Goal: Task Accomplishment & Management: Use online tool/utility

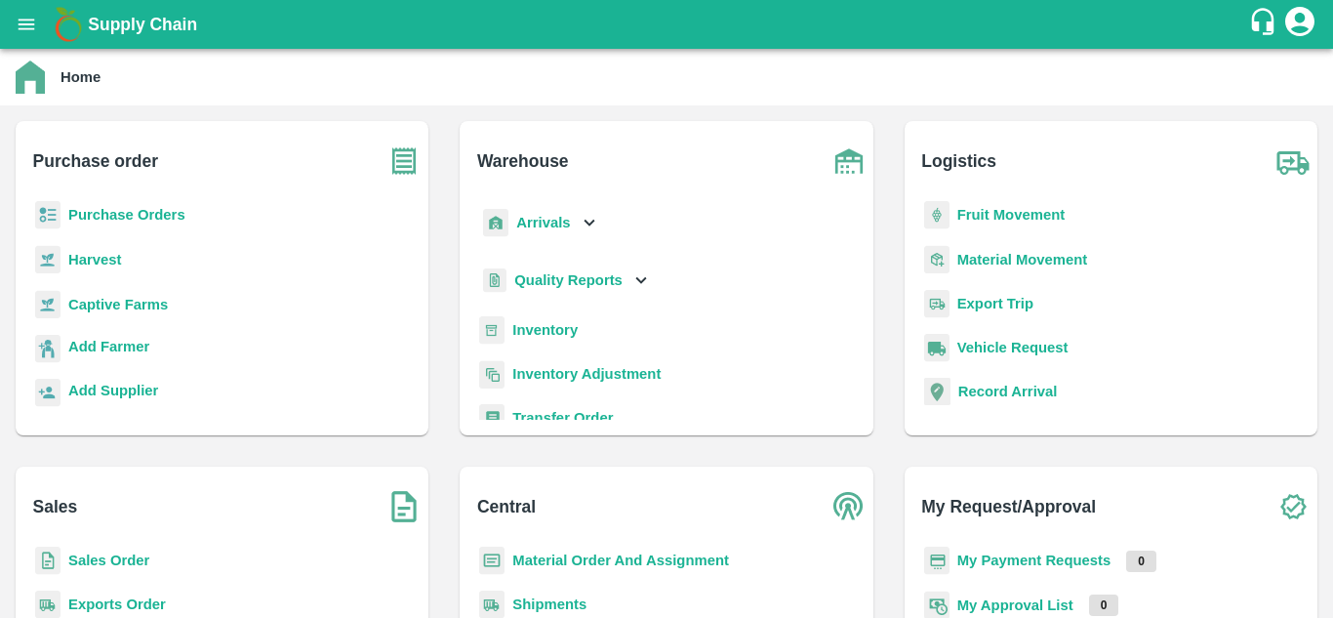
click at [154, 211] on b "Purchase Orders" at bounding box center [126, 215] width 117 height 16
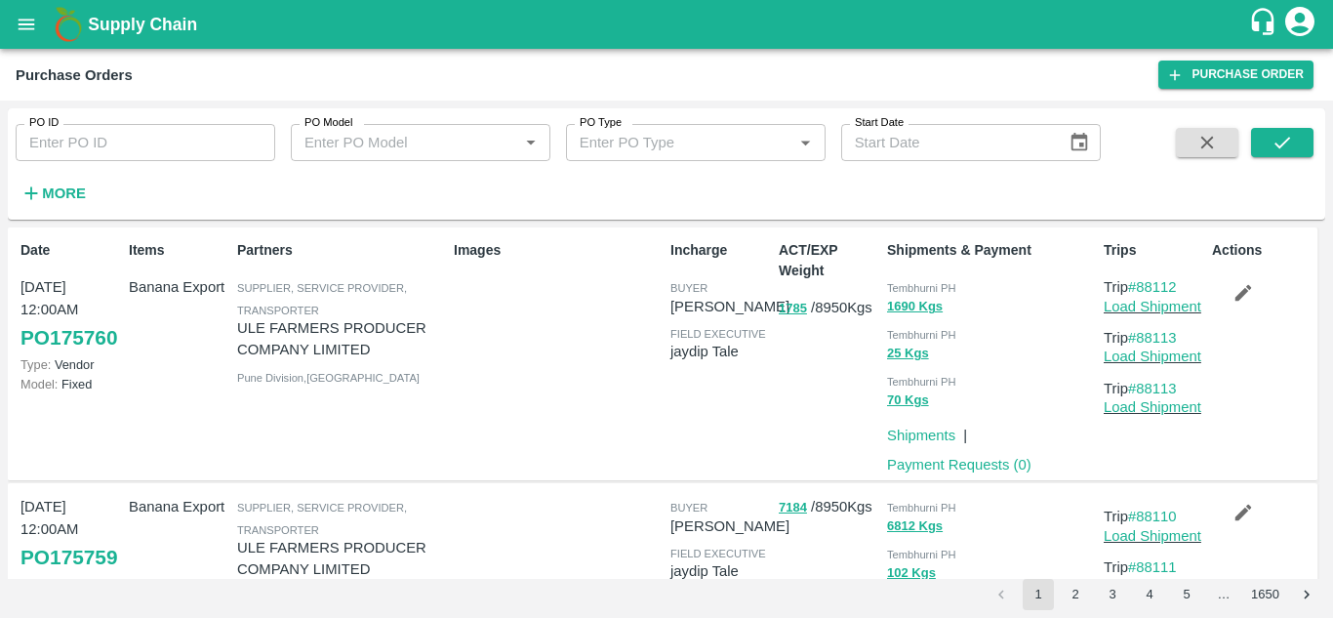
click at [26, 30] on icon "open drawer" at bounding box center [26, 24] width 21 height 21
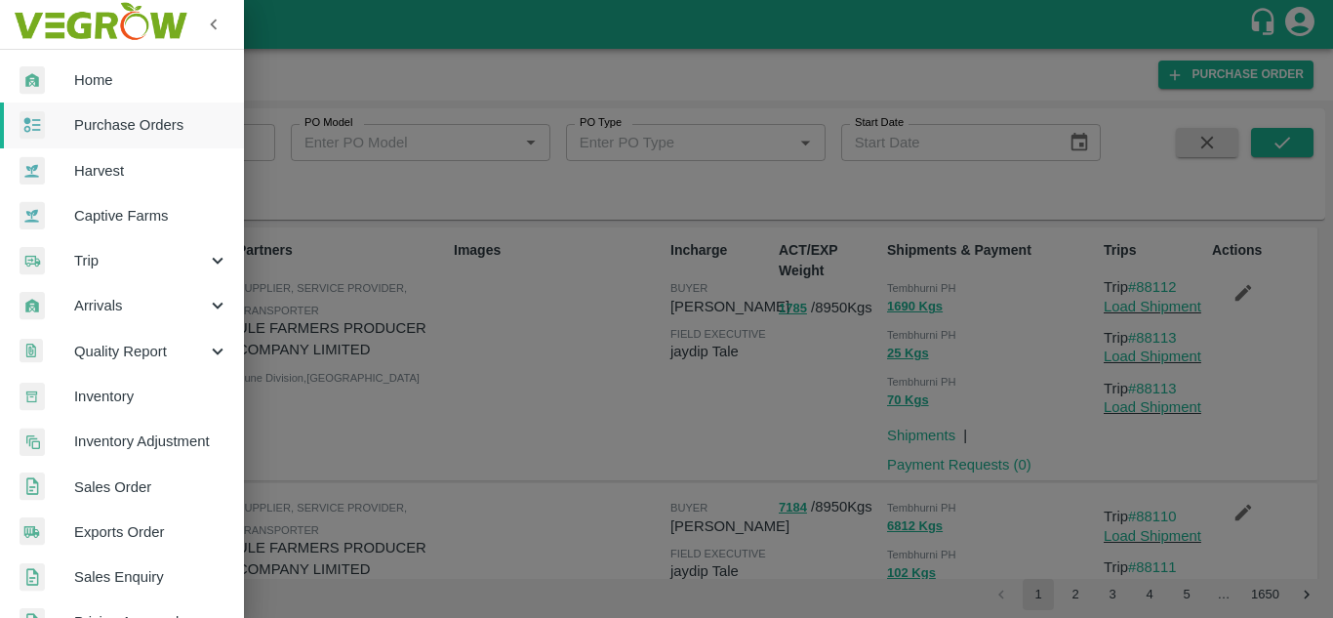
click at [108, 249] on div "Trip" at bounding box center [122, 260] width 244 height 45
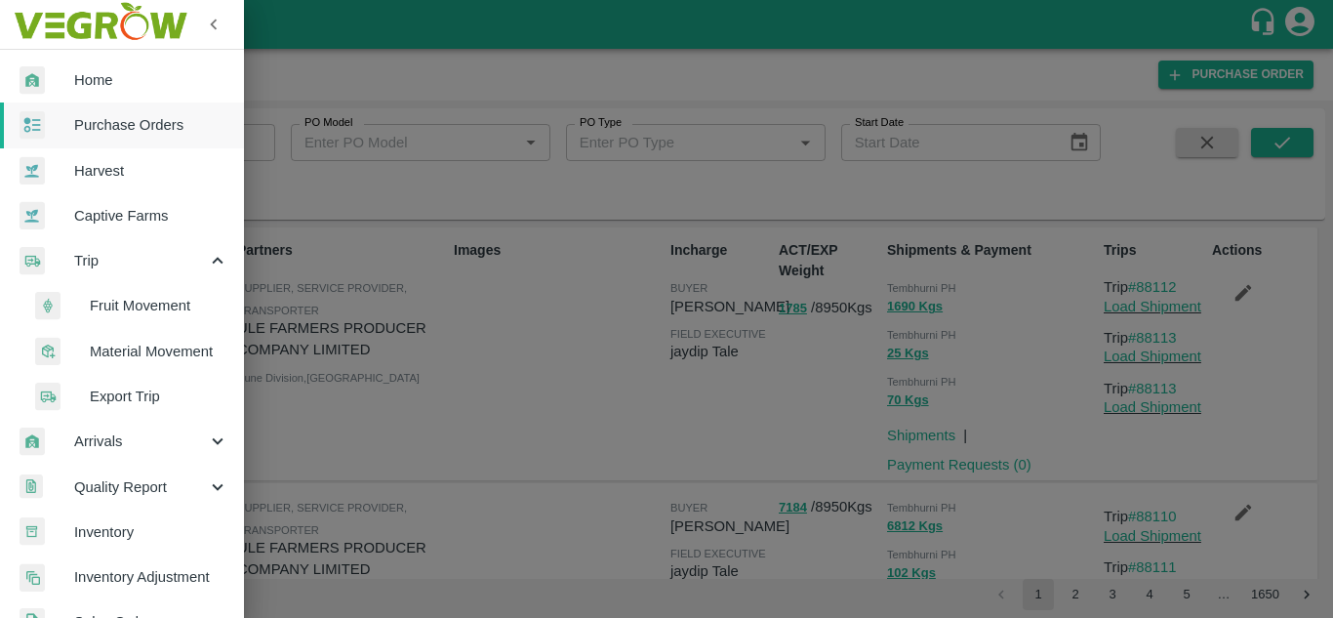
click at [152, 305] on span "Fruit Movement" at bounding box center [159, 305] width 139 height 21
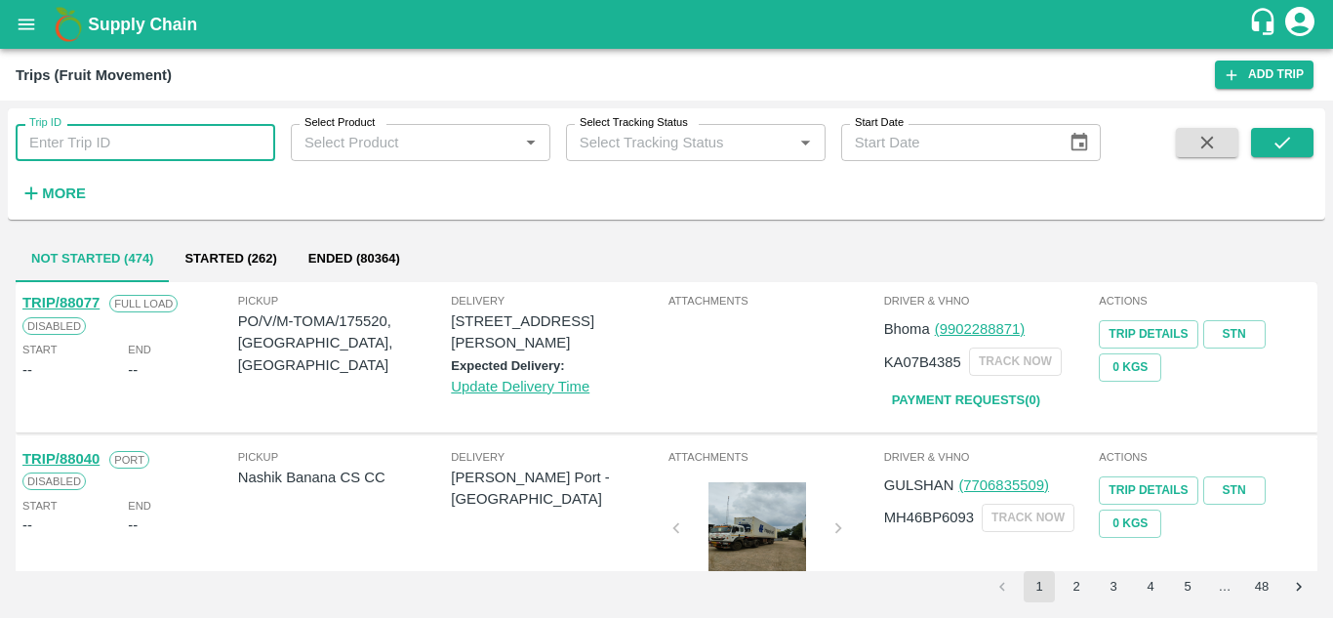
click at [67, 140] on input "Trip ID" at bounding box center [146, 142] width 260 height 37
click at [47, 140] on input "Trip ID" at bounding box center [146, 142] width 260 height 37
type input "87743"
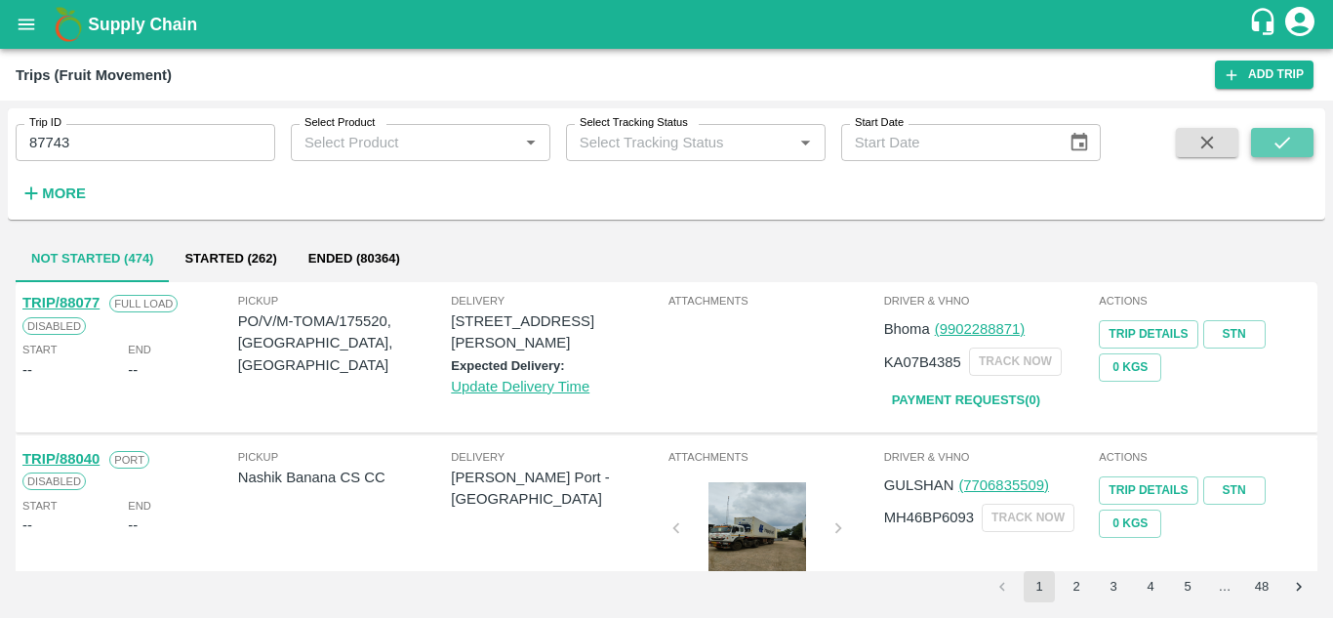
click at [1266, 138] on button "submit" at bounding box center [1282, 142] width 62 height 29
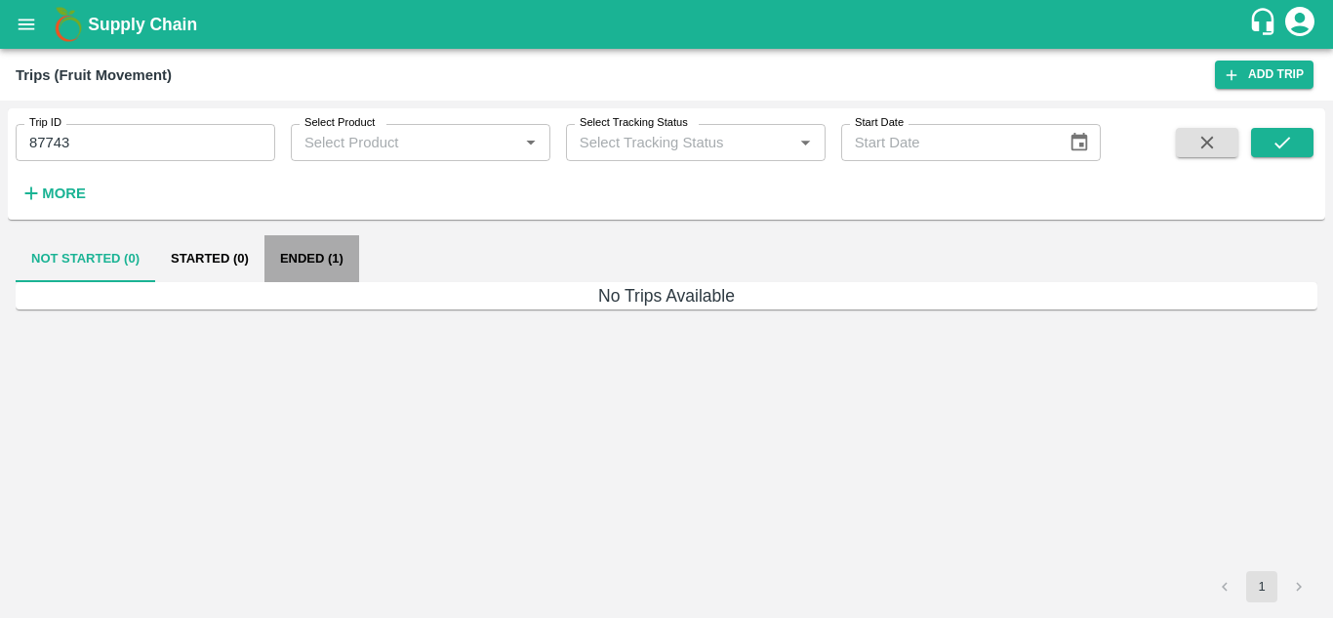
click at [324, 254] on button "Ended (1)" at bounding box center [311, 258] width 95 height 47
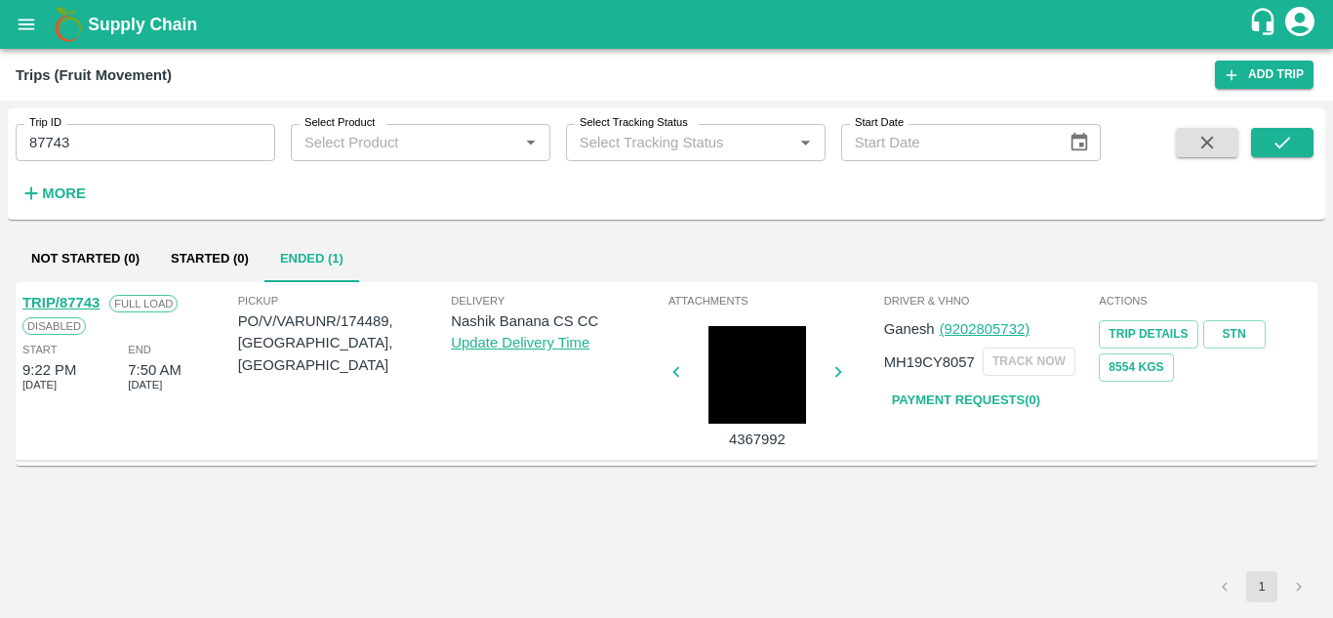
click at [1000, 394] on link "Payment Requests( 0 )" at bounding box center [966, 400] width 164 height 34
click at [117, 152] on input "87743" at bounding box center [146, 142] width 260 height 37
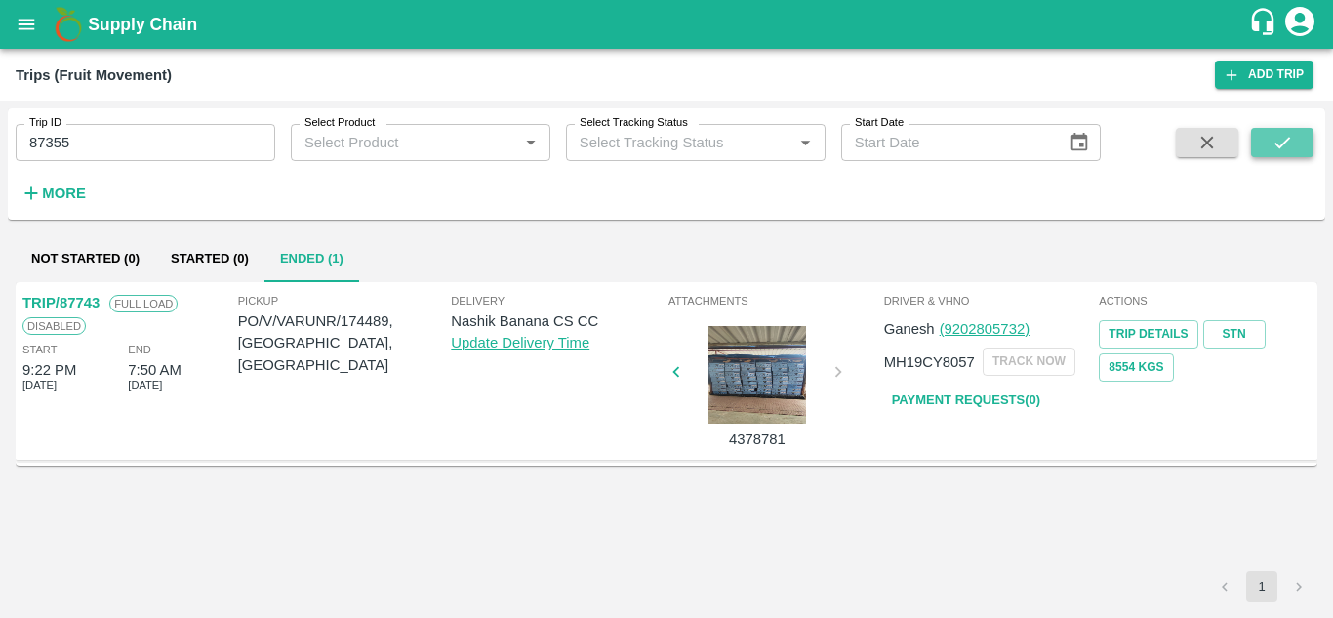
click at [1310, 140] on button "submit" at bounding box center [1282, 142] width 62 height 29
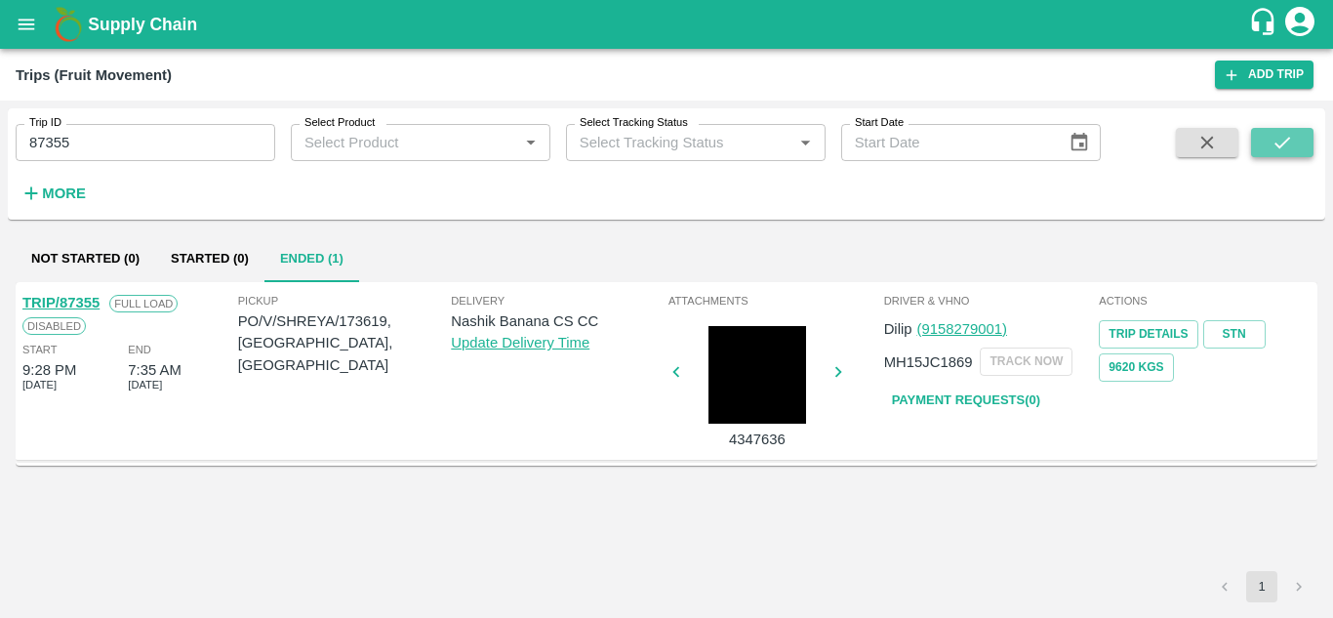
click at [1295, 136] on button "submit" at bounding box center [1282, 142] width 62 height 29
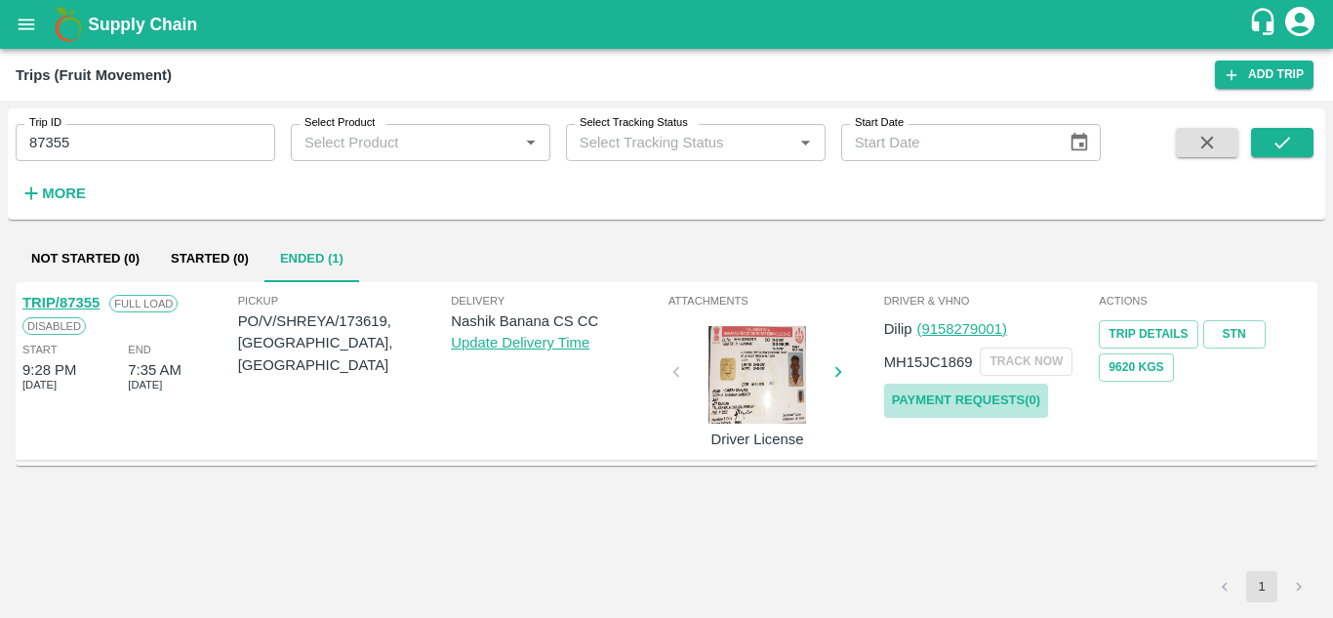
click at [946, 390] on link "Payment Requests( 0 )" at bounding box center [966, 400] width 164 height 34
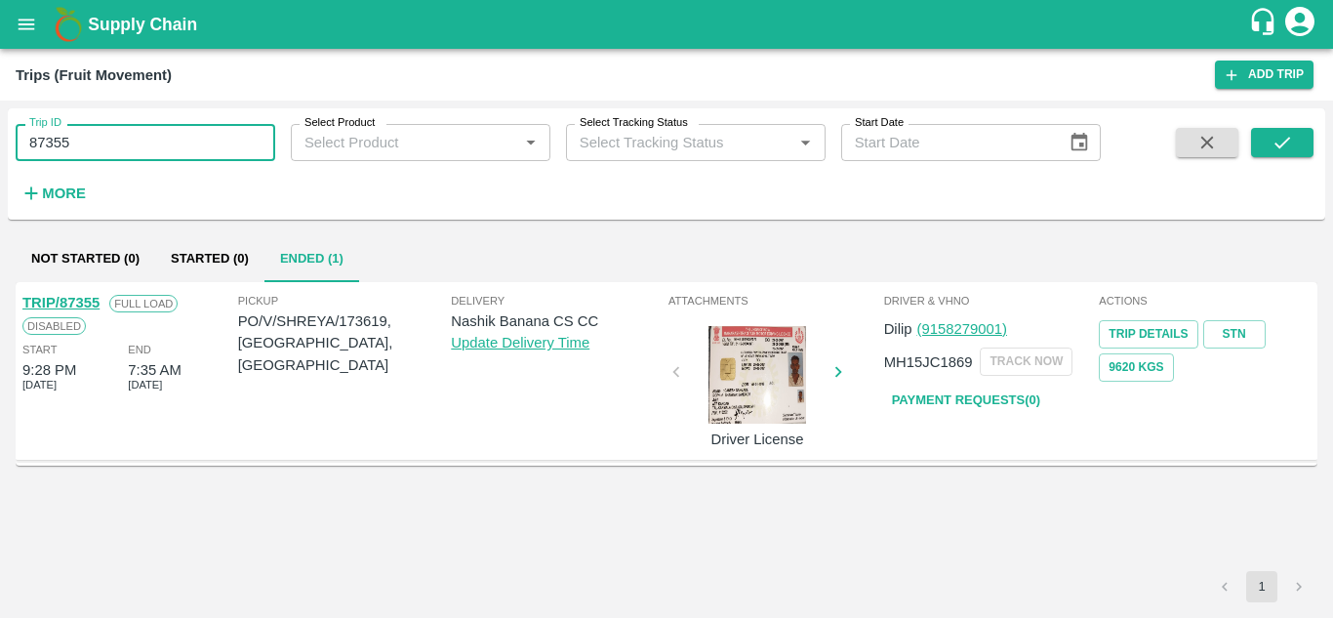
click at [91, 149] on input "87355" at bounding box center [146, 142] width 260 height 37
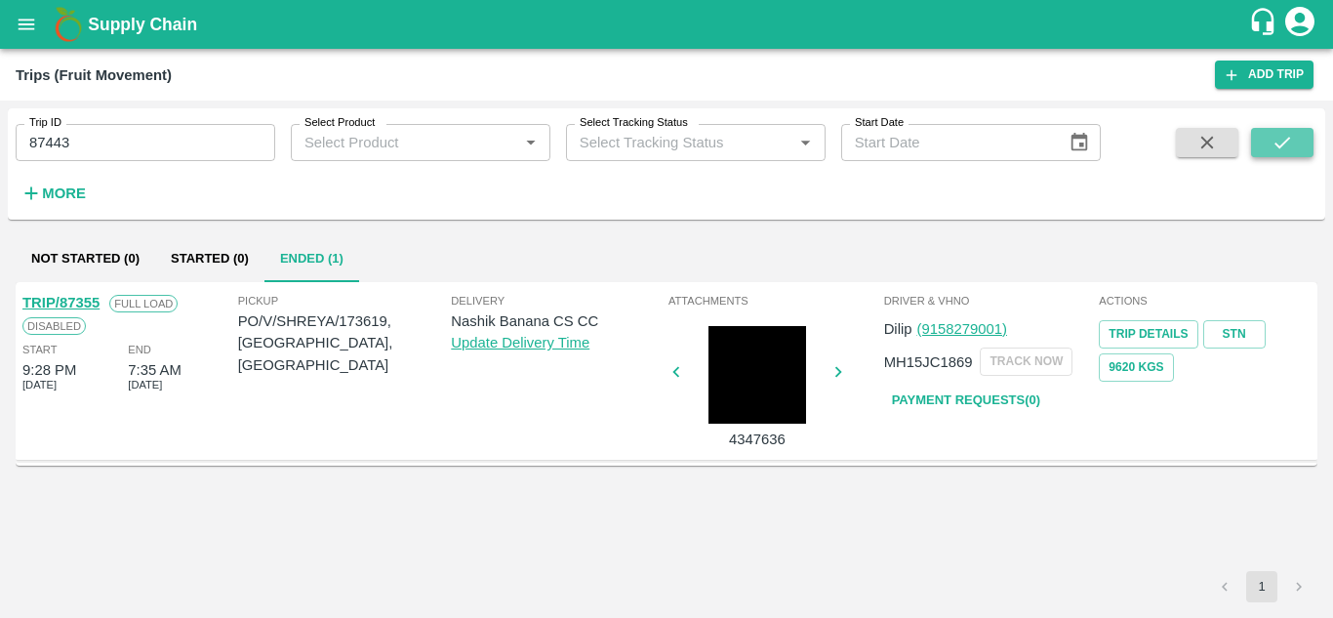
click at [1299, 141] on button "submit" at bounding box center [1282, 142] width 62 height 29
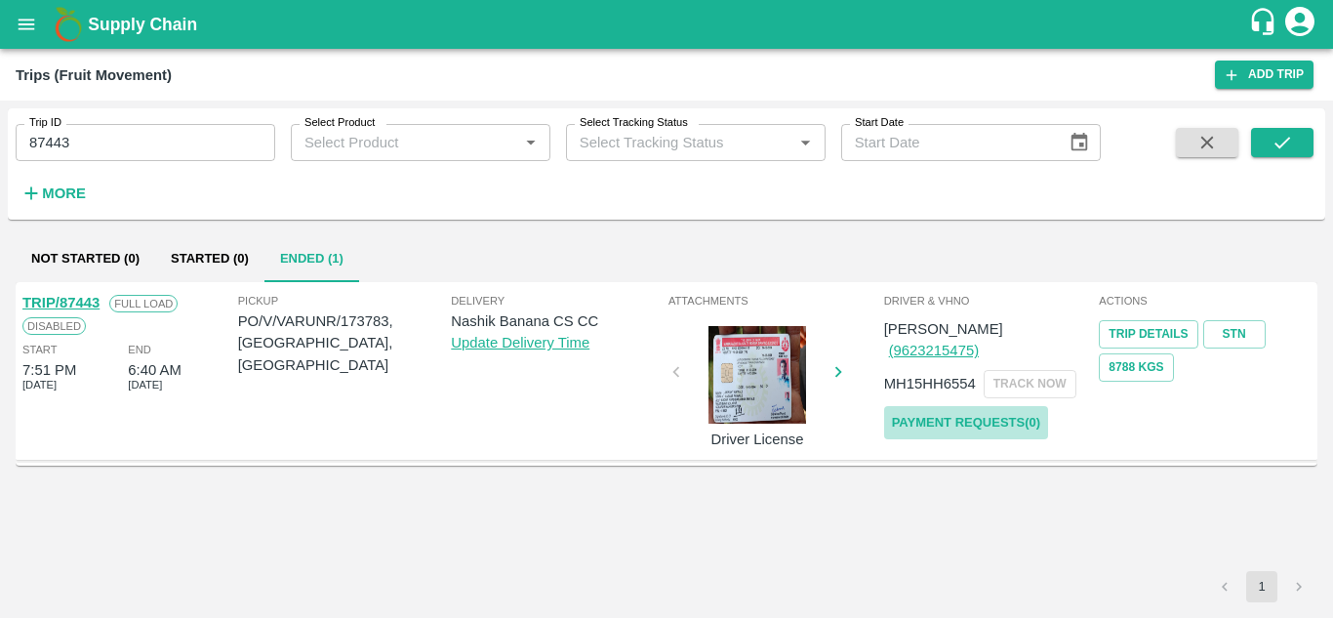
click at [973, 406] on link "Payment Requests( 0 )" at bounding box center [966, 423] width 164 height 34
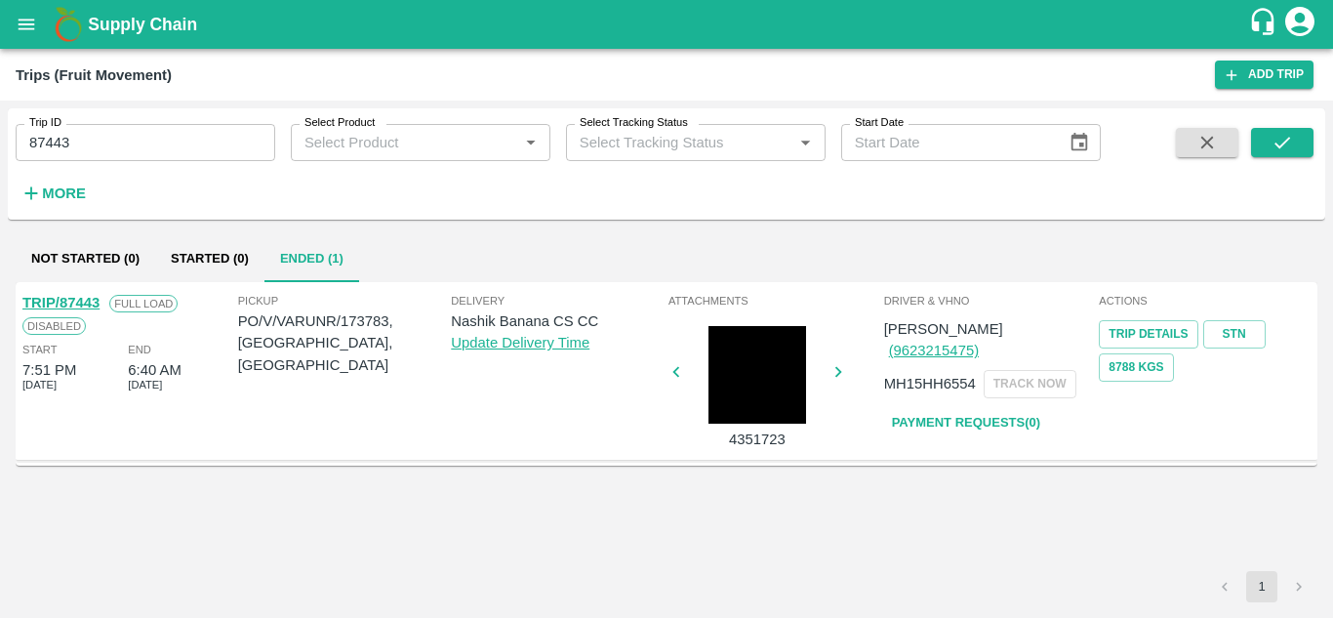
drag, startPoint x: 104, startPoint y: 120, endPoint x: 99, endPoint y: 146, distance: 27.0
click at [99, 146] on div "Trip ID 87443 Trip ID" at bounding box center [137, 134] width 275 height 53
click at [99, 146] on input "87443" at bounding box center [146, 142] width 260 height 37
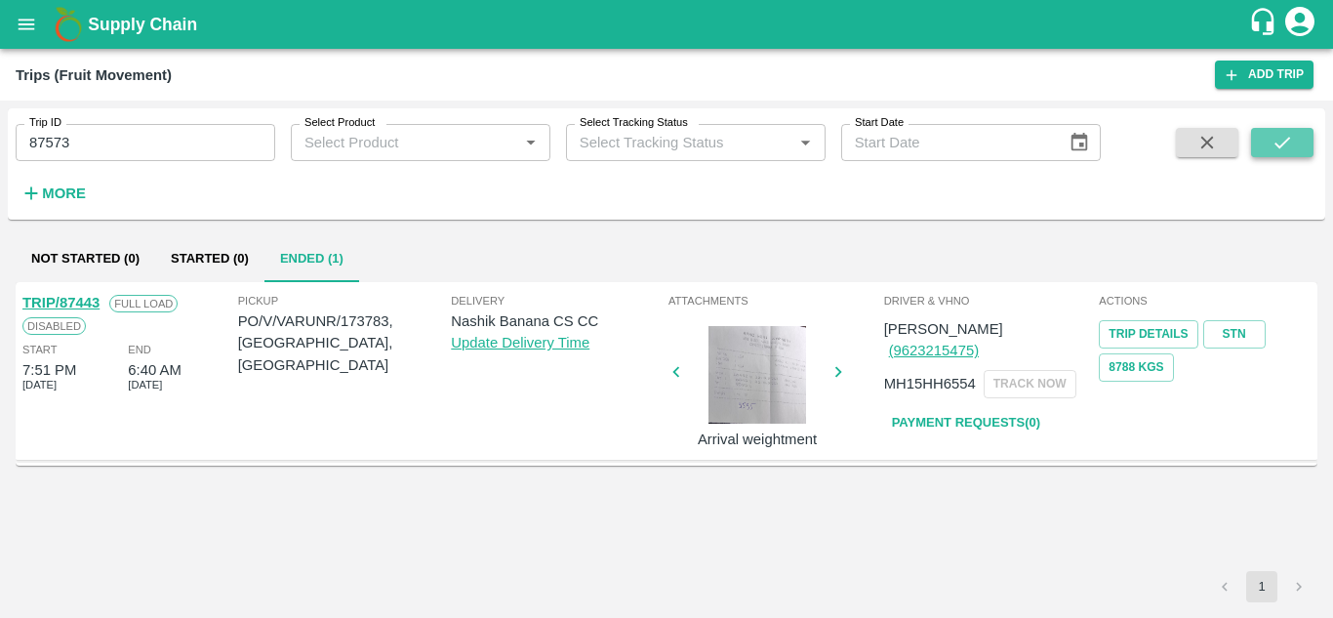
click at [1293, 147] on icon "submit" at bounding box center [1281, 142] width 21 height 21
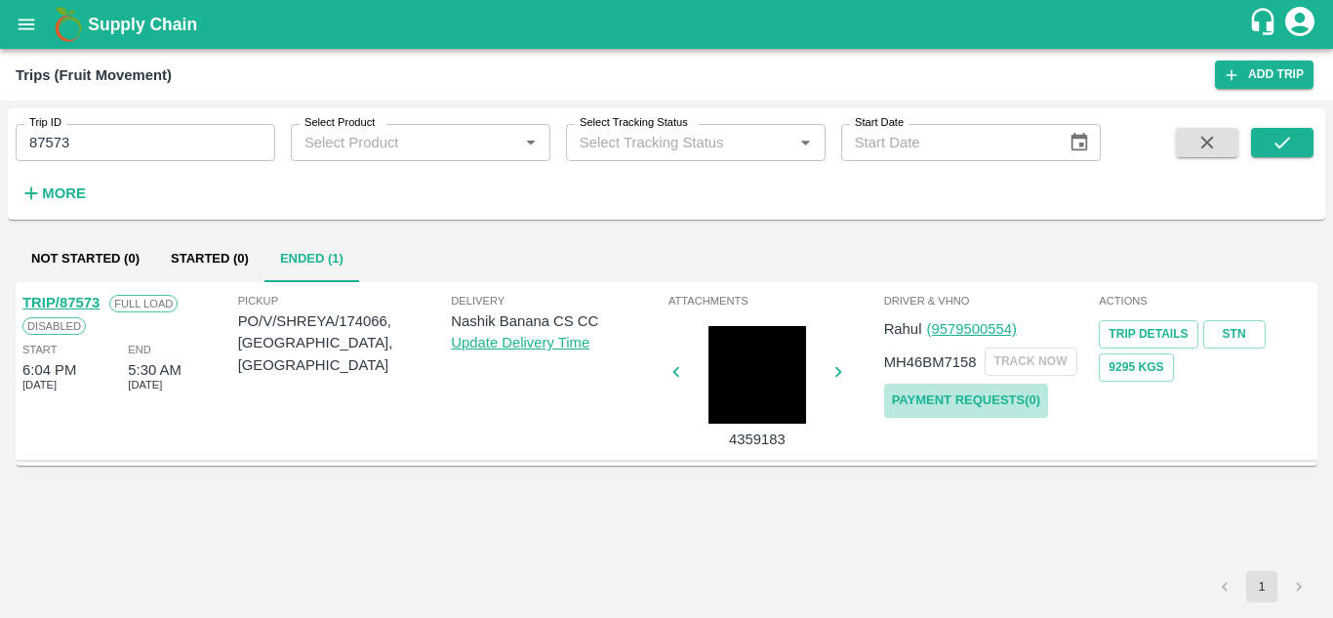
click at [994, 406] on link "Payment Requests( 0 )" at bounding box center [966, 400] width 164 height 34
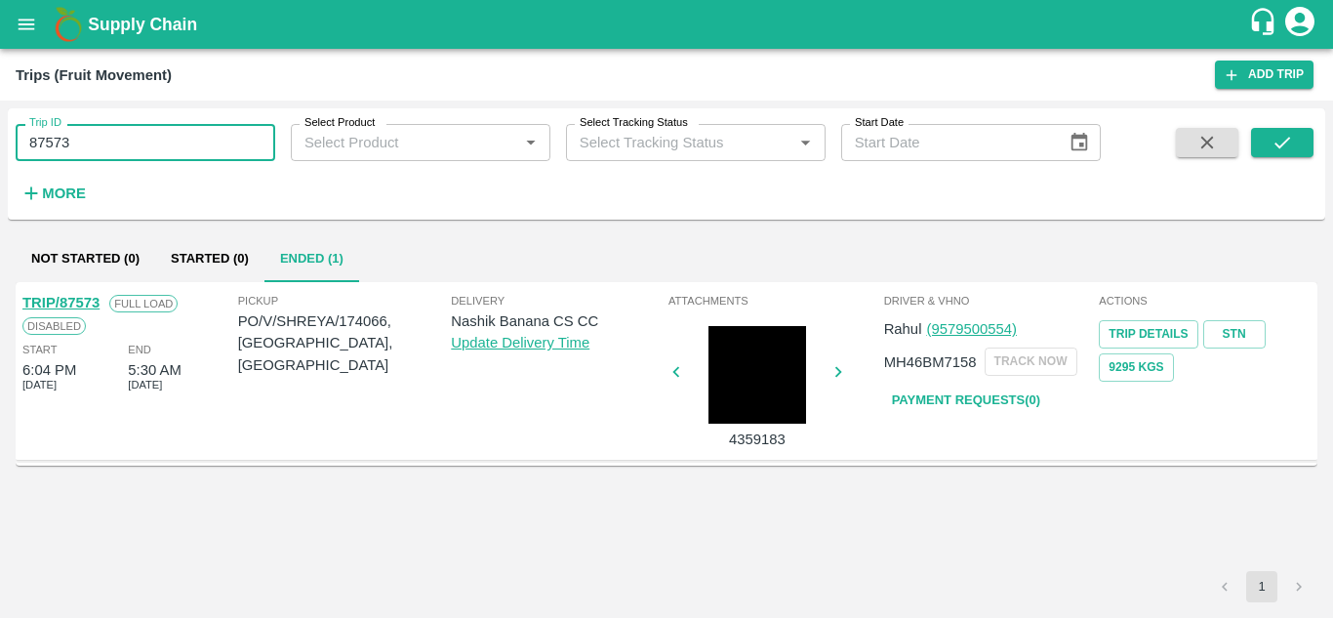
click at [98, 147] on input "87573" at bounding box center [146, 142] width 260 height 37
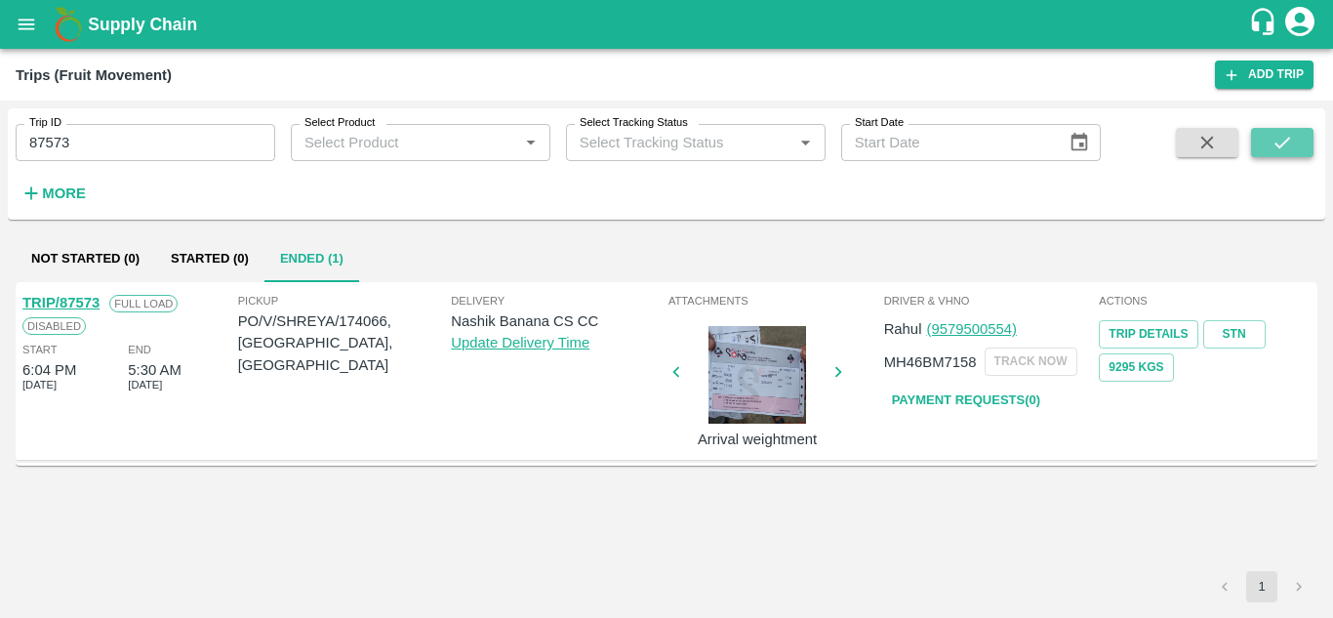
click at [1292, 152] on icon "submit" at bounding box center [1281, 142] width 21 height 21
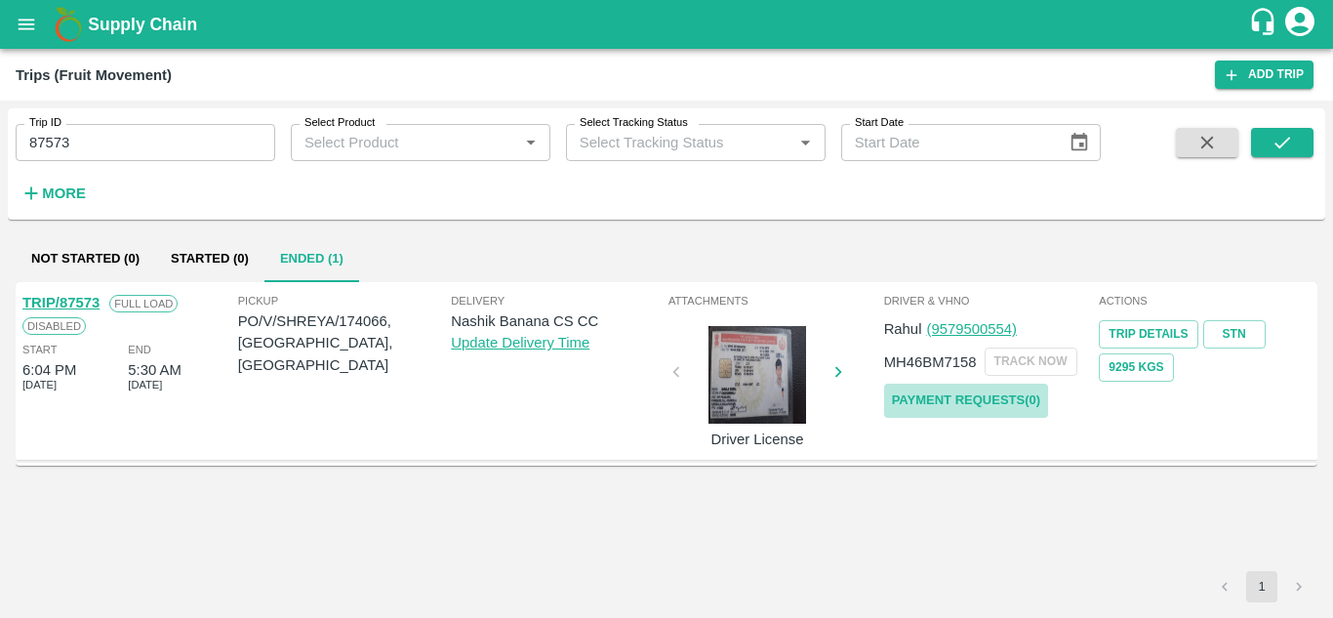
click at [969, 395] on link "Payment Requests( 0 )" at bounding box center [966, 400] width 164 height 34
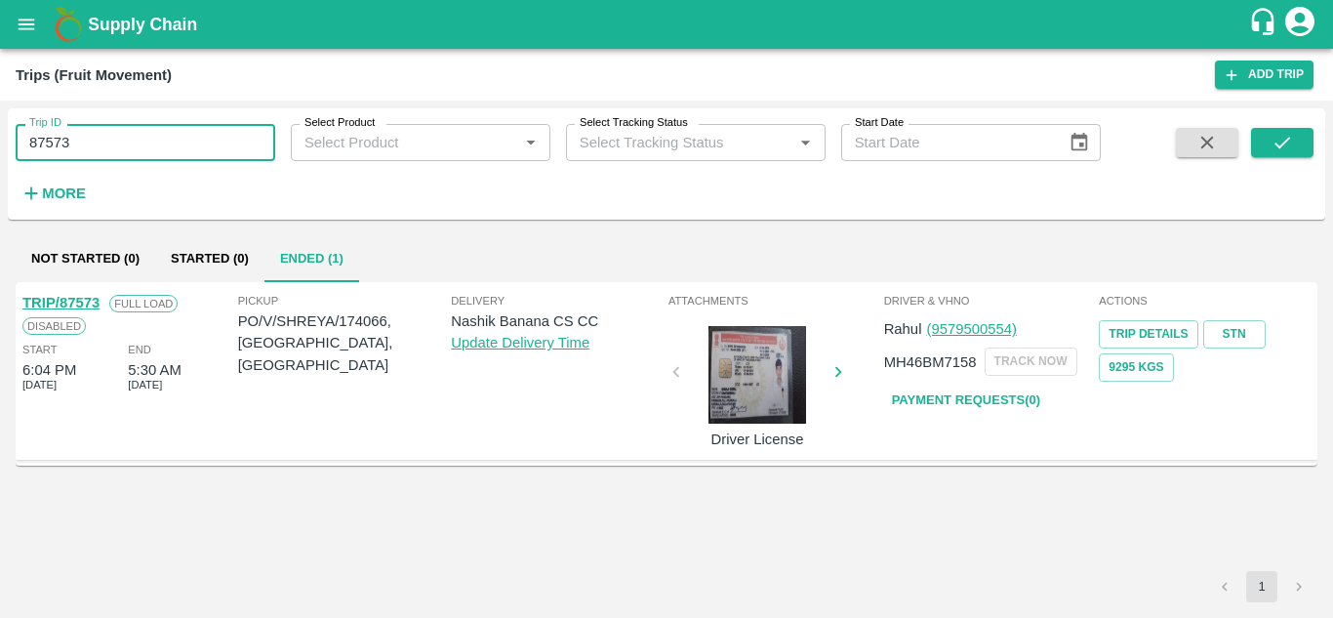
click at [125, 140] on input "87573" at bounding box center [146, 142] width 260 height 37
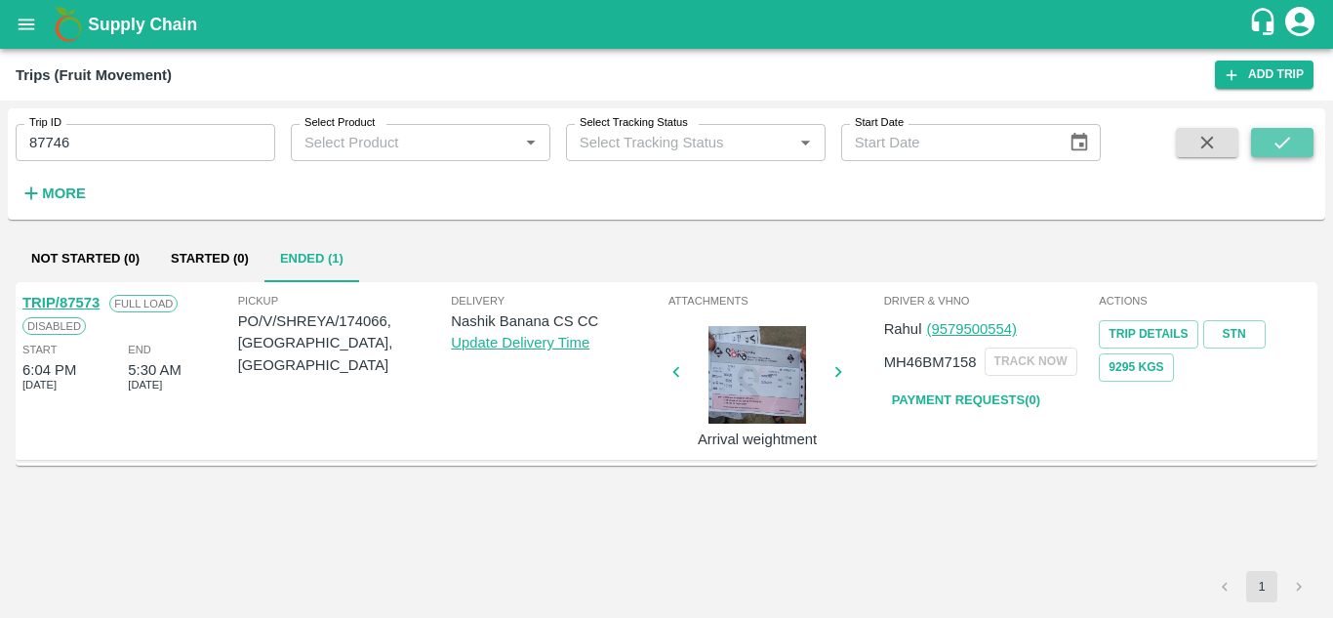
click at [1303, 138] on button "submit" at bounding box center [1282, 142] width 62 height 29
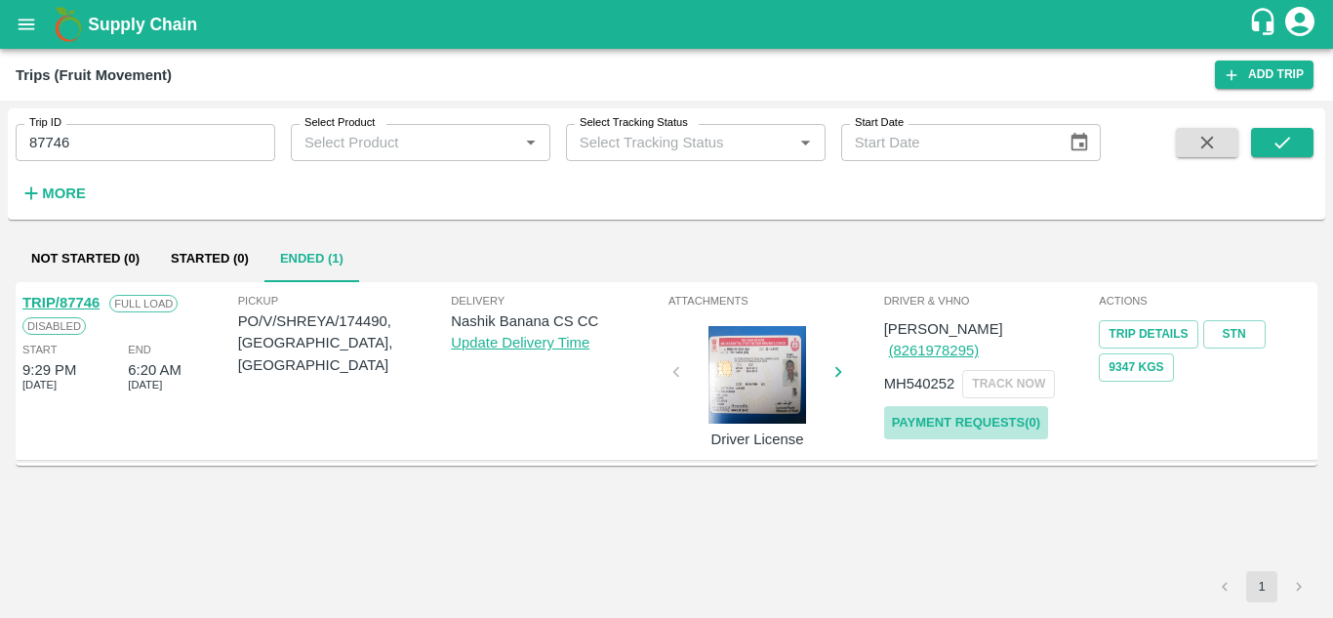
click at [991, 406] on link "Payment Requests( 0 )" at bounding box center [966, 423] width 164 height 34
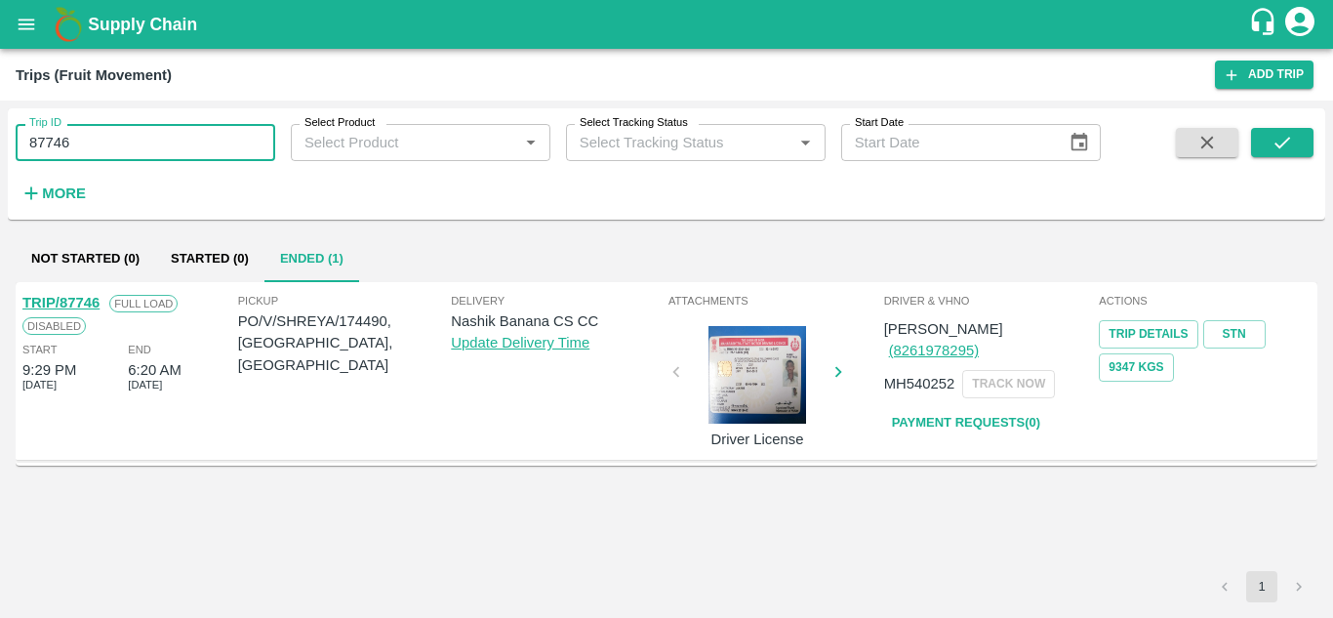
click at [122, 153] on input "87746" at bounding box center [146, 142] width 260 height 37
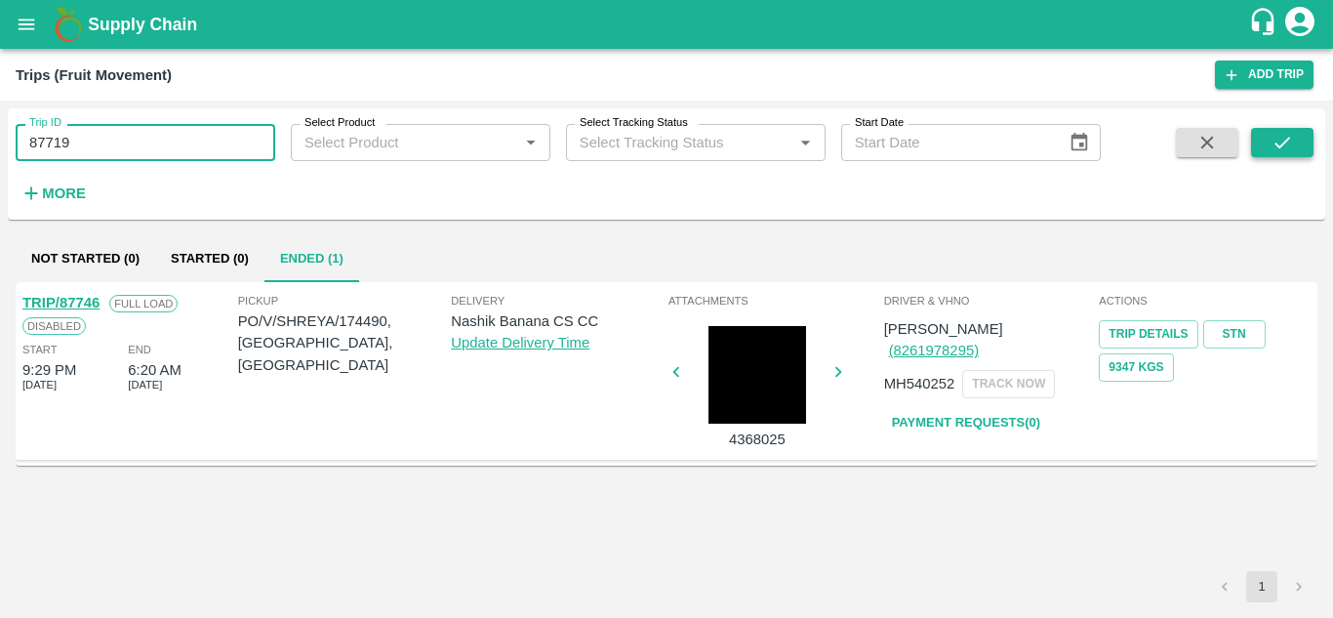
type input "87719"
click at [1273, 148] on icon "submit" at bounding box center [1281, 142] width 21 height 21
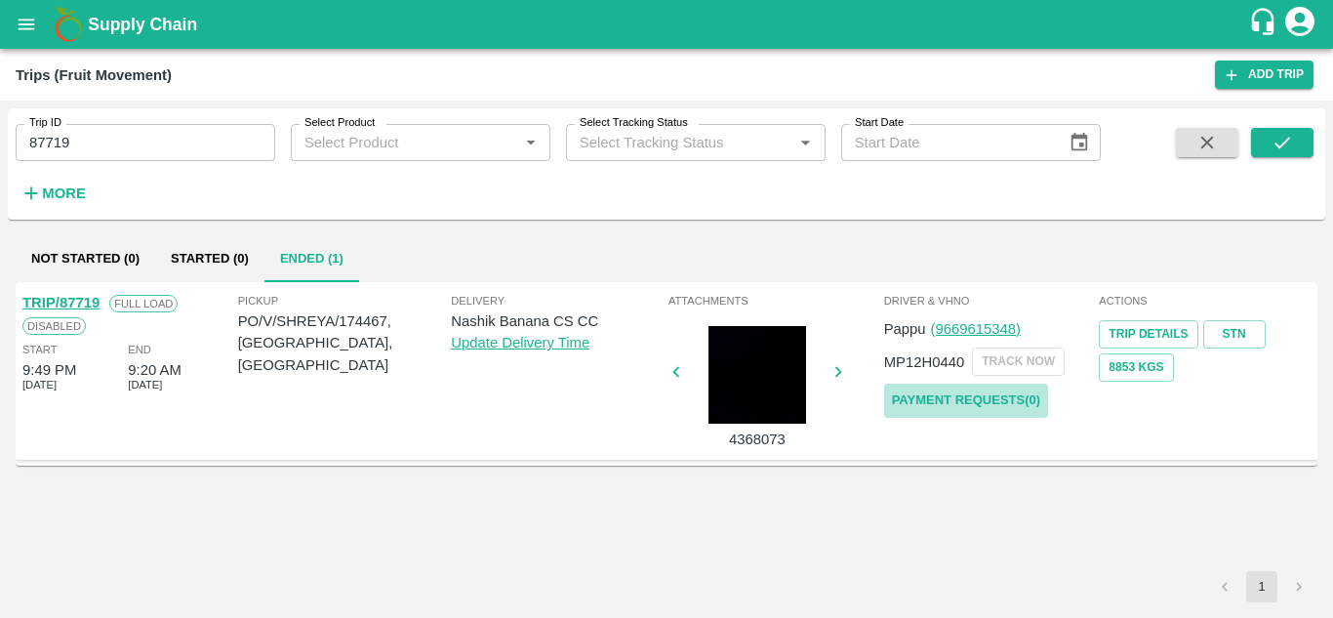
click at [958, 402] on link "Payment Requests( 0 )" at bounding box center [966, 400] width 164 height 34
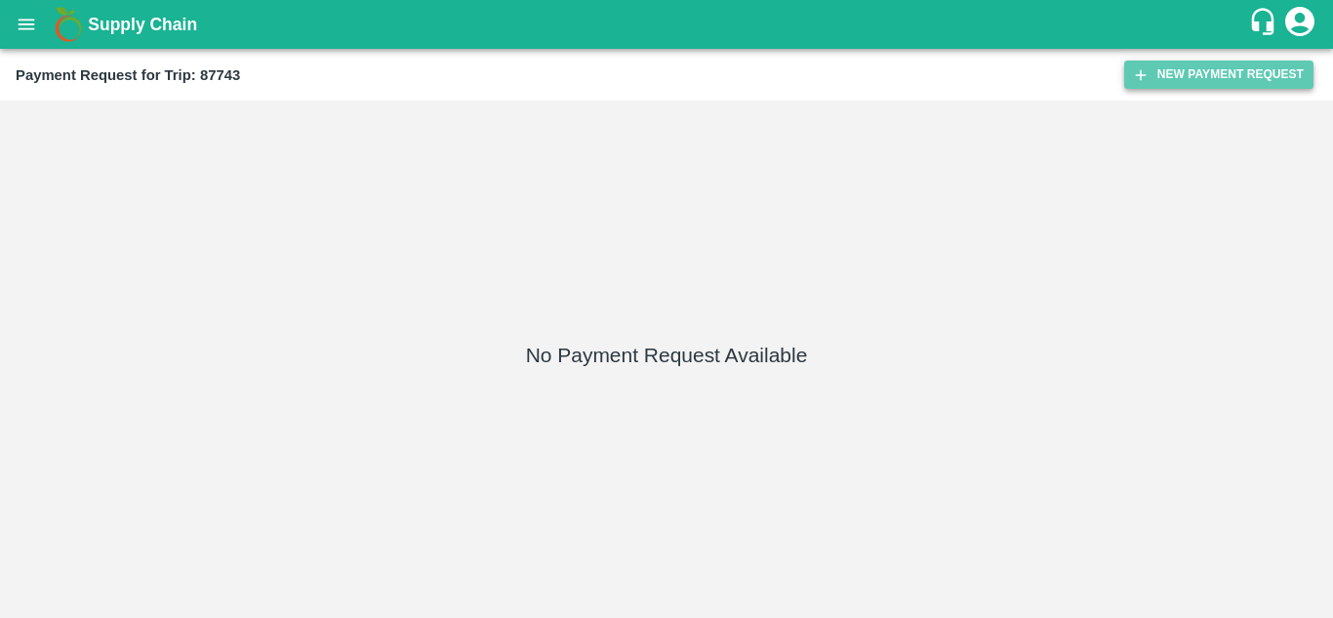
click at [1249, 73] on button "New Payment Request" at bounding box center [1218, 74] width 189 height 28
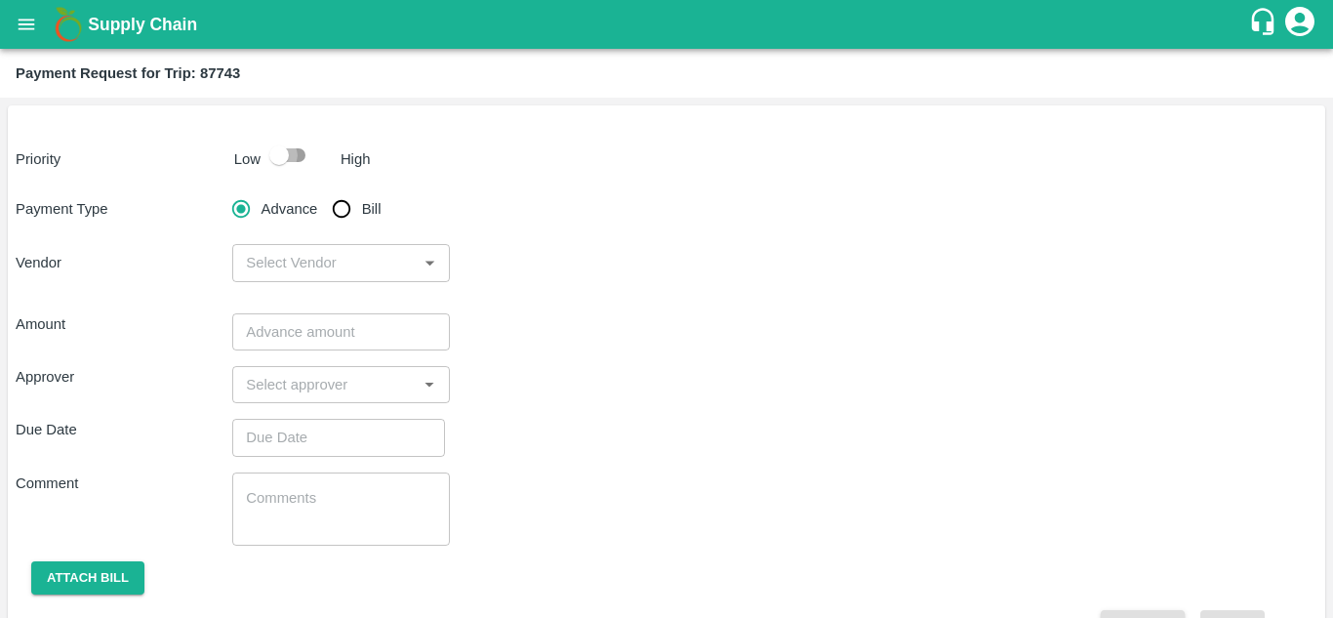
click at [301, 154] on input "checkbox" at bounding box center [278, 155] width 111 height 37
checkbox input "true"
click at [349, 211] on input "Bill" at bounding box center [341, 208] width 39 height 39
radio input "true"
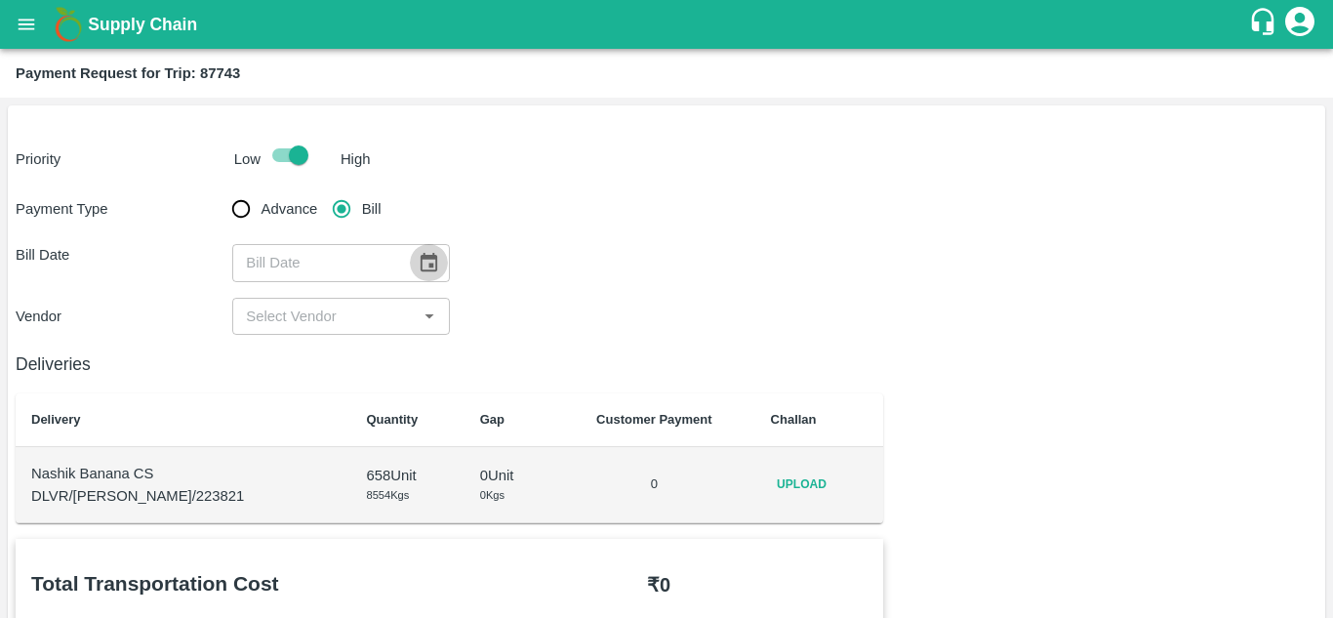
click at [424, 257] on icon "Choose date" at bounding box center [429, 262] width 17 height 19
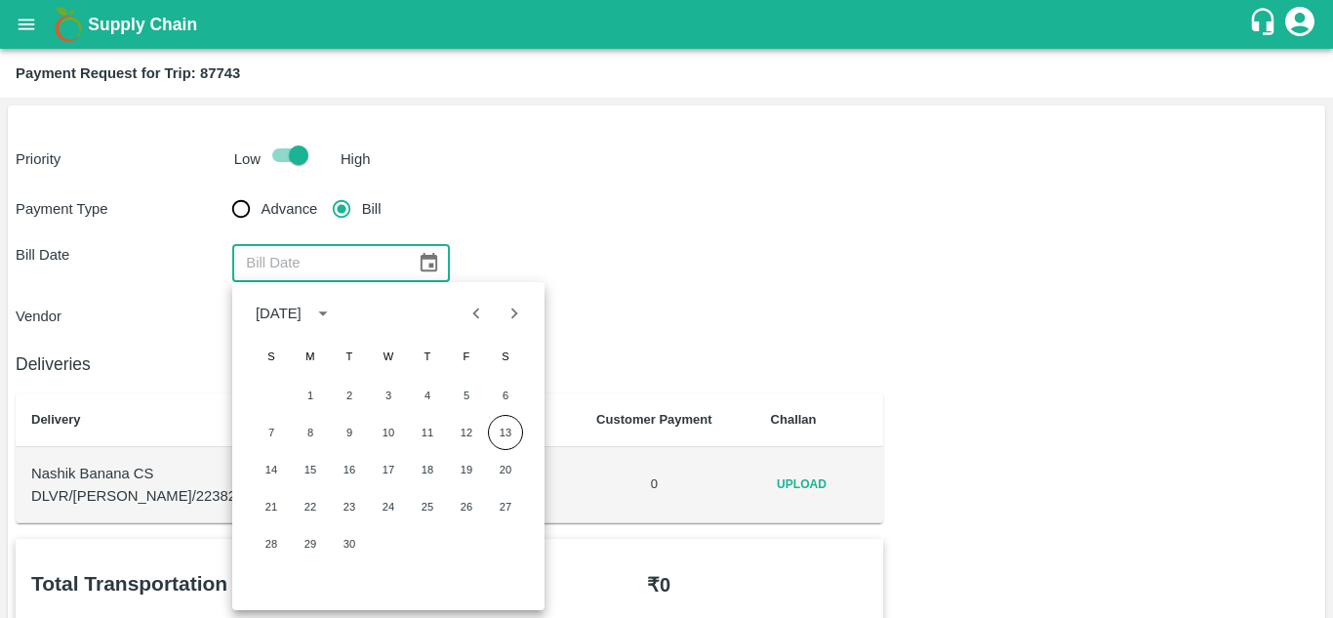
click at [547, 239] on div "Payment Type Advance Bill Bill Date ​ Vendor ​" at bounding box center [667, 261] width 1302 height 145
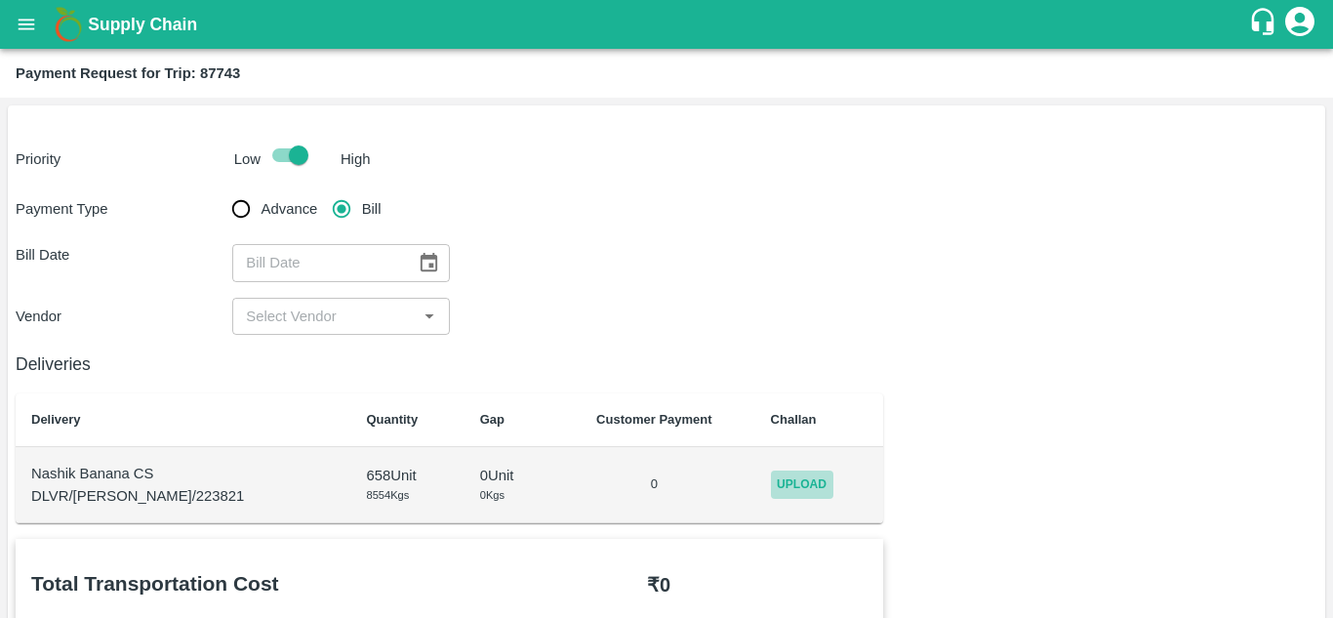
click at [773, 487] on span "Upload" at bounding box center [802, 484] width 62 height 28
click at [0, 0] on input "Upload" at bounding box center [0, 0] width 0 height 0
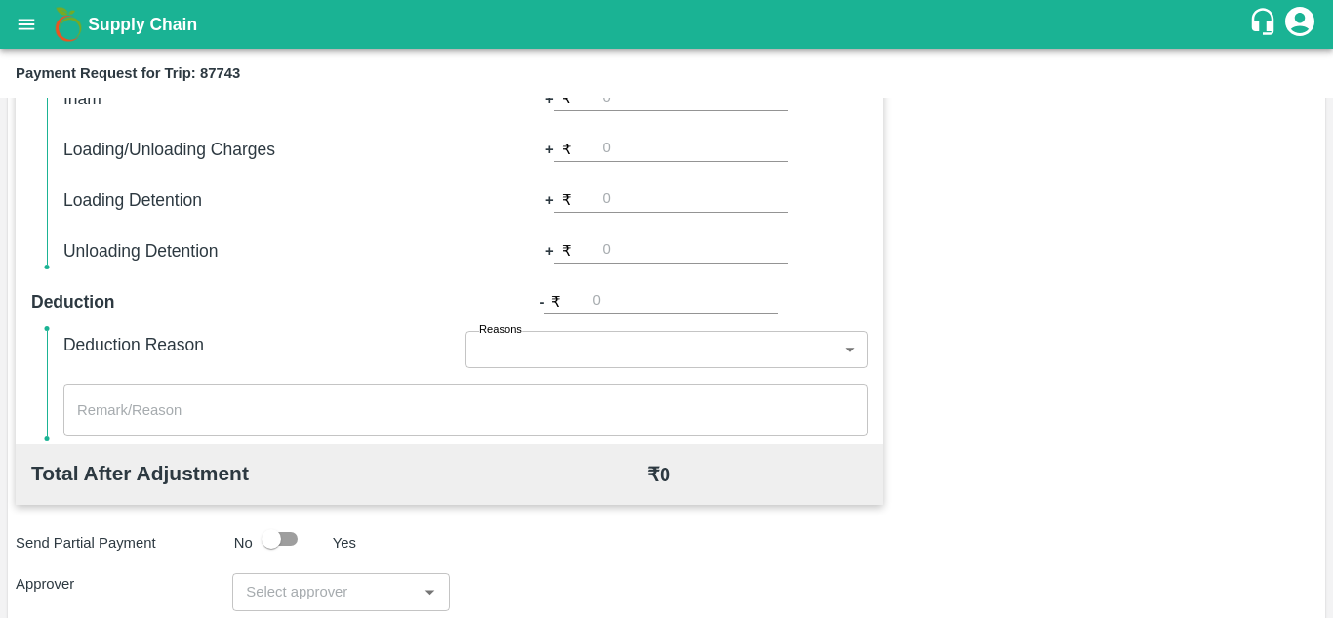
scroll to position [888, 0]
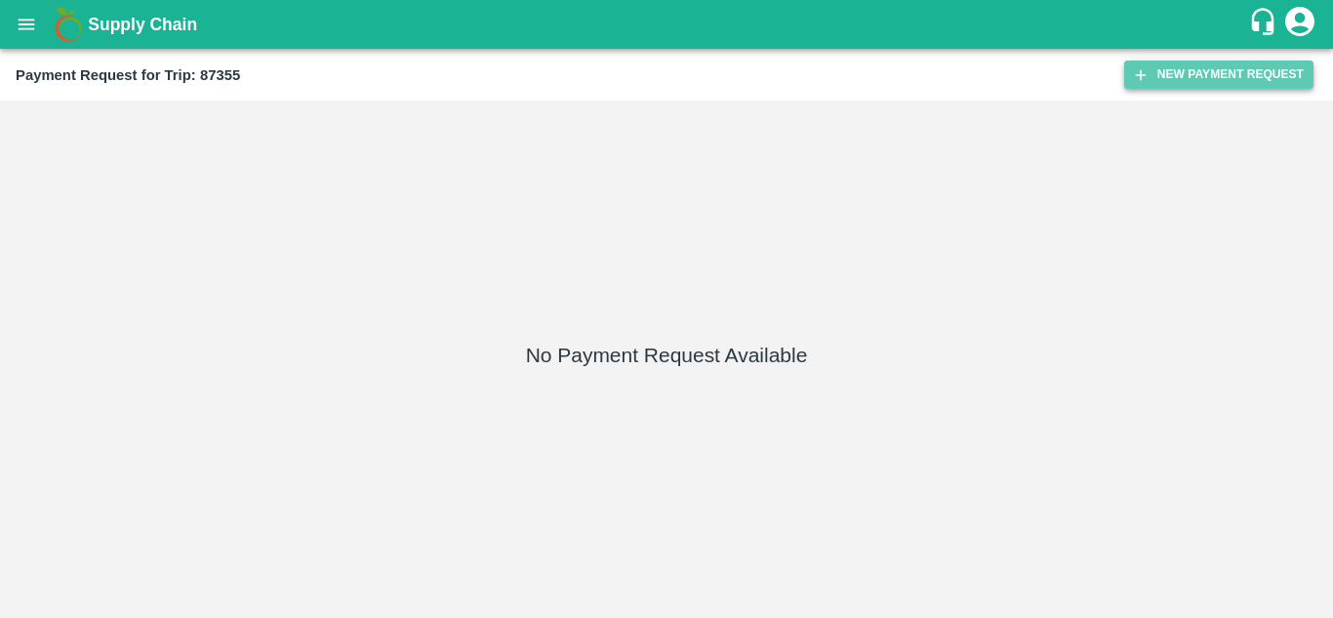
click at [1222, 68] on button "New Payment Request" at bounding box center [1218, 74] width 189 height 28
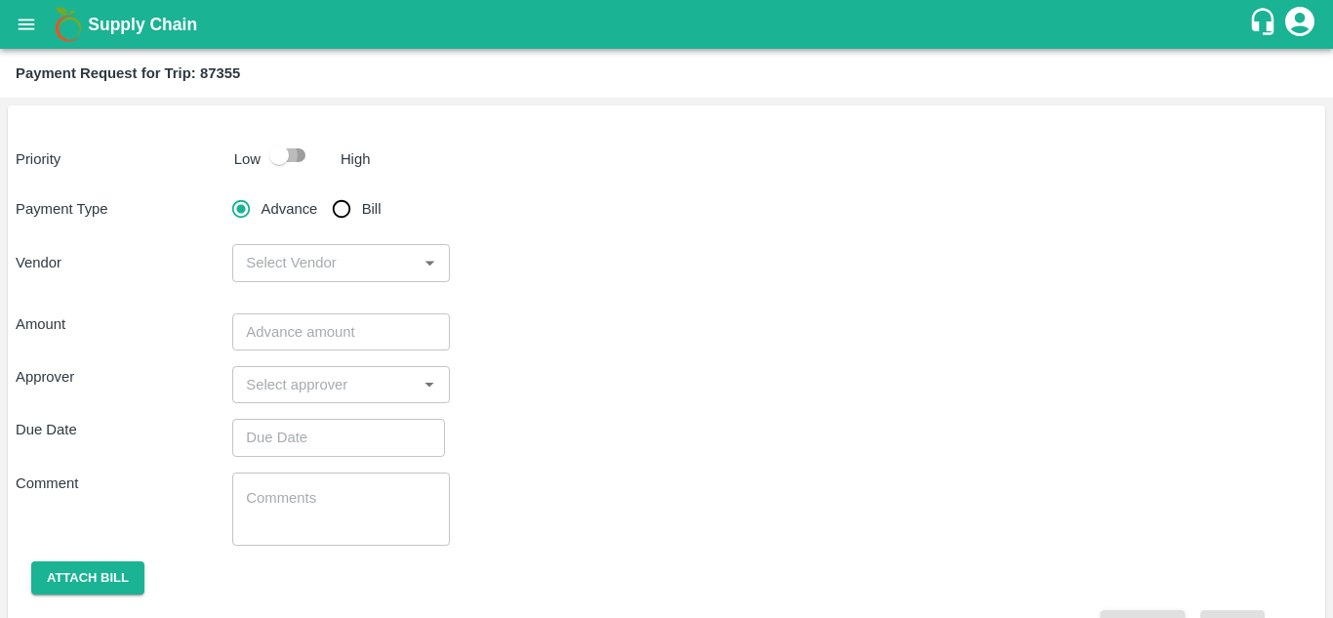
click at [305, 151] on input "checkbox" at bounding box center [278, 155] width 111 height 37
checkbox input "true"
click at [345, 212] on input "Bill" at bounding box center [341, 208] width 39 height 39
radio input "true"
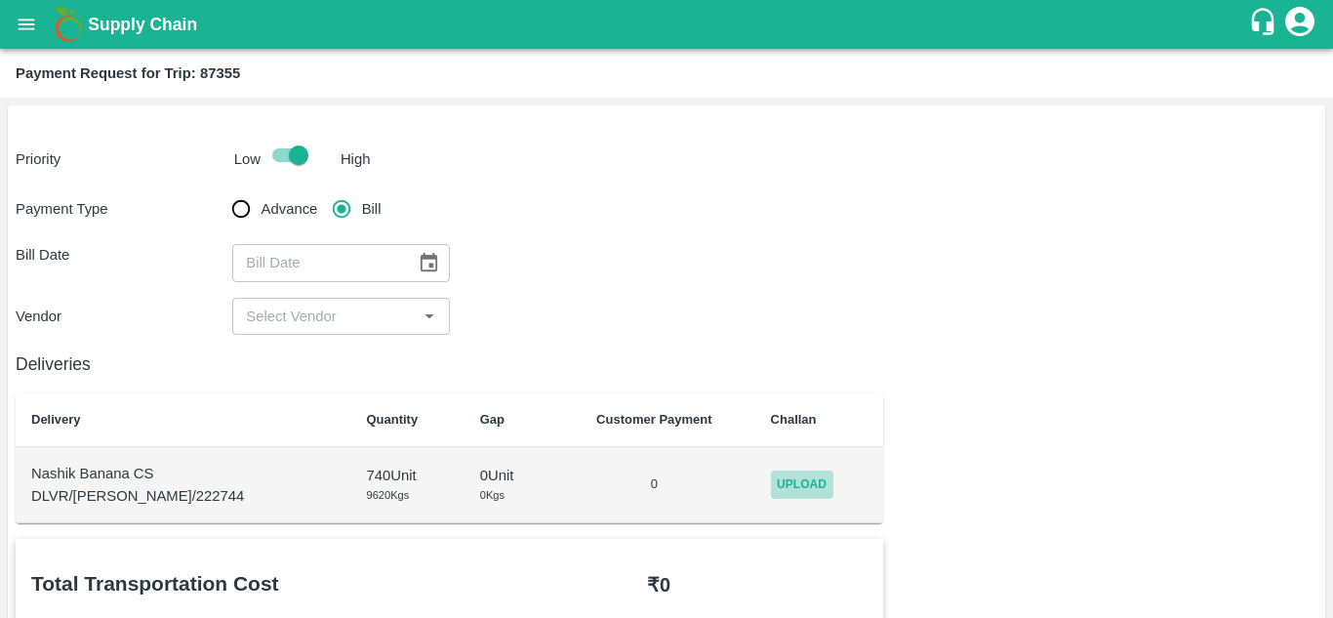
click span "Upload"
click input "Upload"
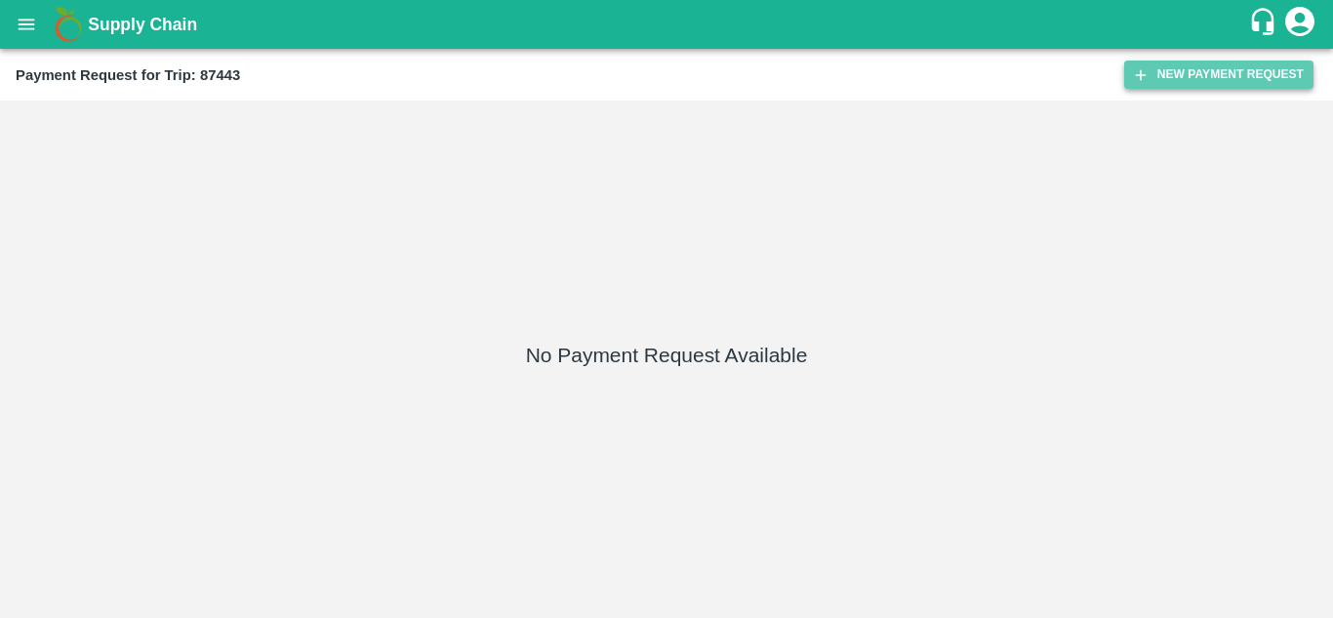
click at [1199, 77] on button "New Payment Request" at bounding box center [1218, 74] width 189 height 28
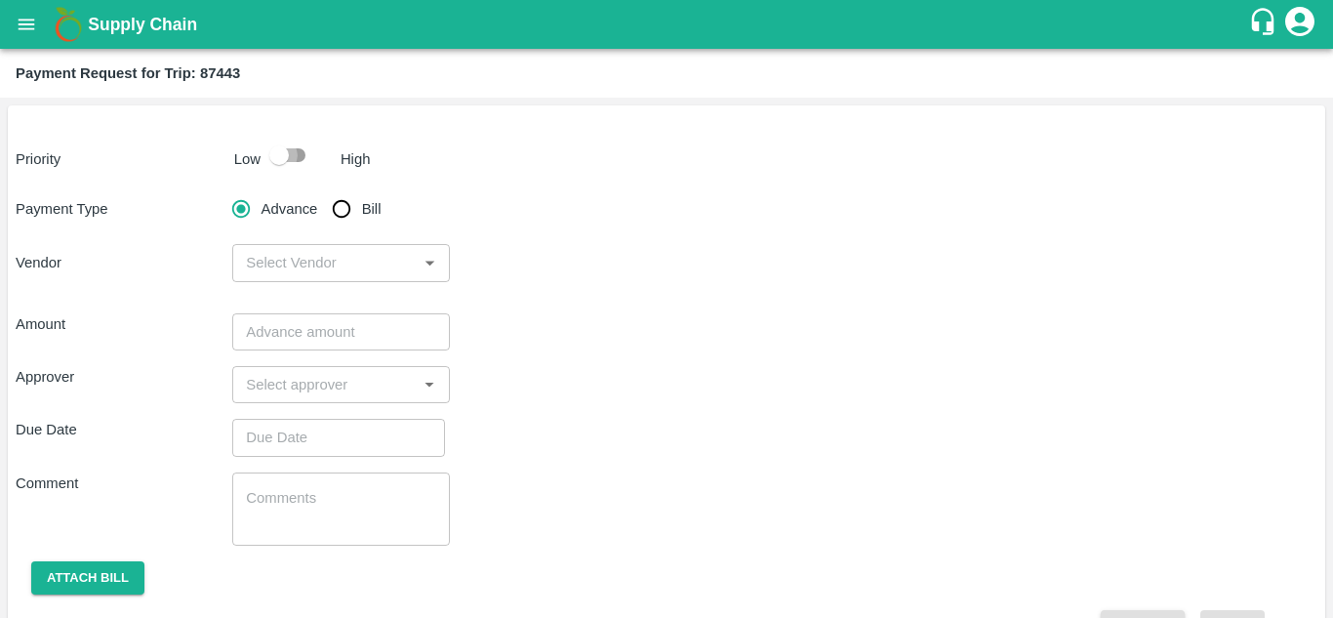
click at [294, 168] on input "checkbox" at bounding box center [278, 155] width 111 height 37
checkbox input "true"
click at [340, 203] on input "Bill" at bounding box center [341, 208] width 39 height 39
radio input "true"
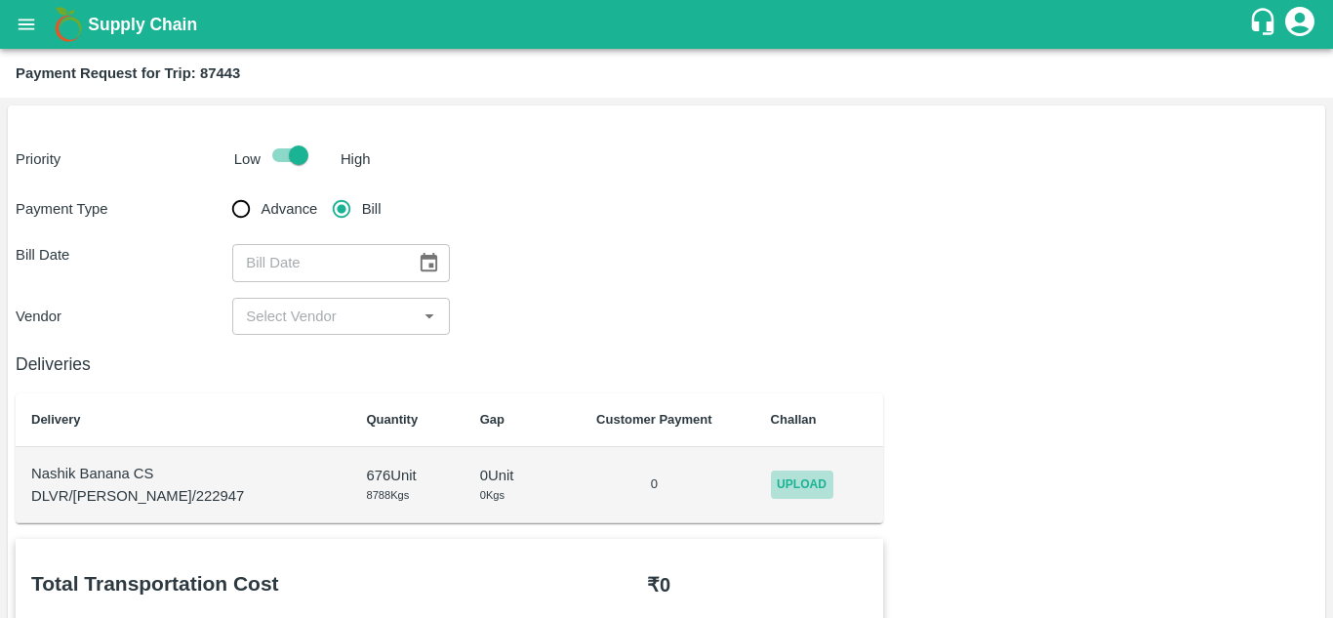
click at [771, 481] on span "Upload" at bounding box center [802, 484] width 62 height 28
click at [0, 0] on input "Upload" at bounding box center [0, 0] width 0 height 0
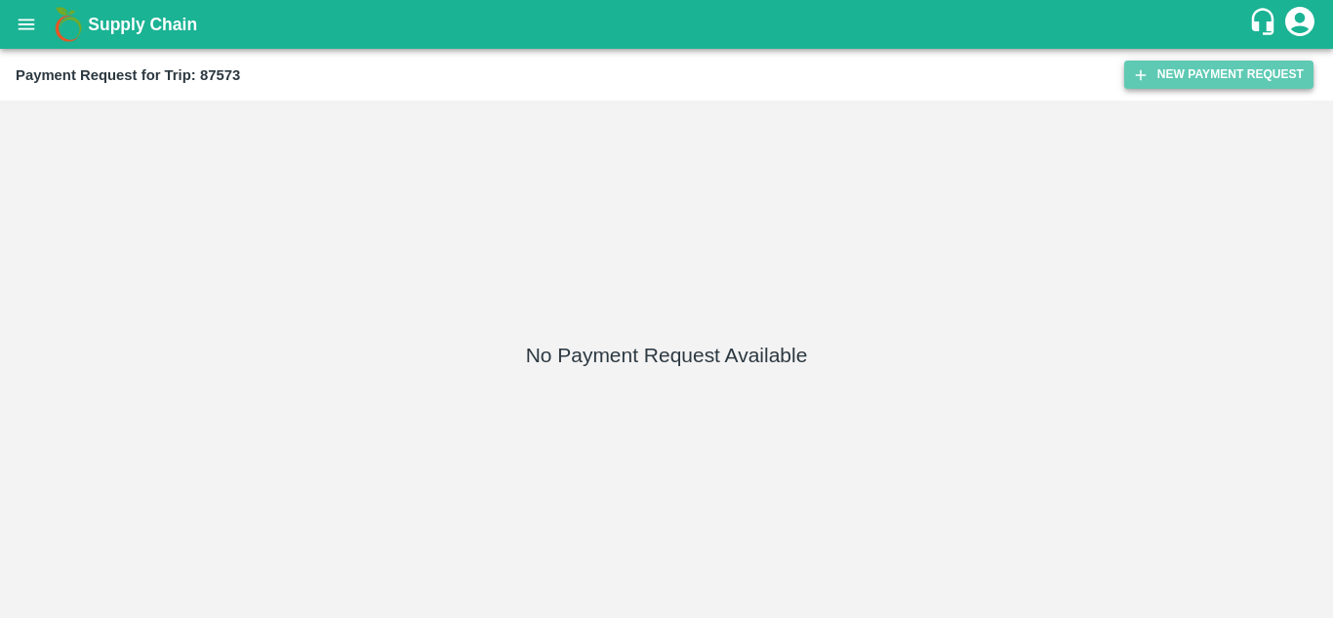
click at [1214, 80] on button "New Payment Request" at bounding box center [1218, 74] width 189 height 28
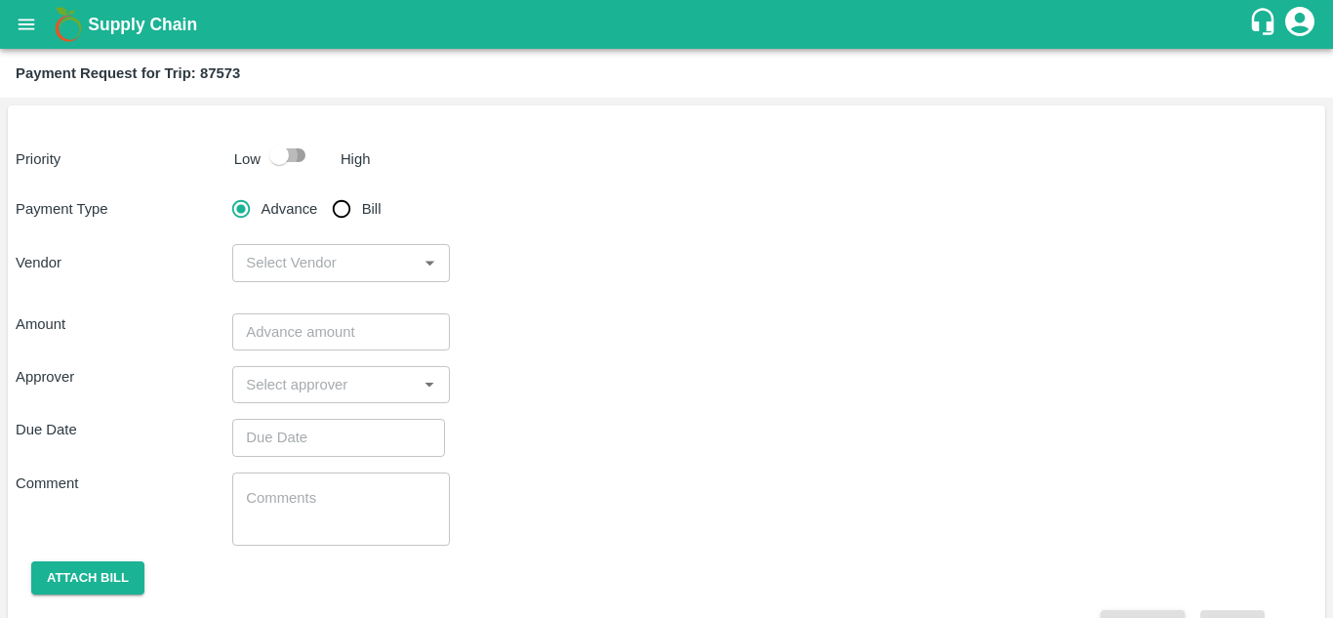
click at [291, 157] on input "checkbox" at bounding box center [278, 155] width 111 height 37
checkbox input "true"
click at [345, 206] on input "Bill" at bounding box center [341, 208] width 39 height 39
radio input "true"
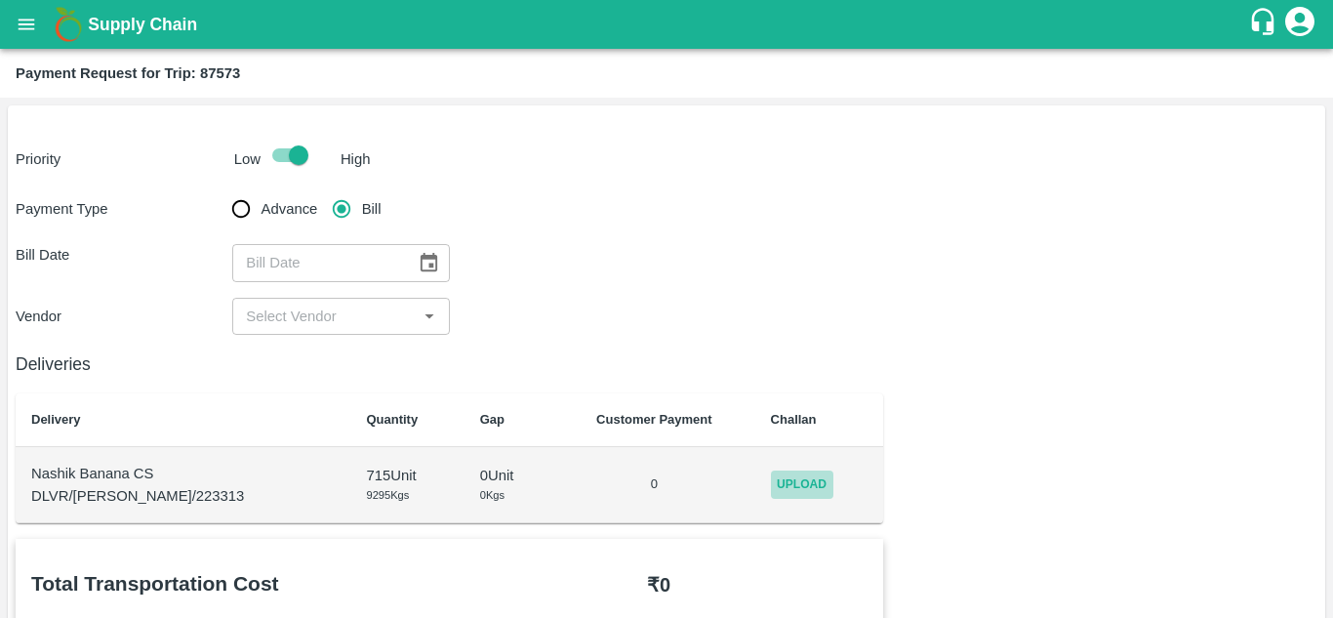
click at [793, 476] on span "Upload" at bounding box center [802, 484] width 62 height 28
click at [0, 0] on input "Upload" at bounding box center [0, 0] width 0 height 0
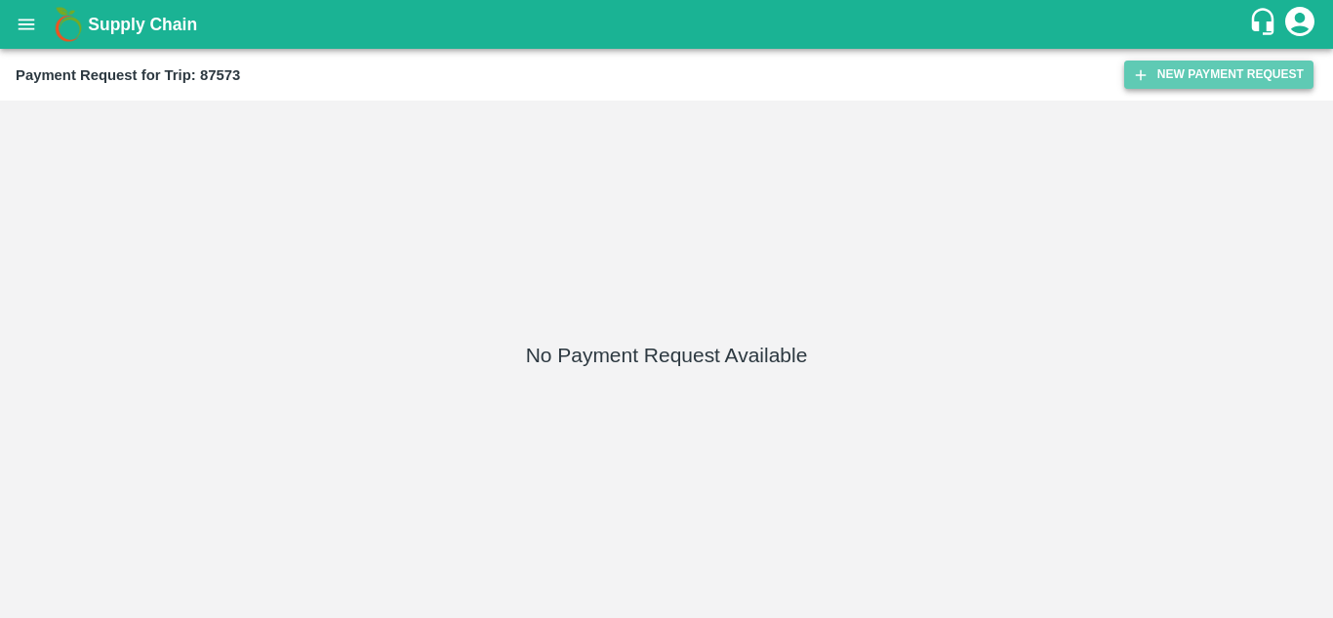
click at [1202, 64] on button "New Payment Request" at bounding box center [1218, 74] width 189 height 28
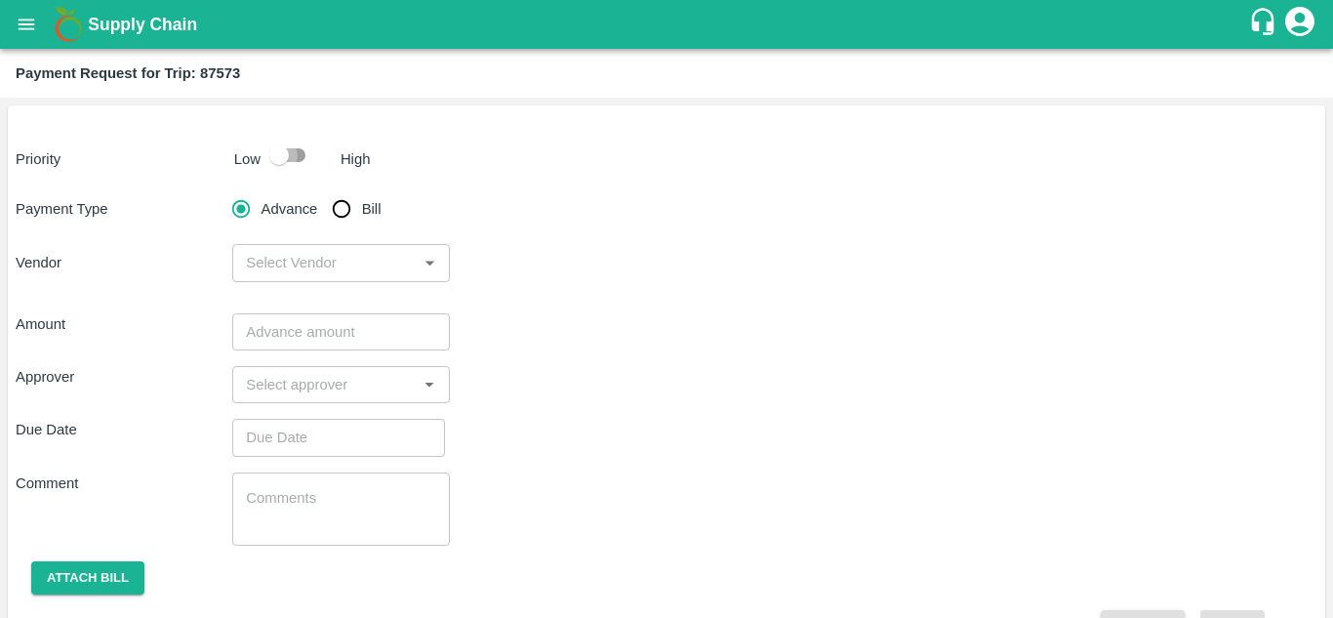
click at [293, 148] on input "checkbox" at bounding box center [278, 155] width 111 height 37
checkbox input "true"
click at [341, 211] on input "Bill" at bounding box center [341, 208] width 39 height 39
radio input "true"
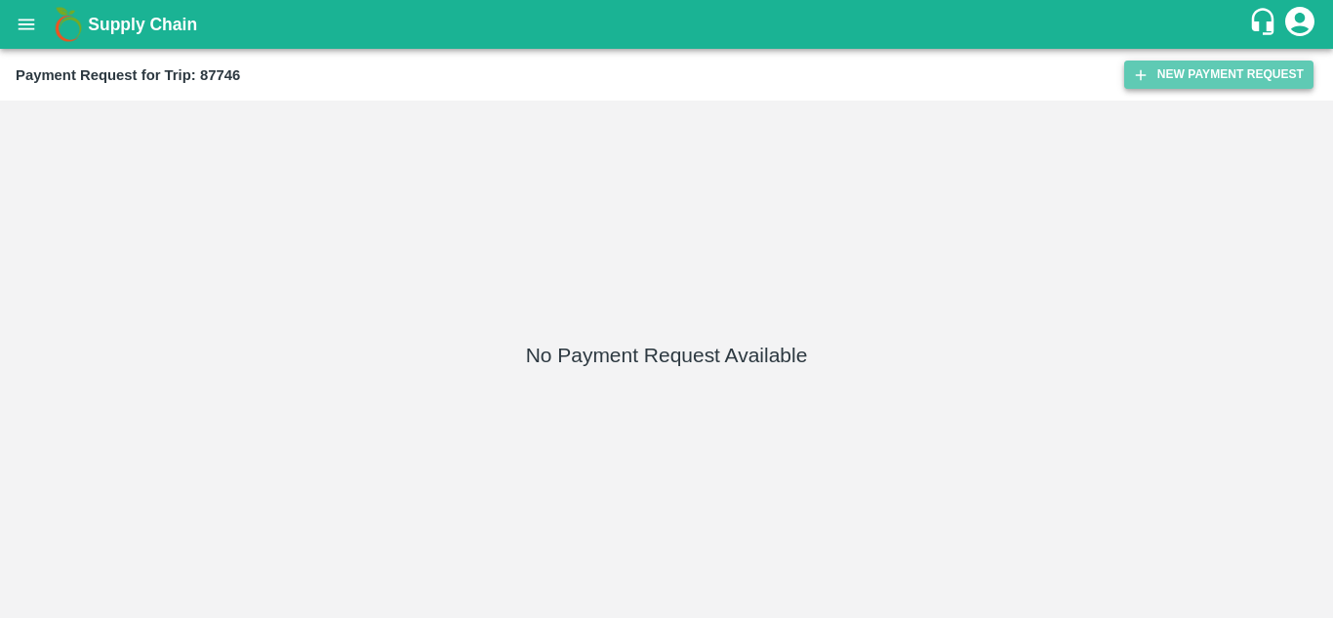
click at [1197, 68] on button "New Payment Request" at bounding box center [1218, 74] width 189 height 28
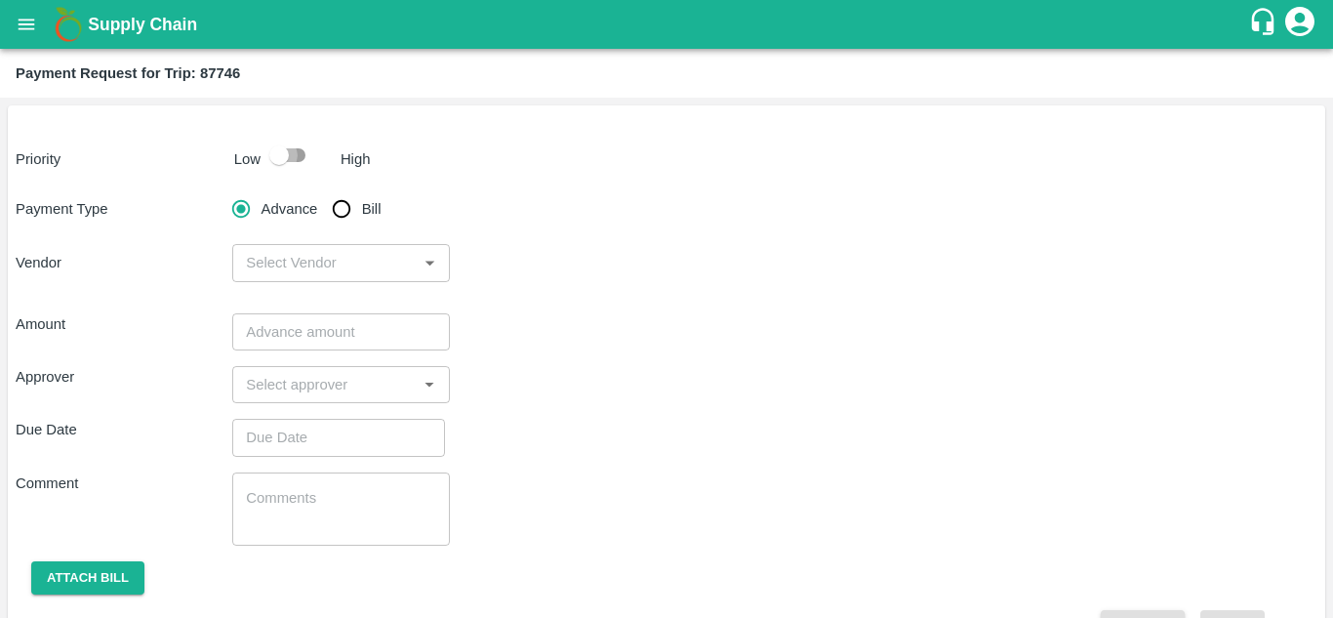
click at [291, 147] on input "checkbox" at bounding box center [278, 155] width 111 height 37
checkbox input "true"
click at [347, 202] on input "Bill" at bounding box center [341, 208] width 39 height 39
radio input "true"
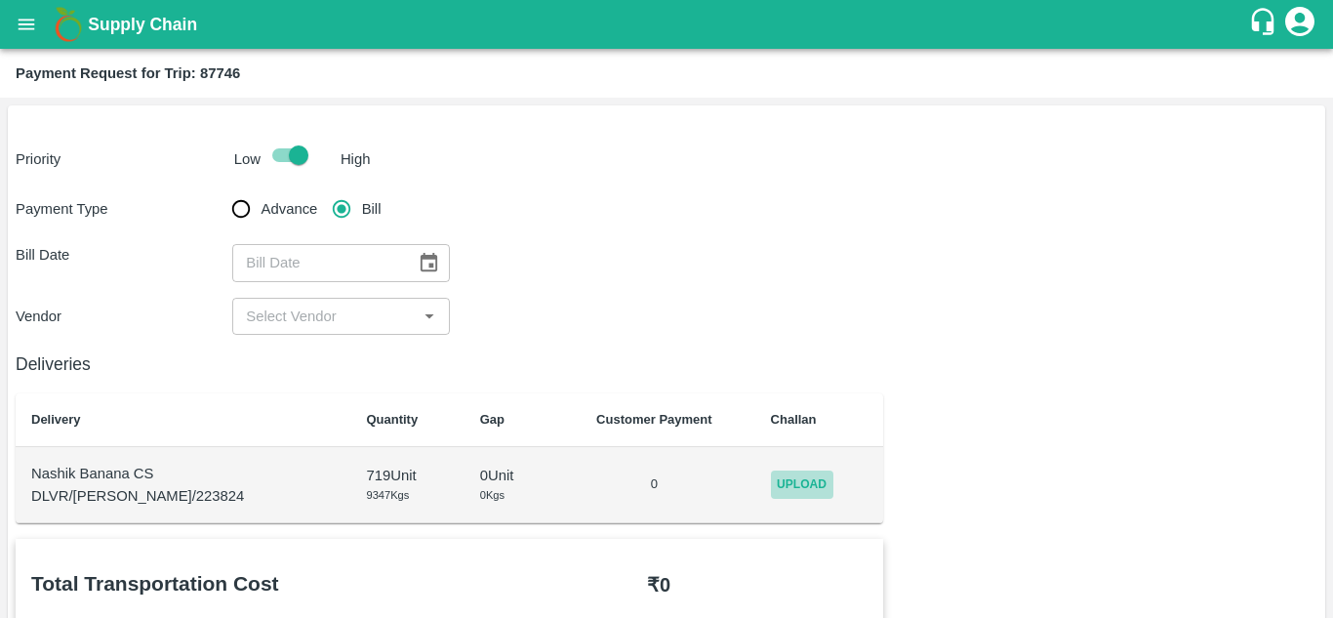
click at [794, 482] on span "Upload" at bounding box center [802, 484] width 62 height 28
click at [0, 0] on input "Upload" at bounding box center [0, 0] width 0 height 0
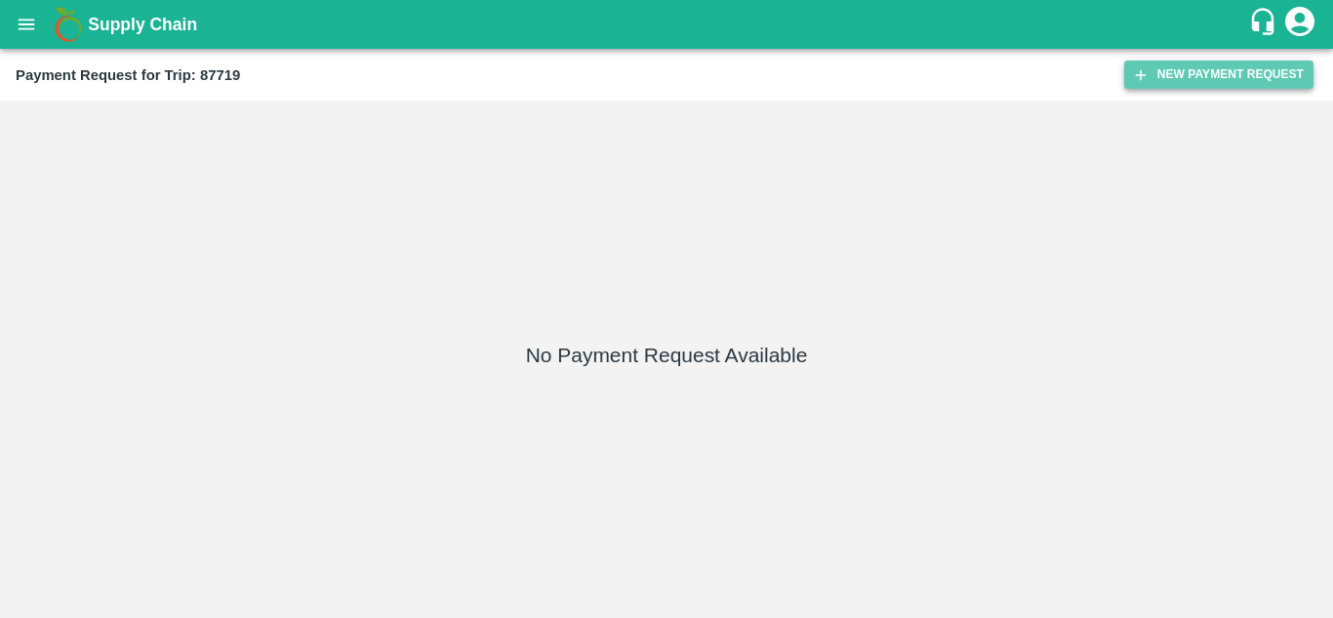
click at [1231, 82] on button "New Payment Request" at bounding box center [1218, 74] width 189 height 28
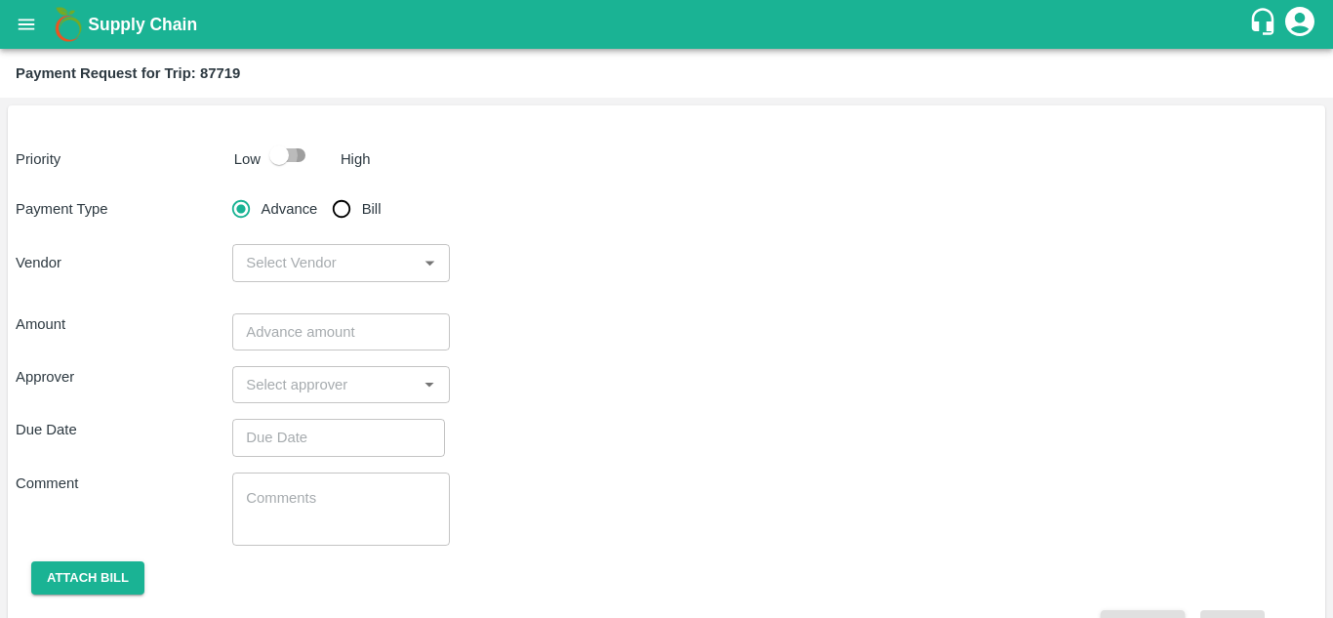
click at [302, 167] on input "checkbox" at bounding box center [278, 155] width 111 height 37
checkbox input "true"
click at [342, 206] on input "Bill" at bounding box center [341, 208] width 39 height 39
radio input "true"
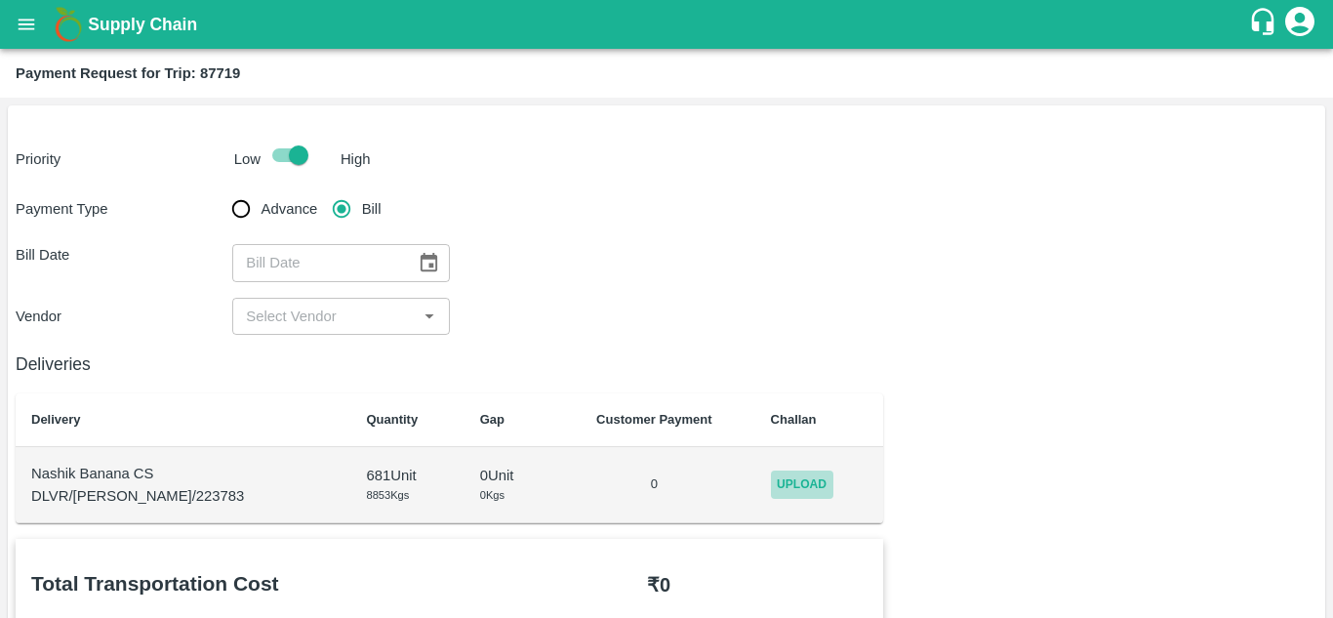
click at [784, 474] on span "Upload" at bounding box center [802, 484] width 62 height 28
click at [0, 0] on input "Upload" at bounding box center [0, 0] width 0 height 0
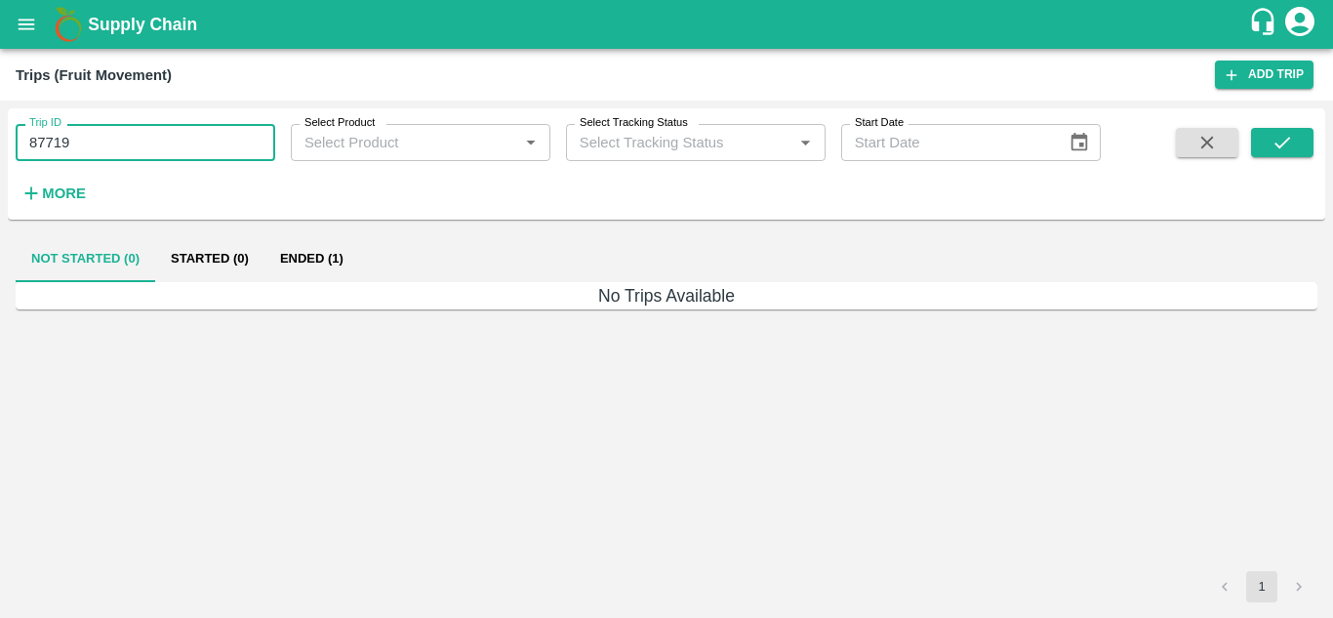
click at [124, 159] on input "87719" at bounding box center [146, 142] width 260 height 37
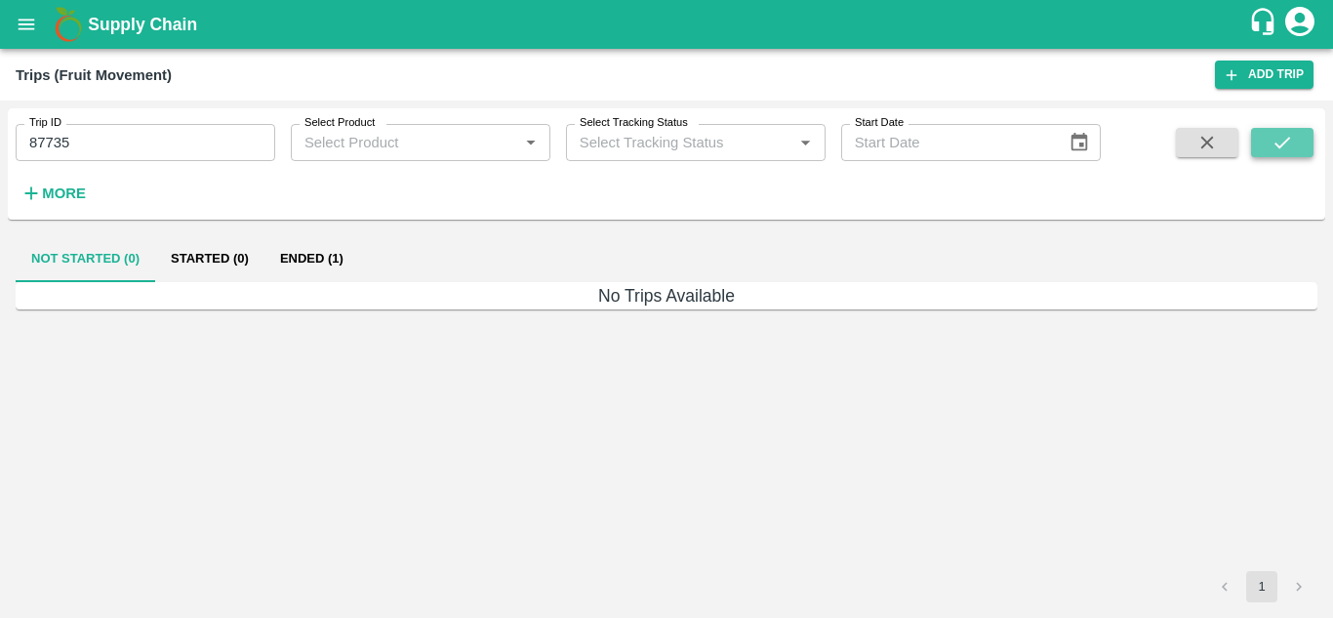
click at [1272, 155] on button "submit" at bounding box center [1282, 142] width 62 height 29
click at [317, 263] on button "Ended (1)" at bounding box center [311, 258] width 95 height 47
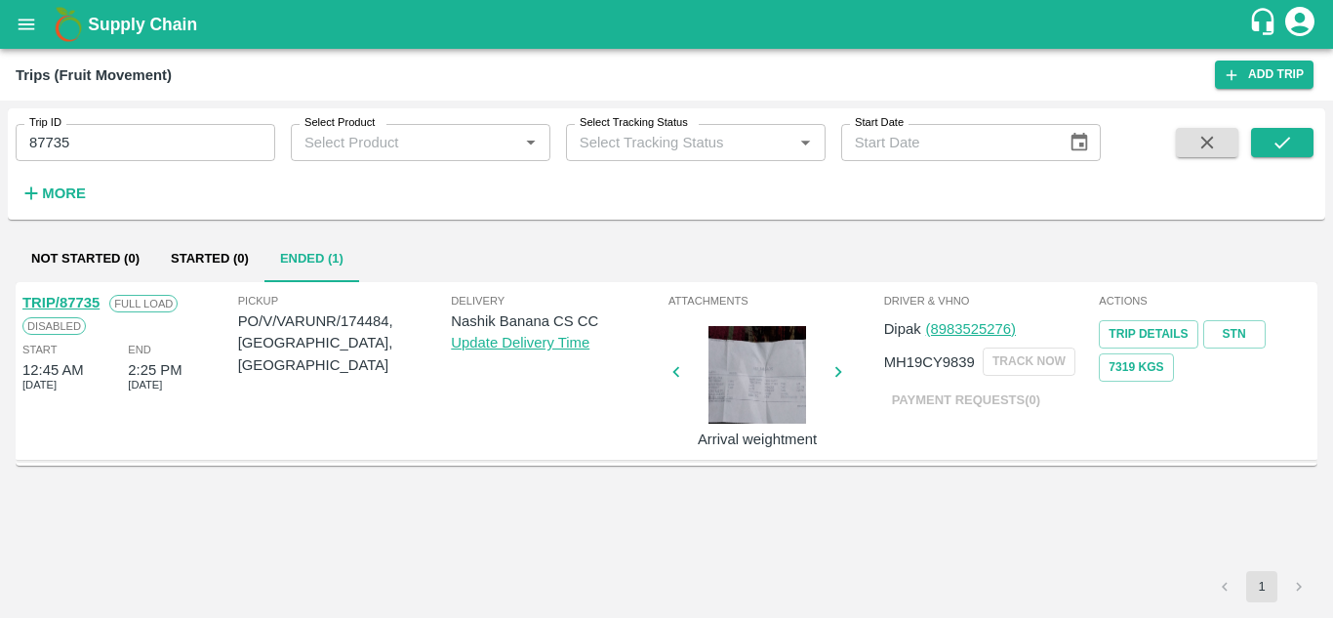
click at [75, 297] on link "TRIP/87735" at bounding box center [60, 303] width 77 height 16
click at [90, 144] on input "87735" at bounding box center [146, 142] width 260 height 37
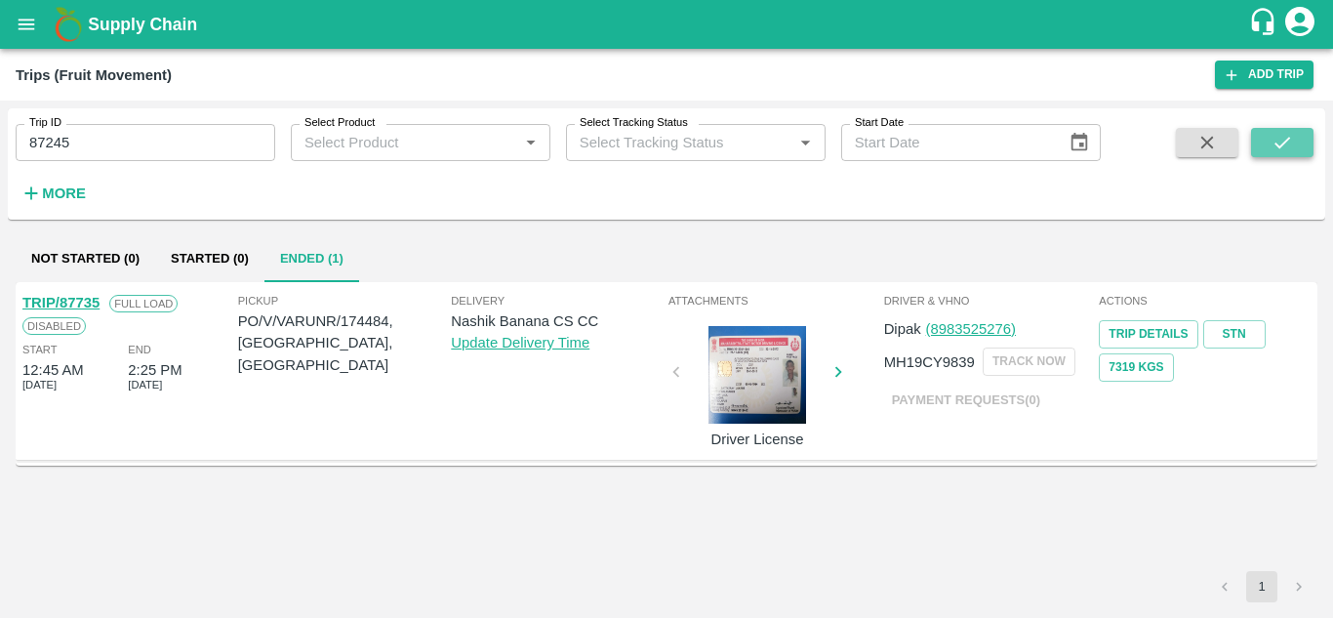
click at [1281, 149] on icon "submit" at bounding box center [1281, 142] width 21 height 21
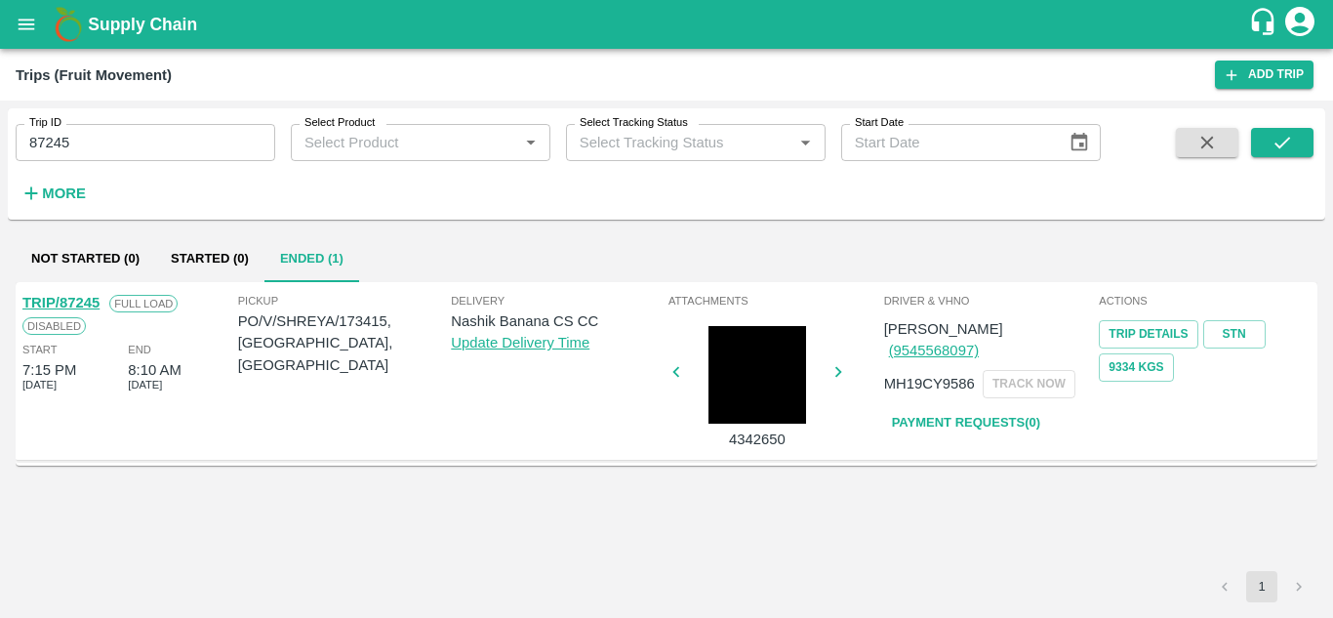
click at [987, 406] on link "Payment Requests( 0 )" at bounding box center [966, 423] width 164 height 34
click at [88, 148] on input "87245" at bounding box center [146, 142] width 260 height 37
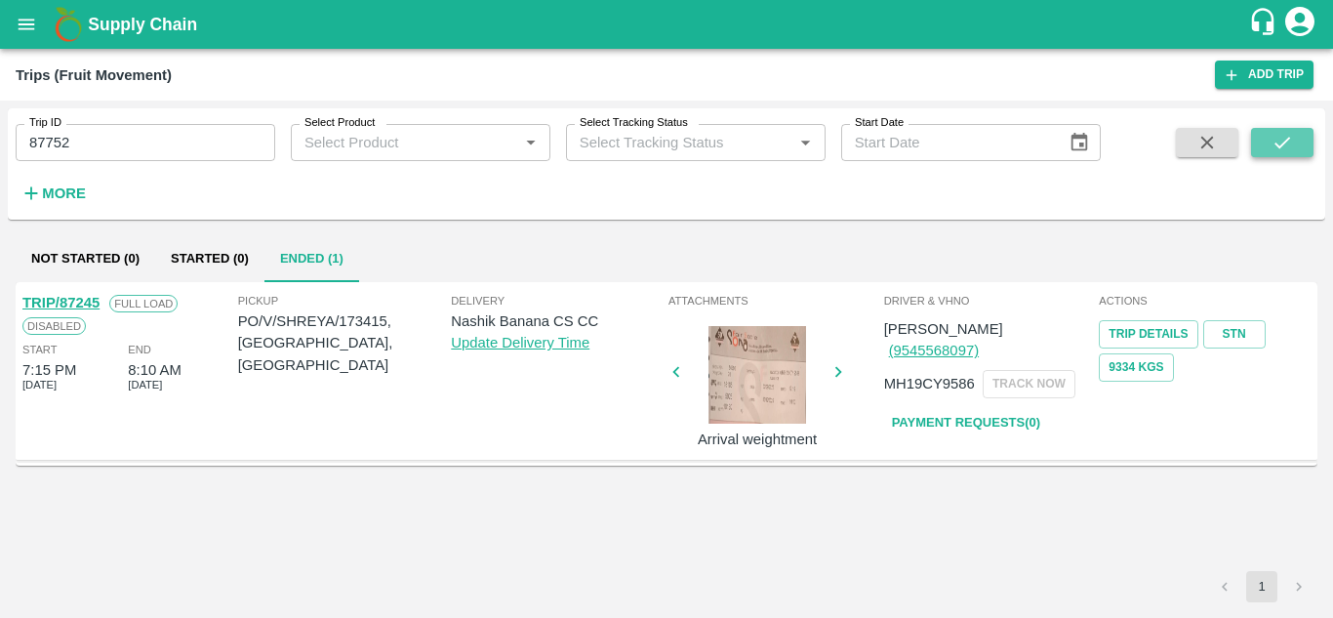
click at [1279, 137] on icon "submit" at bounding box center [1281, 142] width 21 height 21
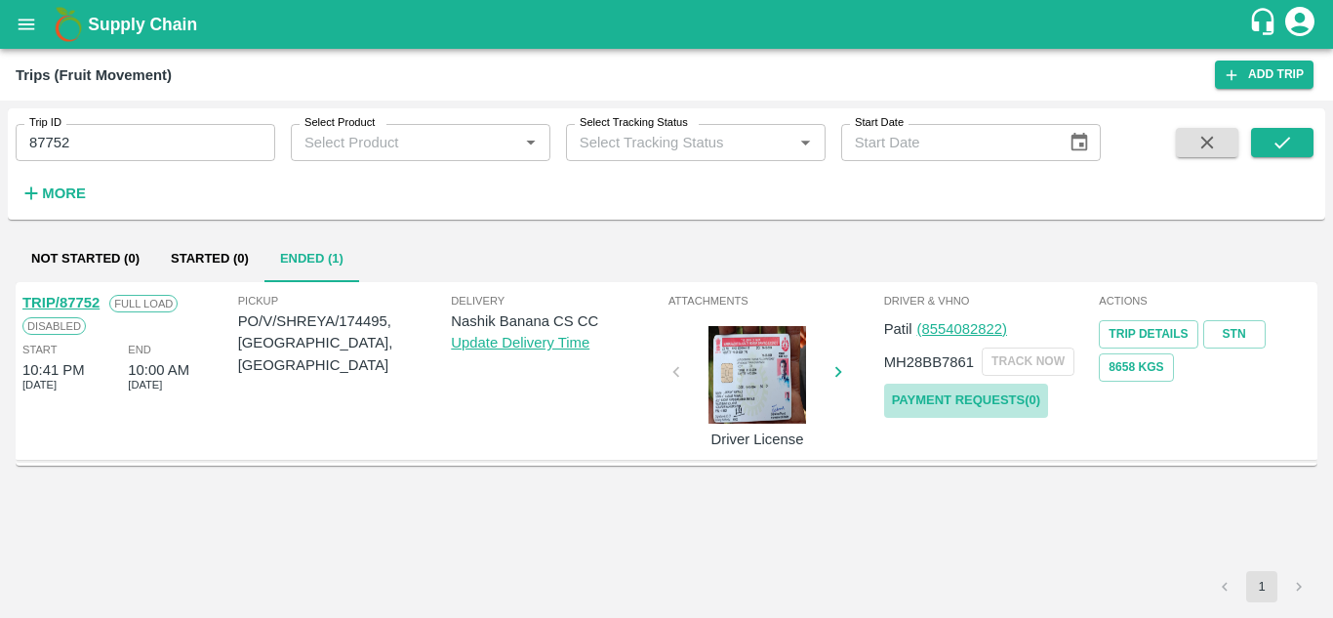
click at [988, 389] on link "Payment Requests( 0 )" at bounding box center [966, 400] width 164 height 34
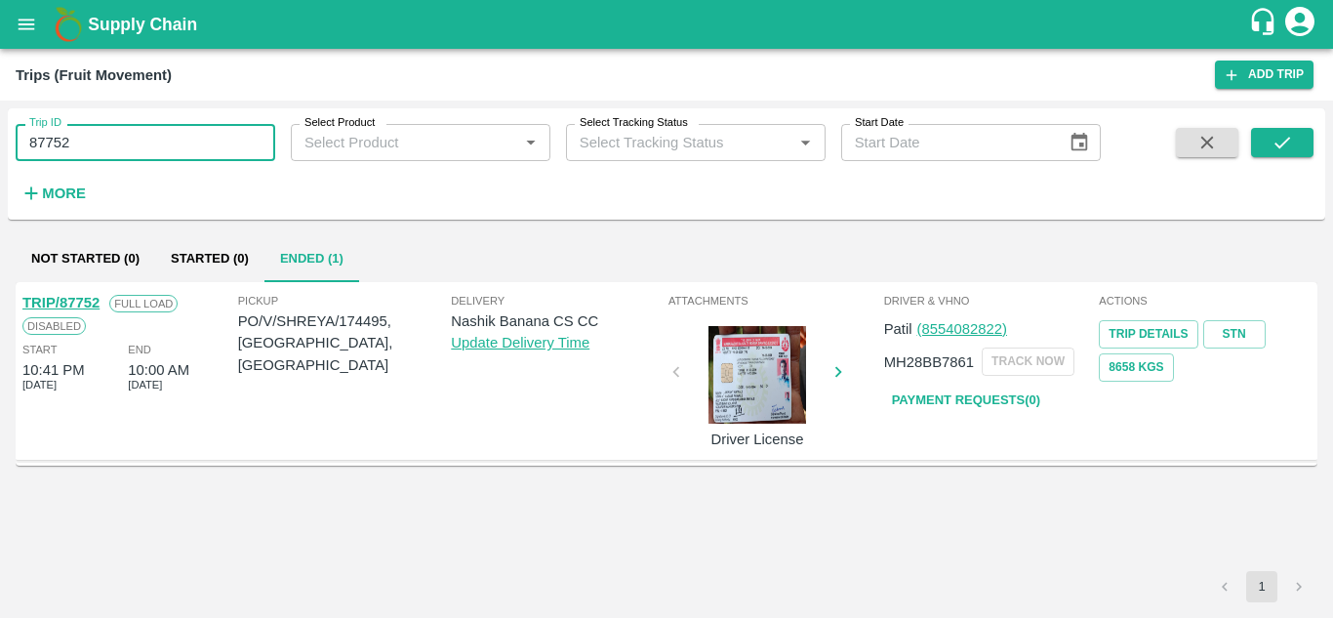
click at [89, 152] on input "87752" at bounding box center [146, 142] width 260 height 37
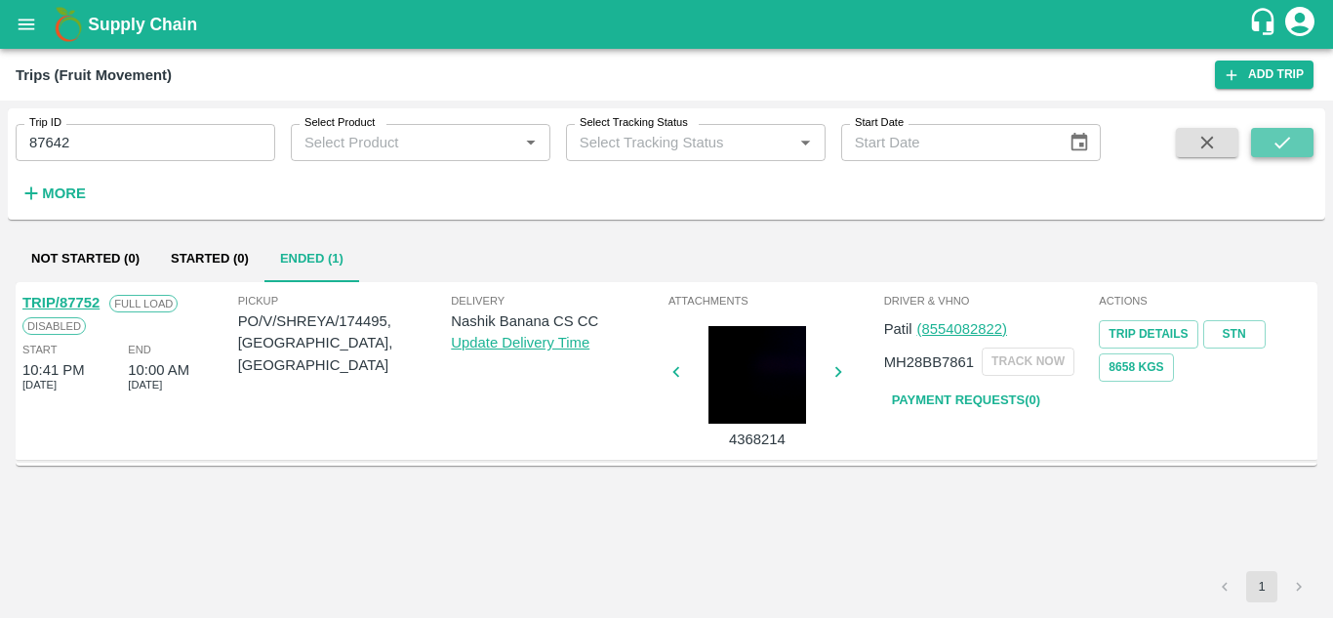
click at [1302, 137] on button "submit" at bounding box center [1282, 142] width 62 height 29
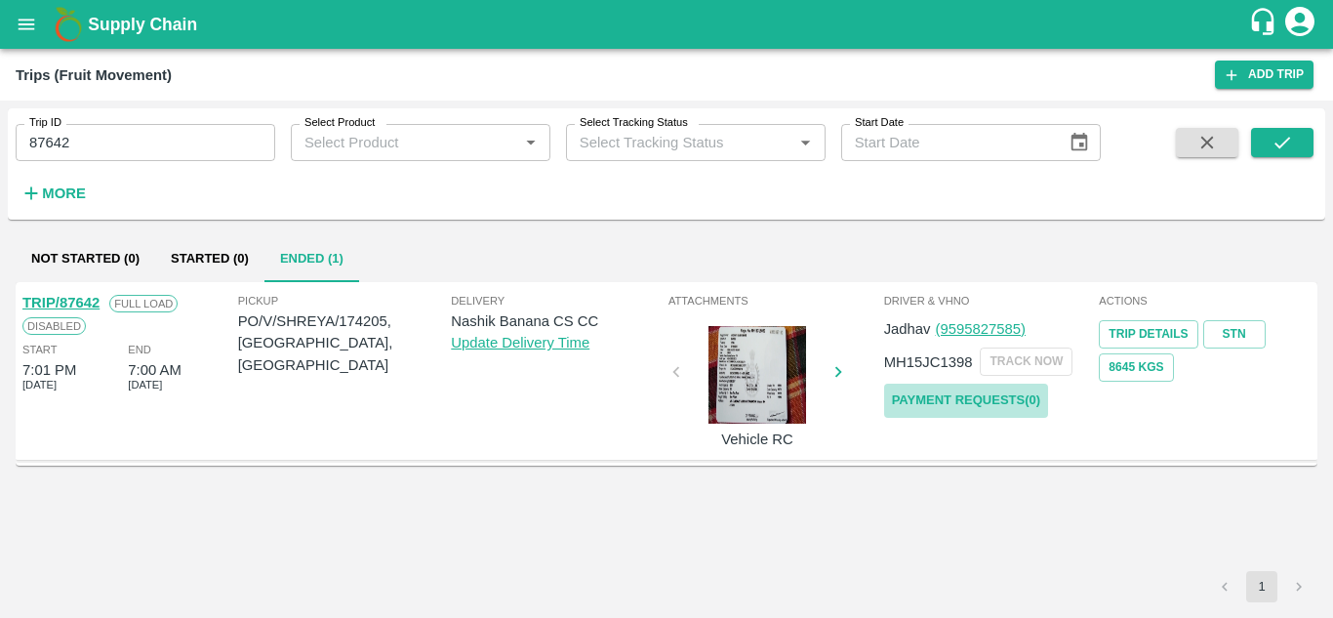
click at [990, 389] on link "Payment Requests( 0 )" at bounding box center [966, 400] width 164 height 34
click at [92, 140] on input "87642" at bounding box center [146, 142] width 260 height 37
click at [1279, 147] on icon "submit" at bounding box center [1282, 143] width 16 height 12
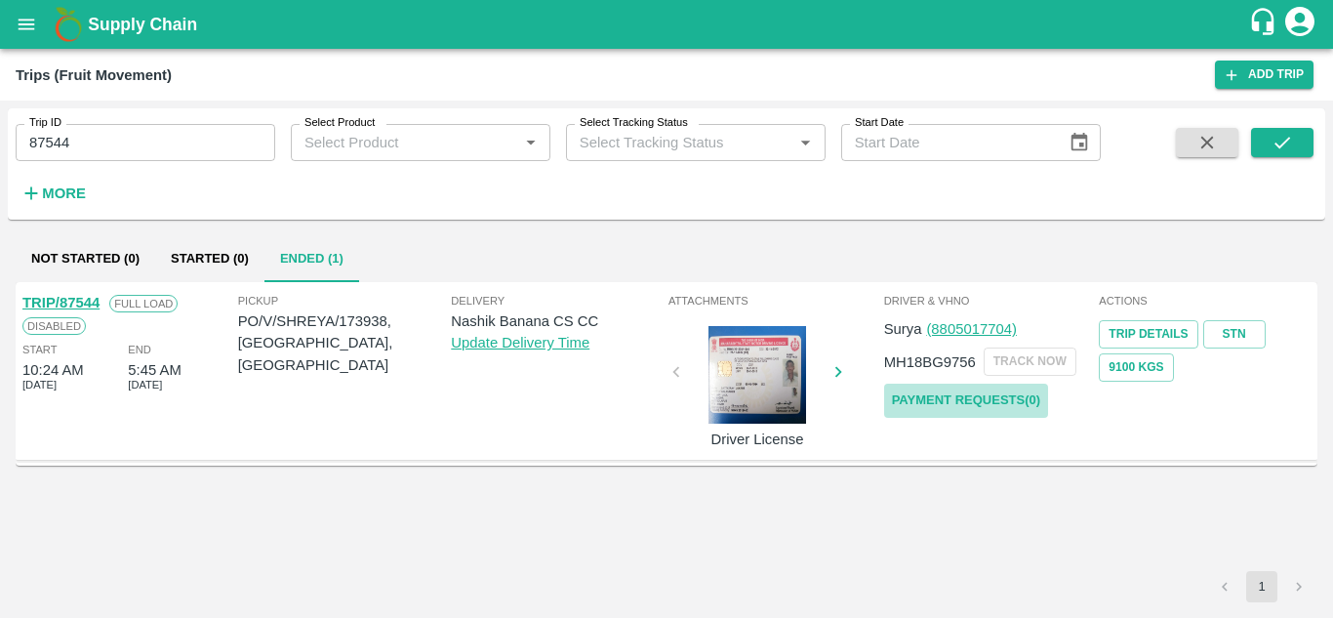
click at [973, 395] on link "Payment Requests( 0 )" at bounding box center [966, 400] width 164 height 34
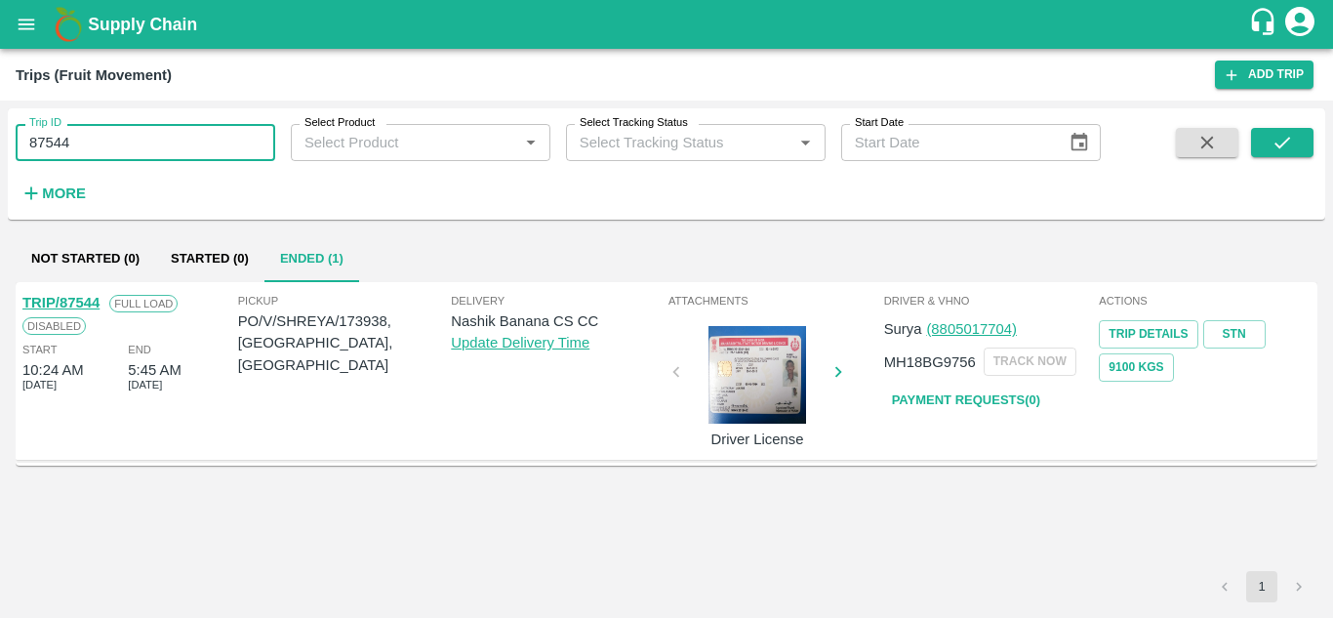
click at [102, 153] on input "87544" at bounding box center [146, 142] width 260 height 37
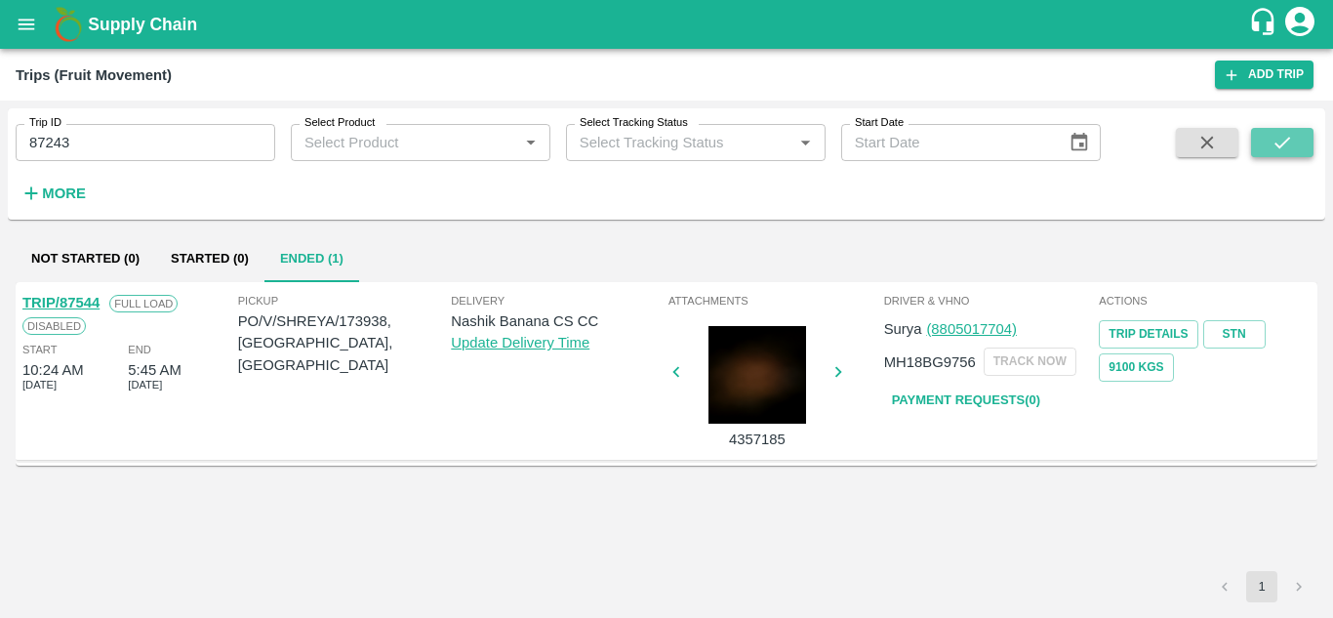
click at [1281, 131] on button "submit" at bounding box center [1282, 142] width 62 height 29
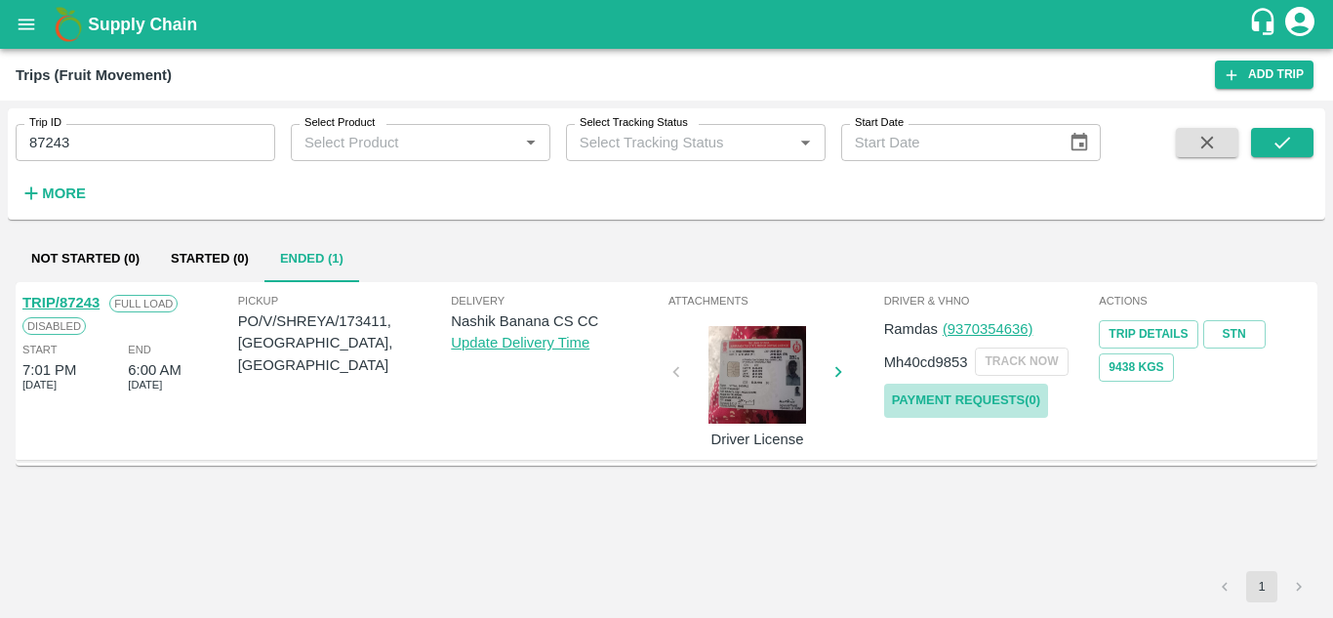
click at [944, 407] on link "Payment Requests( 0 )" at bounding box center [966, 400] width 164 height 34
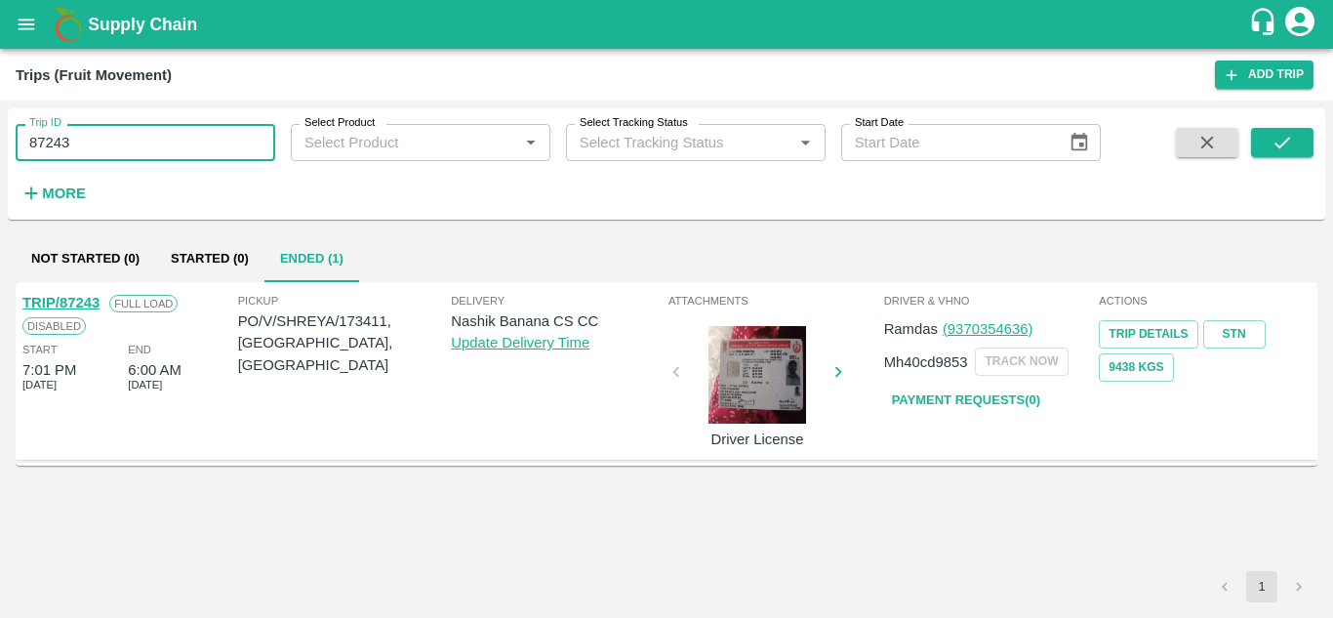
click at [110, 124] on input "87243" at bounding box center [146, 142] width 260 height 37
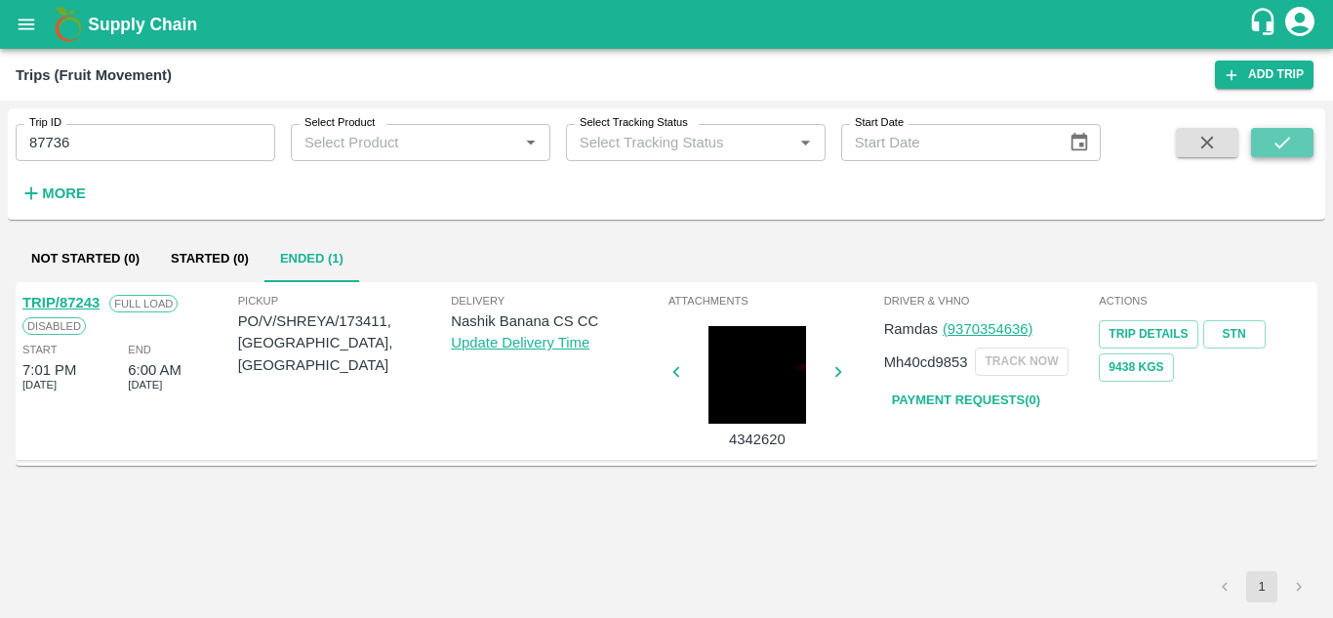
click at [1268, 153] on button "submit" at bounding box center [1282, 142] width 62 height 29
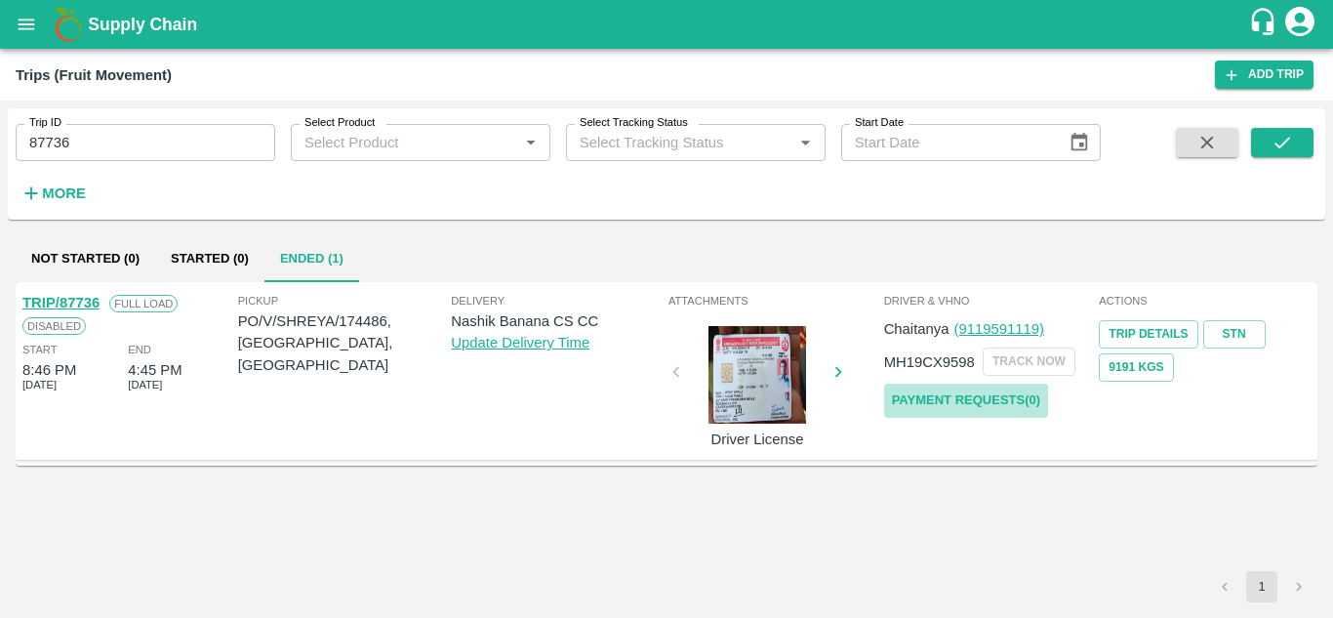
click at [987, 386] on link "Payment Requests( 0 )" at bounding box center [966, 400] width 164 height 34
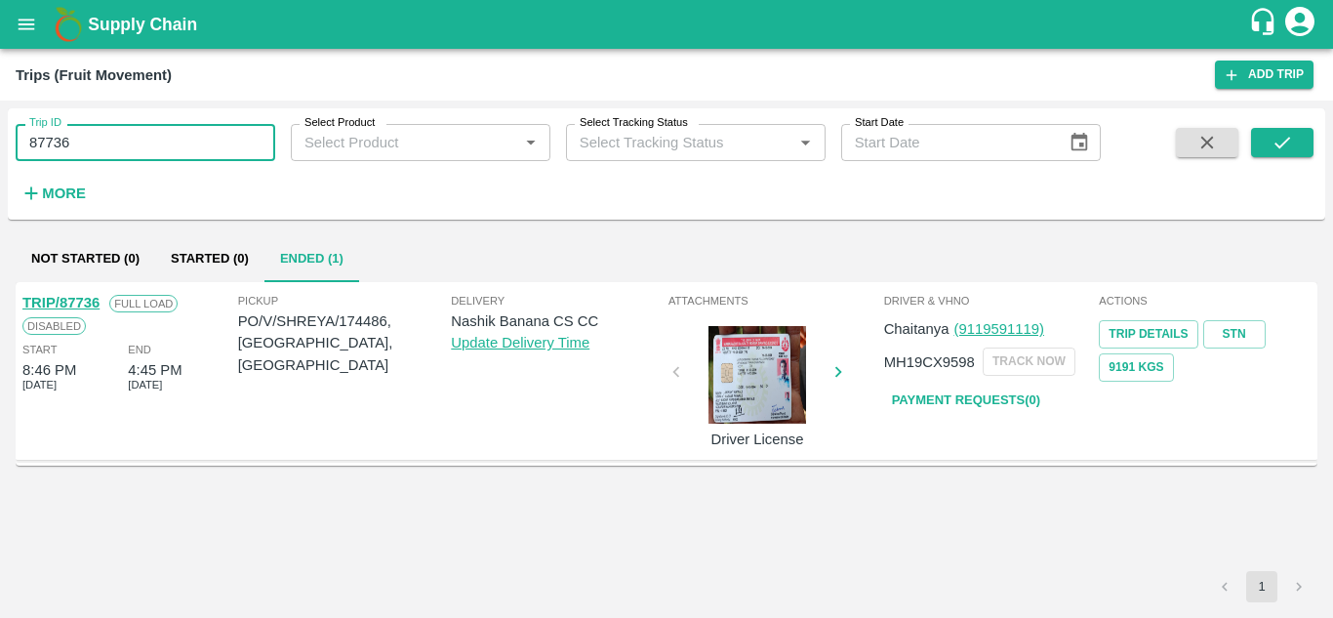
click at [105, 141] on input "87736" at bounding box center [146, 142] width 260 height 37
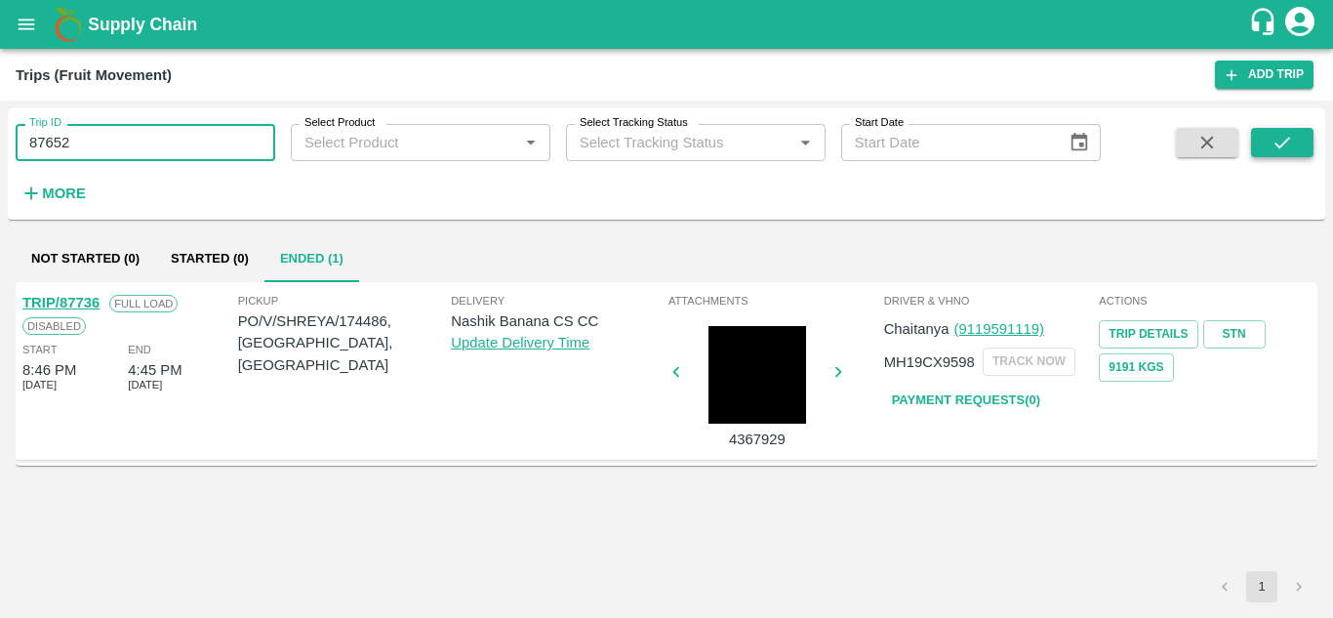
type input "87652"
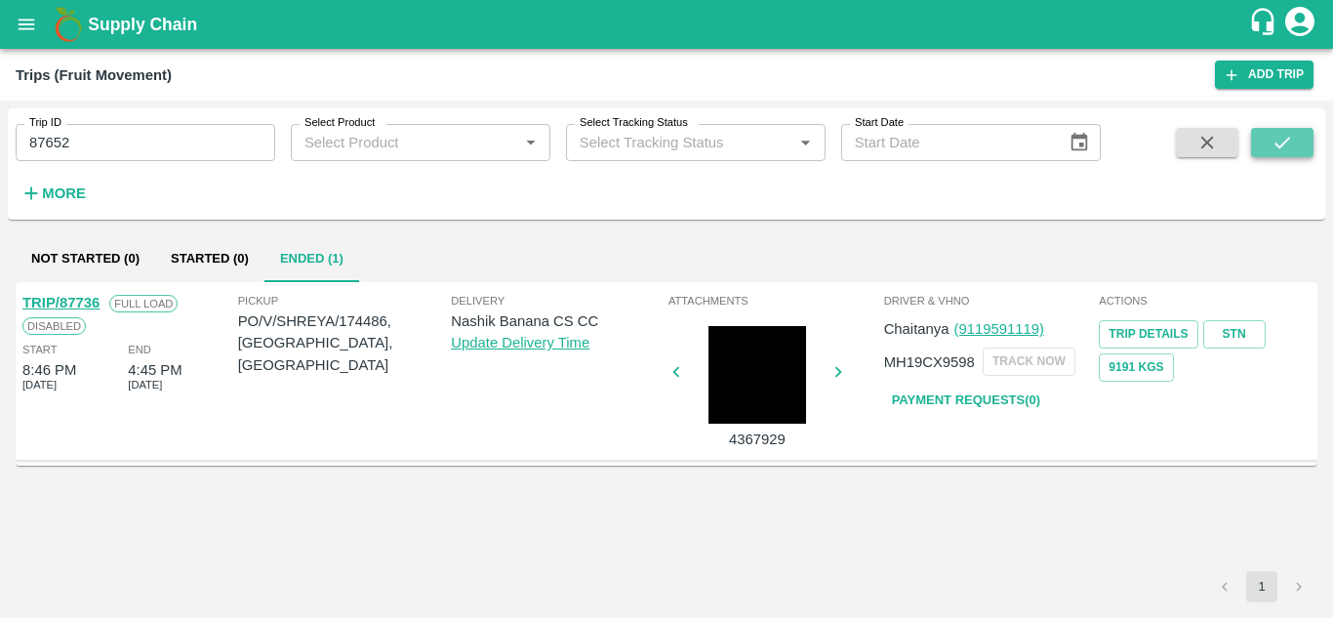
click at [1307, 147] on button "submit" at bounding box center [1282, 142] width 62 height 29
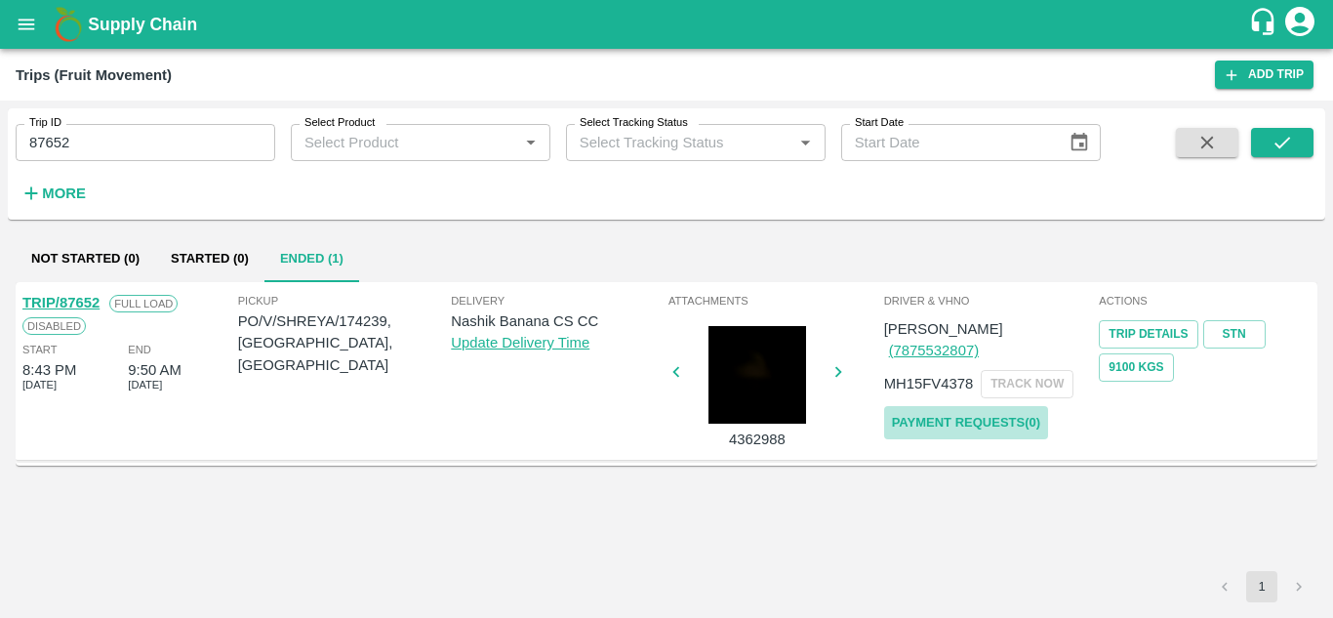
click at [984, 406] on link "Payment Requests( 0 )" at bounding box center [966, 423] width 164 height 34
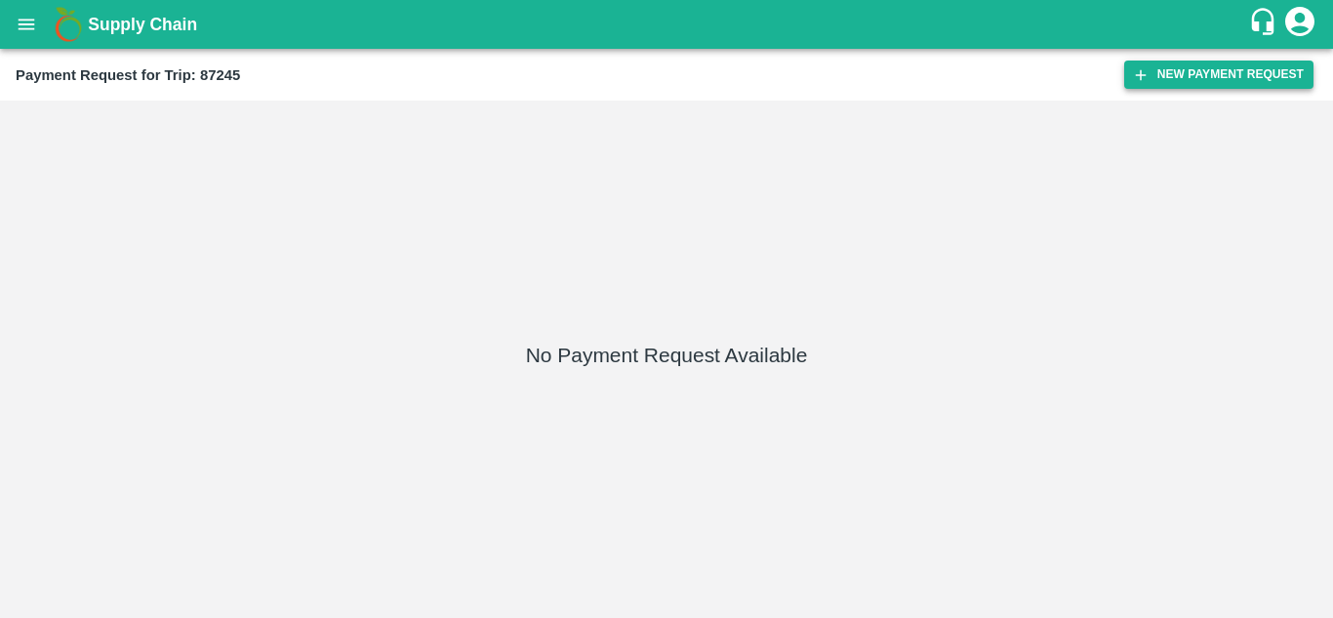
click at [1188, 61] on button "New Payment Request" at bounding box center [1218, 74] width 189 height 28
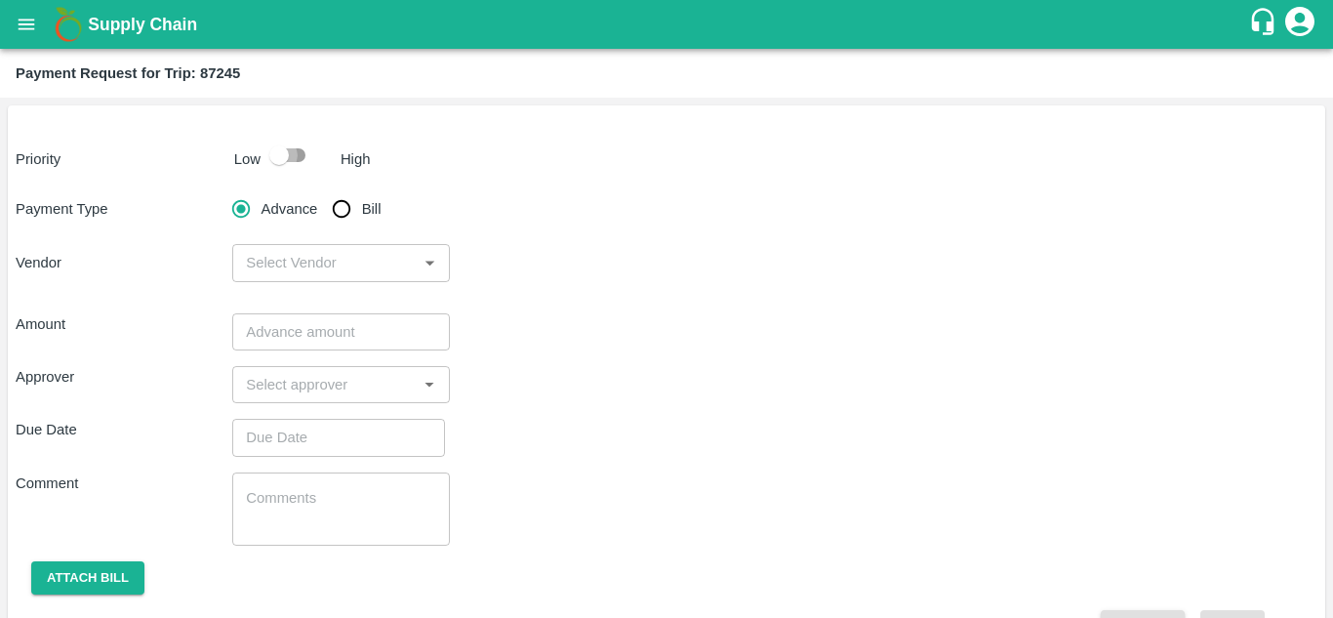
click at [296, 151] on input "checkbox" at bounding box center [278, 155] width 111 height 37
checkbox input "true"
click at [342, 213] on input "Bill" at bounding box center [341, 208] width 39 height 39
radio input "true"
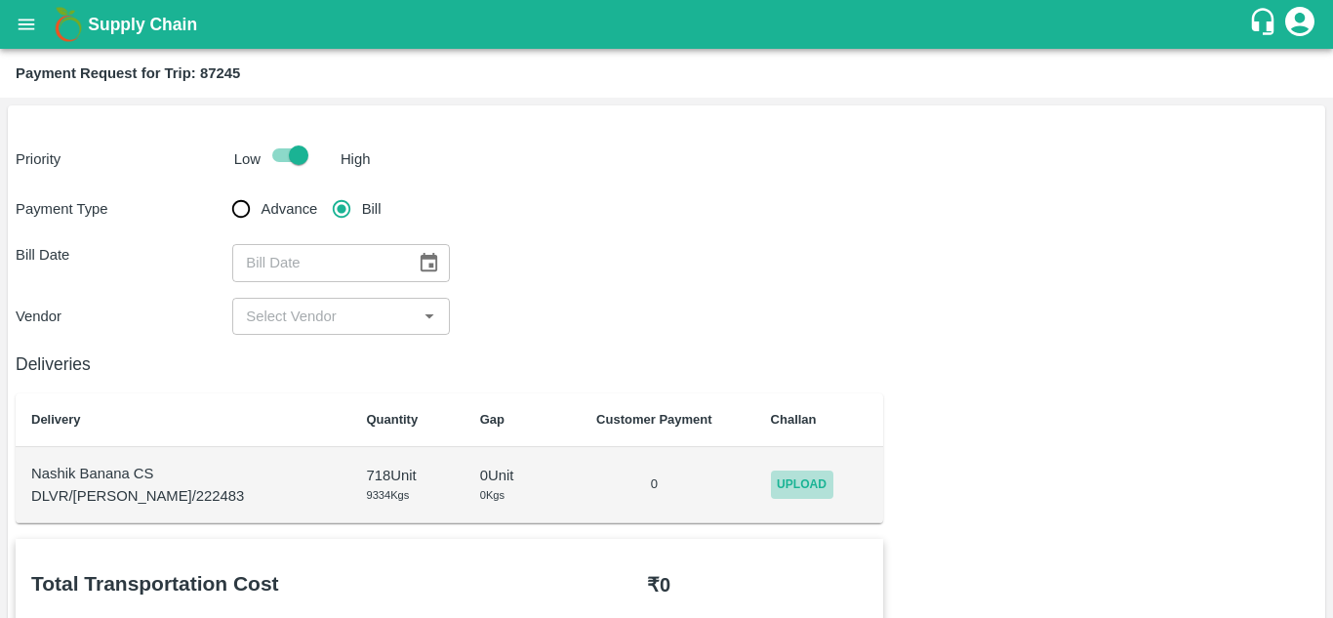
click at [788, 471] on span "Upload" at bounding box center [802, 484] width 62 height 28
click at [0, 0] on input "Upload" at bounding box center [0, 0] width 0 height 0
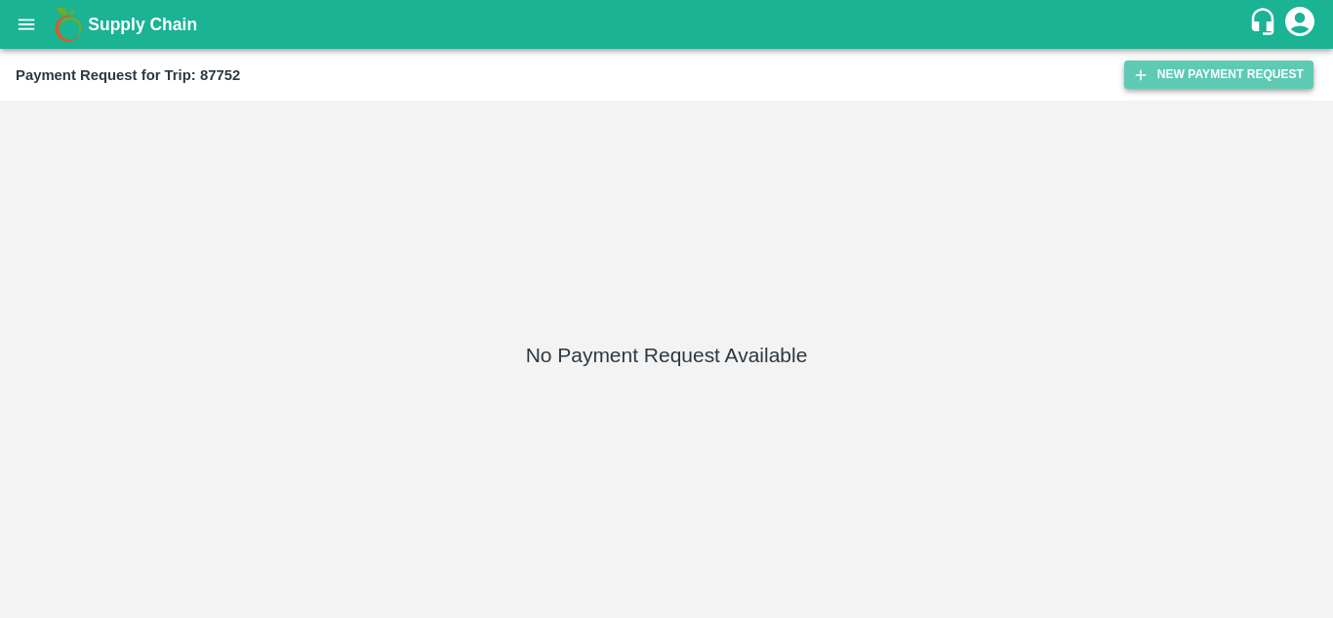
click at [1225, 85] on button "New Payment Request" at bounding box center [1218, 74] width 189 height 28
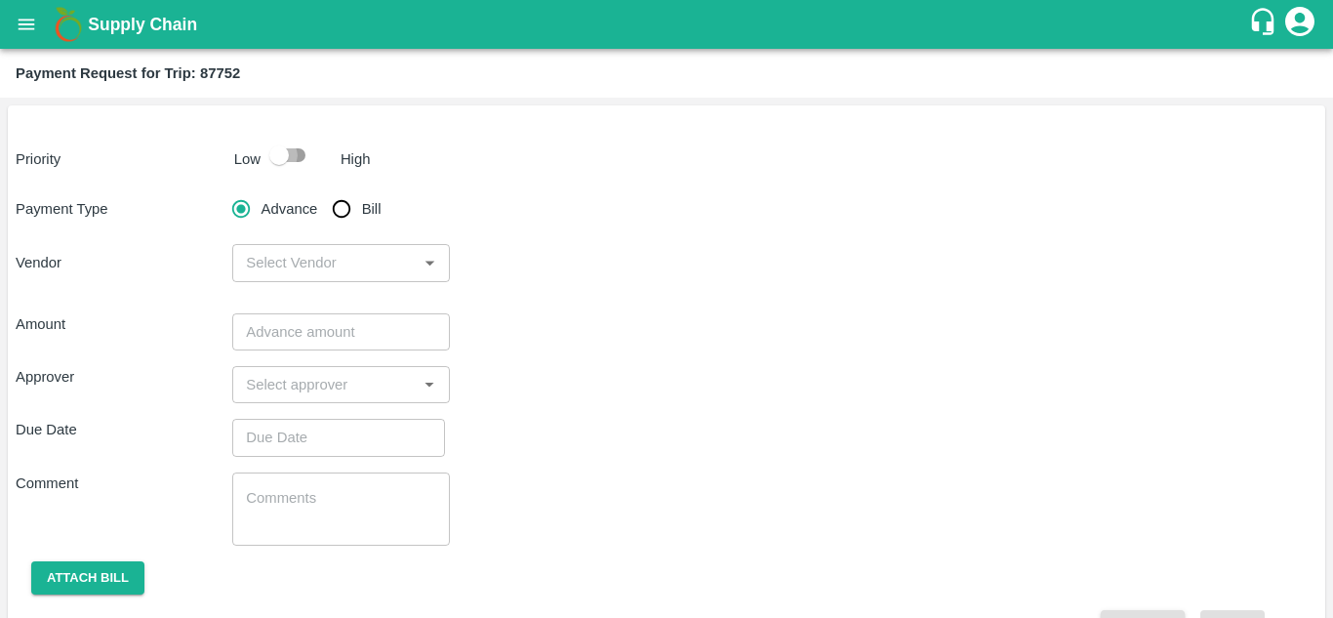
click at [305, 164] on input "checkbox" at bounding box center [278, 155] width 111 height 37
checkbox input "true"
click at [338, 212] on input "Bill" at bounding box center [341, 208] width 39 height 39
radio input "true"
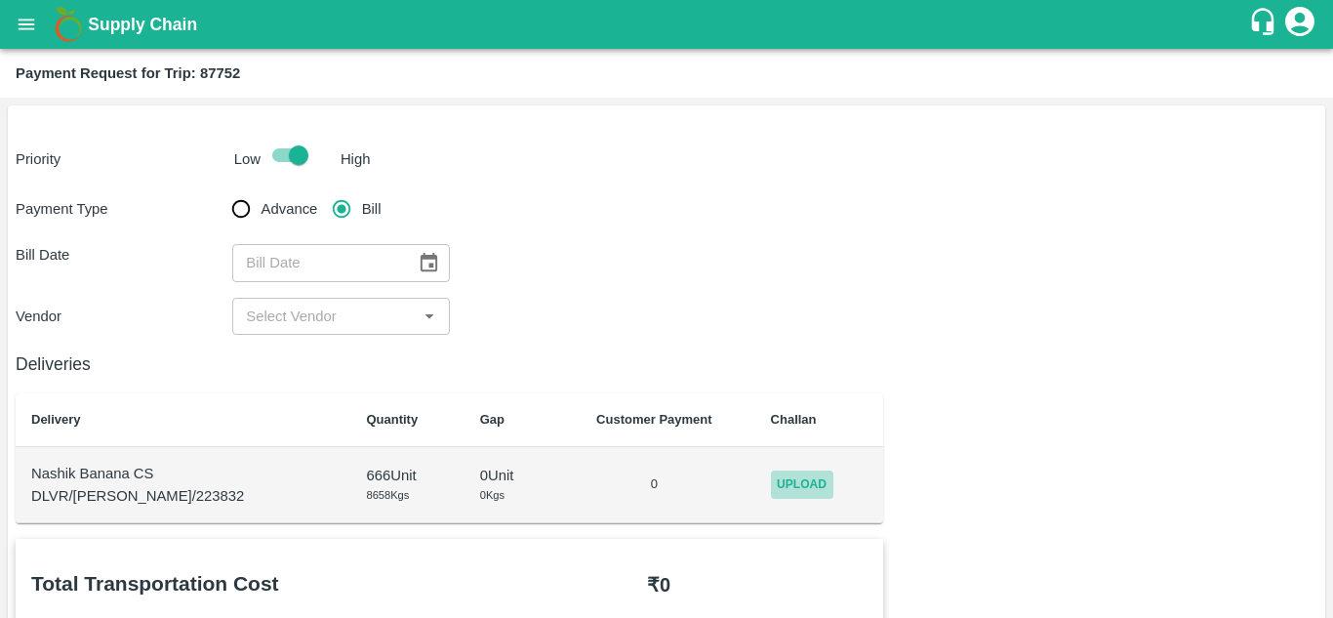
click at [775, 488] on span "Upload" at bounding box center [802, 484] width 62 height 28
click at [0, 0] on input "Upload" at bounding box center [0, 0] width 0 height 0
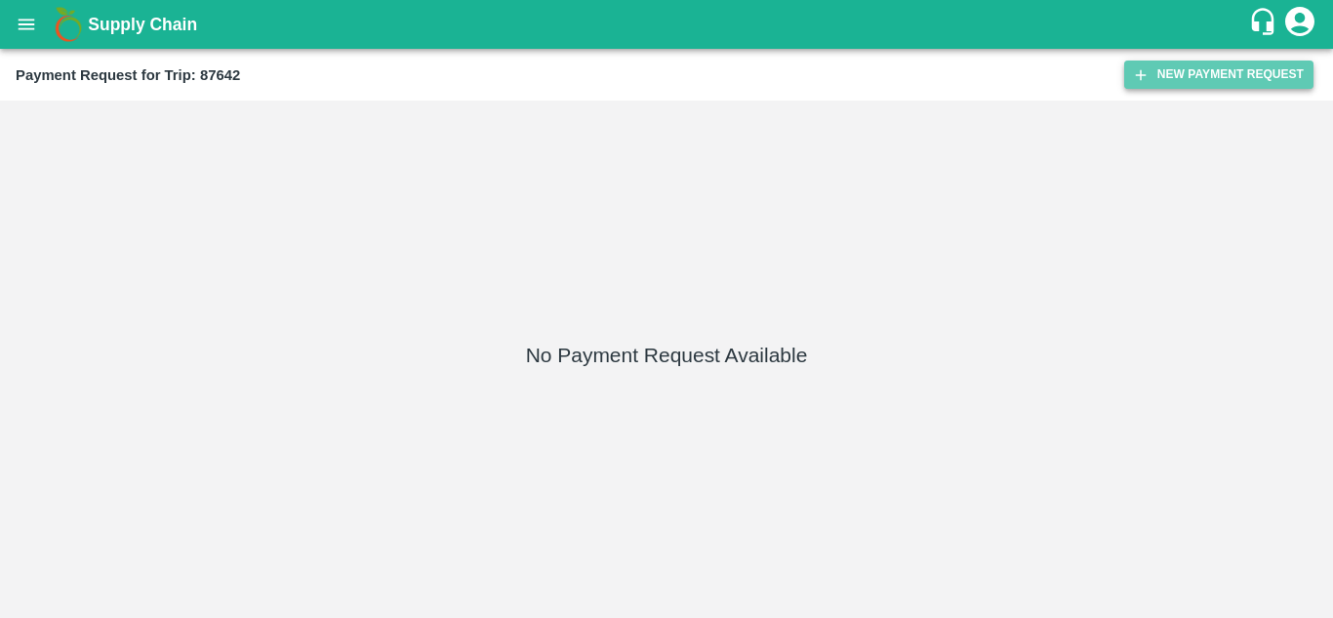
click at [1200, 87] on button "New Payment Request" at bounding box center [1218, 74] width 189 height 28
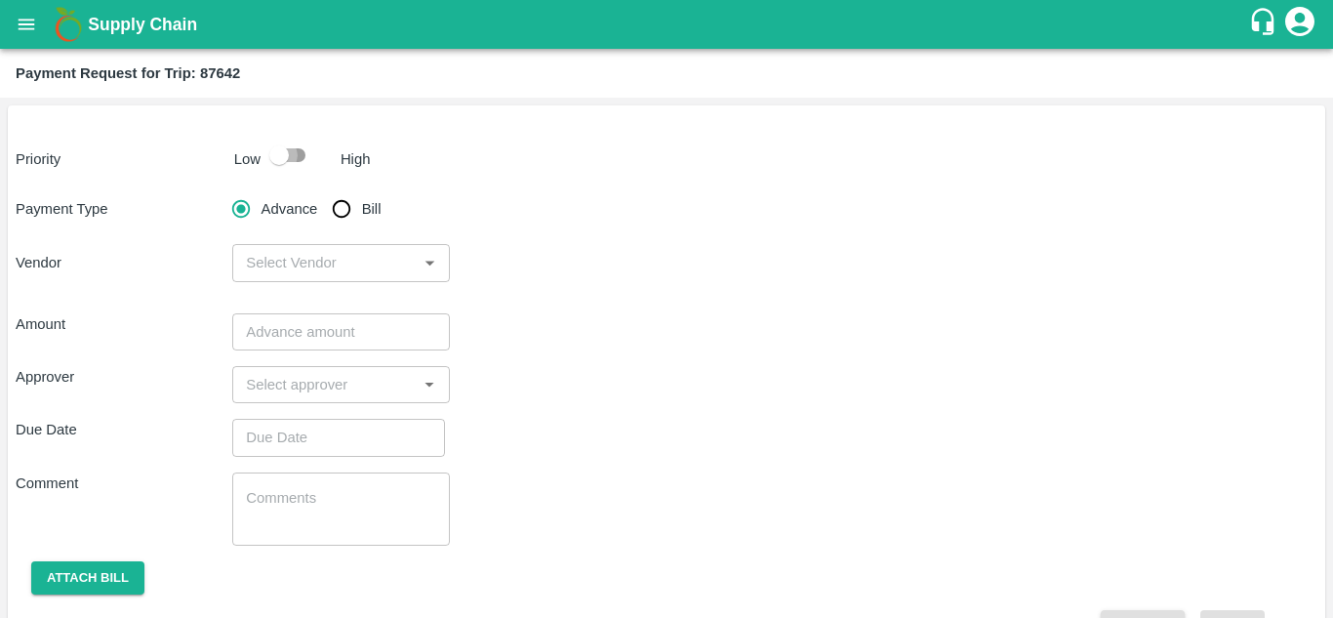
click at [291, 156] on input "checkbox" at bounding box center [278, 155] width 111 height 37
checkbox input "true"
click at [341, 217] on input "Bill" at bounding box center [341, 208] width 39 height 39
radio input "true"
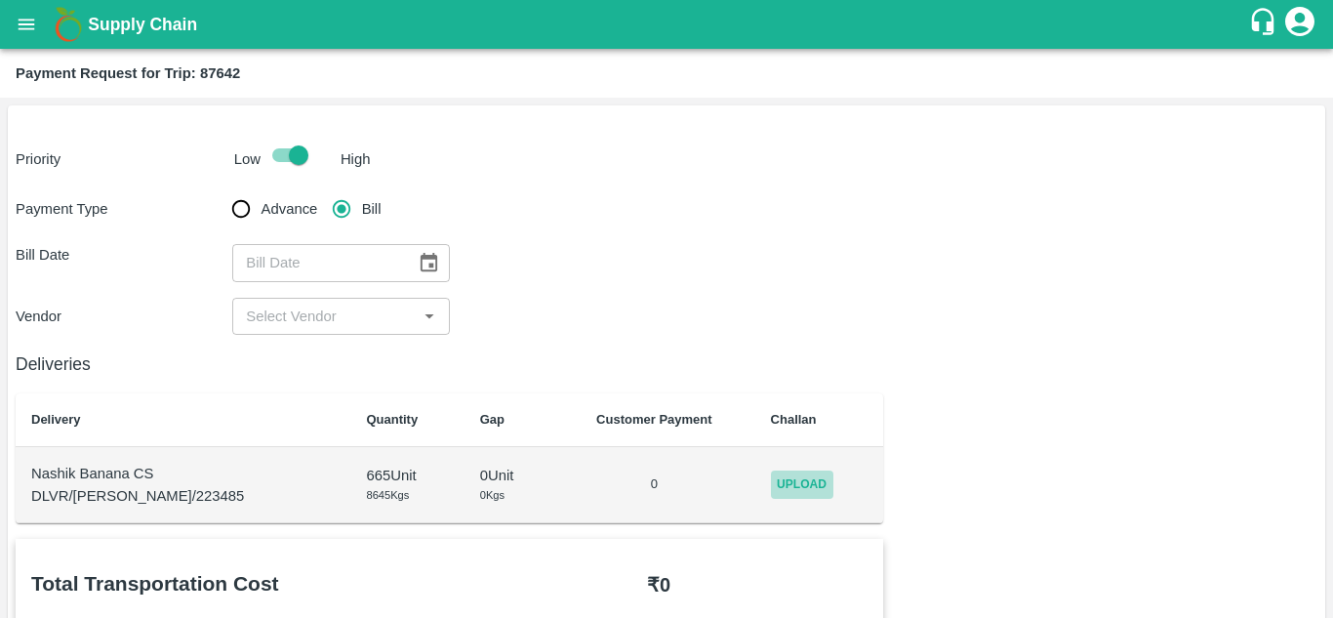
click at [788, 488] on span "Upload" at bounding box center [802, 484] width 62 height 28
click at [0, 0] on input "Upload" at bounding box center [0, 0] width 0 height 0
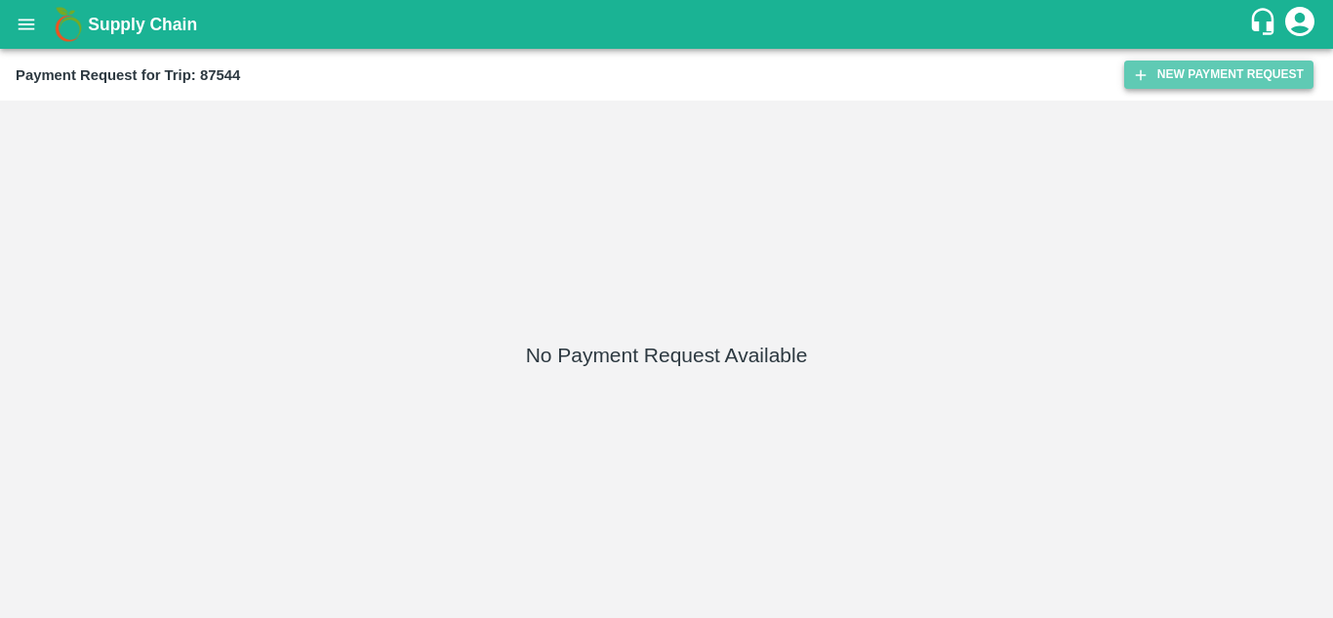
click at [1211, 73] on button "New Payment Request" at bounding box center [1218, 74] width 189 height 28
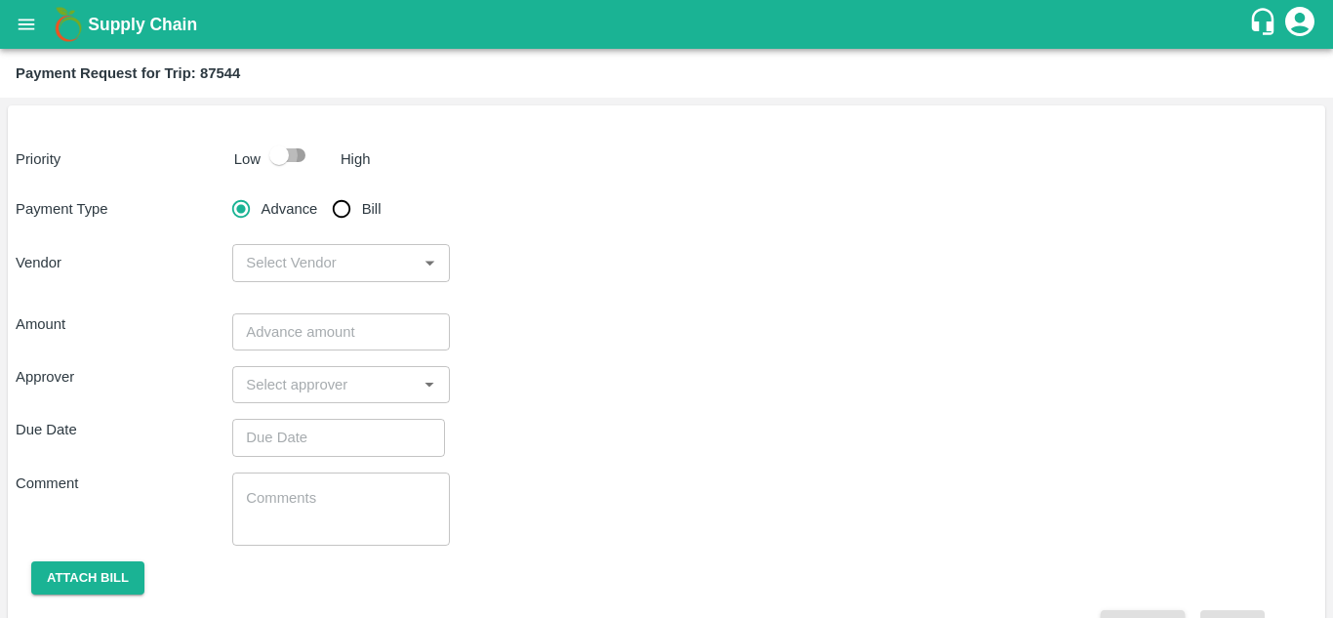
click at [295, 152] on input "checkbox" at bounding box center [278, 155] width 111 height 37
checkbox input "true"
click at [344, 212] on input "Bill" at bounding box center [341, 208] width 39 height 39
radio input "true"
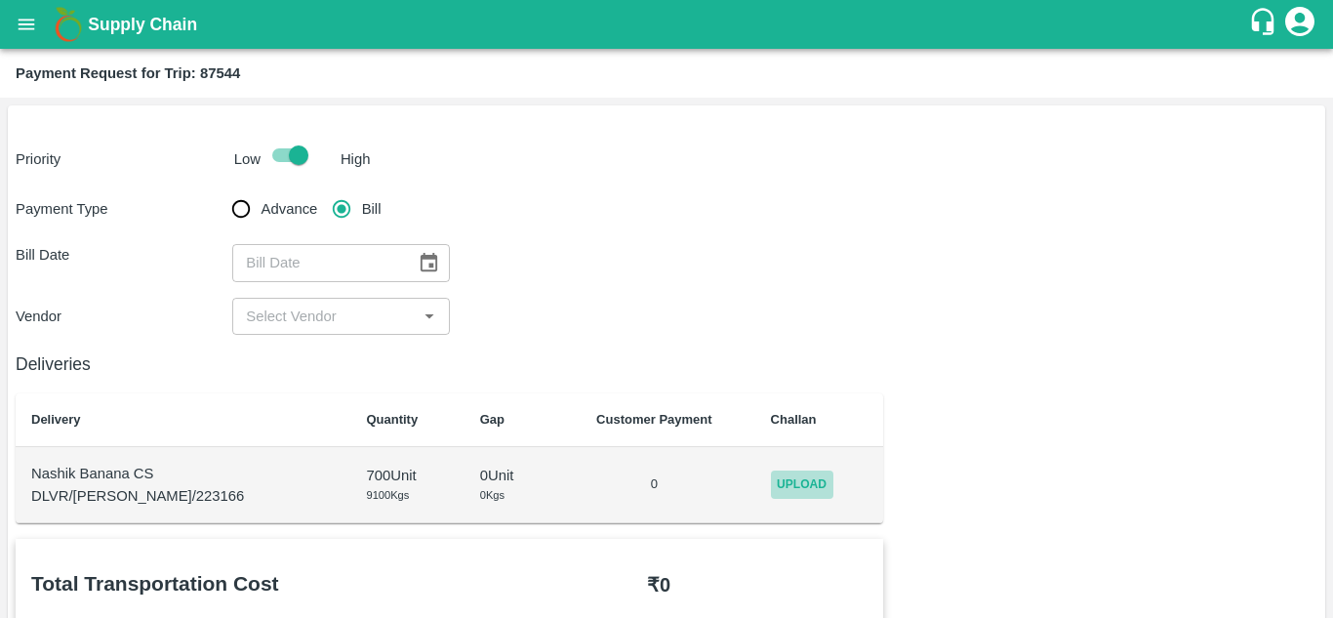
click at [788, 485] on span "Upload" at bounding box center [802, 484] width 62 height 28
click at [0, 0] on input "Upload" at bounding box center [0, 0] width 0 height 0
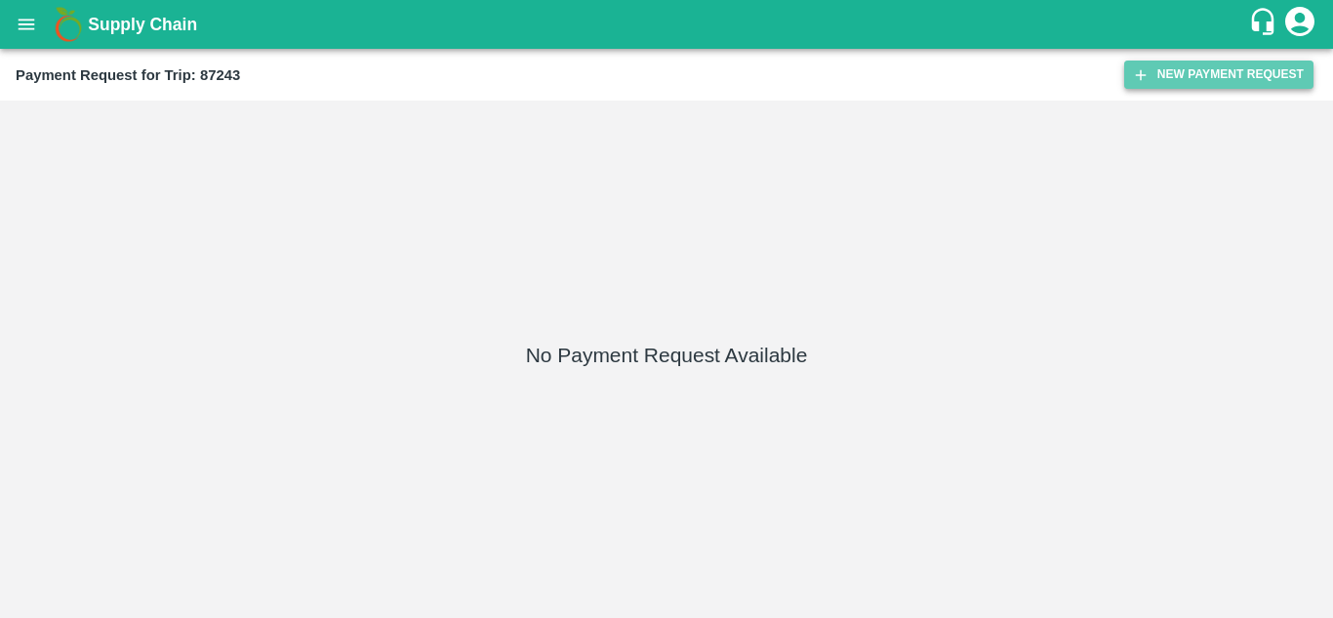
click at [1248, 75] on button "New Payment Request" at bounding box center [1218, 74] width 189 height 28
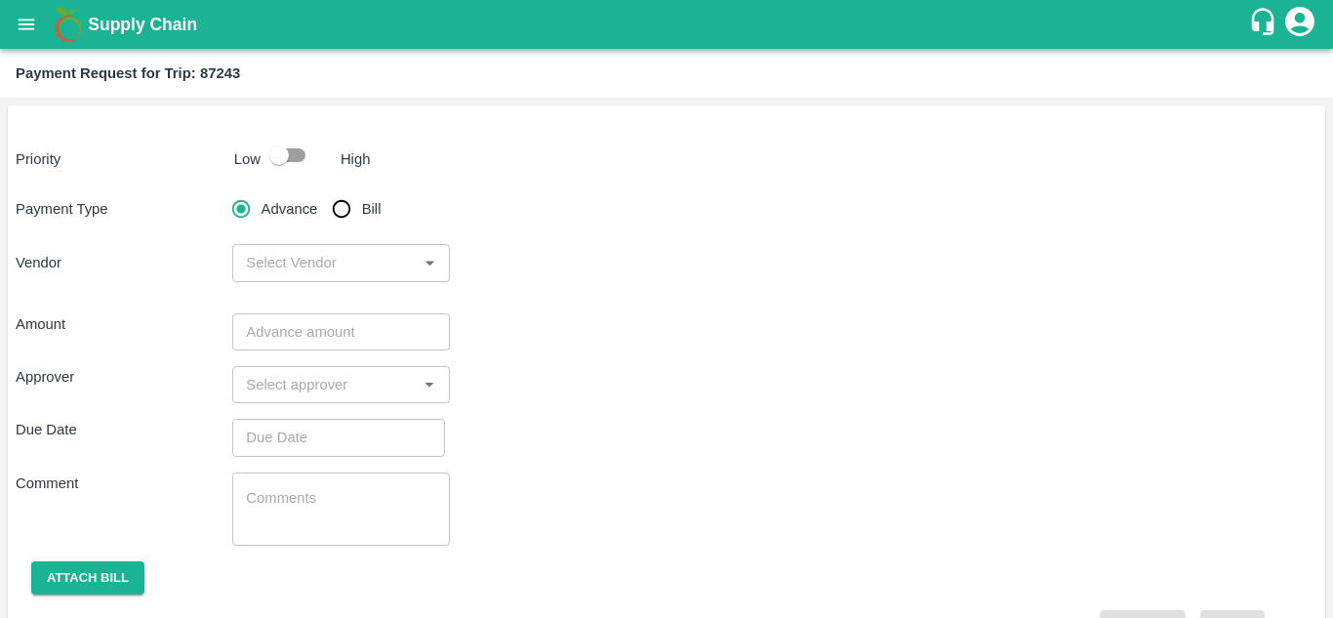
click at [301, 149] on input "checkbox" at bounding box center [278, 155] width 111 height 37
checkbox input "true"
click at [344, 198] on input "Bill" at bounding box center [341, 208] width 39 height 39
radio input "true"
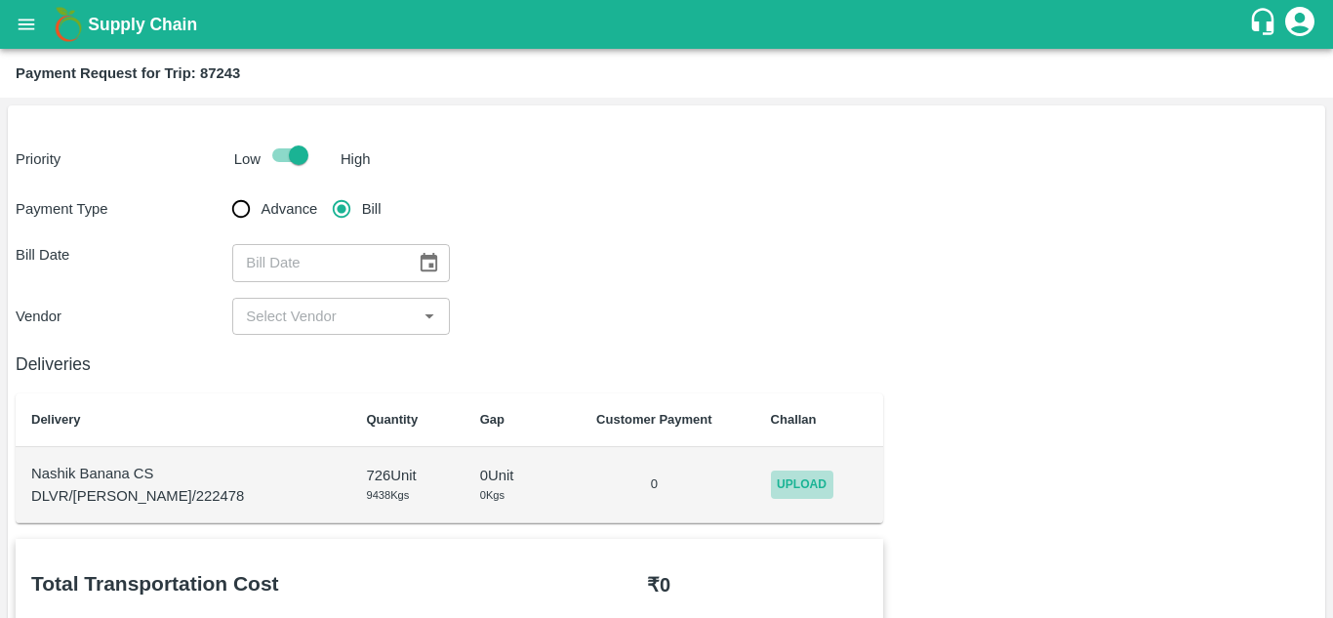
click at [807, 495] on span "Upload" at bounding box center [802, 484] width 62 height 28
click at [0, 0] on input "Upload" at bounding box center [0, 0] width 0 height 0
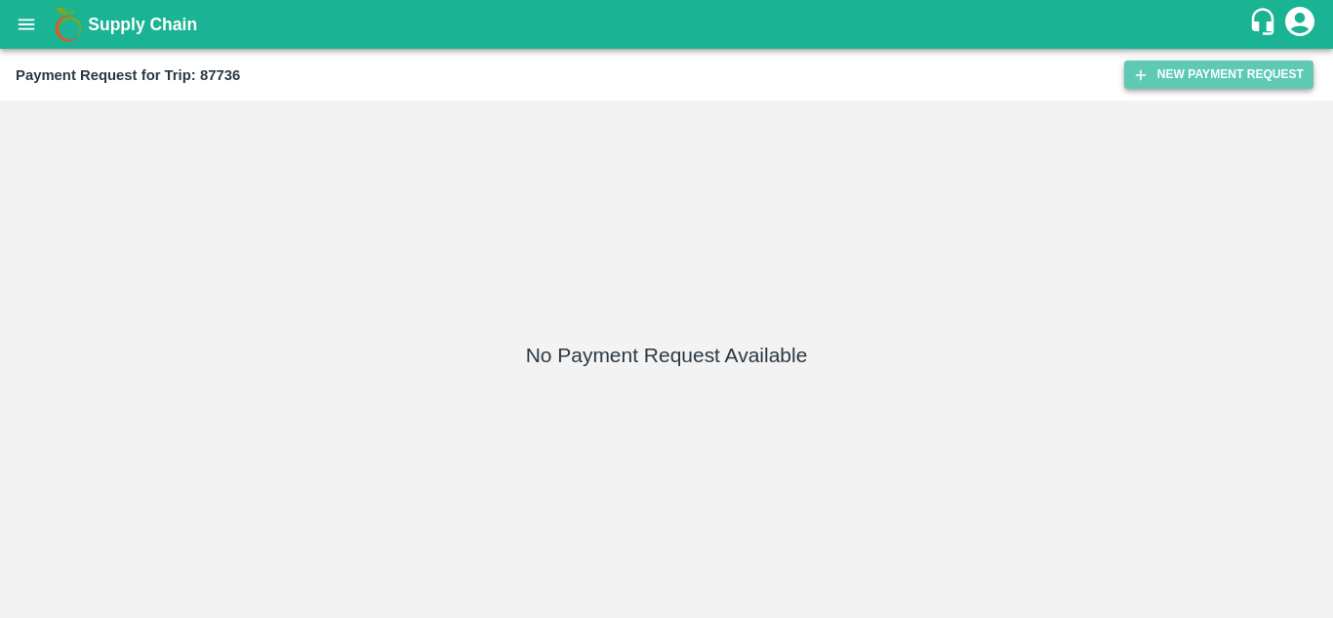
click at [1185, 69] on button "New Payment Request" at bounding box center [1218, 74] width 189 height 28
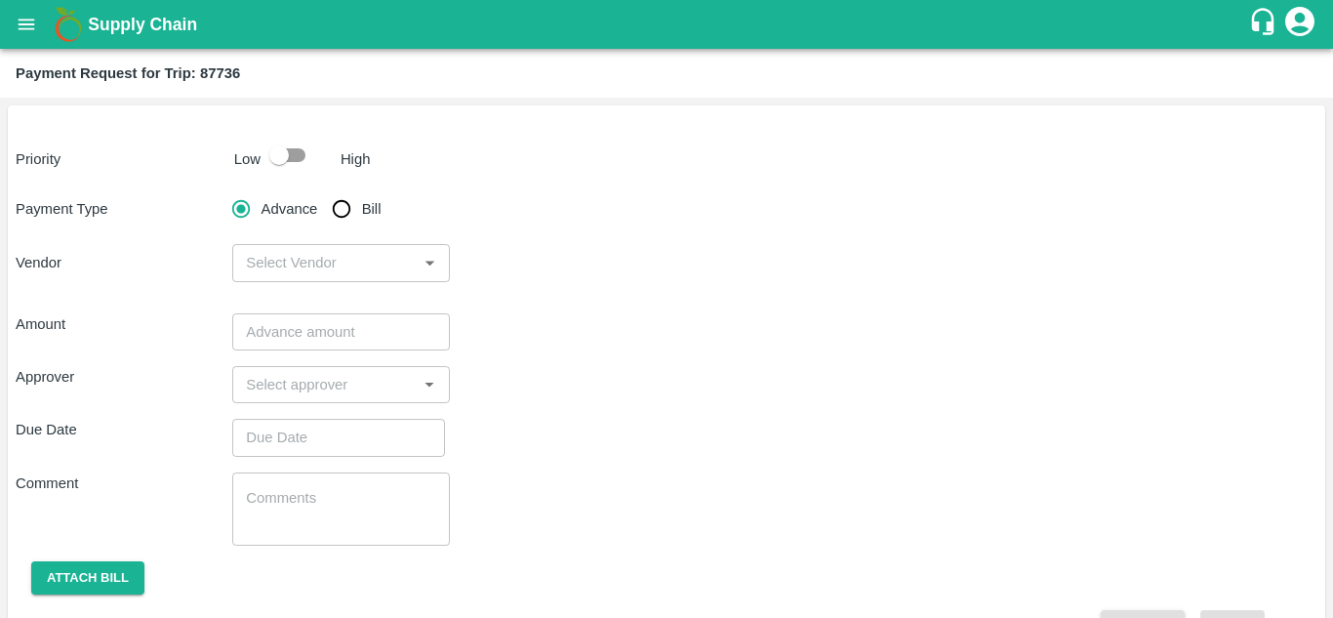
click at [292, 155] on input "checkbox" at bounding box center [278, 155] width 111 height 37
checkbox input "true"
click at [330, 201] on input "Bill" at bounding box center [341, 208] width 39 height 39
radio input "true"
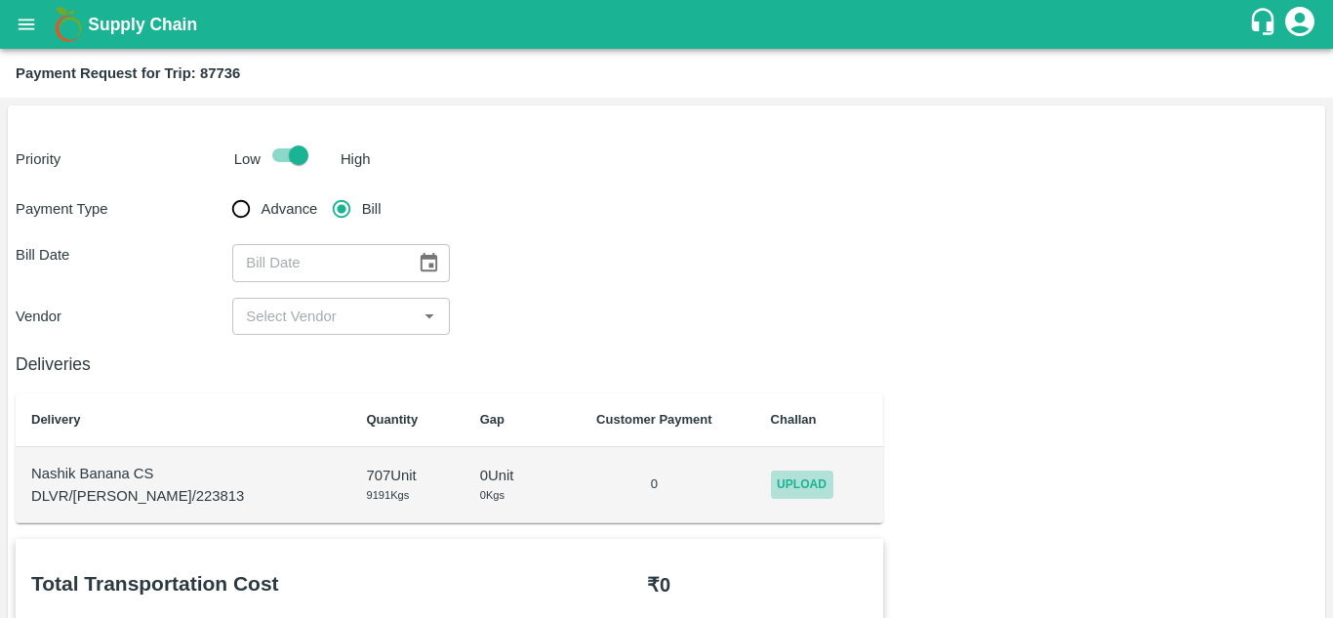
click at [790, 484] on span "Upload" at bounding box center [802, 484] width 62 height 28
click at [0, 0] on input "Upload" at bounding box center [0, 0] width 0 height 0
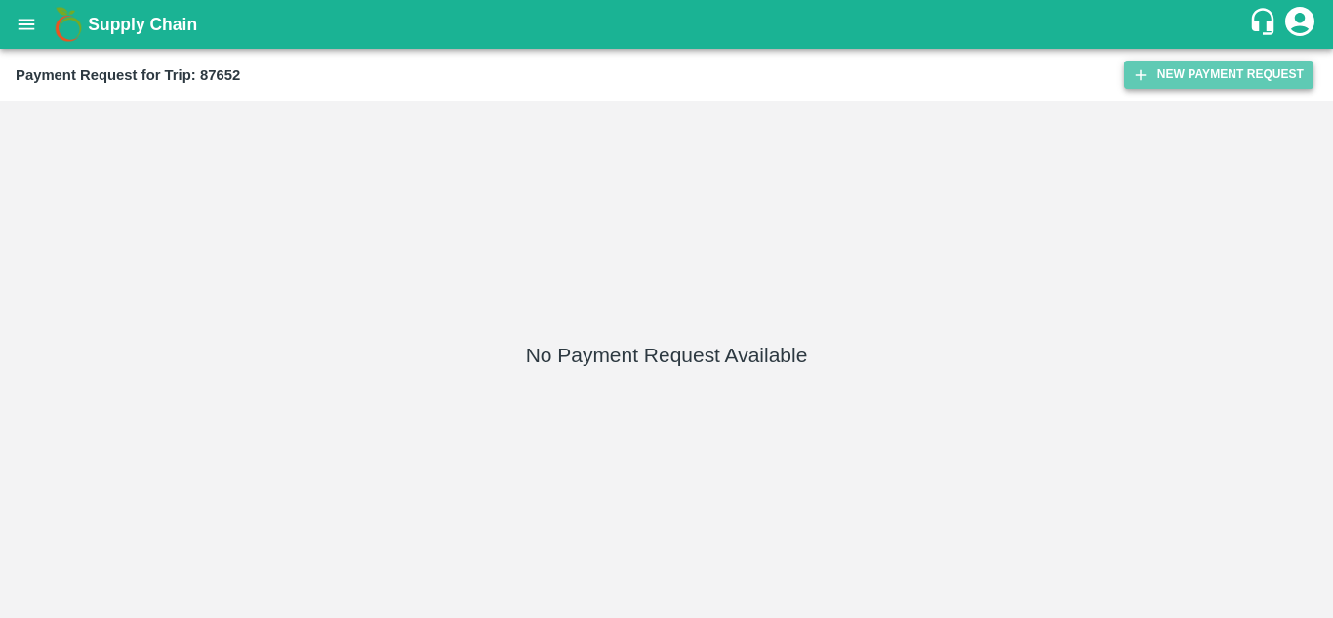
click at [1206, 79] on button "New Payment Request" at bounding box center [1218, 74] width 189 height 28
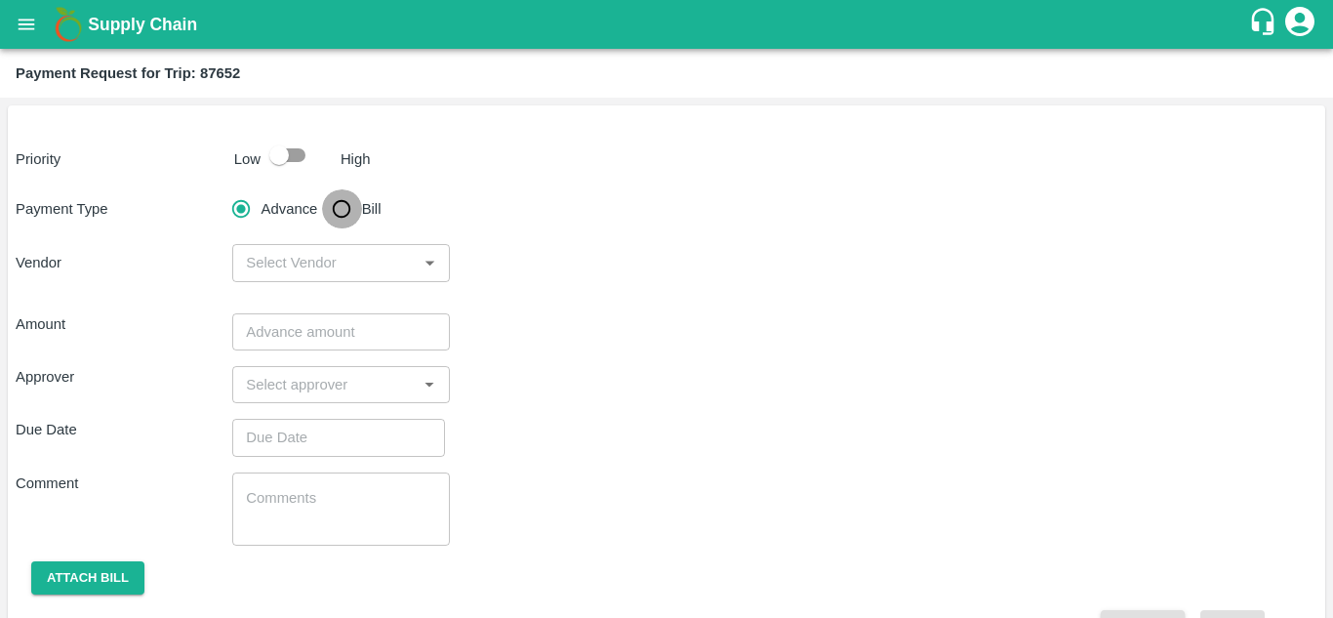
click at [343, 215] on input "Bill" at bounding box center [341, 208] width 39 height 39
radio input "true"
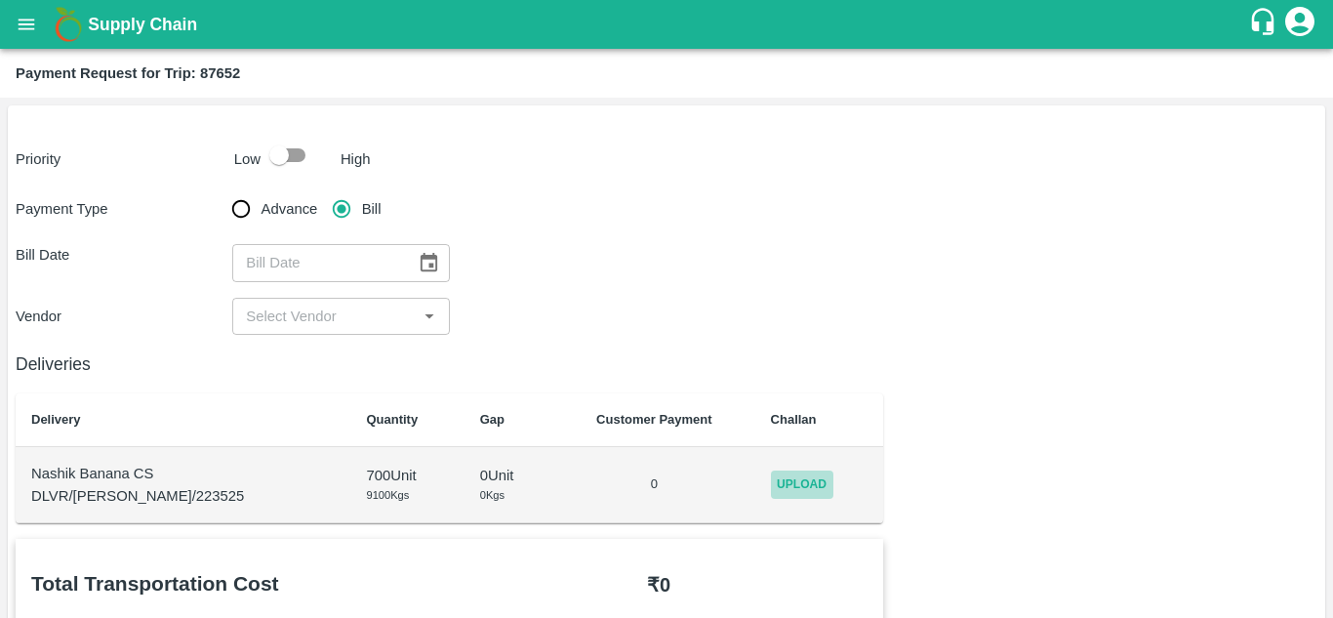
click at [788, 493] on span "Upload" at bounding box center [802, 484] width 62 height 28
click at [0, 0] on input "Upload" at bounding box center [0, 0] width 0 height 0
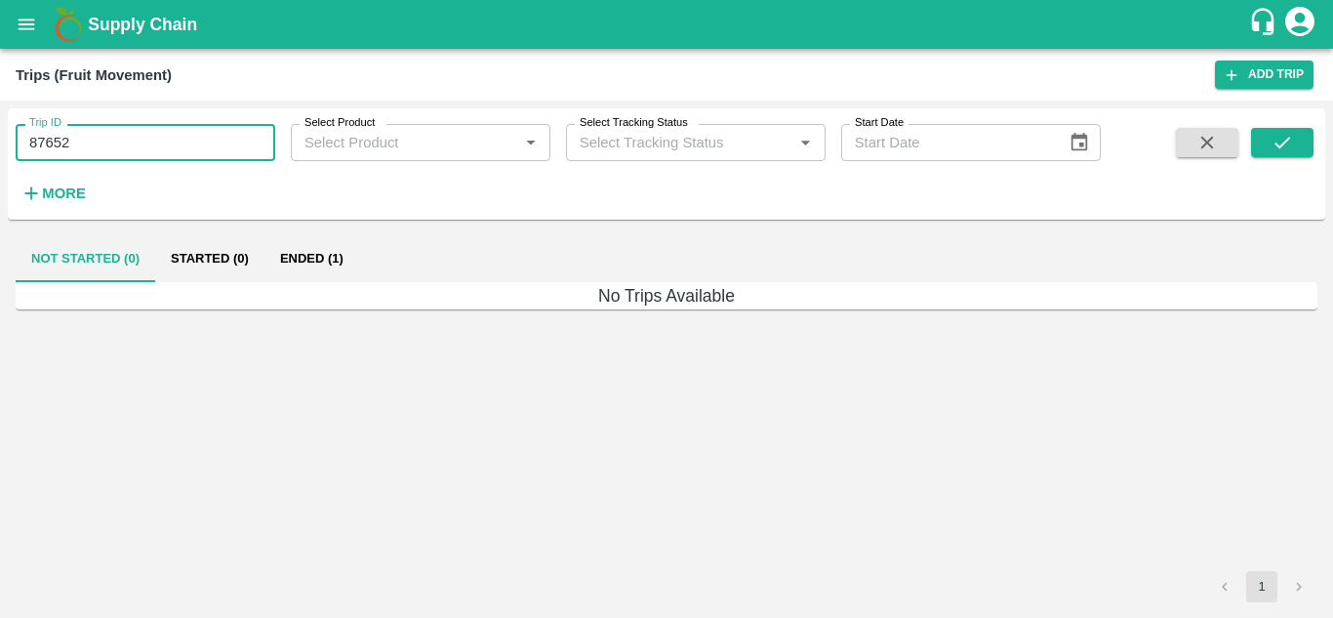
click at [99, 137] on input "87652" at bounding box center [146, 142] width 260 height 37
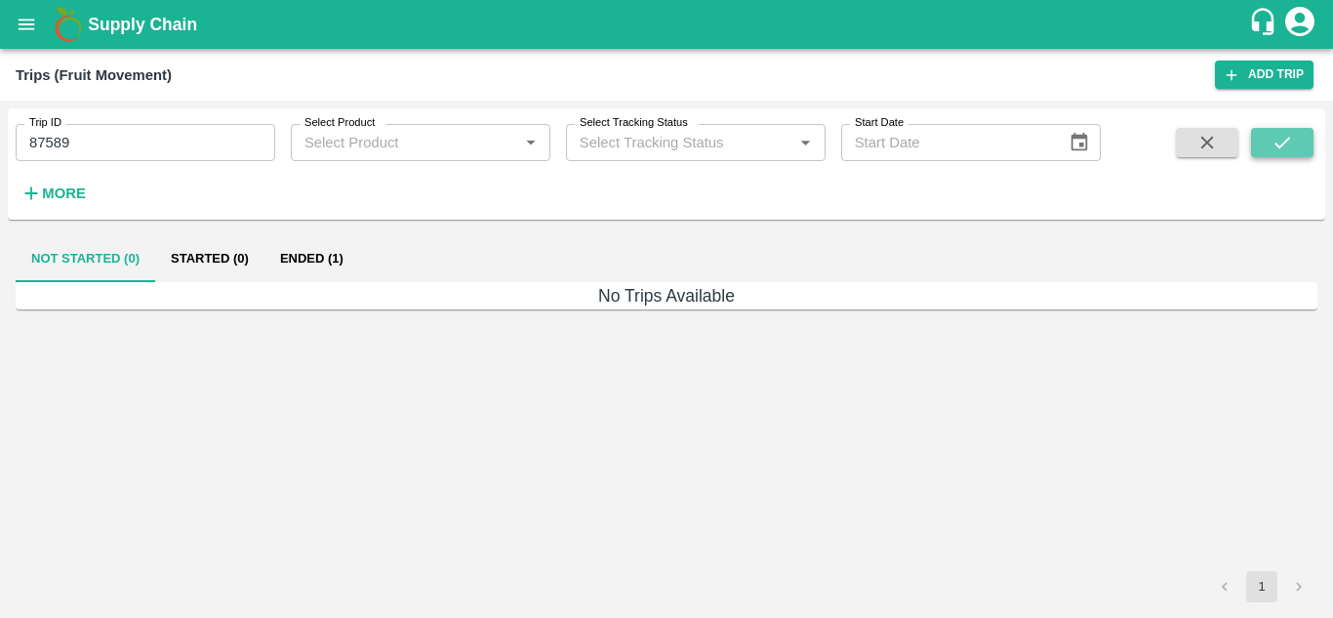
click at [1277, 140] on icon "submit" at bounding box center [1281, 142] width 21 height 21
click at [316, 255] on button "Ended (1)" at bounding box center [311, 258] width 95 height 47
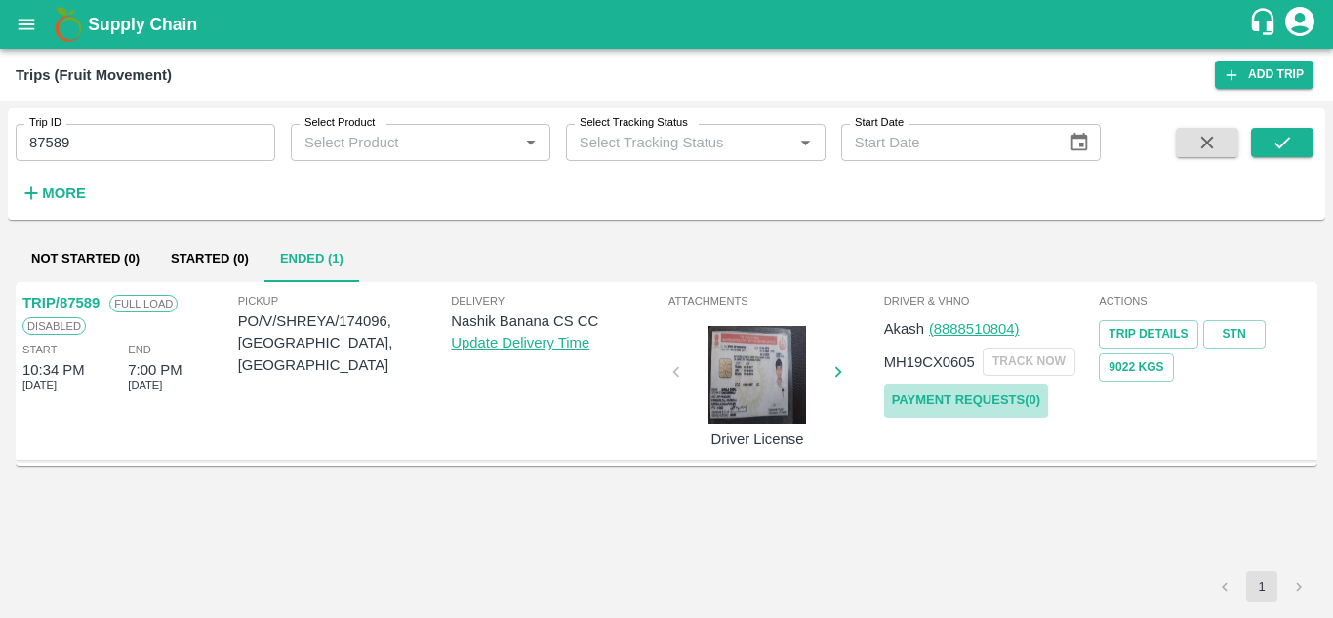
click at [983, 395] on link "Payment Requests( 0 )" at bounding box center [966, 400] width 164 height 34
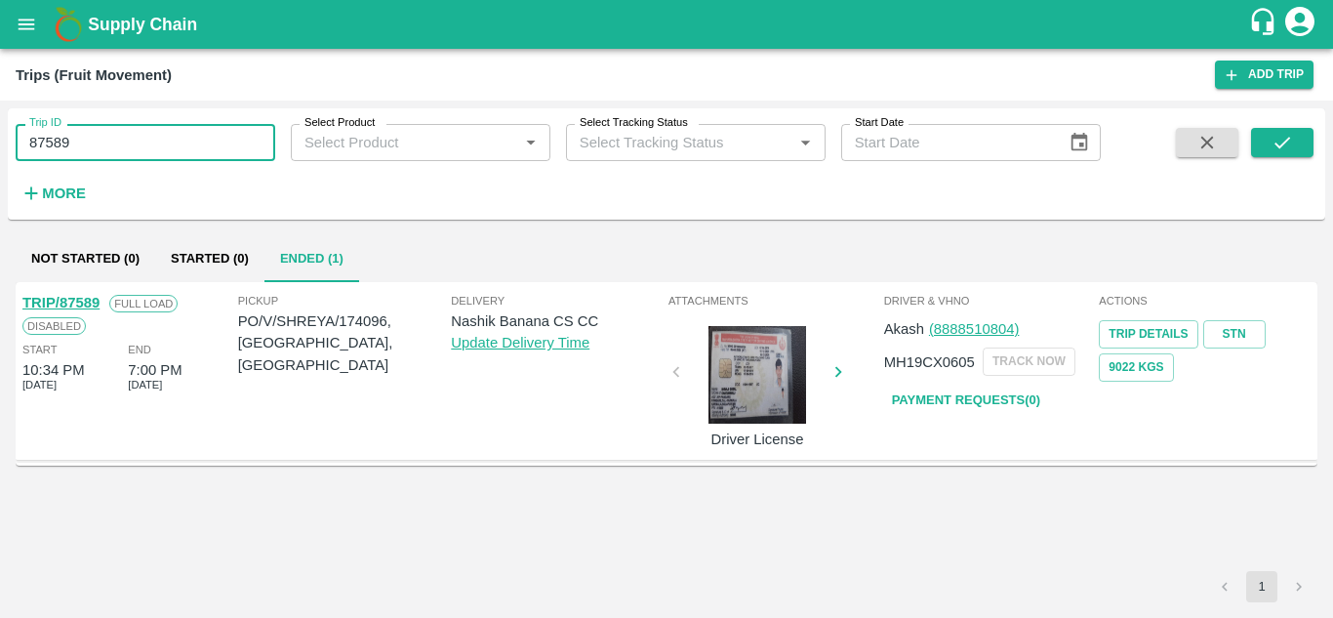
click at [120, 140] on input "87589" at bounding box center [146, 142] width 260 height 37
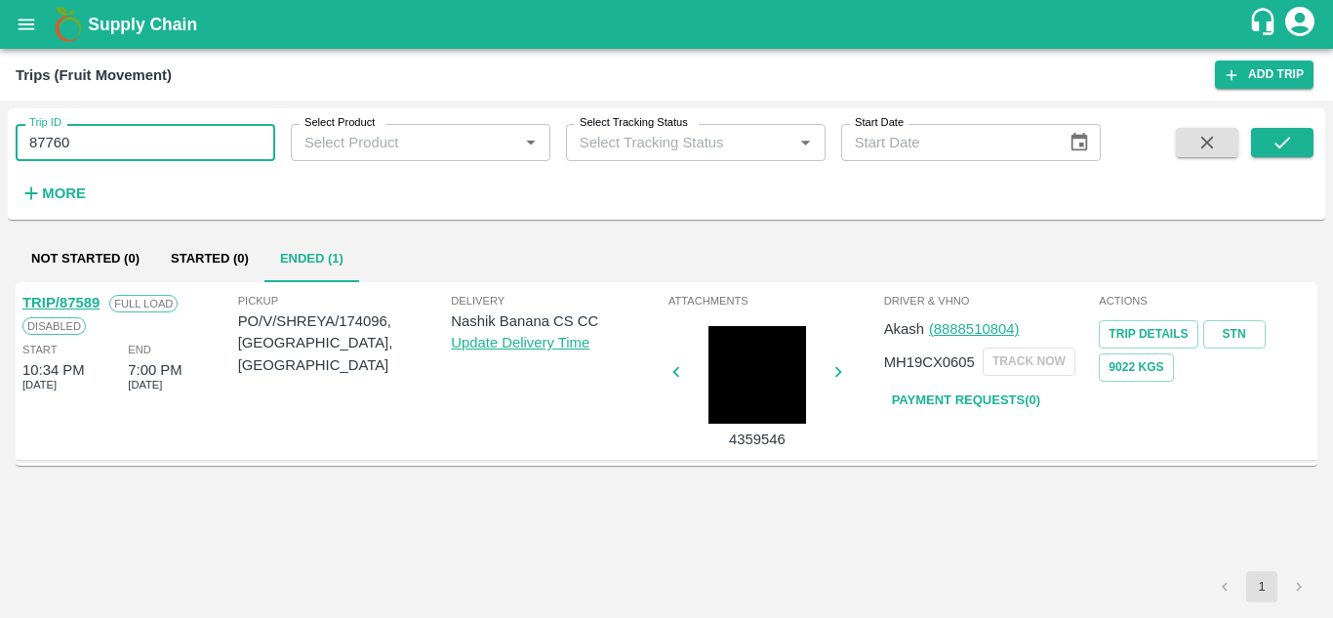
type input "87760"
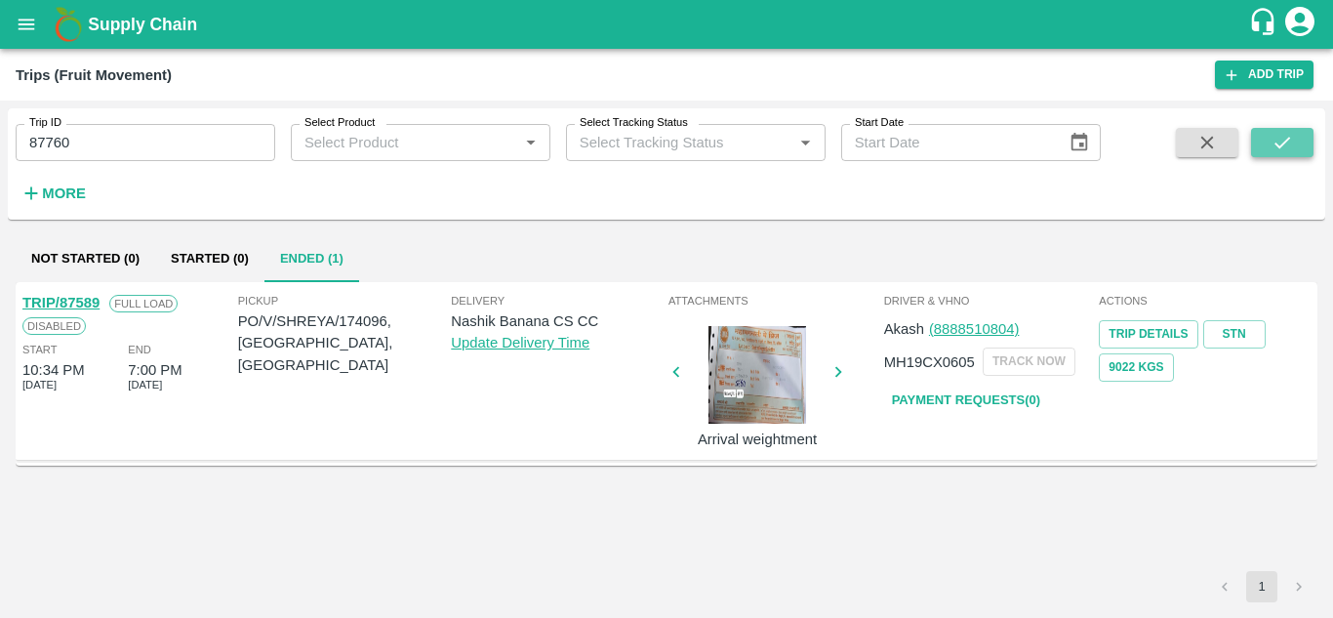
click at [1279, 141] on icon "submit" at bounding box center [1281, 142] width 21 height 21
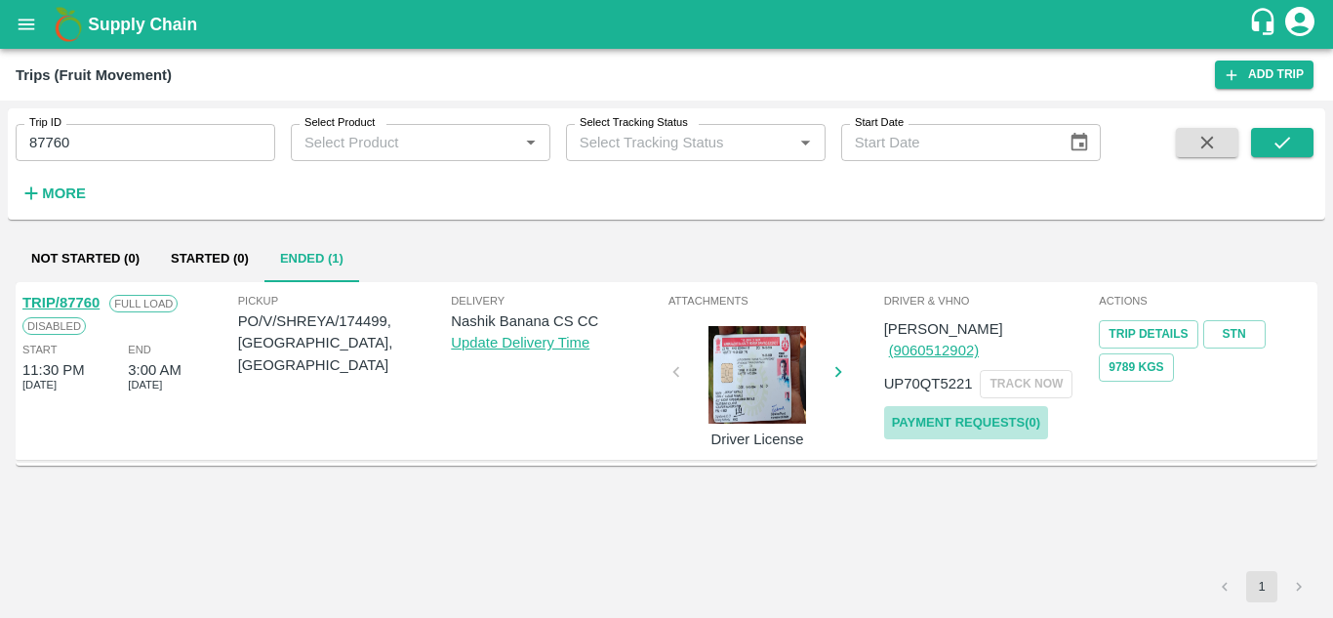
click at [1014, 406] on link "Payment Requests( 0 )" at bounding box center [966, 423] width 164 height 34
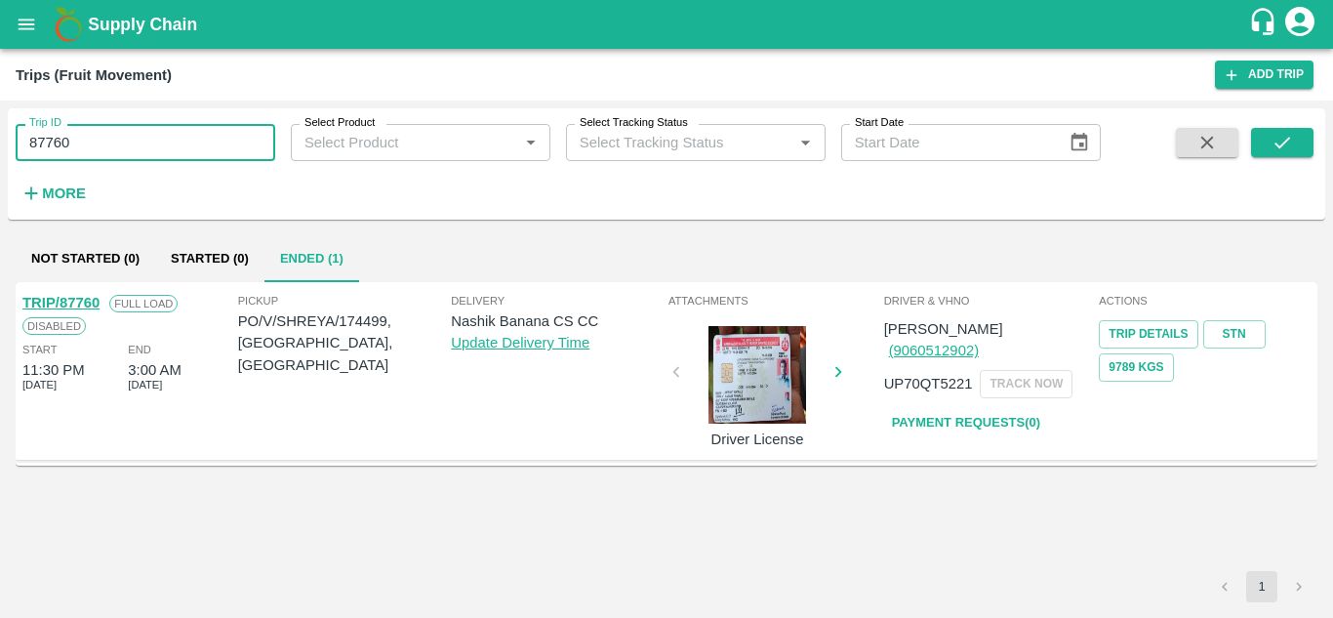
click at [97, 141] on input "87760" at bounding box center [146, 142] width 260 height 37
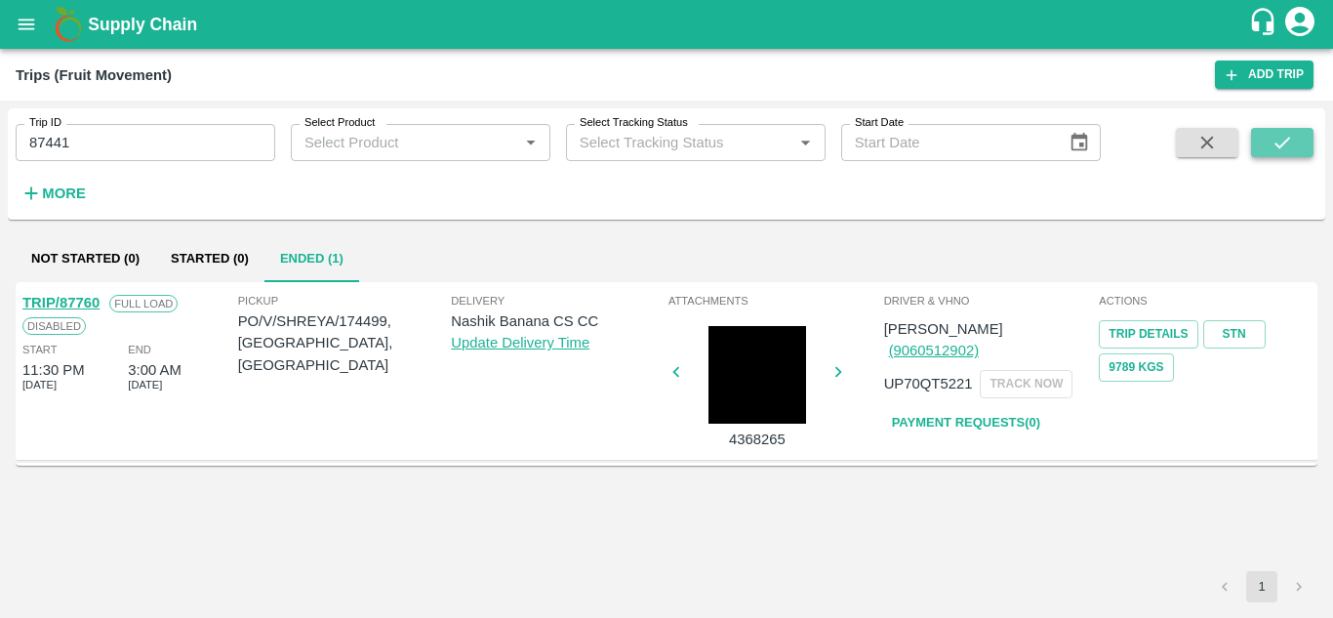
click at [1284, 140] on icon "submit" at bounding box center [1281, 142] width 21 height 21
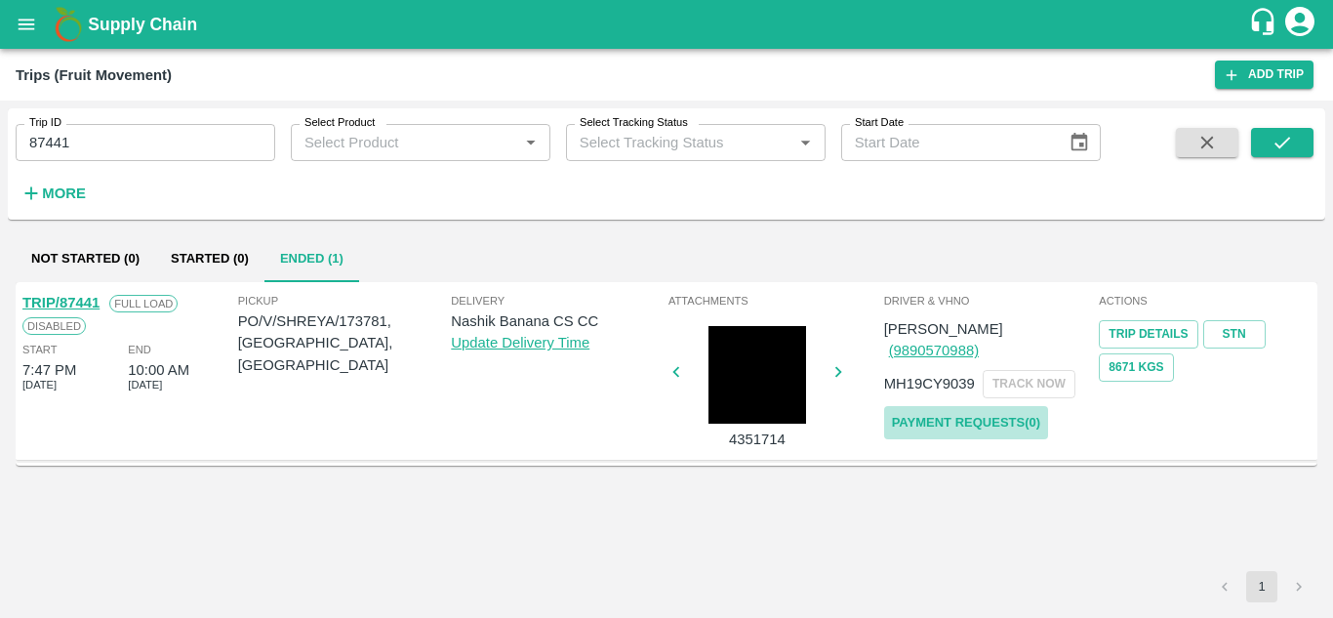
click at [989, 406] on link "Payment Requests( 0 )" at bounding box center [966, 423] width 164 height 34
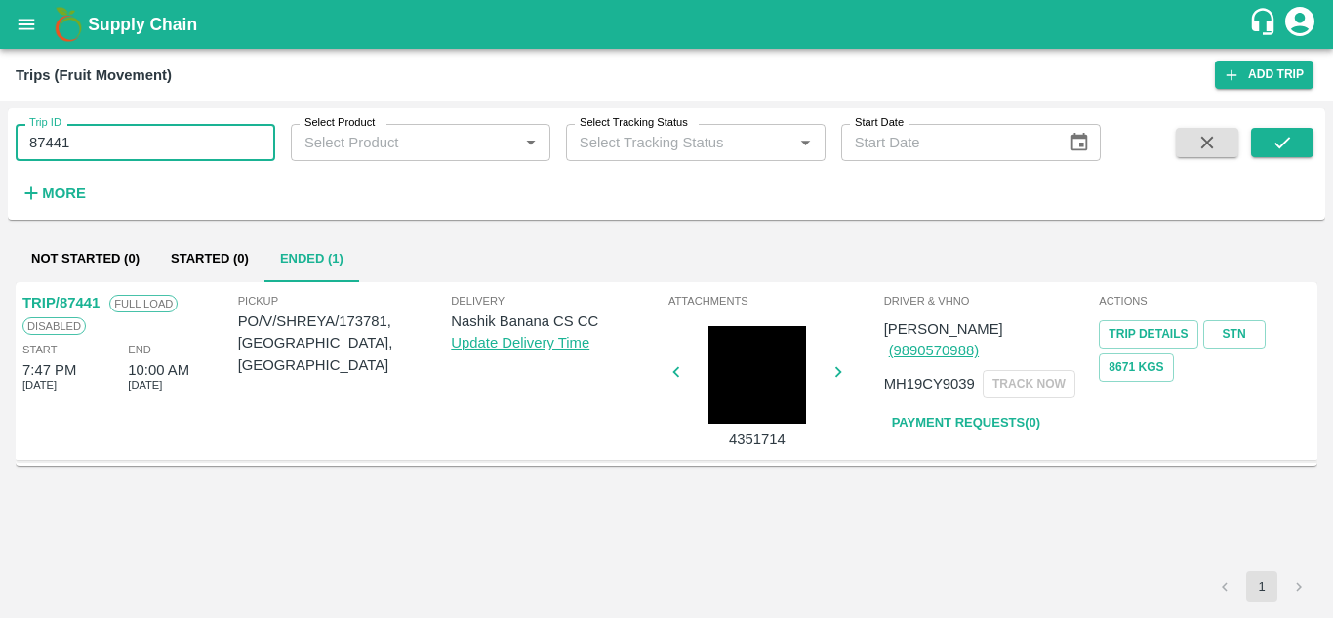
click at [108, 146] on input "87441" at bounding box center [146, 142] width 260 height 37
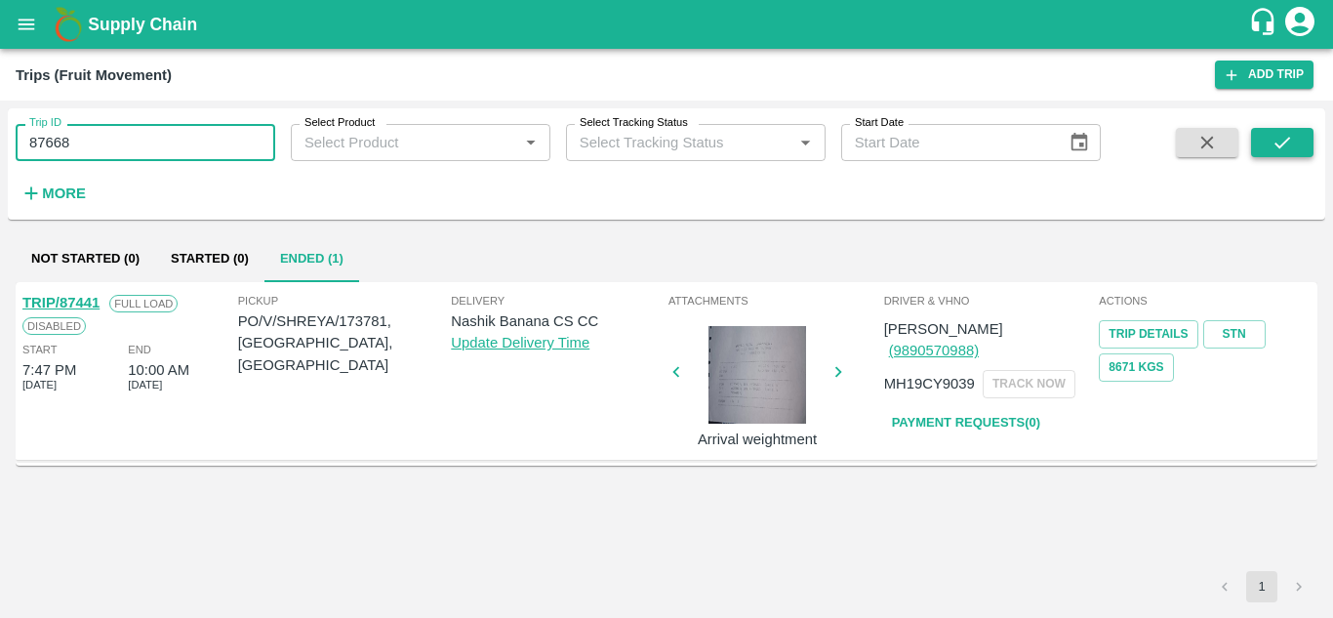
click at [1311, 146] on button "submit" at bounding box center [1282, 142] width 62 height 29
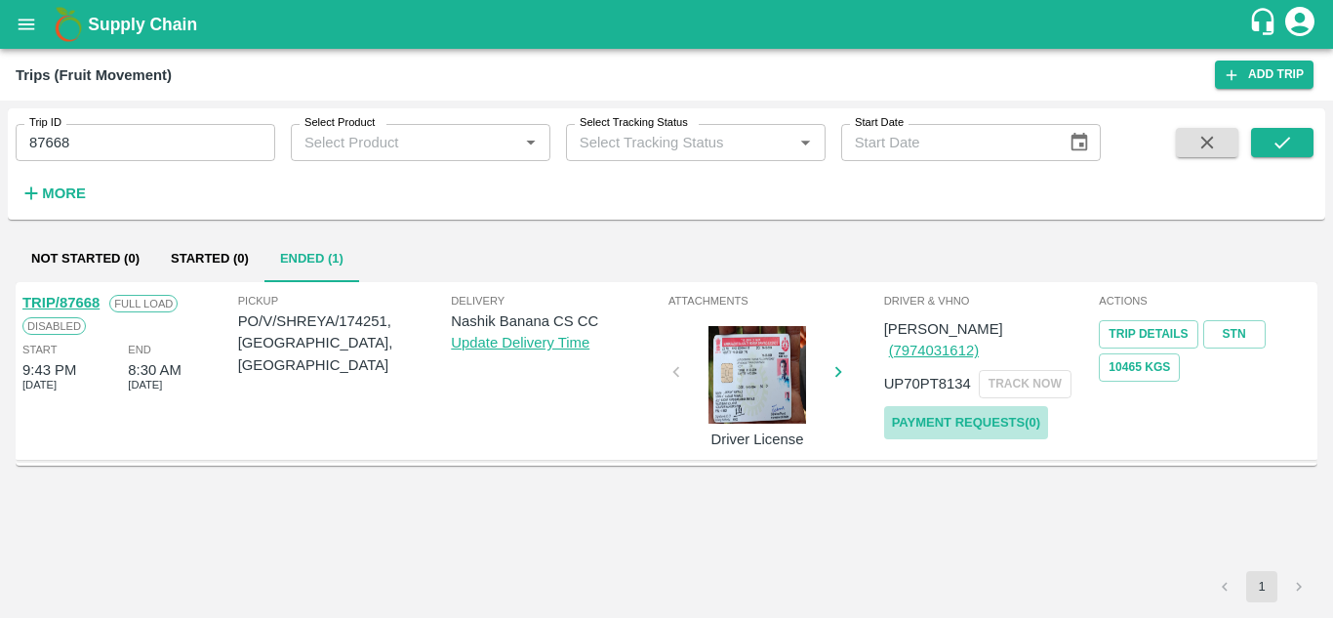
click at [959, 406] on link "Payment Requests( 0 )" at bounding box center [966, 423] width 164 height 34
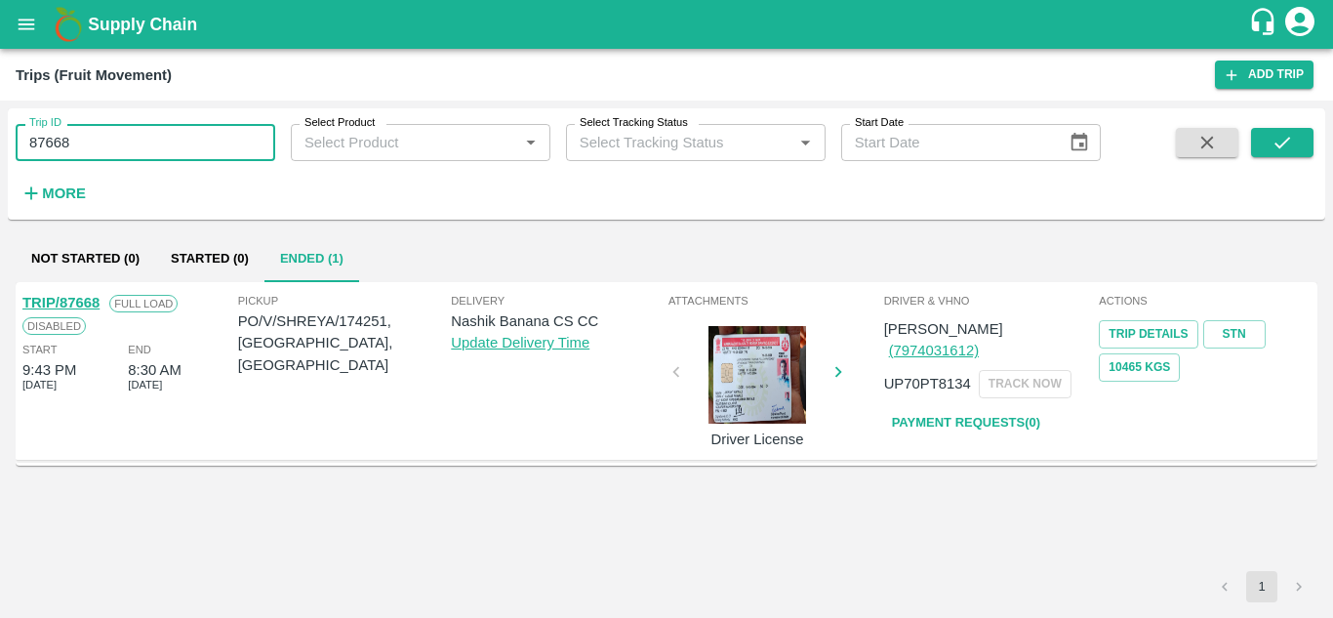
click at [85, 132] on input "87668" at bounding box center [146, 142] width 260 height 37
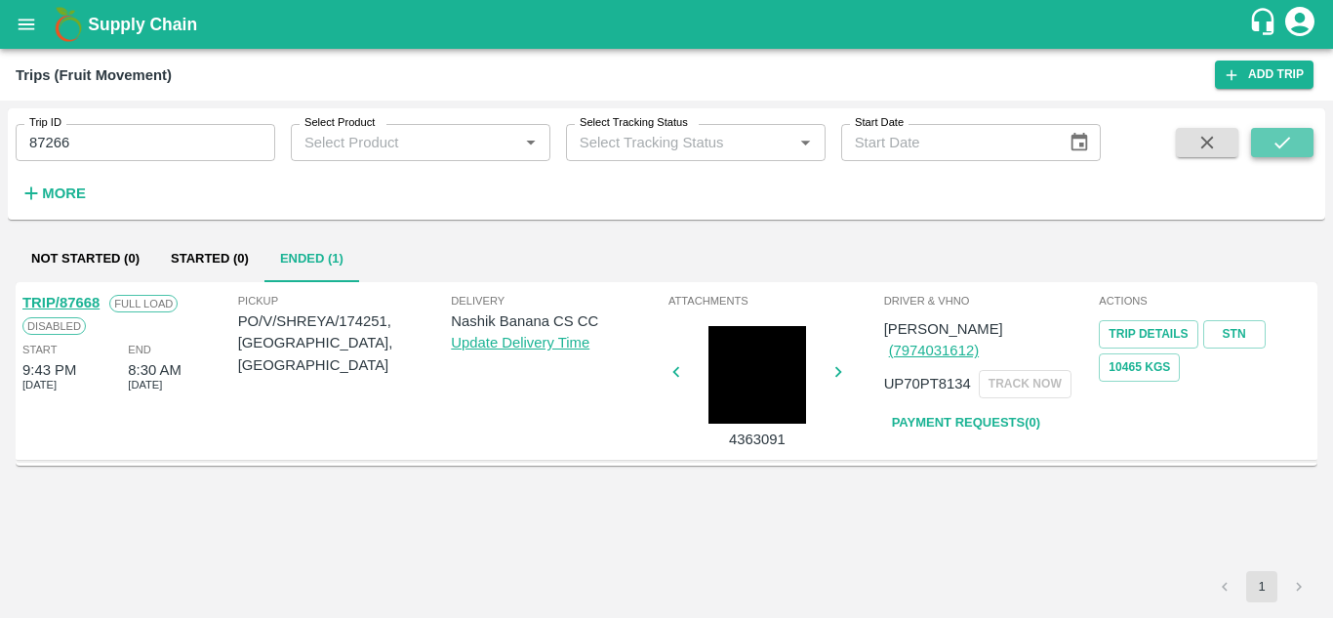
click at [1304, 138] on button "submit" at bounding box center [1282, 142] width 62 height 29
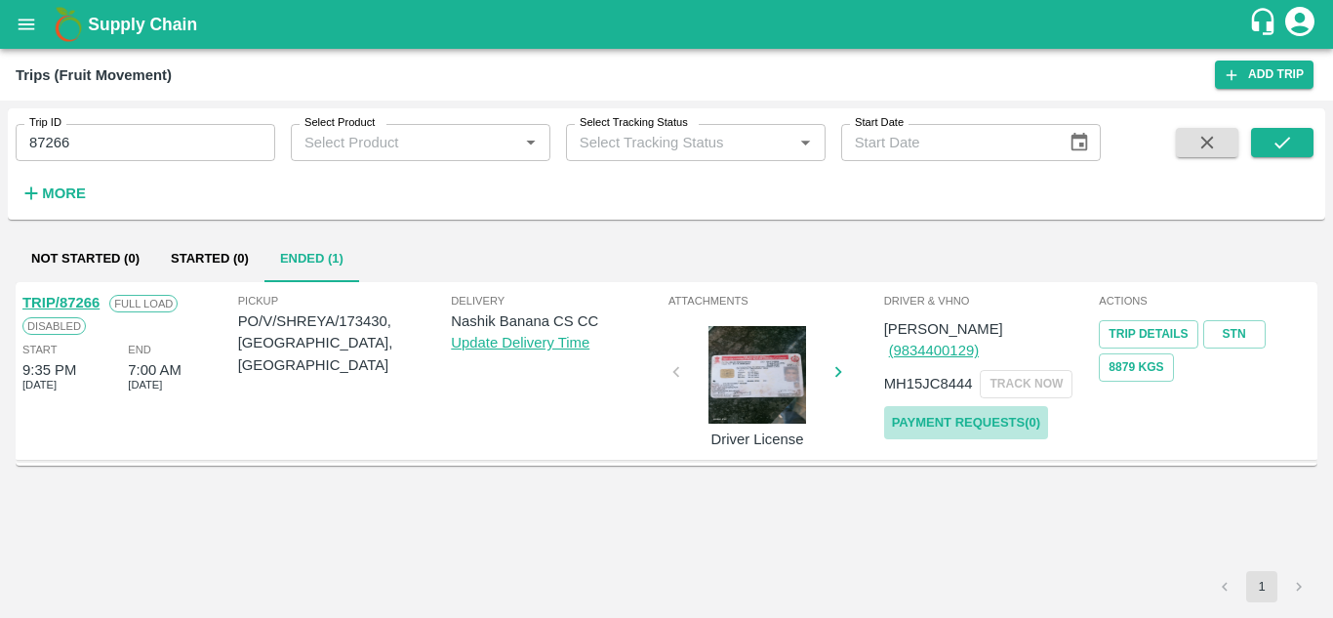
click at [994, 406] on link "Payment Requests( 0 )" at bounding box center [966, 423] width 164 height 34
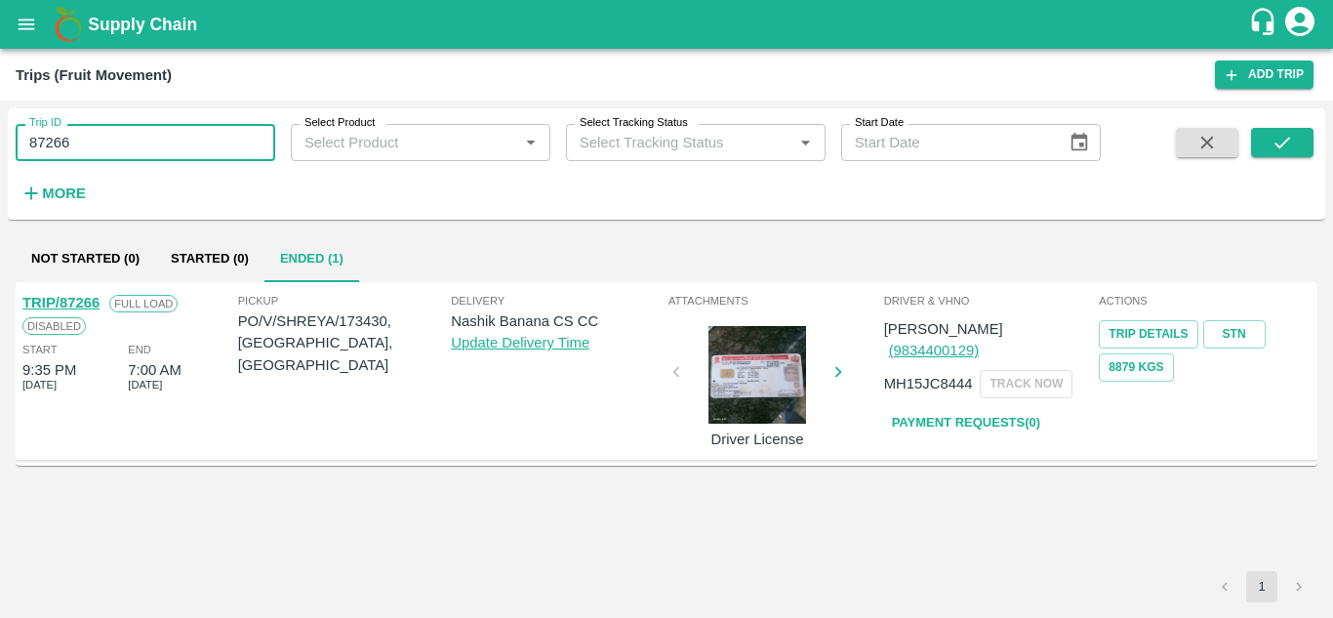
click at [93, 148] on input "87266" at bounding box center [146, 142] width 260 height 37
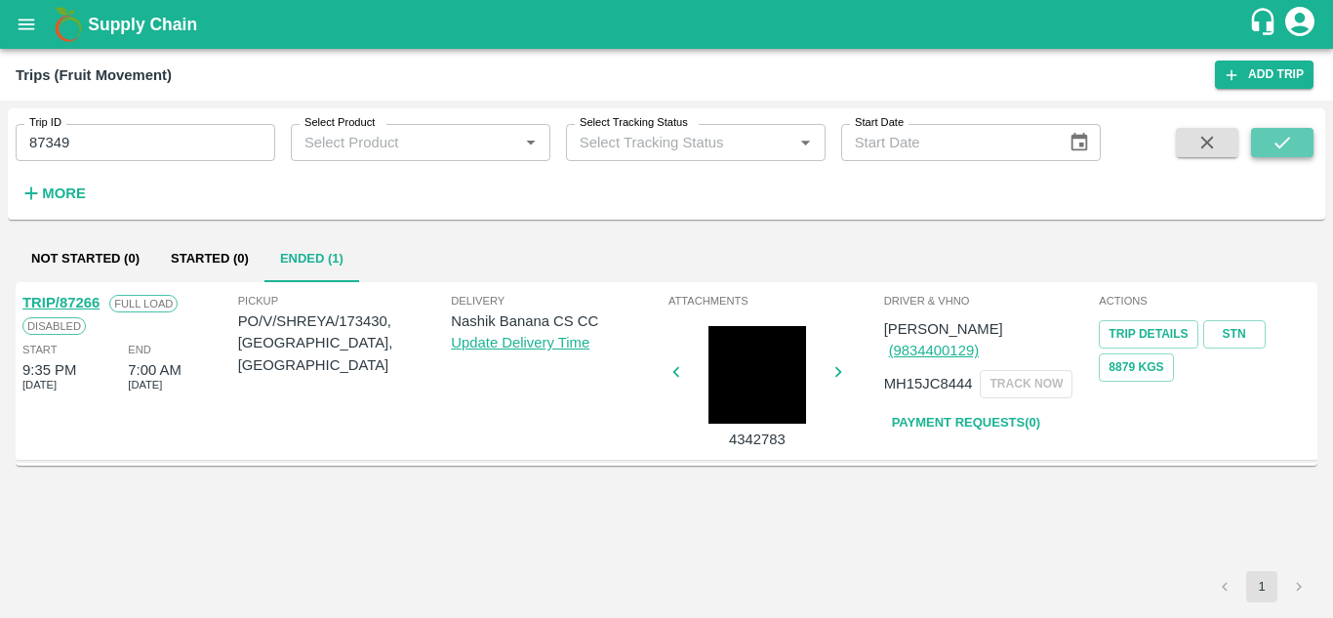
click at [1287, 139] on icon "submit" at bounding box center [1281, 142] width 21 height 21
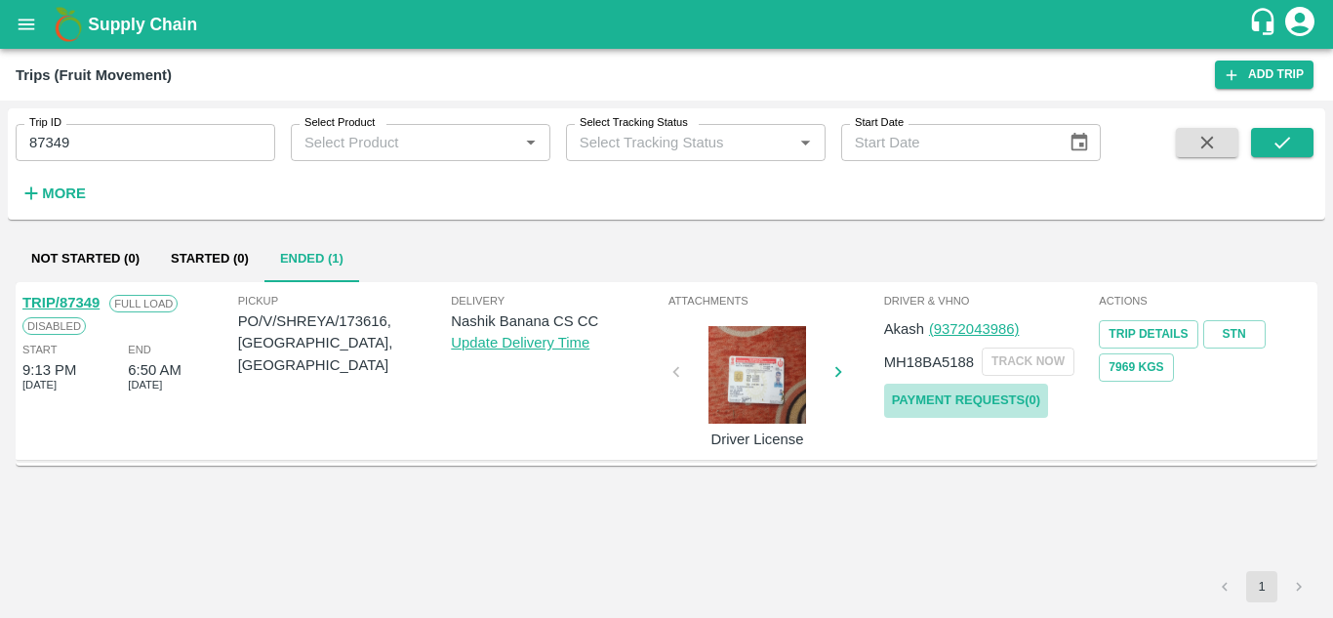
click at [961, 401] on link "Payment Requests( 0 )" at bounding box center [966, 400] width 164 height 34
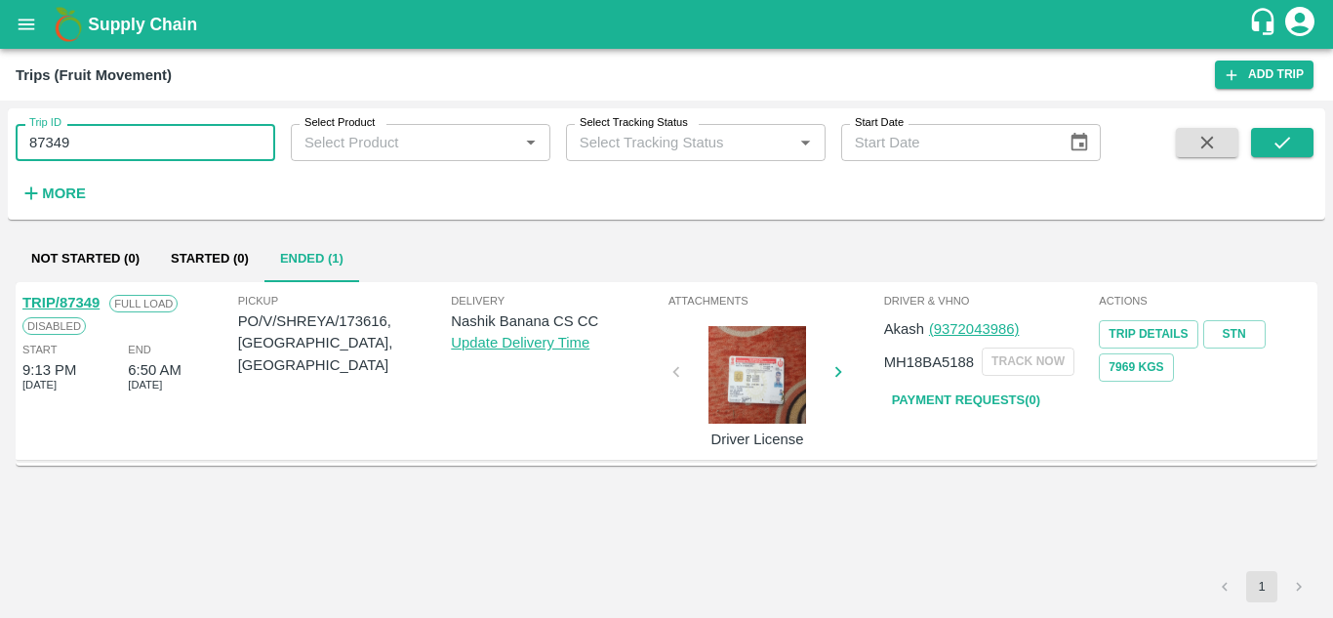
click at [98, 136] on input "87349" at bounding box center [146, 142] width 260 height 37
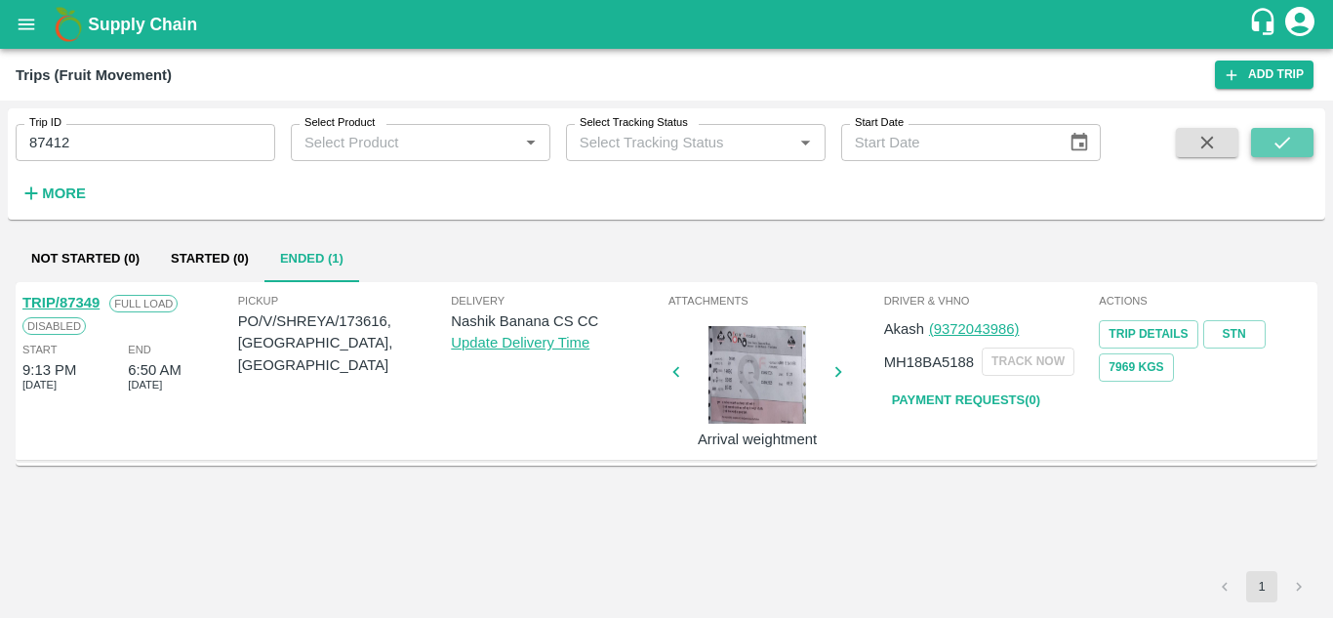
click at [1289, 144] on icon "submit" at bounding box center [1281, 142] width 21 height 21
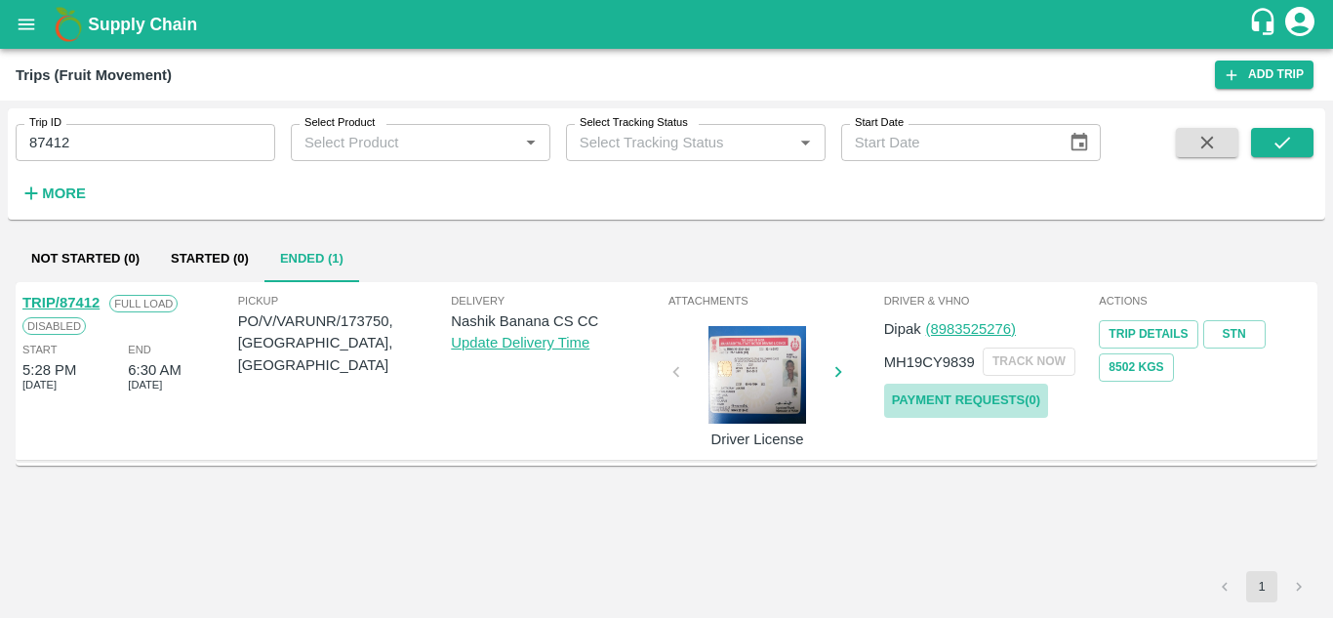
click at [943, 405] on link "Payment Requests( 0 )" at bounding box center [966, 400] width 164 height 34
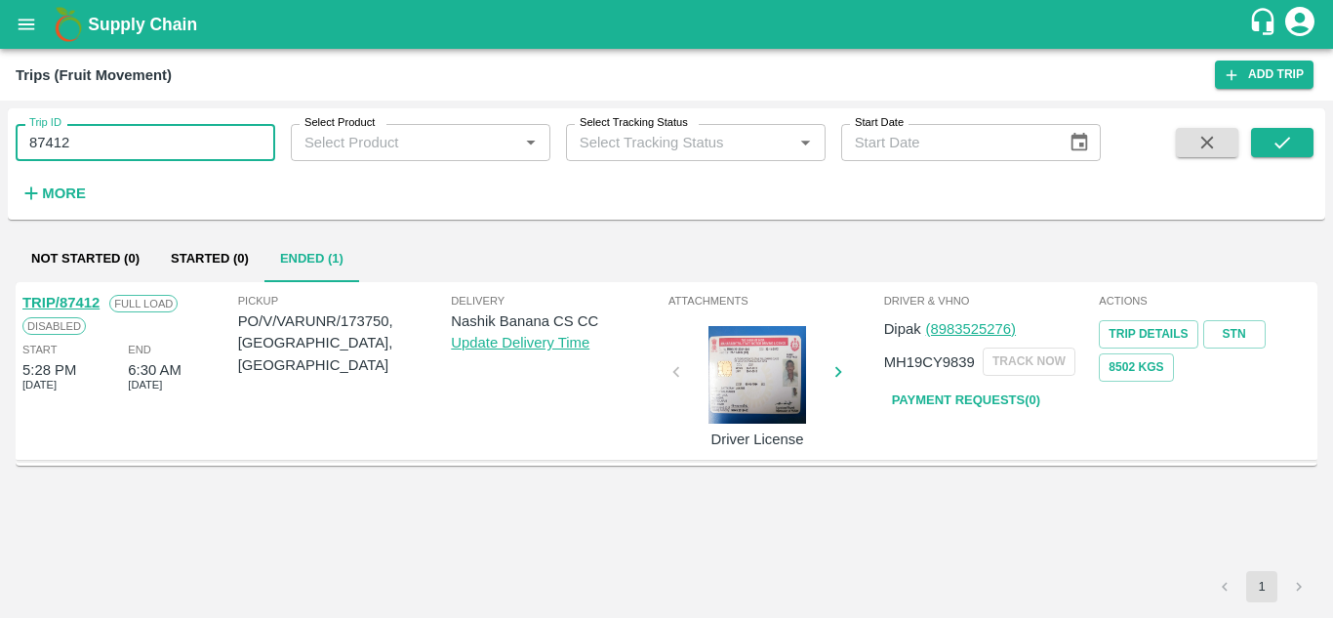
click at [105, 143] on input "87412" at bounding box center [146, 142] width 260 height 37
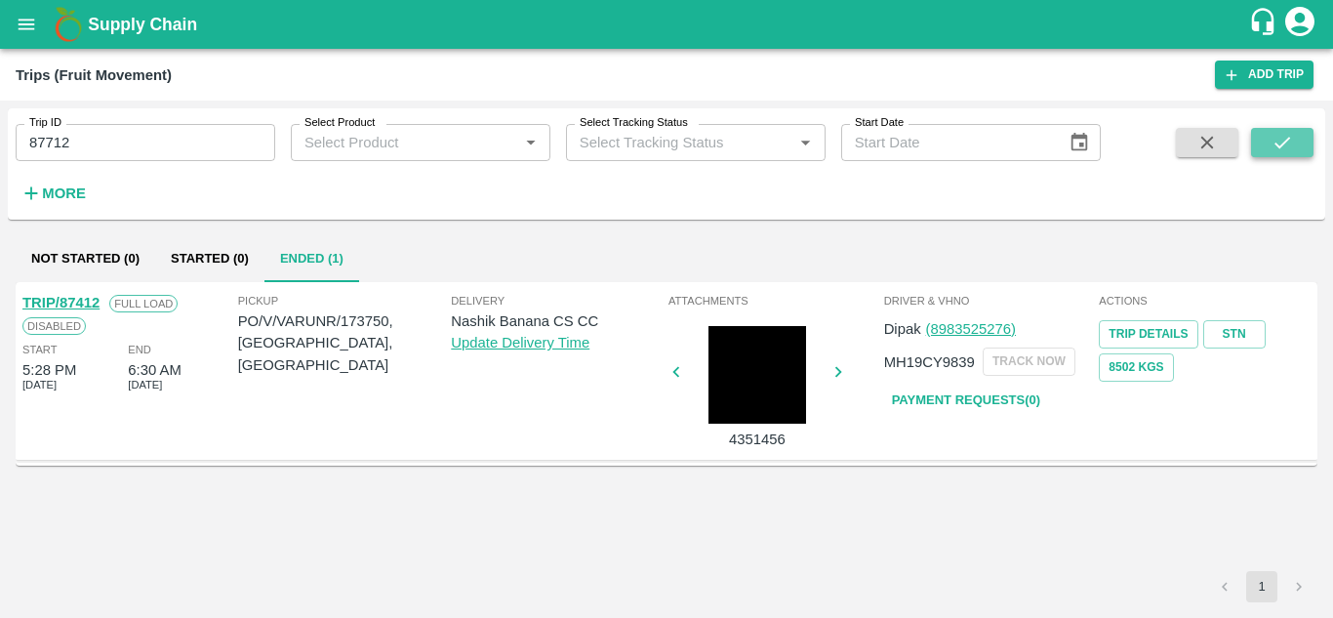
click at [1276, 149] on icon "submit" at bounding box center [1281, 142] width 21 height 21
click at [983, 393] on link "Payment Requests( 0 )" at bounding box center [966, 400] width 164 height 34
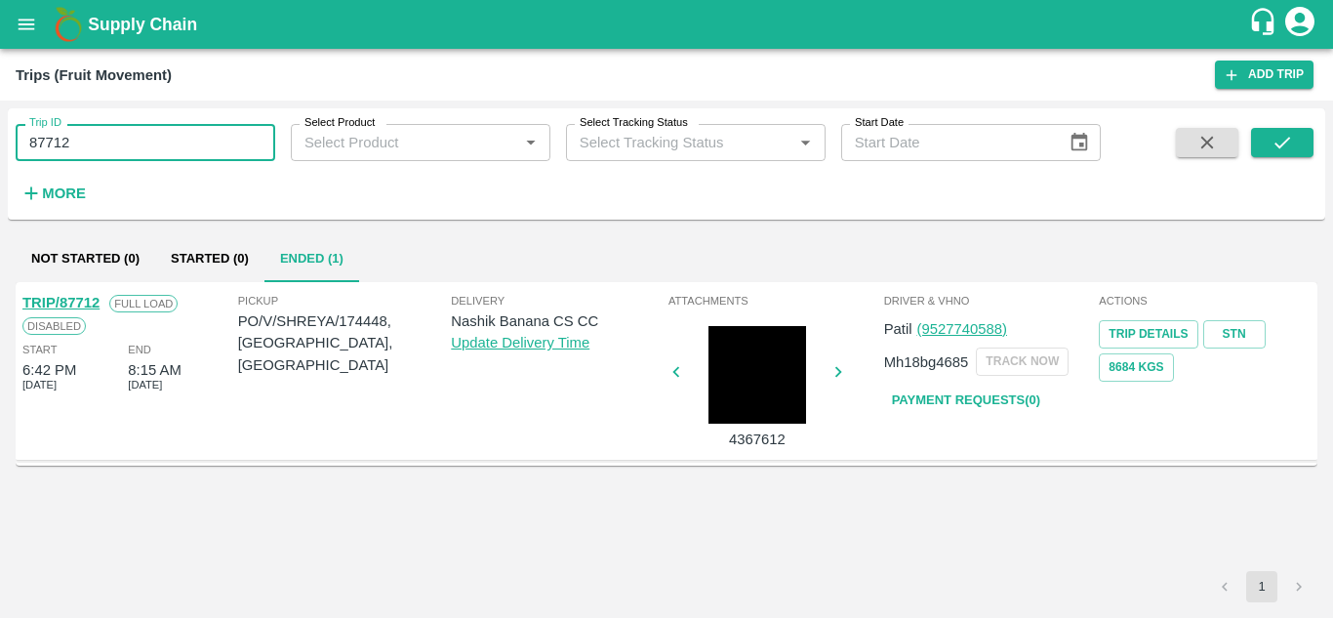
click at [80, 147] on input "87712" at bounding box center [146, 142] width 260 height 37
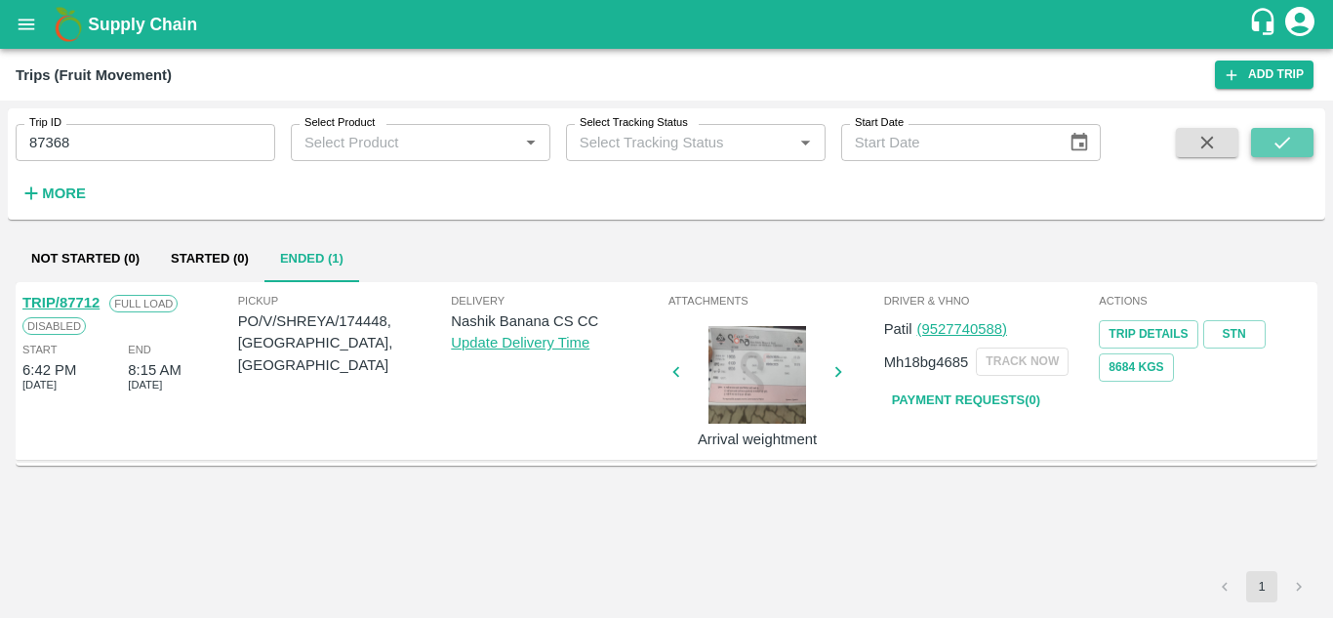
click at [1276, 132] on icon "submit" at bounding box center [1281, 142] width 21 height 21
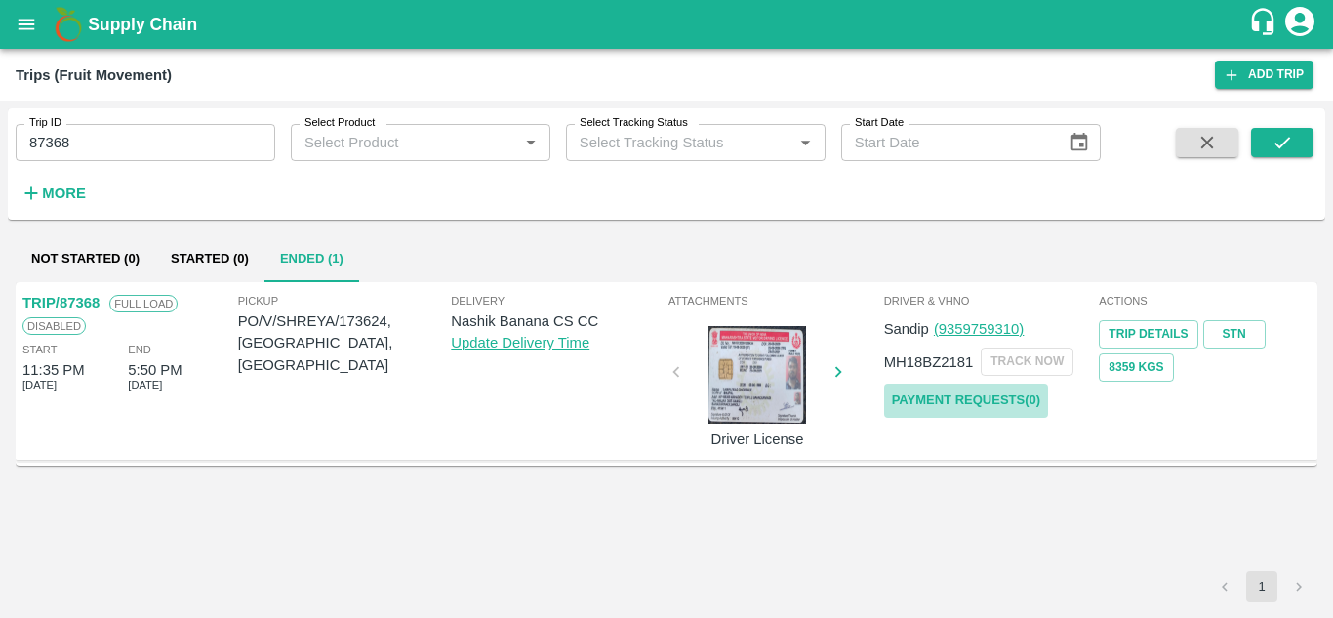
click at [1003, 404] on link "Payment Requests( 0 )" at bounding box center [966, 400] width 164 height 34
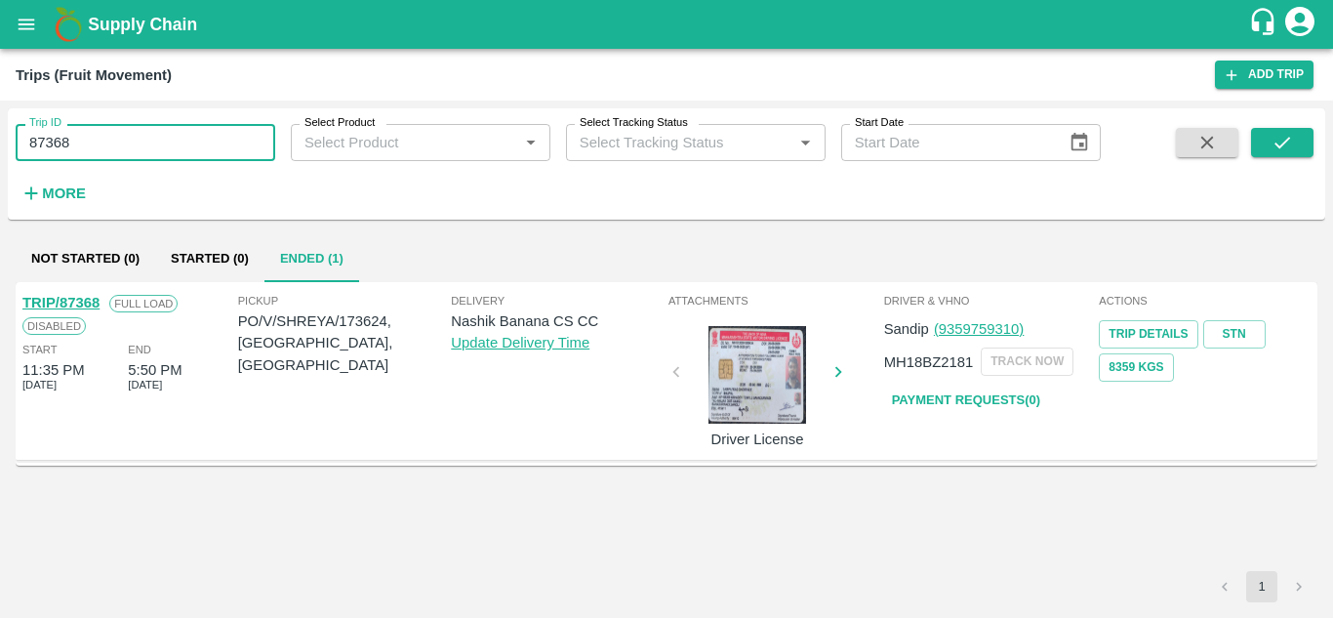
click at [117, 135] on input "87368" at bounding box center [146, 142] width 260 height 37
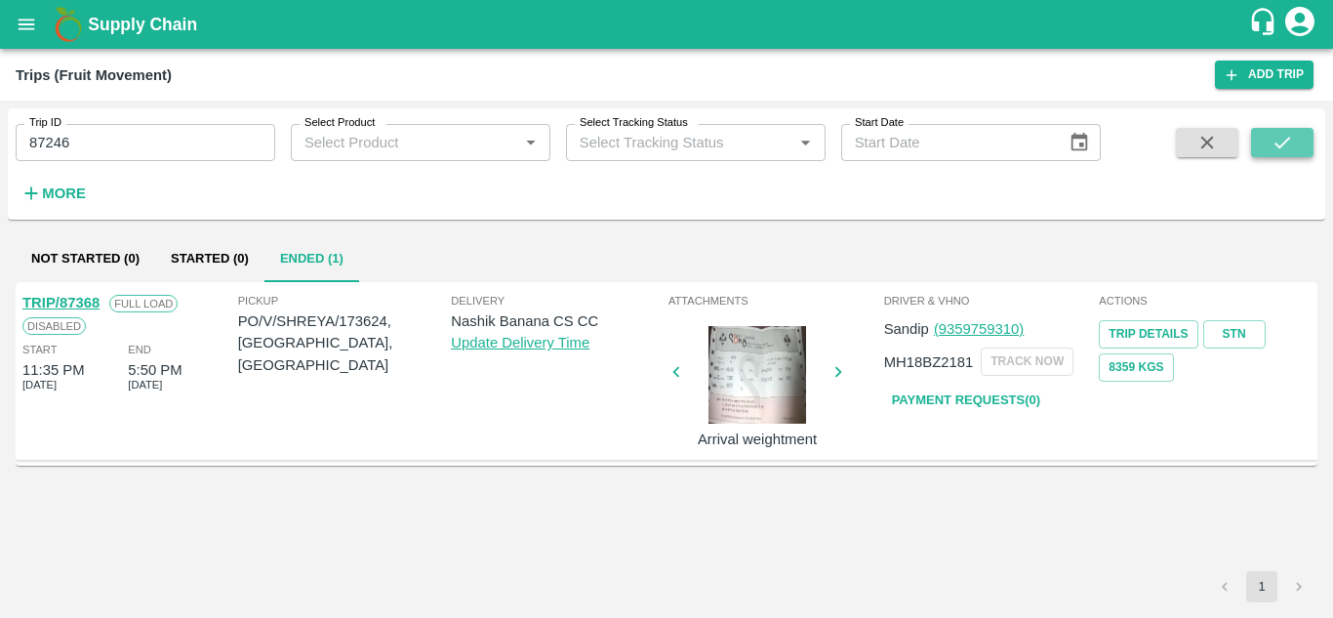
click at [1271, 148] on icon "submit" at bounding box center [1281, 142] width 21 height 21
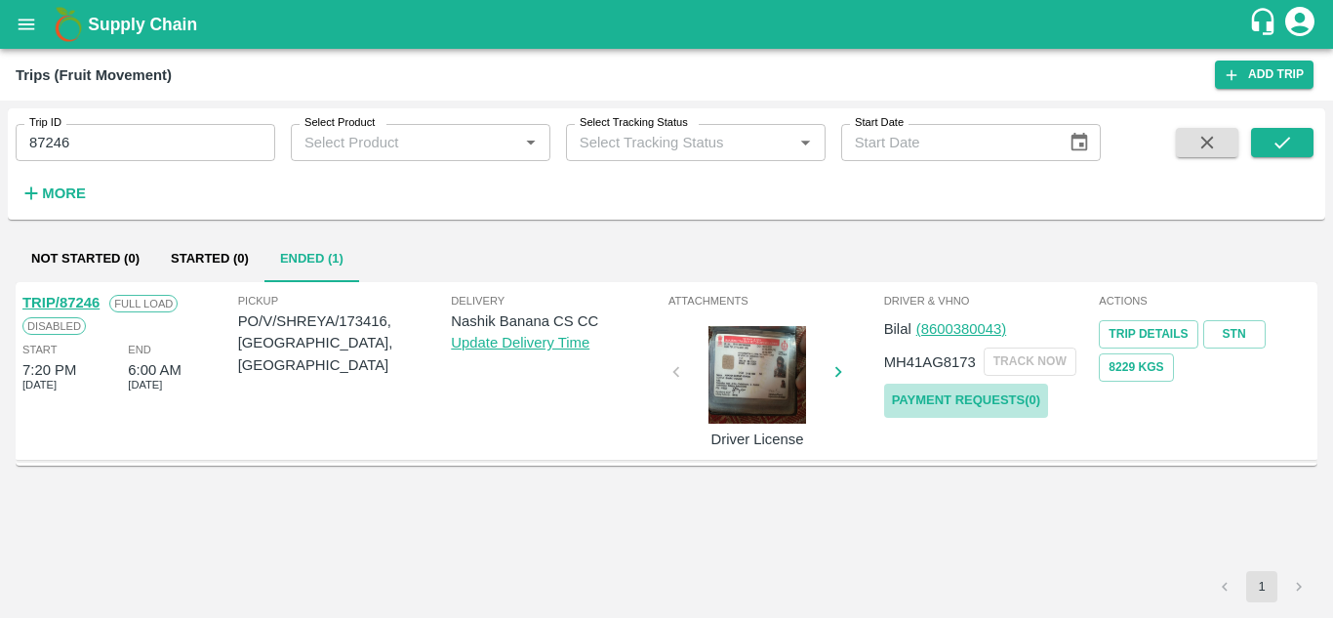
click at [994, 397] on link "Payment Requests( 0 )" at bounding box center [966, 400] width 164 height 34
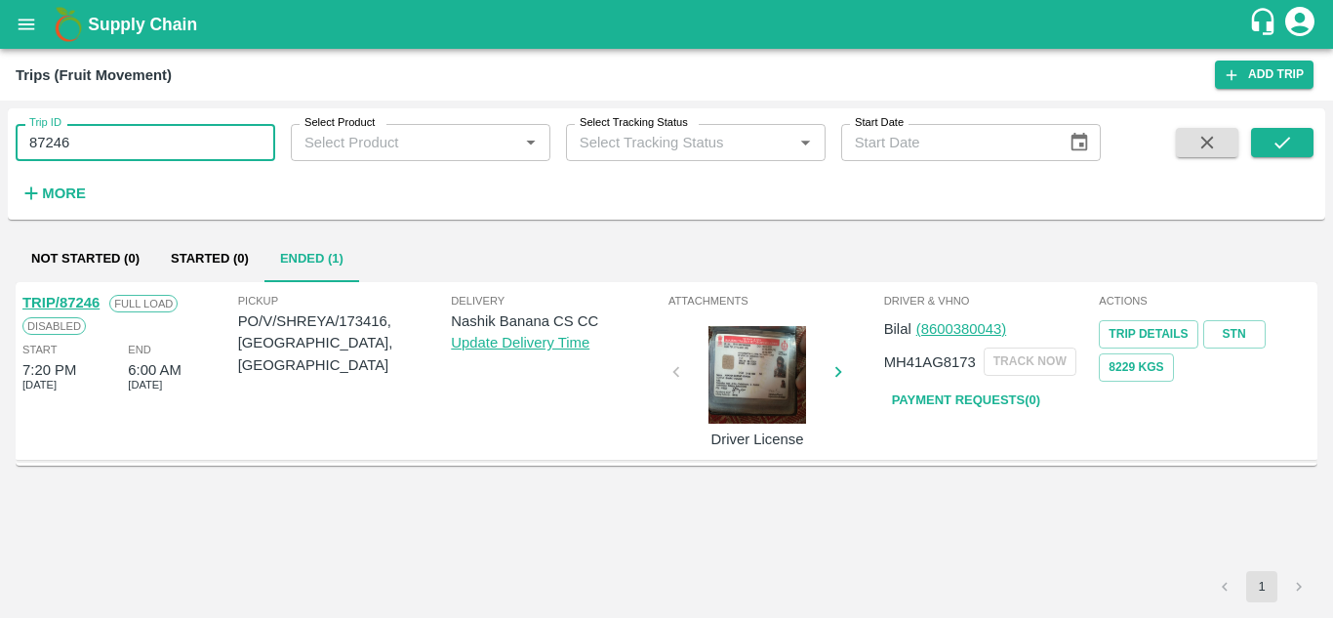
click at [87, 152] on input "87246" at bounding box center [146, 142] width 260 height 37
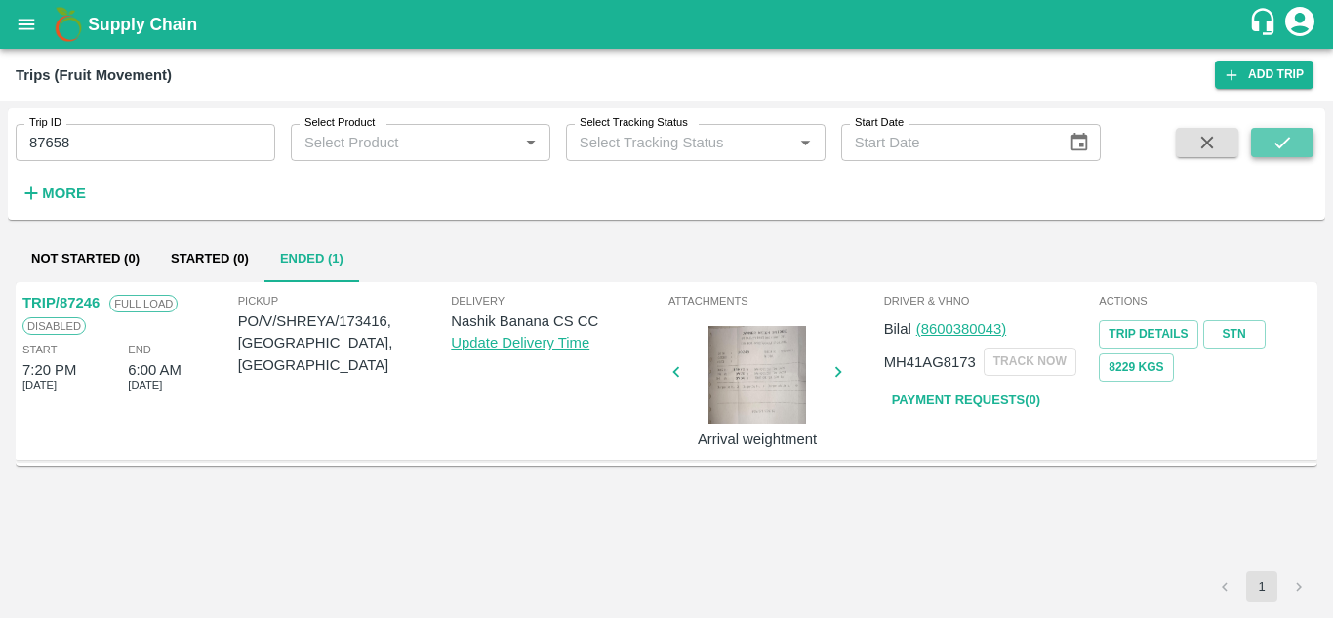
click at [1292, 134] on icon "submit" at bounding box center [1281, 142] width 21 height 21
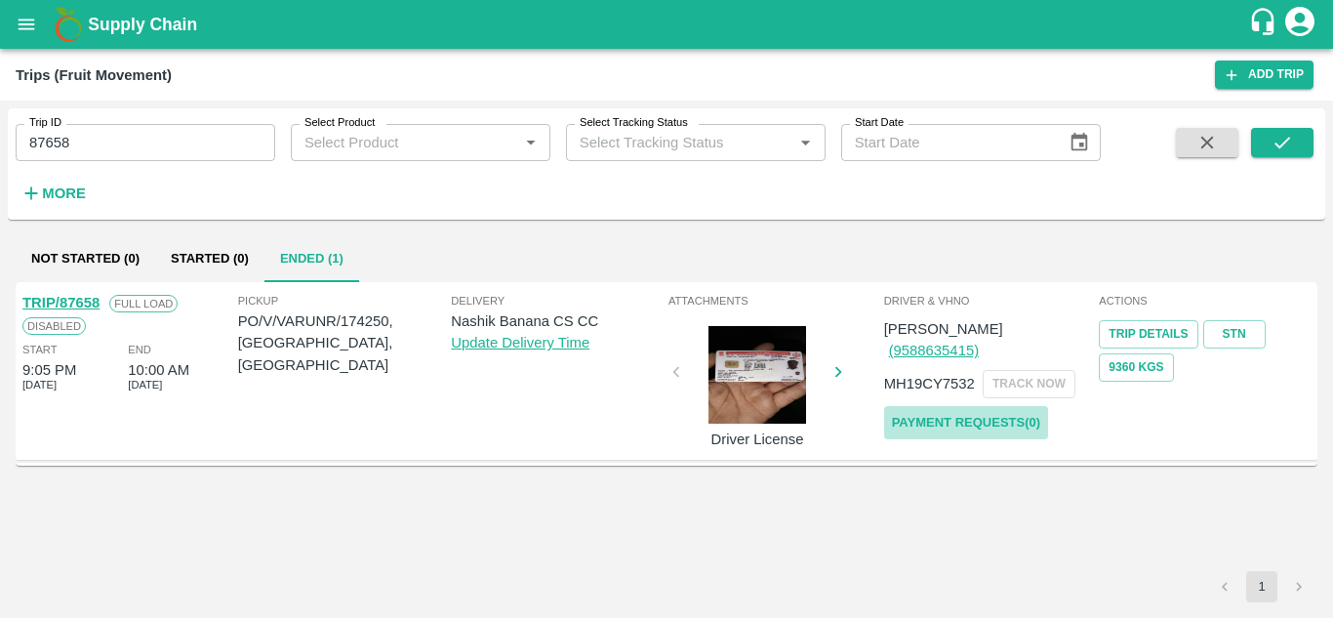
click at [1000, 406] on link "Payment Requests( 0 )" at bounding box center [966, 423] width 164 height 34
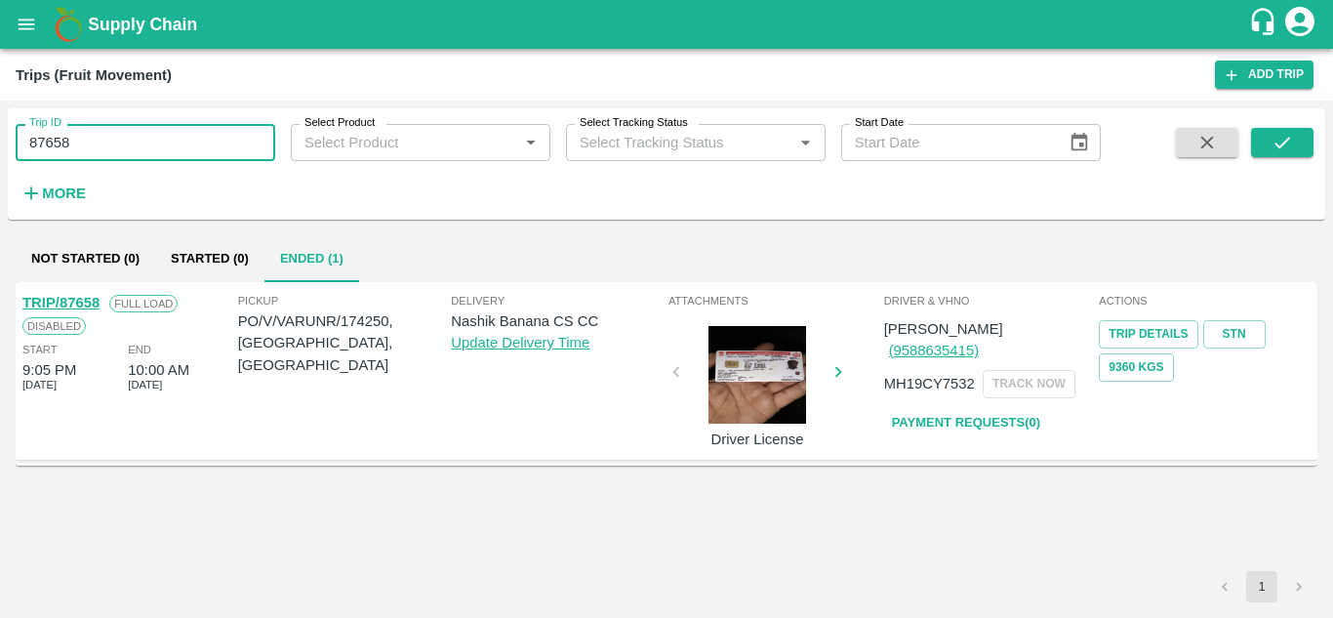
click at [98, 134] on input "87658" at bounding box center [146, 142] width 260 height 37
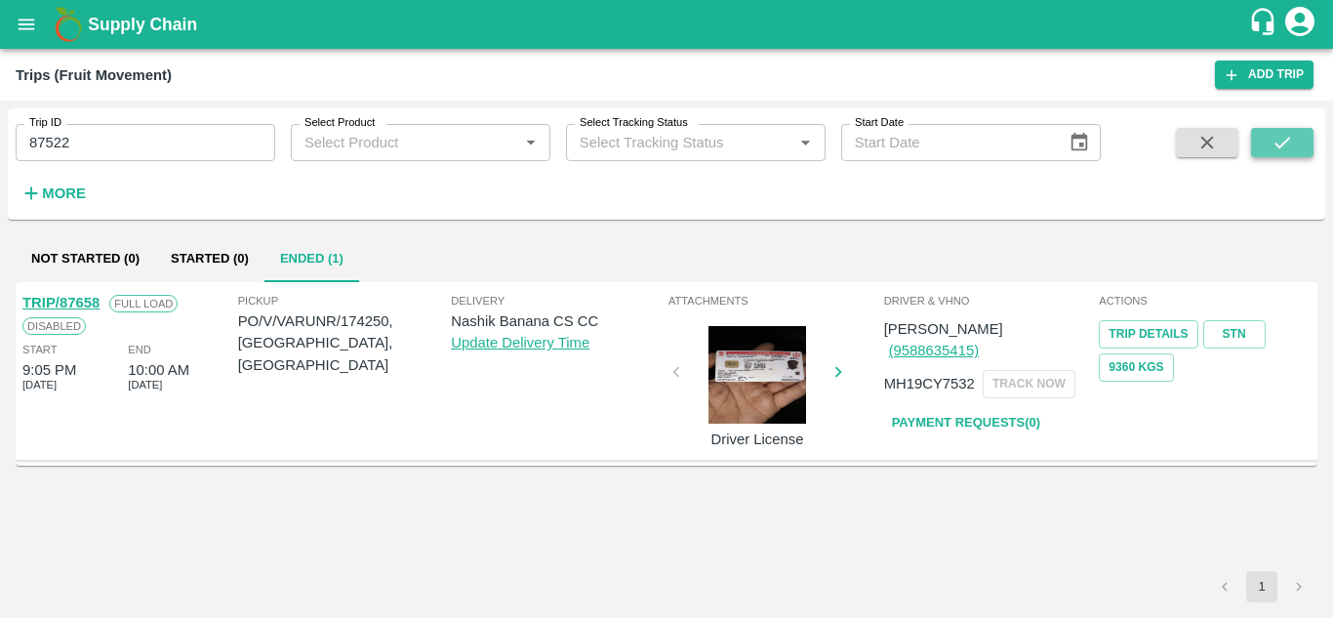
click at [1274, 137] on icon "submit" at bounding box center [1281, 142] width 21 height 21
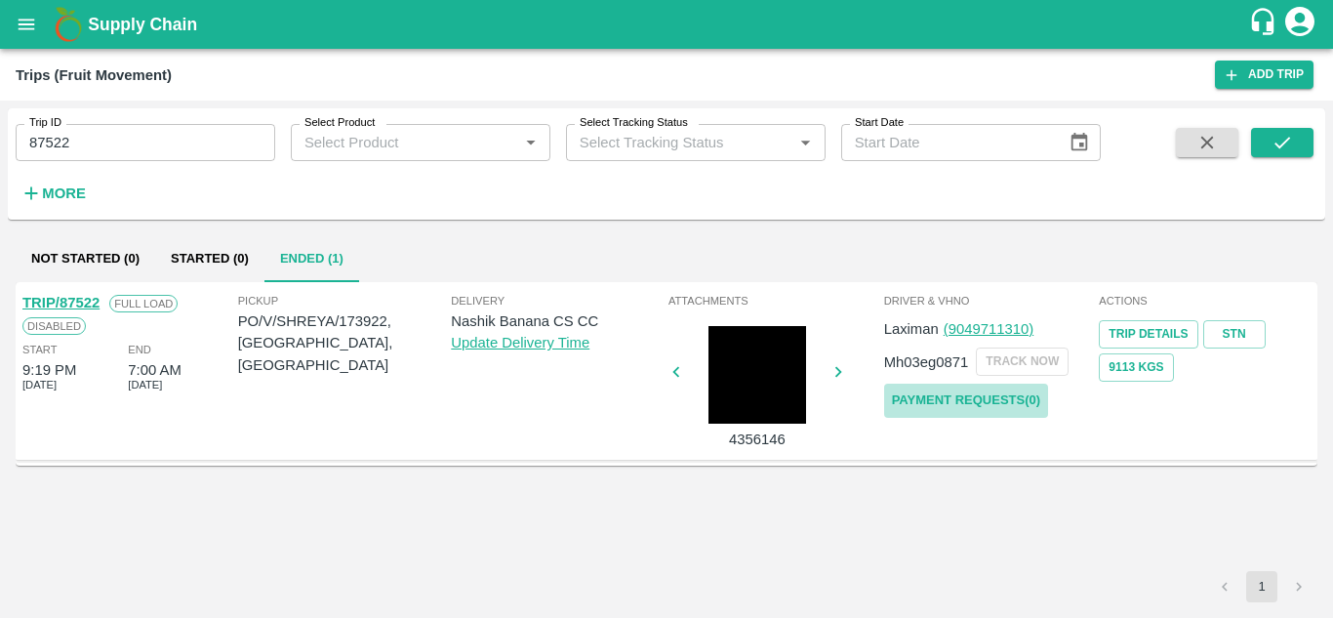
click at [1006, 401] on link "Payment Requests( 0 )" at bounding box center [966, 400] width 164 height 34
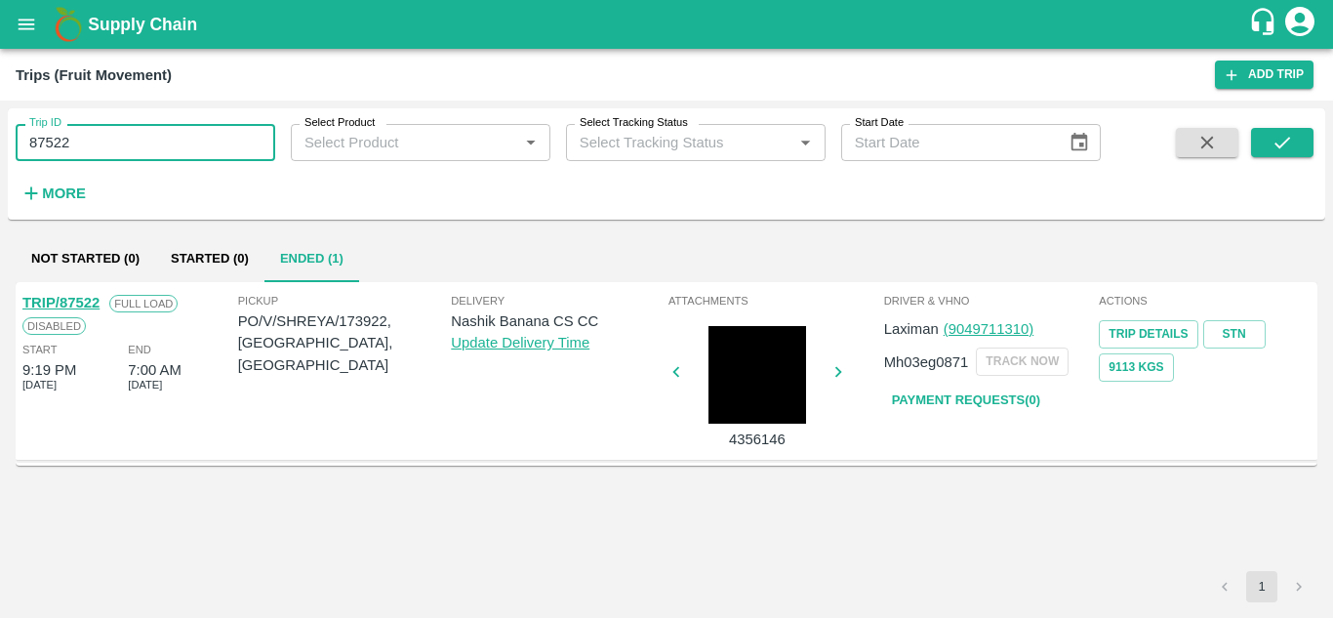
click at [117, 152] on input "87522" at bounding box center [146, 142] width 260 height 37
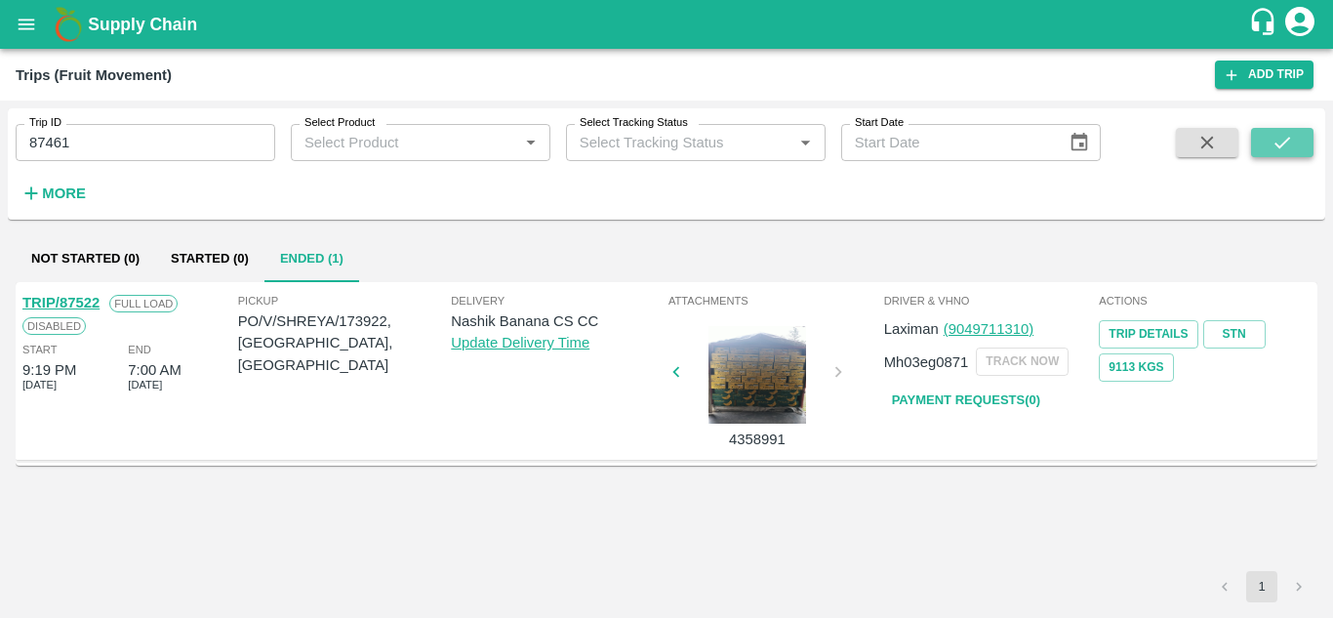
click at [1259, 151] on button "submit" at bounding box center [1282, 142] width 62 height 29
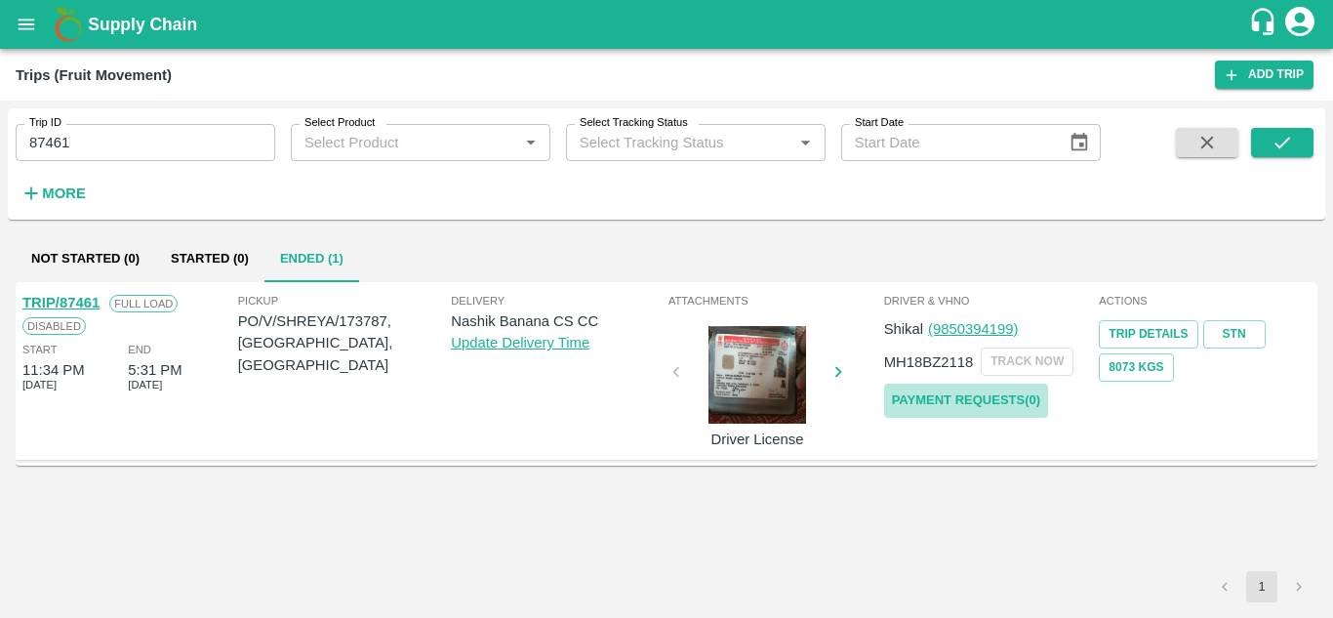
click at [1002, 402] on link "Payment Requests( 0 )" at bounding box center [966, 400] width 164 height 34
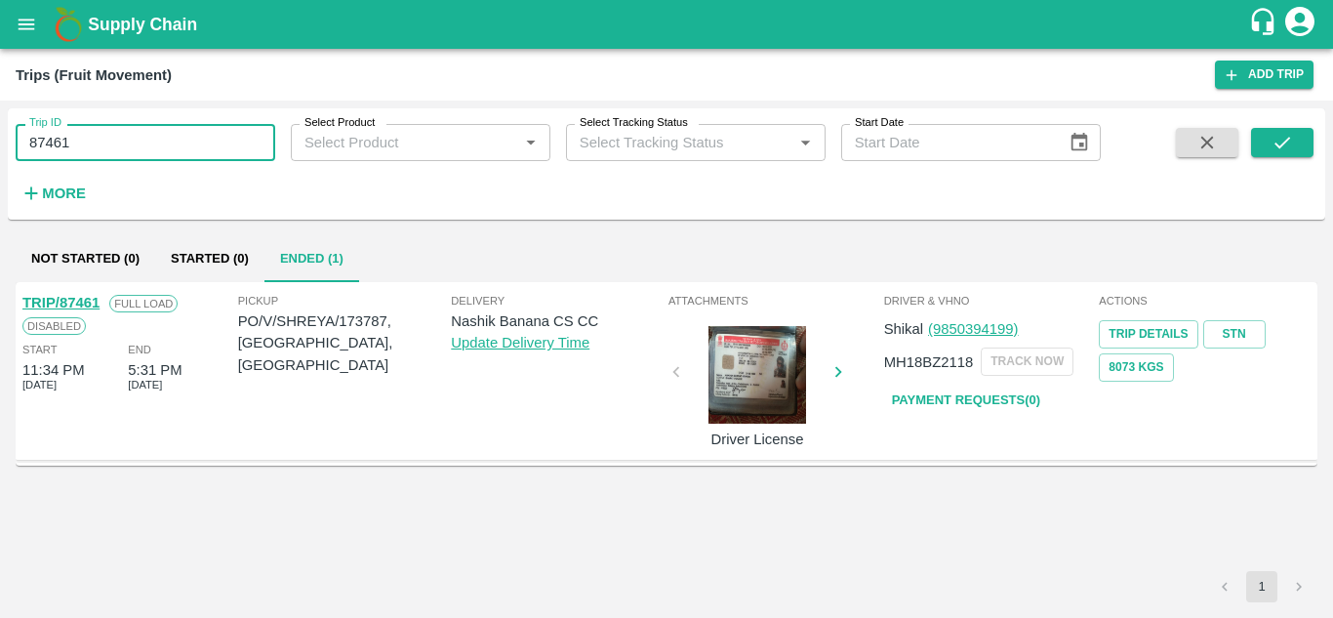
click at [93, 140] on input "87461" at bounding box center [146, 142] width 260 height 37
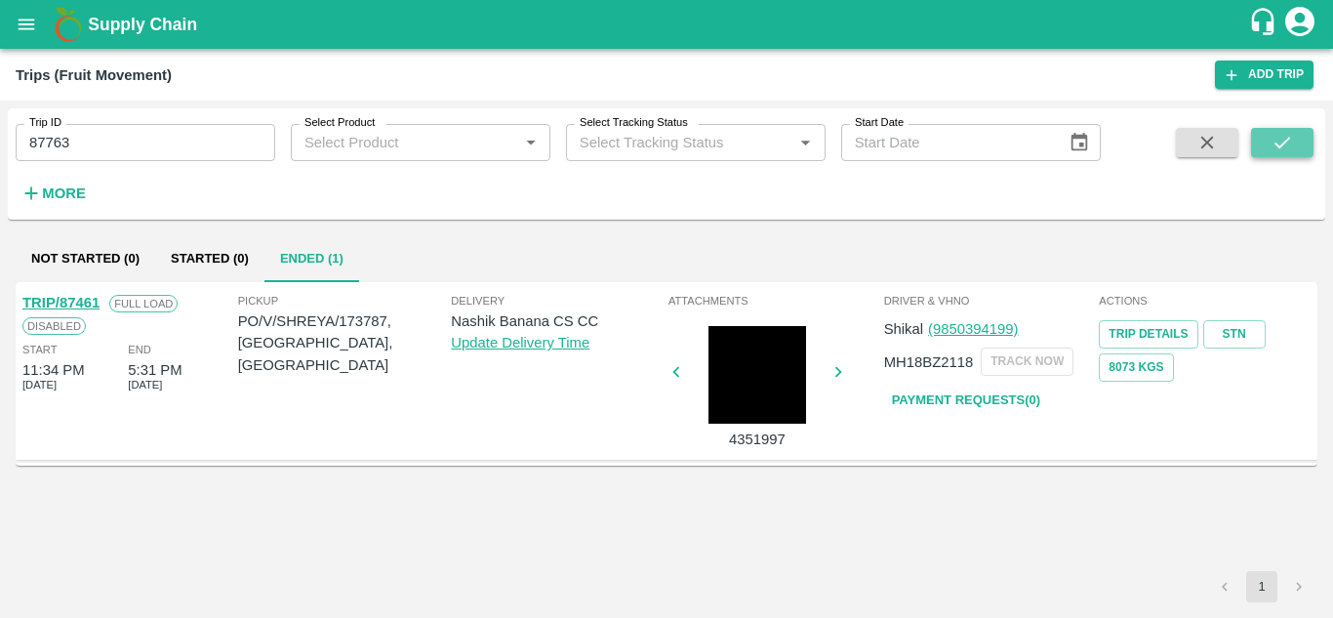
click at [1296, 137] on button "submit" at bounding box center [1282, 142] width 62 height 29
click at [959, 400] on link "Payment Requests( 0 )" at bounding box center [966, 400] width 164 height 34
drag, startPoint x: 112, startPoint y: 122, endPoint x: 92, endPoint y: 140, distance: 27.0
click at [92, 140] on div "Trip ID 87763 Trip ID" at bounding box center [137, 134] width 275 height 53
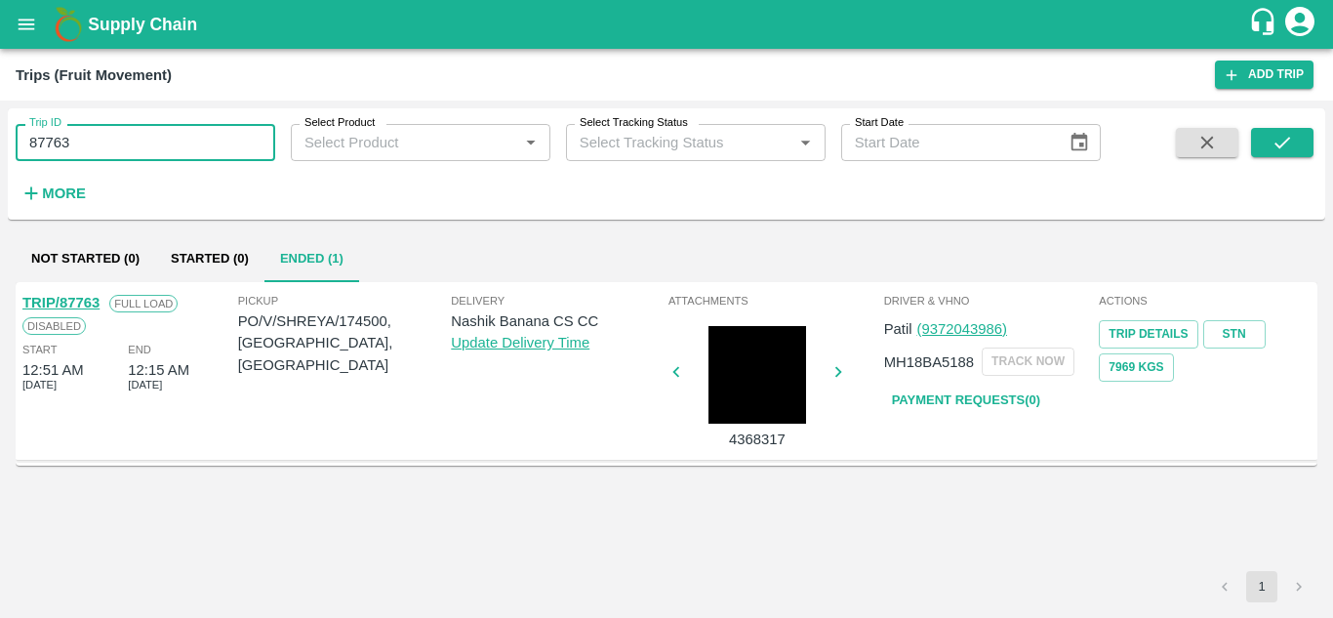
click at [92, 140] on input "87763" at bounding box center [146, 142] width 260 height 37
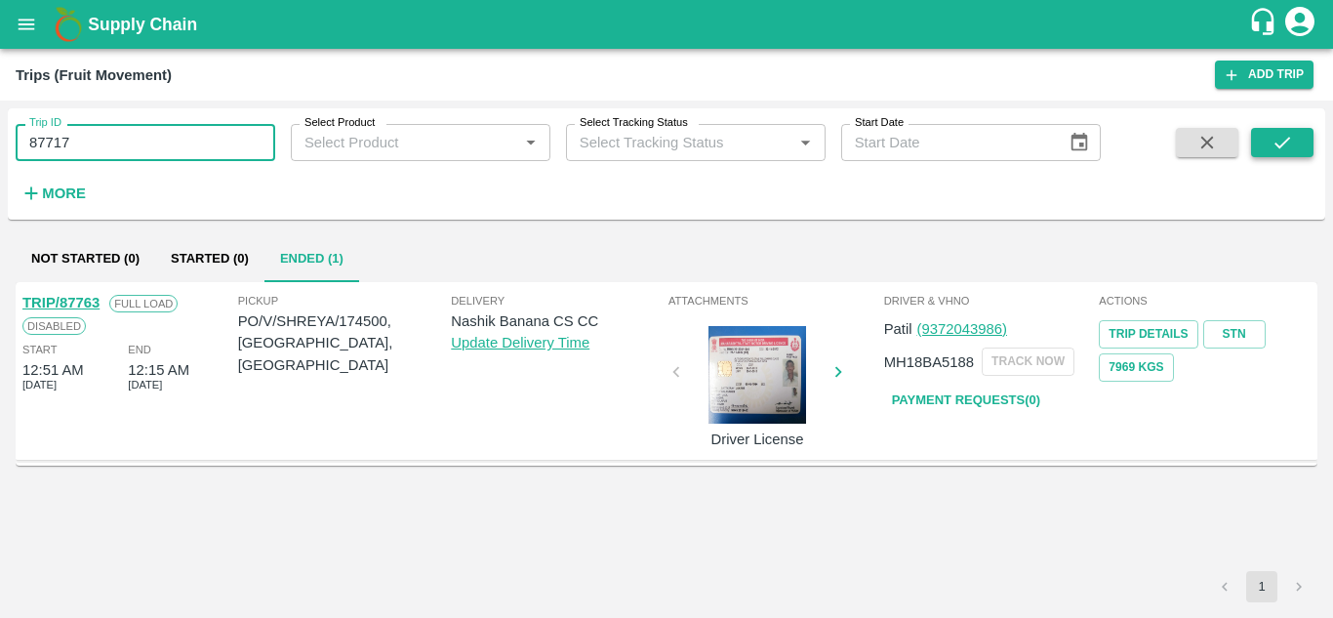
type input "87717"
click at [1288, 139] on icon "submit" at bounding box center [1282, 143] width 16 height 12
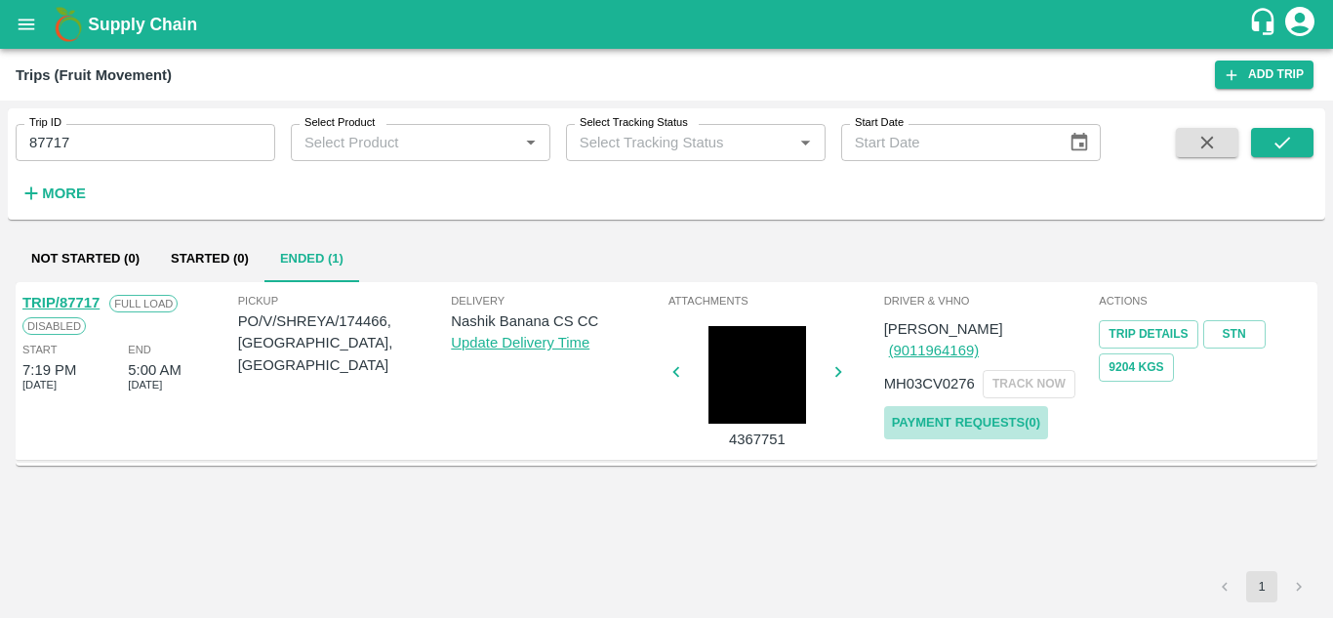
click at [971, 406] on link "Payment Requests( 0 )" at bounding box center [966, 423] width 164 height 34
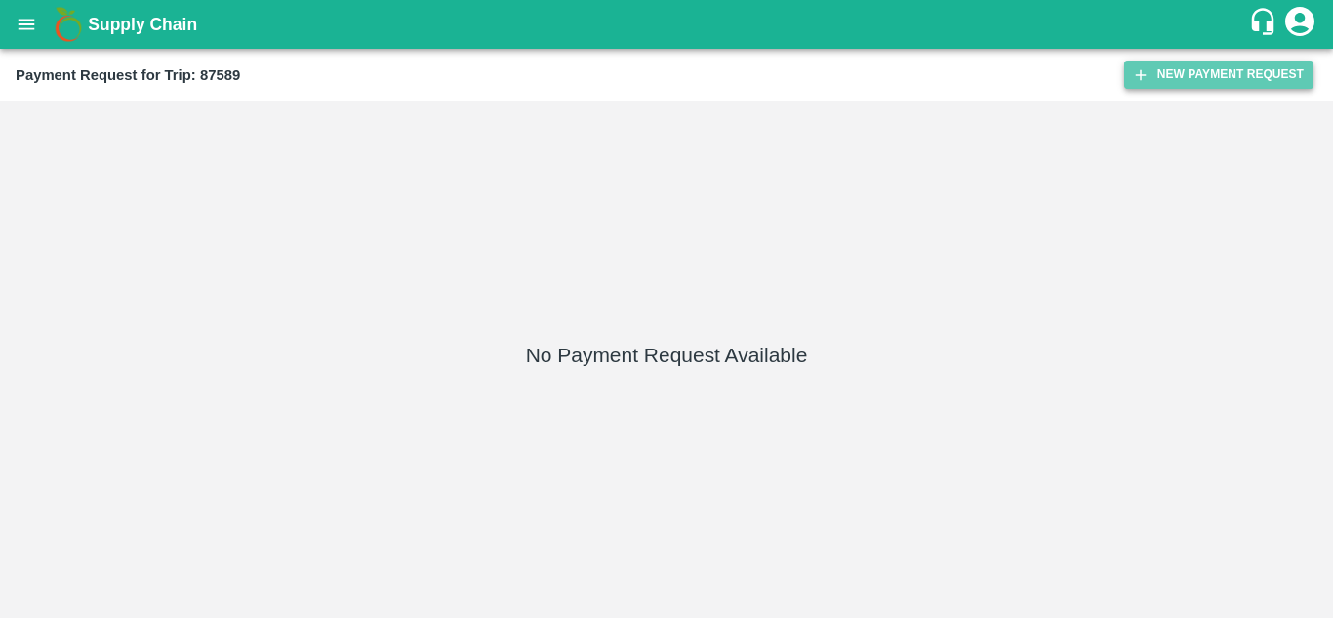
click at [1251, 61] on button "New Payment Request" at bounding box center [1218, 74] width 189 height 28
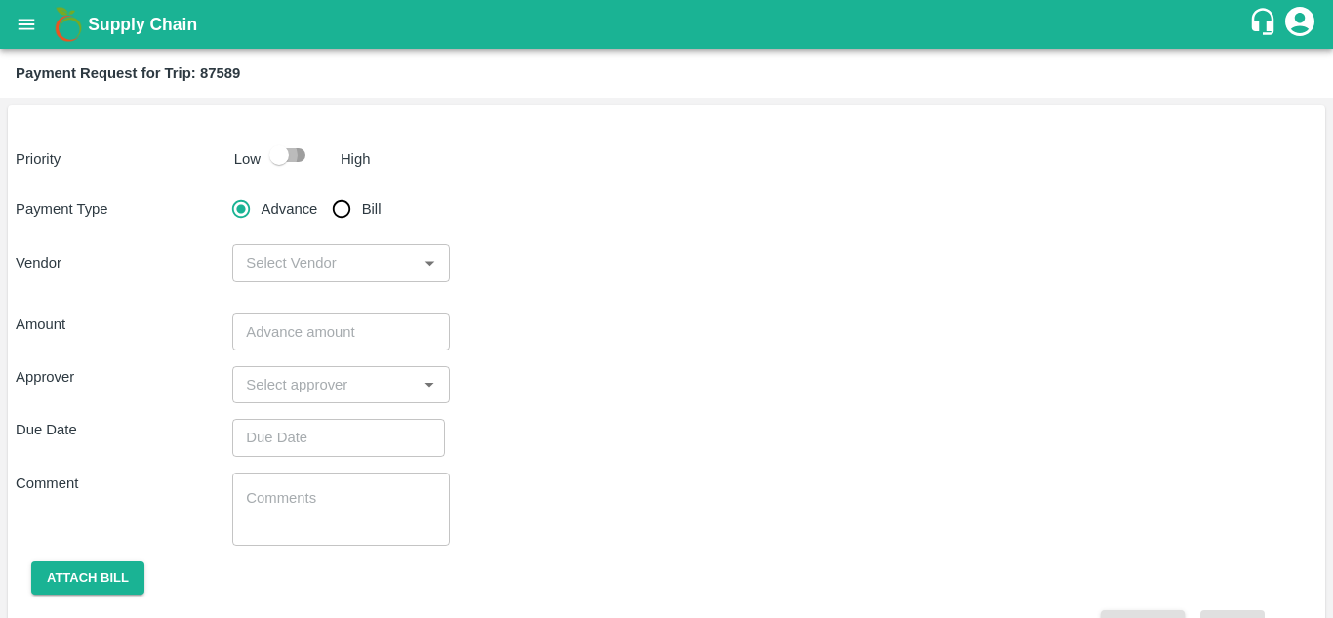
click at [294, 156] on input "checkbox" at bounding box center [278, 155] width 111 height 37
click at [294, 156] on input "checkbox" at bounding box center [298, 155] width 111 height 37
checkbox input "false"
click at [343, 213] on input "Bill" at bounding box center [341, 208] width 39 height 39
radio input "true"
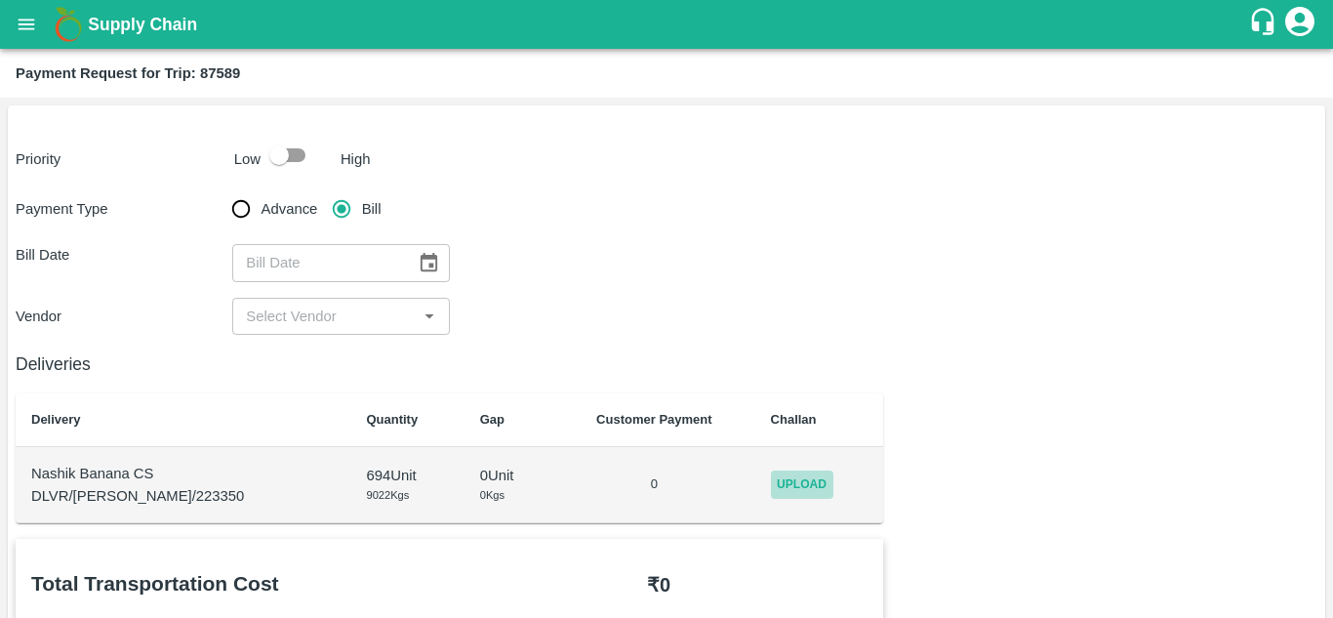
click at [792, 491] on span "Upload" at bounding box center [802, 484] width 62 height 28
click at [0, 0] on input "Upload" at bounding box center [0, 0] width 0 height 0
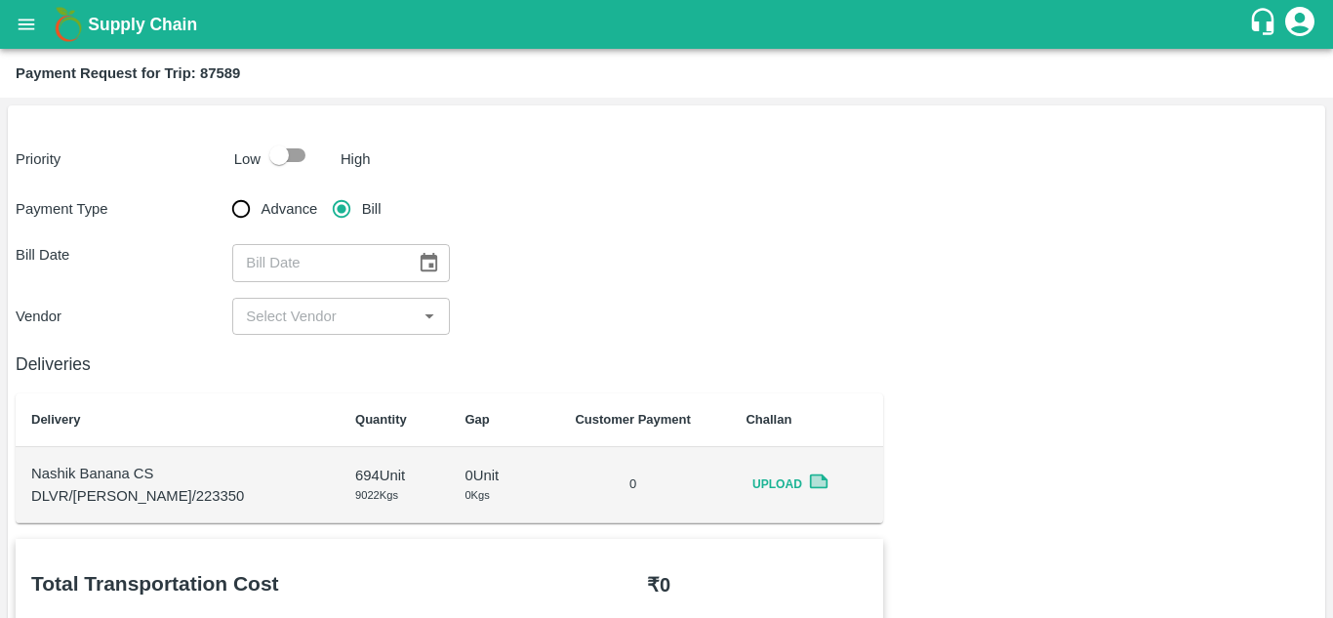
scroll to position [1, 0]
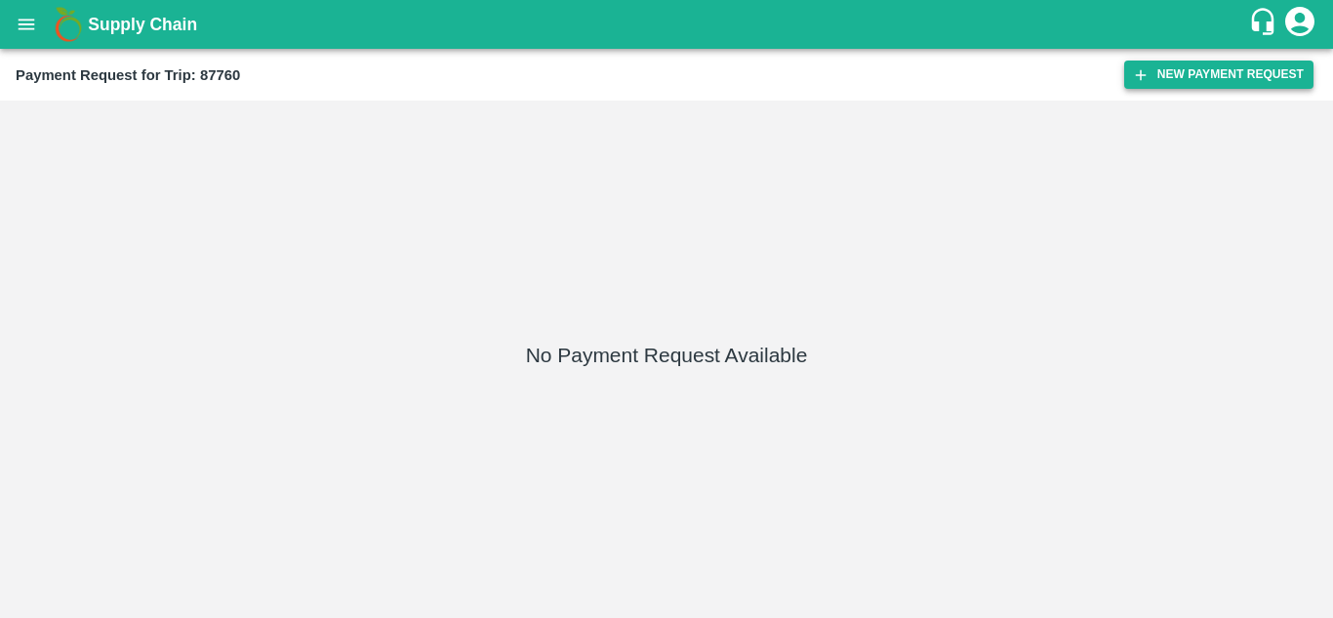
drag, startPoint x: 1222, startPoint y: 96, endPoint x: 1245, endPoint y: 85, distance: 25.8
click at [1245, 85] on div "Payment Request for Trip: 87760 New Payment Request" at bounding box center [666, 75] width 1333 height 52
click at [1245, 85] on button "New Payment Request" at bounding box center [1218, 74] width 189 height 28
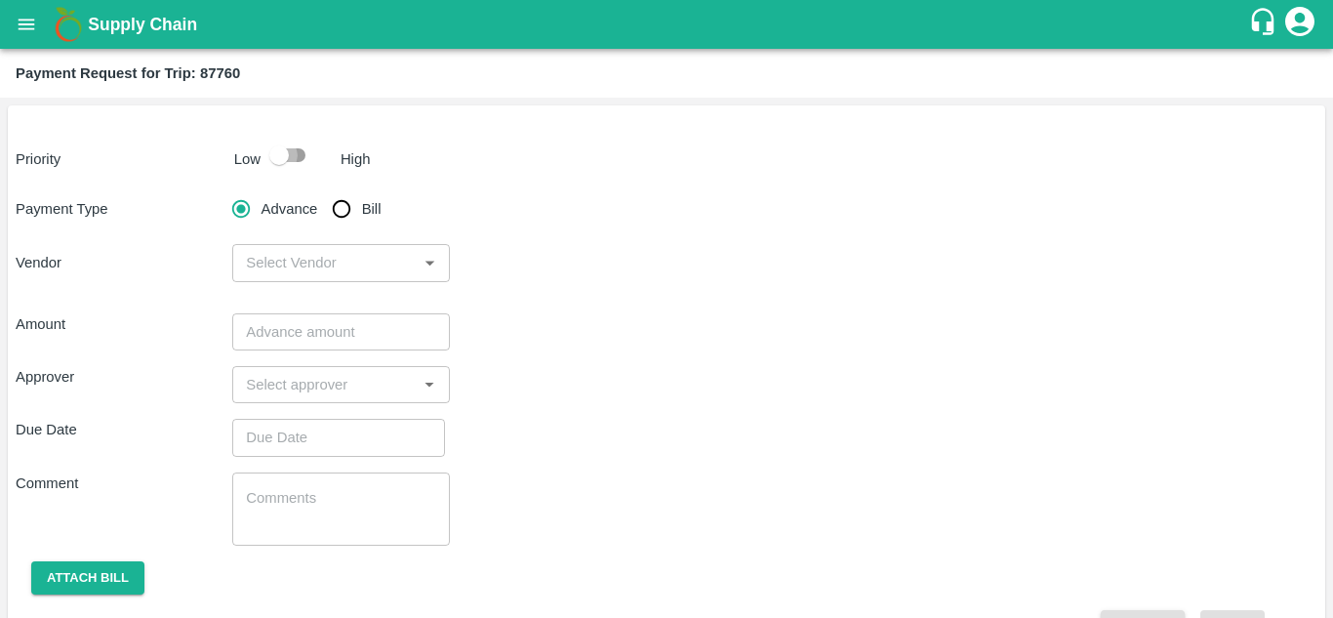
click at [295, 149] on input "checkbox" at bounding box center [278, 155] width 111 height 37
checkbox input "true"
click at [345, 199] on input "Bill" at bounding box center [341, 208] width 39 height 39
radio input "true"
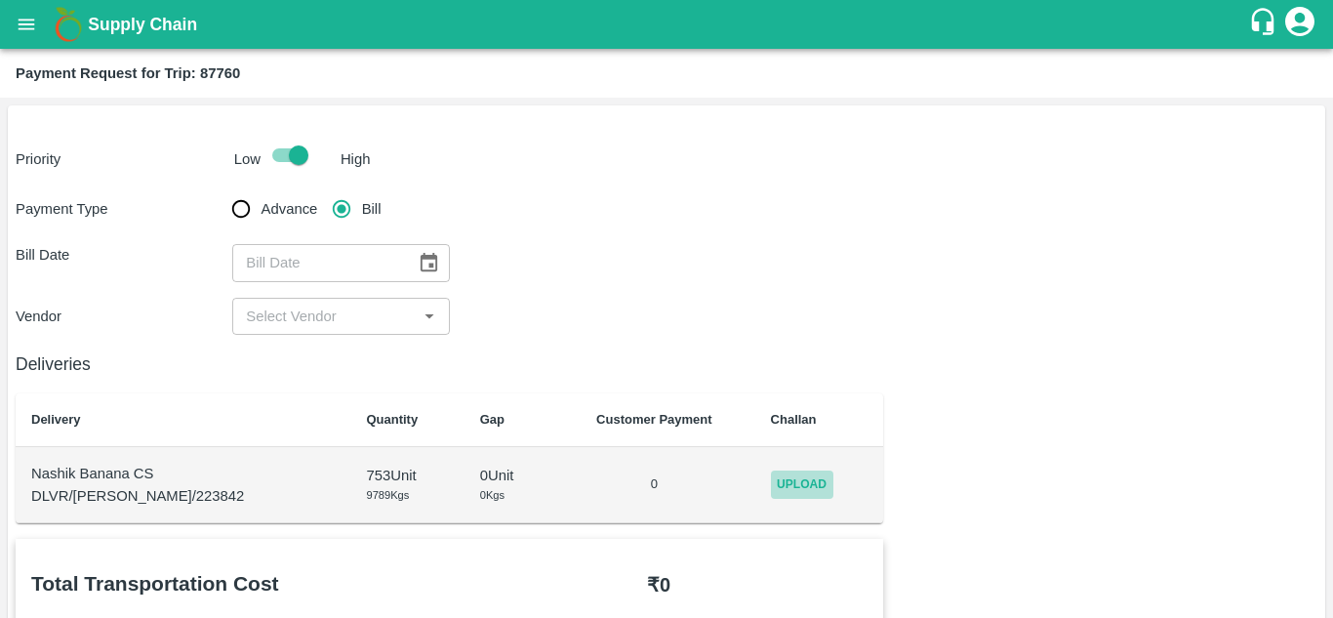
click at [779, 483] on span "Upload" at bounding box center [802, 484] width 62 height 28
click at [0, 0] on input "Upload" at bounding box center [0, 0] width 0 height 0
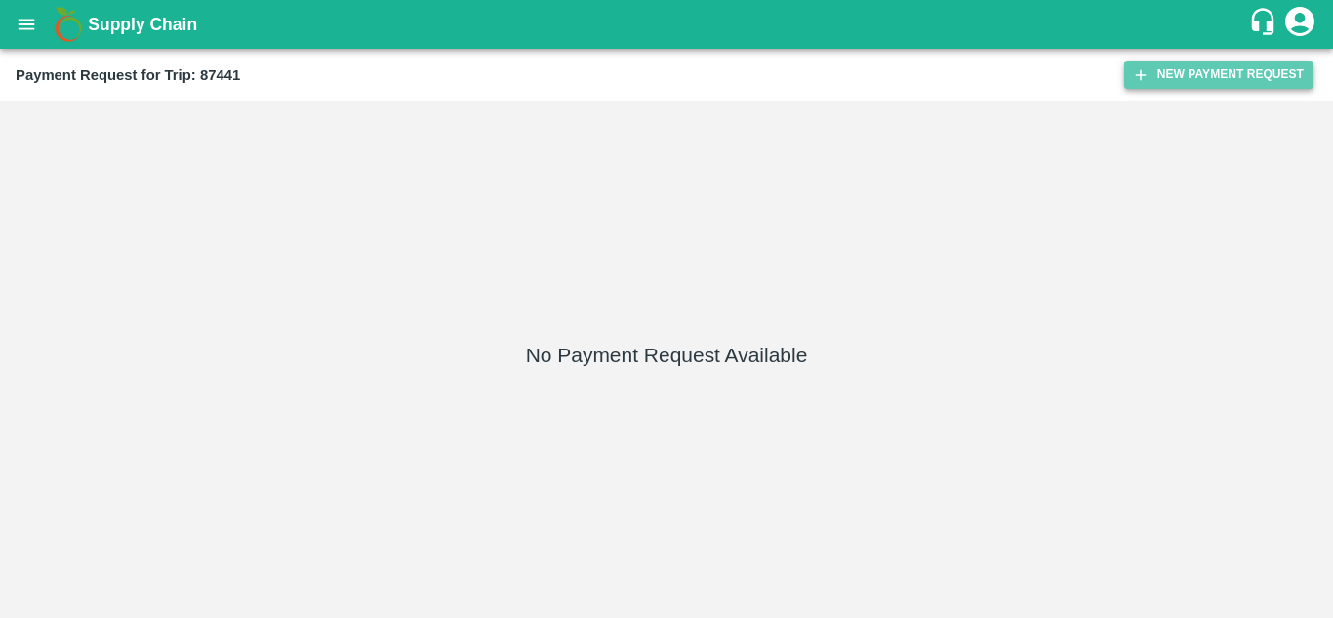
click at [1202, 67] on button "New Payment Request" at bounding box center [1218, 74] width 189 height 28
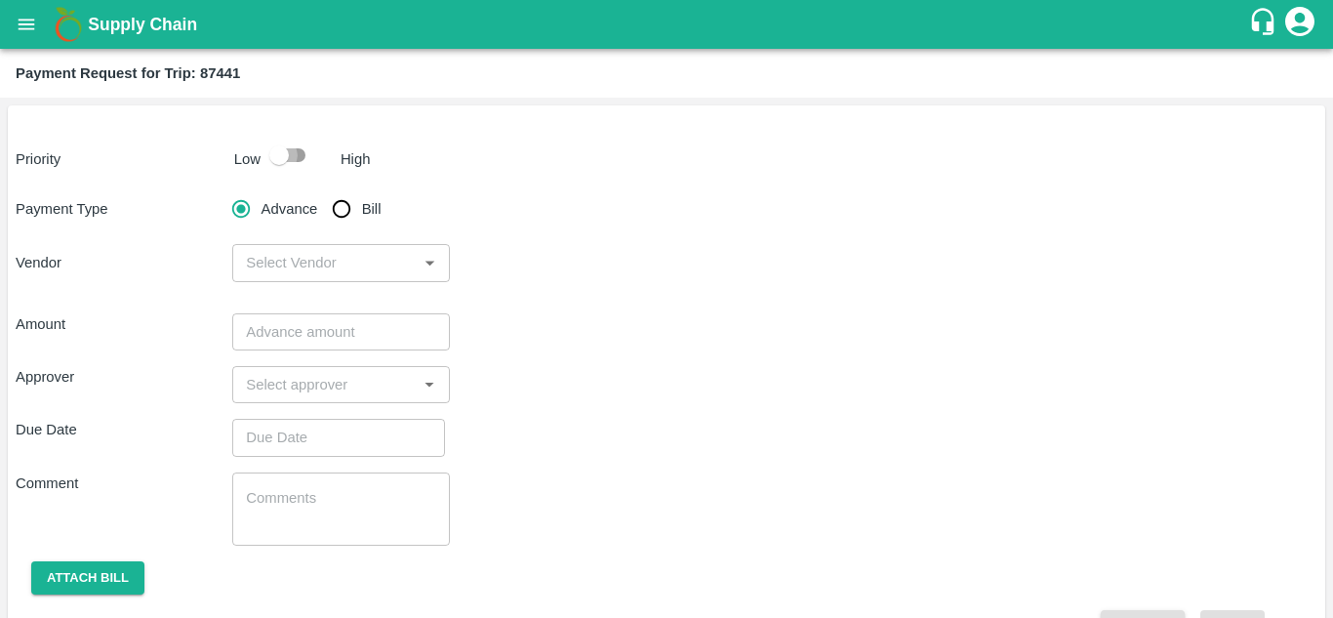
click at [295, 152] on input "checkbox" at bounding box center [278, 155] width 111 height 37
checkbox input "true"
click at [346, 205] on input "Bill" at bounding box center [341, 208] width 39 height 39
radio input "true"
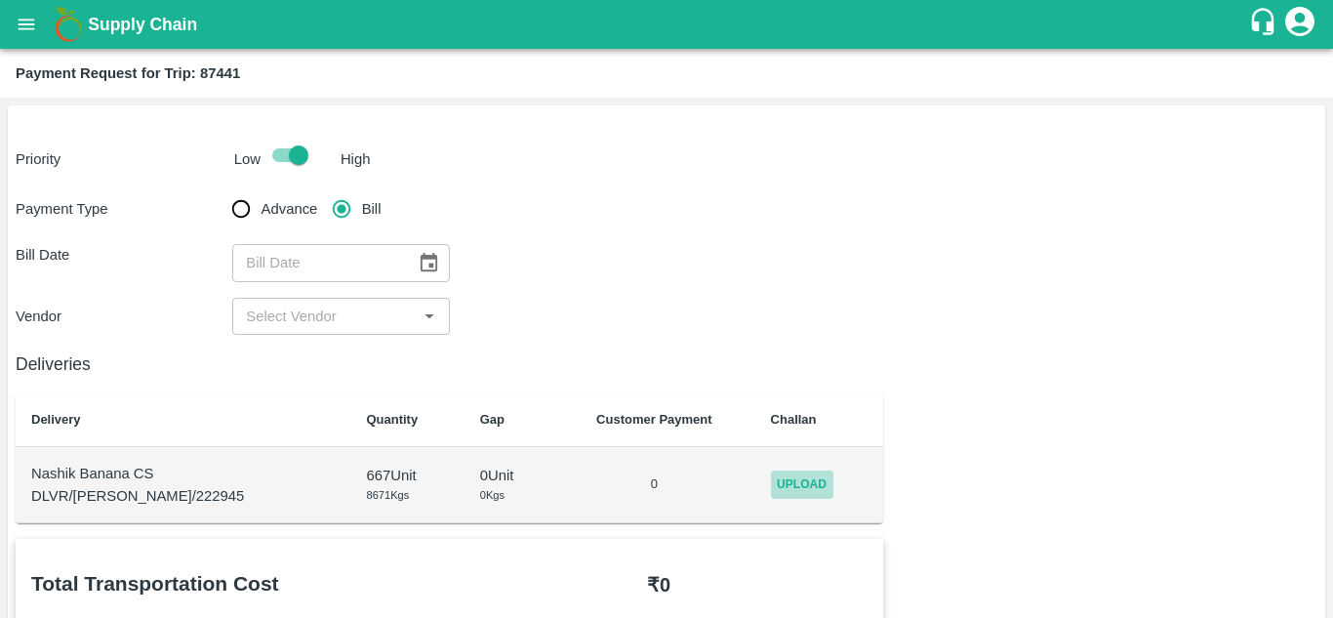
click at [787, 481] on span "Upload" at bounding box center [802, 484] width 62 height 28
click at [0, 0] on input "Upload" at bounding box center [0, 0] width 0 height 0
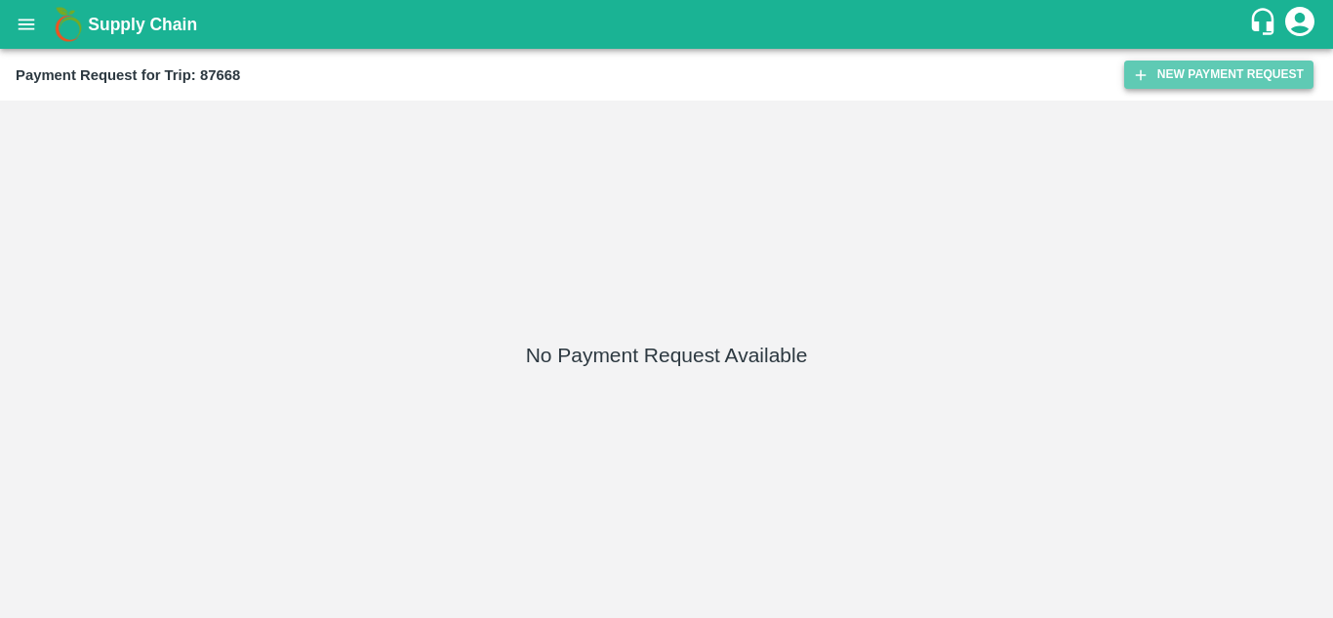
click at [1192, 69] on button "New Payment Request" at bounding box center [1218, 74] width 189 height 28
click at [1211, 66] on button "New Payment Request" at bounding box center [1218, 74] width 189 height 28
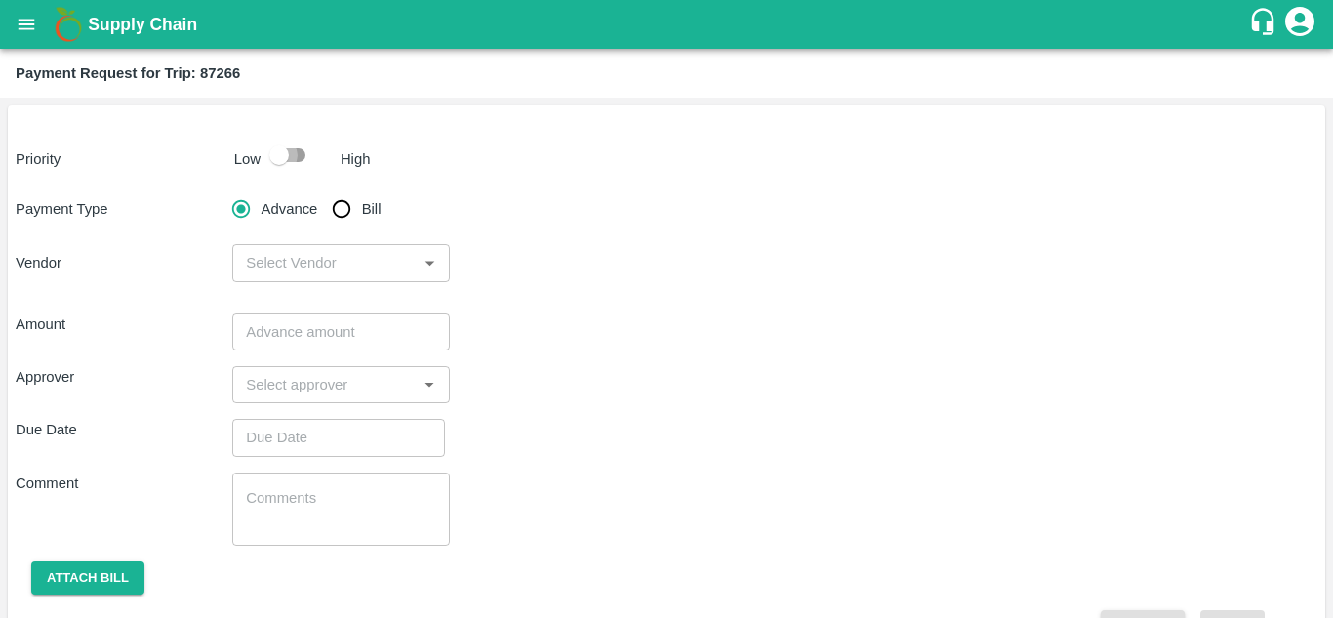
click at [302, 154] on input "checkbox" at bounding box center [278, 155] width 111 height 37
checkbox input "true"
click at [336, 210] on input "Bill" at bounding box center [341, 208] width 39 height 39
radio input "true"
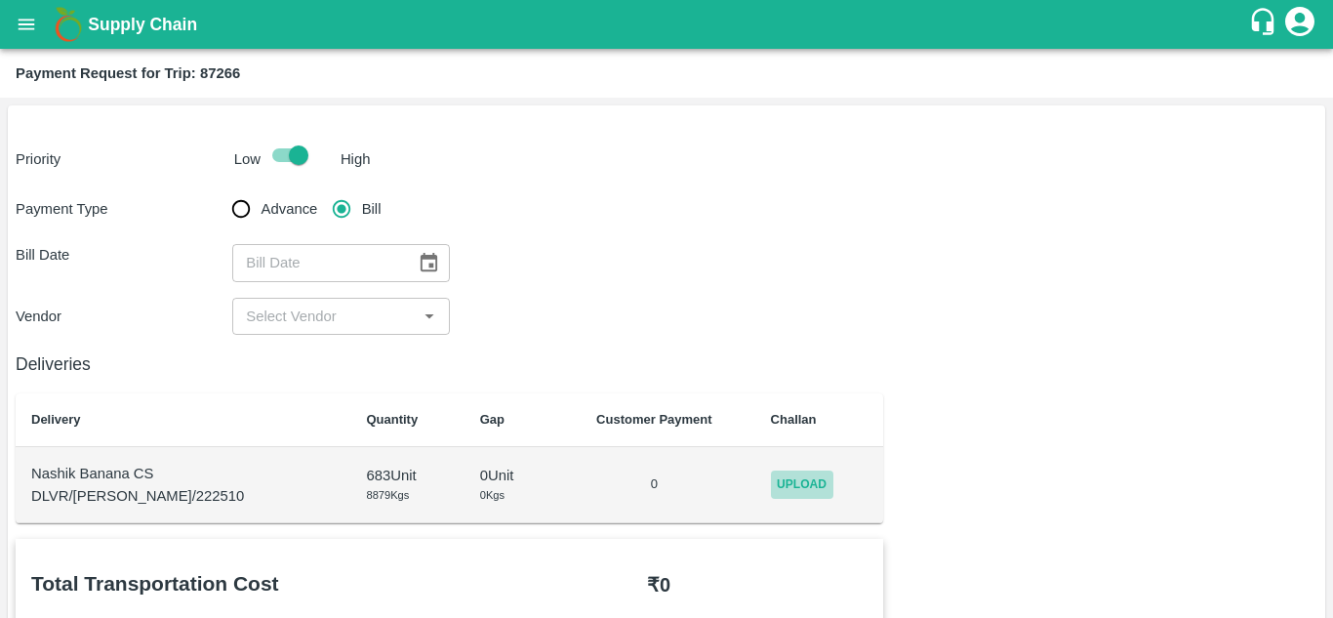
click at [783, 494] on span "Upload" at bounding box center [802, 484] width 62 height 28
click at [0, 0] on input "Upload" at bounding box center [0, 0] width 0 height 0
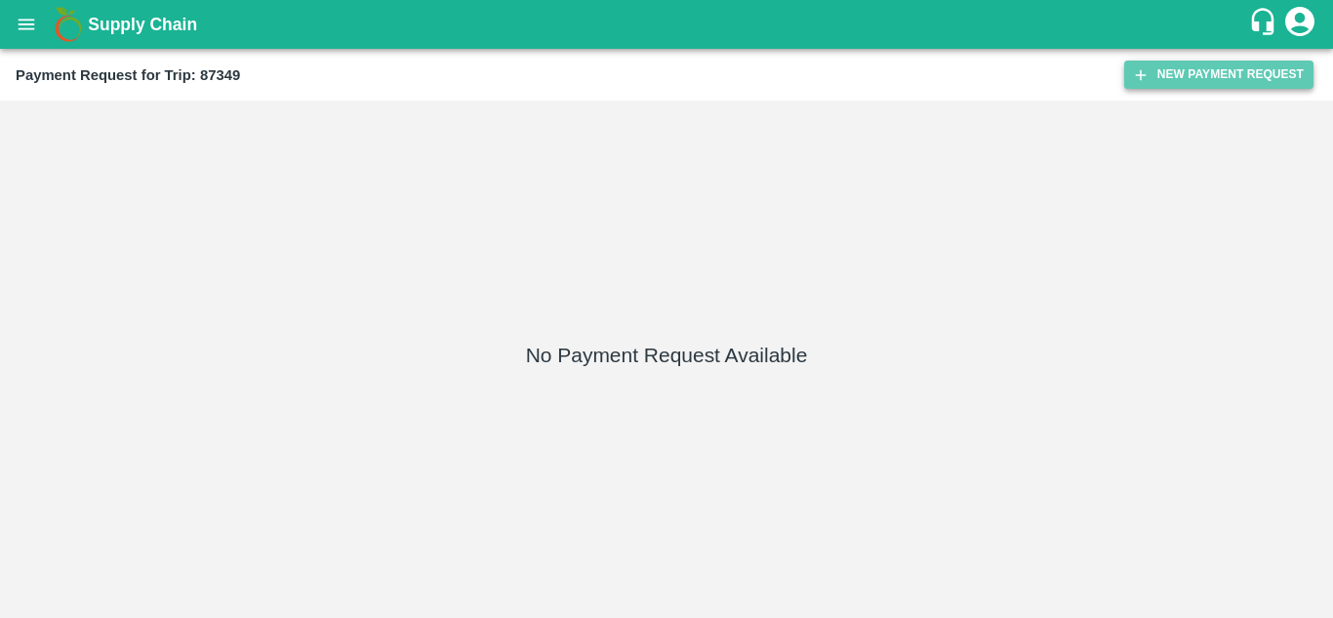
click at [1213, 76] on button "New Payment Request" at bounding box center [1218, 74] width 189 height 28
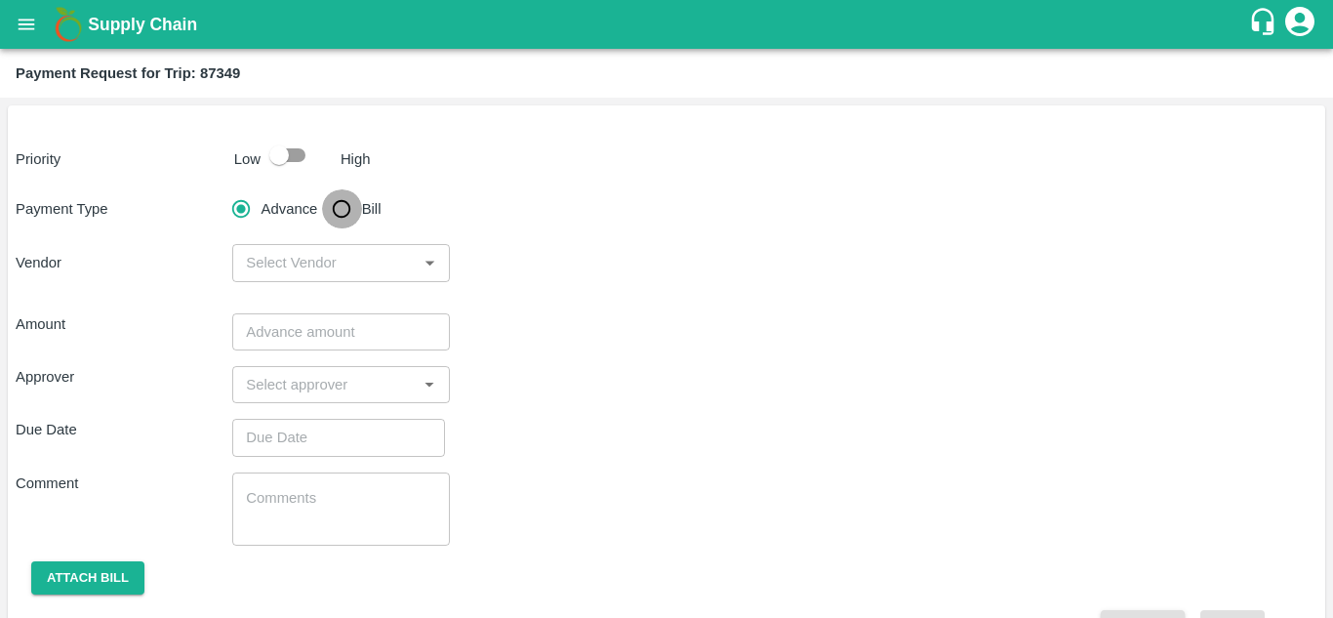
click at [337, 213] on input "Bill" at bounding box center [341, 208] width 39 height 39
radio input "true"
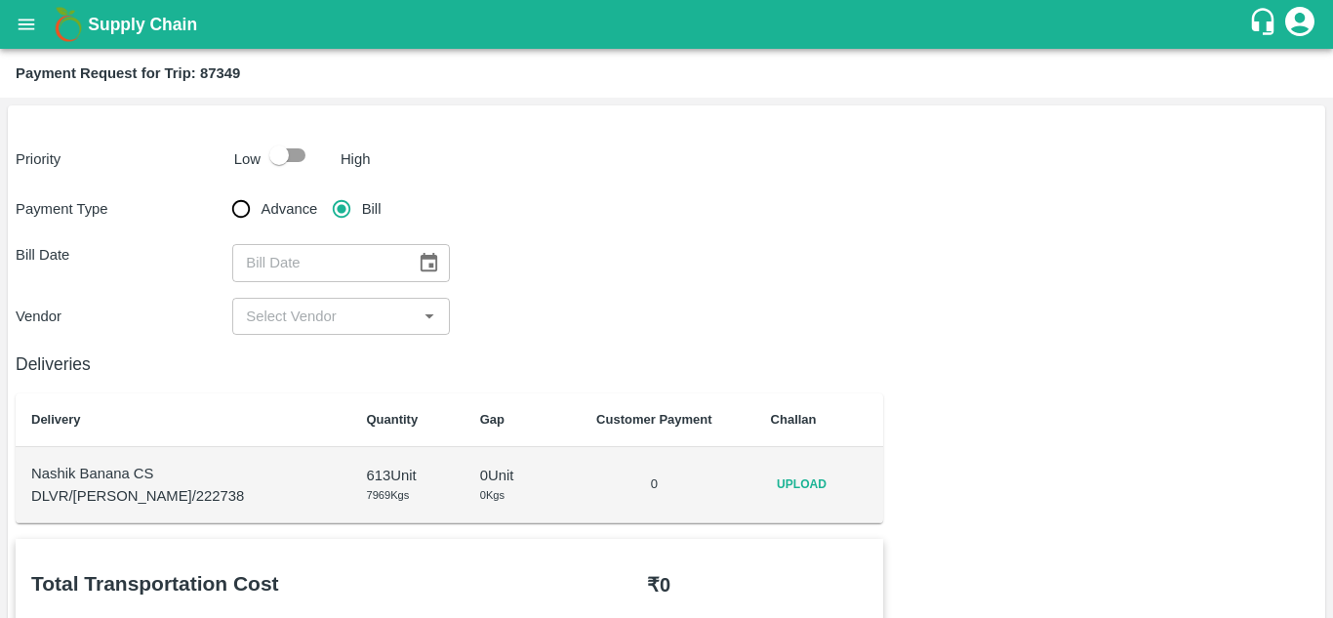
click at [778, 466] on td "Upload" at bounding box center [819, 485] width 129 height 76
click at [780, 485] on span "Upload" at bounding box center [802, 484] width 62 height 28
click at [0, 0] on input "Upload" at bounding box center [0, 0] width 0 height 0
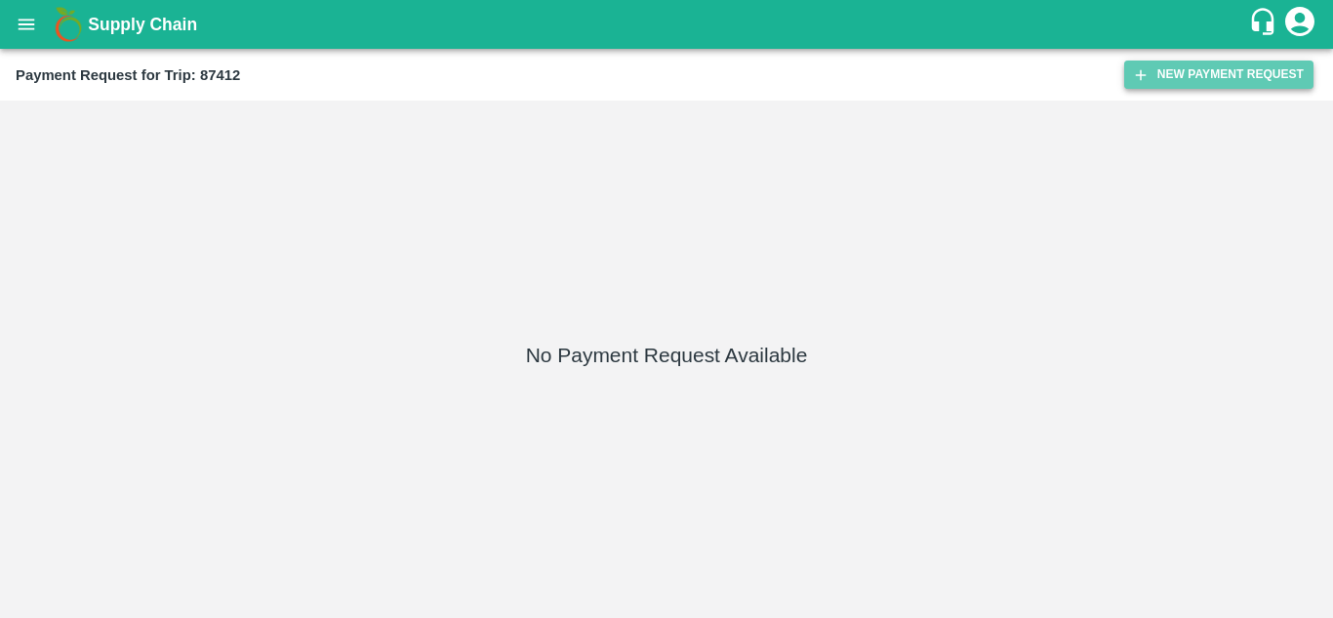
click at [1183, 67] on button "New Payment Request" at bounding box center [1218, 74] width 189 height 28
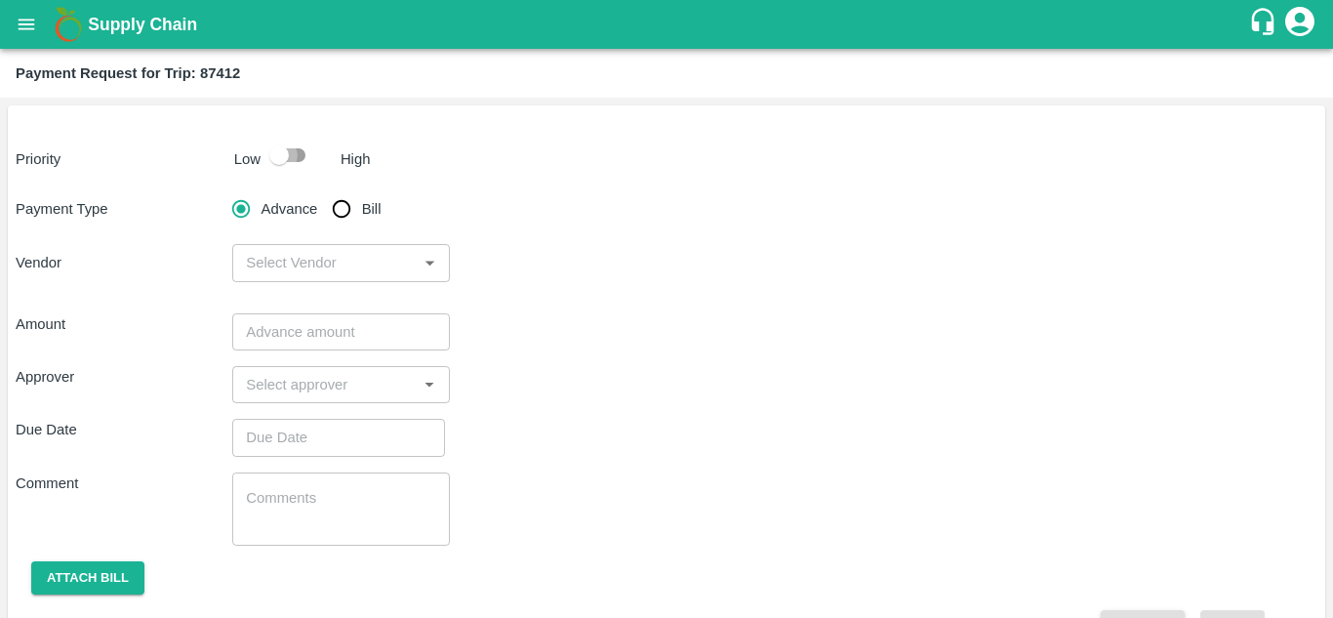
click at [293, 158] on input "checkbox" at bounding box center [278, 155] width 111 height 37
checkbox input "true"
click at [339, 220] on input "Bill" at bounding box center [341, 208] width 39 height 39
radio input "true"
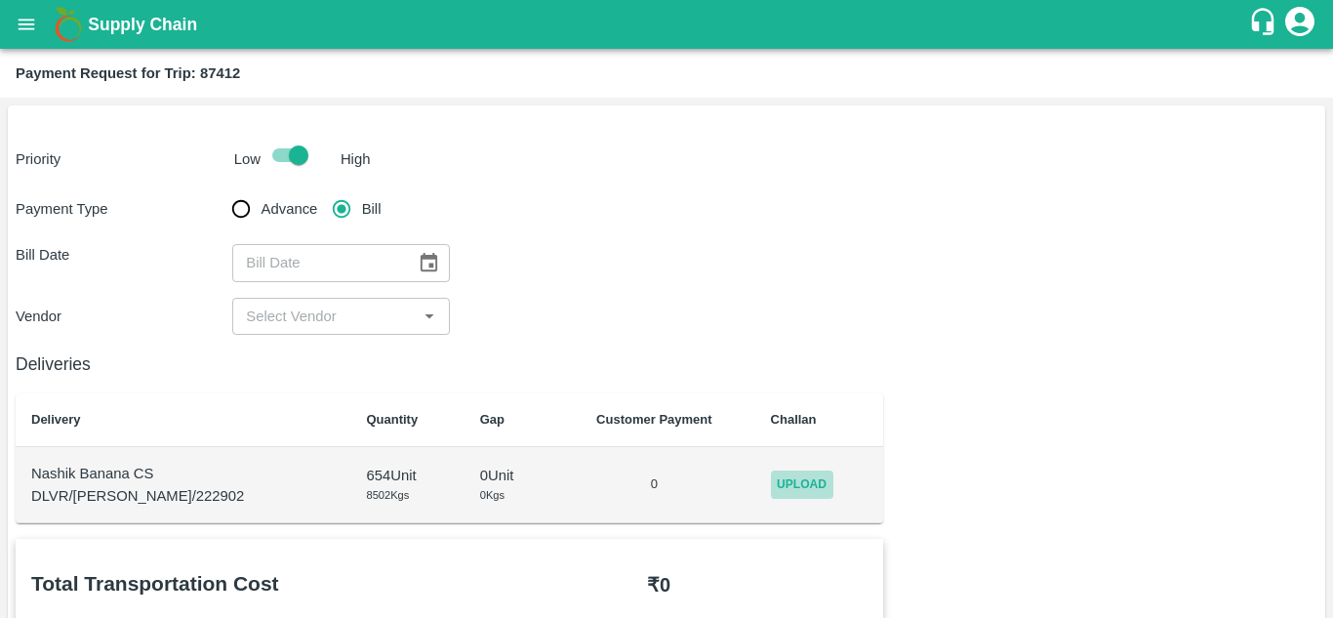
click at [780, 486] on span "Upload" at bounding box center [802, 484] width 62 height 28
click at [0, 0] on input "Upload" at bounding box center [0, 0] width 0 height 0
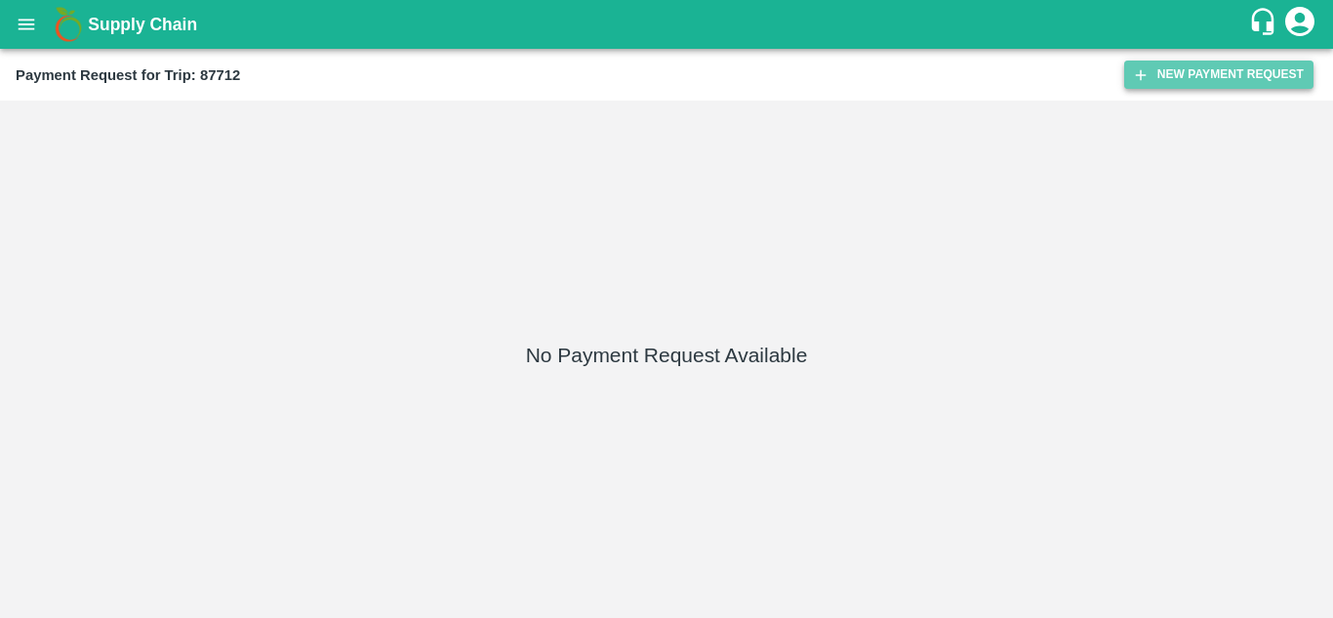
click at [1233, 81] on button "New Payment Request" at bounding box center [1218, 74] width 189 height 28
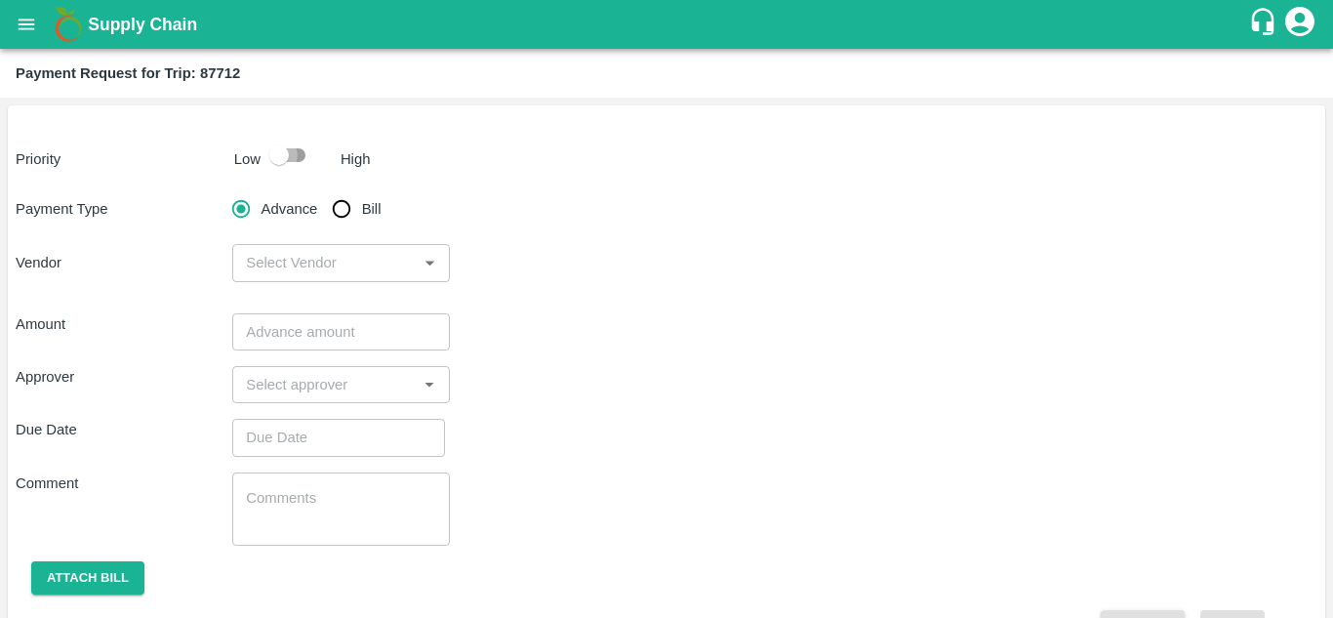
click at [298, 156] on input "checkbox" at bounding box center [278, 155] width 111 height 37
checkbox input "true"
click at [350, 218] on input "Bill" at bounding box center [341, 208] width 39 height 39
radio input "true"
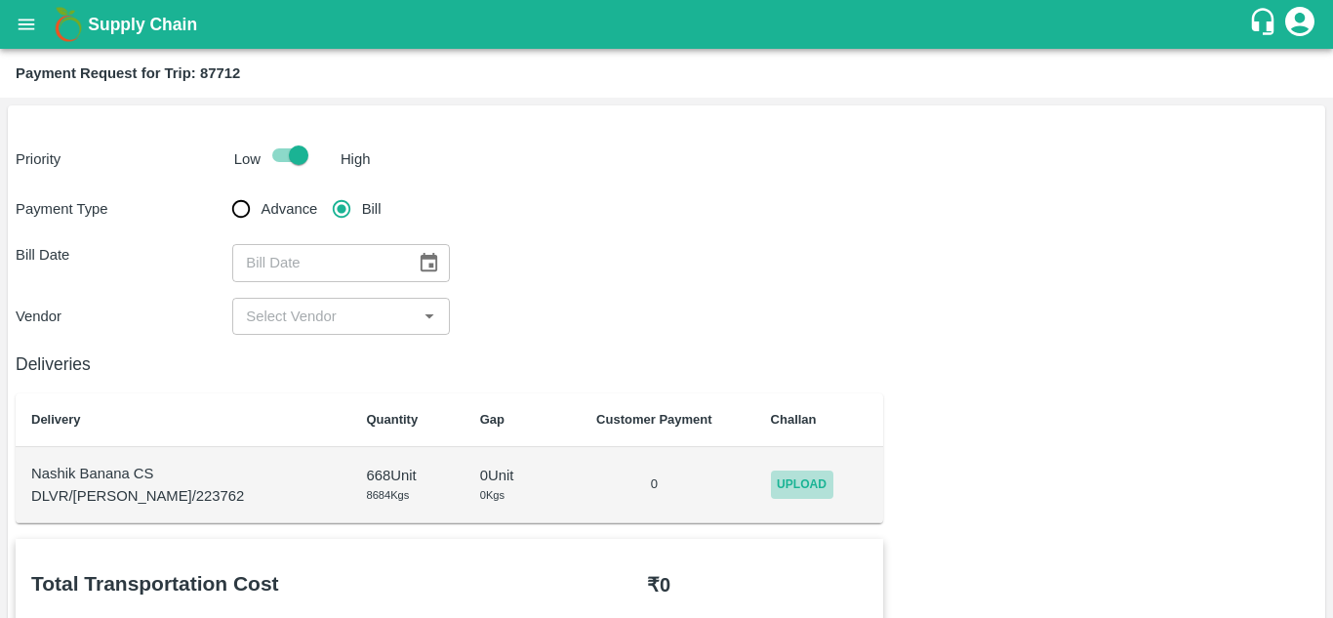
click at [806, 490] on span "Upload" at bounding box center [802, 484] width 62 height 28
click at [0, 0] on input "Upload" at bounding box center [0, 0] width 0 height 0
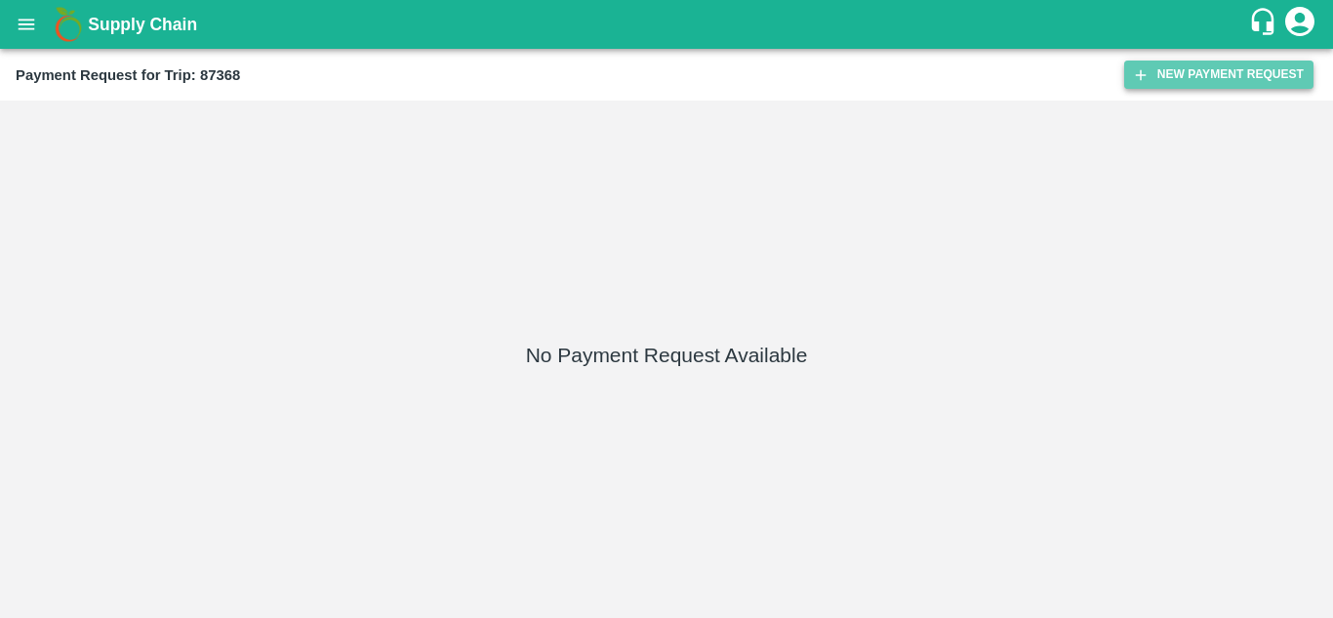
click at [1214, 61] on button "New Payment Request" at bounding box center [1218, 74] width 189 height 28
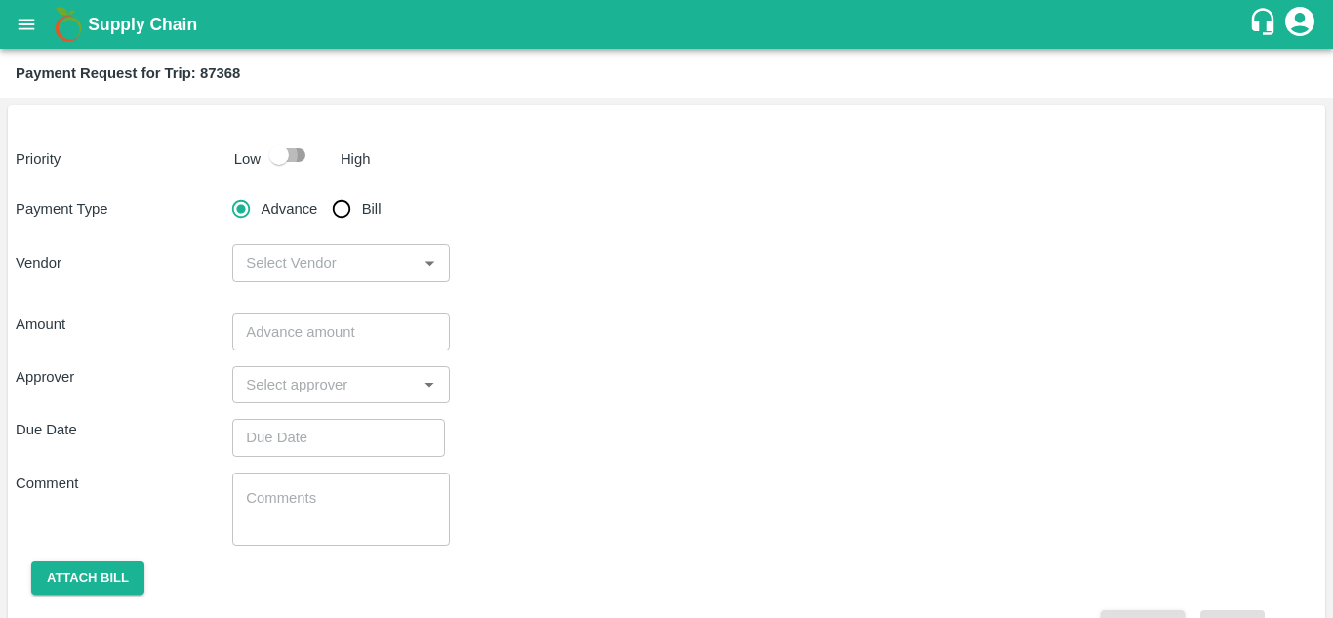
click at [295, 150] on input "checkbox" at bounding box center [278, 155] width 111 height 37
checkbox input "true"
click at [341, 206] on input "Bill" at bounding box center [341, 208] width 39 height 39
radio input "true"
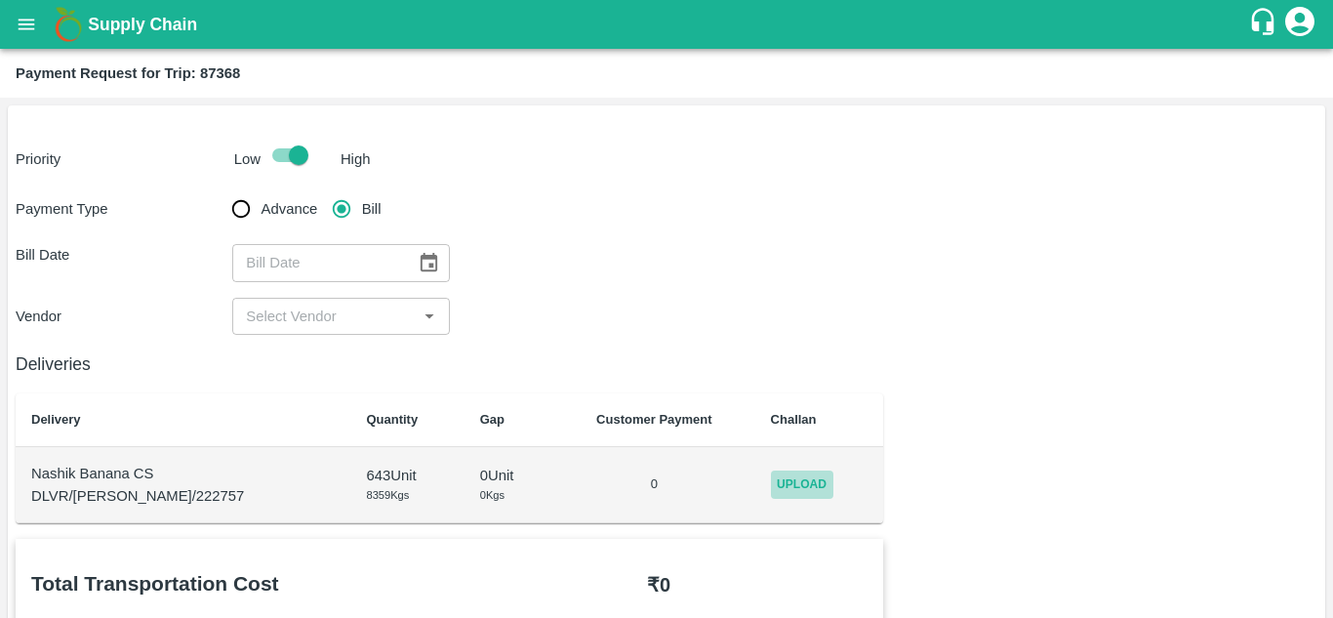
click at [792, 487] on span "Upload" at bounding box center [802, 484] width 62 height 28
click at [0, 0] on input "Upload" at bounding box center [0, 0] width 0 height 0
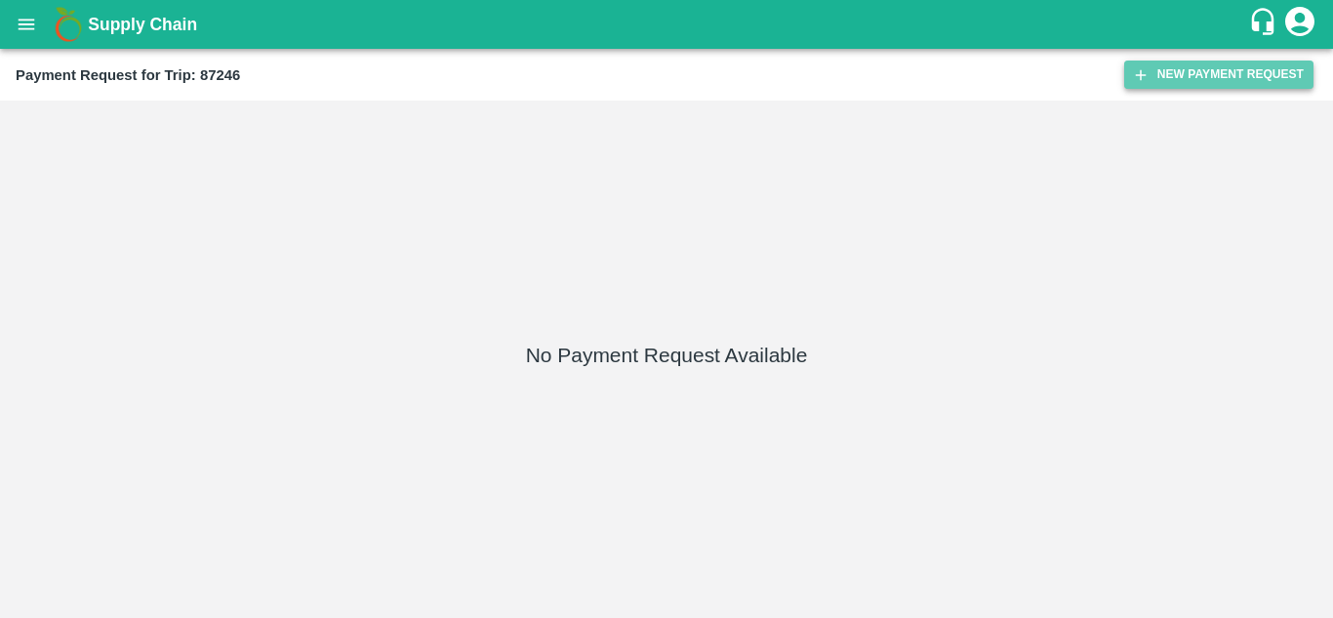
click at [1201, 75] on button "New Payment Request" at bounding box center [1218, 74] width 189 height 28
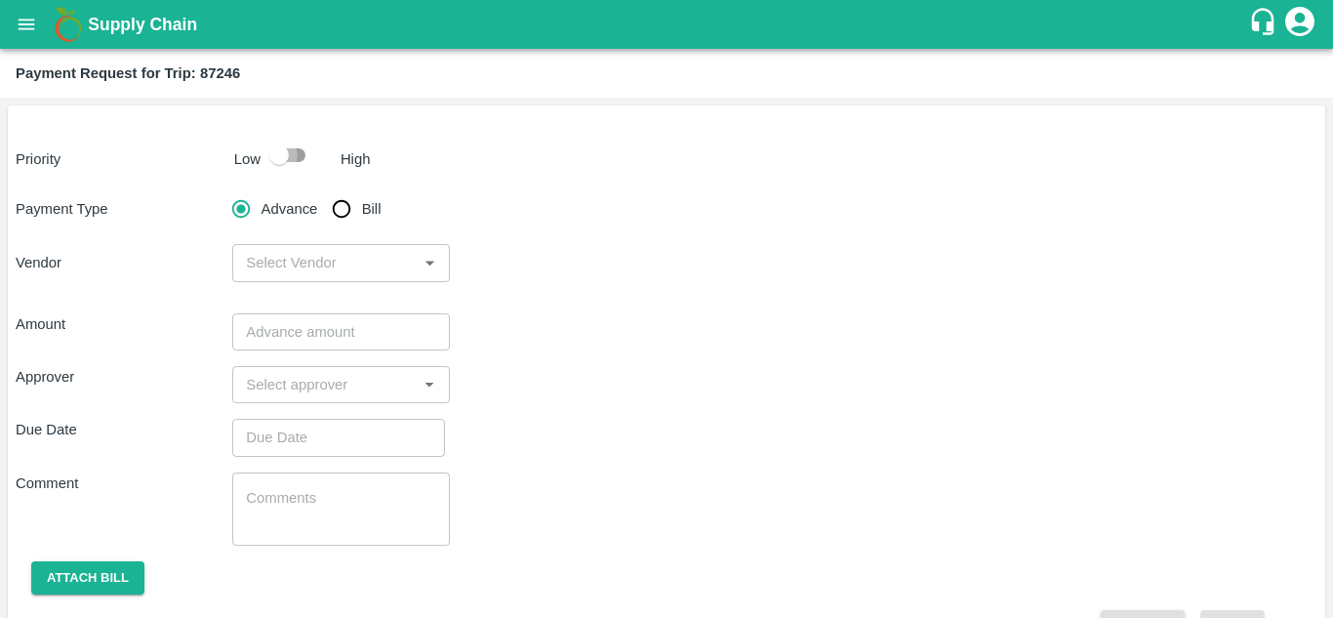
click at [291, 157] on input "checkbox" at bounding box center [278, 155] width 111 height 37
checkbox input "true"
click at [345, 211] on input "Bill" at bounding box center [341, 208] width 39 height 39
radio input "true"
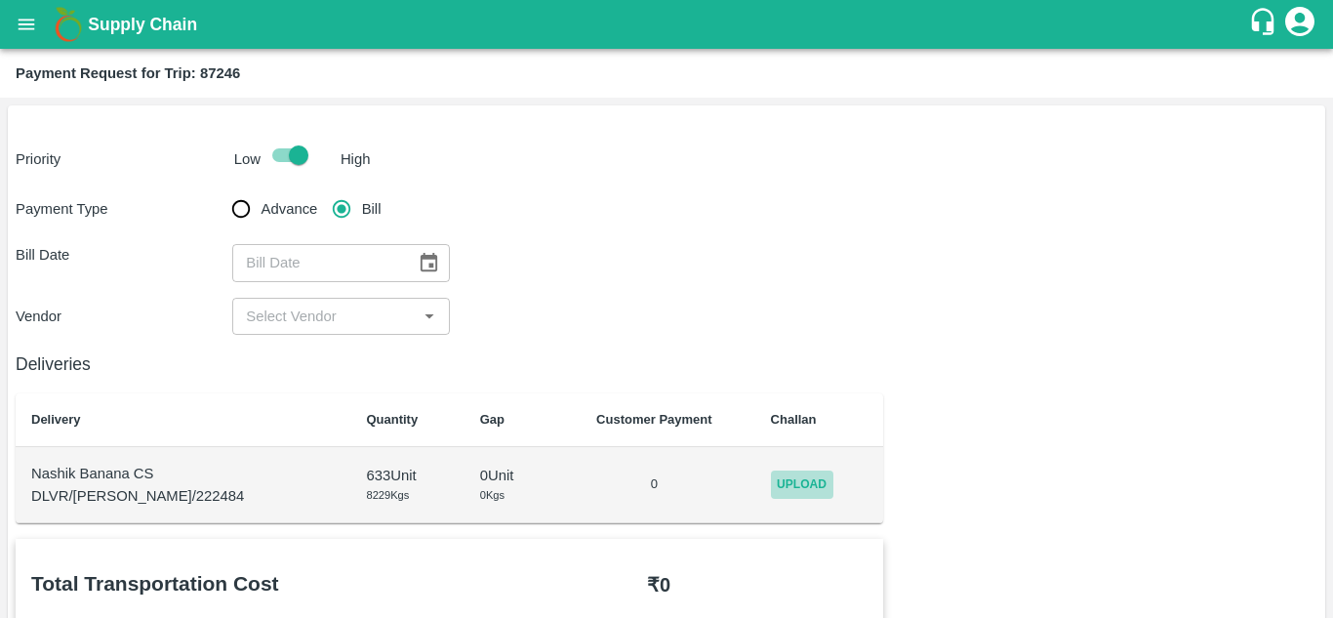
click at [801, 494] on span "Upload" at bounding box center [802, 484] width 62 height 28
click at [0, 0] on input "Upload" at bounding box center [0, 0] width 0 height 0
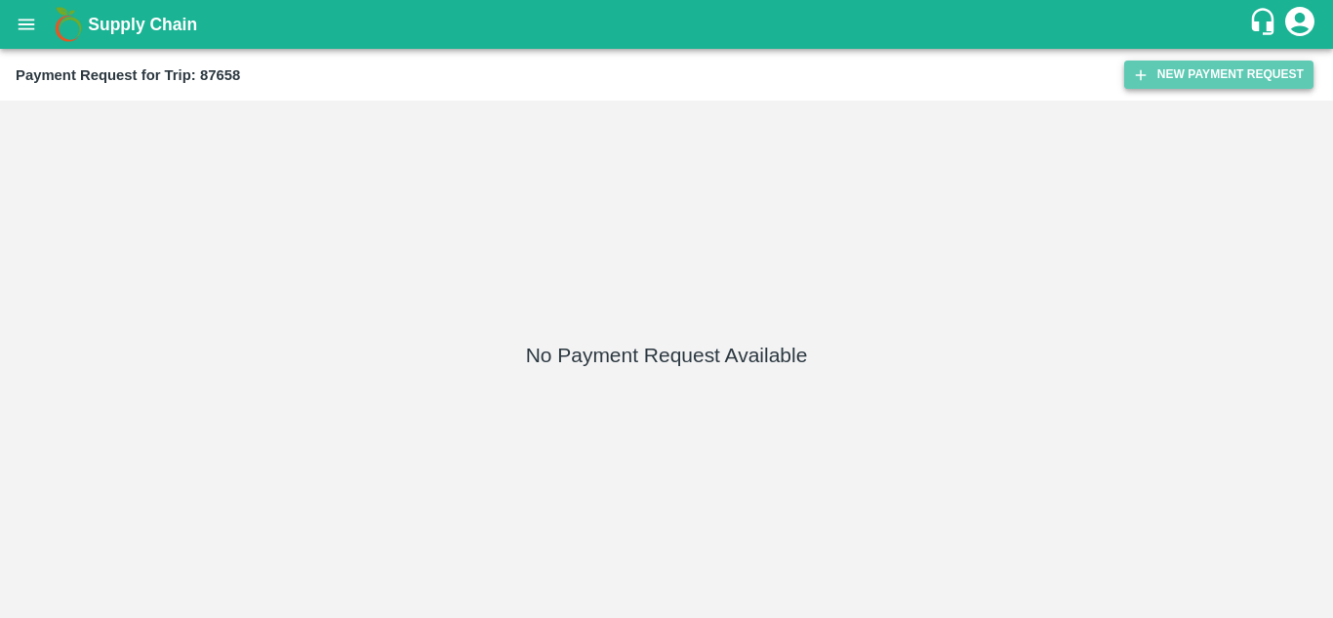
click at [1207, 67] on button "New Payment Request" at bounding box center [1218, 74] width 189 height 28
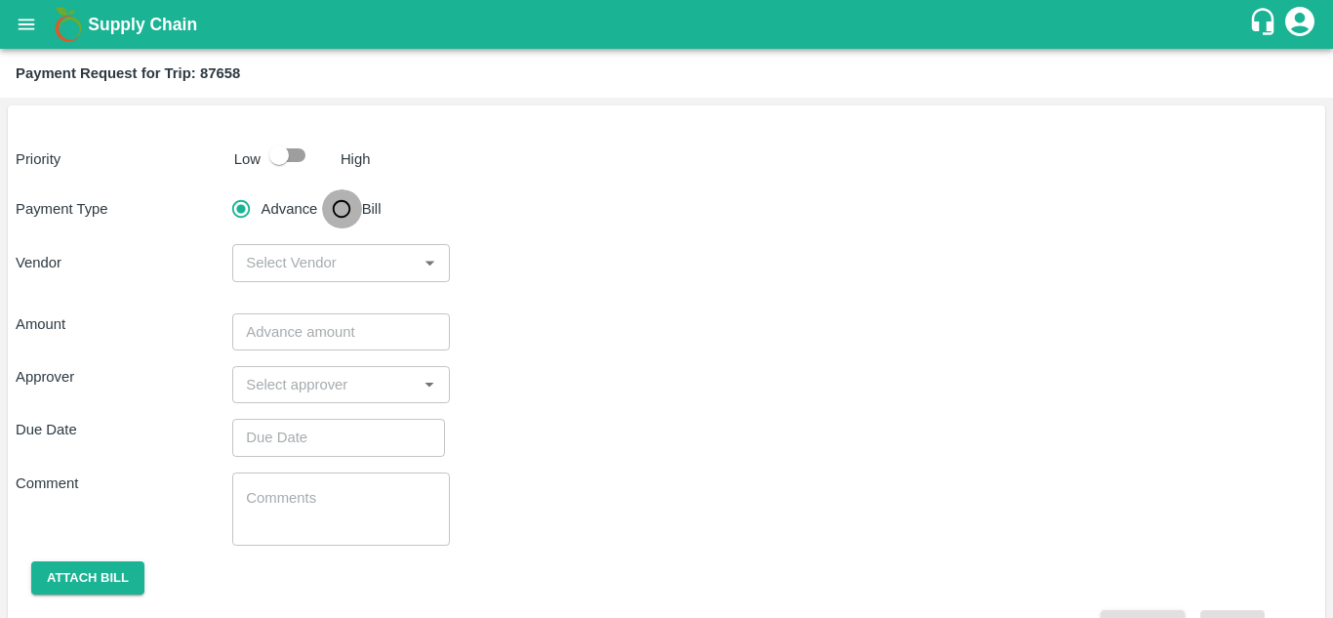
click at [339, 210] on input "Bill" at bounding box center [341, 208] width 39 height 39
radio input "true"
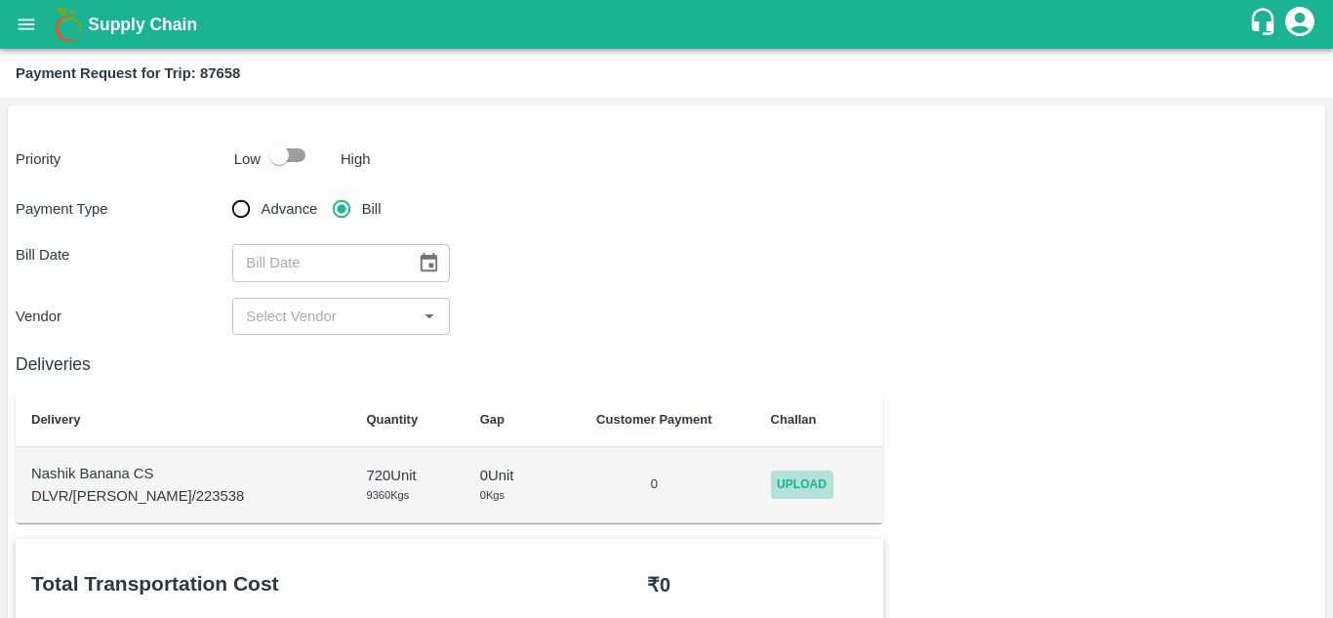
click at [794, 485] on span "Upload" at bounding box center [802, 484] width 62 height 28
click at [0, 0] on input "Upload" at bounding box center [0, 0] width 0 height 0
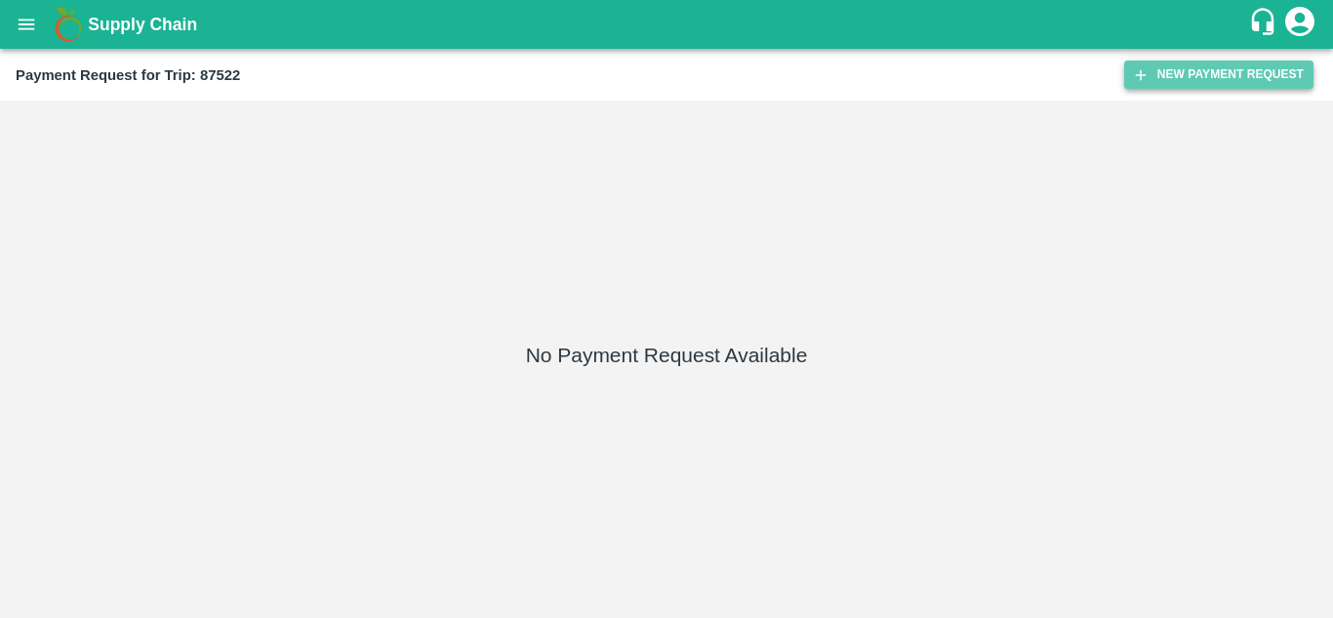
click at [1224, 61] on button "New Payment Request" at bounding box center [1218, 74] width 189 height 28
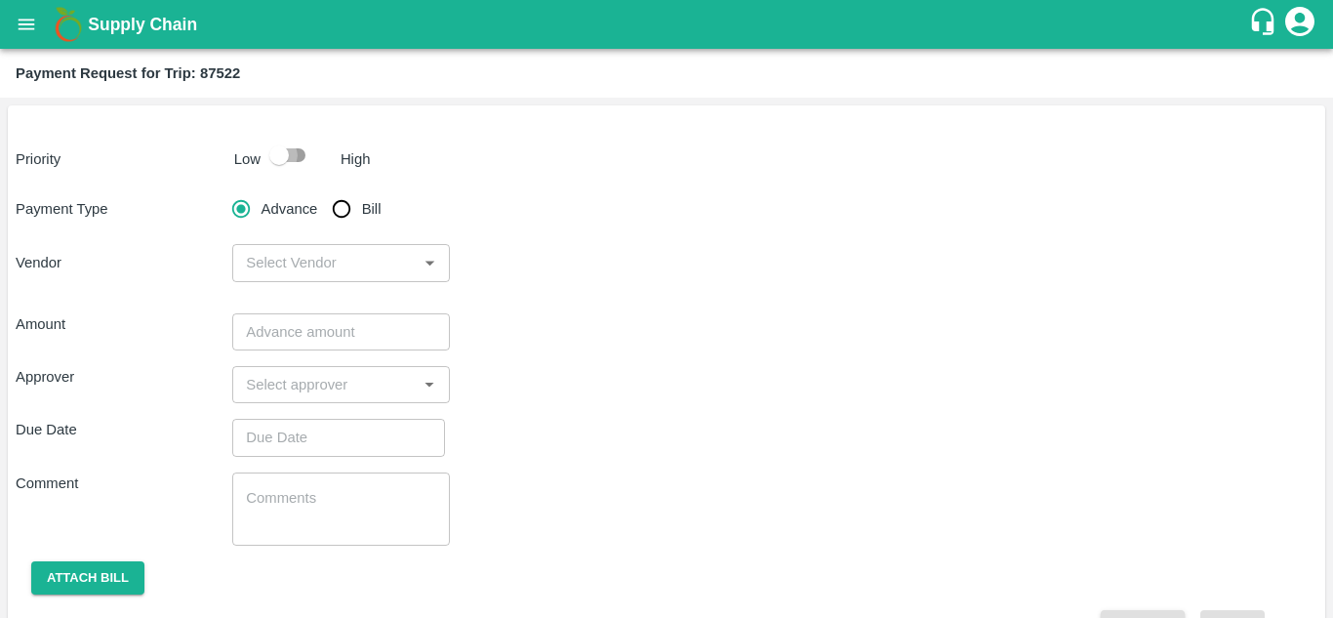
click at [301, 158] on input "checkbox" at bounding box center [278, 155] width 111 height 37
checkbox input "true"
click at [339, 204] on input "Bill" at bounding box center [341, 208] width 39 height 39
radio input "true"
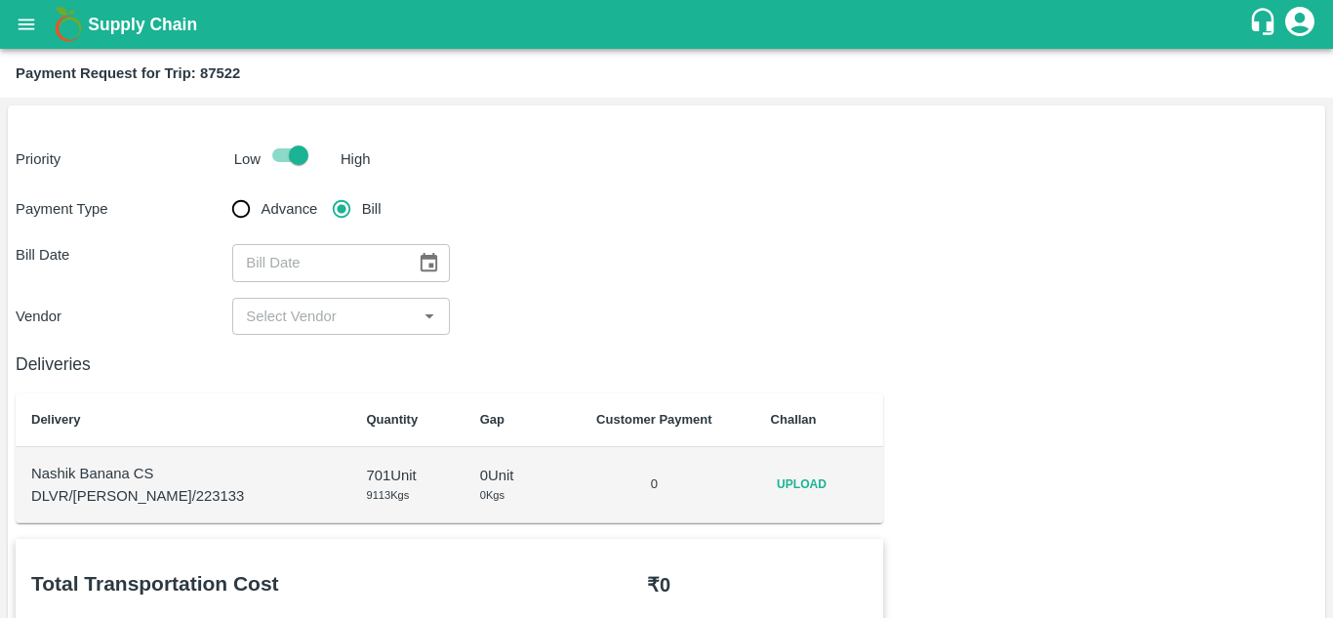
click at [789, 487] on span "Upload" at bounding box center [802, 484] width 62 height 28
click at [0, 0] on input "Upload" at bounding box center [0, 0] width 0 height 0
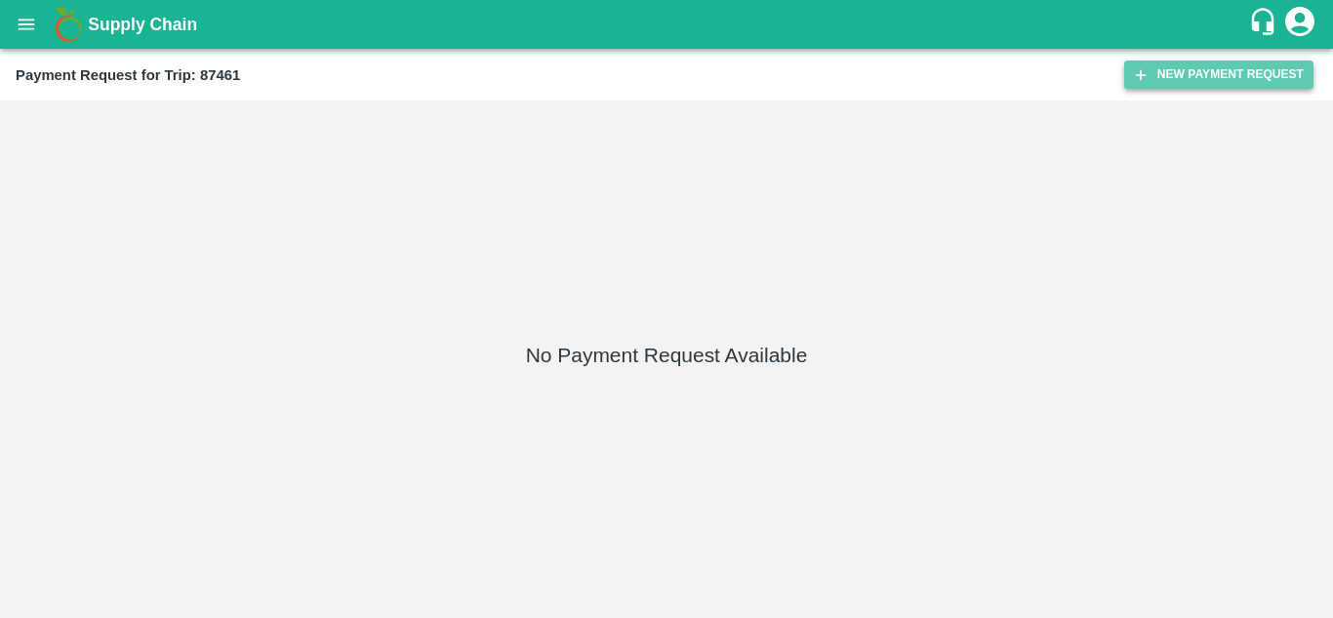
click at [1235, 60] on button "New Payment Request" at bounding box center [1218, 74] width 189 height 28
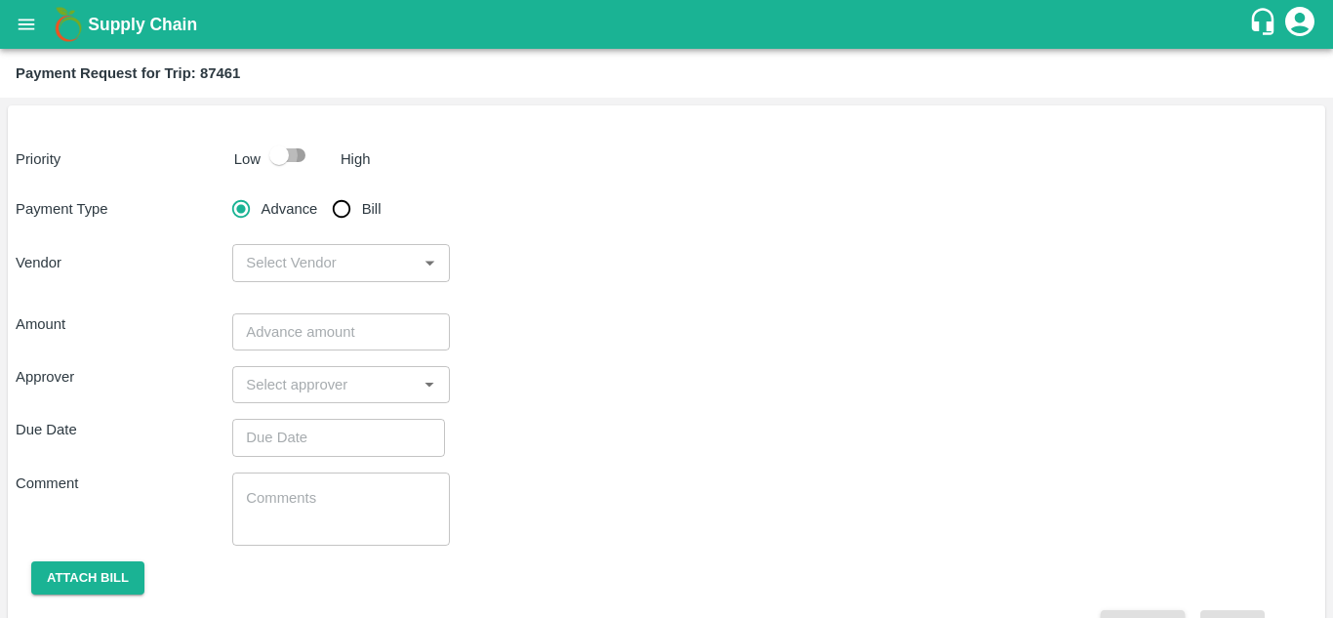
click at [296, 156] on input "checkbox" at bounding box center [278, 155] width 111 height 37
checkbox input "true"
click at [343, 208] on input "Bill" at bounding box center [341, 208] width 39 height 39
radio input "true"
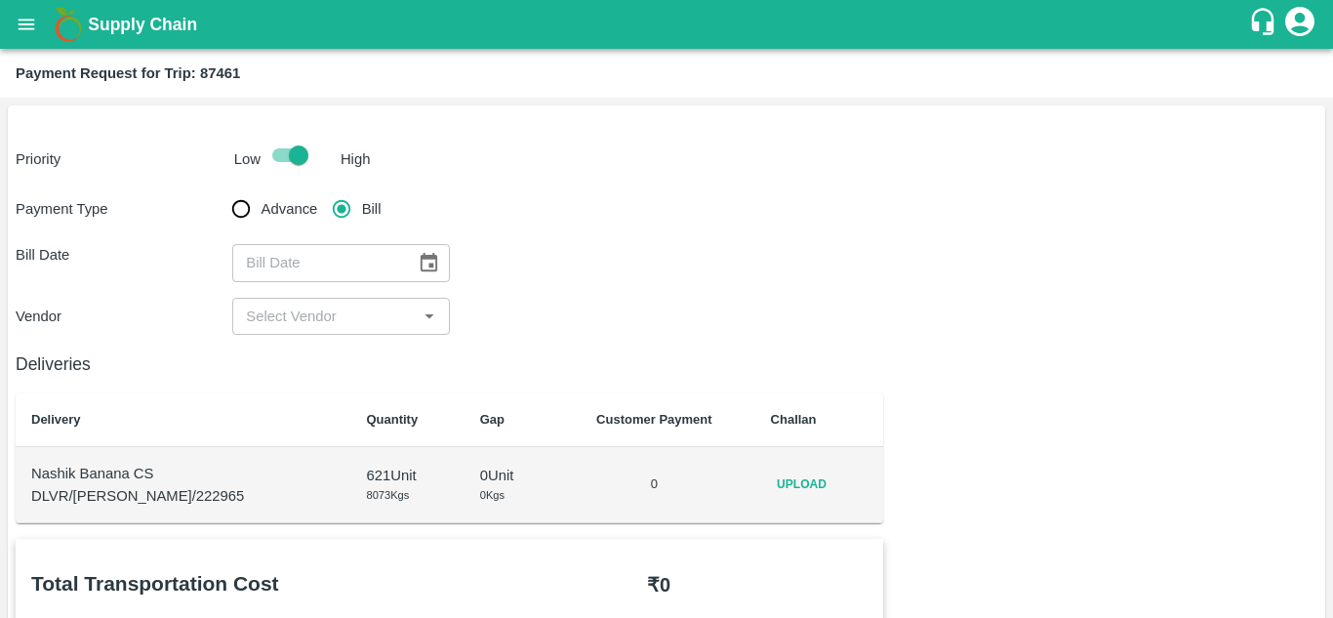
click at [818, 485] on div "Upload" at bounding box center [820, 484] width 98 height 28
click at [777, 482] on span "Upload" at bounding box center [802, 484] width 62 height 28
click at [0, 0] on input "Upload" at bounding box center [0, 0] width 0 height 0
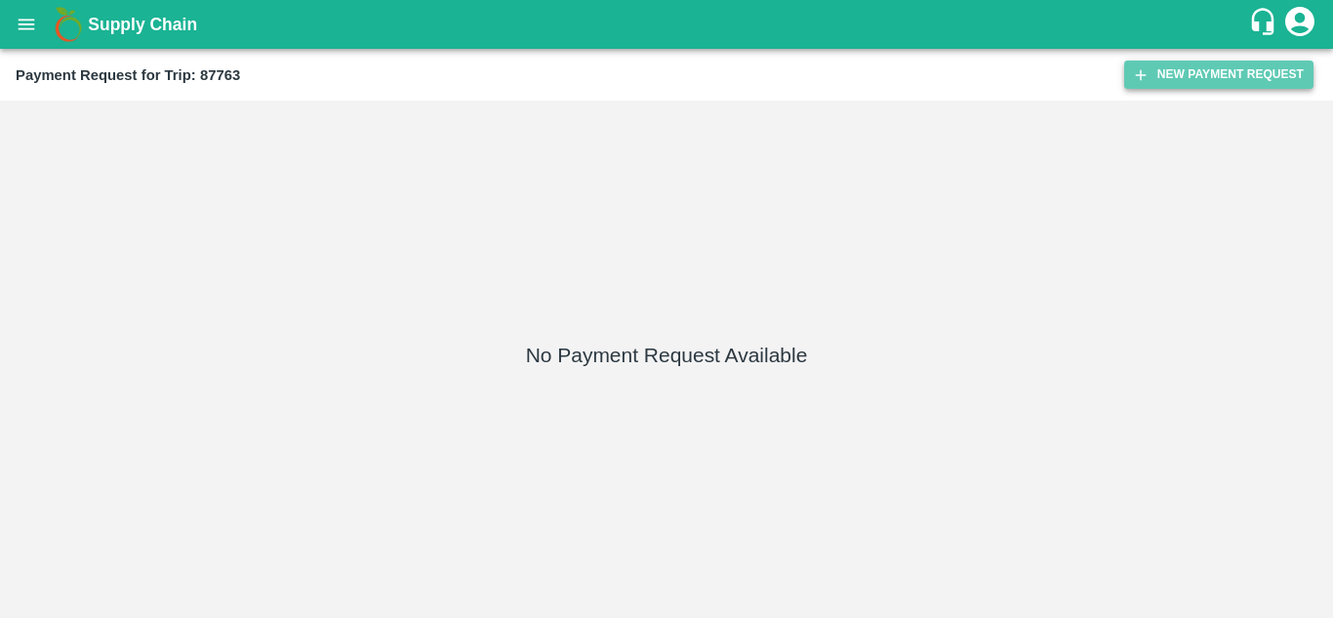
click at [1208, 76] on button "New Payment Request" at bounding box center [1218, 74] width 189 height 28
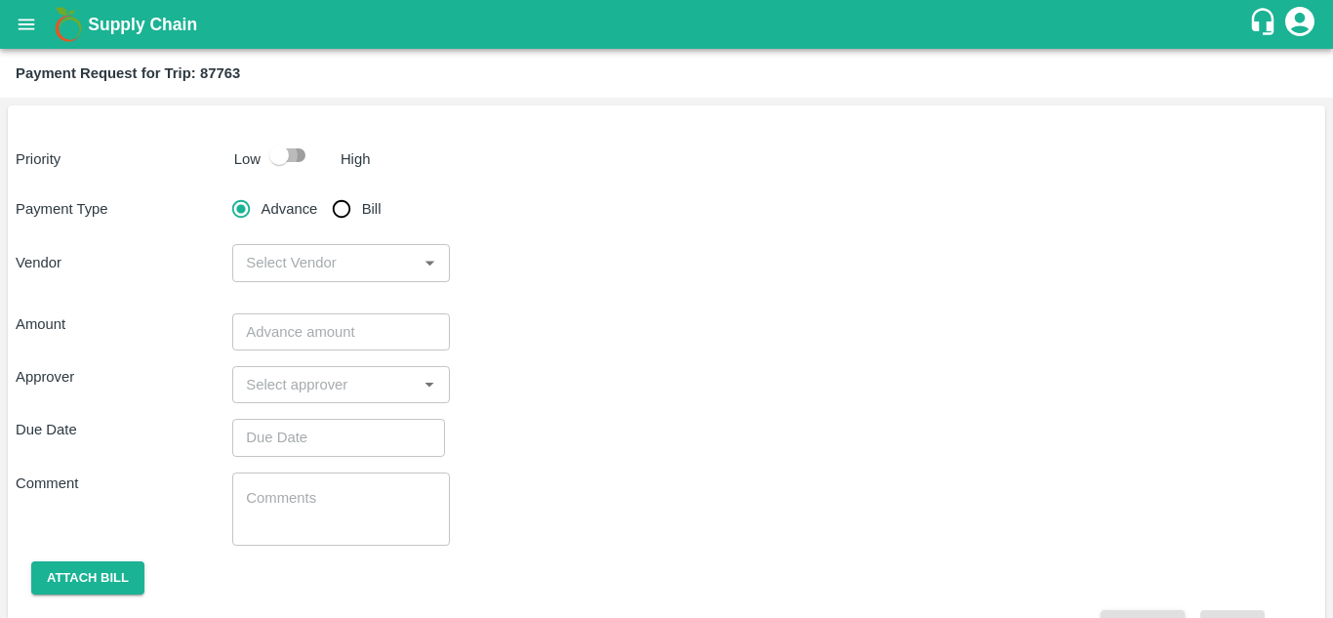
click at [289, 151] on input "checkbox" at bounding box center [278, 155] width 111 height 37
checkbox input "true"
click at [341, 219] on input "Bill" at bounding box center [341, 208] width 39 height 39
radio input "true"
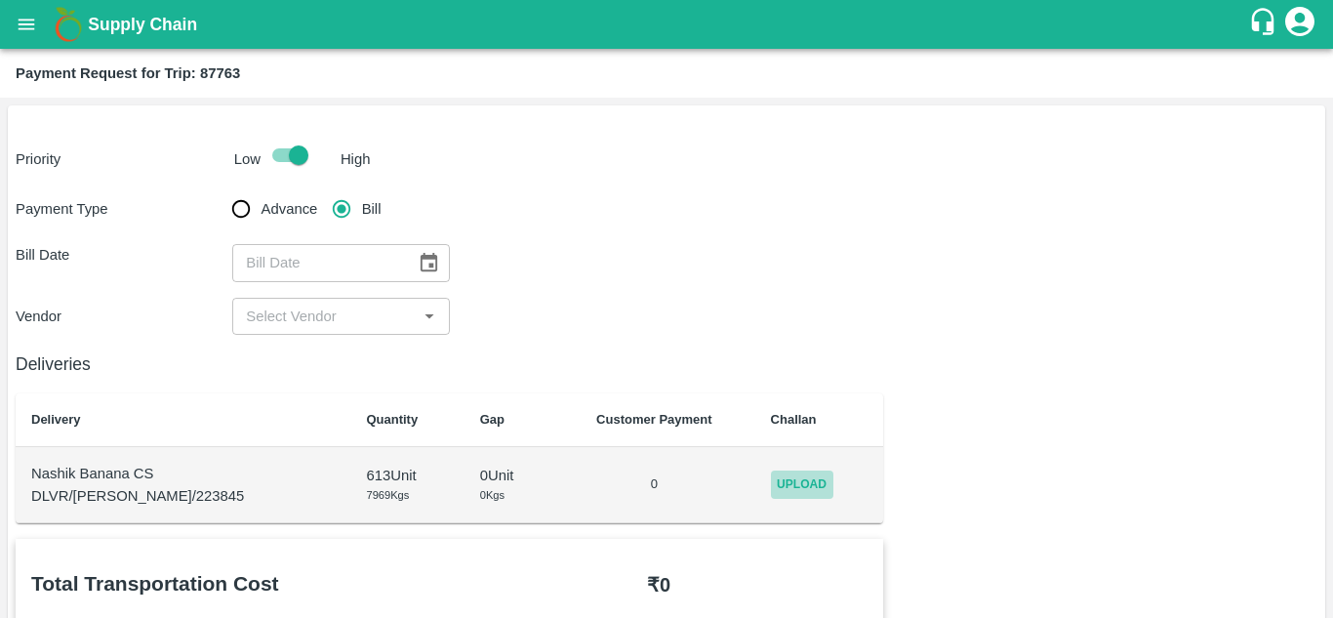
click at [797, 481] on span "Upload" at bounding box center [802, 484] width 62 height 28
click at [0, 0] on input "Upload" at bounding box center [0, 0] width 0 height 0
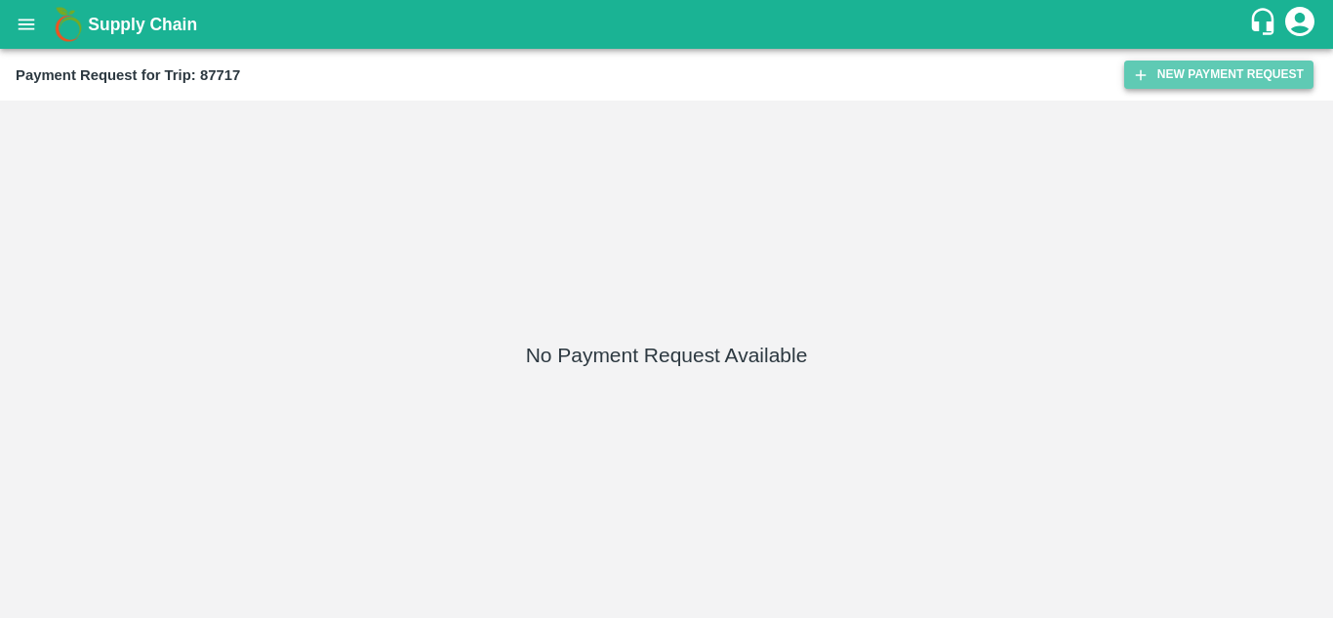
click at [1176, 76] on button "New Payment Request" at bounding box center [1218, 74] width 189 height 28
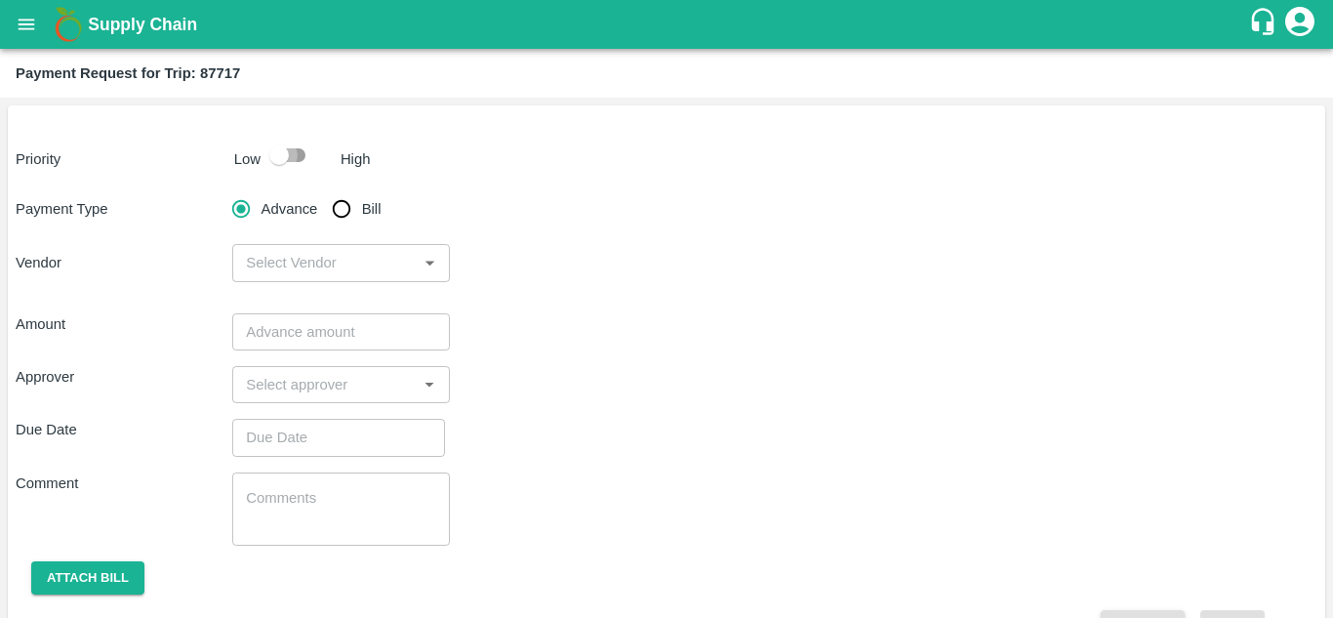
click at [295, 160] on input "checkbox" at bounding box center [278, 155] width 111 height 37
checkbox input "true"
click at [340, 204] on input "Bill" at bounding box center [341, 208] width 39 height 39
radio input "true"
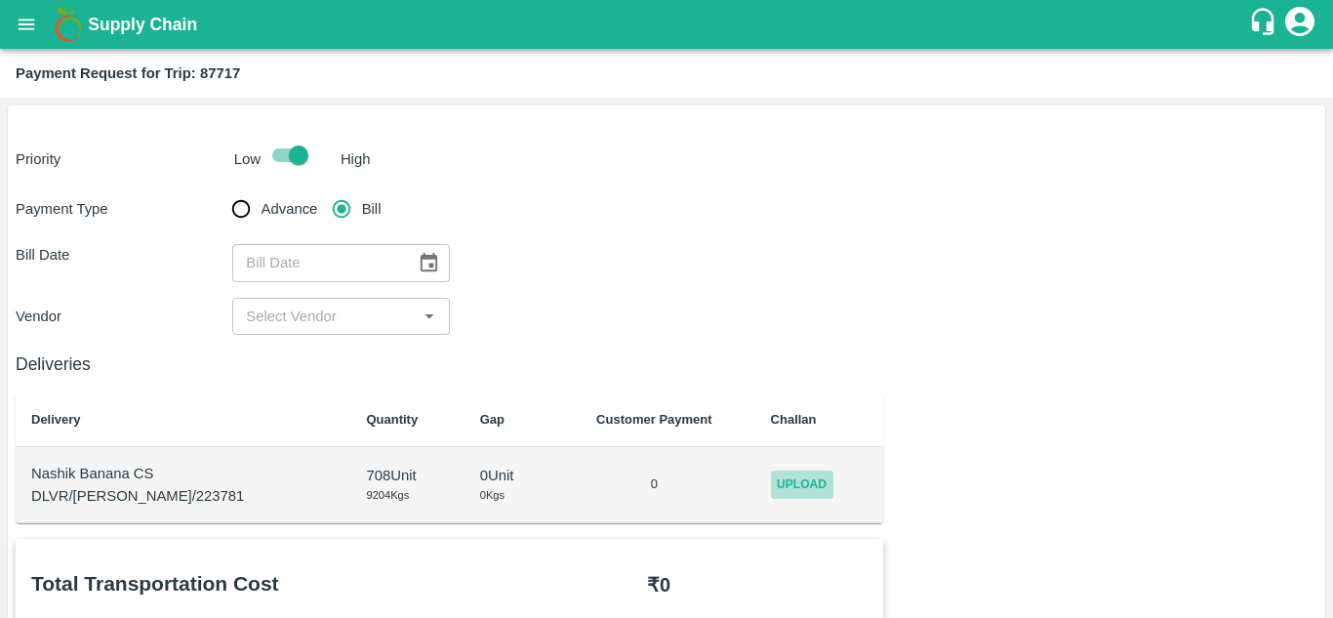
click at [774, 489] on span "Upload" at bounding box center [802, 484] width 62 height 28
click at [0, 0] on input "Upload" at bounding box center [0, 0] width 0 height 0
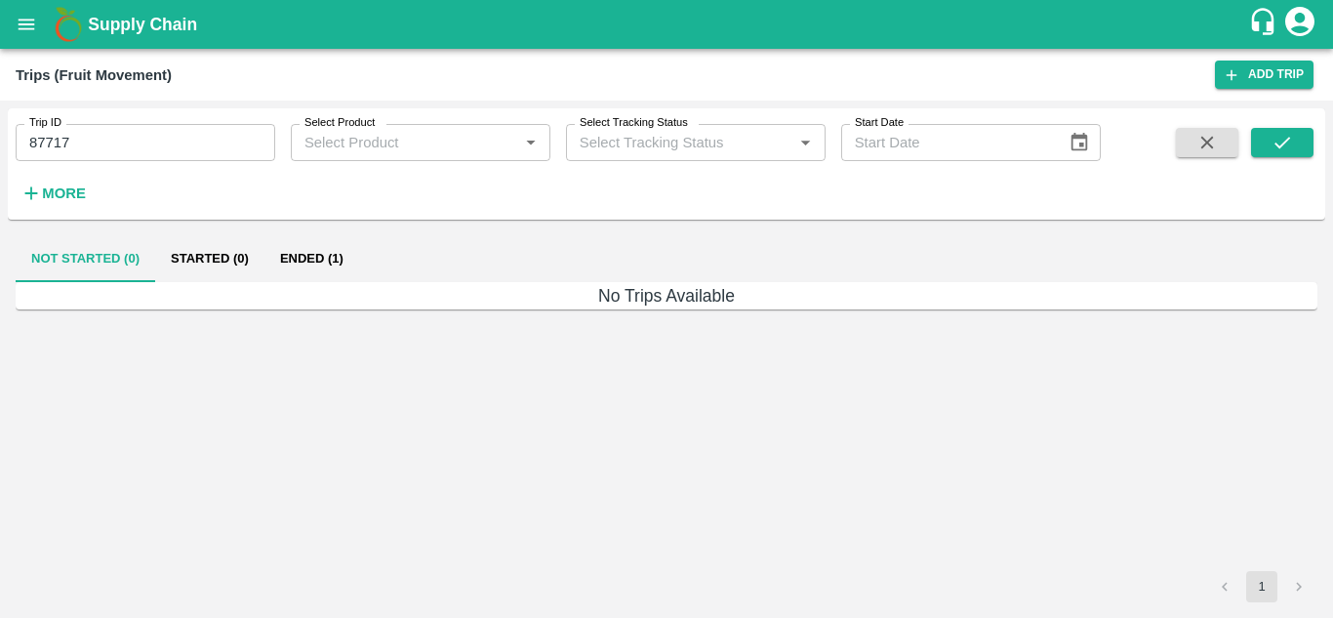
click at [116, 152] on input "87717" at bounding box center [146, 142] width 260 height 37
click at [1277, 143] on icon "submit" at bounding box center [1281, 142] width 21 height 21
click at [300, 254] on button "Ended (1)" at bounding box center [311, 258] width 95 height 47
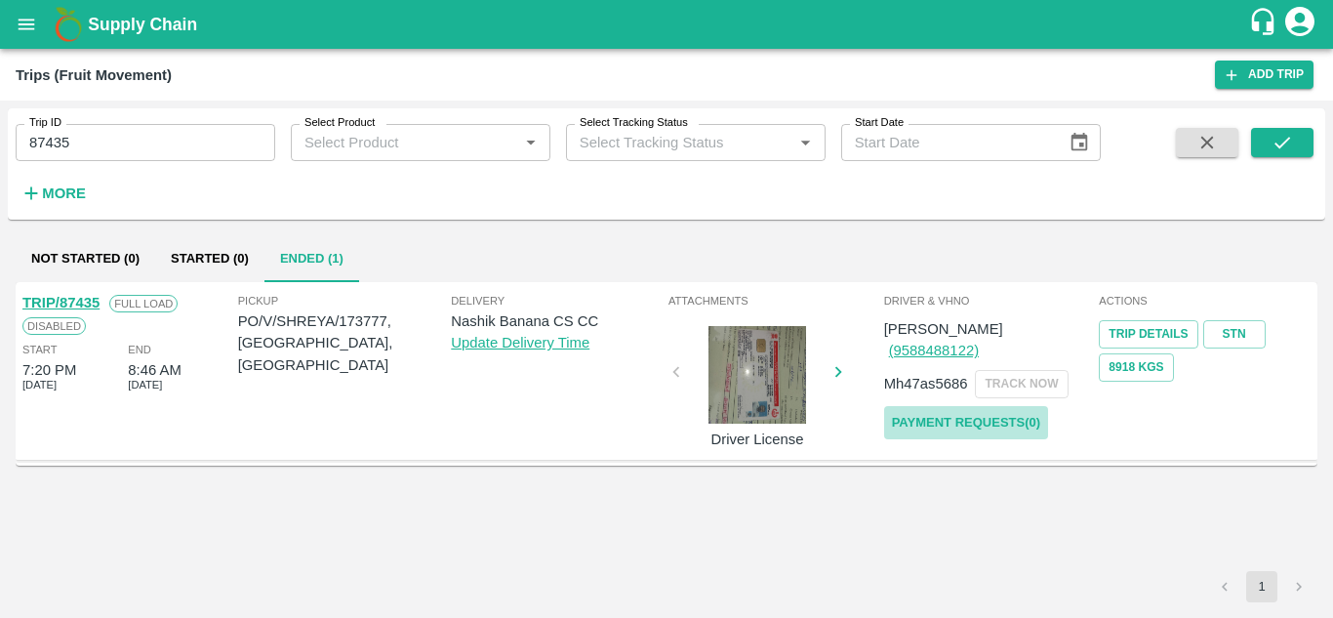
click at [970, 406] on link "Payment Requests( 0 )" at bounding box center [966, 423] width 164 height 34
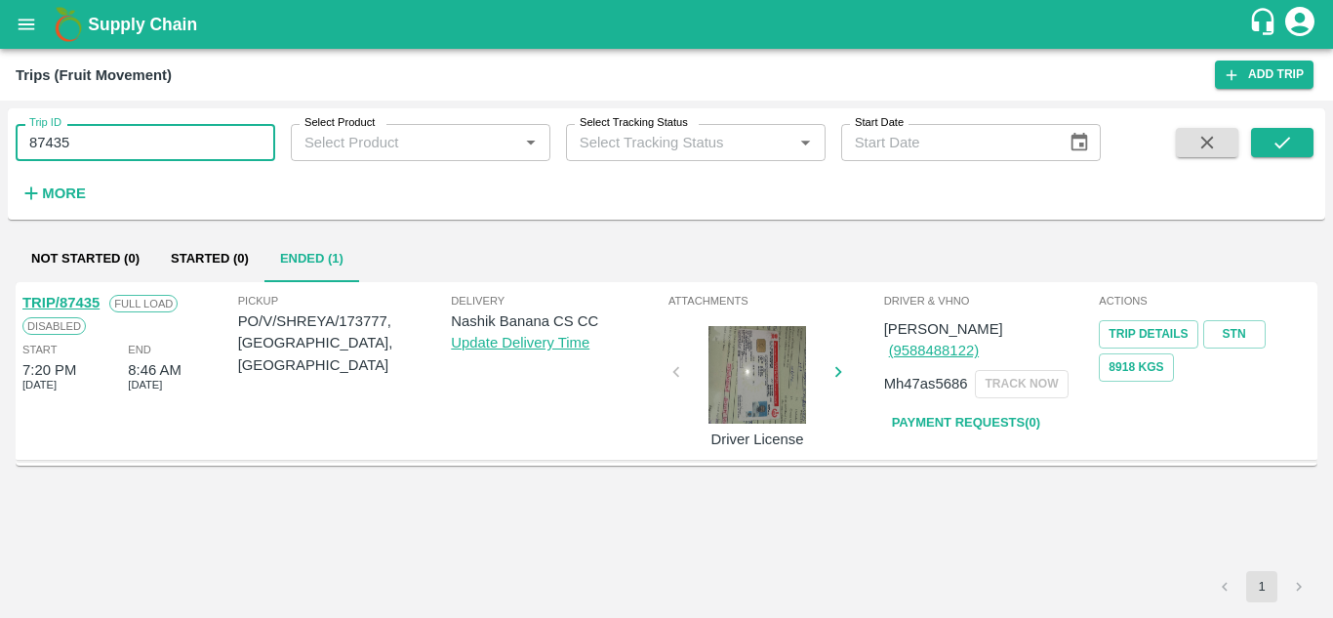
click at [107, 150] on input "87435" at bounding box center [146, 142] width 260 height 37
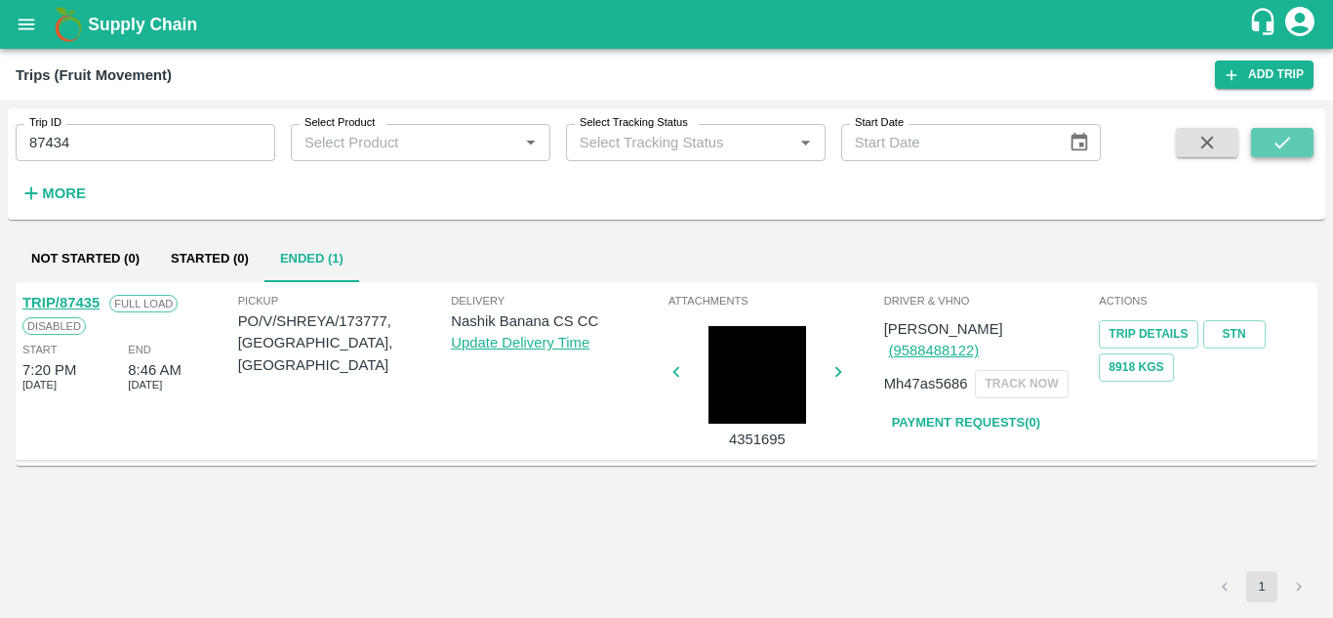
click at [1281, 133] on icon "submit" at bounding box center [1281, 142] width 21 height 21
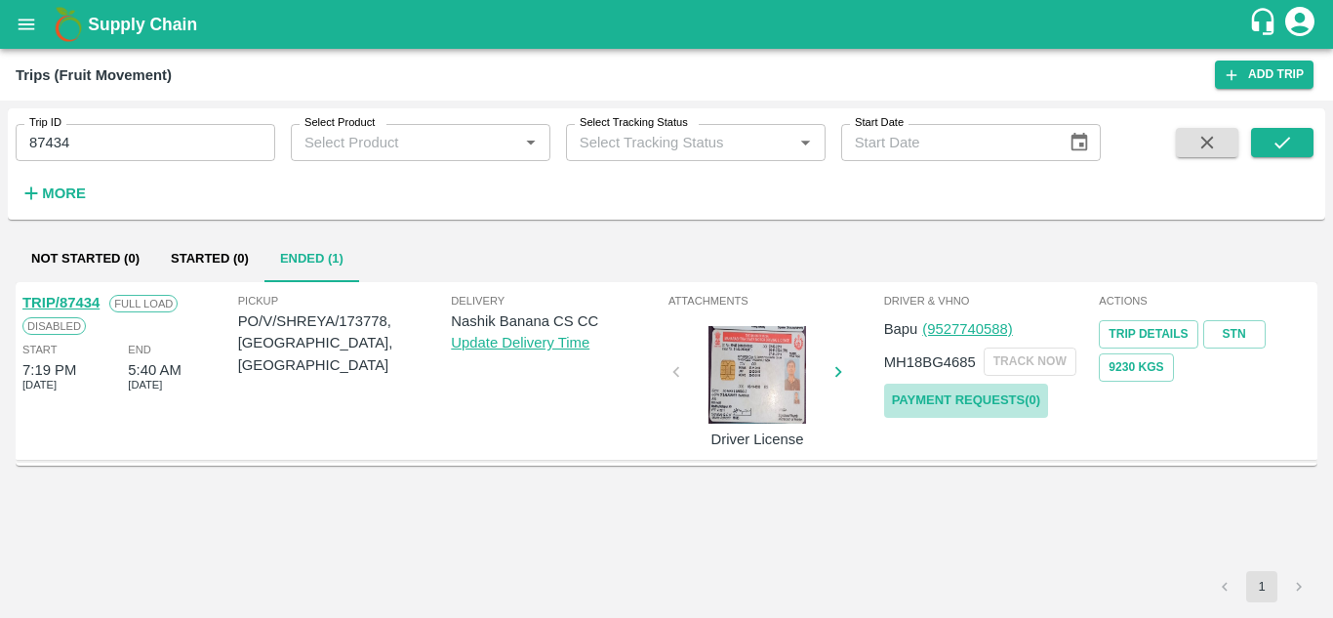
click at [956, 384] on link "Payment Requests( 0 )" at bounding box center [966, 400] width 164 height 34
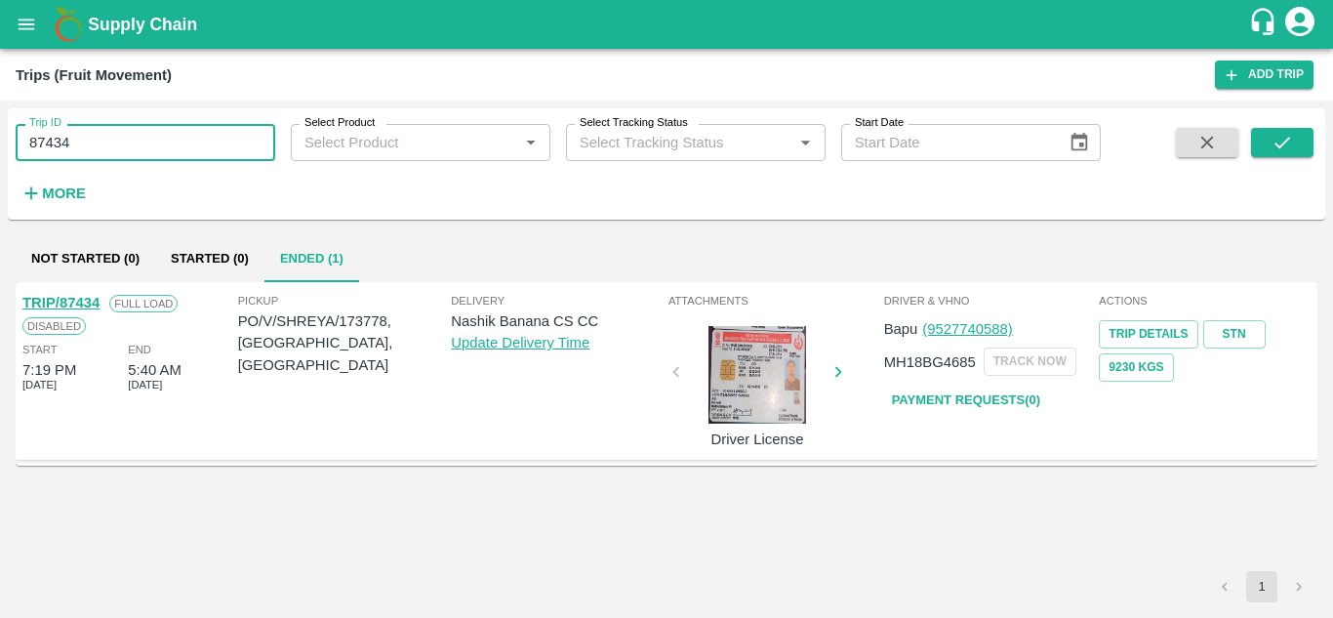
click at [91, 140] on input "87434" at bounding box center [146, 142] width 260 height 37
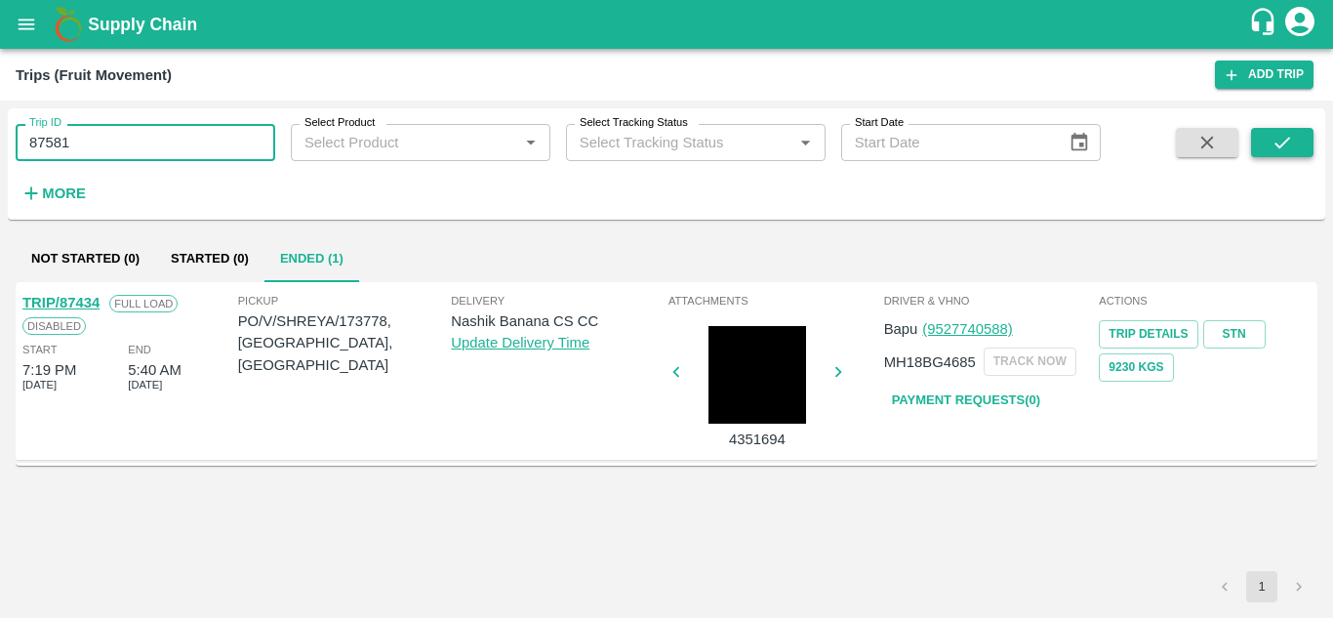
click at [1274, 140] on icon "submit" at bounding box center [1281, 142] width 21 height 21
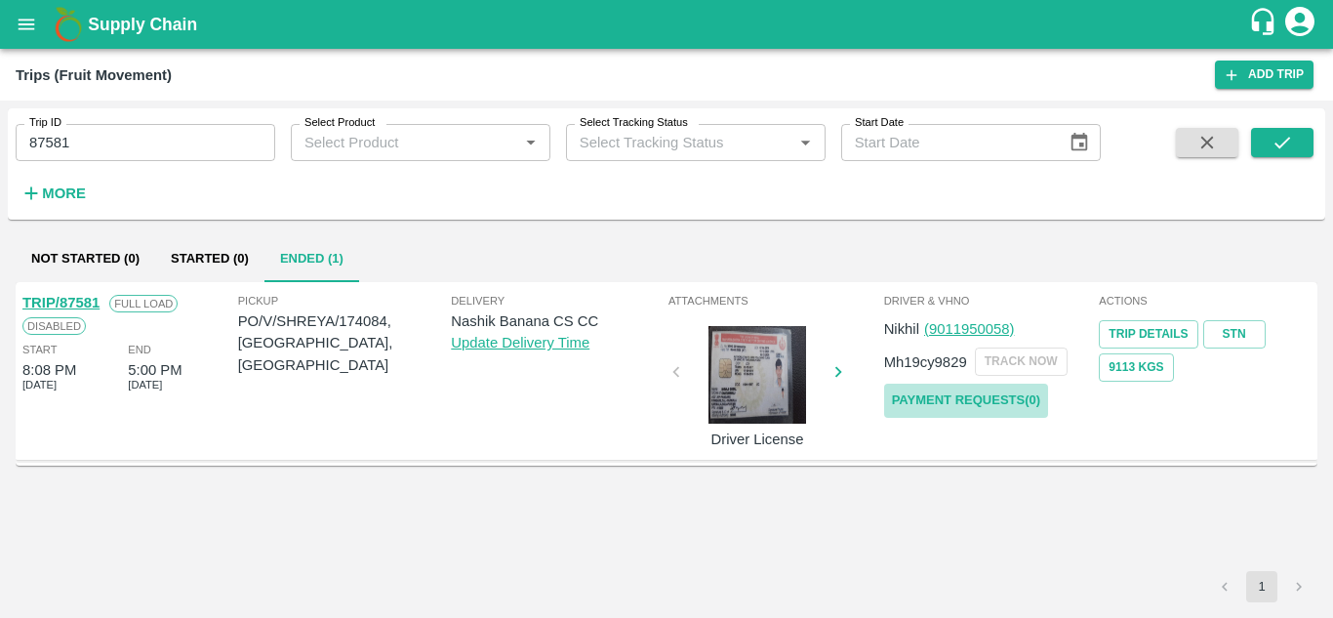
click at [971, 397] on link "Payment Requests( 0 )" at bounding box center [966, 400] width 164 height 34
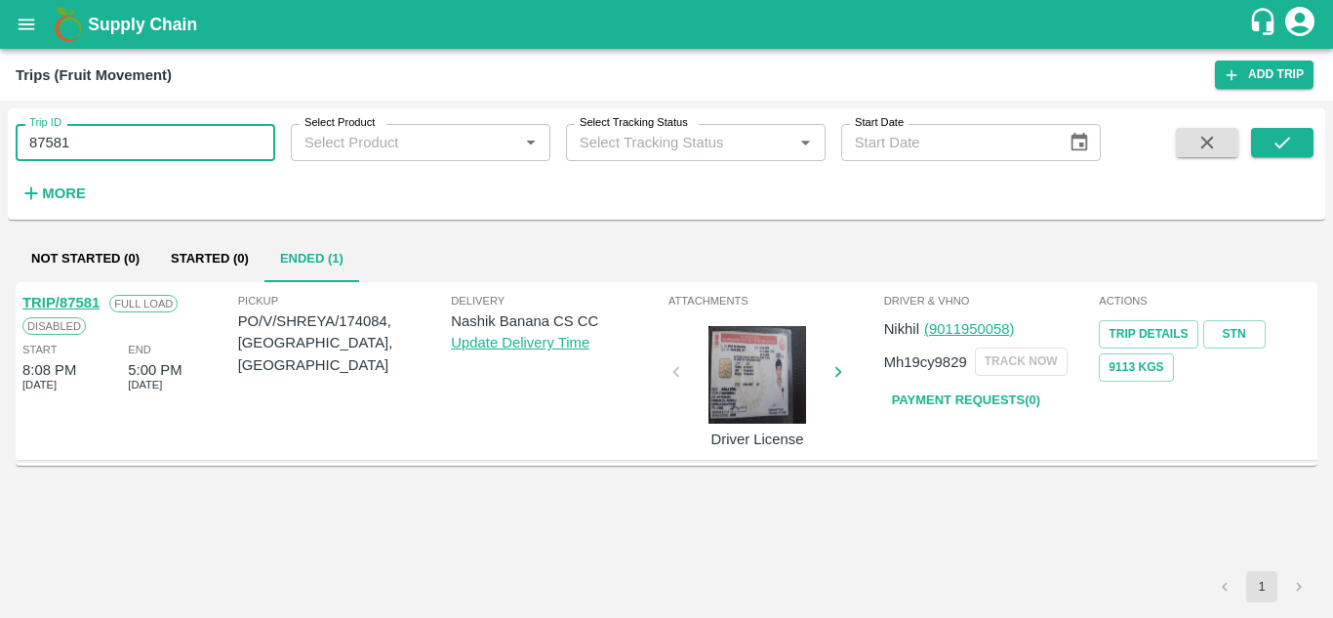
click at [98, 137] on input "87581" at bounding box center [146, 142] width 260 height 37
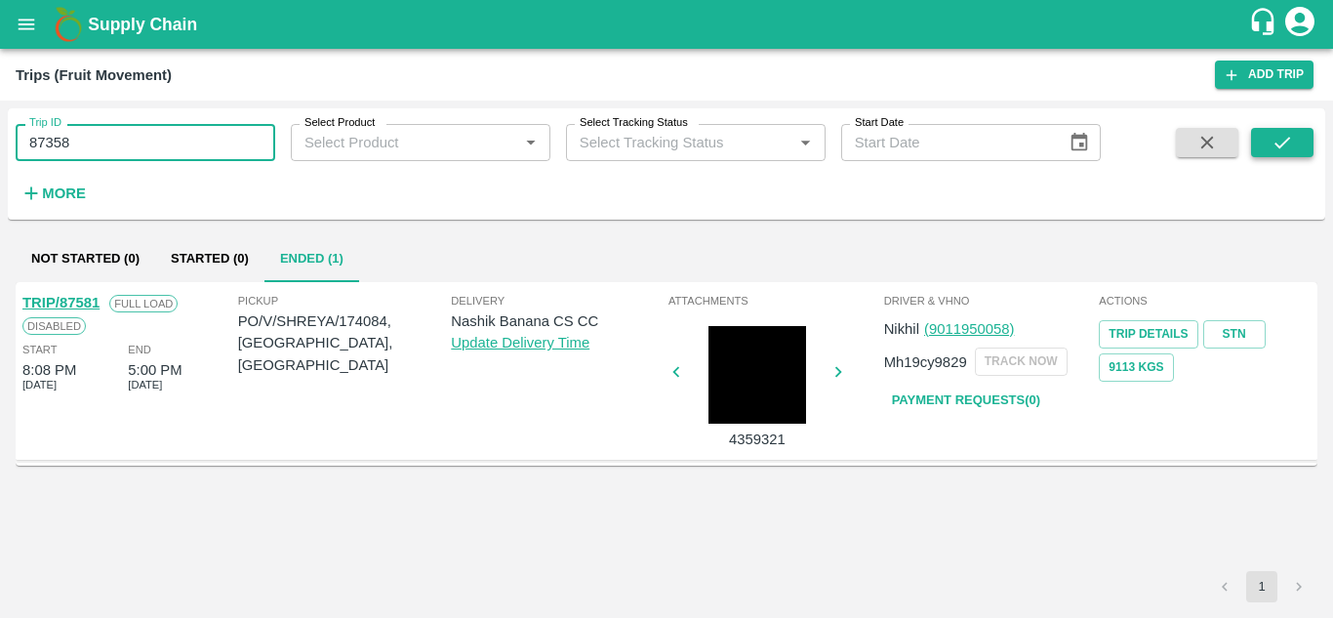
click at [1294, 146] on button "submit" at bounding box center [1282, 142] width 62 height 29
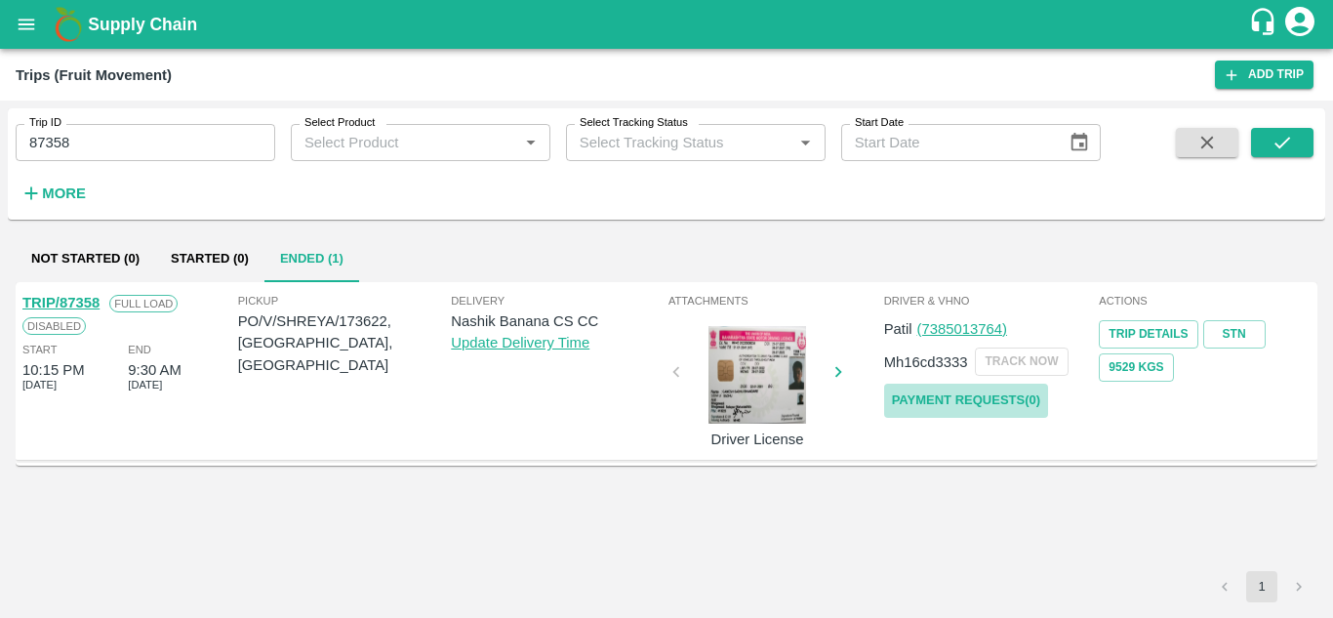
click at [982, 407] on link "Payment Requests( 0 )" at bounding box center [966, 400] width 164 height 34
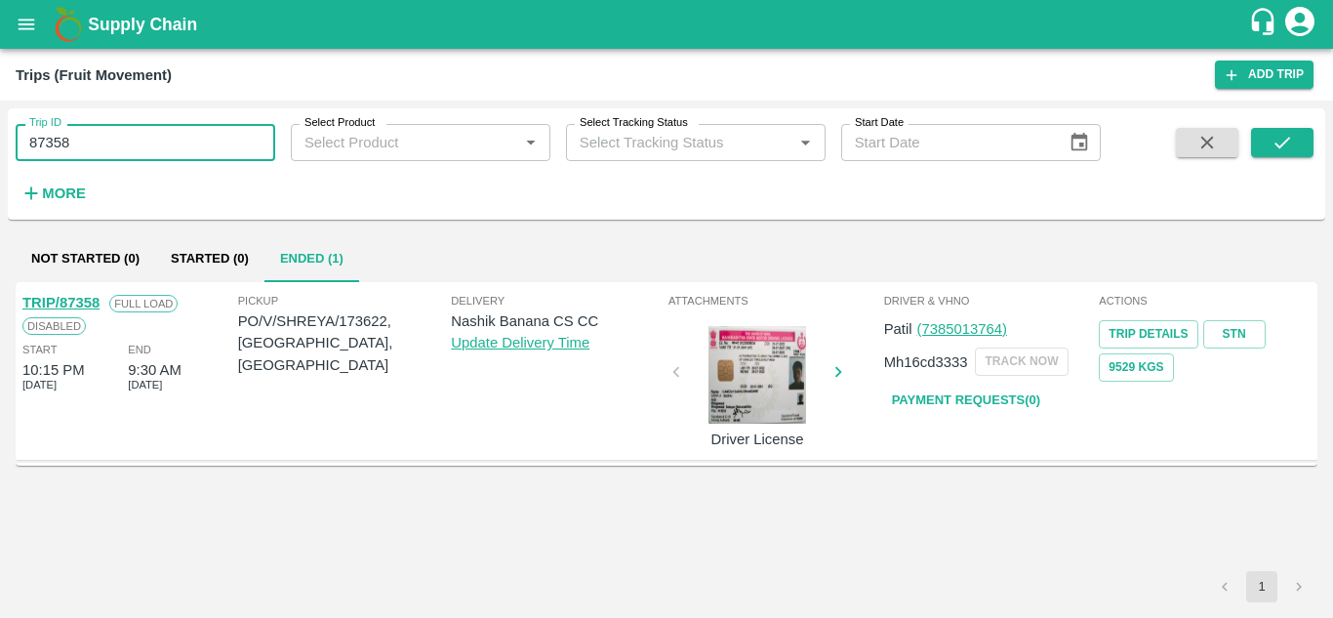
click at [108, 141] on input "87358" at bounding box center [146, 142] width 260 height 37
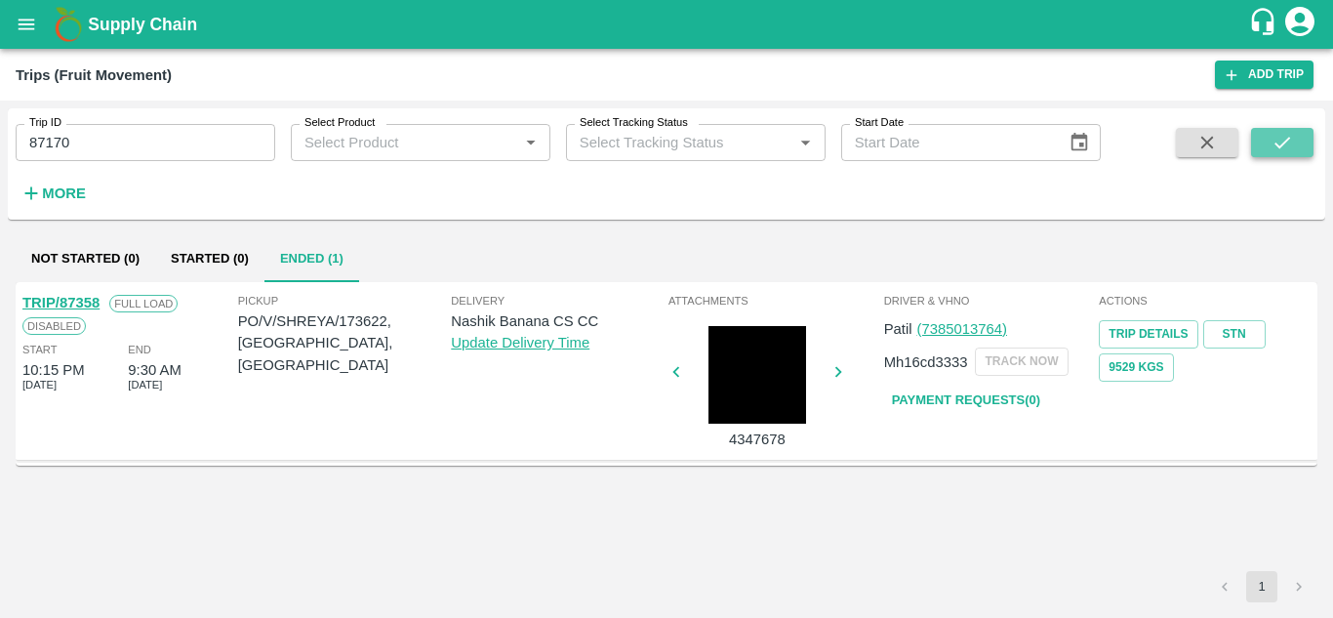
click at [1293, 135] on icon "submit" at bounding box center [1281, 142] width 21 height 21
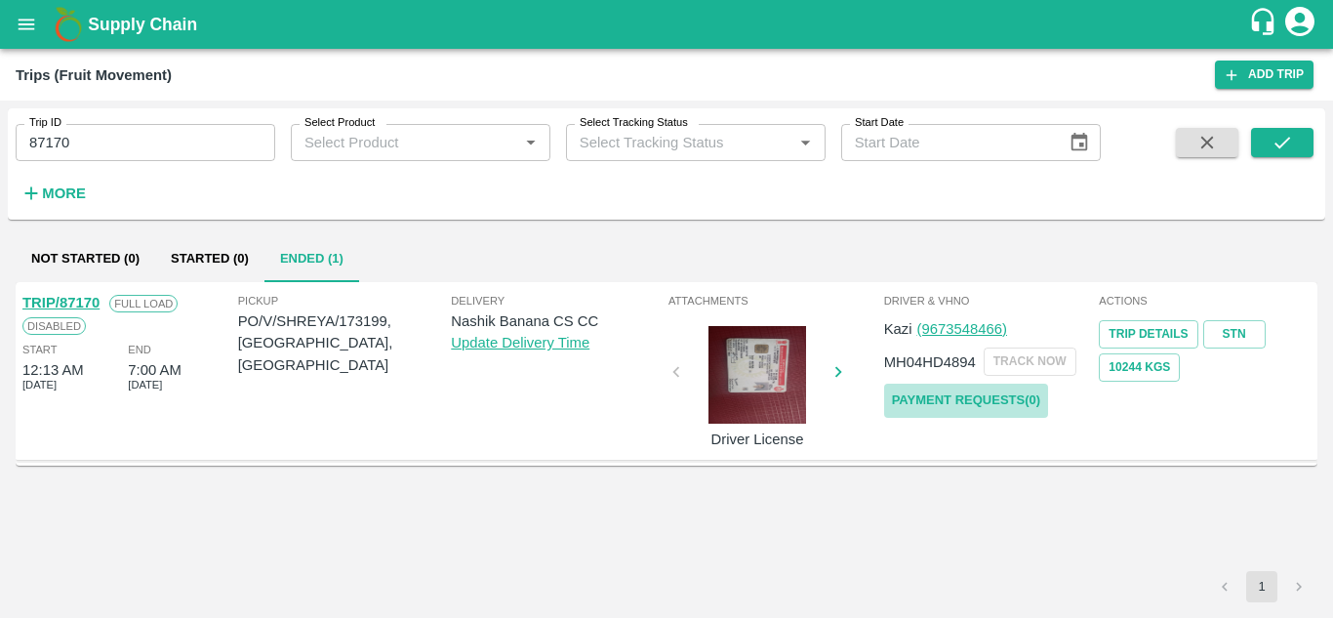
click at [908, 396] on link "Payment Requests( 0 )" at bounding box center [966, 400] width 164 height 34
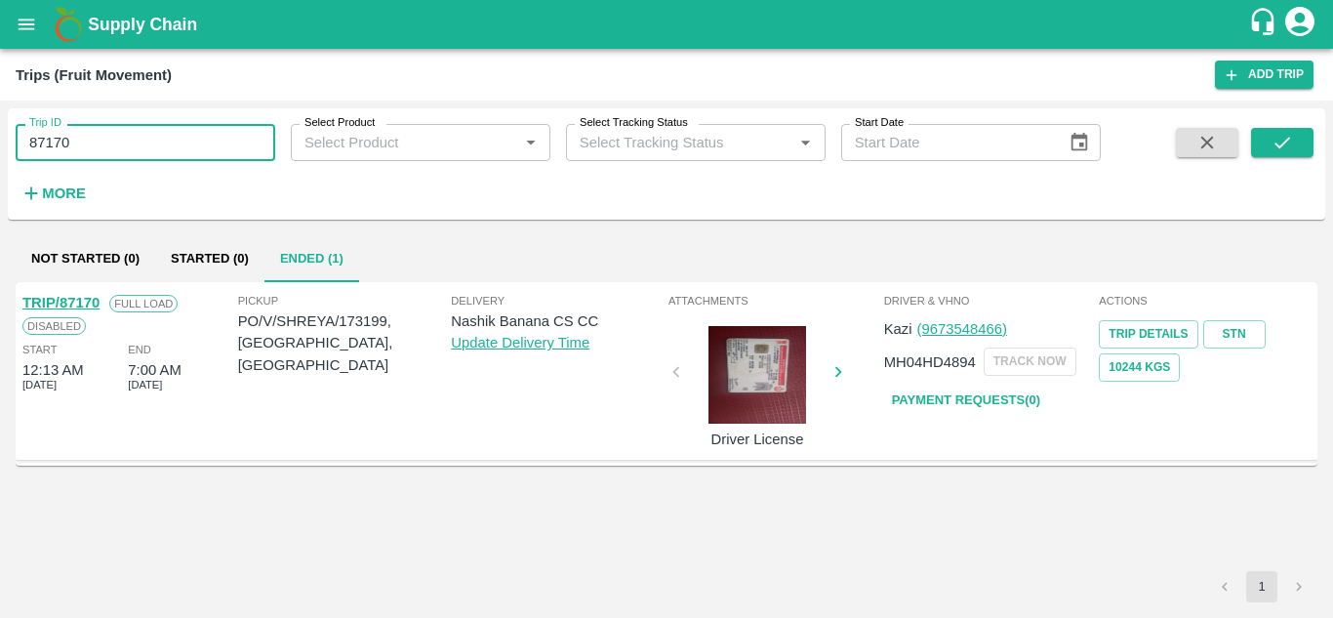
click at [101, 148] on input "87170" at bounding box center [146, 142] width 260 height 37
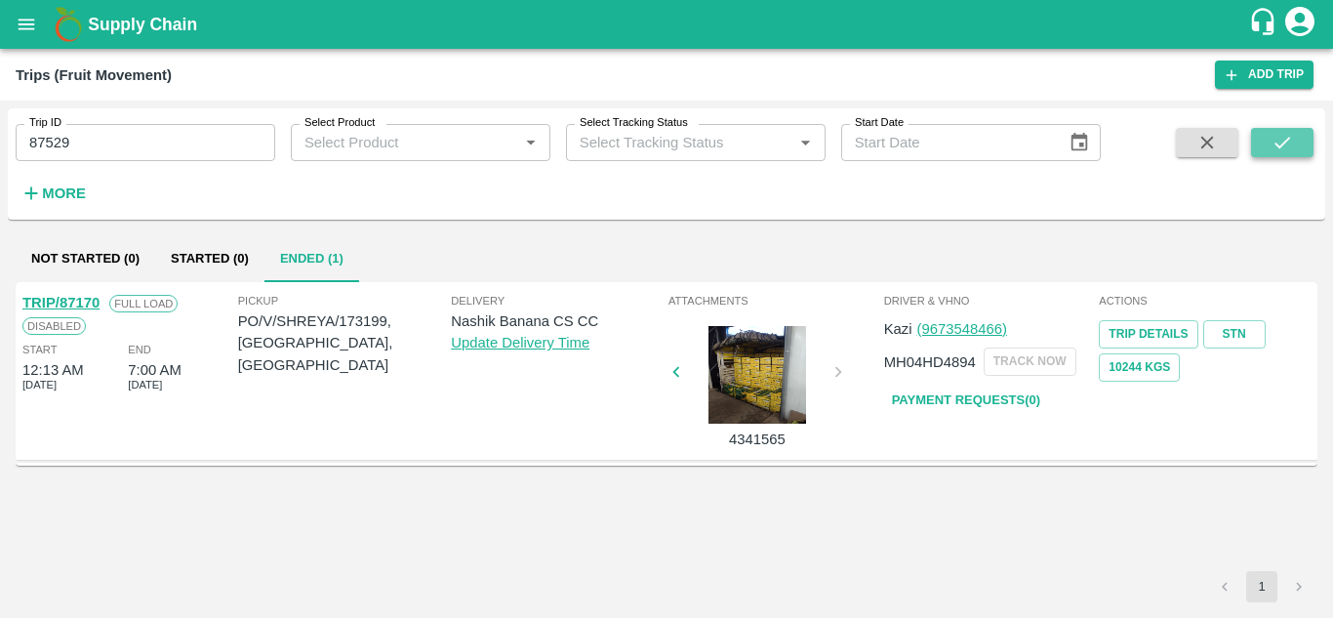
click at [1289, 138] on icon "submit" at bounding box center [1282, 143] width 16 height 12
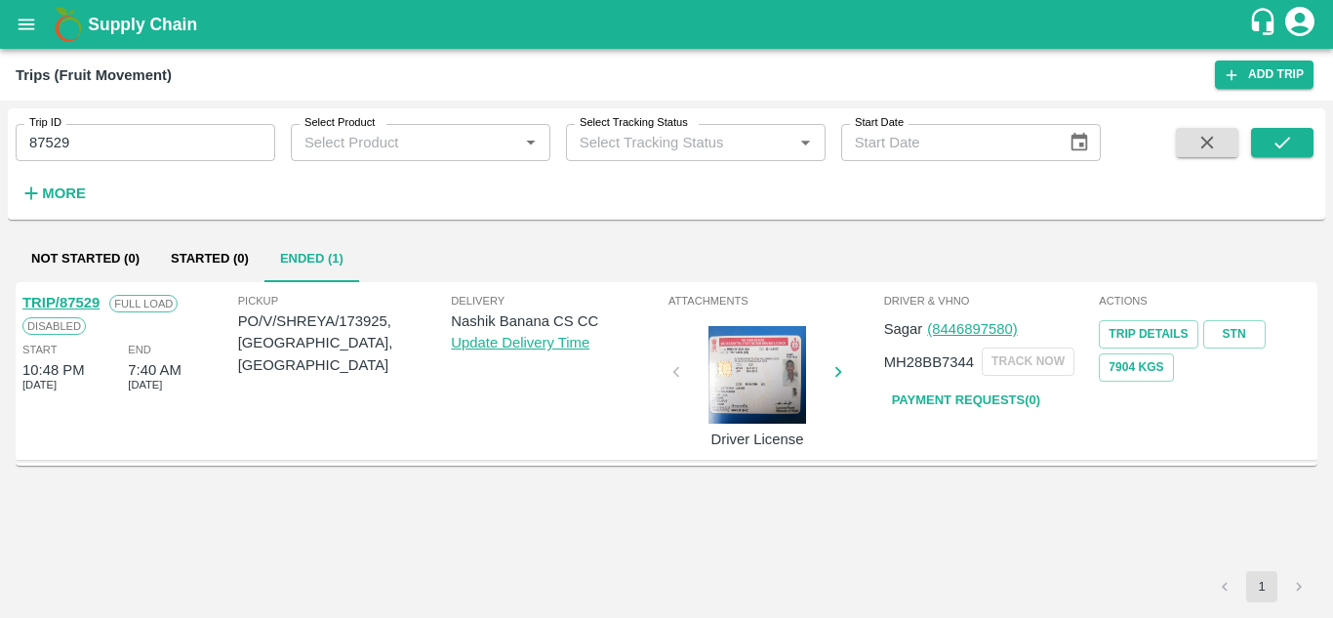
click at [977, 389] on link "Payment Requests( 0 )" at bounding box center [966, 400] width 164 height 34
click at [112, 149] on input "87529" at bounding box center [146, 142] width 260 height 37
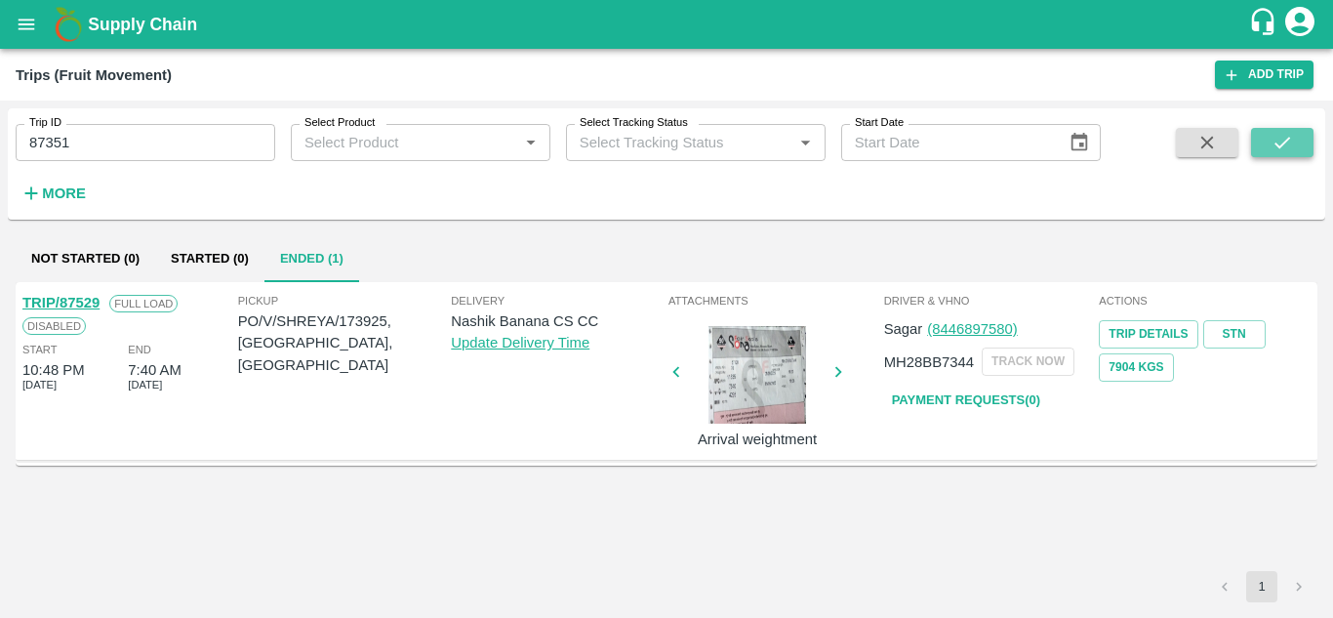
click at [1292, 143] on icon "submit" at bounding box center [1281, 142] width 21 height 21
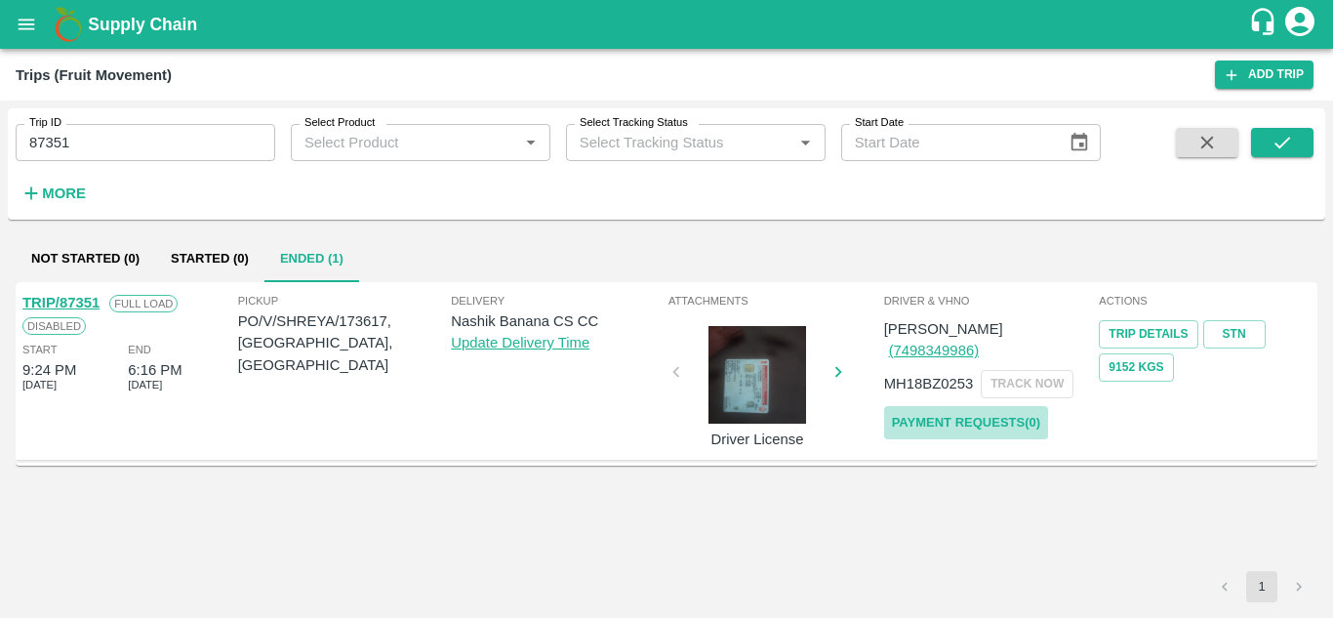
click at [989, 406] on link "Payment Requests( 0 )" at bounding box center [966, 423] width 164 height 34
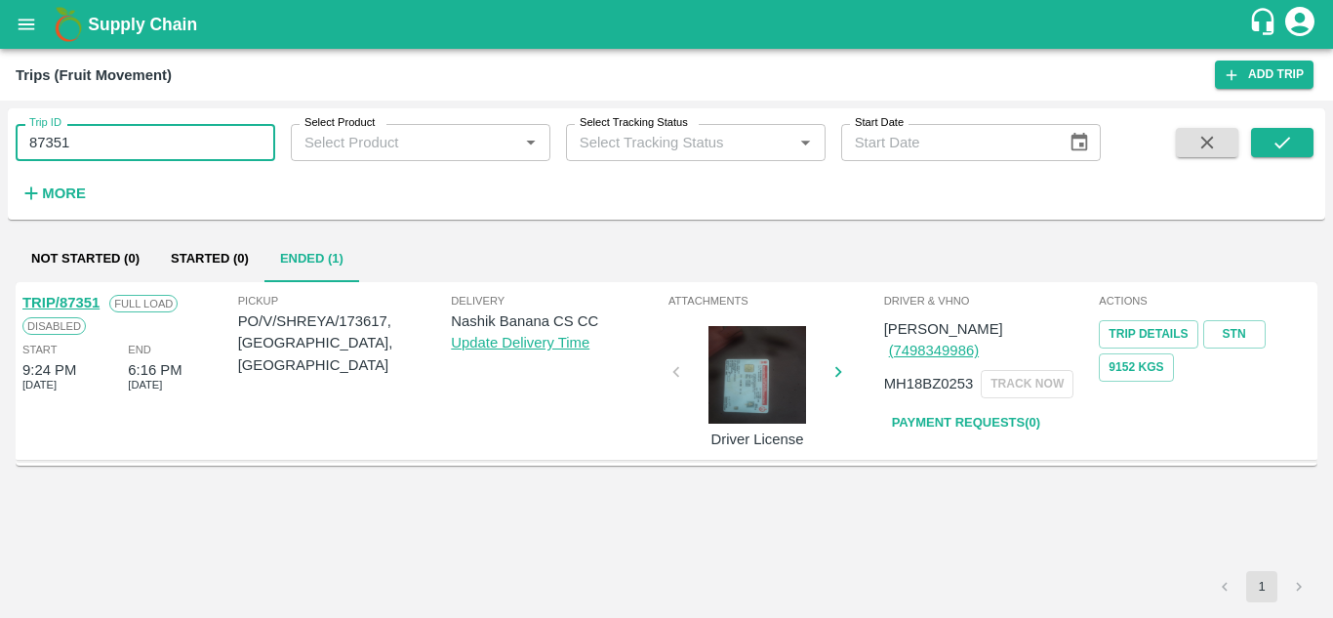
click at [103, 144] on input "87351" at bounding box center [146, 142] width 260 height 37
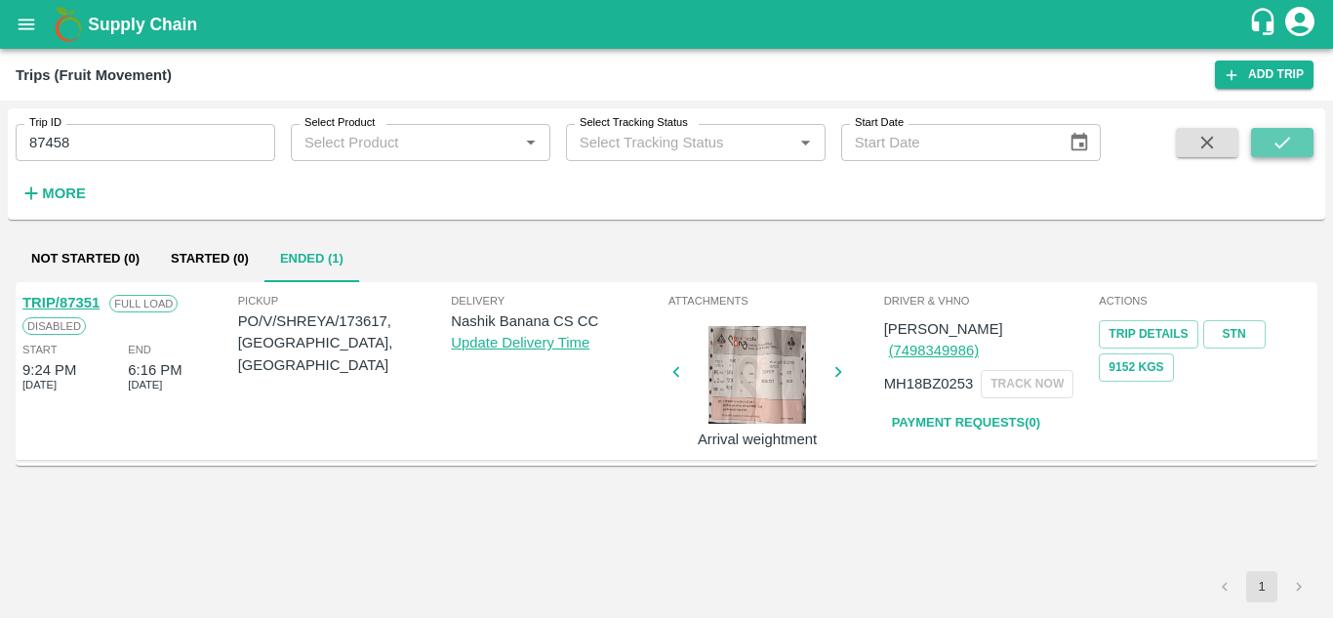
click at [1275, 147] on icon "submit" at bounding box center [1281, 142] width 21 height 21
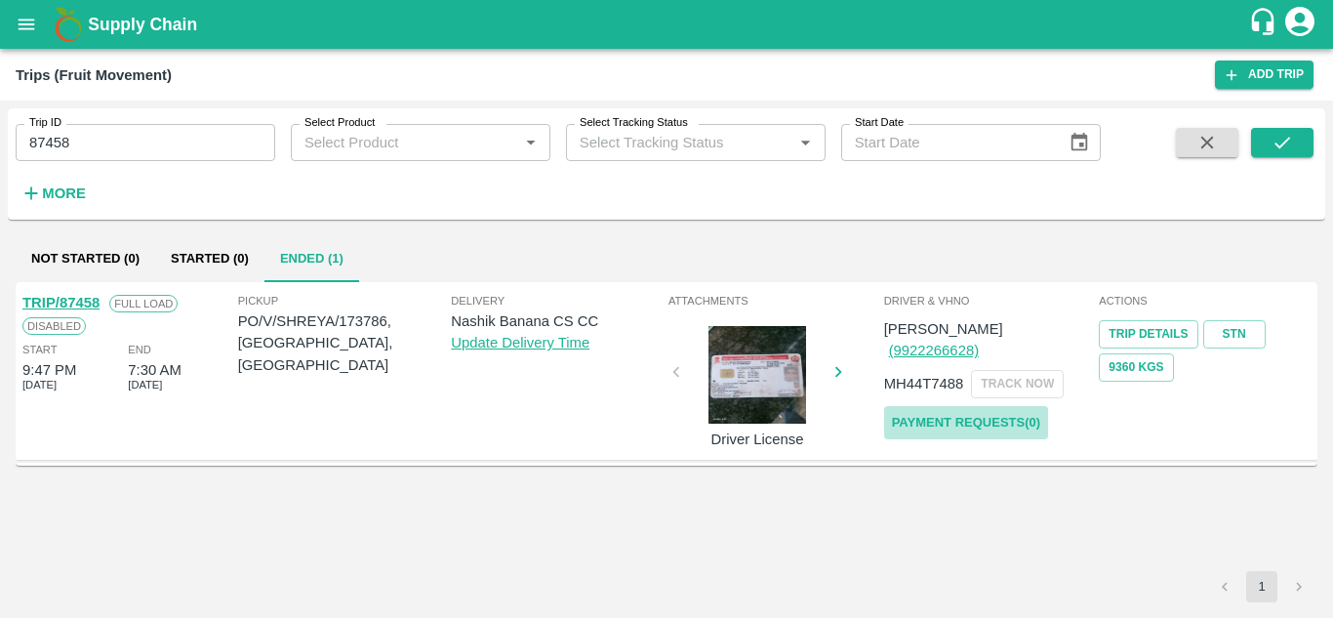
click at [974, 406] on link "Payment Requests( 0 )" at bounding box center [966, 423] width 164 height 34
click at [105, 141] on input "87458" at bounding box center [146, 142] width 260 height 37
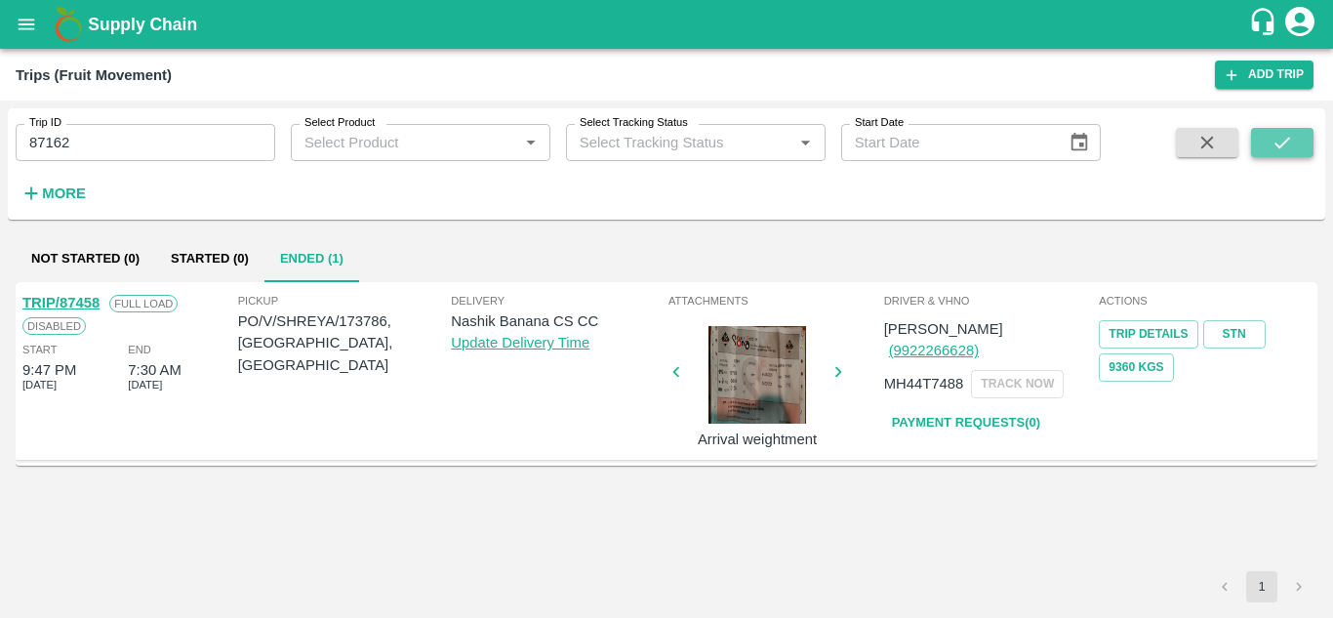
click at [1280, 148] on icon "submit" at bounding box center [1281, 142] width 21 height 21
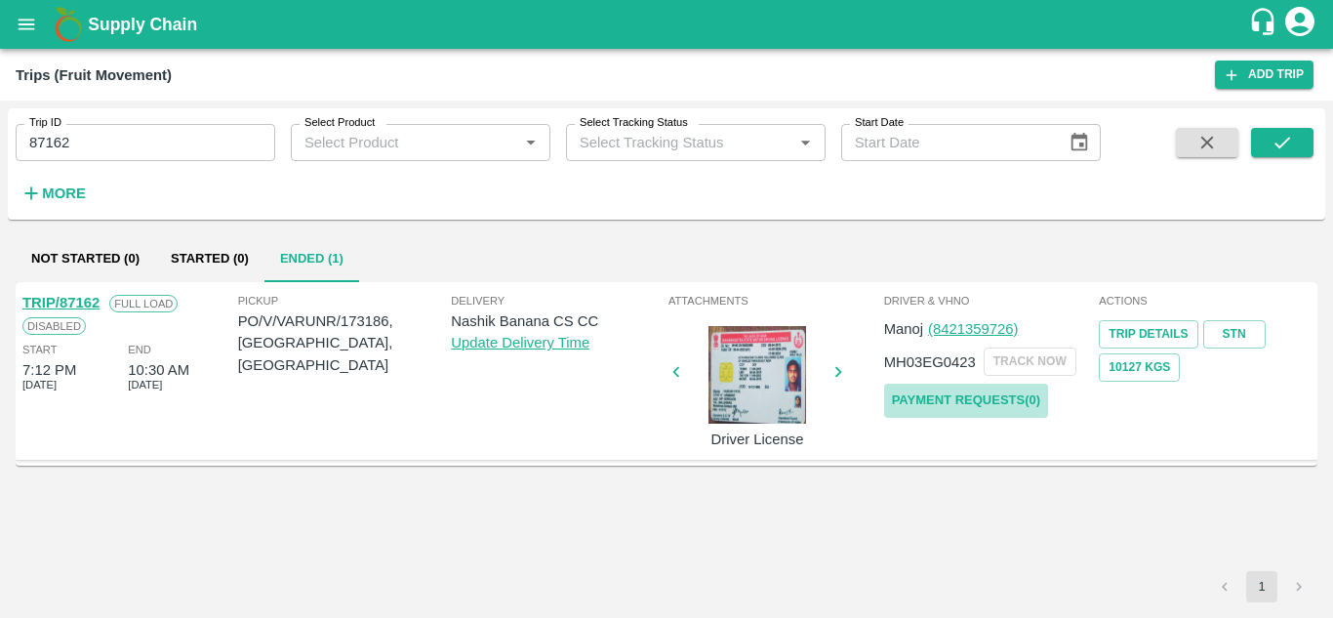
click at [982, 402] on link "Payment Requests( 0 )" at bounding box center [966, 400] width 164 height 34
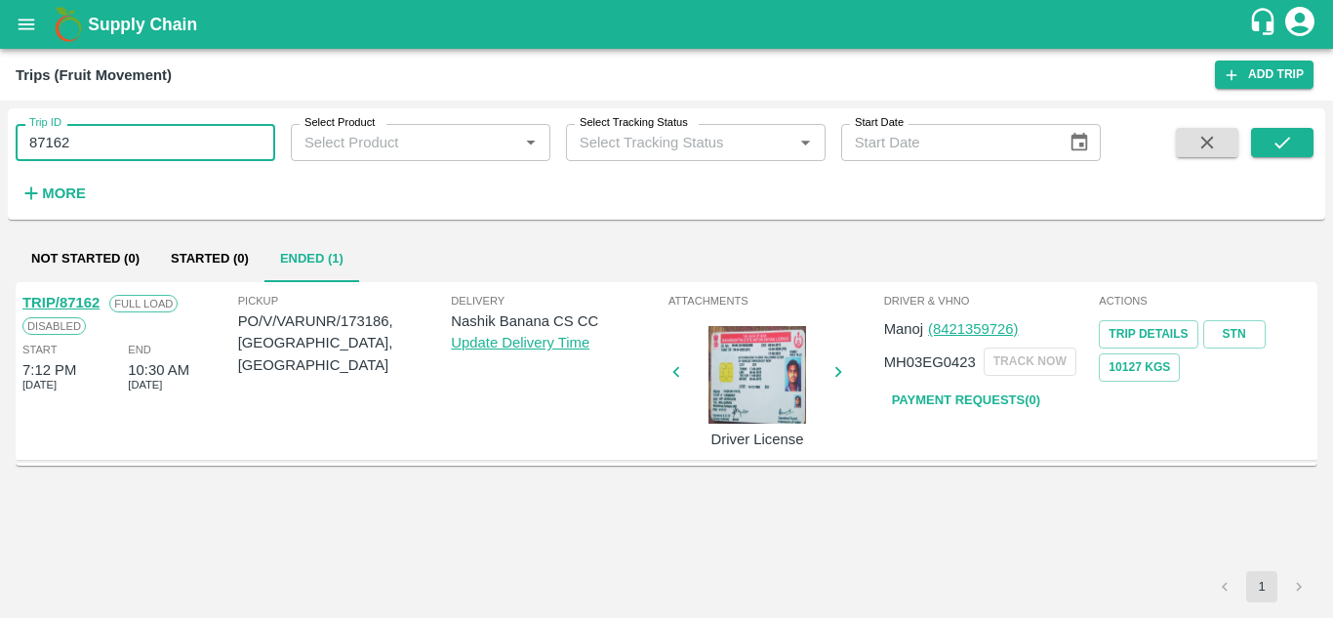
click at [98, 140] on input "87162" at bounding box center [146, 142] width 260 height 37
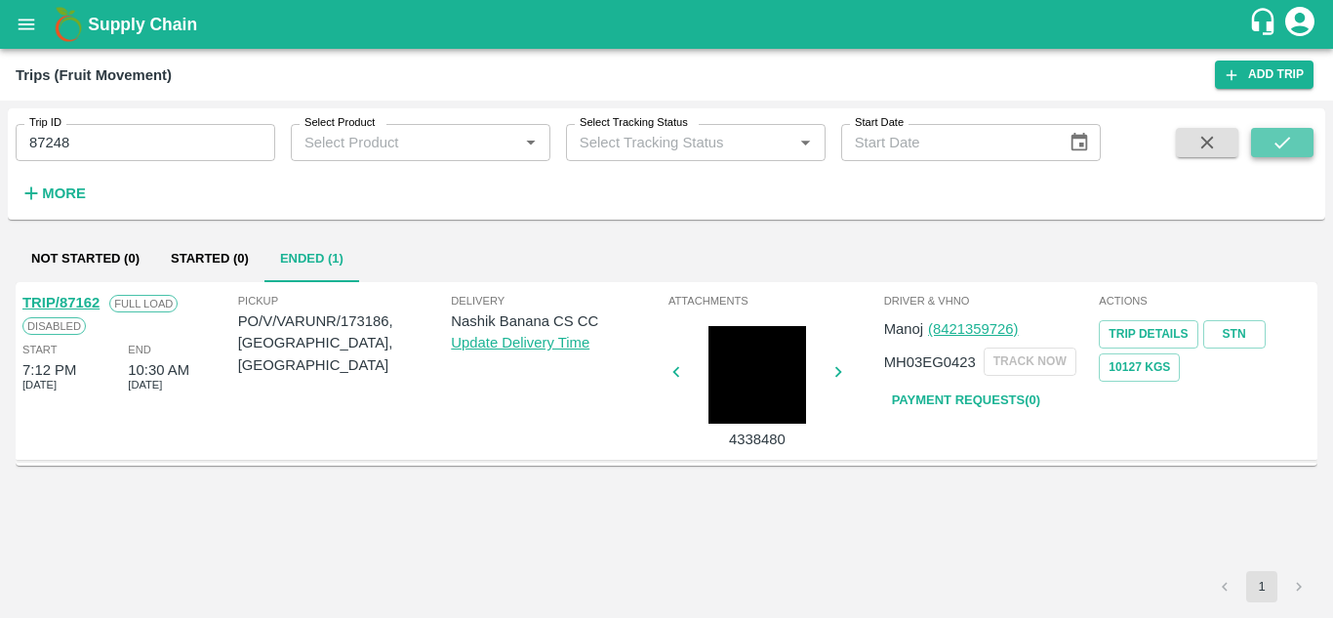
click at [1276, 149] on icon "submit" at bounding box center [1281, 142] width 21 height 21
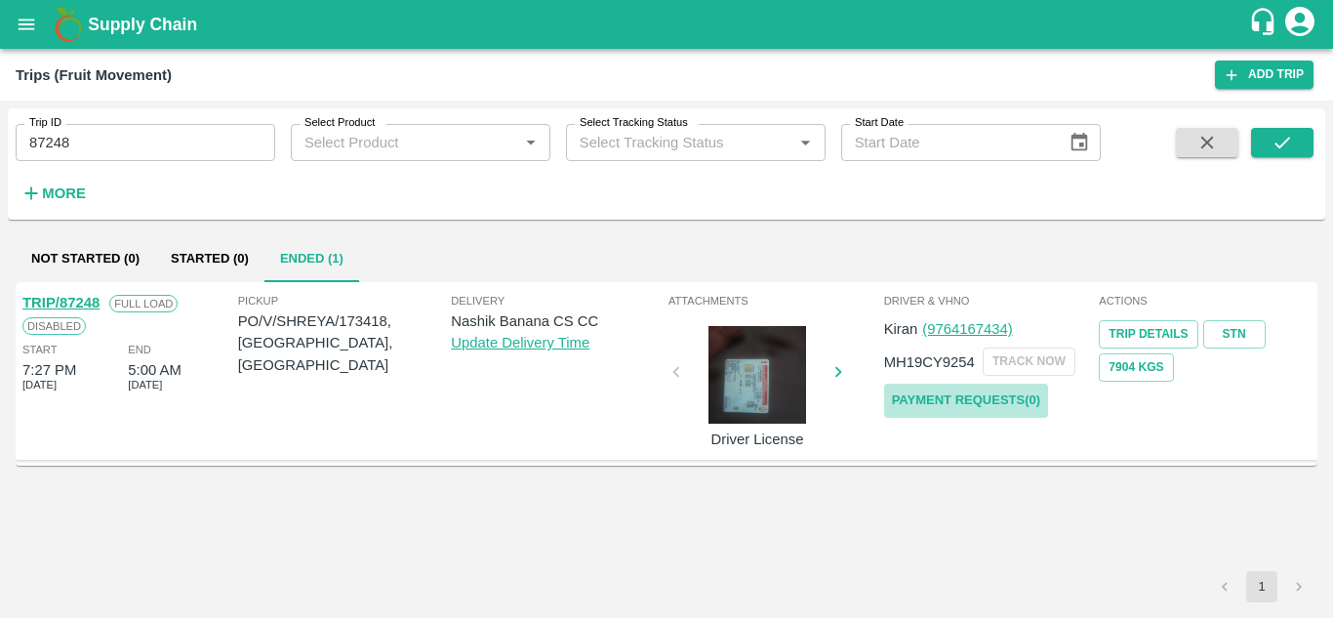
click at [936, 405] on link "Payment Requests( 0 )" at bounding box center [966, 400] width 164 height 34
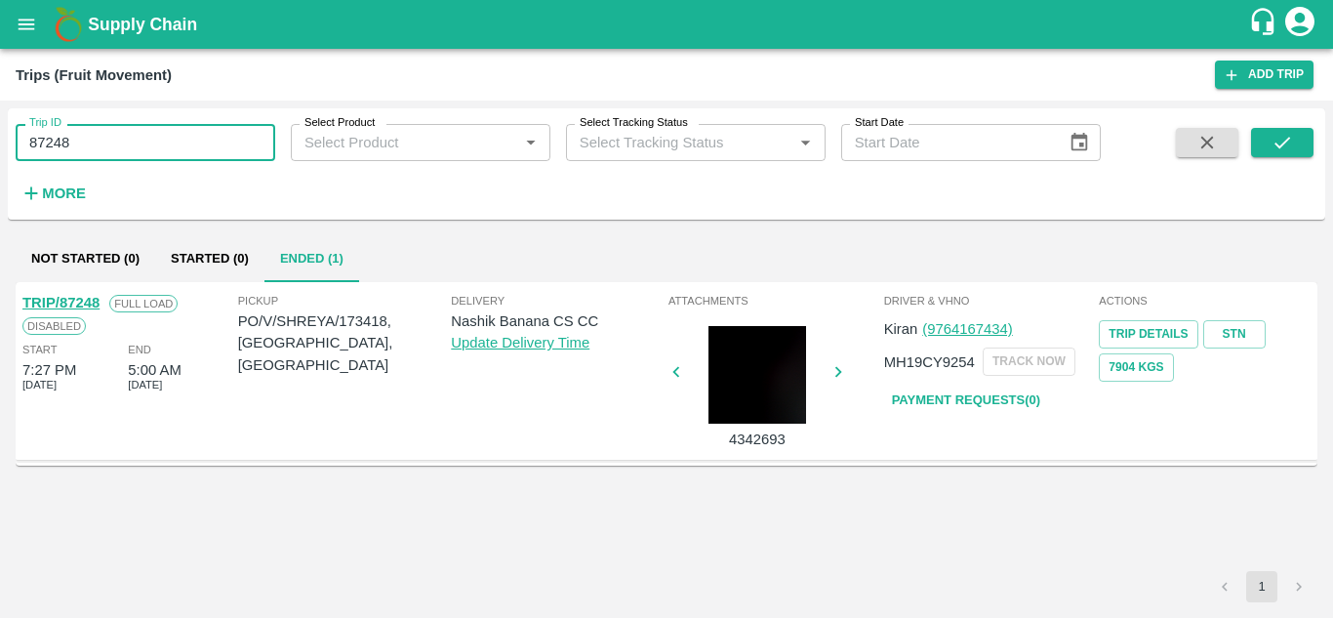
click at [89, 159] on input "87248" at bounding box center [146, 142] width 260 height 37
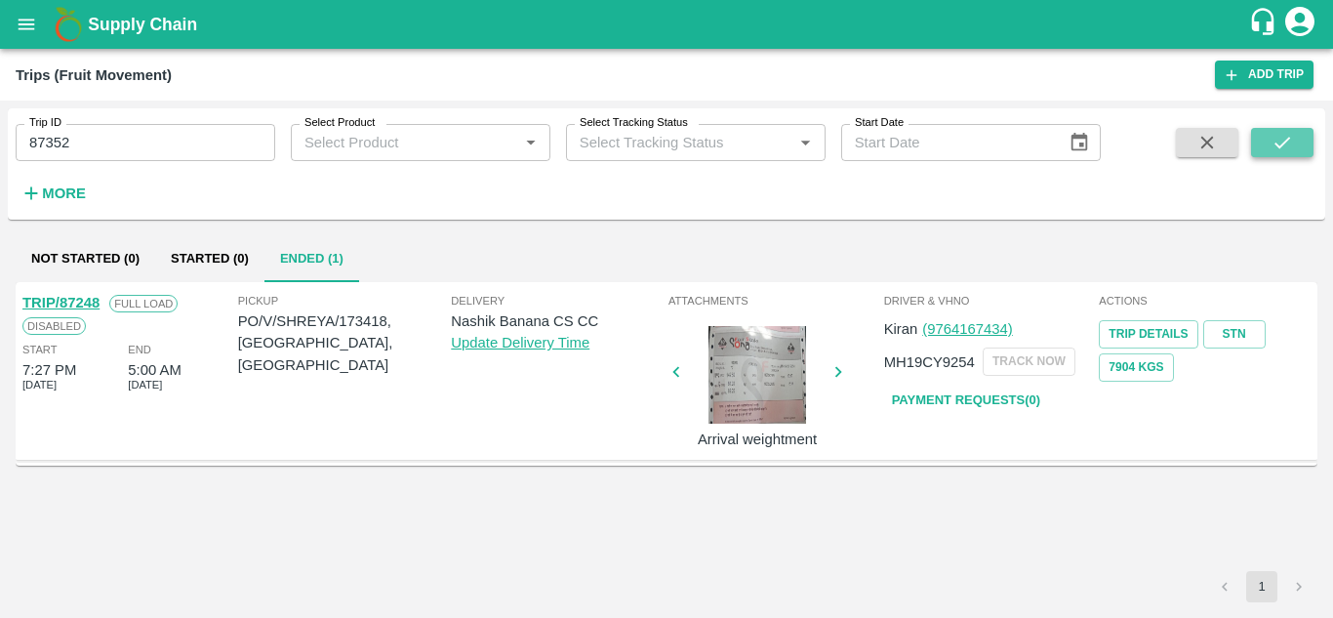
click at [1295, 134] on button "submit" at bounding box center [1282, 142] width 62 height 29
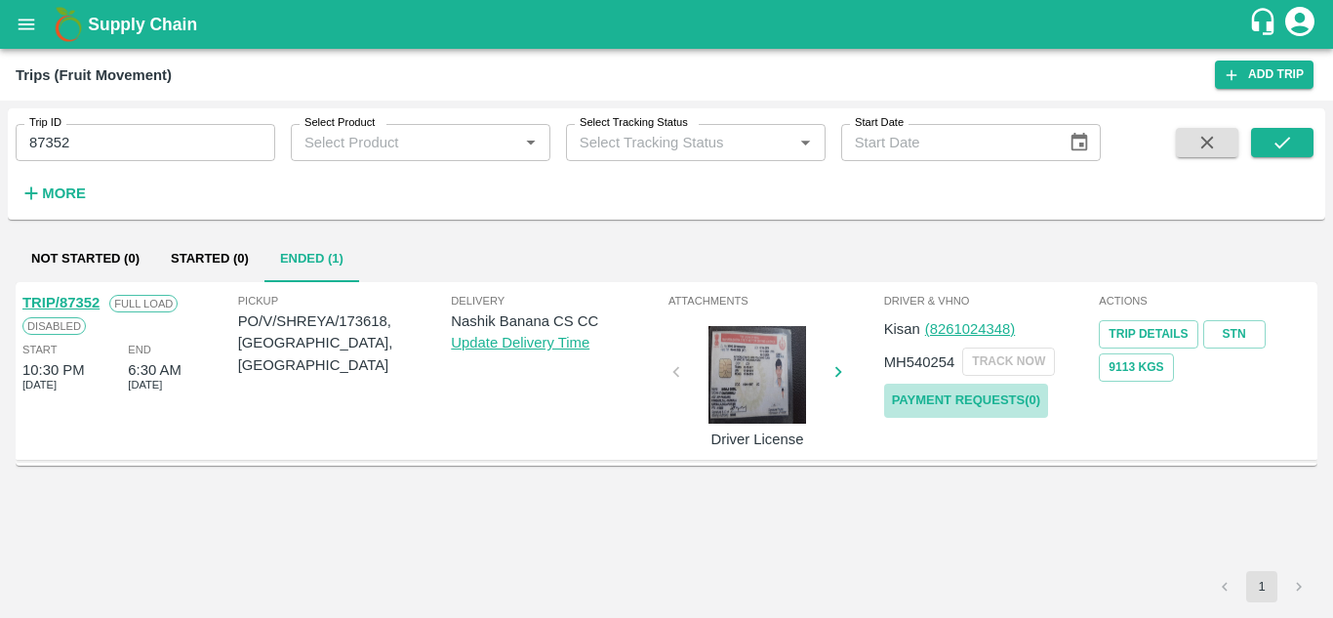
click at [983, 398] on link "Payment Requests( 0 )" at bounding box center [966, 400] width 164 height 34
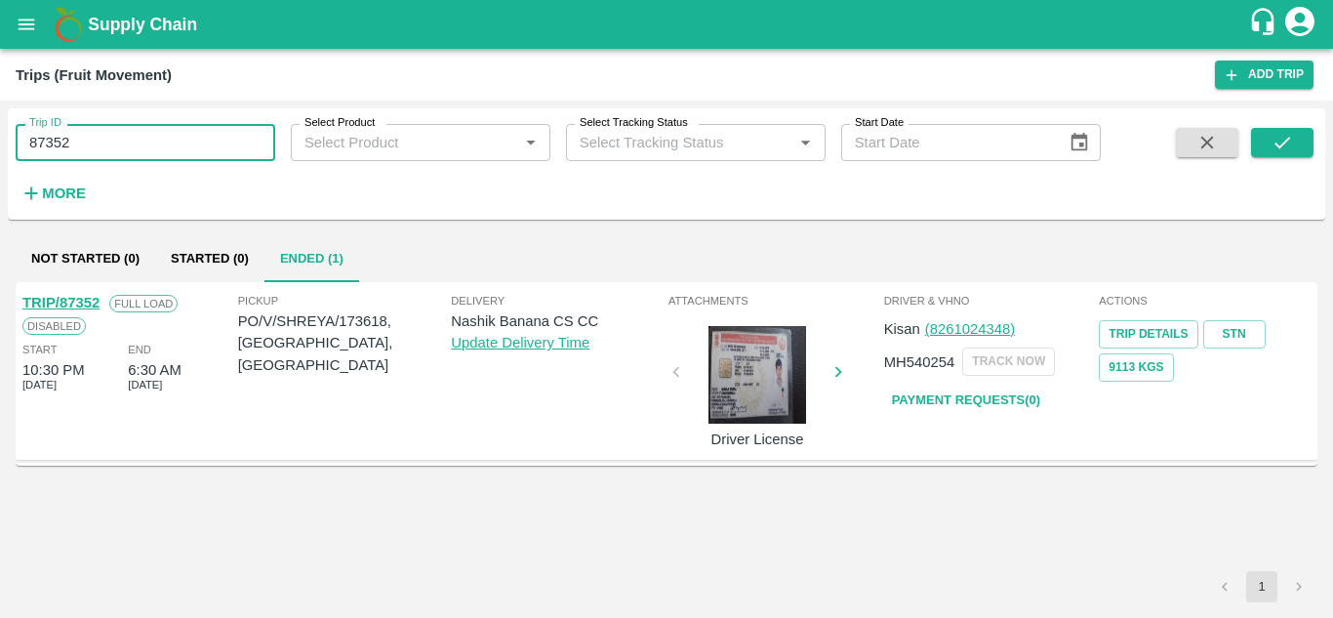
click at [89, 137] on input "87352" at bounding box center [146, 142] width 260 height 37
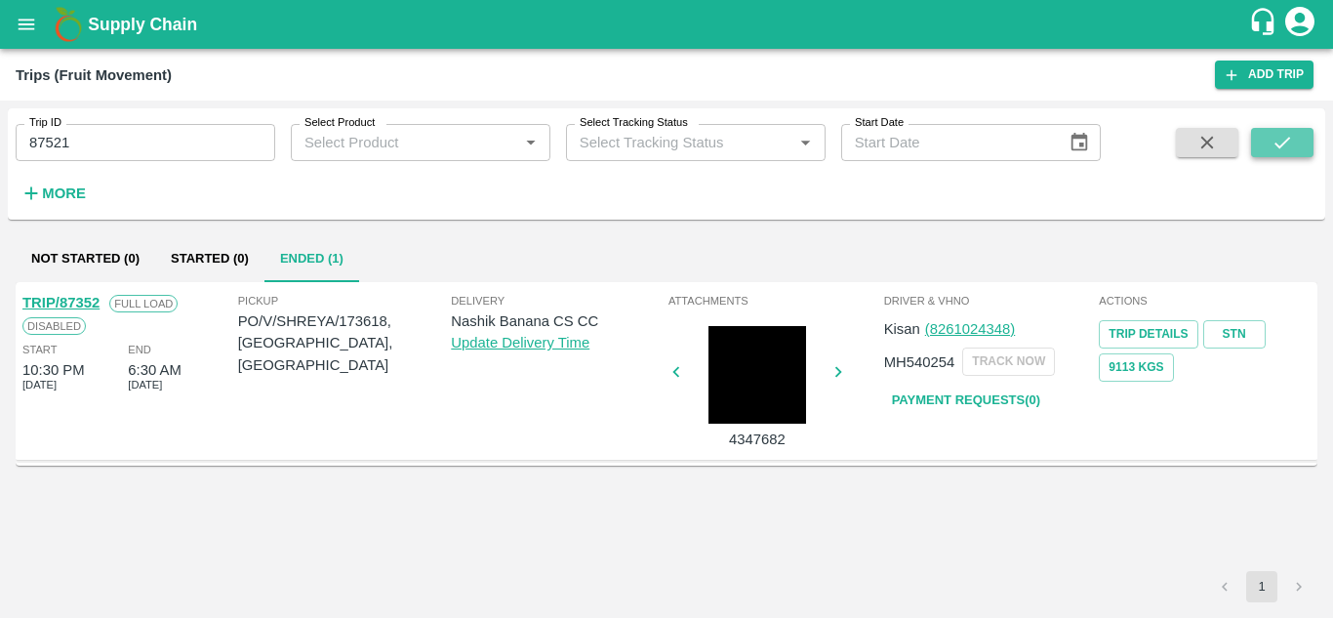
click at [1286, 141] on icon "submit" at bounding box center [1282, 143] width 16 height 12
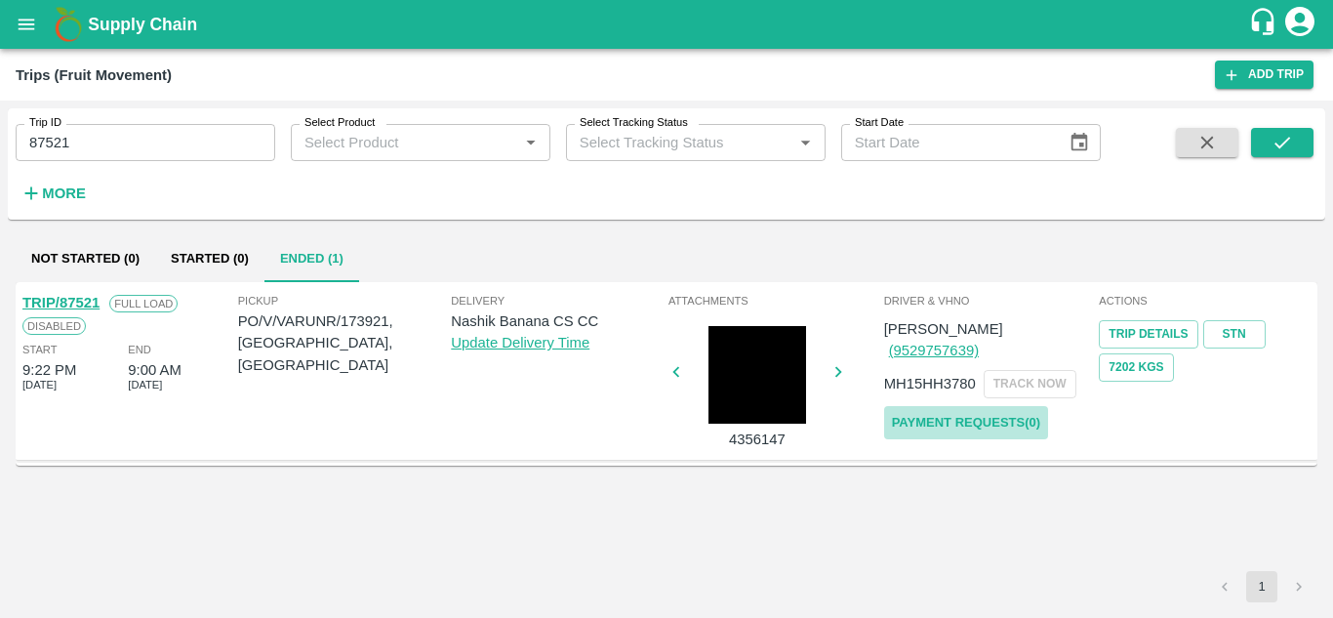
click at [1002, 406] on link "Payment Requests( 0 )" at bounding box center [966, 423] width 164 height 34
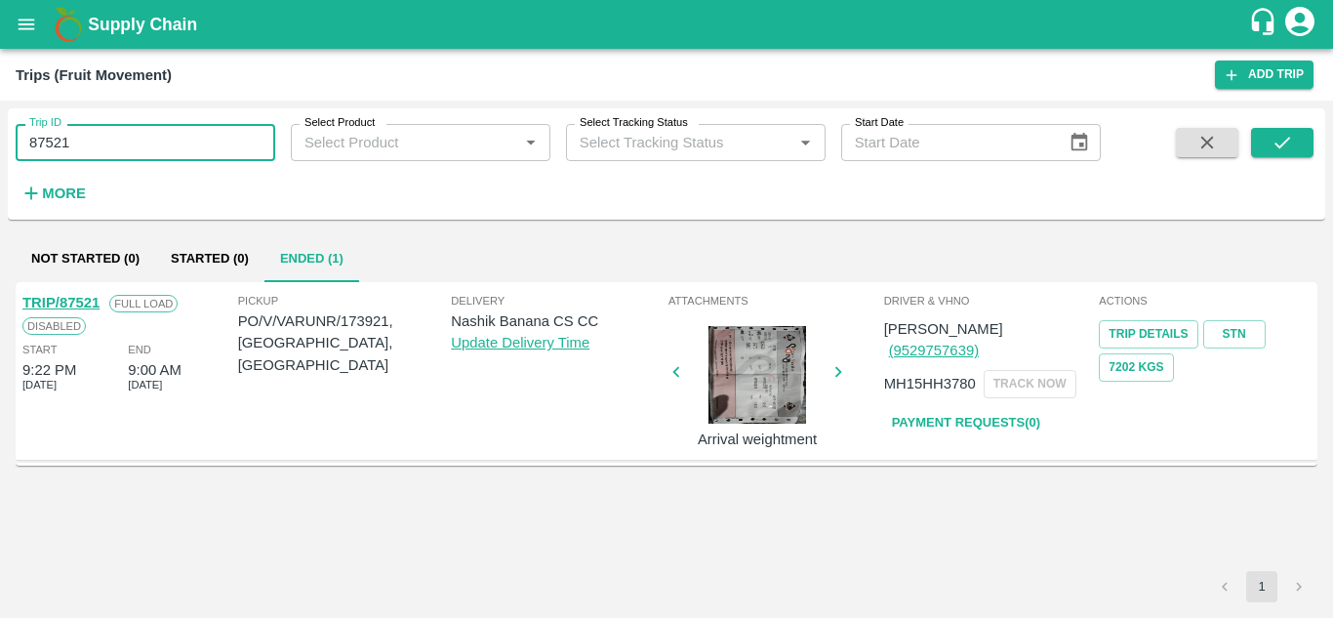
click at [119, 148] on input "87521" at bounding box center [146, 142] width 260 height 37
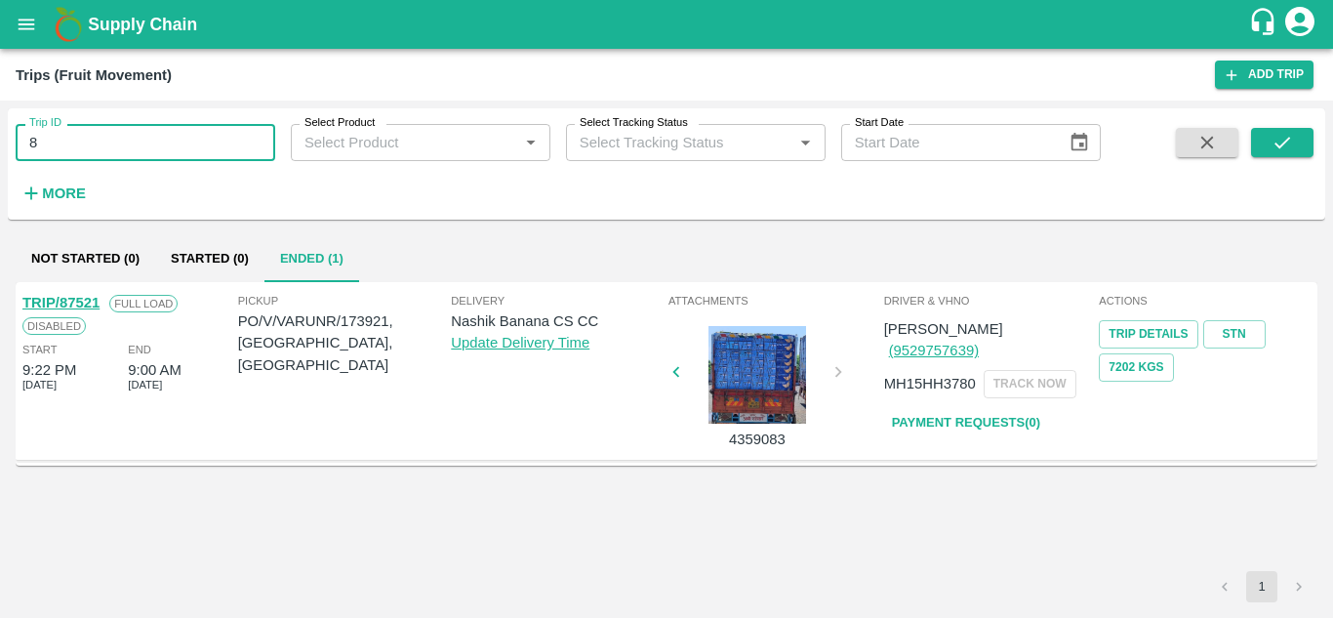
click at [98, 159] on input "8" at bounding box center [146, 142] width 260 height 37
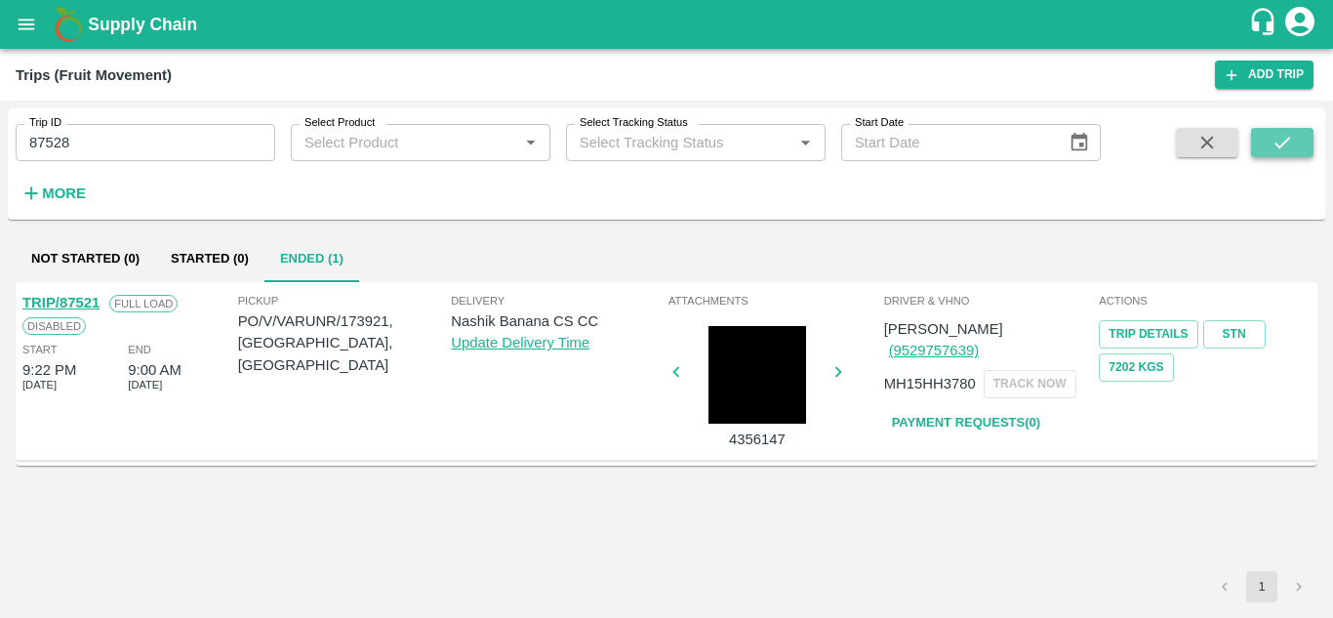
click at [1281, 132] on icon "submit" at bounding box center [1281, 142] width 21 height 21
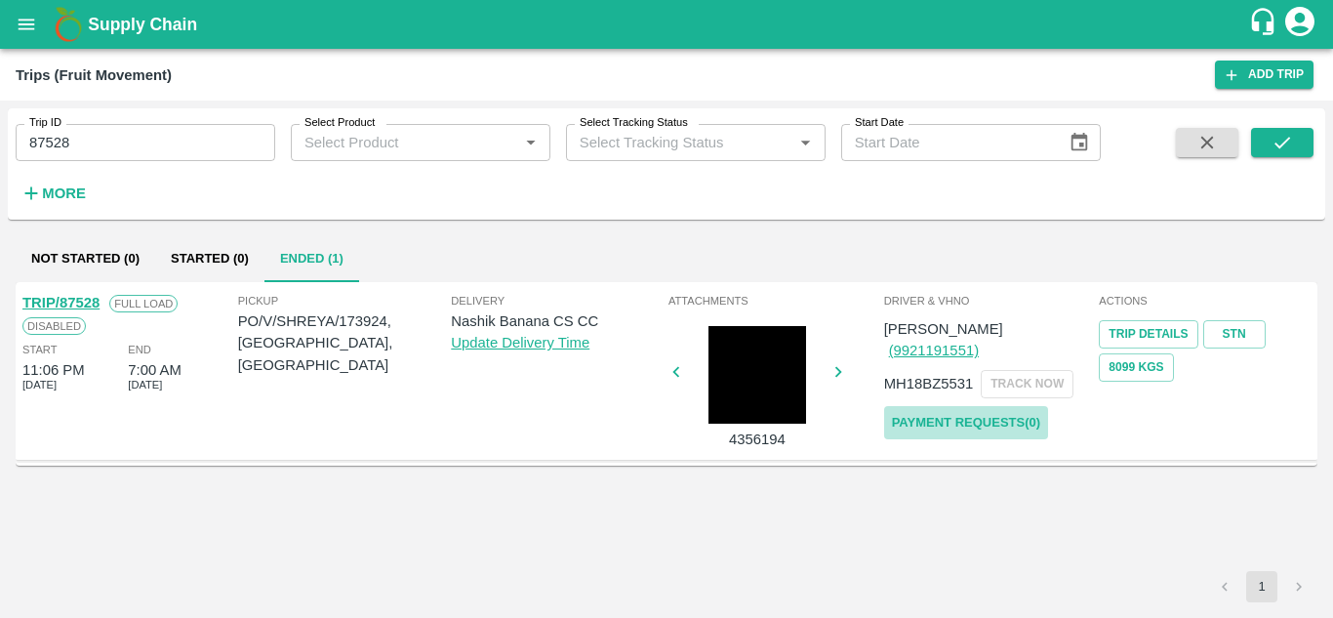
click at [942, 406] on link "Payment Requests( 0 )" at bounding box center [966, 423] width 164 height 34
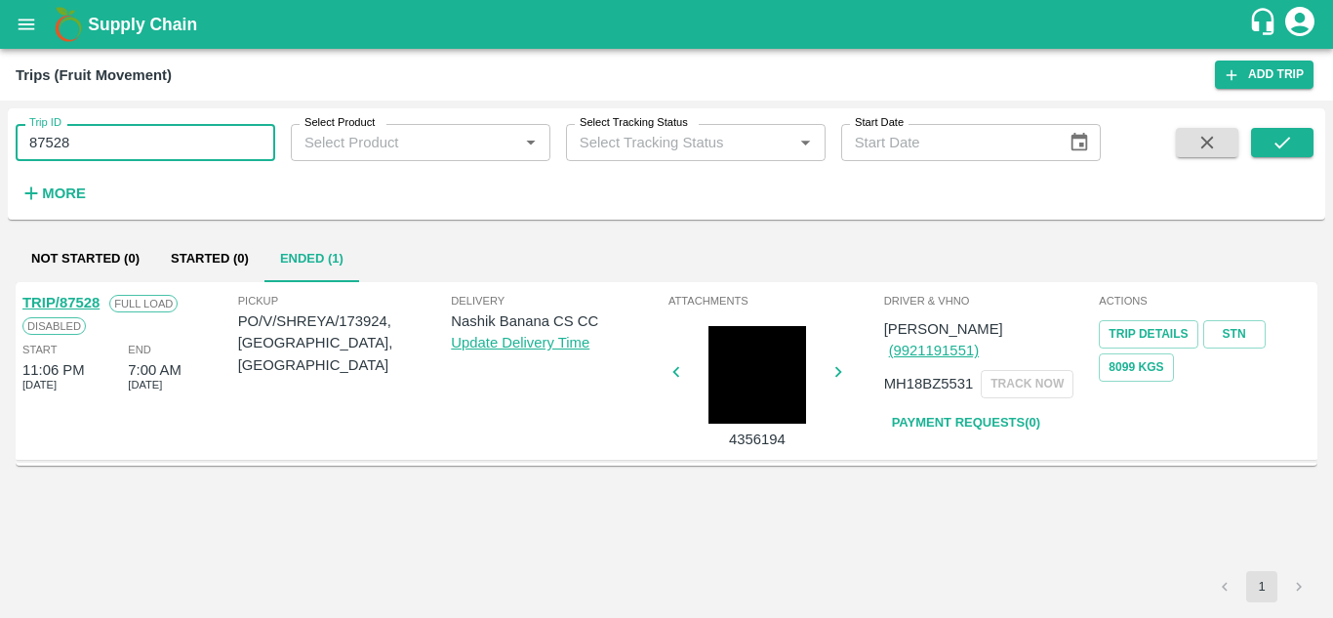
click at [96, 154] on input "87528" at bounding box center [146, 142] width 260 height 37
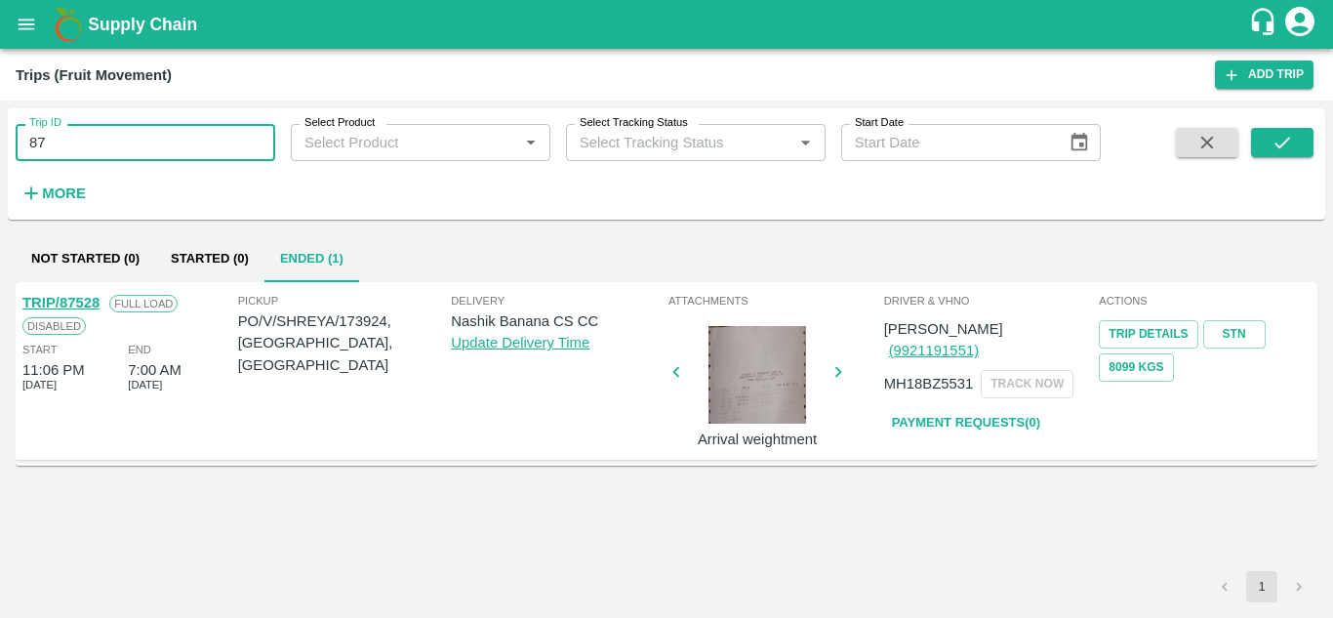
click at [95, 152] on input "87" at bounding box center [146, 142] width 260 height 37
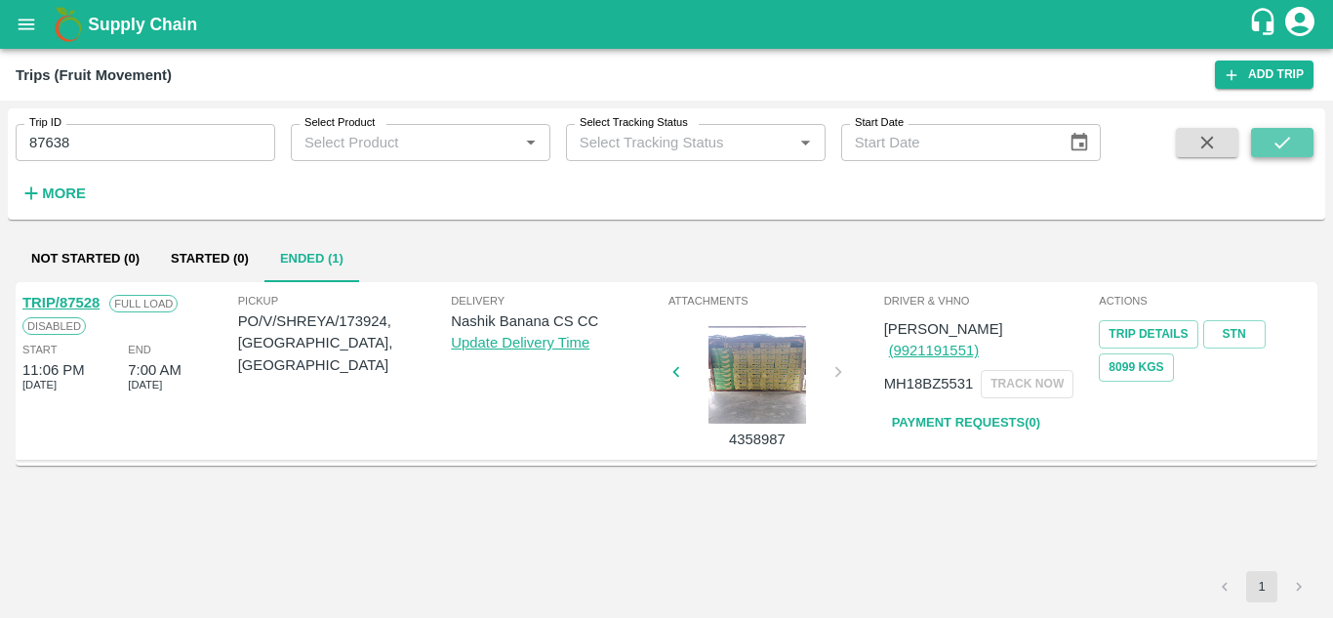
click at [1289, 136] on icon "submit" at bounding box center [1281, 142] width 21 height 21
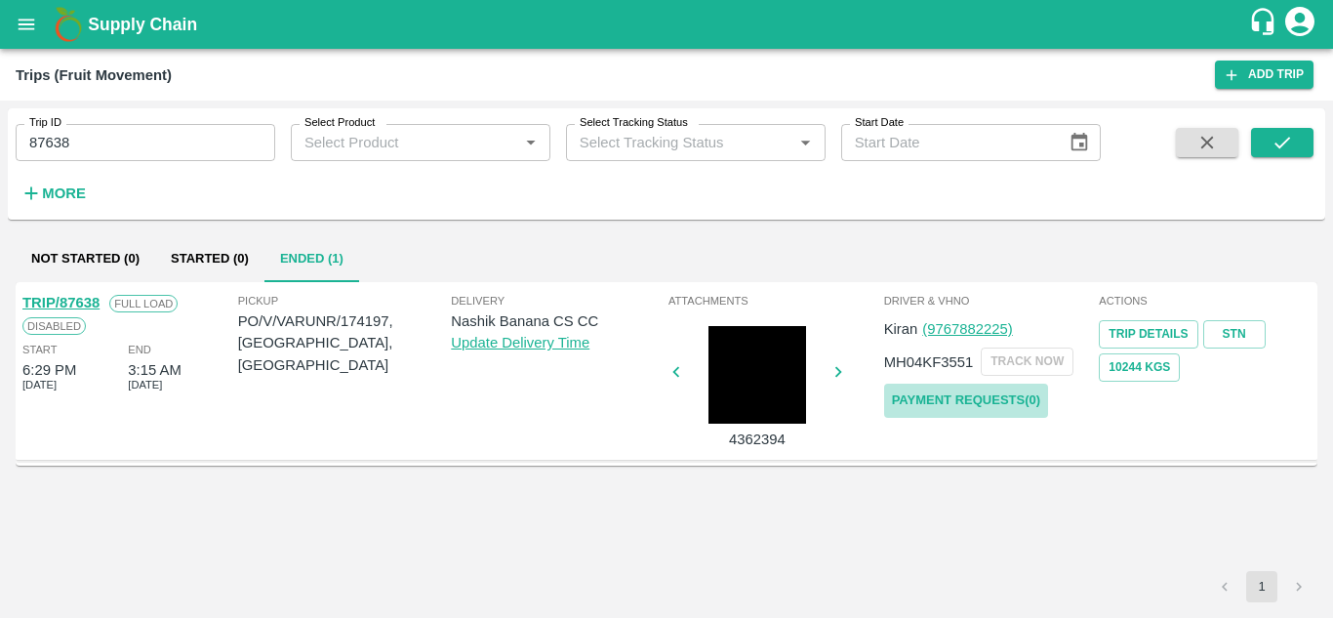
click at [983, 393] on link "Payment Requests( 0 )" at bounding box center [966, 400] width 164 height 34
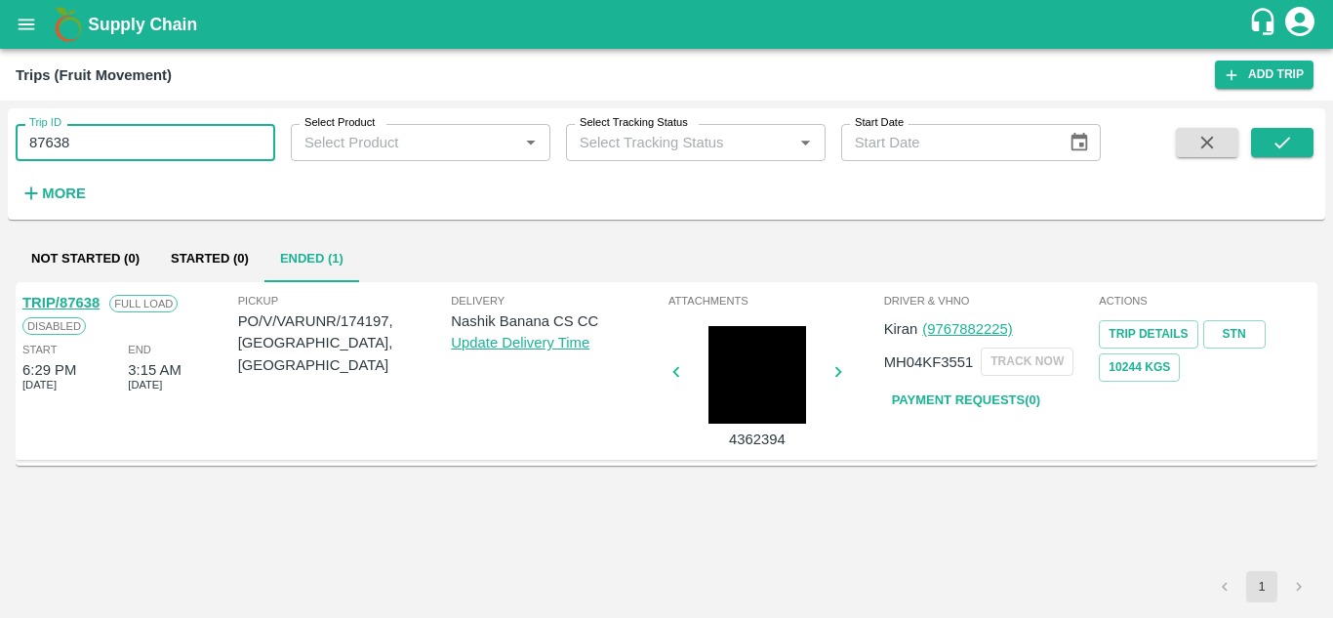
click at [108, 148] on input "87638" at bounding box center [146, 142] width 260 height 37
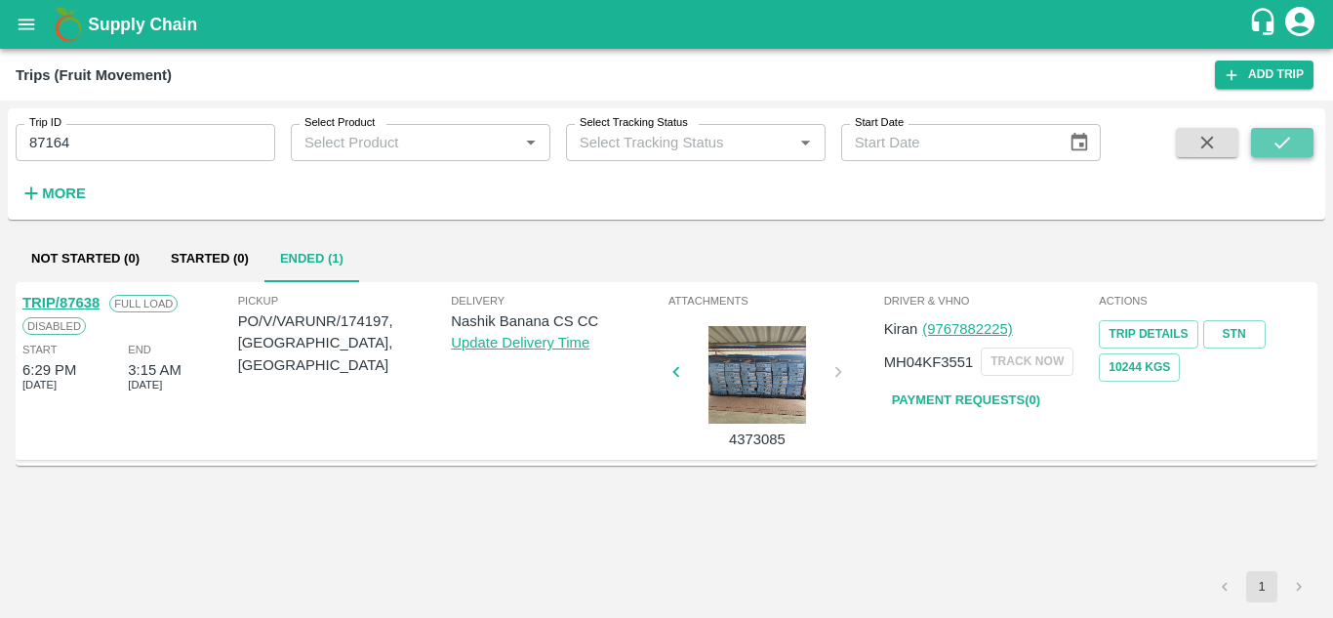
click at [1290, 144] on icon "submit" at bounding box center [1281, 142] width 21 height 21
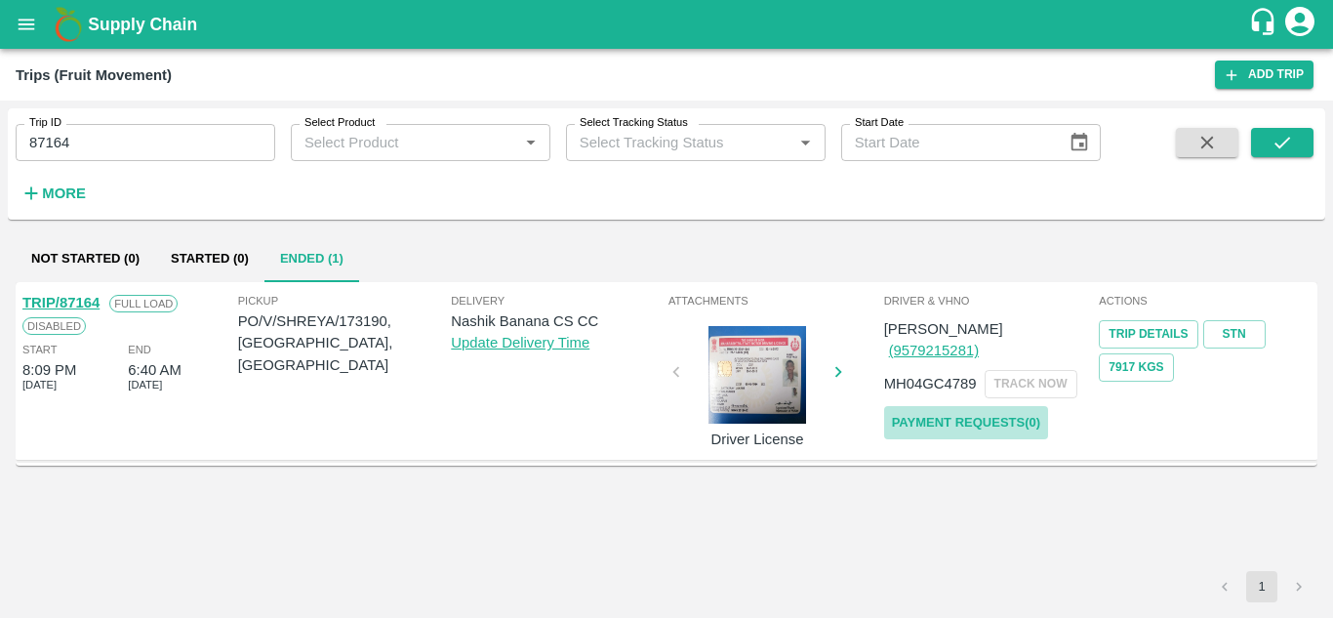
click at [997, 406] on link "Payment Requests( 0 )" at bounding box center [966, 423] width 164 height 34
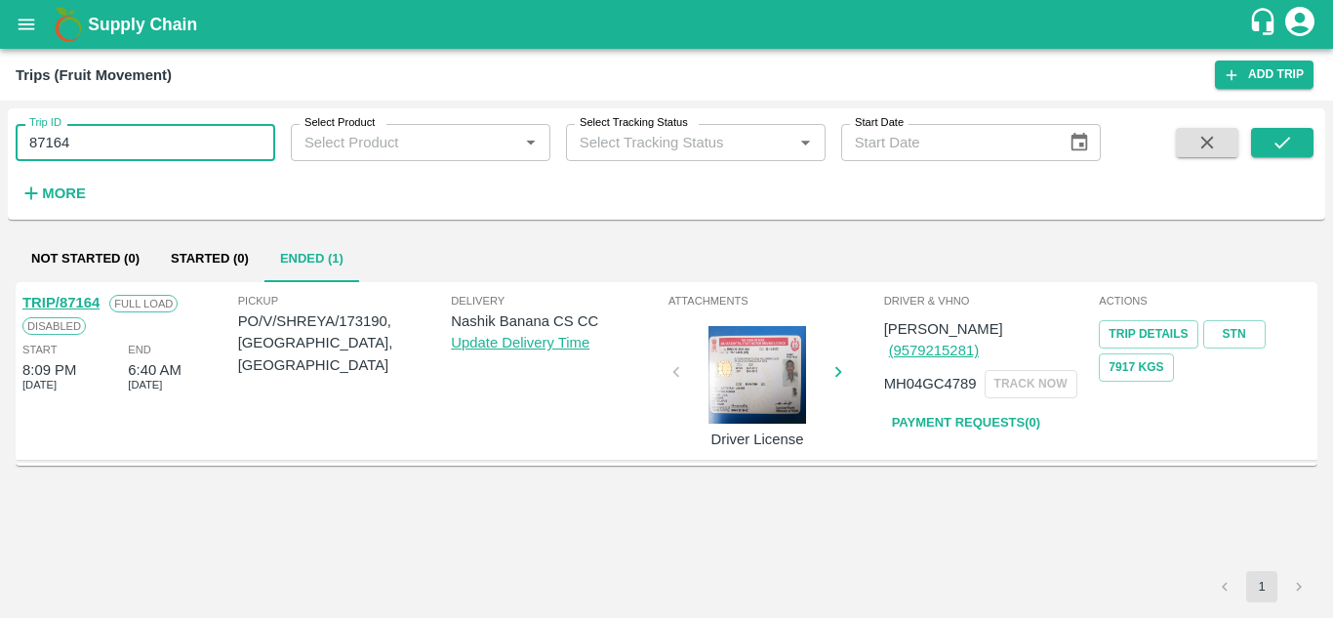
click at [93, 144] on input "87164" at bounding box center [146, 142] width 260 height 37
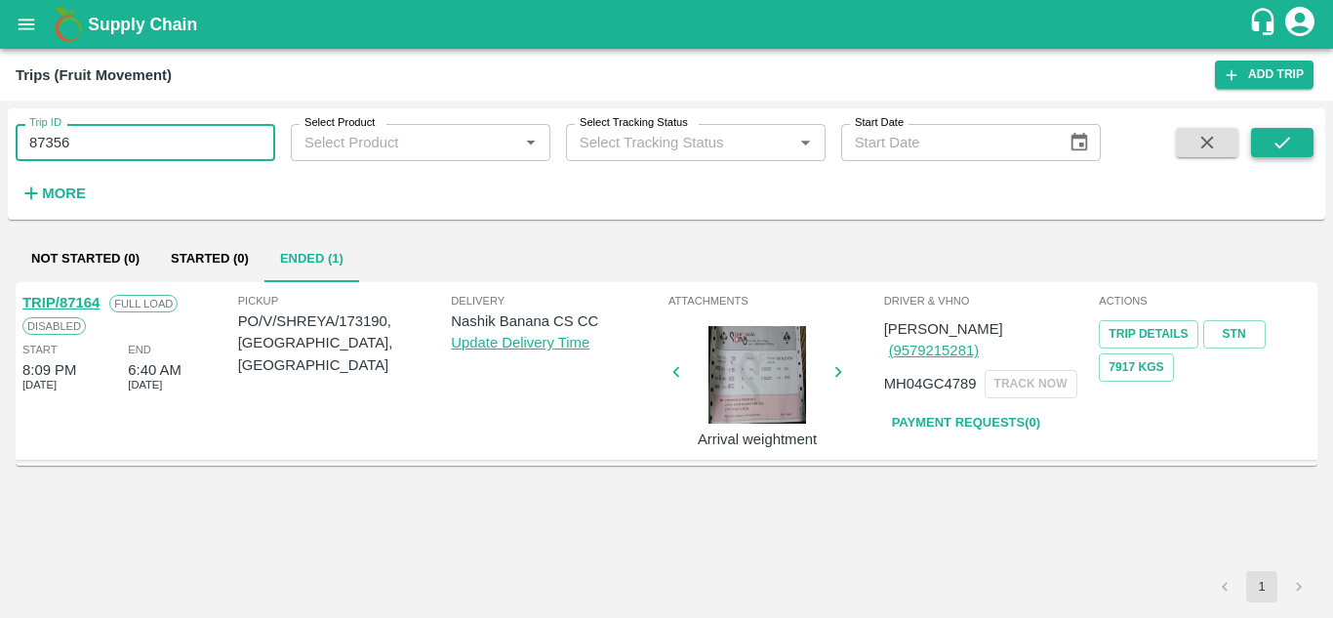
type input "87356"
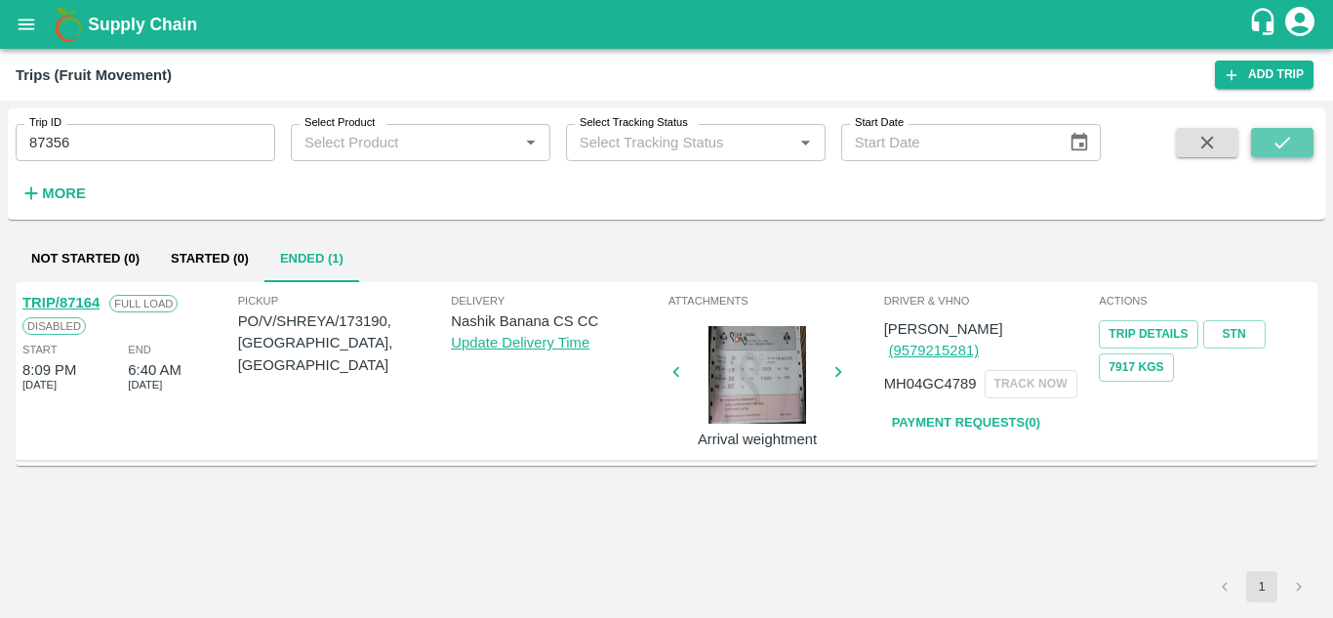
click at [1296, 157] on button "submit" at bounding box center [1282, 142] width 62 height 29
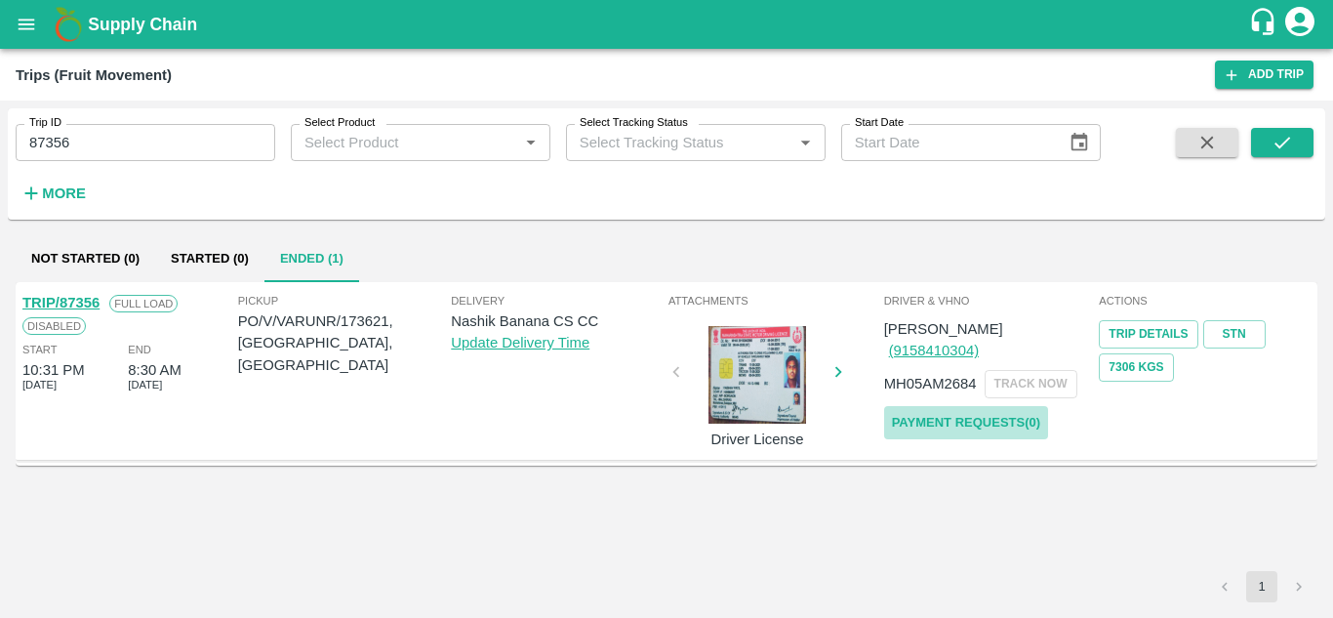
click at [908, 406] on link "Payment Requests( 0 )" at bounding box center [966, 423] width 164 height 34
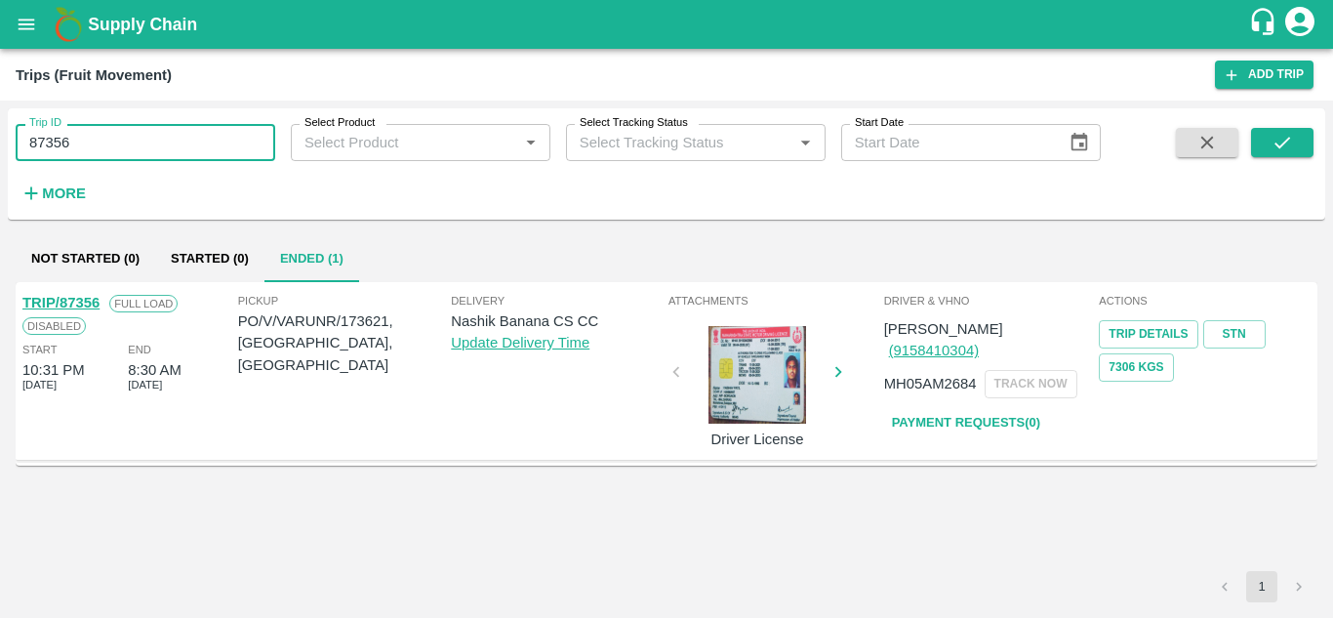
click at [110, 142] on input "87356" at bounding box center [146, 142] width 260 height 37
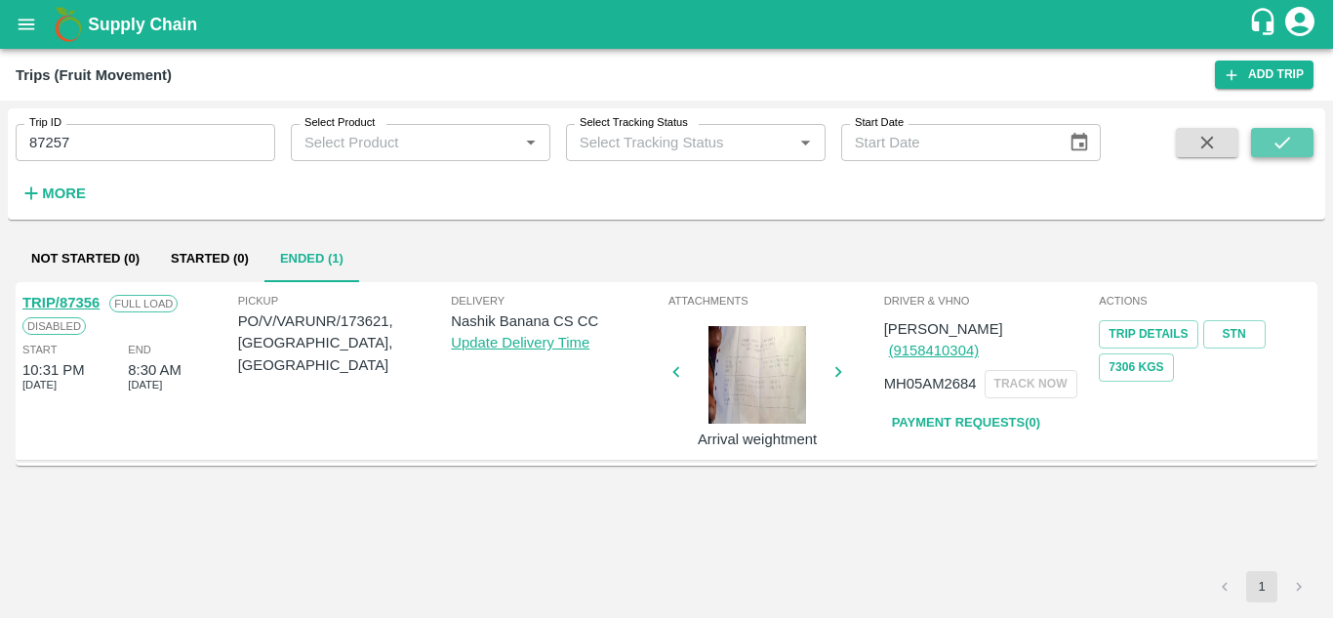
click at [1279, 136] on icon "submit" at bounding box center [1281, 142] width 21 height 21
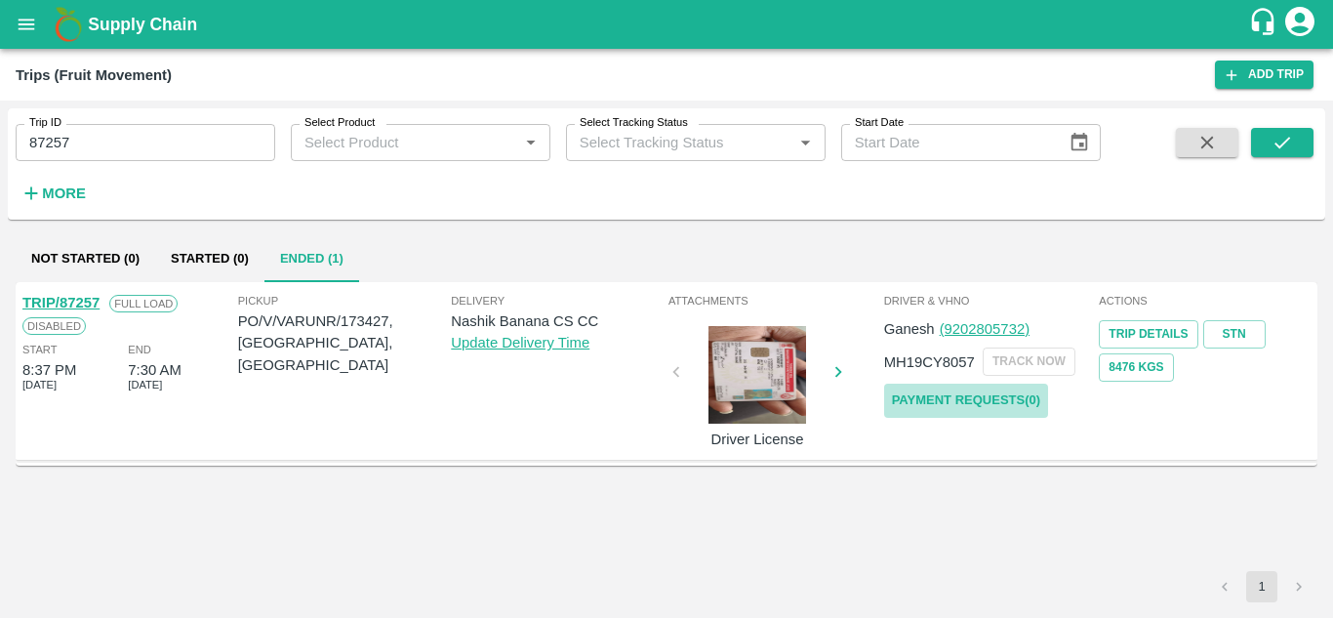
click at [981, 395] on link "Payment Requests( 0 )" at bounding box center [966, 400] width 164 height 34
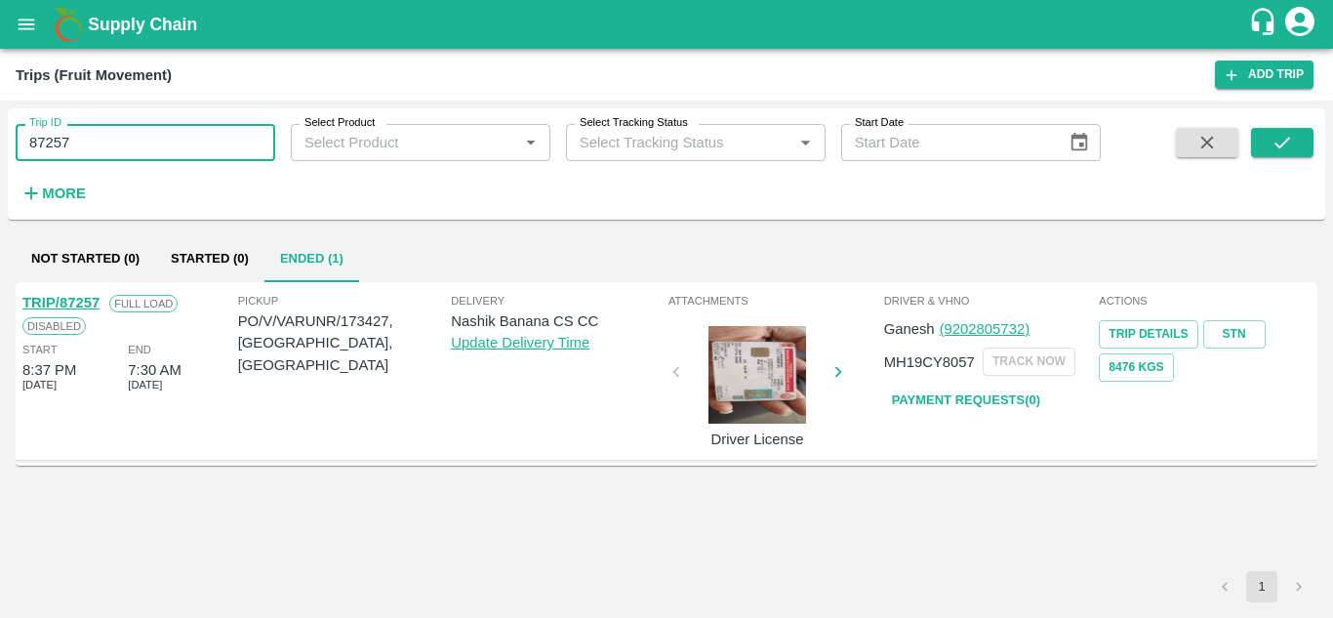
click at [91, 142] on input "87257" at bounding box center [146, 142] width 260 height 37
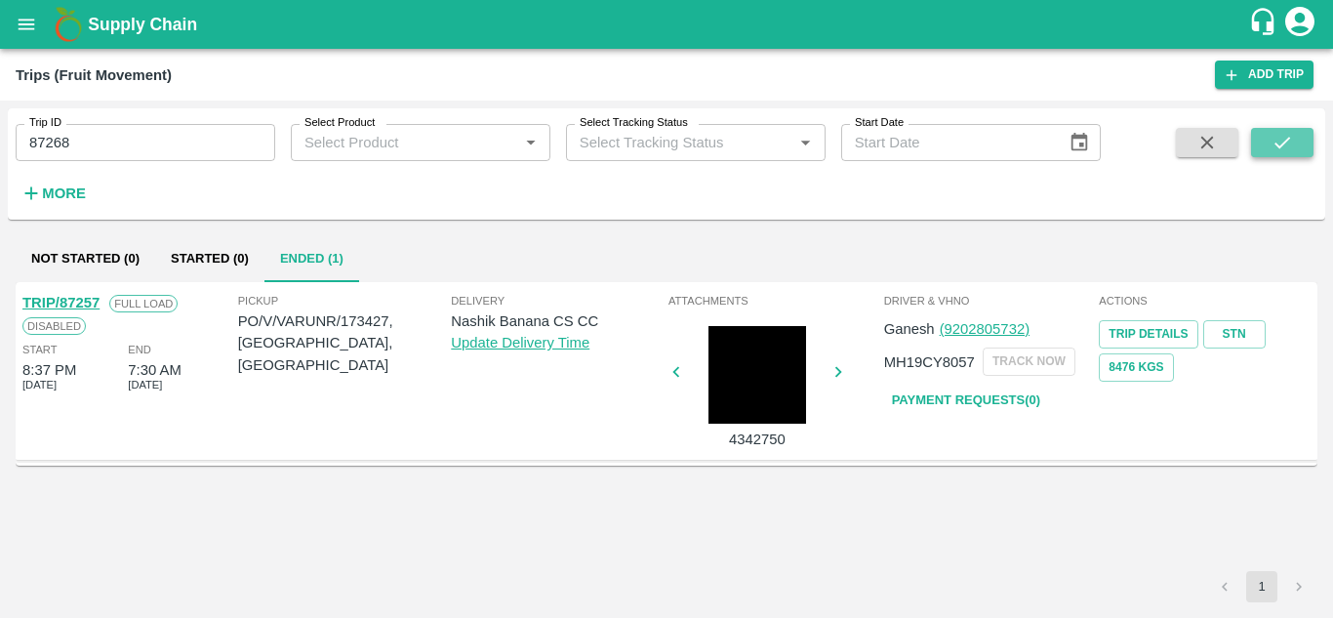
click at [1284, 154] on button "submit" at bounding box center [1282, 142] width 62 height 29
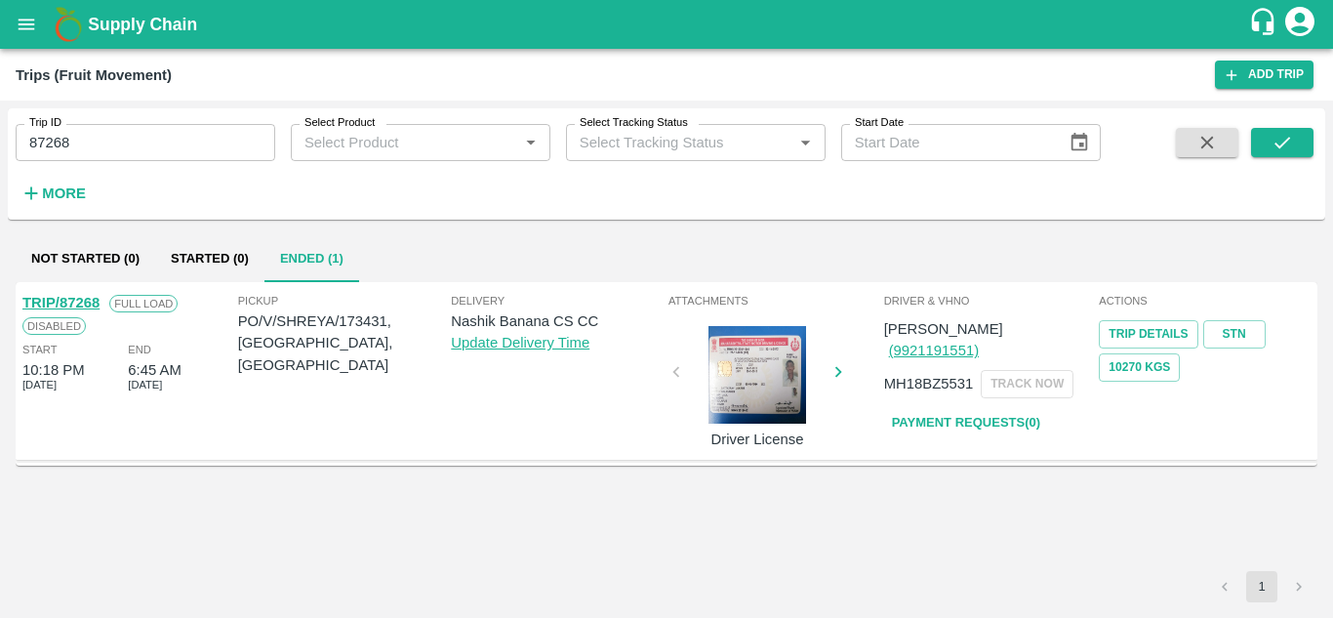
click at [989, 406] on link "Payment Requests( 0 )" at bounding box center [966, 423] width 164 height 34
click at [129, 144] on input "87268" at bounding box center [146, 142] width 260 height 37
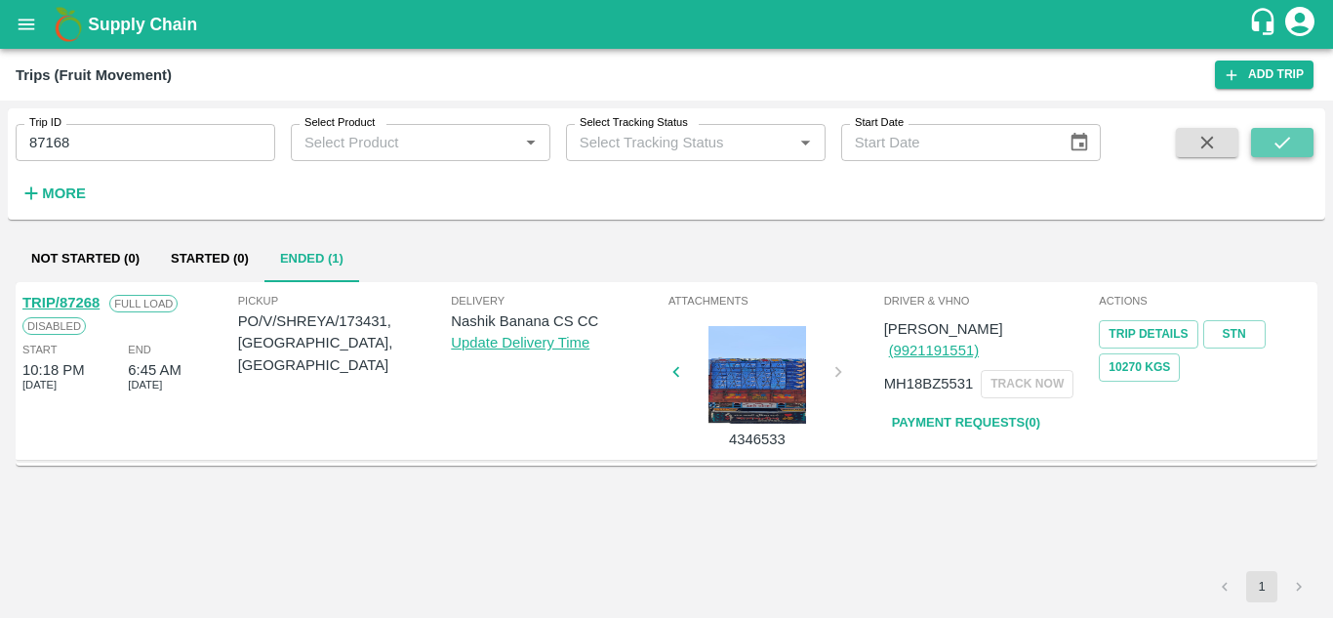
click at [1278, 148] on icon "submit" at bounding box center [1281, 142] width 21 height 21
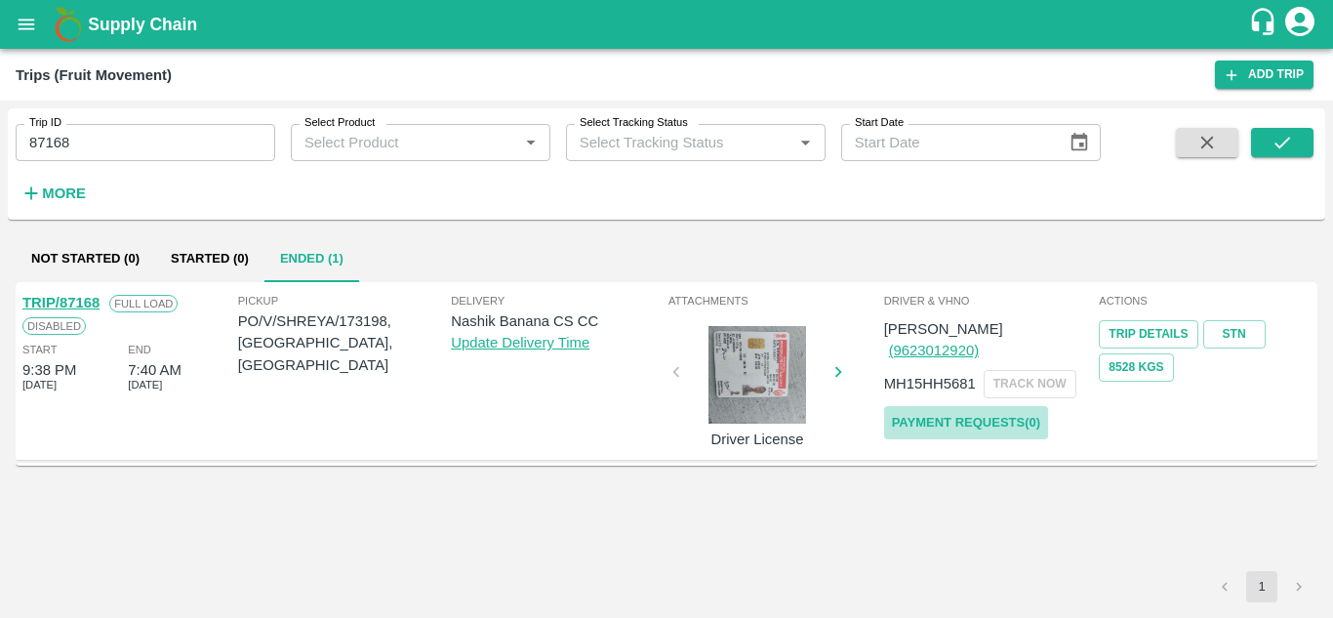
click at [982, 406] on link "Payment Requests( 0 )" at bounding box center [966, 423] width 164 height 34
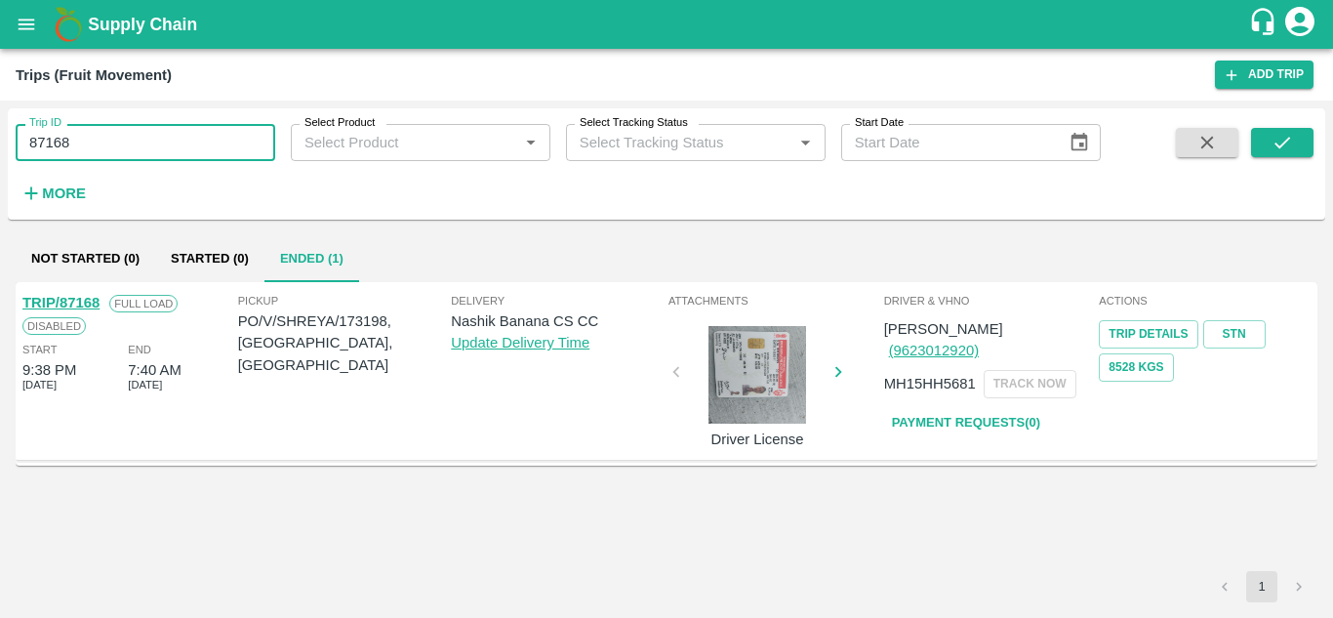
click at [71, 141] on input "87168" at bounding box center [146, 142] width 260 height 37
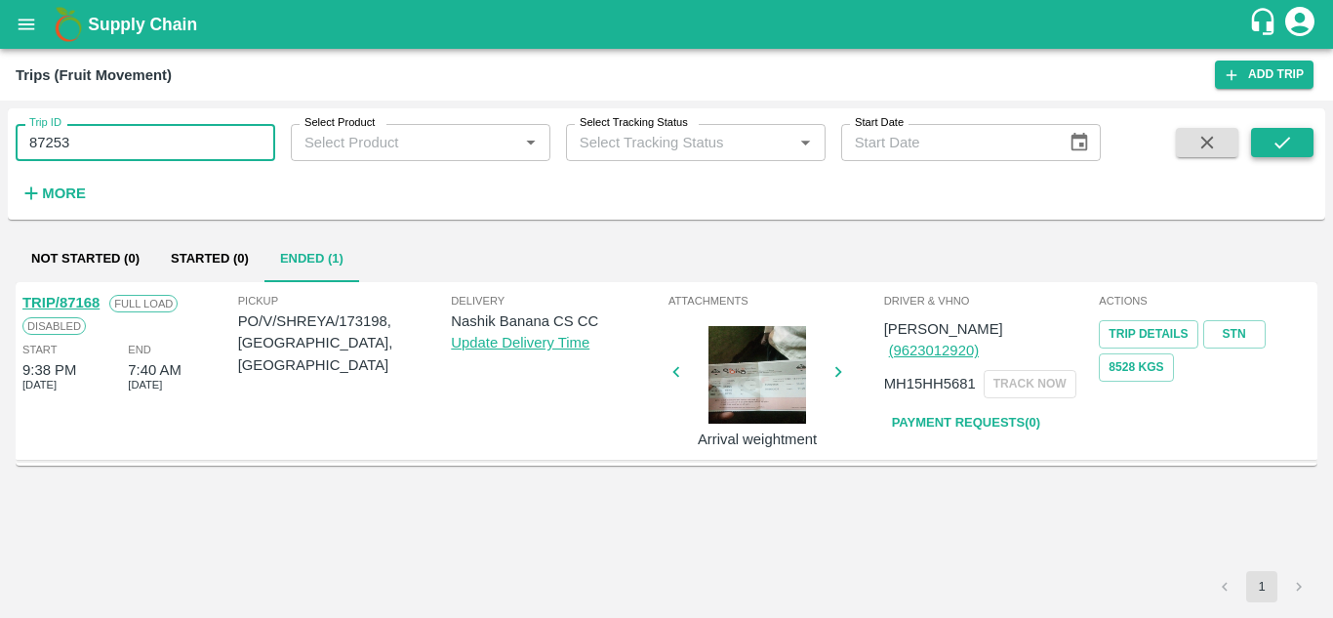
click at [1277, 149] on icon "submit" at bounding box center [1281, 142] width 21 height 21
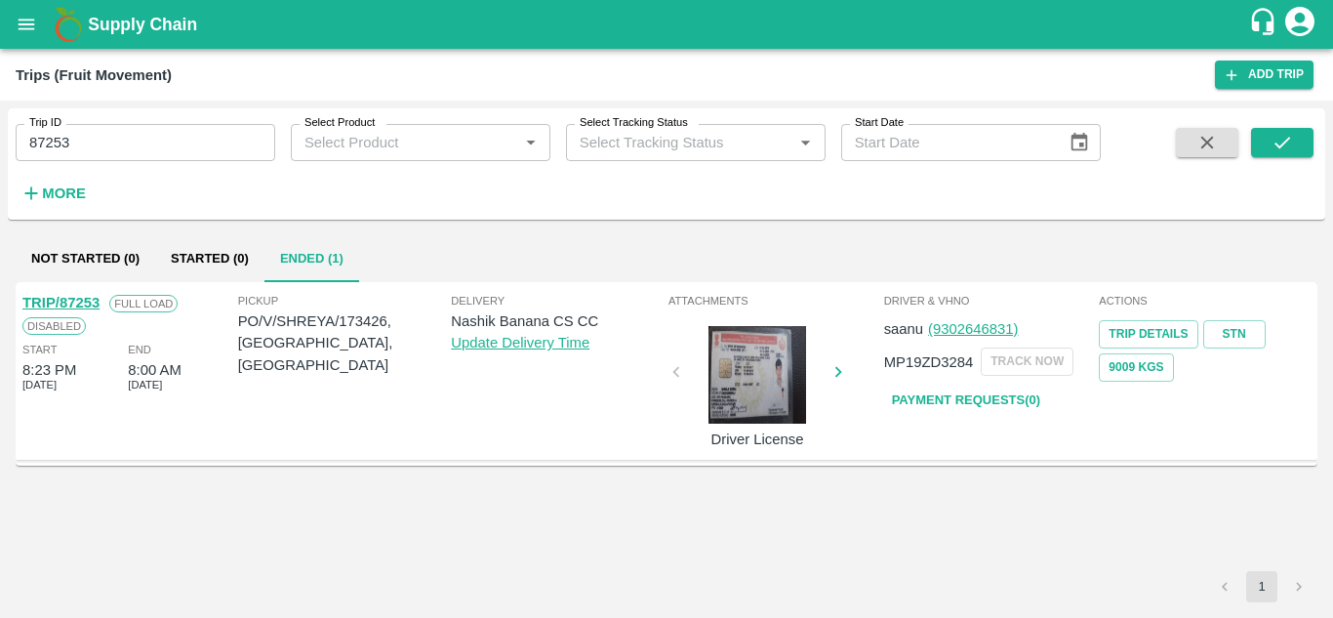
click at [965, 399] on link "Payment Requests( 0 )" at bounding box center [966, 400] width 164 height 34
click at [82, 133] on input "87253" at bounding box center [146, 142] width 260 height 37
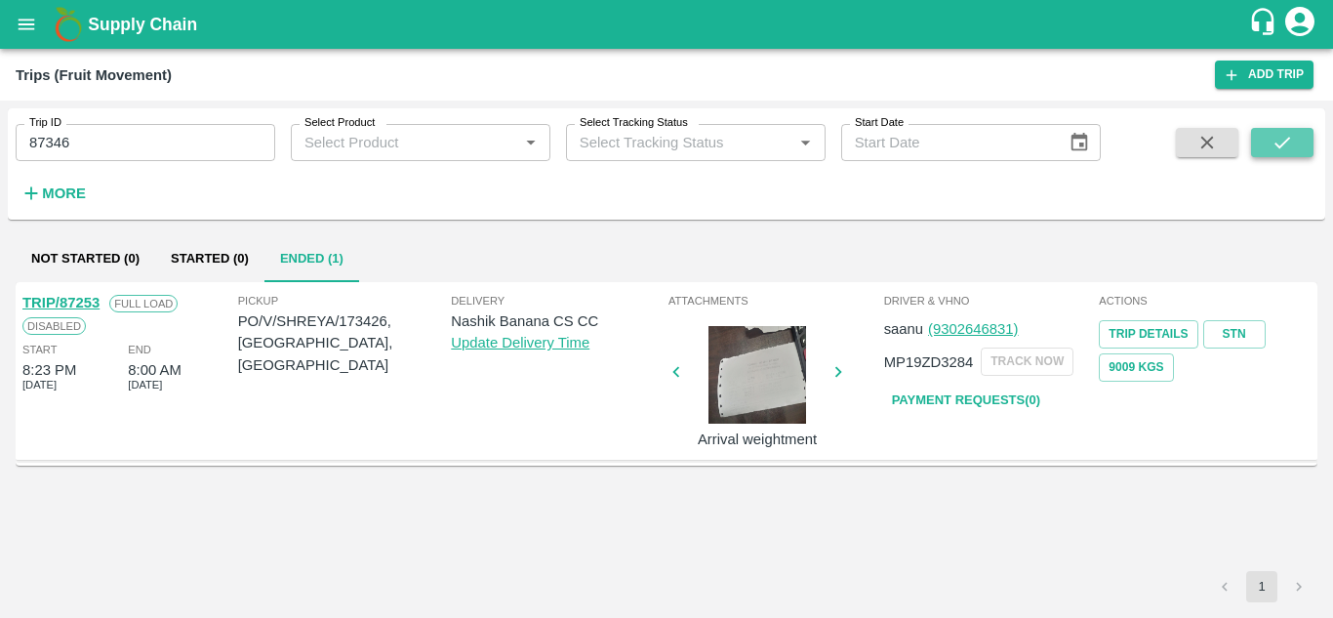
click at [1280, 138] on icon "submit" at bounding box center [1281, 142] width 21 height 21
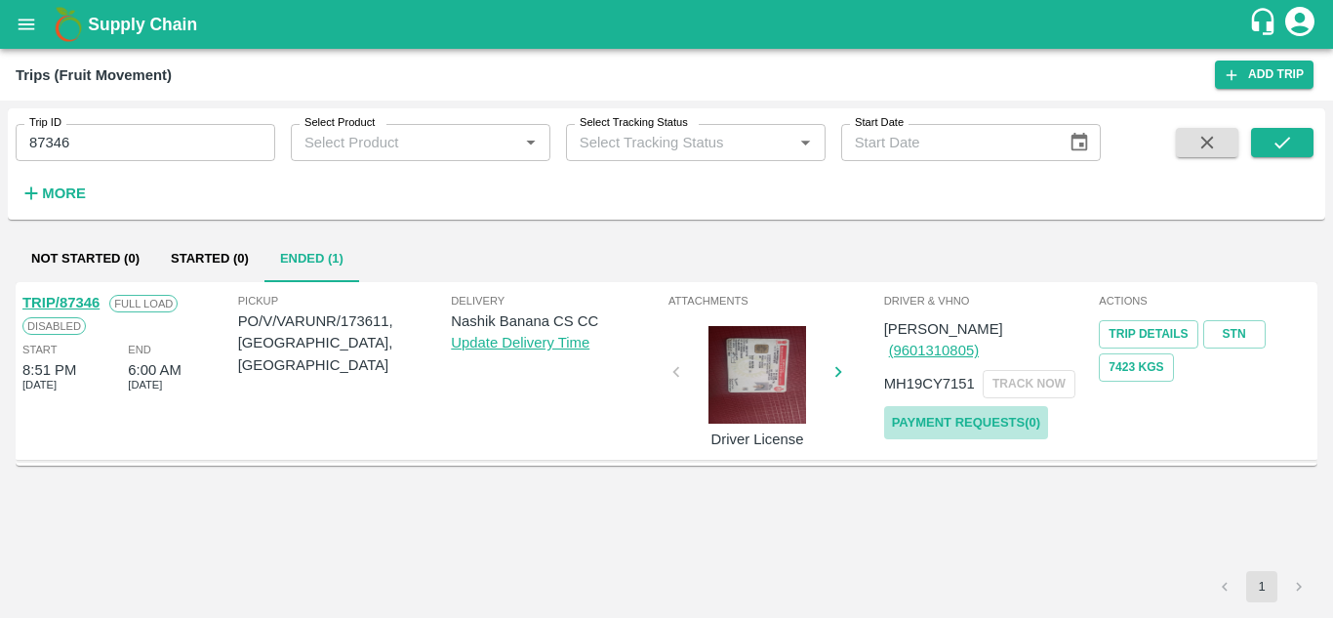
click at [968, 406] on link "Payment Requests( 0 )" at bounding box center [966, 423] width 164 height 34
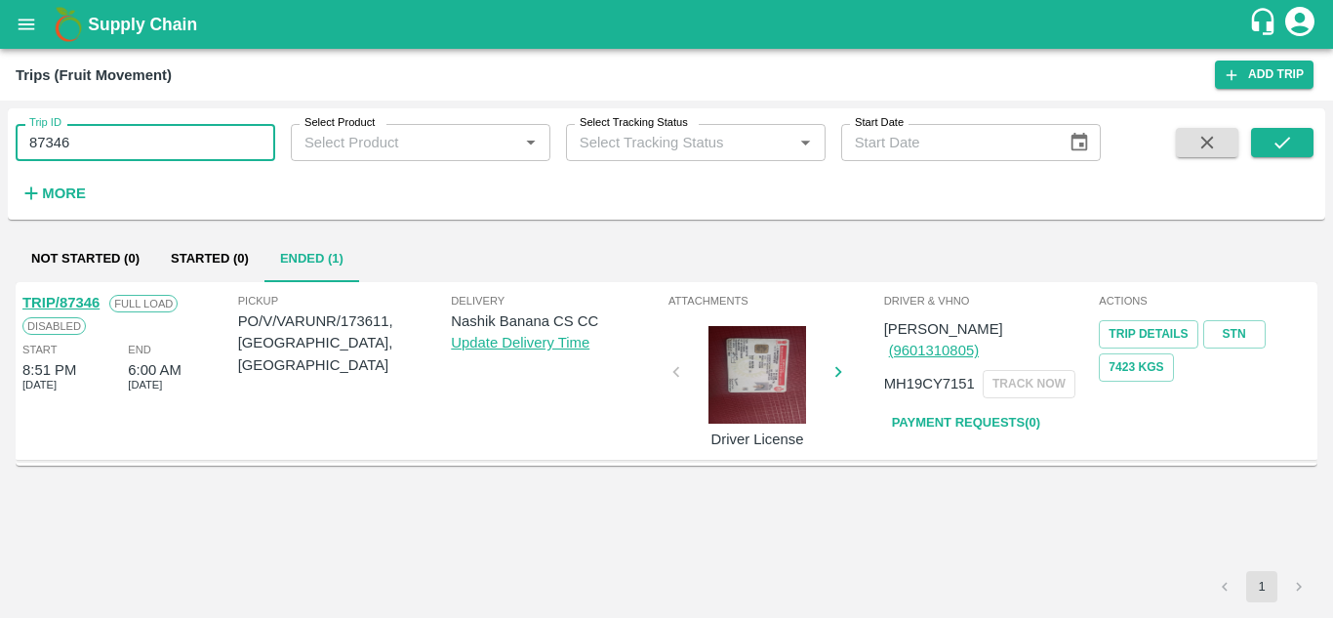
click at [109, 140] on input "87346" at bounding box center [146, 142] width 260 height 37
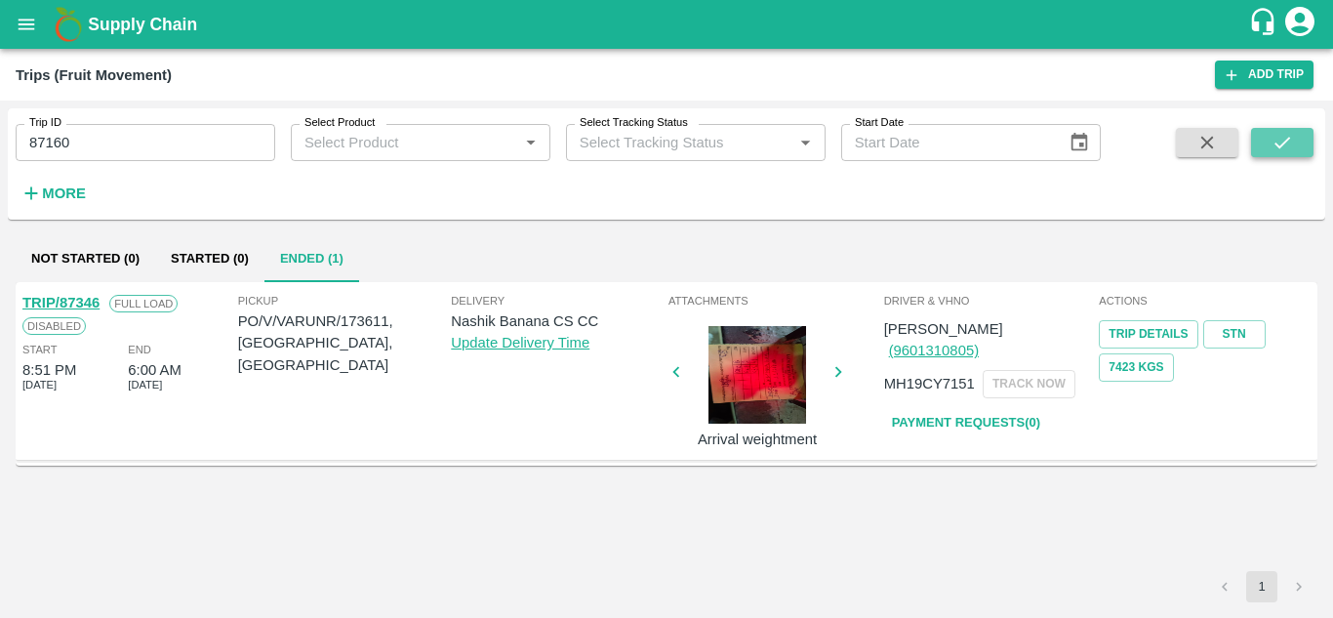
click at [1294, 141] on button "submit" at bounding box center [1282, 142] width 62 height 29
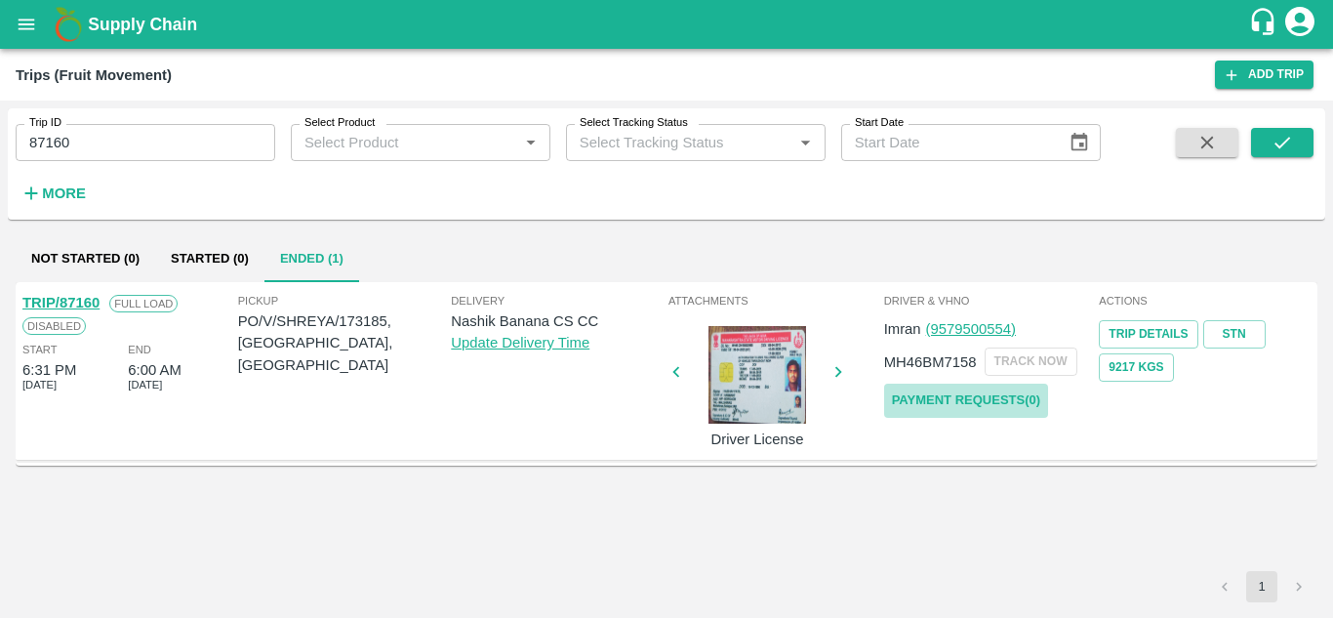
click at [1009, 392] on link "Payment Requests( 0 )" at bounding box center [966, 400] width 164 height 34
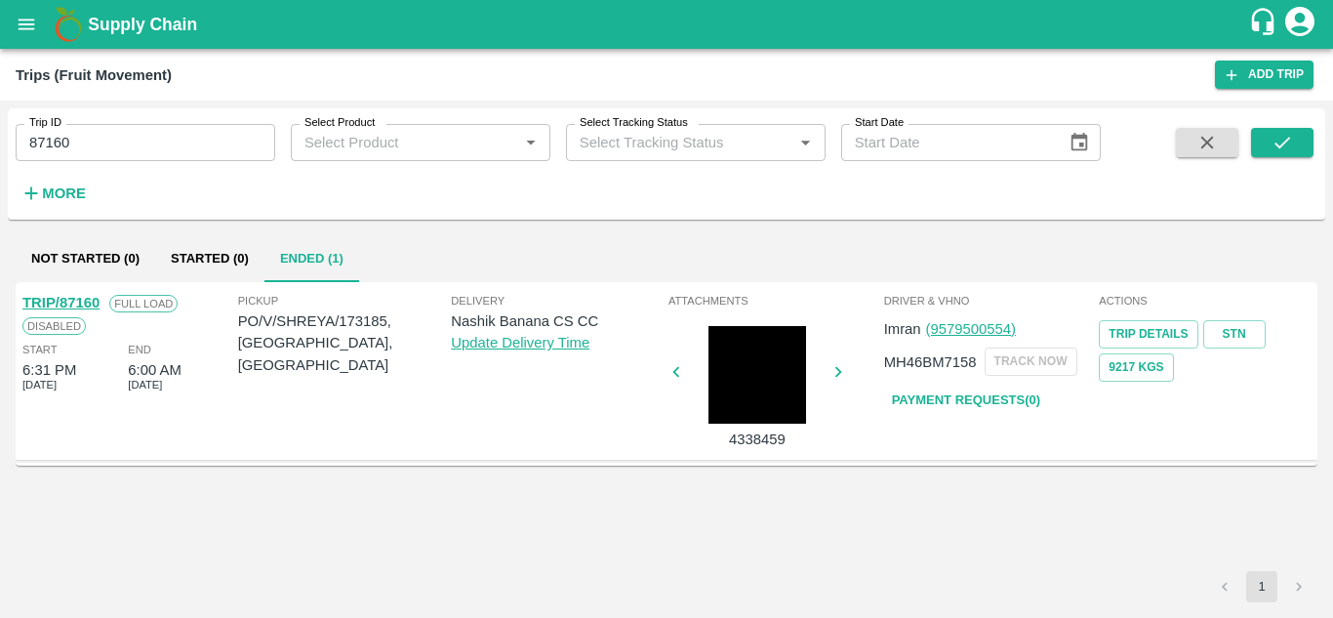
click at [94, 135] on input "87160" at bounding box center [146, 142] width 260 height 37
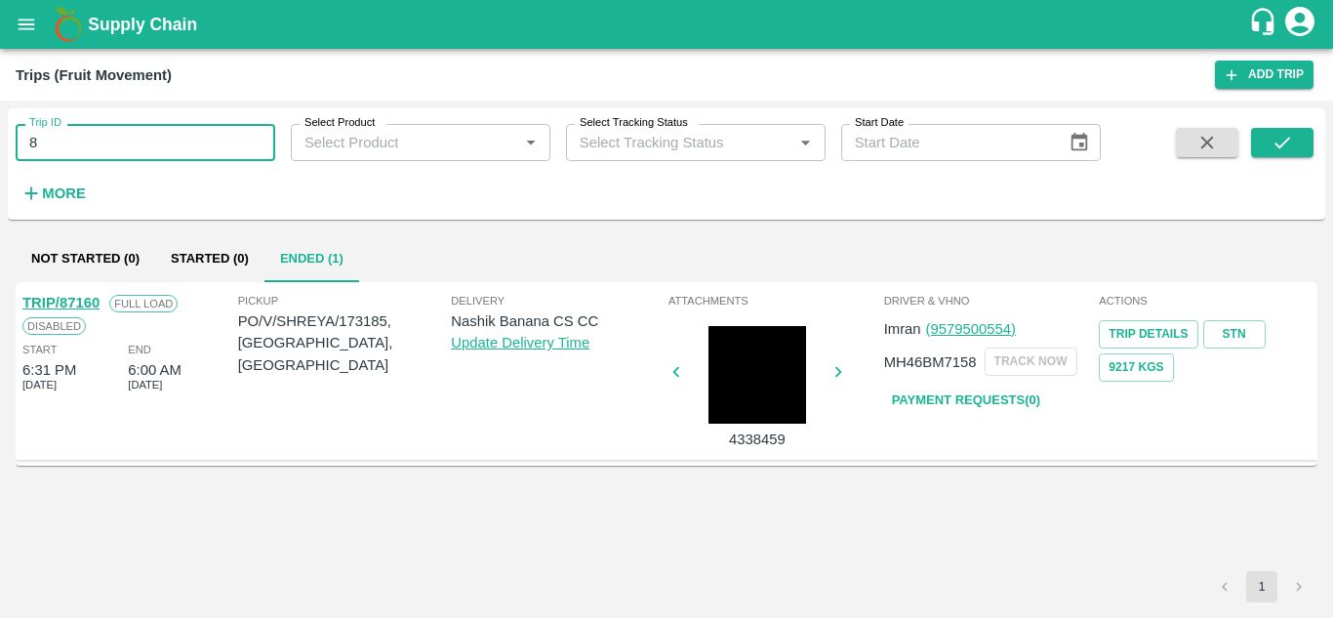
type input "8"
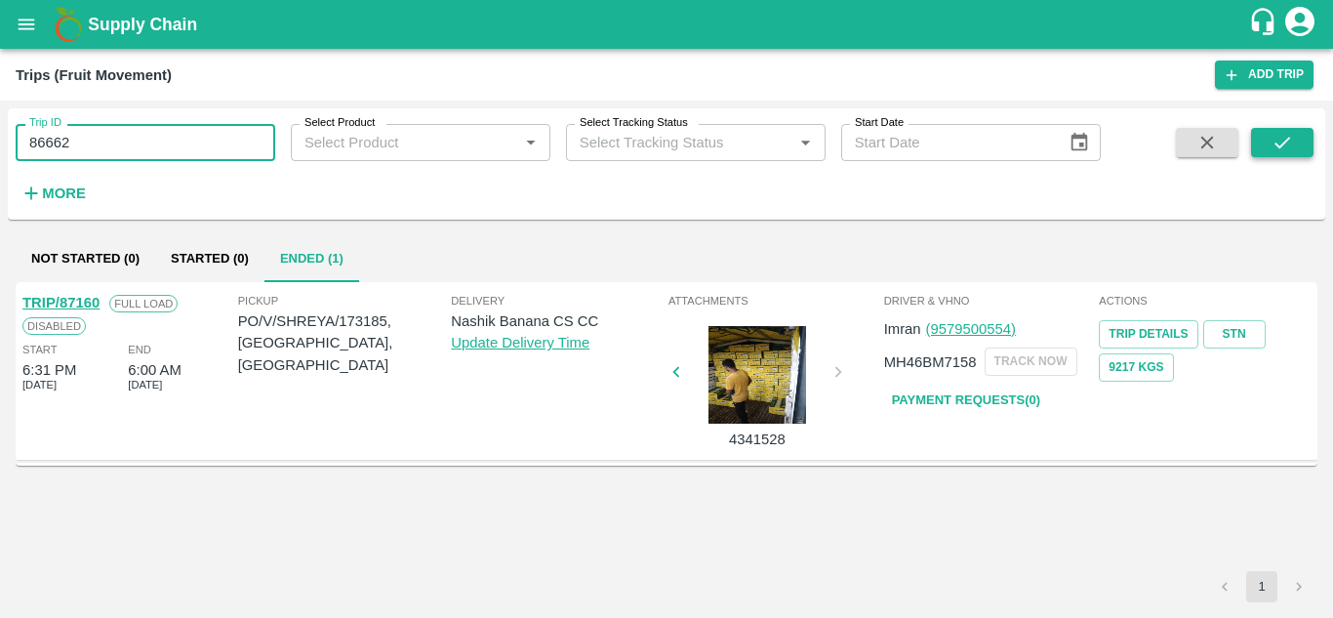
type input "86662"
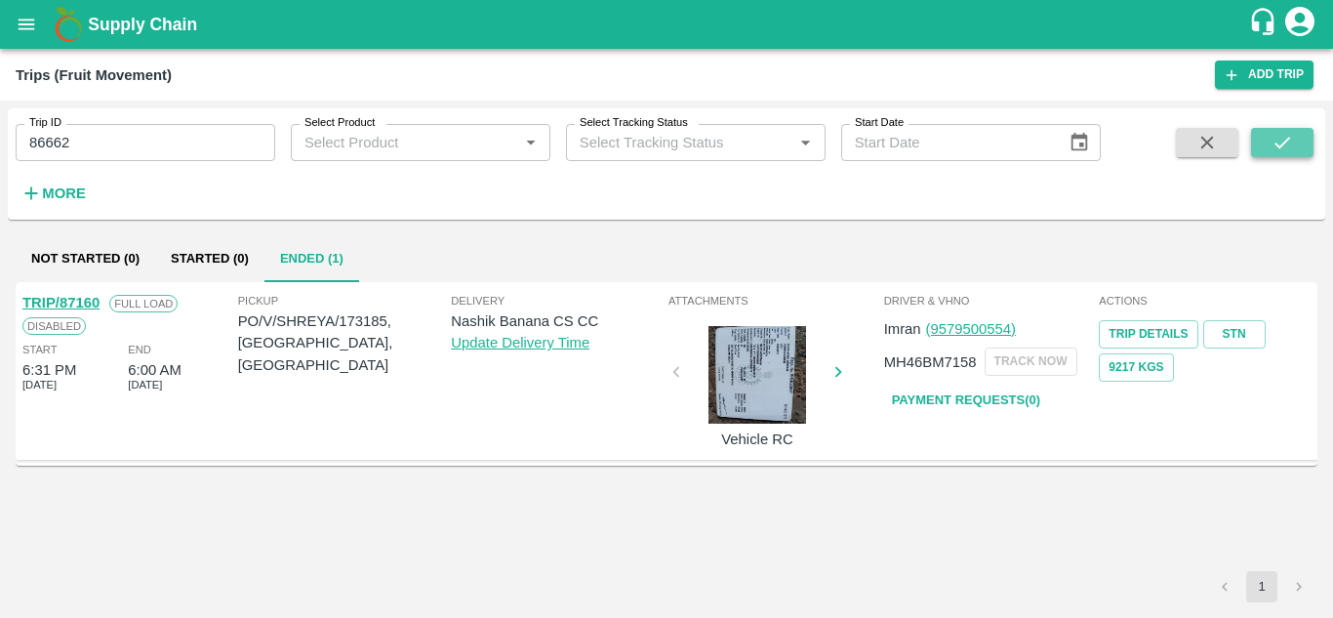
click at [1288, 135] on icon "submit" at bounding box center [1281, 142] width 21 height 21
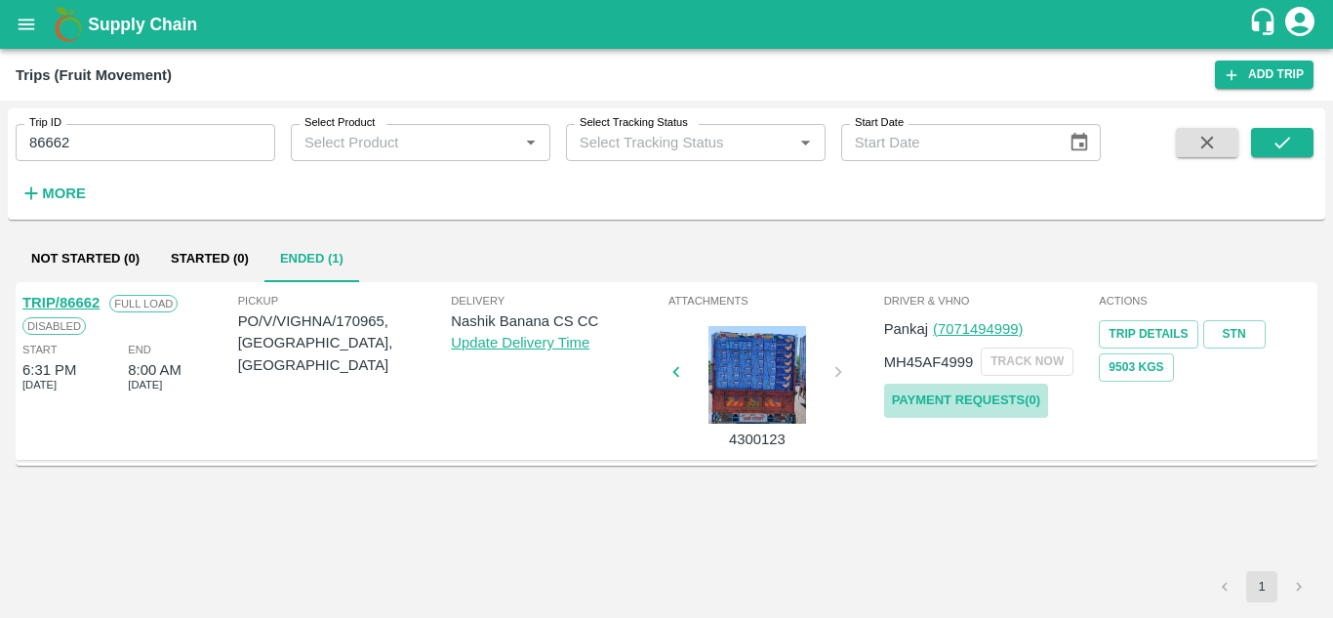
click at [967, 397] on link "Payment Requests( 0 )" at bounding box center [966, 400] width 164 height 34
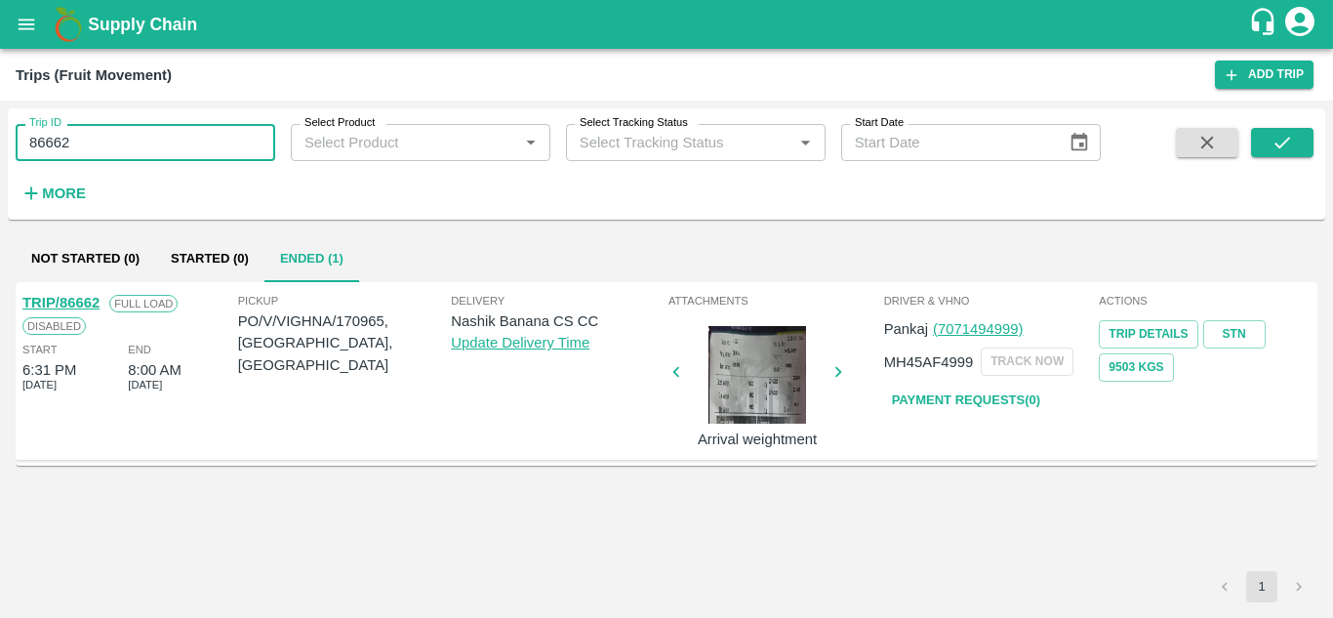
click at [78, 131] on input "86662" at bounding box center [146, 142] width 260 height 37
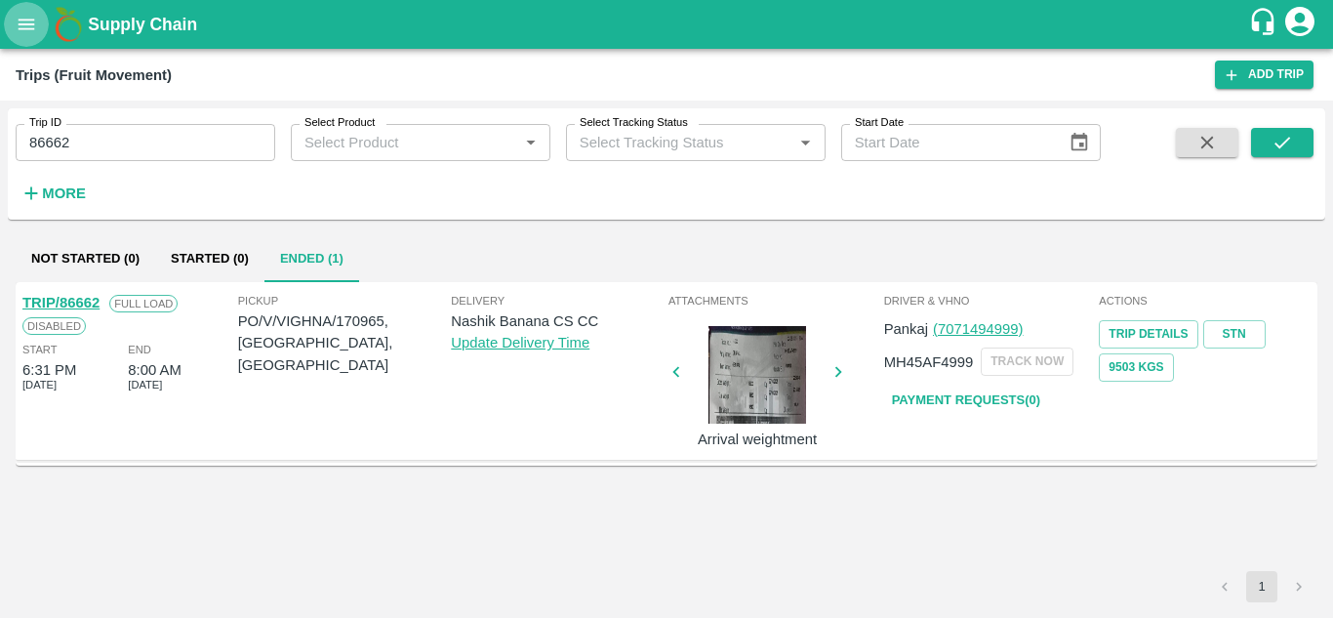
click at [26, 23] on icon "open drawer" at bounding box center [26, 24] width 21 height 21
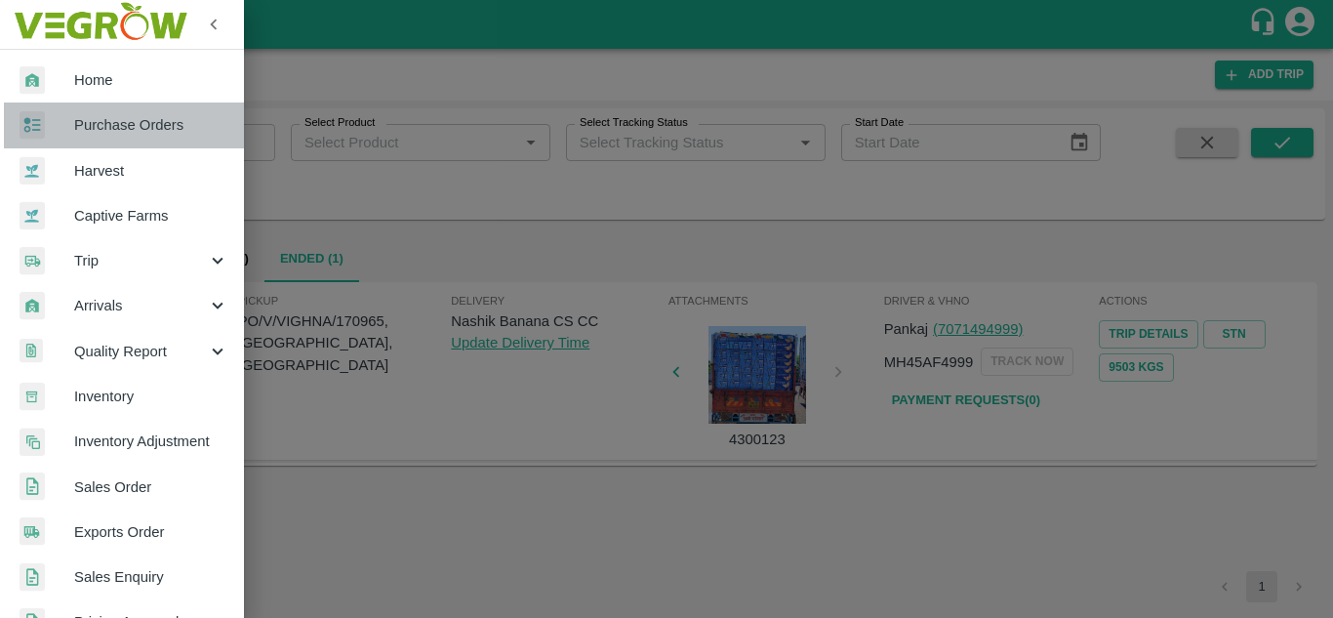
click at [124, 130] on span "Purchase Orders" at bounding box center [151, 124] width 154 height 21
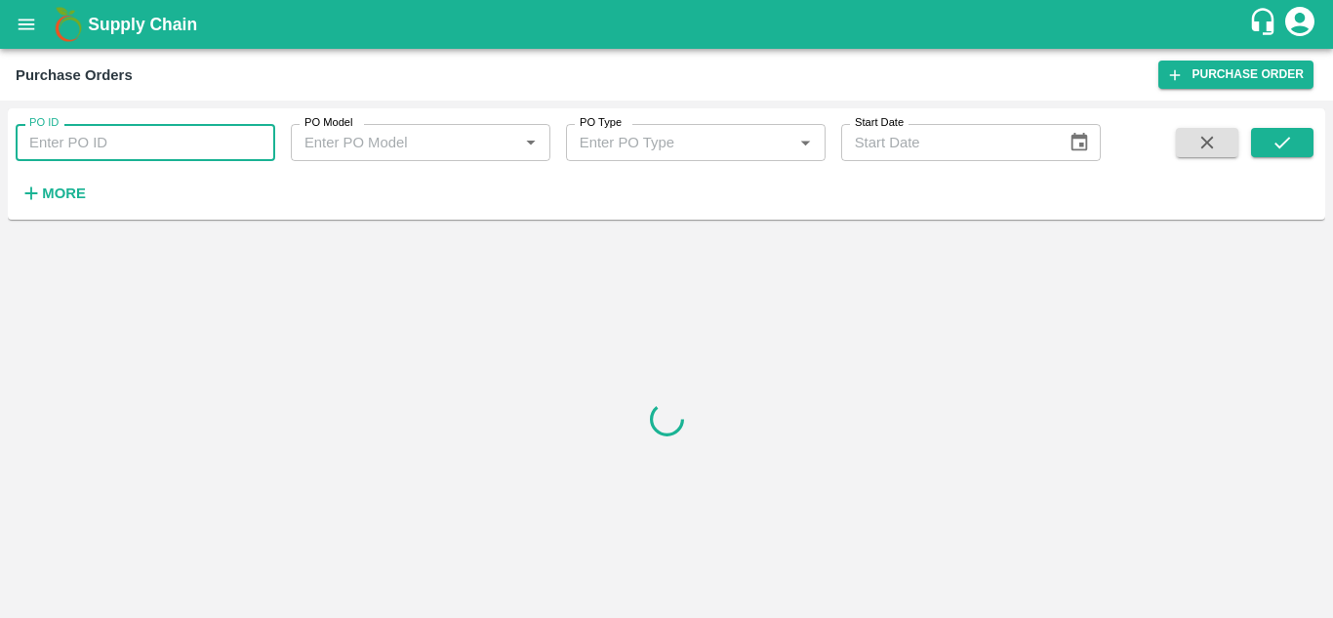
click at [99, 158] on input "PO ID" at bounding box center [146, 142] width 260 height 37
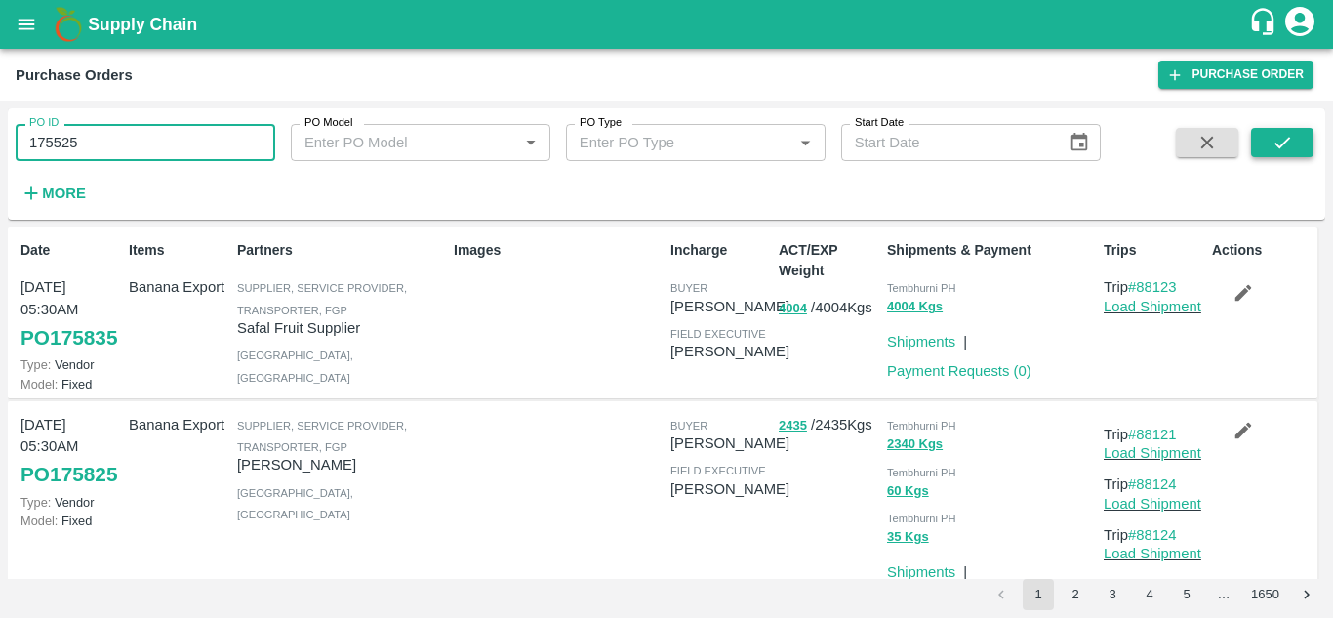
type input "175525"
click at [1286, 140] on icon "submit" at bounding box center [1282, 143] width 16 height 12
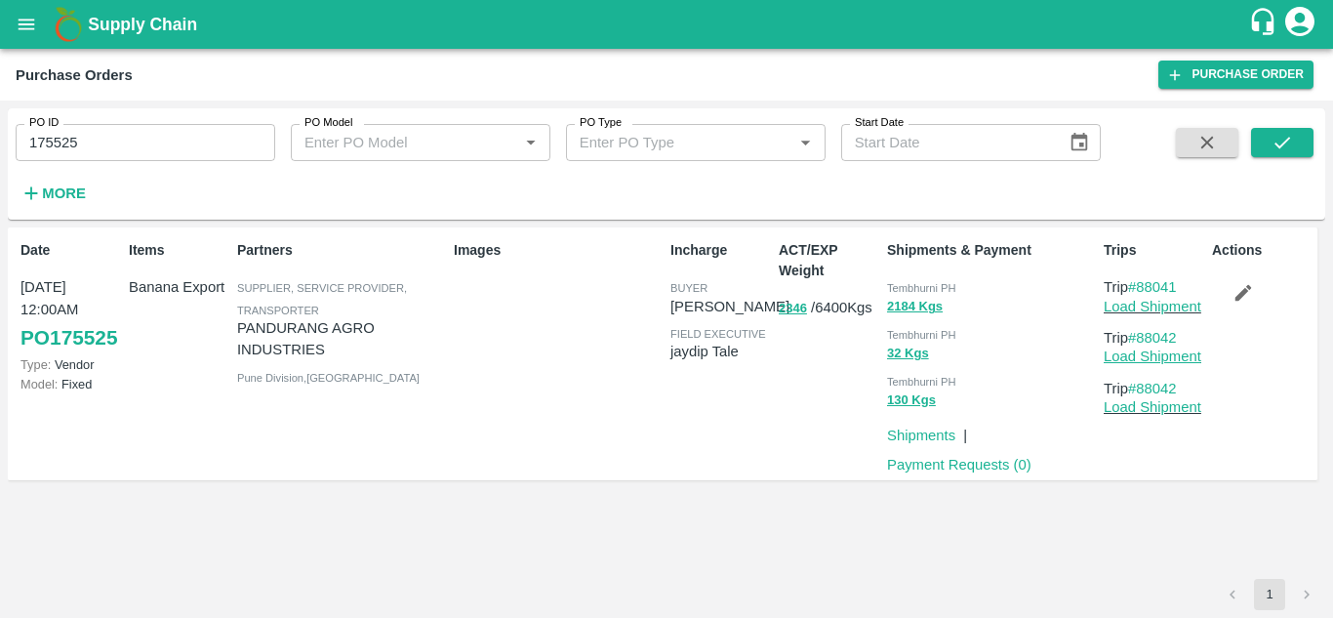
click at [1166, 350] on link "Load Shipment" at bounding box center [1153, 356] width 98 height 16
click at [1161, 312] on link "Load Shipment" at bounding box center [1153, 307] width 98 height 16
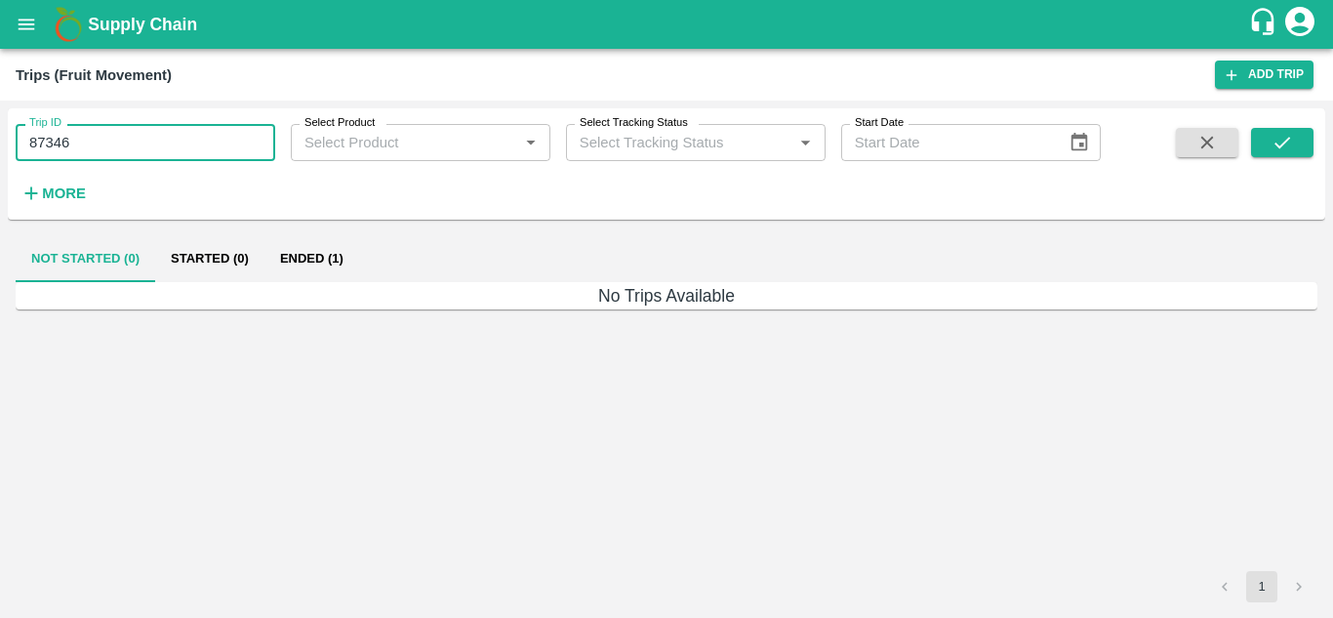
click at [73, 153] on input "87346" at bounding box center [146, 142] width 260 height 37
paste input "text"
type input "173257"
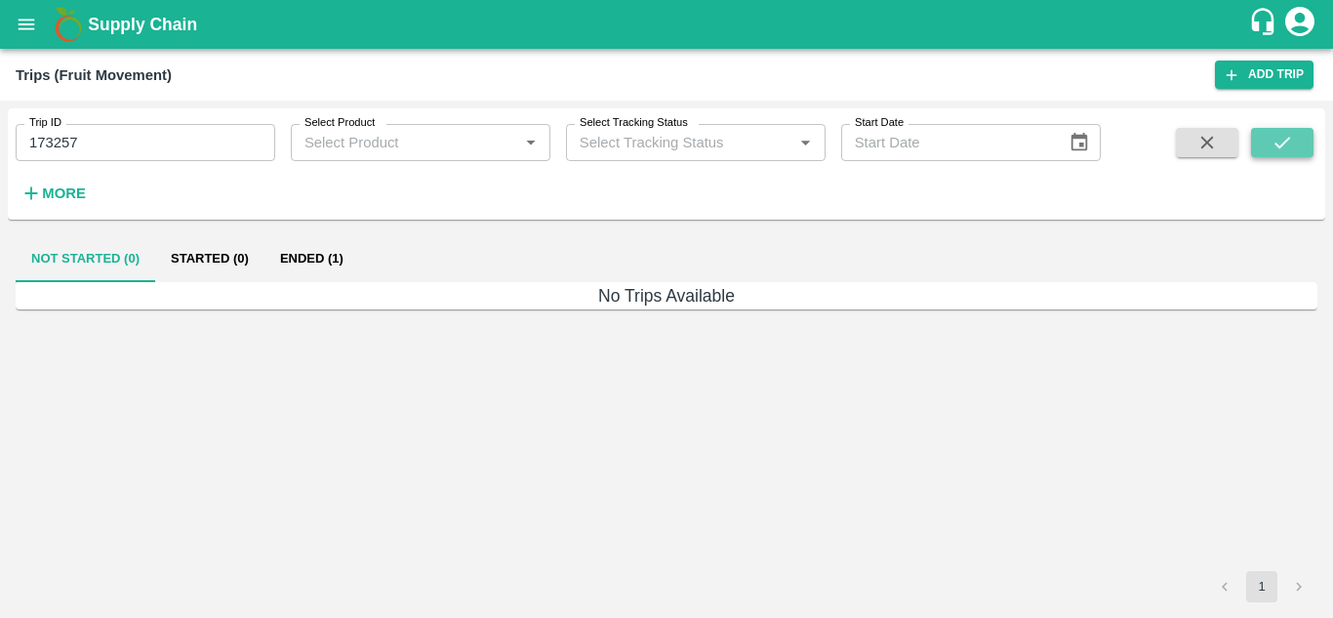
click at [1283, 136] on icon "submit" at bounding box center [1281, 142] width 21 height 21
click at [25, 35] on icon "open drawer" at bounding box center [26, 24] width 21 height 21
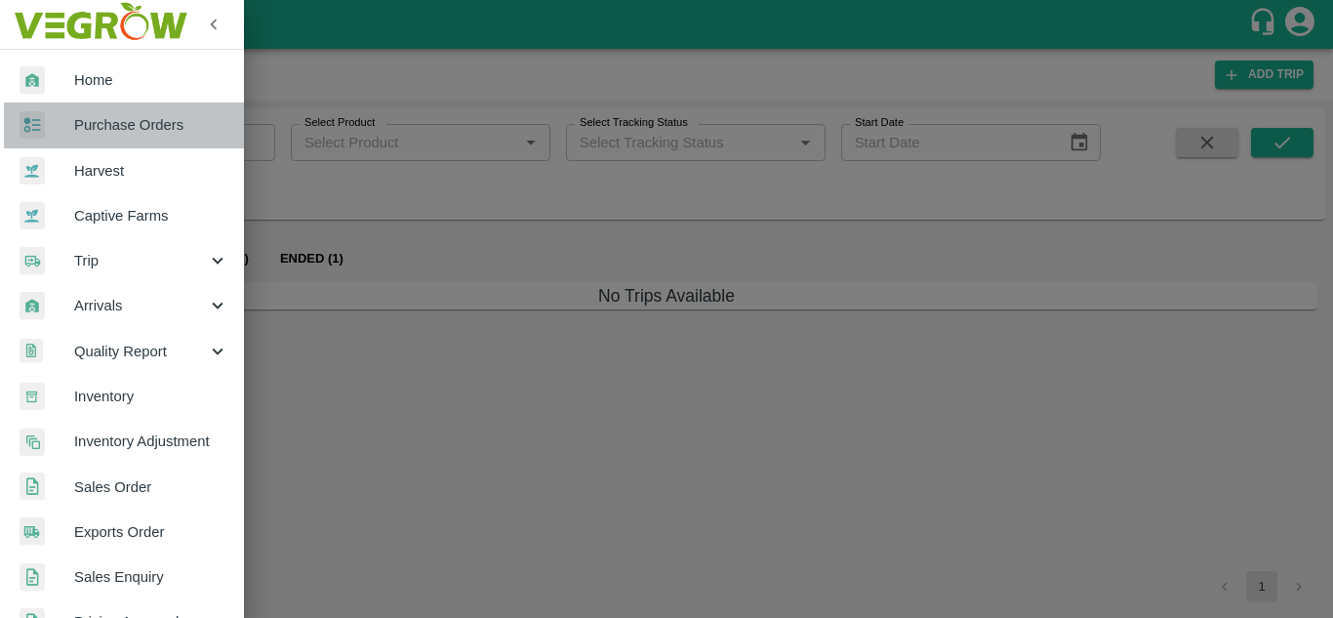
click at [132, 124] on span "Purchase Orders" at bounding box center [151, 124] width 154 height 21
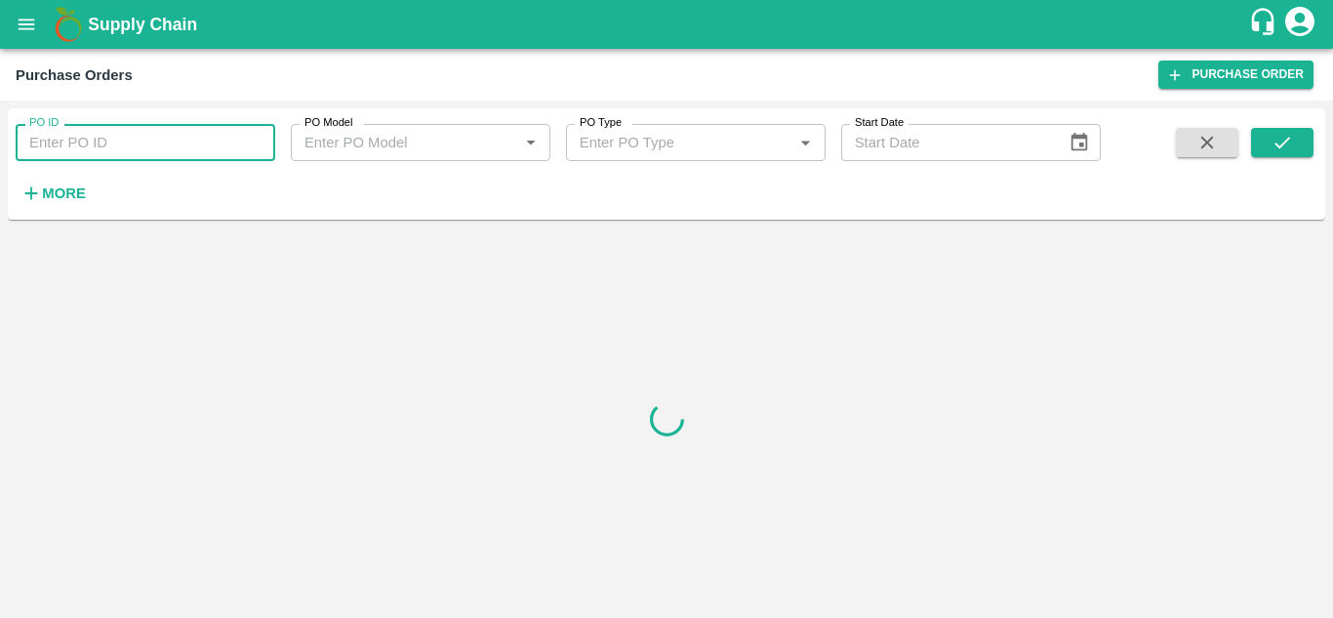
click at [77, 151] on input "PO ID" at bounding box center [146, 142] width 260 height 37
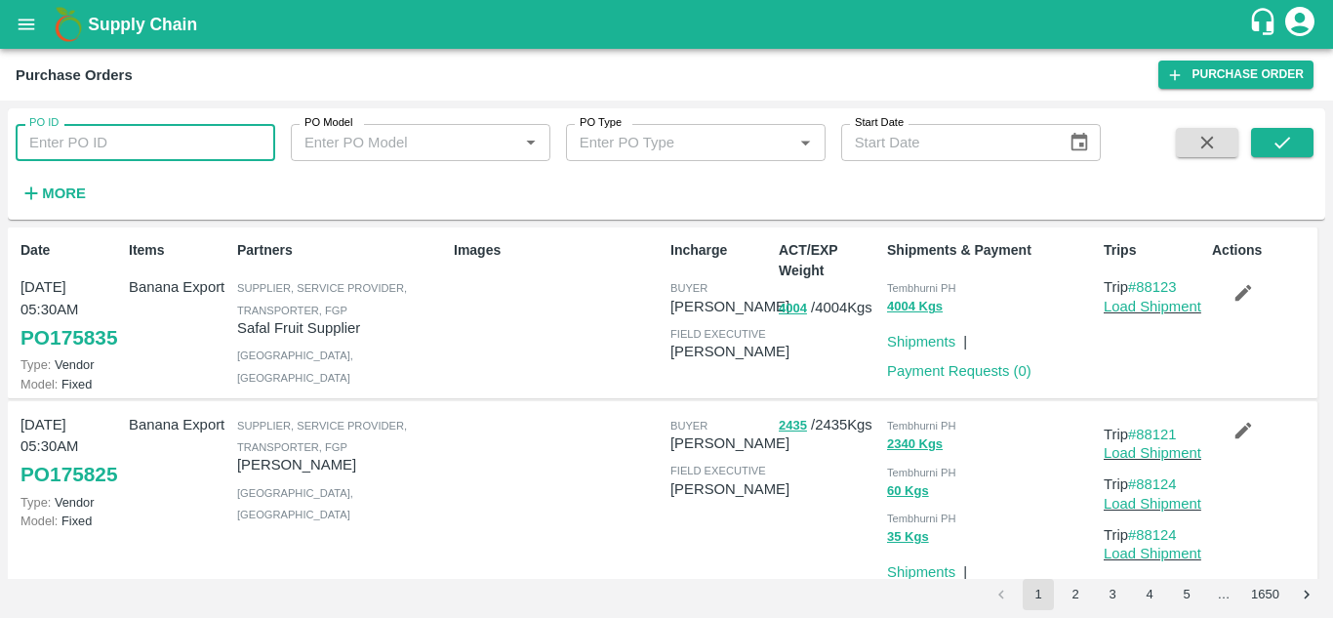
click at [20, 141] on input "PO ID" at bounding box center [146, 142] width 260 height 37
click at [76, 151] on input "PO ID" at bounding box center [146, 142] width 260 height 37
click at [53, 132] on input "PO ID" at bounding box center [146, 142] width 260 height 37
click at [71, 134] on input "PO ID" at bounding box center [146, 142] width 260 height 37
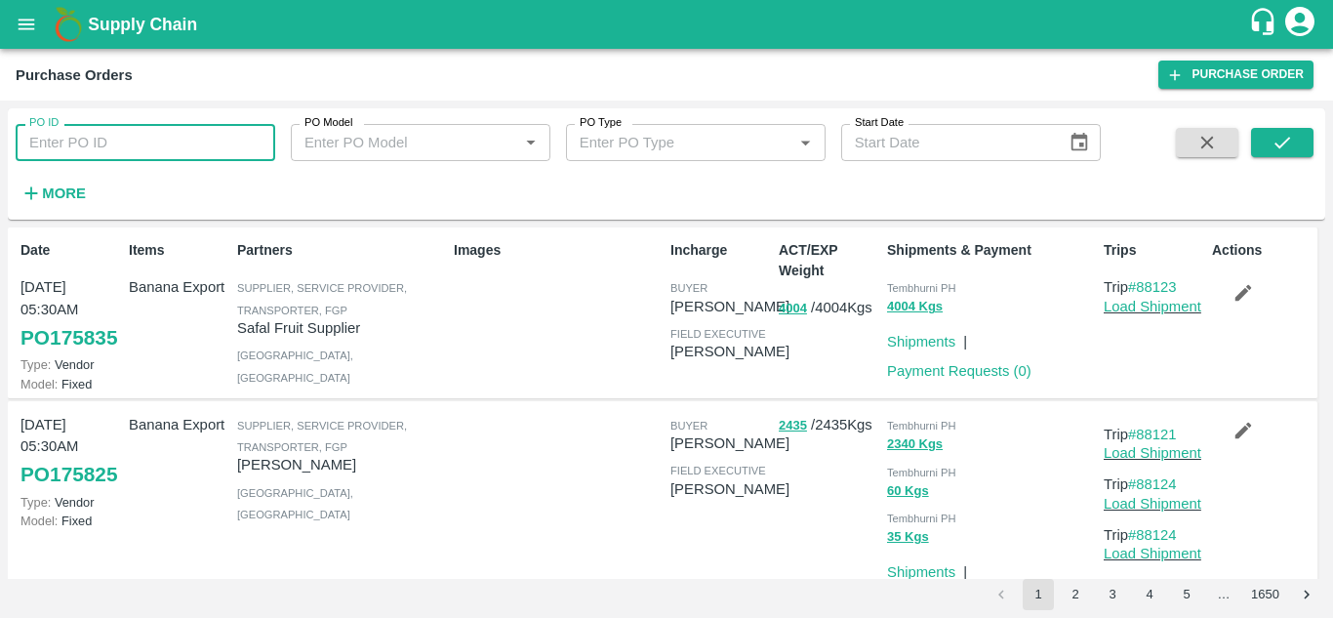
paste input "173257"
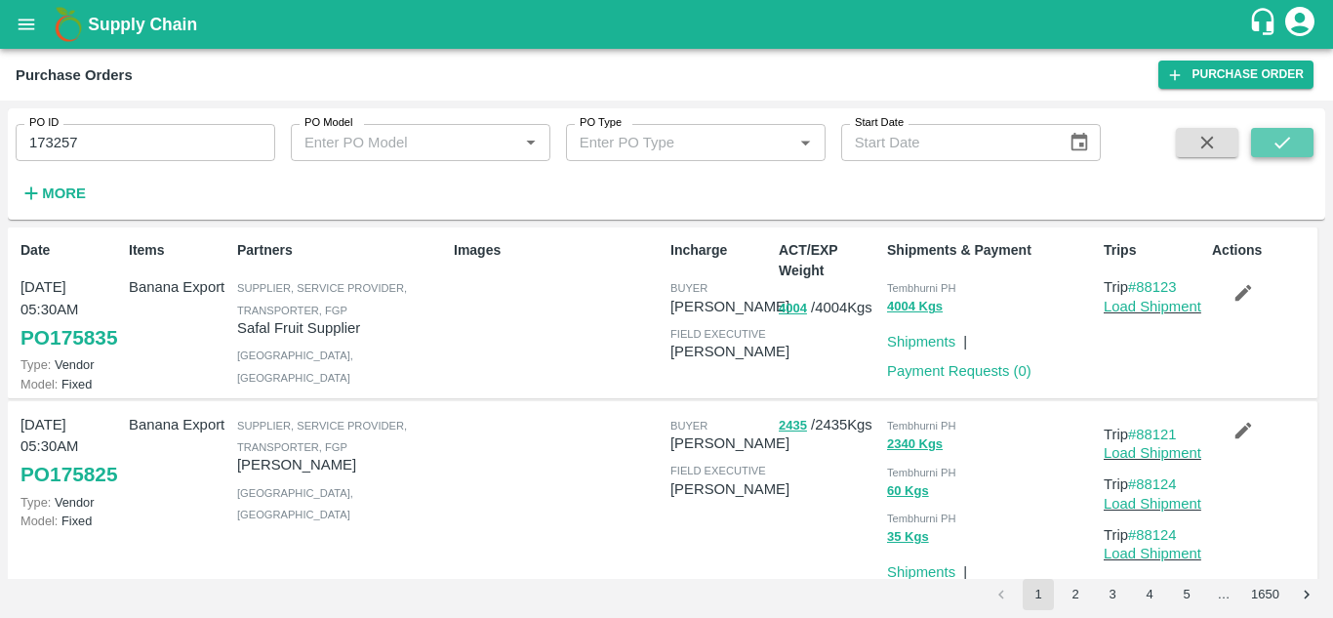
click at [1289, 140] on icon "submit" at bounding box center [1281, 142] width 21 height 21
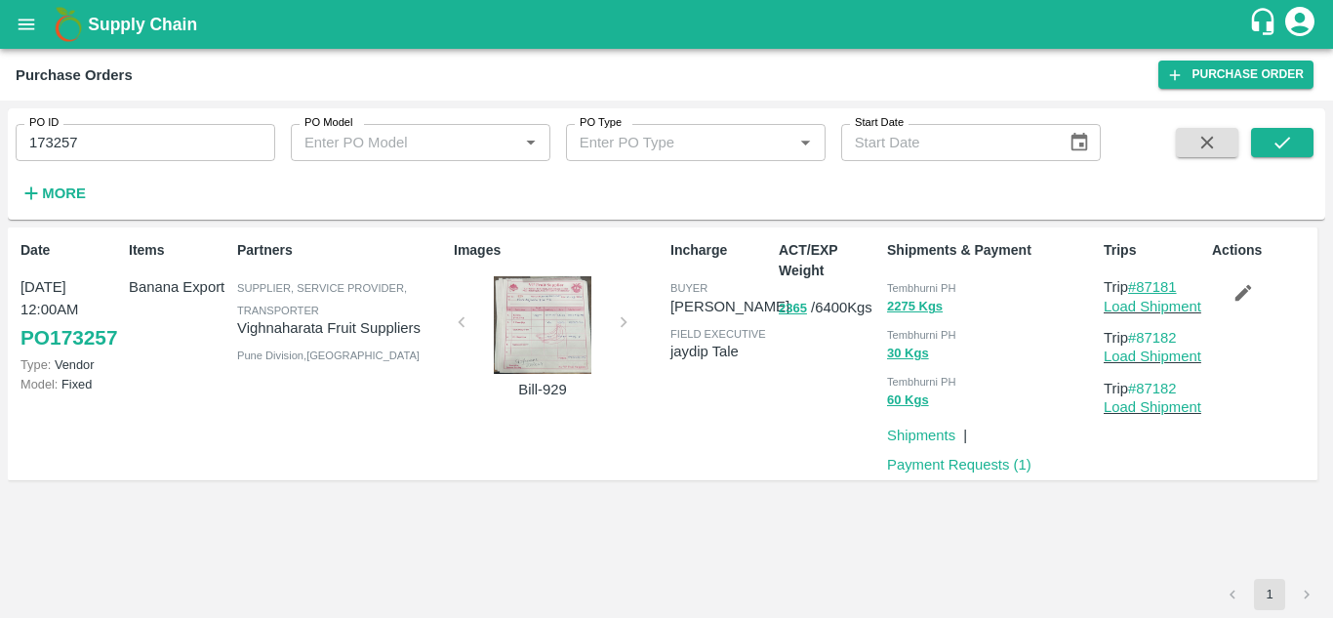
drag, startPoint x: 1190, startPoint y: 287, endPoint x: 1142, endPoint y: 287, distance: 48.8
click at [1142, 287] on p "Trip #87181" at bounding box center [1154, 286] width 100 height 21
copy link "87181"
click at [83, 136] on input "173257" at bounding box center [146, 142] width 260 height 37
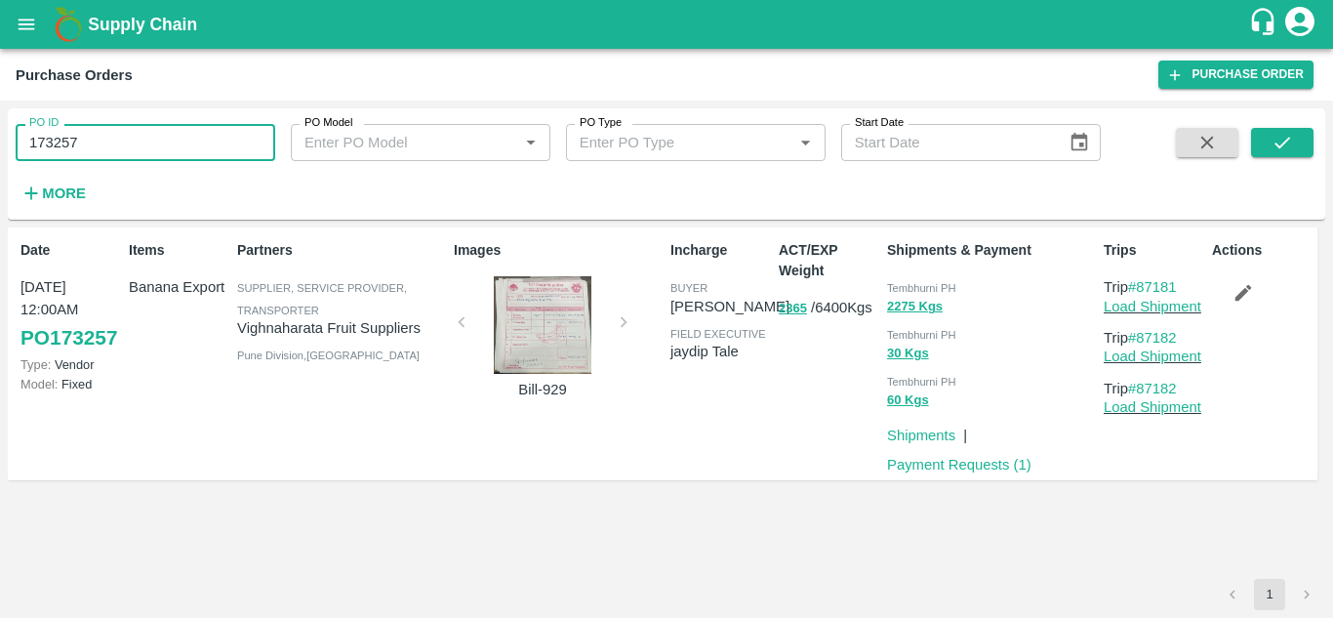
paste input "text"
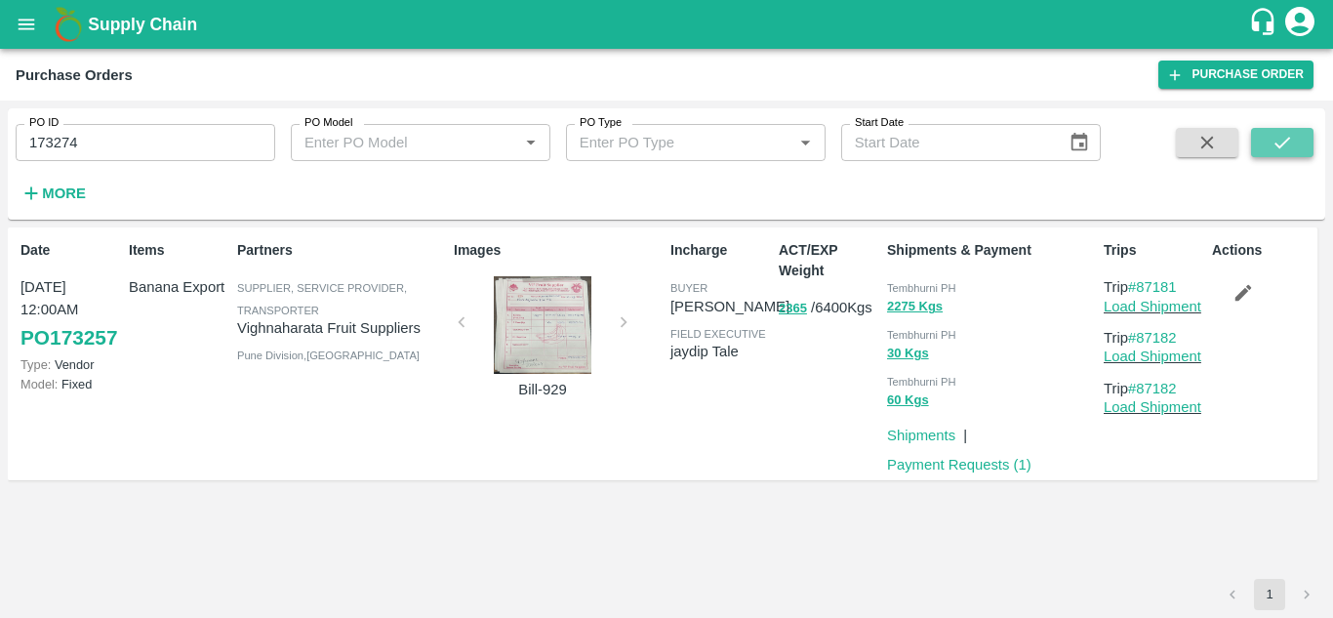
click at [1296, 136] on button "submit" at bounding box center [1282, 142] width 62 height 29
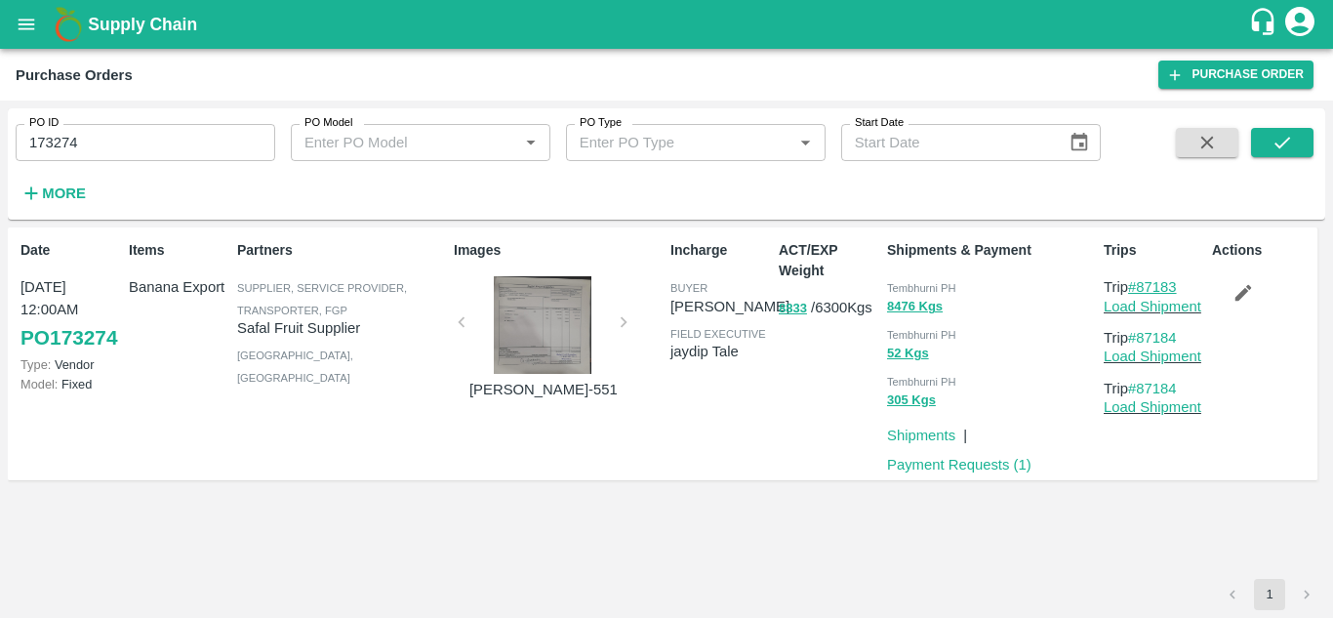
drag, startPoint x: 1188, startPoint y: 285, endPoint x: 1142, endPoint y: 290, distance: 47.1
click at [1142, 290] on p "Trip #87183" at bounding box center [1154, 286] width 100 height 21
copy link "87183"
click at [122, 143] on input "173274" at bounding box center [146, 142] width 260 height 37
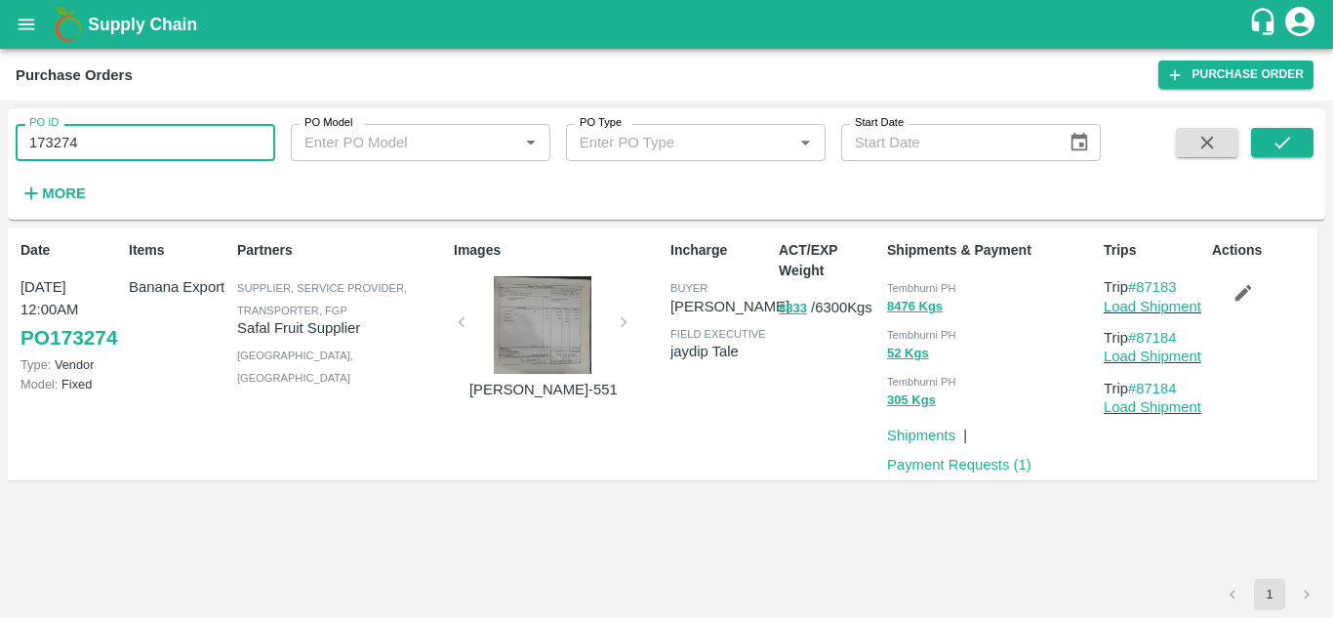
paste input "text"
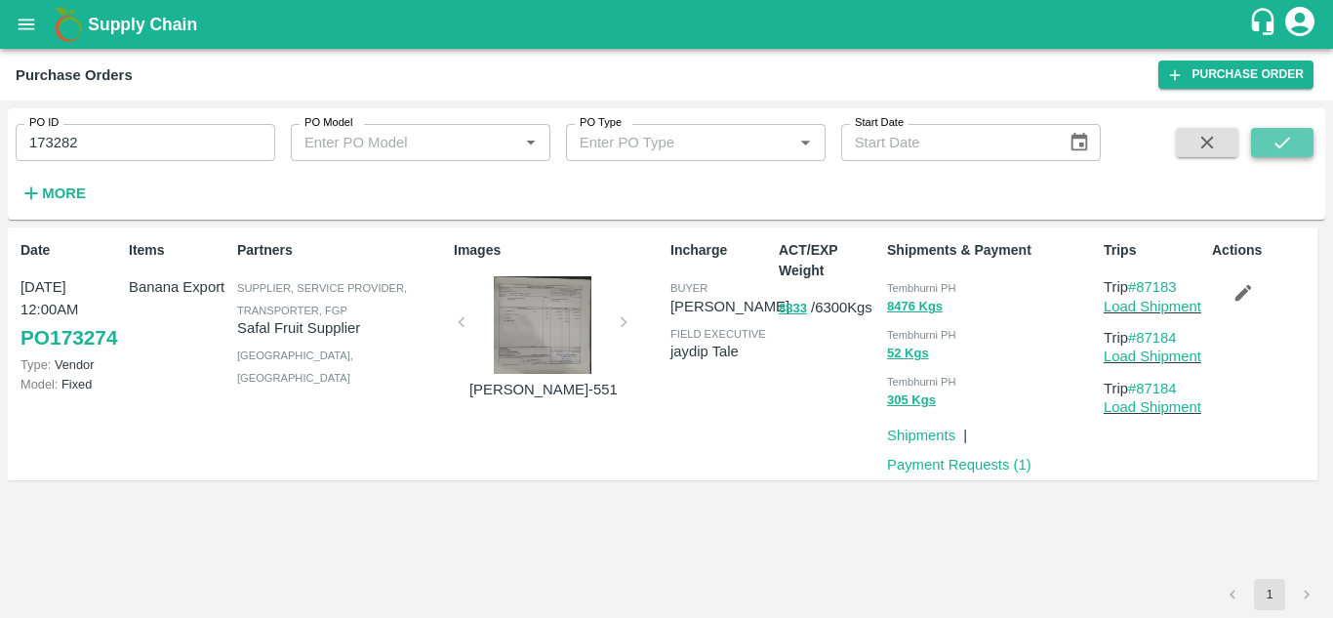
click at [1270, 131] on button "submit" at bounding box center [1282, 142] width 62 height 29
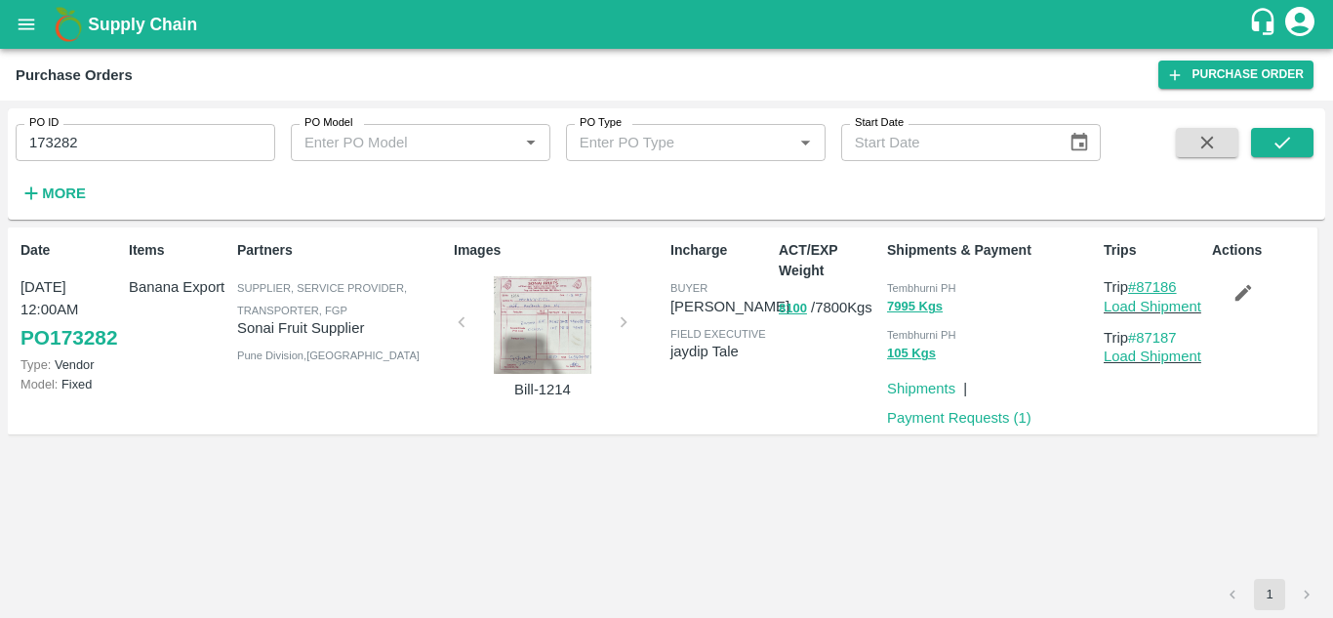
drag, startPoint x: 1194, startPoint y: 287, endPoint x: 1140, endPoint y: 289, distance: 54.7
click at [1140, 289] on p "Trip #87186" at bounding box center [1154, 286] width 100 height 21
copy link "87186"
click at [108, 125] on input "173282" at bounding box center [146, 142] width 260 height 37
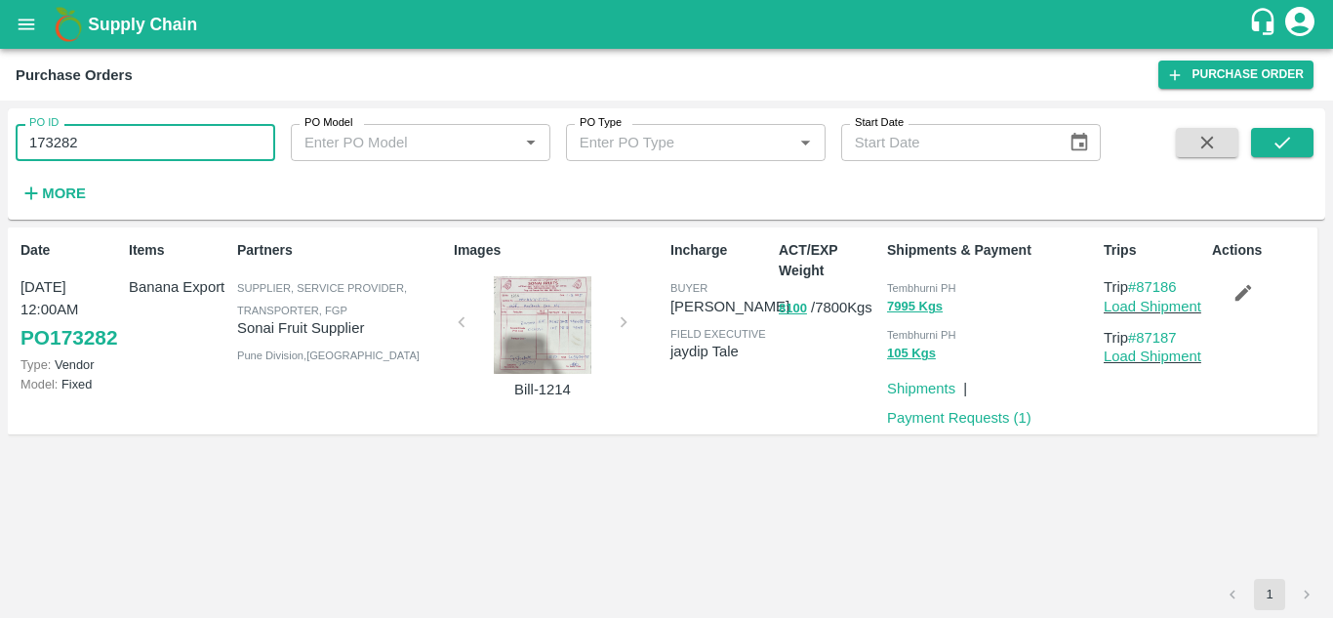
paste input "text"
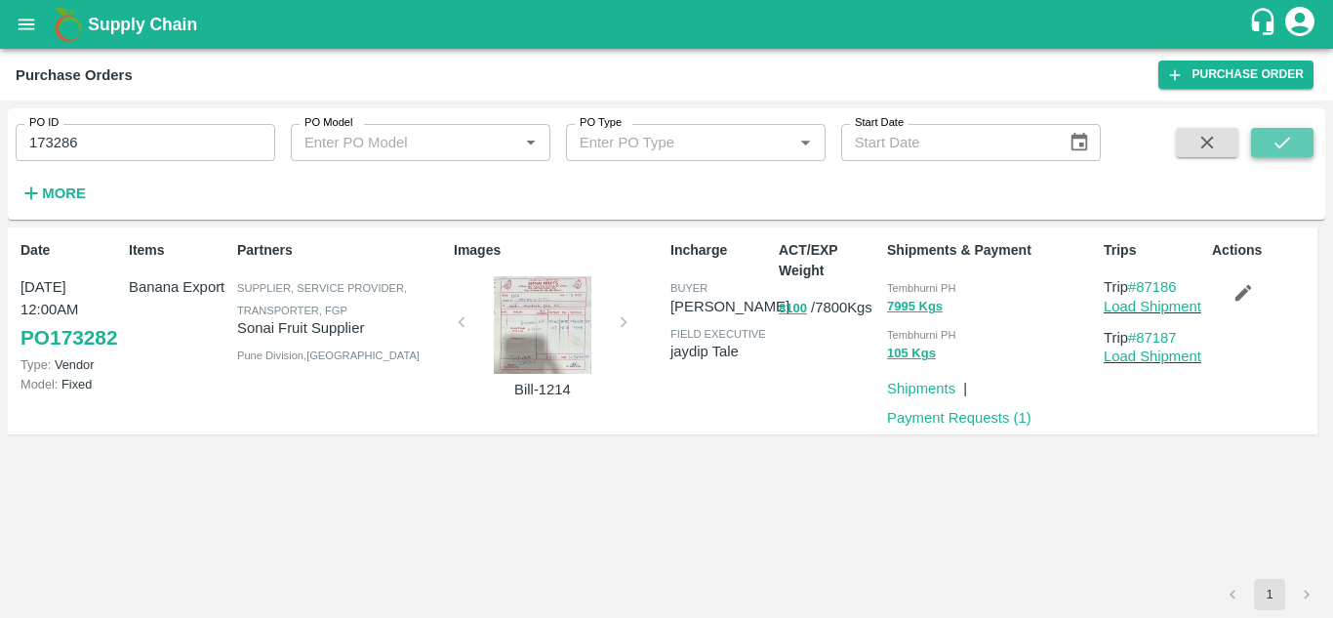
click at [1281, 136] on icon "submit" at bounding box center [1281, 142] width 21 height 21
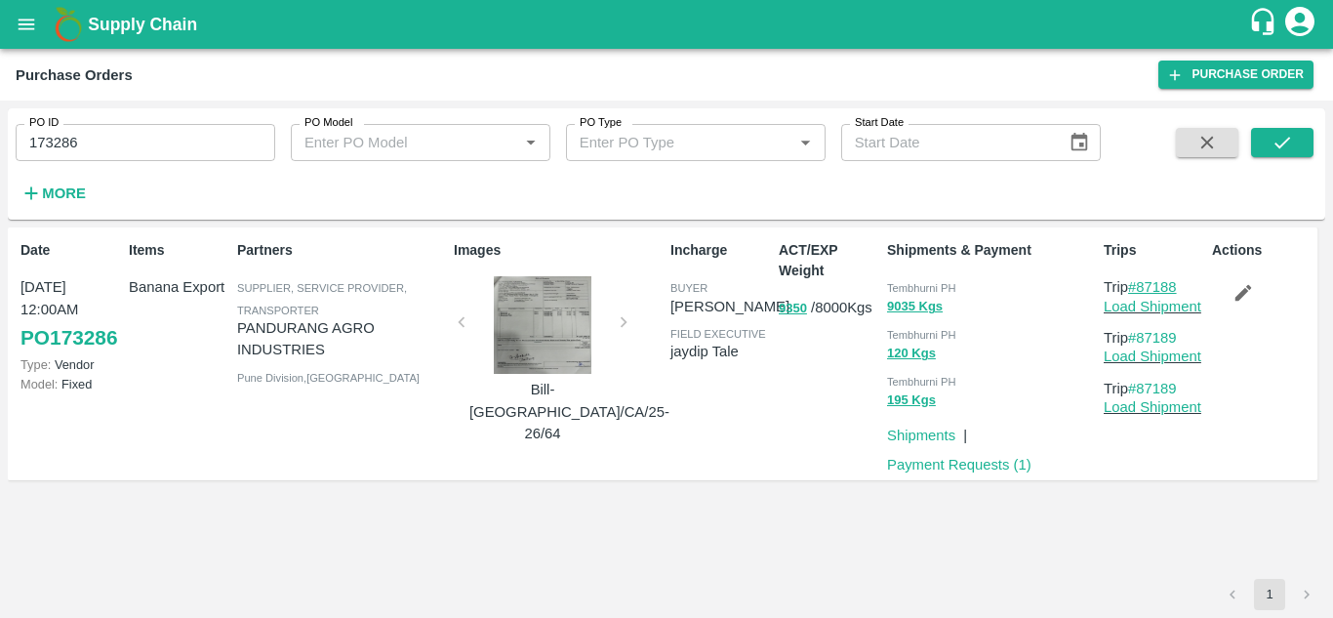
drag, startPoint x: 1184, startPoint y: 280, endPoint x: 1139, endPoint y: 292, distance: 47.3
click at [1139, 292] on p "Trip #87188" at bounding box center [1154, 286] width 100 height 21
copy link "87188"
click at [118, 154] on input "173286" at bounding box center [146, 142] width 260 height 37
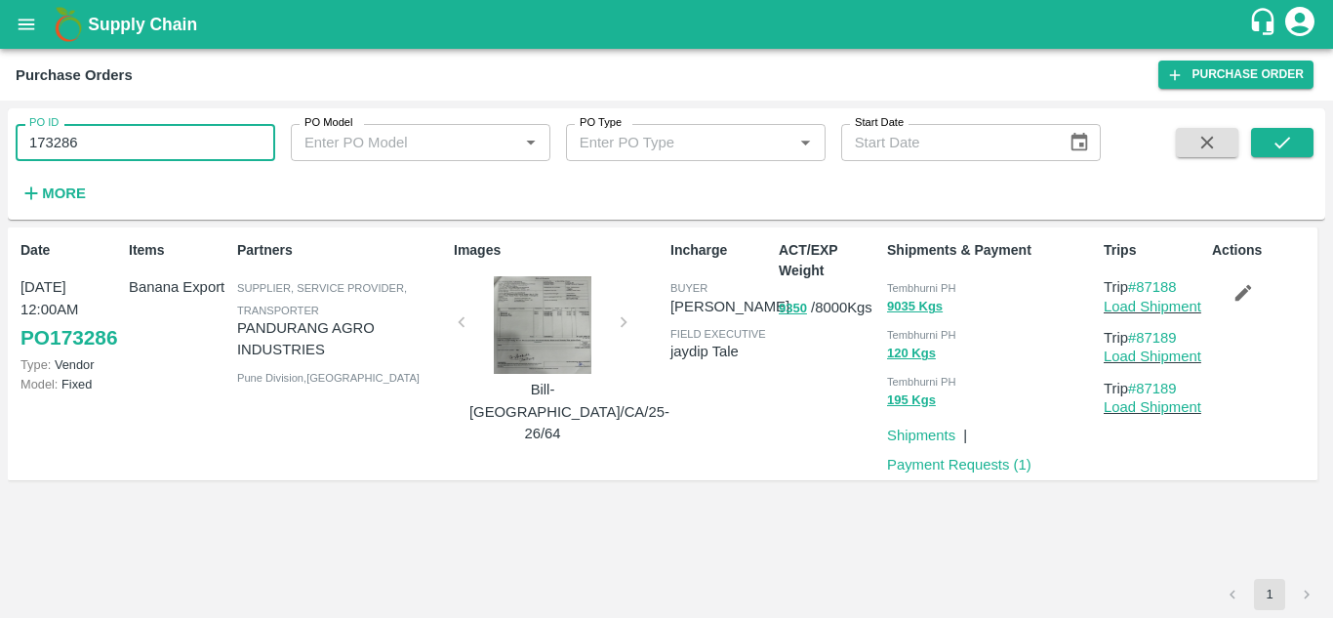
paste input "text"
click at [1283, 149] on icon "submit" at bounding box center [1281, 142] width 21 height 21
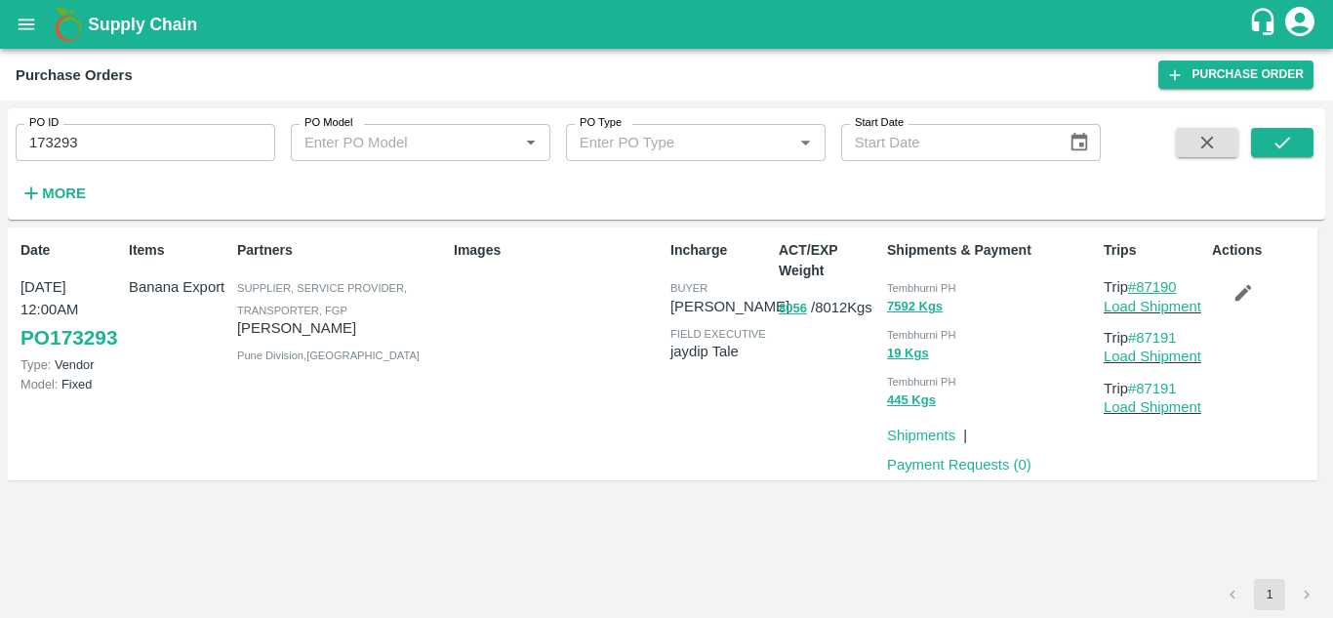
drag, startPoint x: 1185, startPoint y: 283, endPoint x: 1141, endPoint y: 285, distance: 44.9
click at [1141, 285] on p "Trip #87190" at bounding box center [1154, 286] width 100 height 21
copy link "87190"
click at [108, 151] on input "173293" at bounding box center [146, 142] width 260 height 37
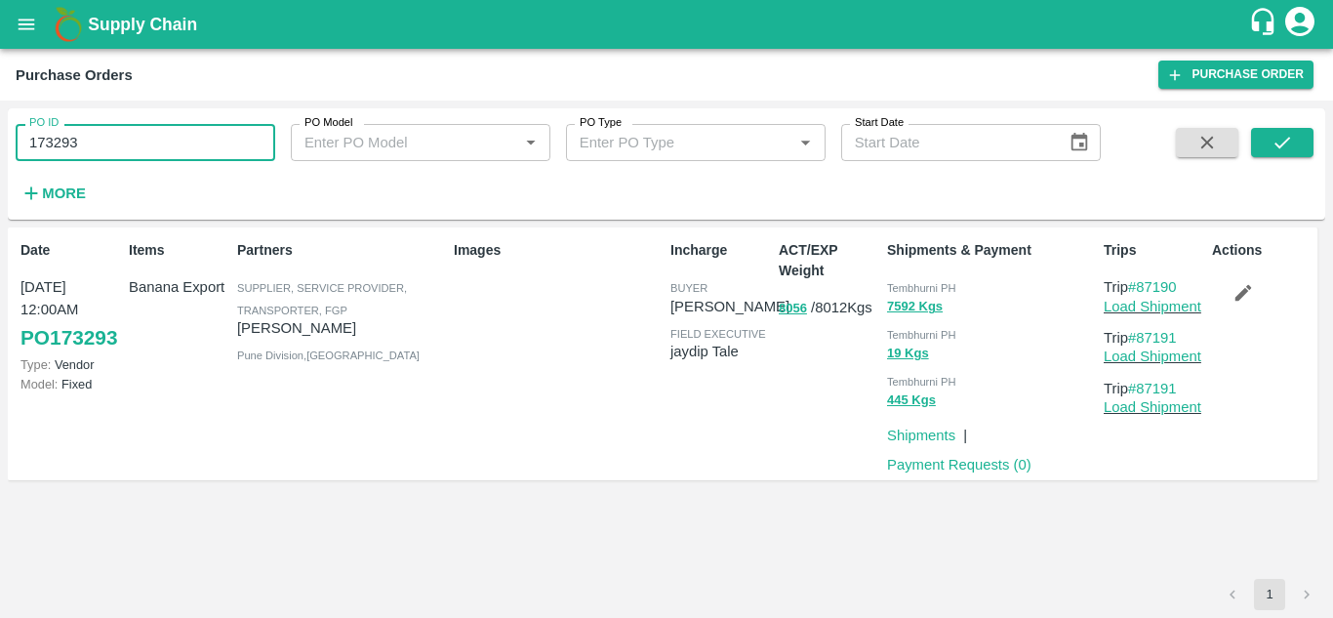
paste input "text"
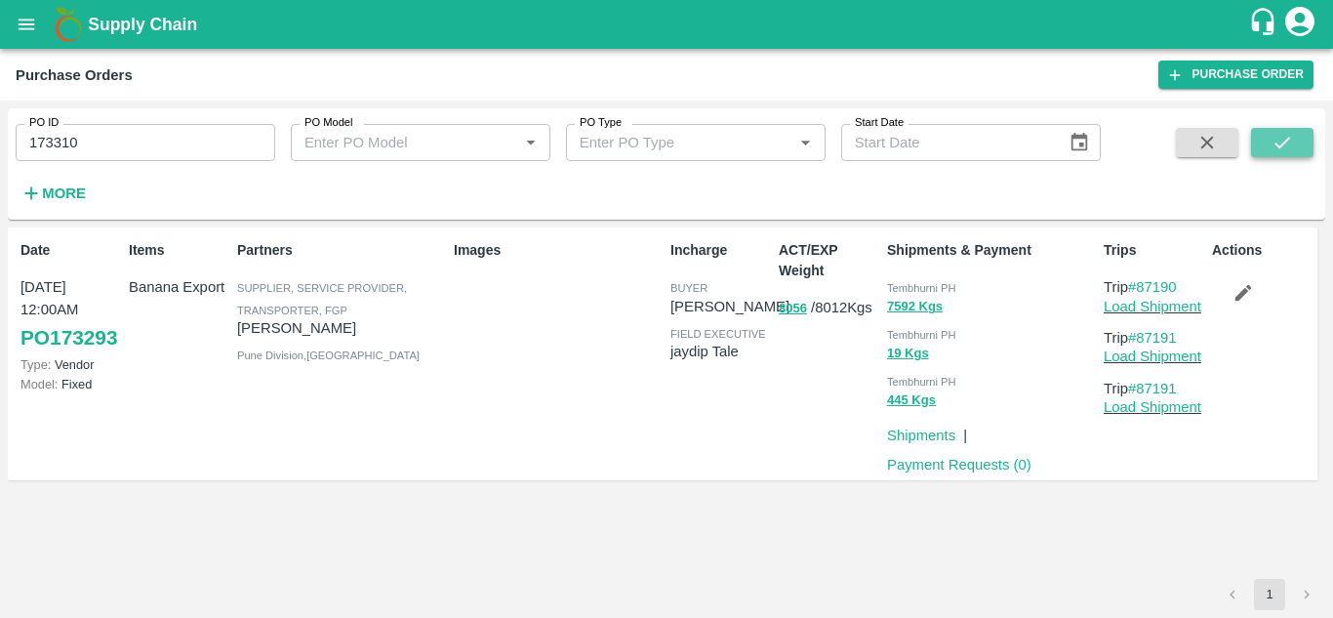
click at [1289, 136] on icon "submit" at bounding box center [1281, 142] width 21 height 21
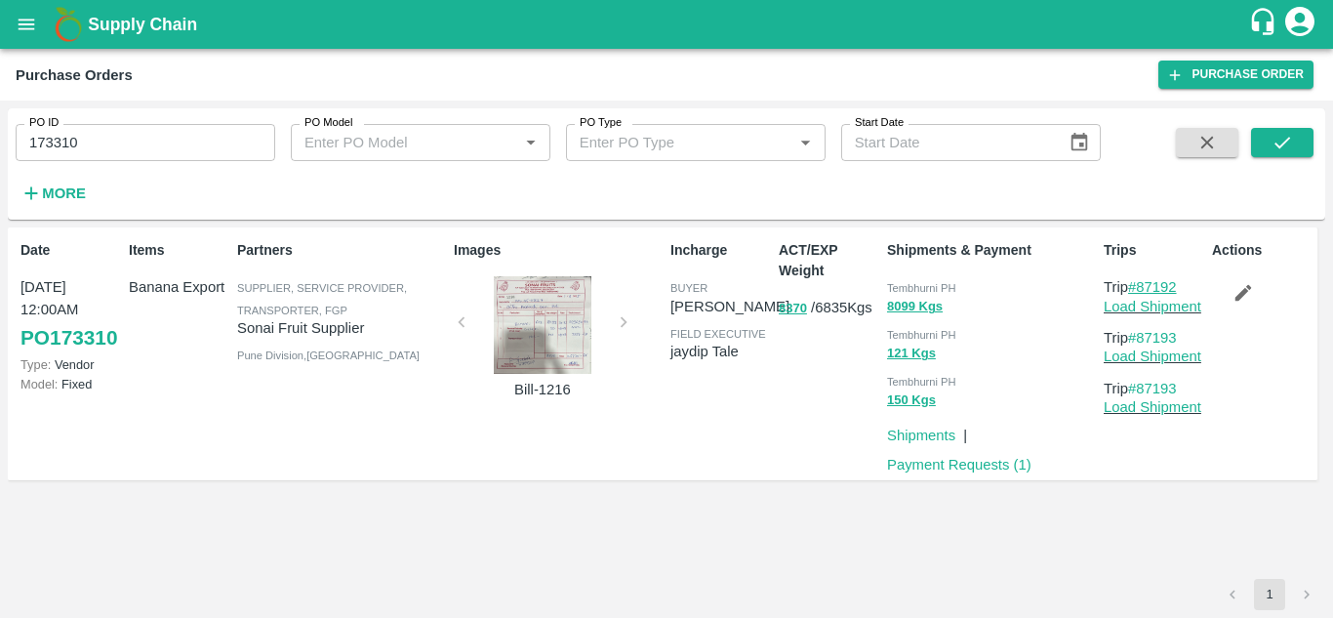
drag, startPoint x: 1188, startPoint y: 282, endPoint x: 1136, endPoint y: 284, distance: 52.7
click at [1136, 284] on p "Trip #87192" at bounding box center [1154, 286] width 100 height 21
copy link "#87192"
click at [98, 142] on input "173310" at bounding box center [146, 142] width 260 height 37
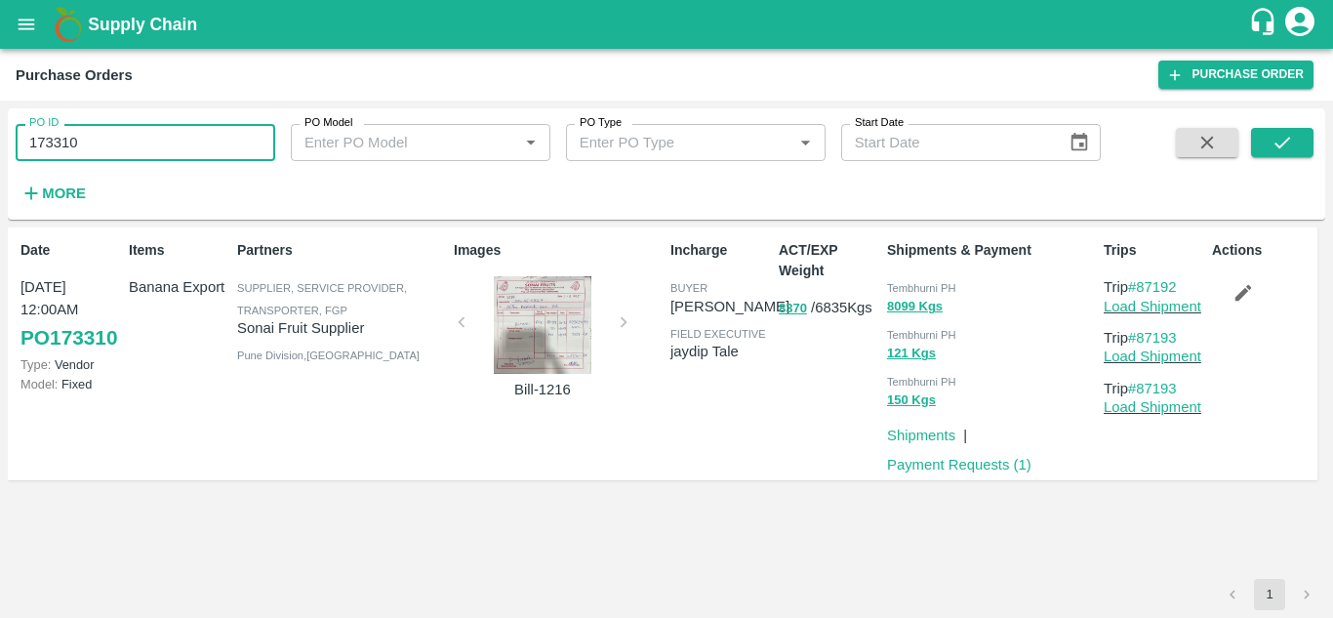
paste input "text"
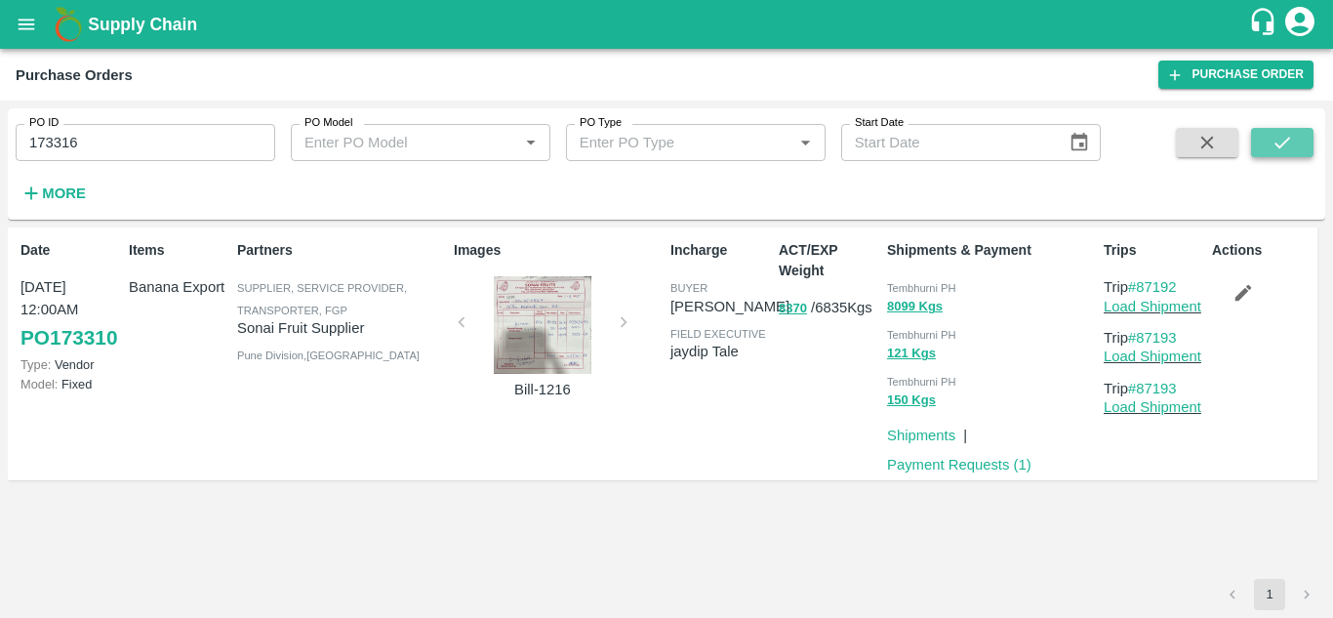
click at [1288, 136] on icon "submit" at bounding box center [1281, 142] width 21 height 21
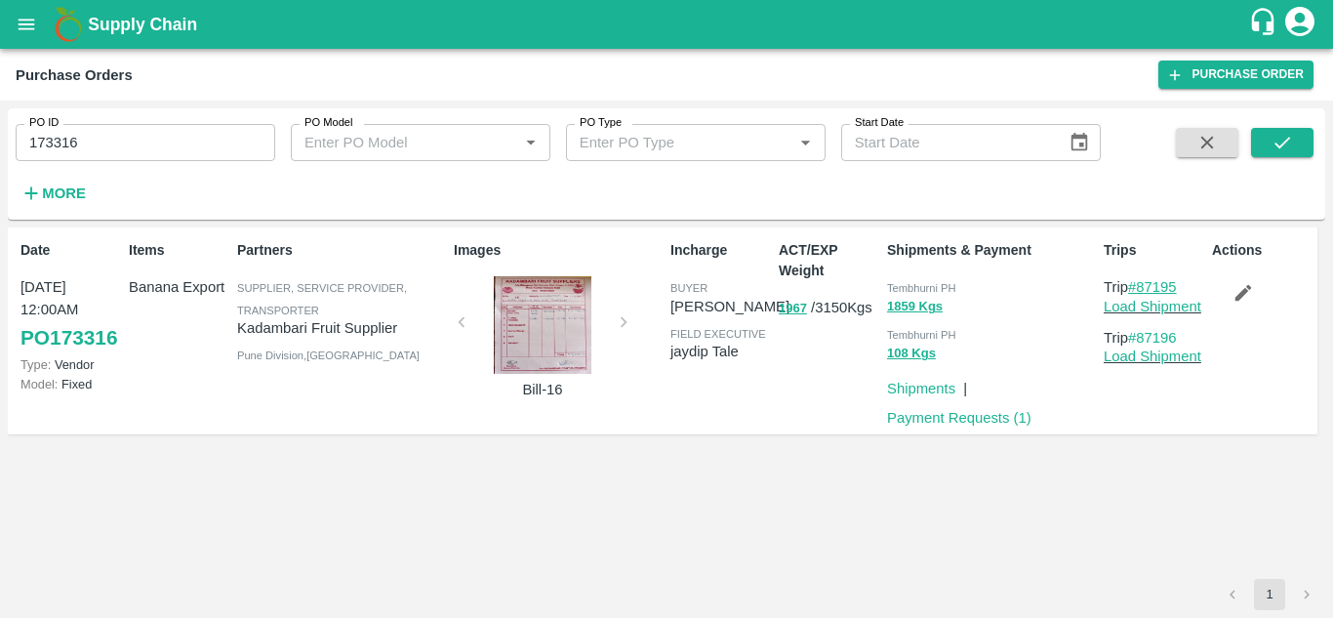
drag, startPoint x: 1184, startPoint y: 289, endPoint x: 1142, endPoint y: 291, distance: 43.0
click at [1142, 291] on p "Trip #87195" at bounding box center [1154, 286] width 100 height 21
copy link "87195"
click at [133, 146] on input "173316" at bounding box center [146, 142] width 260 height 37
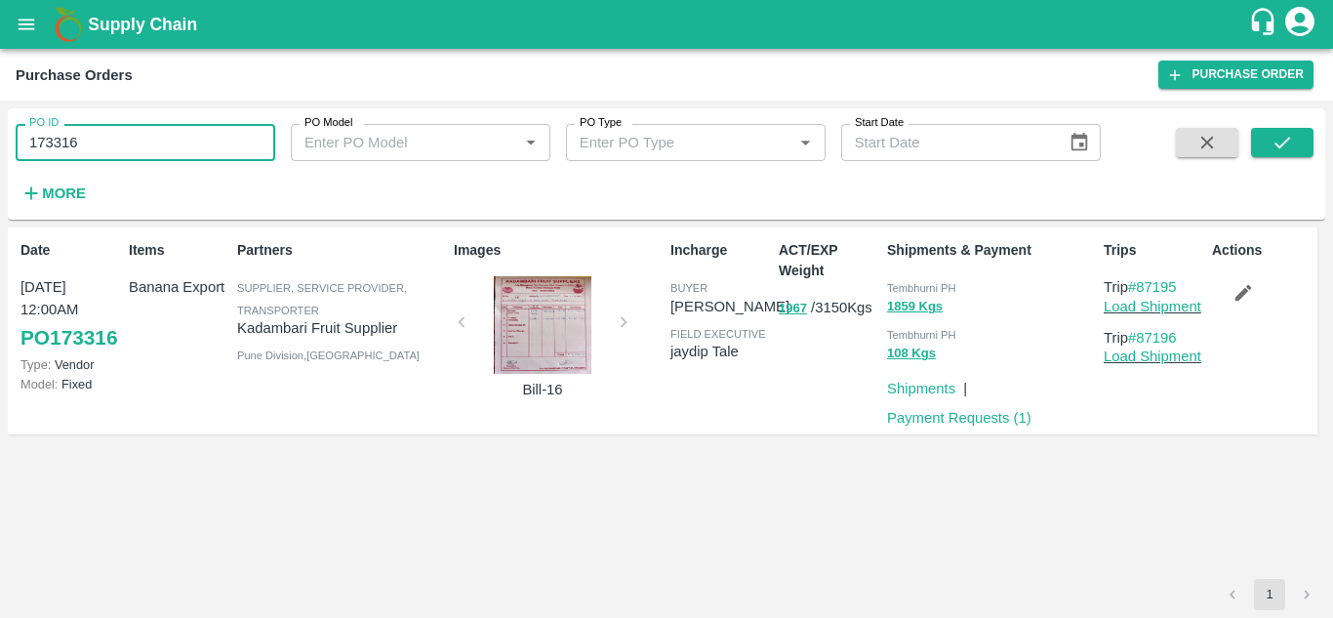
paste input "text"
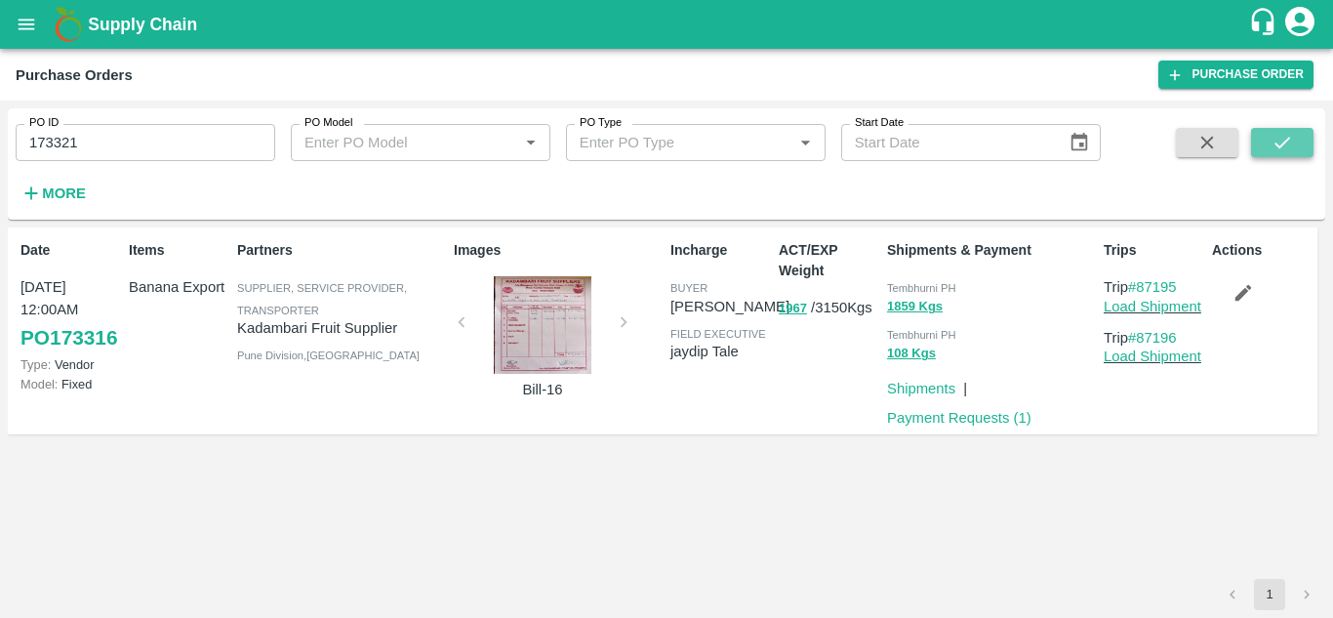
click at [1271, 142] on icon "submit" at bounding box center [1281, 142] width 21 height 21
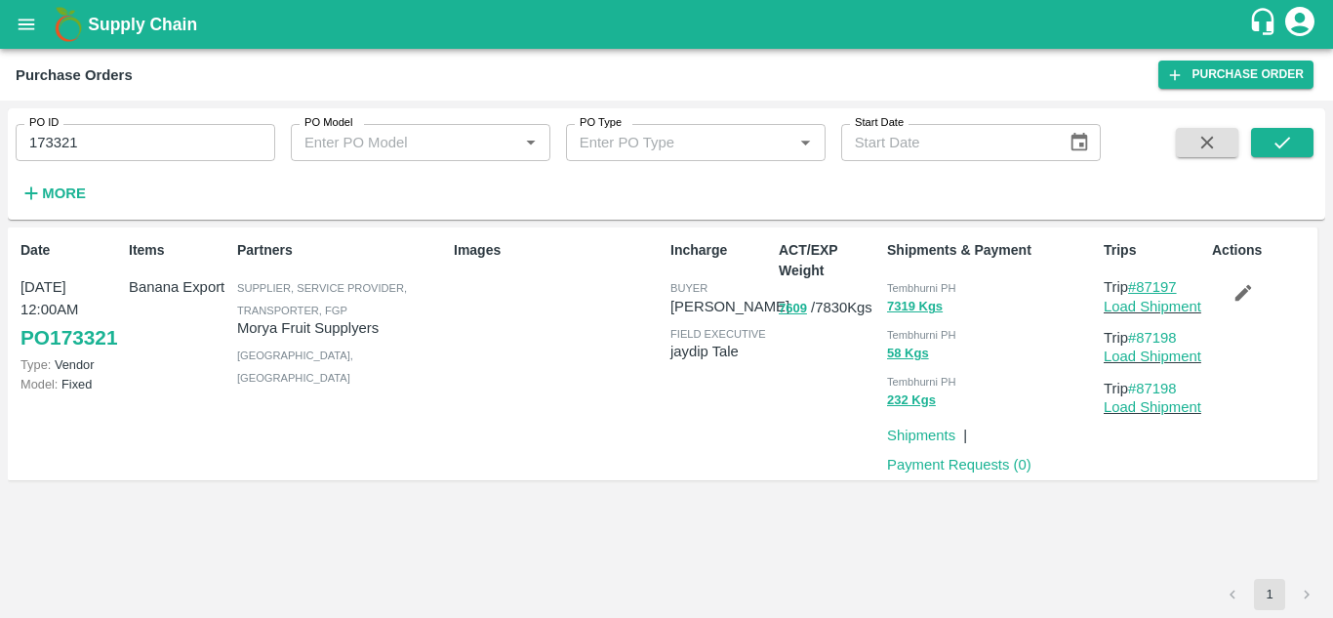
drag, startPoint x: 1189, startPoint y: 283, endPoint x: 1140, endPoint y: 289, distance: 50.1
click at [1140, 289] on p "Trip #87197" at bounding box center [1154, 286] width 100 height 21
copy link "87197"
click at [131, 152] on input "173321" at bounding box center [146, 142] width 260 height 37
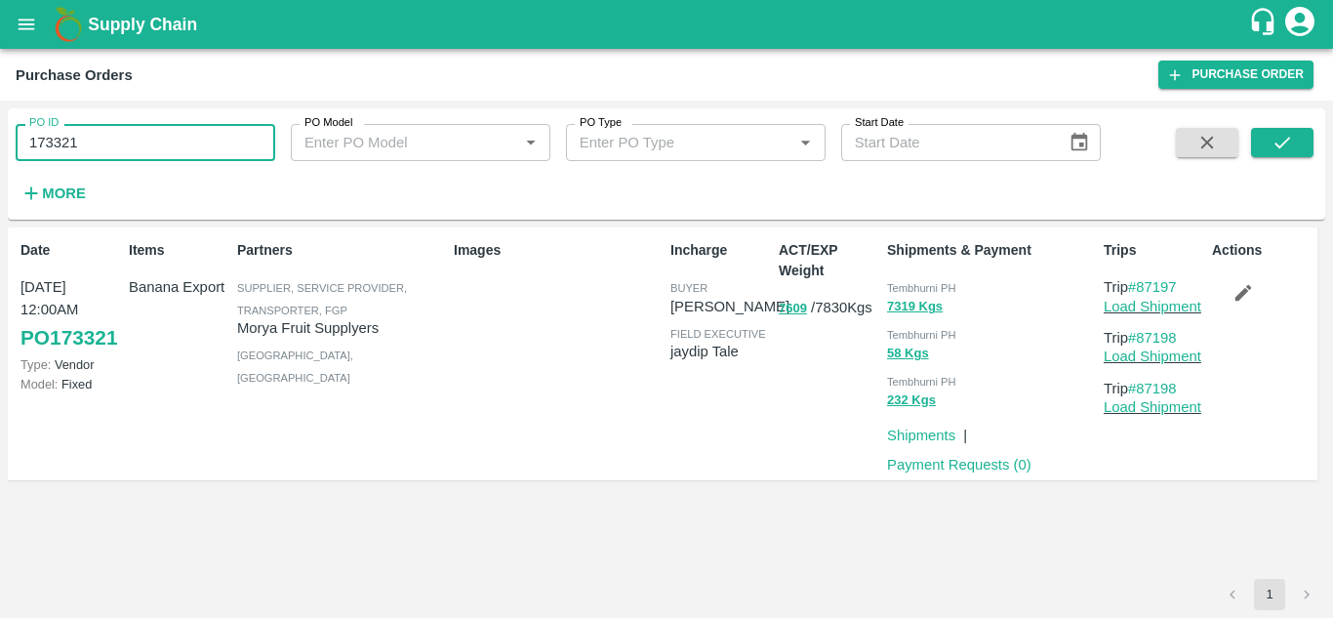
paste input "text"
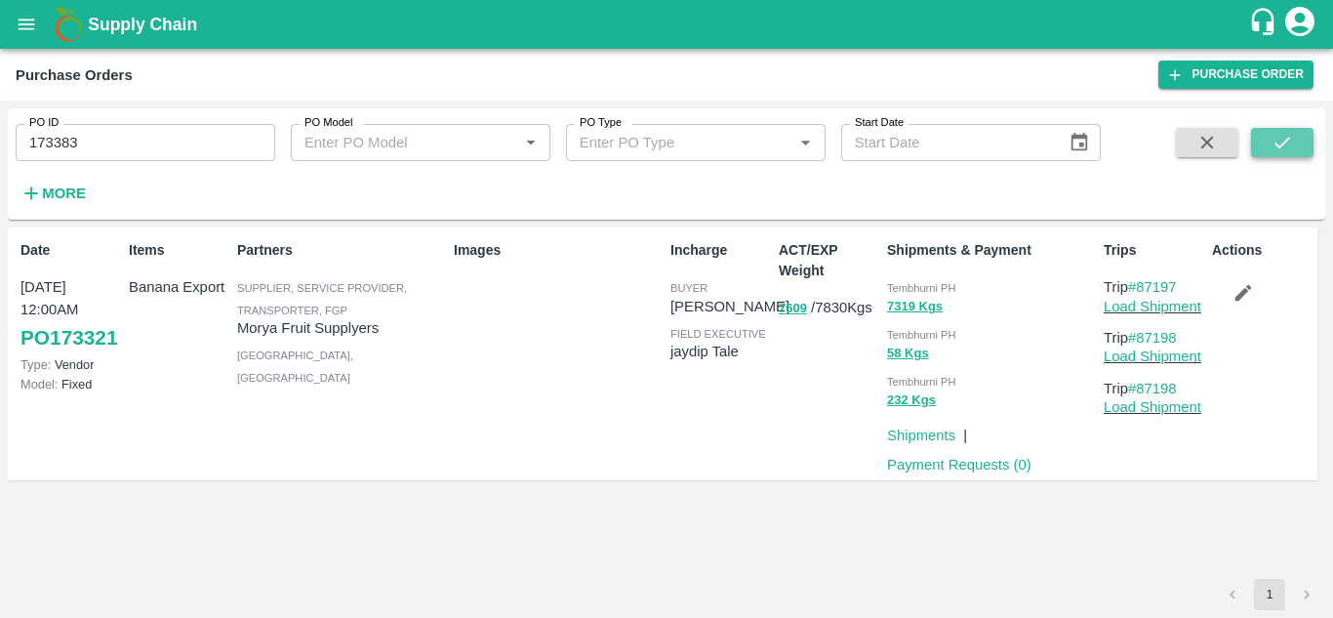
click at [1279, 130] on button "submit" at bounding box center [1282, 142] width 62 height 29
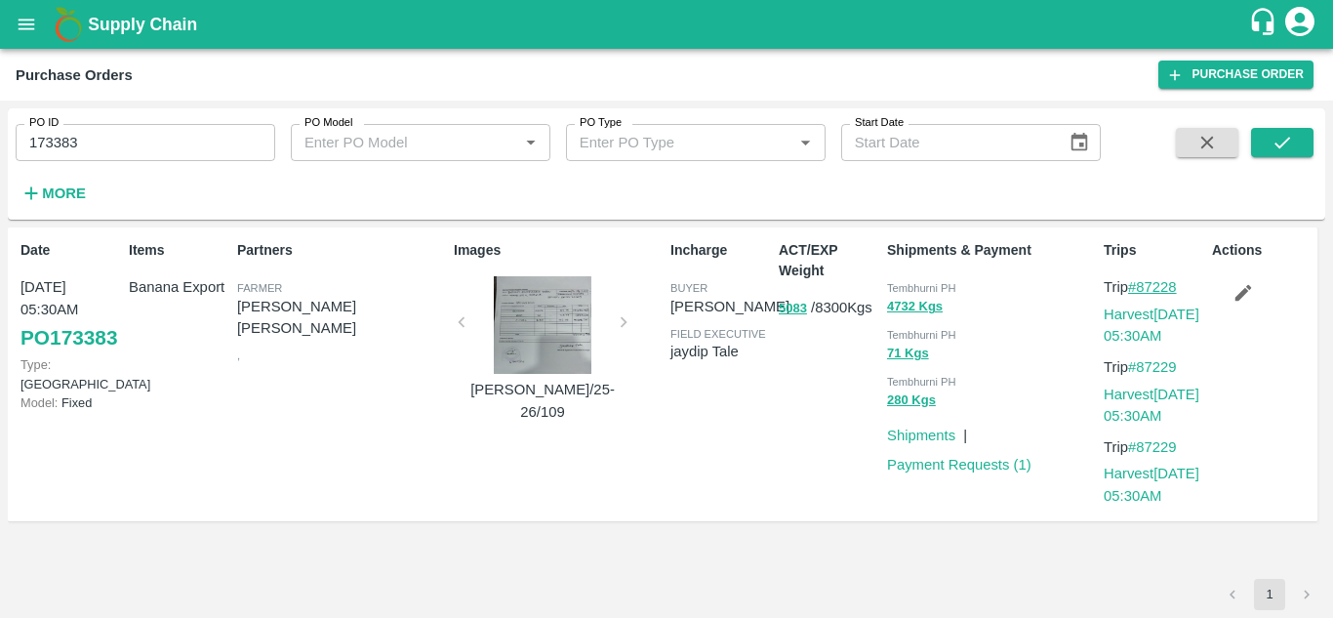
drag, startPoint x: 1183, startPoint y: 285, endPoint x: 1141, endPoint y: 284, distance: 42.0
click at [1141, 284] on p "Trip #87228" at bounding box center [1154, 286] width 100 height 21
copy link "87228"
click at [97, 153] on input "173383" at bounding box center [146, 142] width 260 height 37
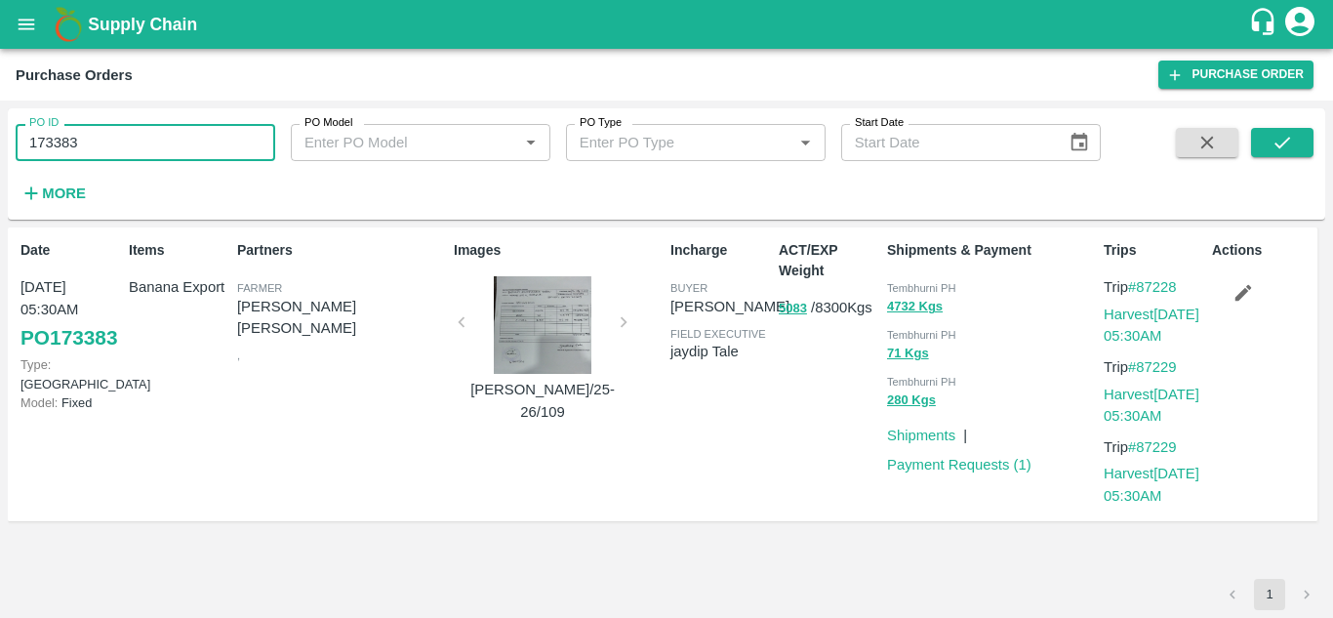
paste input "text"
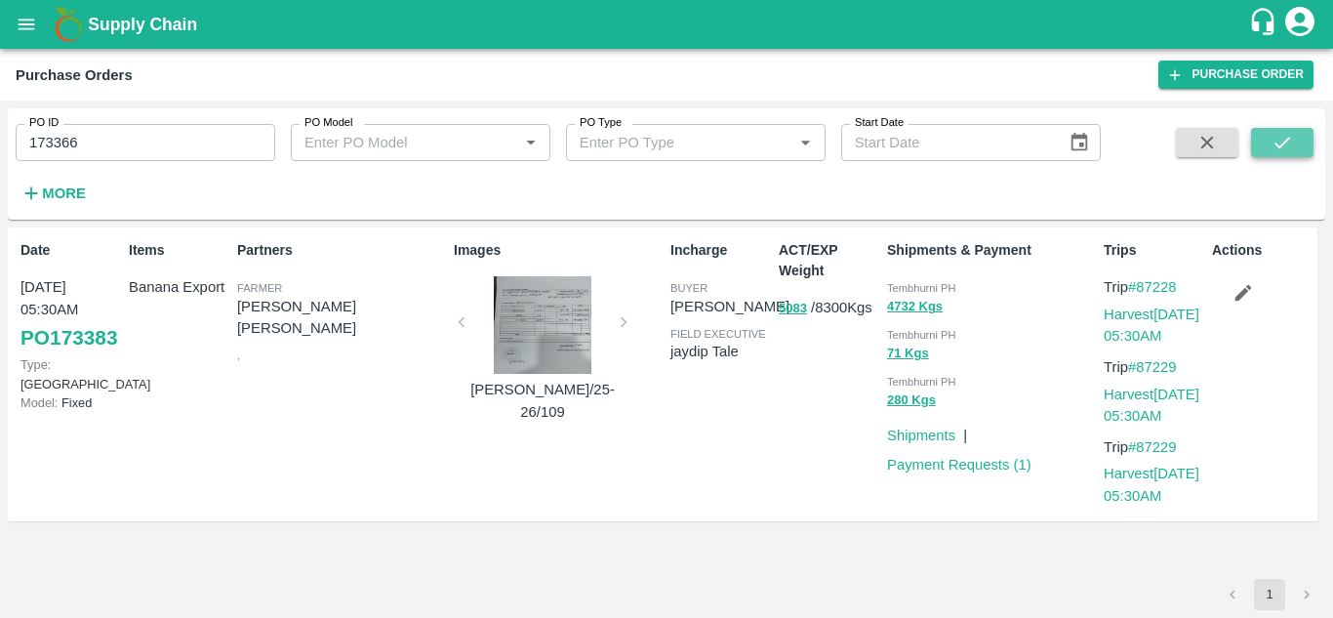
click at [1282, 135] on icon "submit" at bounding box center [1281, 142] width 21 height 21
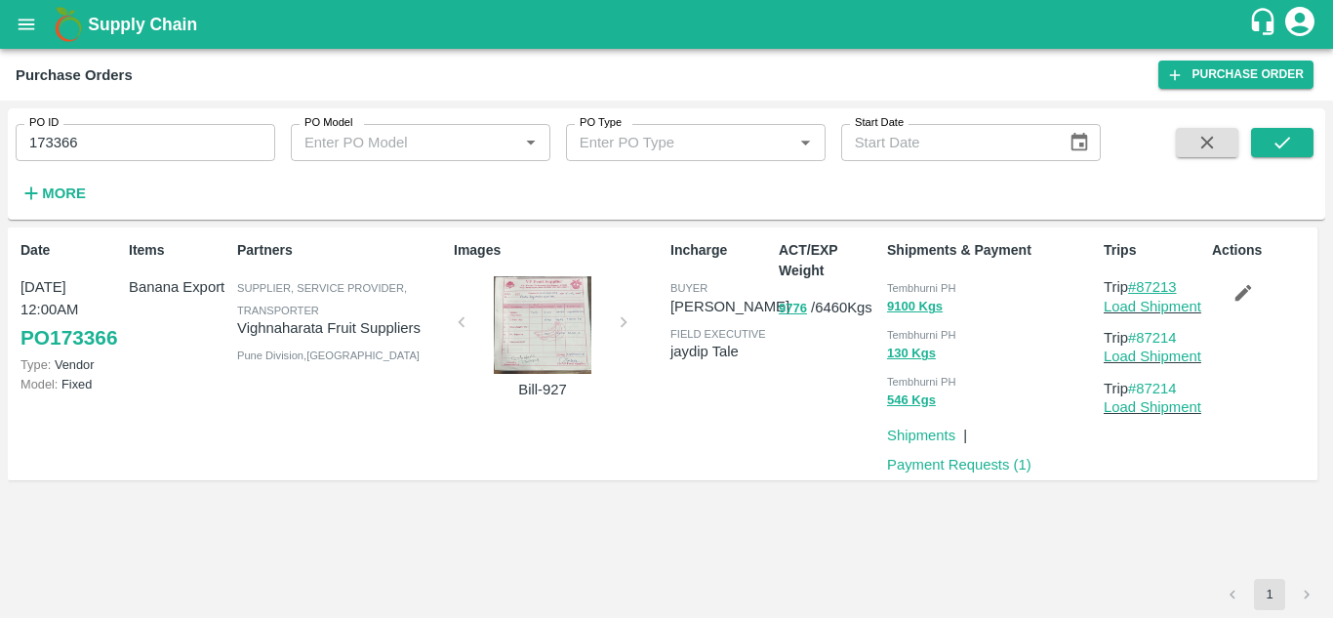
drag, startPoint x: 1185, startPoint y: 279, endPoint x: 1141, endPoint y: 290, distance: 46.1
click at [1141, 290] on p "Trip #87213" at bounding box center [1154, 286] width 100 height 21
copy link "87213"
click at [109, 140] on input "173366" at bounding box center [146, 142] width 260 height 37
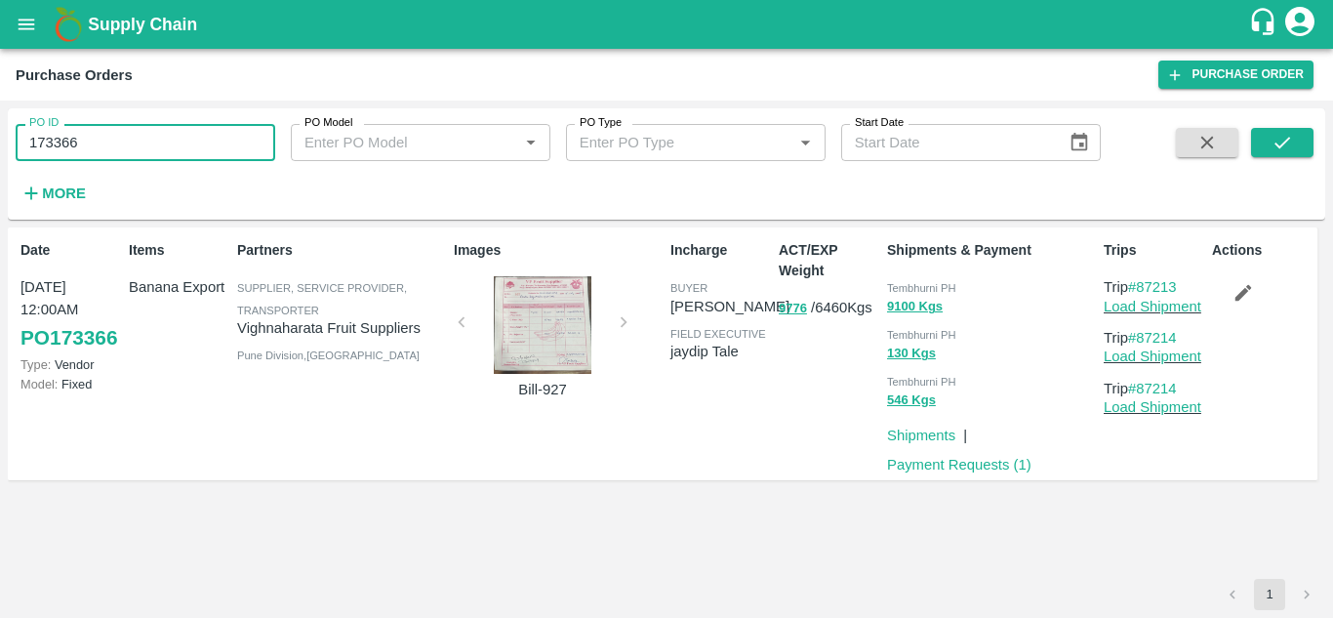
paste input "text"
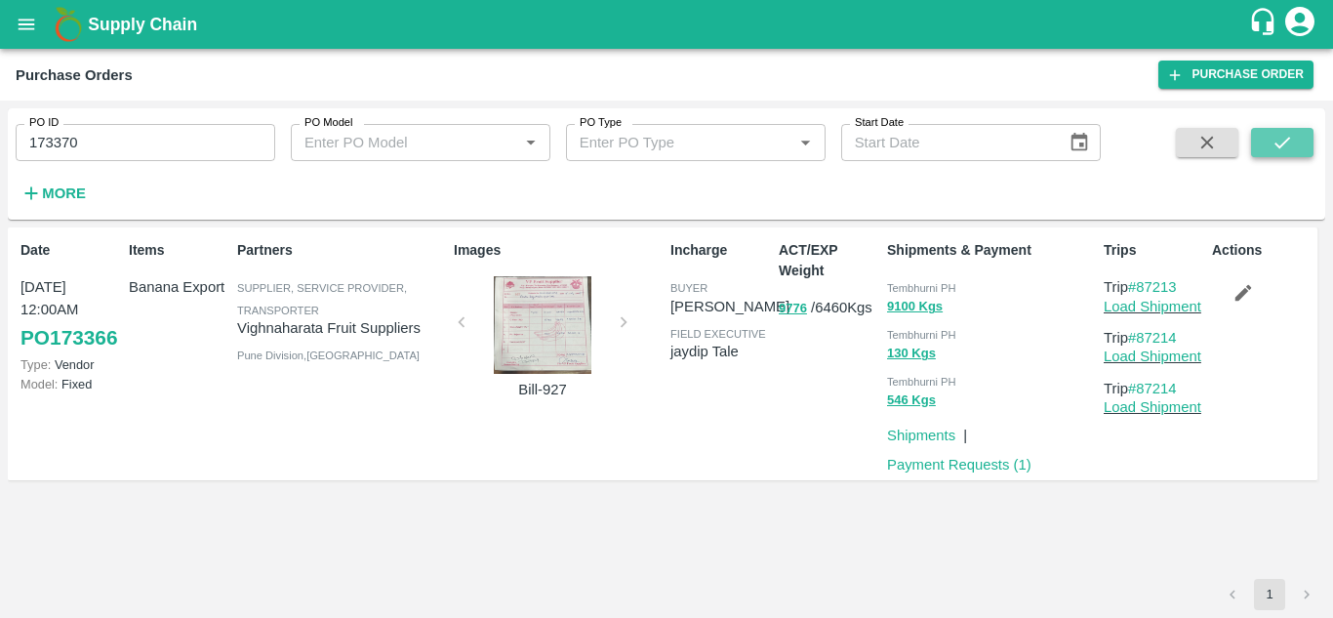
click at [1279, 136] on icon "submit" at bounding box center [1281, 142] width 21 height 21
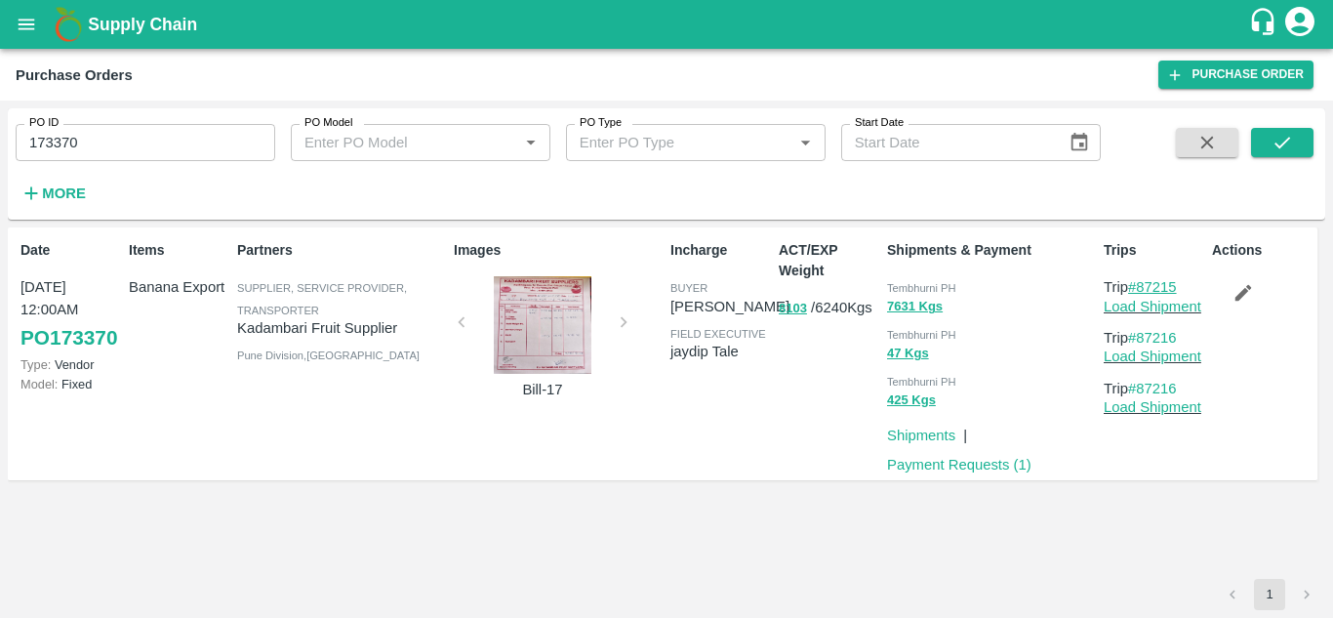
drag, startPoint x: 1184, startPoint y: 278, endPoint x: 1141, endPoint y: 279, distance: 43.9
click at [1141, 279] on p "Trip #87215" at bounding box center [1154, 286] width 100 height 21
click at [139, 132] on input "173370" at bounding box center [146, 142] width 260 height 37
paste input "text"
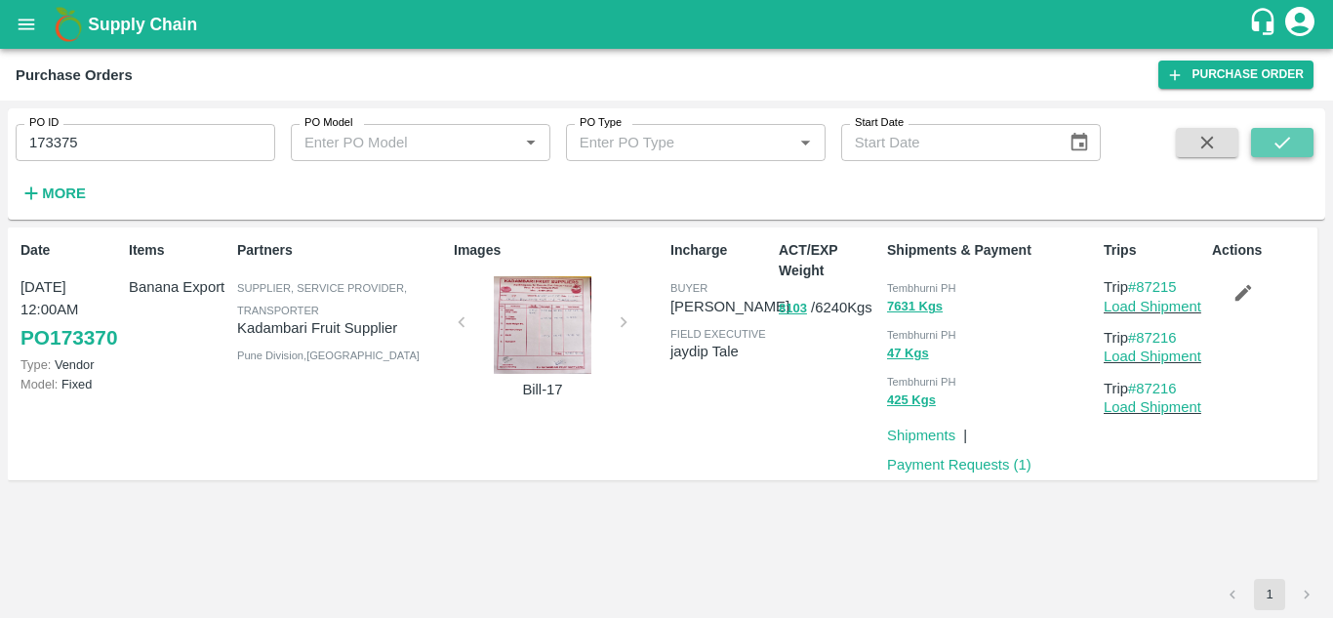
click at [1285, 143] on icon "submit" at bounding box center [1281, 142] width 21 height 21
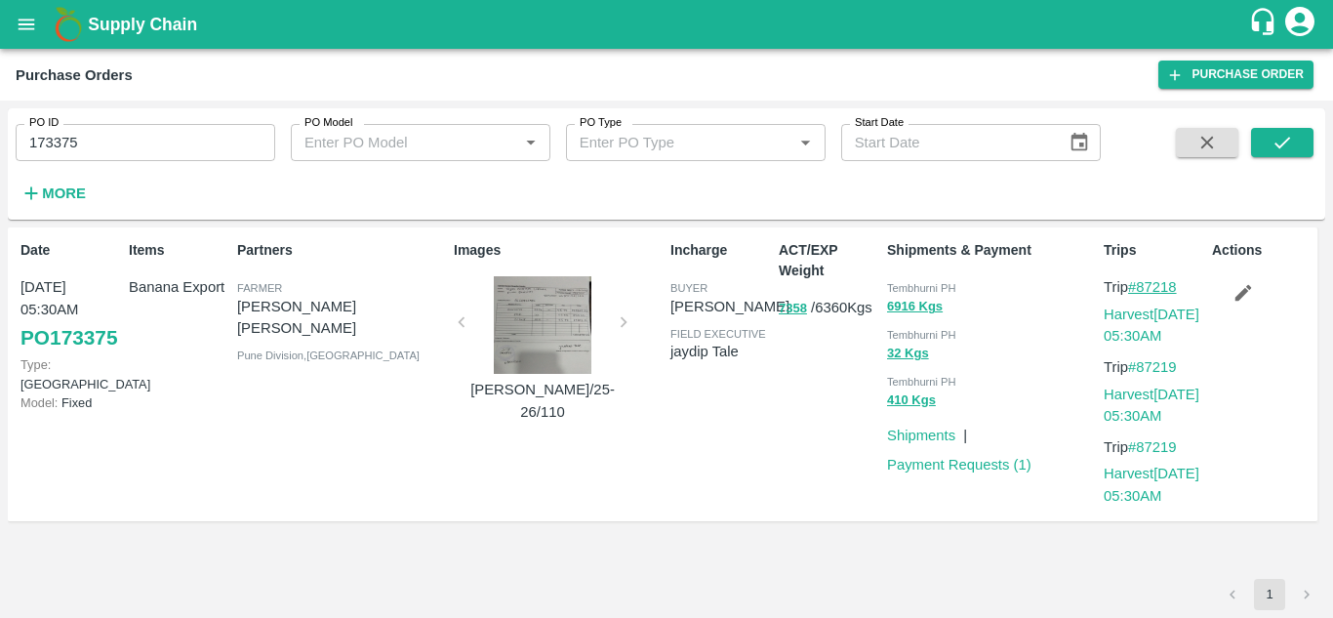
drag, startPoint x: 1189, startPoint y: 283, endPoint x: 1138, endPoint y: 282, distance: 51.7
click at [1138, 282] on p "Trip #87218" at bounding box center [1154, 286] width 100 height 21
click at [147, 144] on input "173375" at bounding box center [146, 142] width 260 height 37
paste input "text"
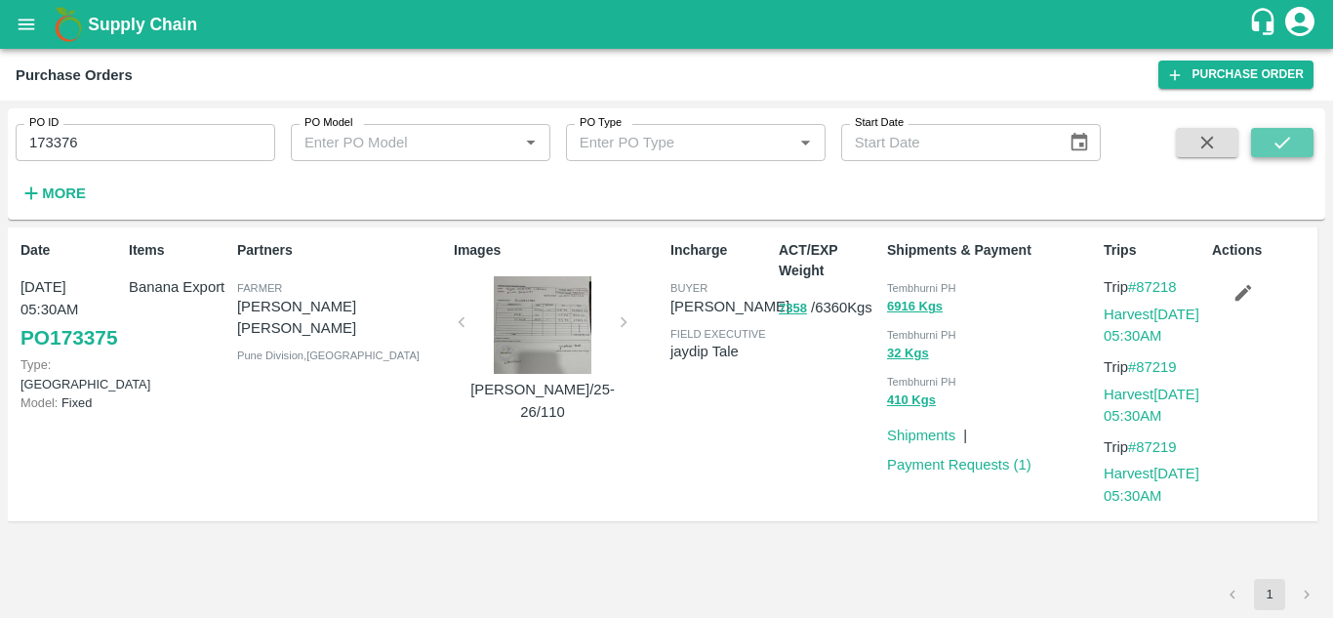
click at [1299, 135] on button "submit" at bounding box center [1282, 142] width 62 height 29
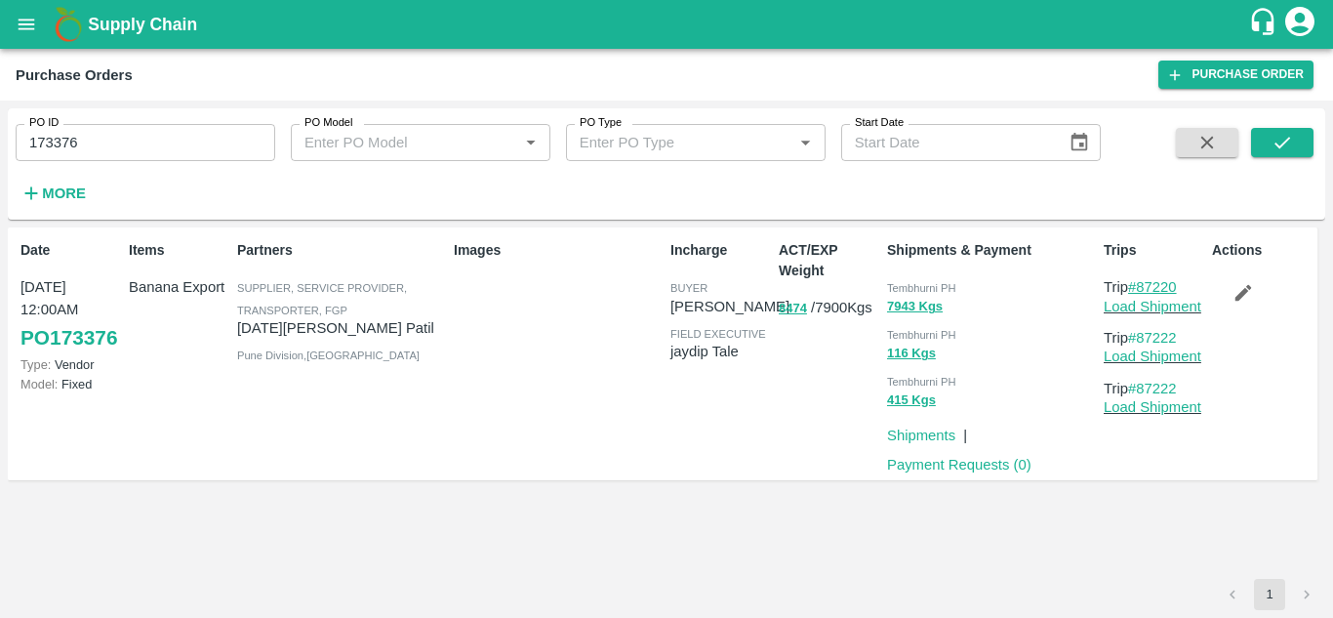
drag, startPoint x: 1183, startPoint y: 287, endPoint x: 1140, endPoint y: 288, distance: 42.9
click at [1140, 288] on p "Trip #87220" at bounding box center [1154, 286] width 100 height 21
click at [125, 146] on input "173376" at bounding box center [146, 142] width 260 height 37
paste input "text"
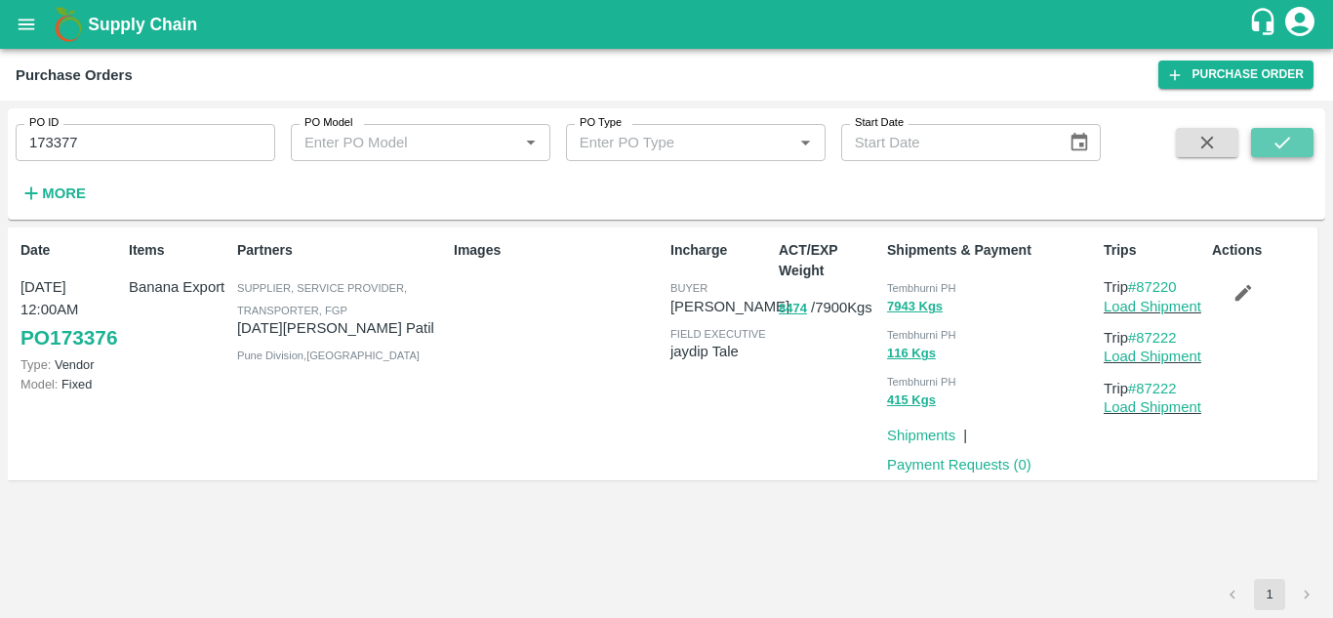
click at [1271, 129] on button "submit" at bounding box center [1282, 142] width 62 height 29
click at [1181, 284] on p "Trip #87223" at bounding box center [1154, 286] width 100 height 21
drag, startPoint x: 1190, startPoint y: 286, endPoint x: 1139, endPoint y: 285, distance: 51.7
click at [1139, 285] on p "Trip #87223" at bounding box center [1154, 286] width 100 height 21
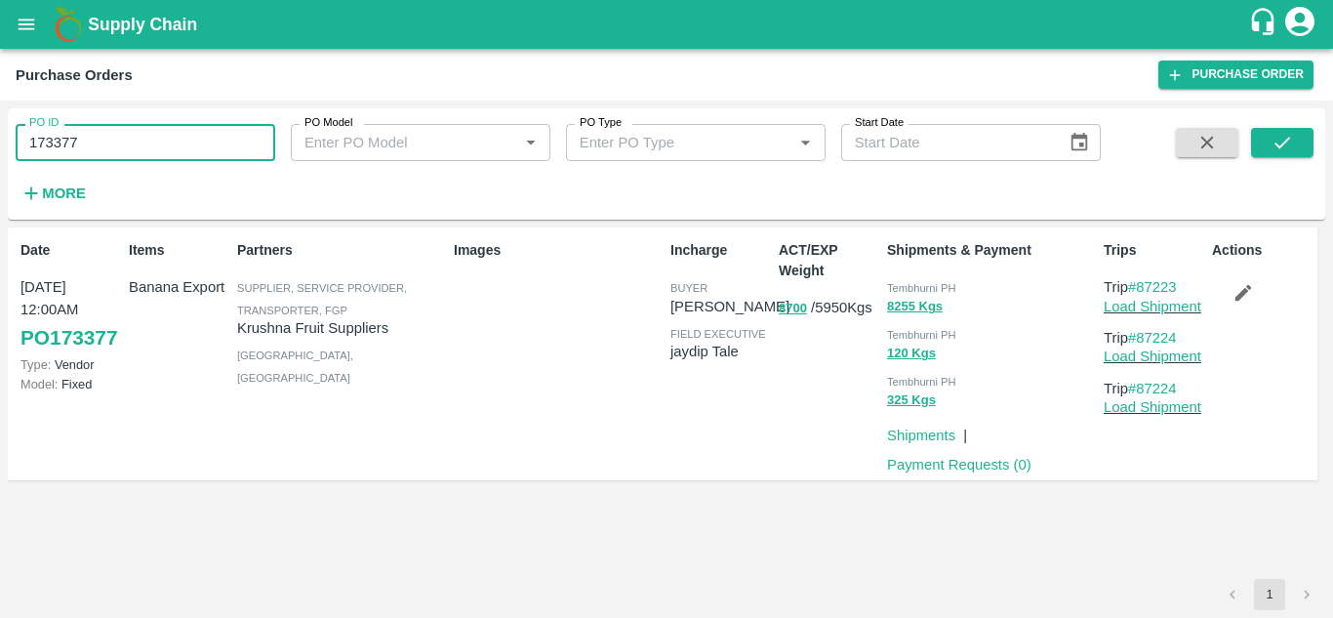
click at [101, 140] on input "173377" at bounding box center [146, 142] width 260 height 37
paste input "text"
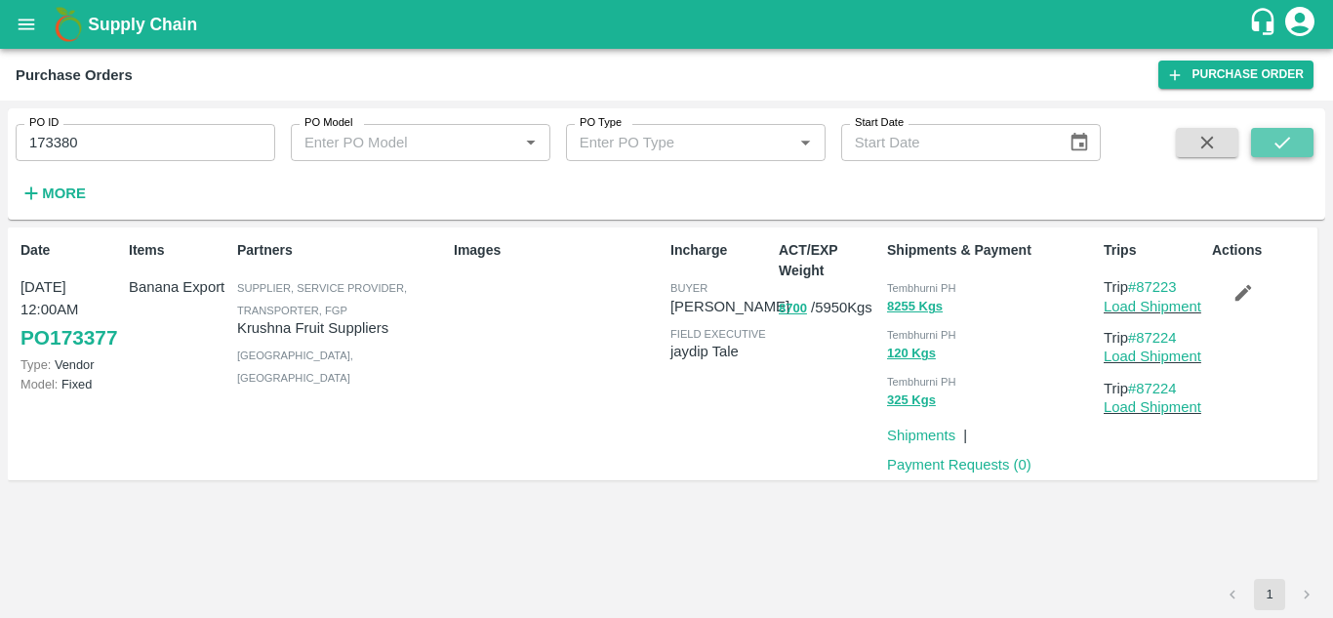
click at [1291, 140] on icon "submit" at bounding box center [1281, 142] width 21 height 21
click at [1184, 282] on p "Trip #87225" at bounding box center [1154, 286] width 100 height 21
drag, startPoint x: 1184, startPoint y: 282, endPoint x: 1142, endPoint y: 280, distance: 42.0
click at [1142, 280] on p "Trip #87225" at bounding box center [1154, 286] width 100 height 21
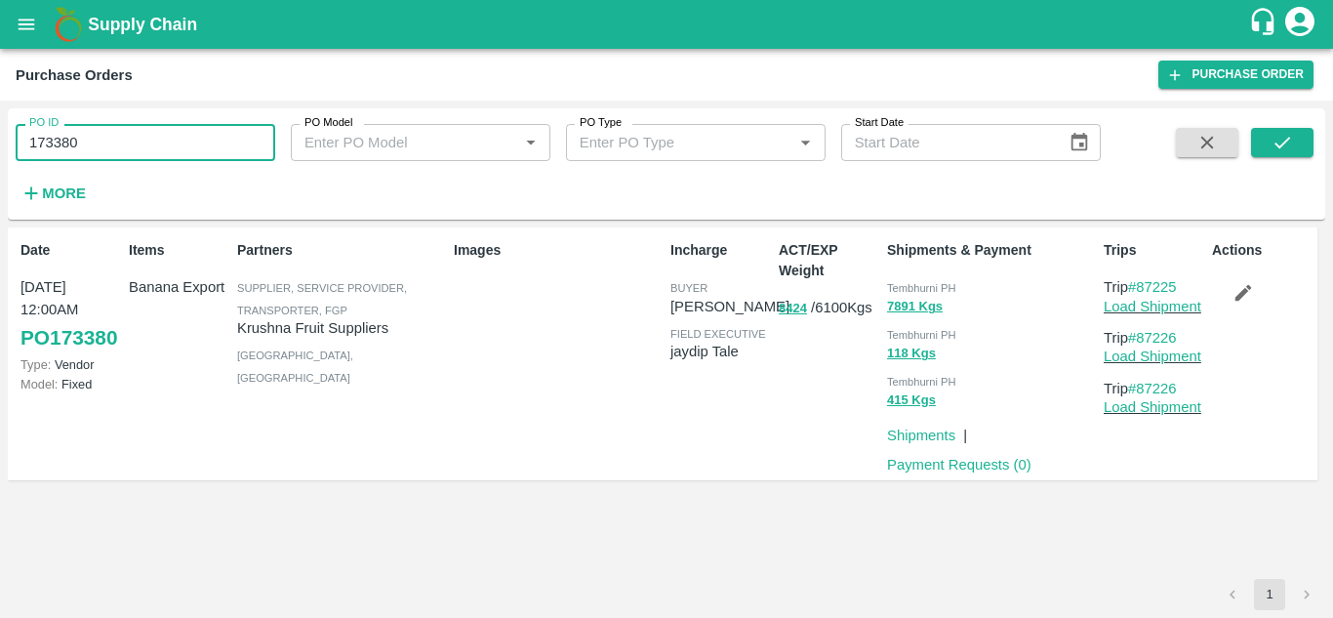
click at [103, 143] on input "173380" at bounding box center [146, 142] width 260 height 37
paste input "text"
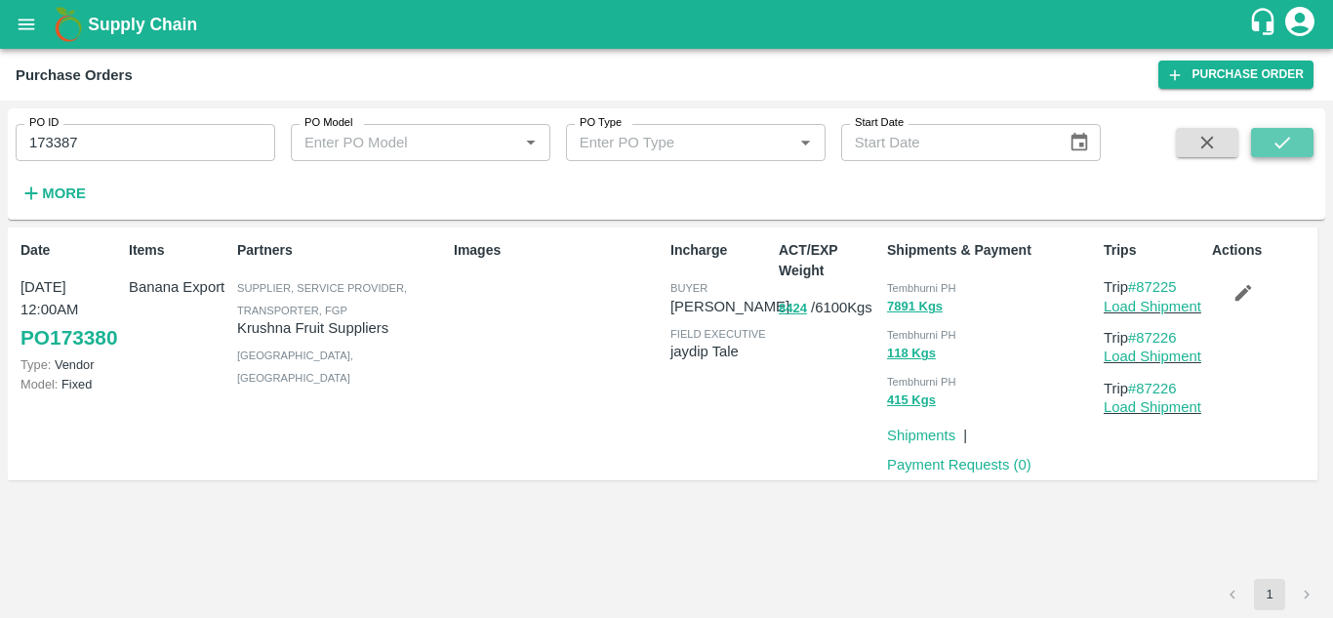
click at [1269, 139] on button "submit" at bounding box center [1282, 142] width 62 height 29
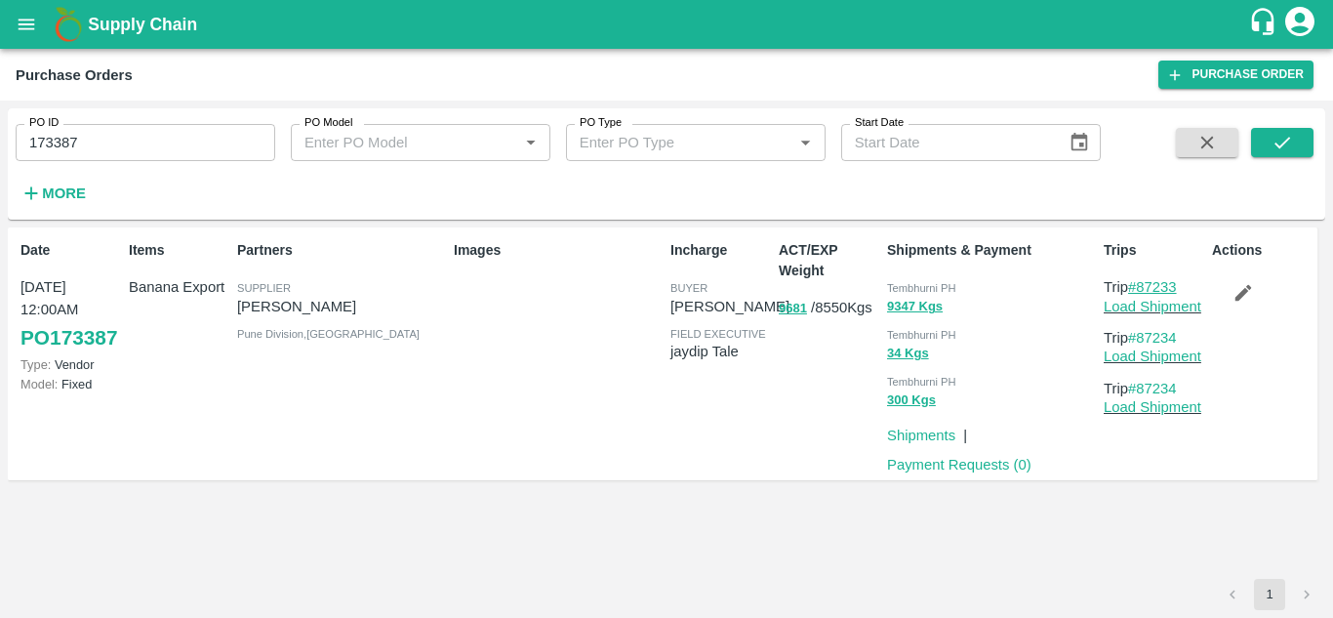
drag, startPoint x: 1185, startPoint y: 287, endPoint x: 1141, endPoint y: 291, distance: 45.1
click at [1141, 291] on p "Trip #87233" at bounding box center [1154, 286] width 100 height 21
click at [103, 154] on input "173387" at bounding box center [146, 142] width 260 height 37
paste input "text"
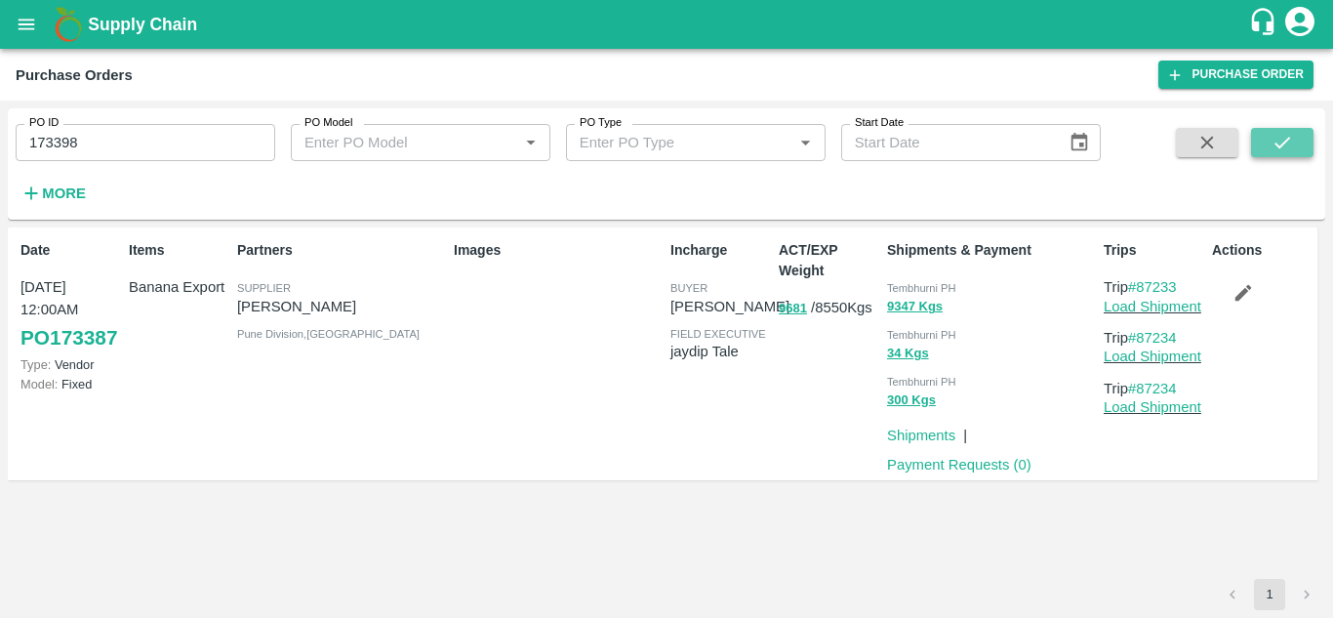
click at [1283, 139] on icon "submit" at bounding box center [1281, 142] width 21 height 21
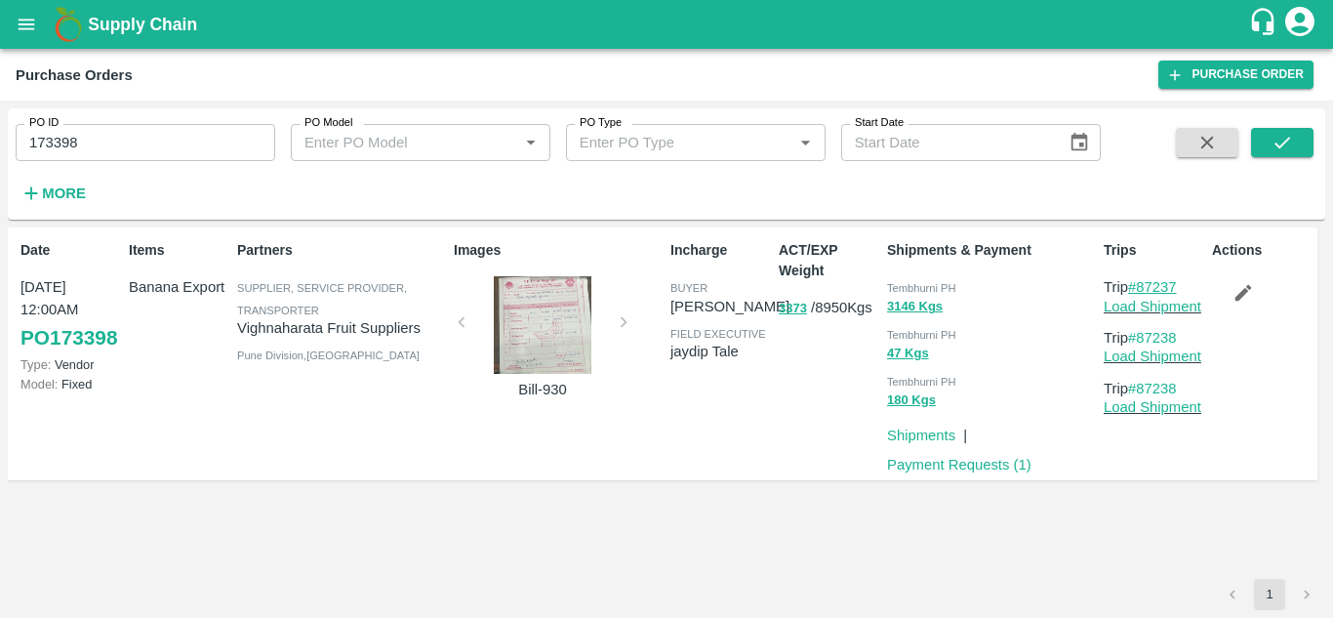
drag, startPoint x: 1186, startPoint y: 285, endPoint x: 1142, endPoint y: 287, distance: 44.9
click at [1142, 287] on p "Trip #87237" at bounding box center [1154, 286] width 100 height 21
click at [129, 142] on input "173398" at bounding box center [146, 142] width 260 height 37
paste input "text"
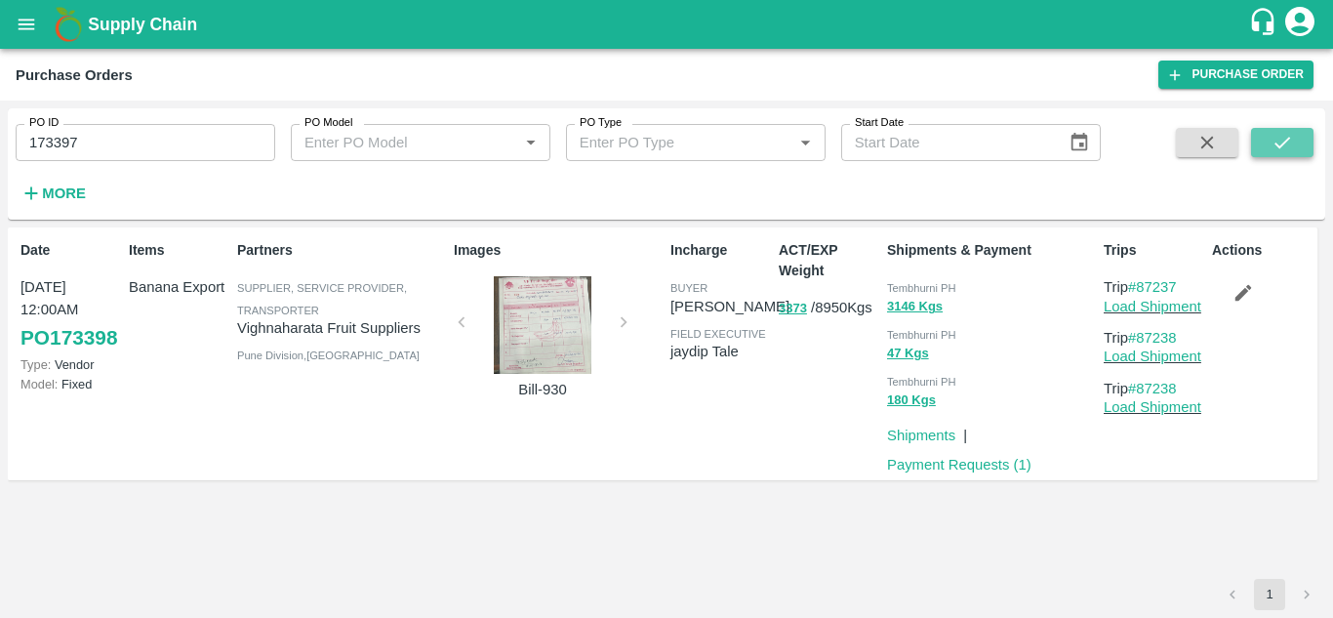
click at [1300, 145] on button "submit" at bounding box center [1282, 142] width 62 height 29
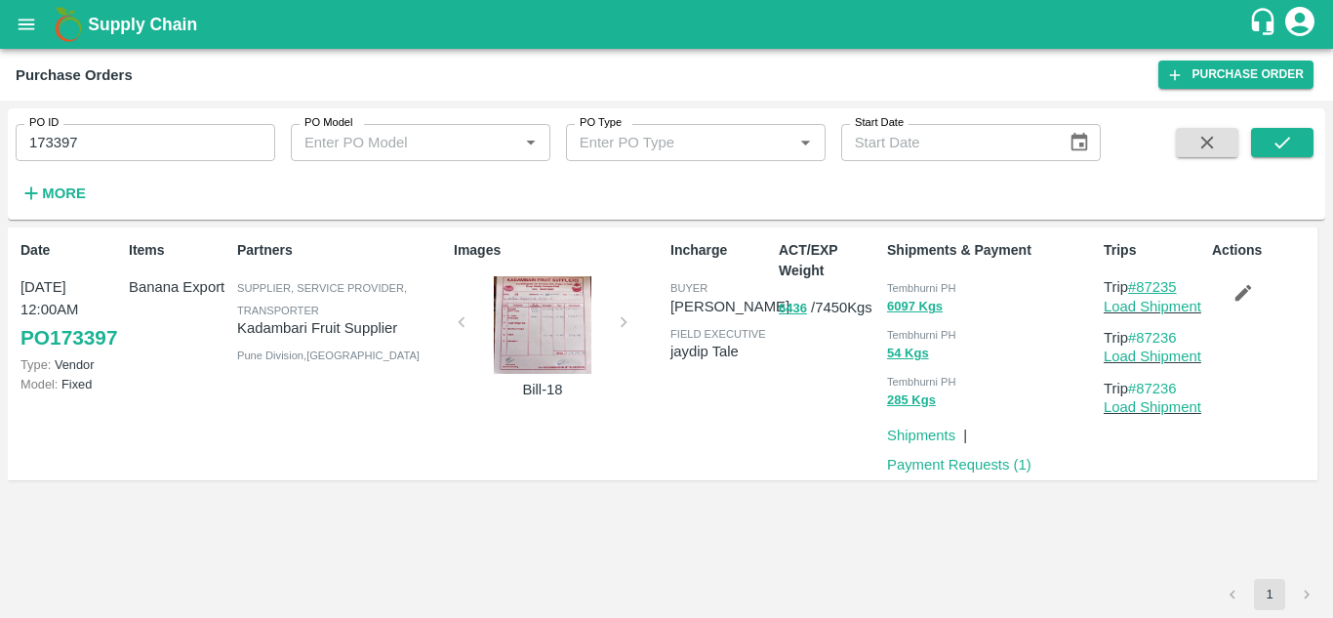
drag, startPoint x: 1187, startPoint y: 288, endPoint x: 1138, endPoint y: 282, distance: 50.1
click at [1138, 282] on p "Trip #87235" at bounding box center [1154, 286] width 100 height 21
click at [1138, 282] on link "#87235" at bounding box center [1152, 287] width 49 height 16
click at [140, 148] on input "173397" at bounding box center [146, 142] width 260 height 37
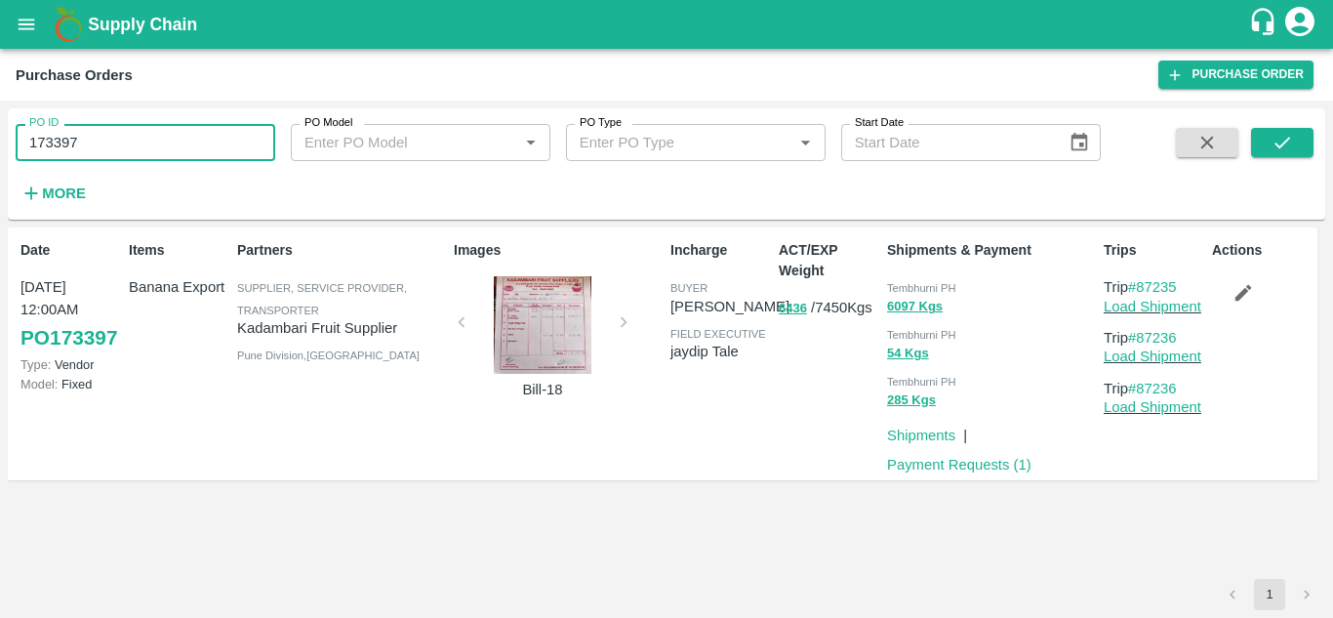
paste input "text"
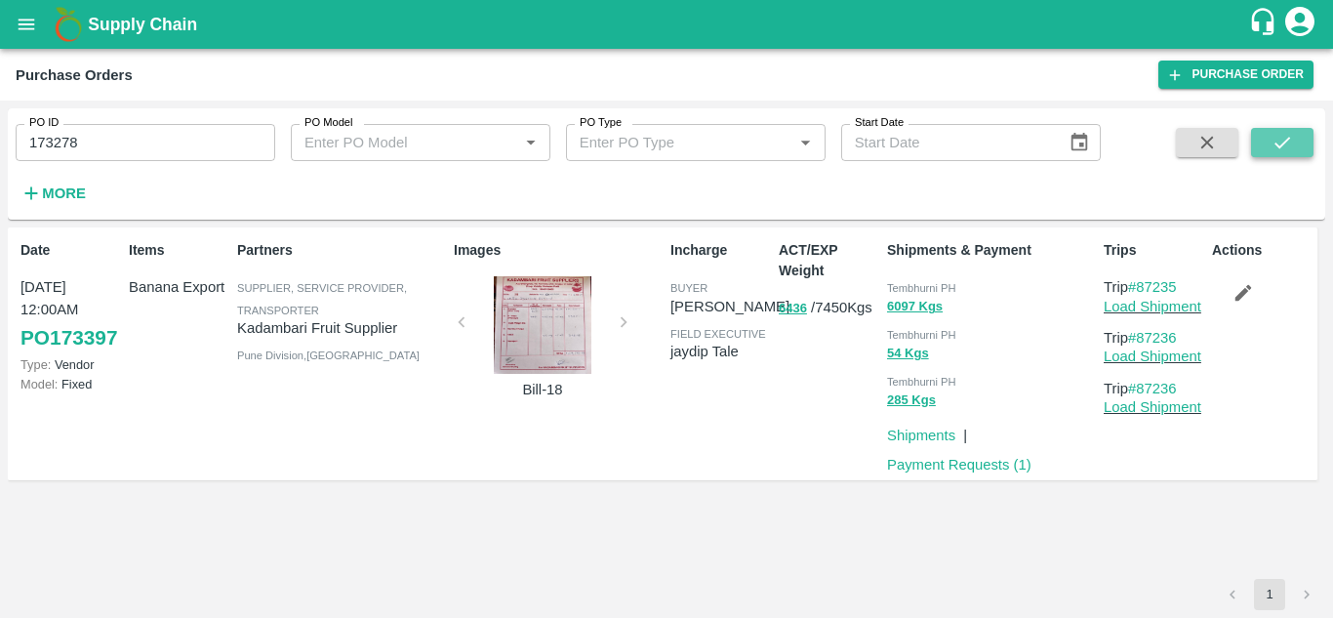
click at [1285, 136] on icon "submit" at bounding box center [1281, 142] width 21 height 21
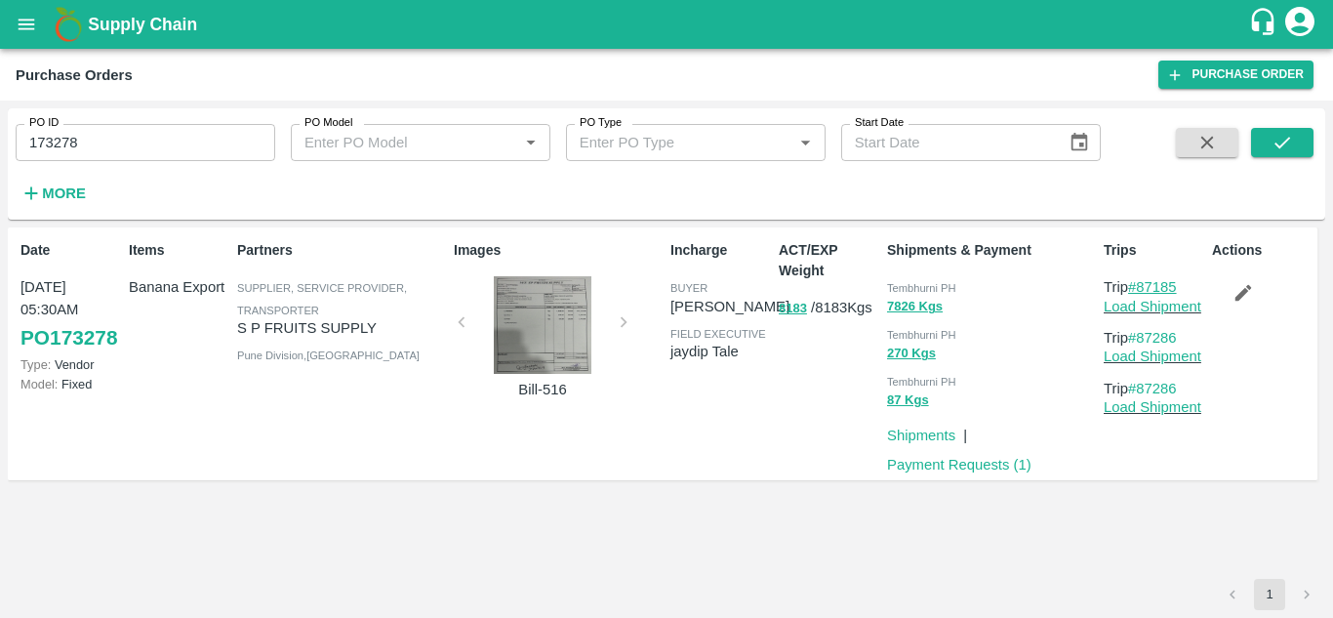
drag, startPoint x: 1188, startPoint y: 281, endPoint x: 1135, endPoint y: 291, distance: 54.5
click at [1135, 291] on p "Trip #87185" at bounding box center [1154, 286] width 100 height 21
click at [1199, 288] on p "Trip #87185" at bounding box center [1154, 286] width 100 height 21
drag, startPoint x: 1186, startPoint y: 287, endPoint x: 1143, endPoint y: 286, distance: 43.9
click at [1143, 286] on p "Trip #87185" at bounding box center [1154, 286] width 100 height 21
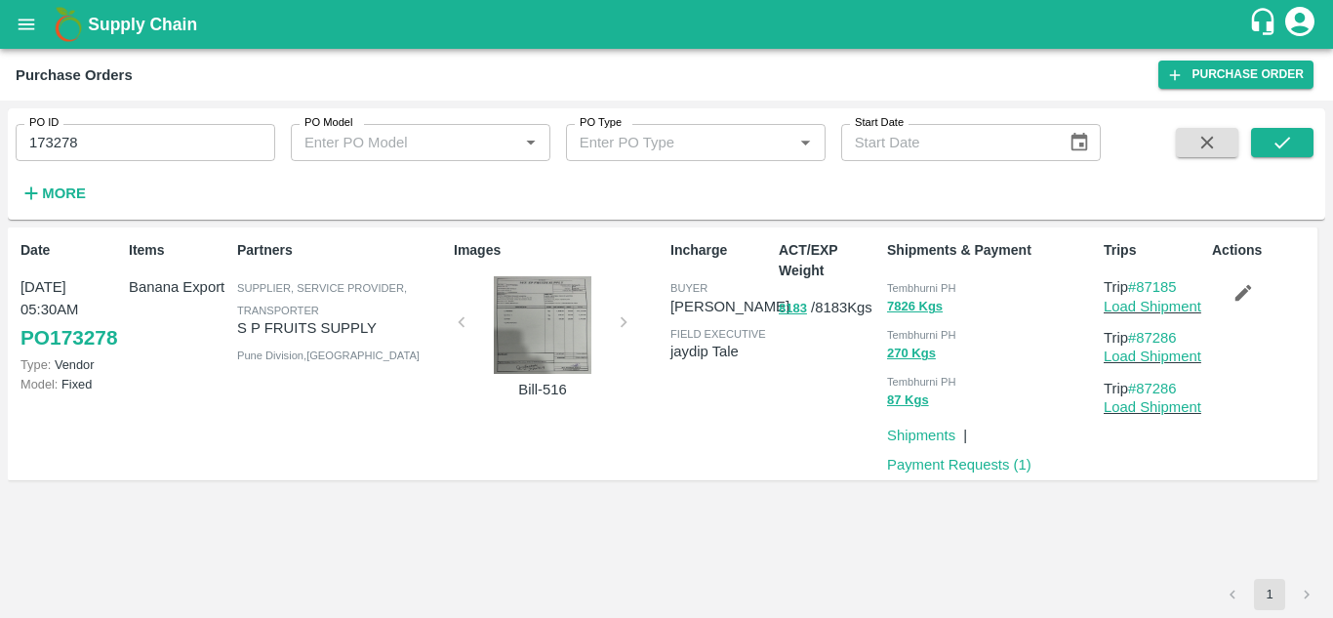
click at [87, 143] on input "173278" at bounding box center [146, 142] width 260 height 37
paste input "text"
click at [1295, 136] on button "submit" at bounding box center [1282, 142] width 62 height 29
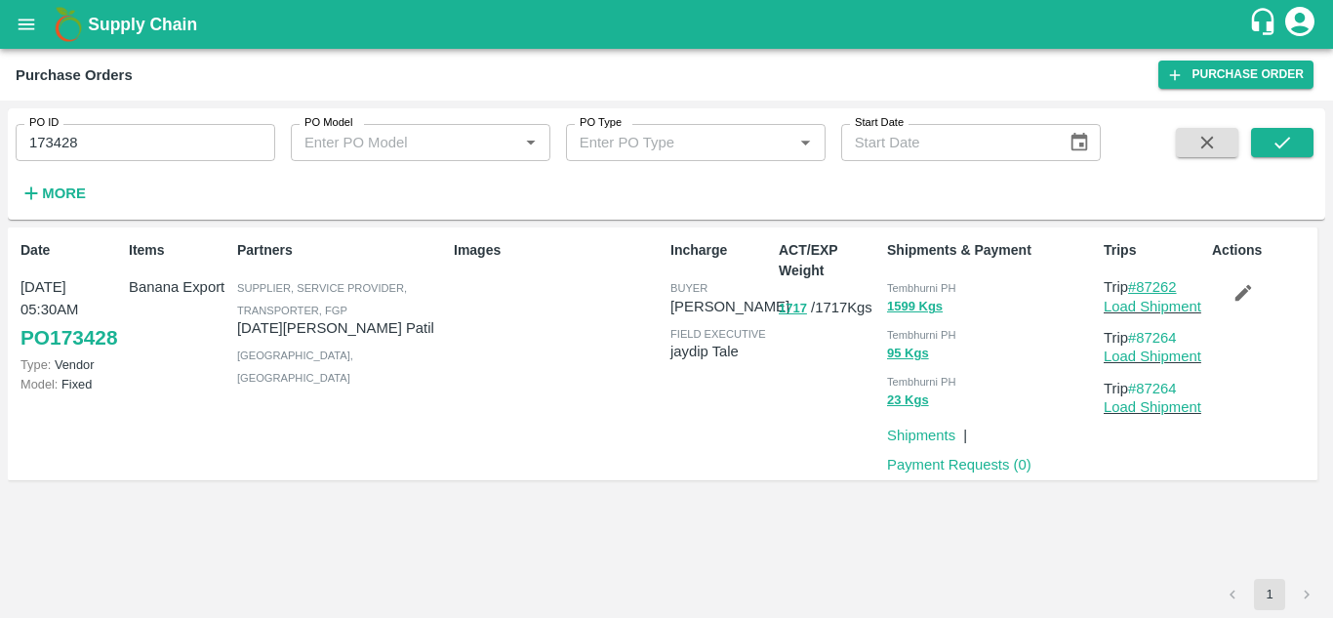
drag, startPoint x: 1188, startPoint y: 279, endPoint x: 1137, endPoint y: 290, distance: 52.8
click at [1137, 290] on p "Trip #87262" at bounding box center [1154, 286] width 100 height 21
click at [120, 138] on input "173428" at bounding box center [146, 142] width 260 height 37
paste input "text"
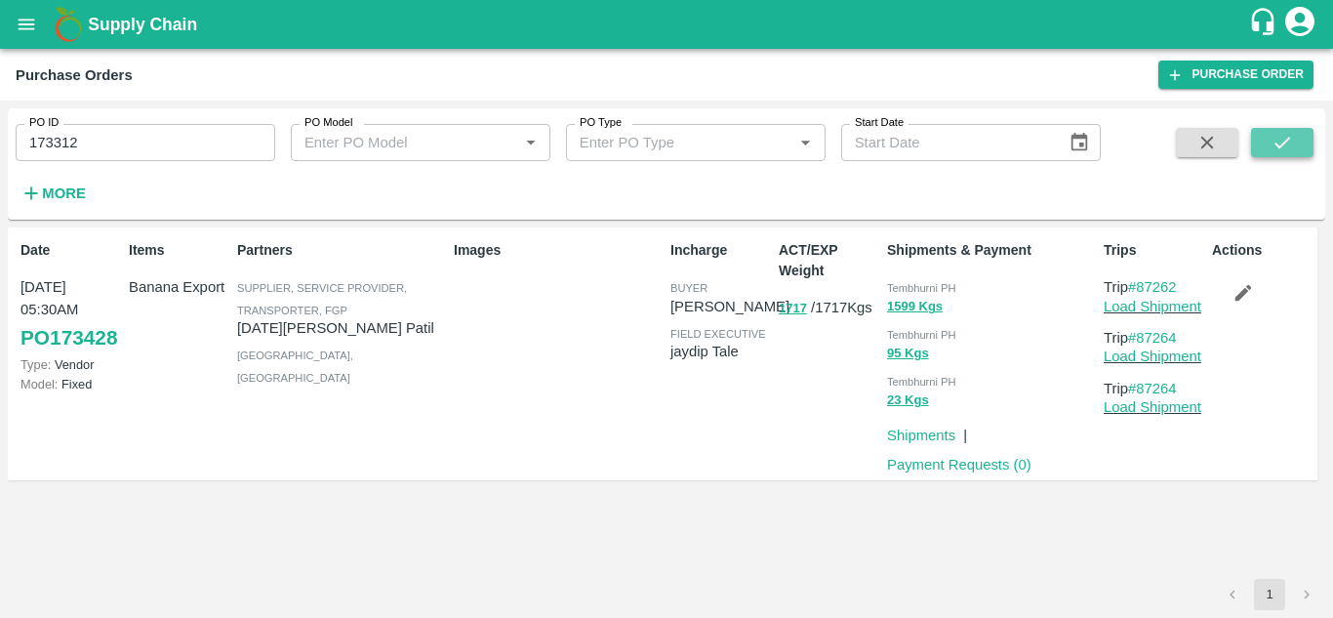
click at [1280, 138] on icon "submit" at bounding box center [1281, 142] width 21 height 21
drag, startPoint x: 1191, startPoint y: 285, endPoint x: 1142, endPoint y: 286, distance: 49.8
click at [1142, 286] on p "Trip #87194" at bounding box center [1154, 286] width 100 height 21
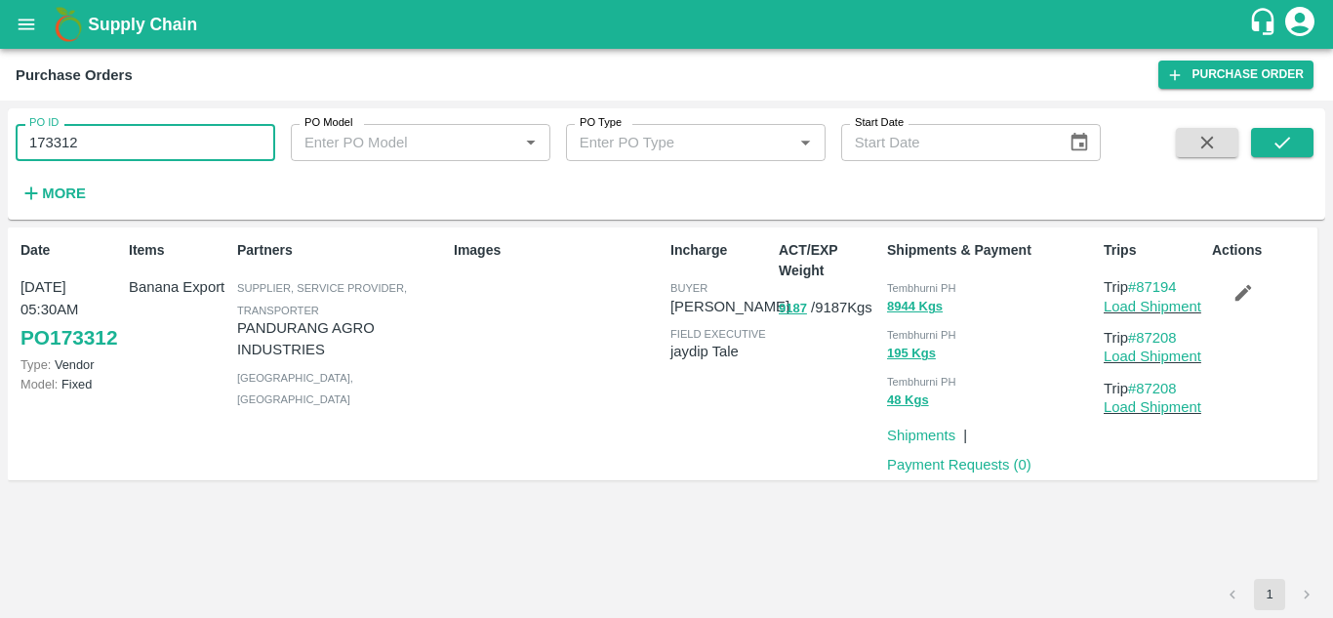
click at [104, 146] on input "173312" at bounding box center [146, 142] width 260 height 37
paste input "text"
type input "173333"
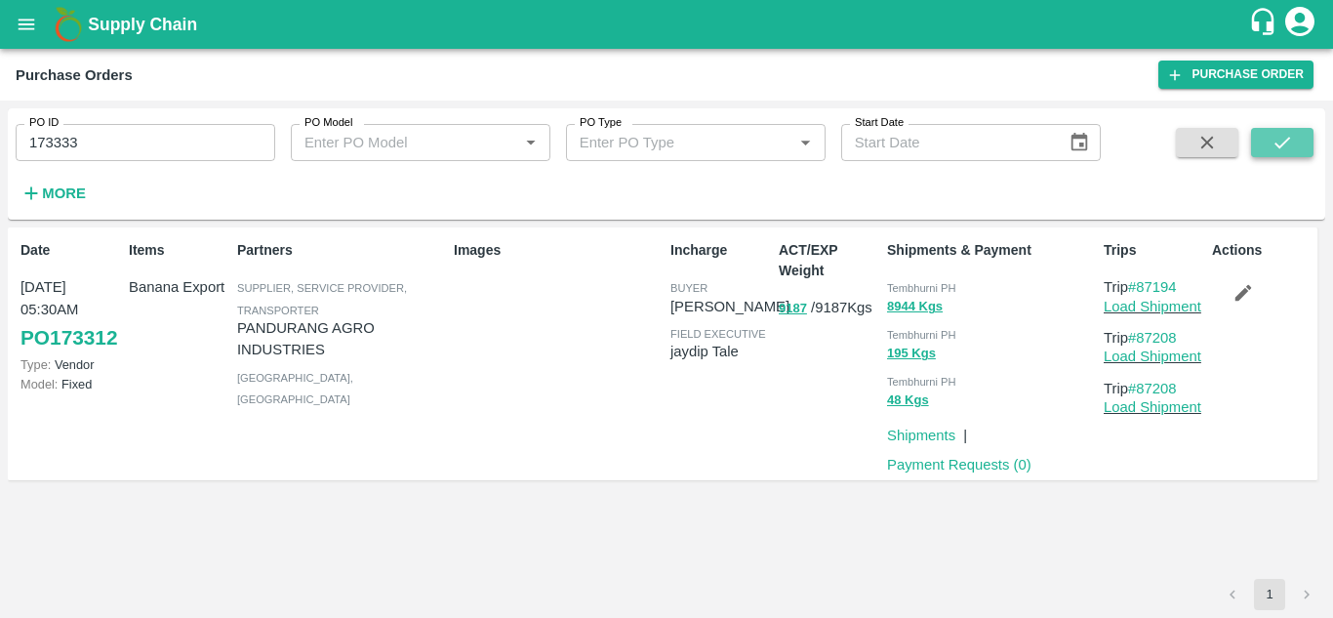
click at [1271, 144] on icon "submit" at bounding box center [1281, 142] width 21 height 21
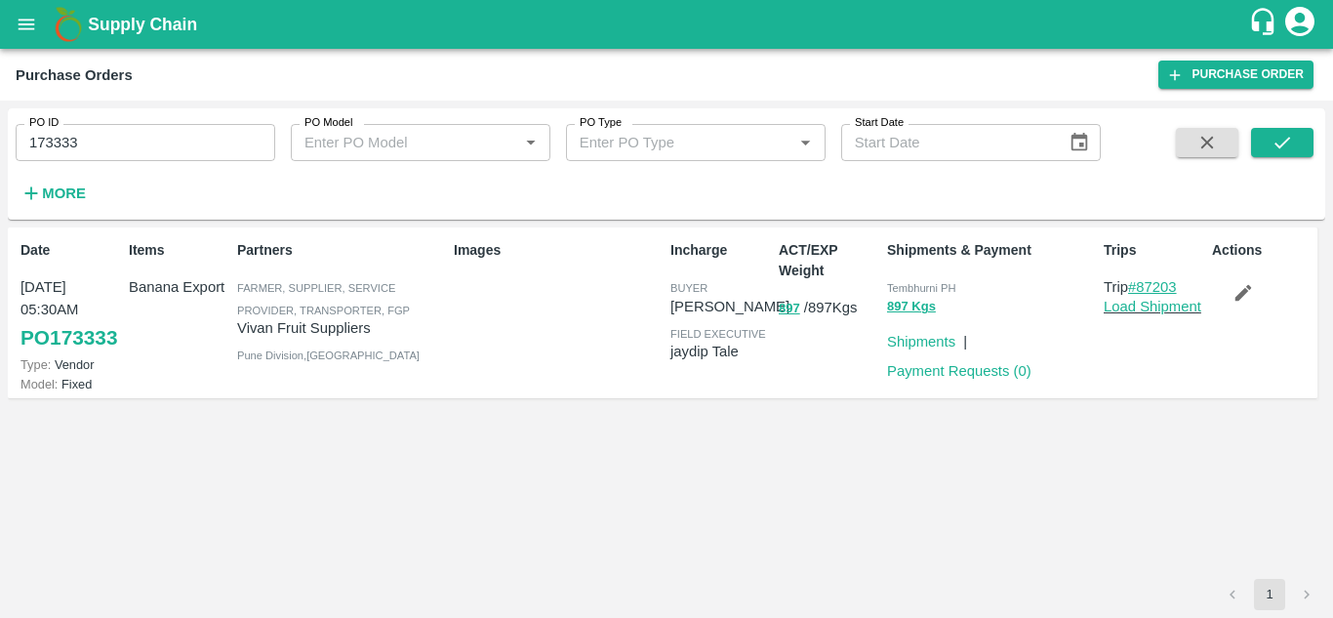
drag, startPoint x: 1192, startPoint y: 284, endPoint x: 1141, endPoint y: 282, distance: 51.7
click at [1141, 282] on p "Trip #87203" at bounding box center [1154, 286] width 100 height 21
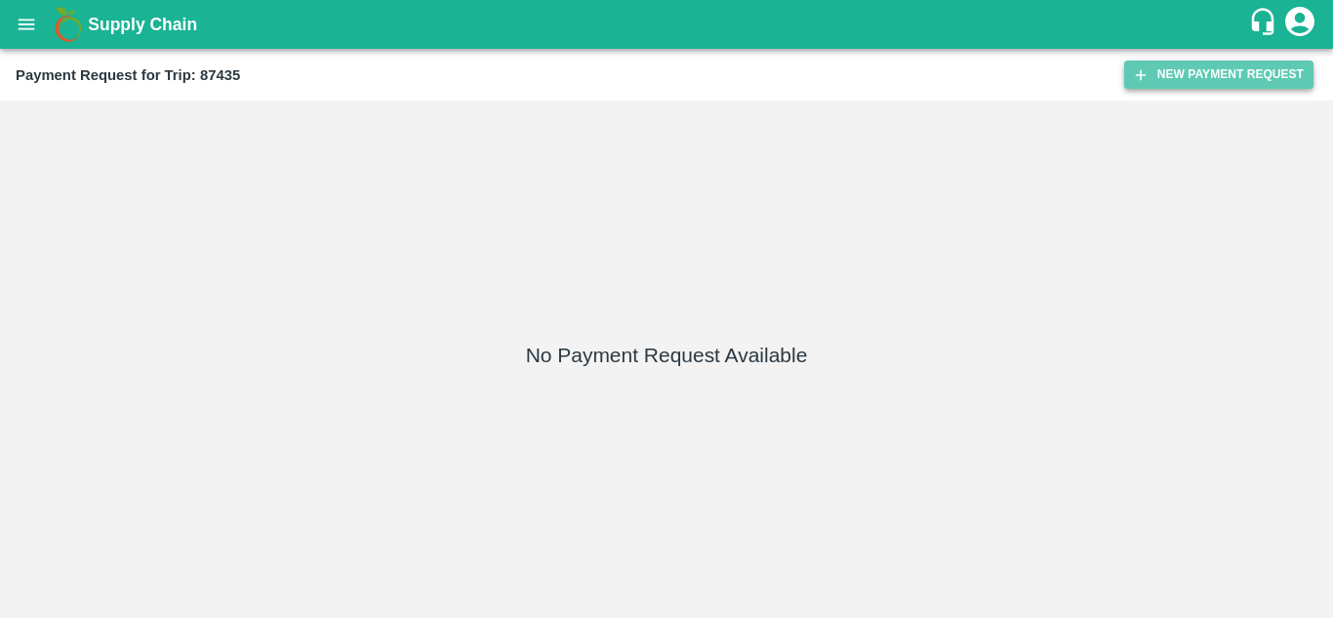
click at [1210, 73] on button "New Payment Request" at bounding box center [1218, 74] width 189 height 28
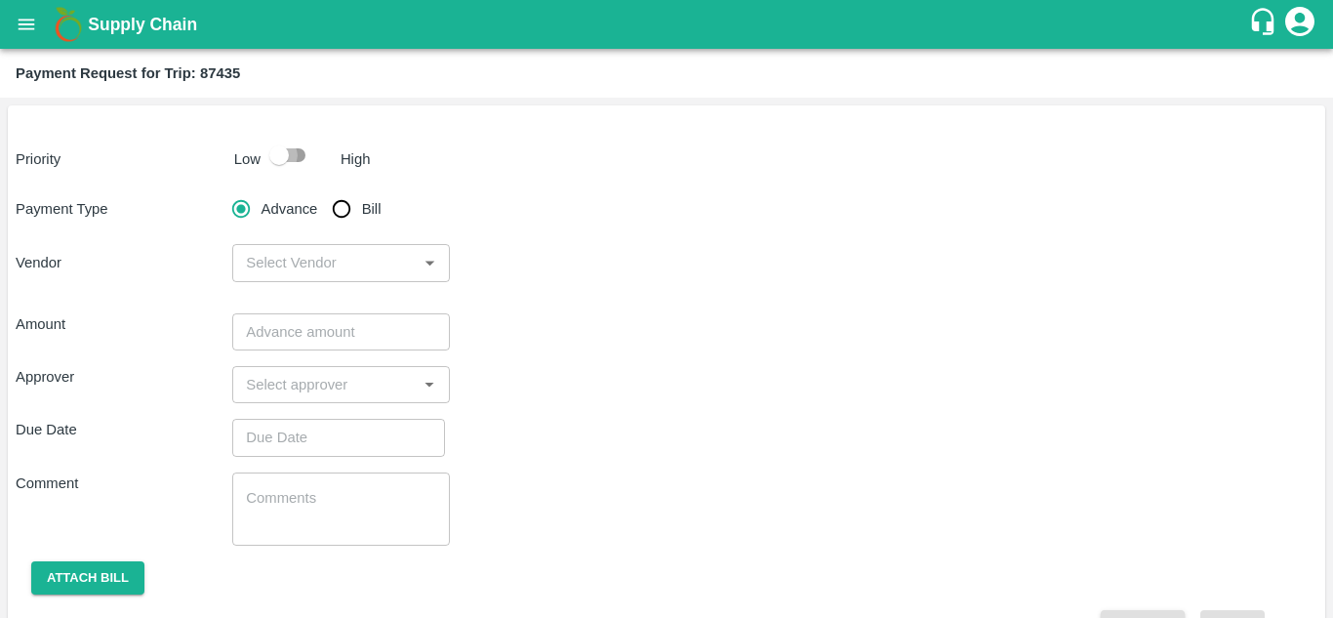
click at [296, 154] on input "checkbox" at bounding box center [278, 155] width 111 height 37
checkbox input "true"
click at [341, 208] on input "Bill" at bounding box center [341, 208] width 39 height 39
radio input "true"
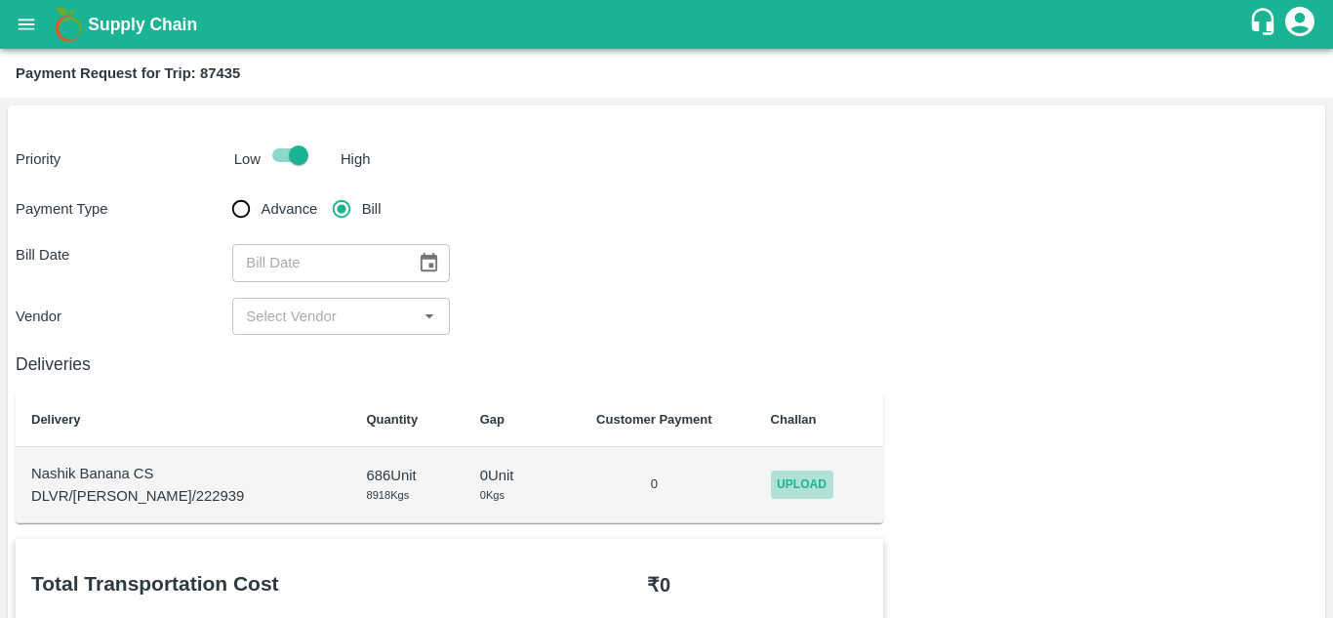
click at [776, 487] on span "Upload" at bounding box center [802, 484] width 62 height 28
click at [0, 0] on input "Upload" at bounding box center [0, 0] width 0 height 0
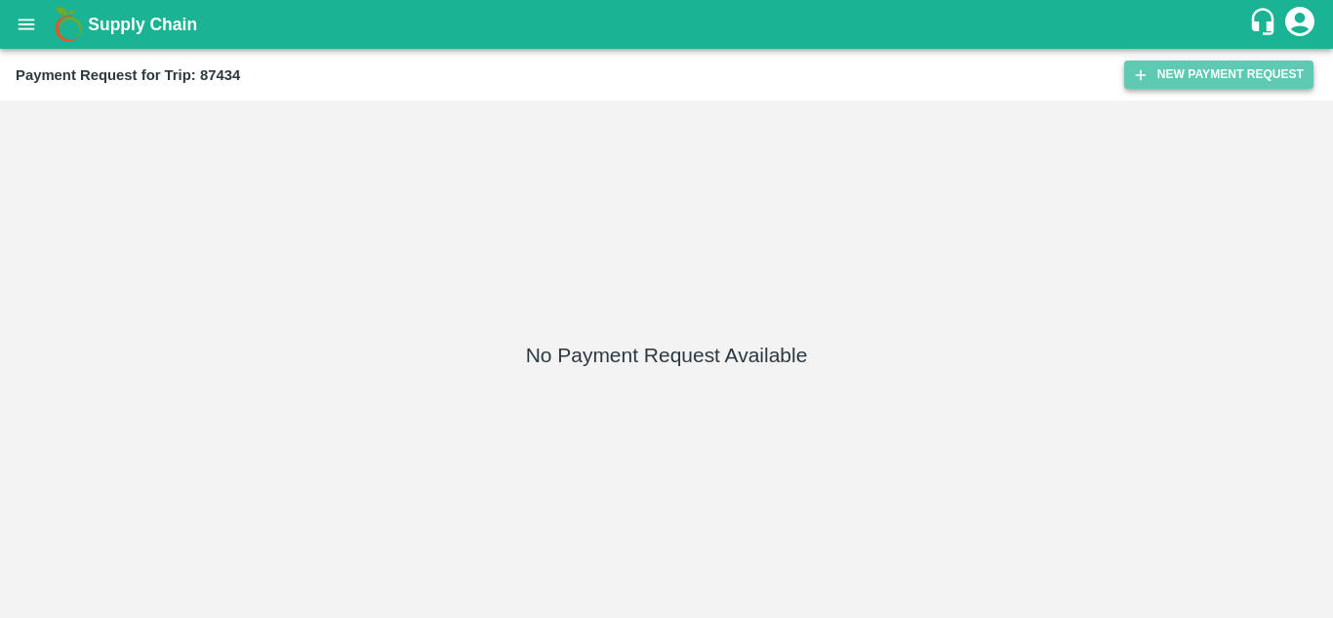
click at [1199, 76] on button "New Payment Request" at bounding box center [1218, 74] width 189 height 28
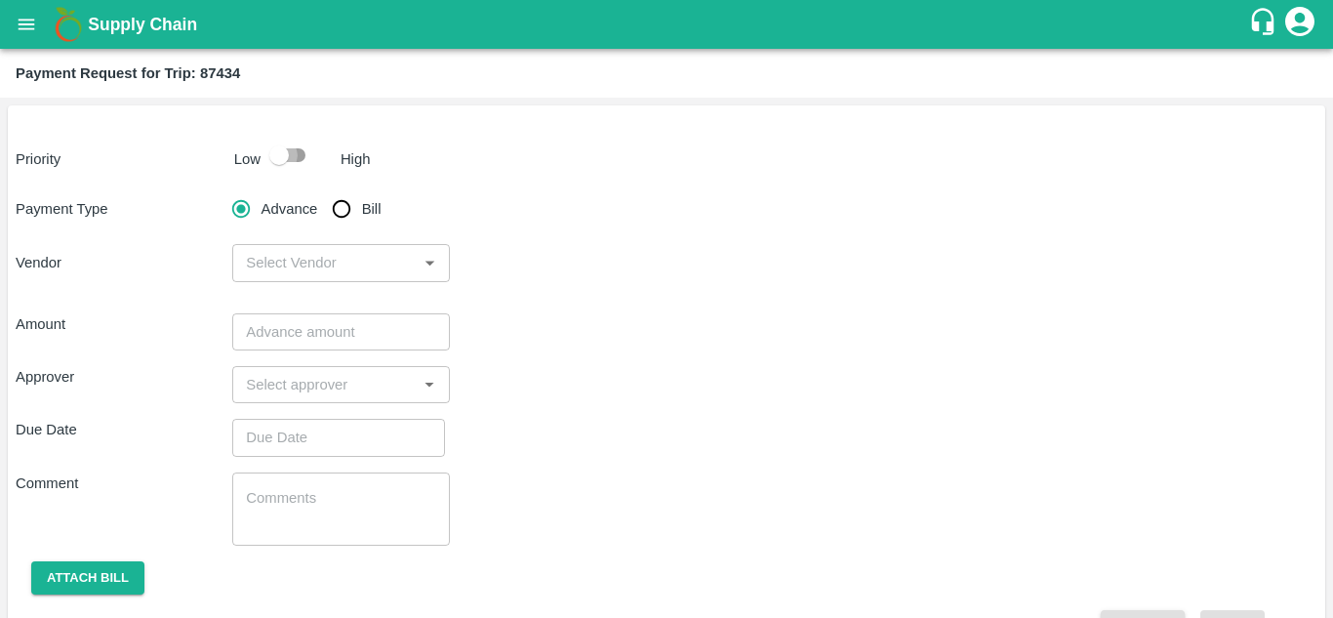
click at [296, 157] on input "checkbox" at bounding box center [278, 155] width 111 height 37
checkbox input "true"
click at [341, 206] on input "Bill" at bounding box center [341, 208] width 39 height 39
radio input "true"
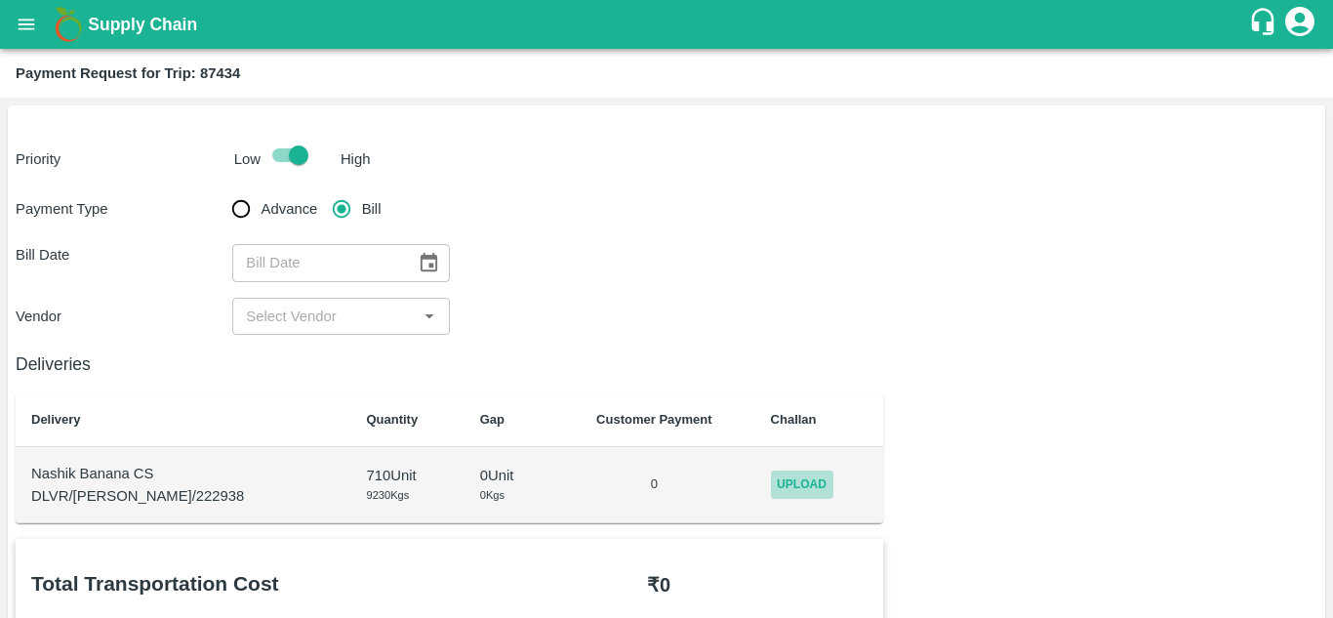
click at [789, 481] on span "Upload" at bounding box center [802, 484] width 62 height 28
click at [0, 0] on input "Upload" at bounding box center [0, 0] width 0 height 0
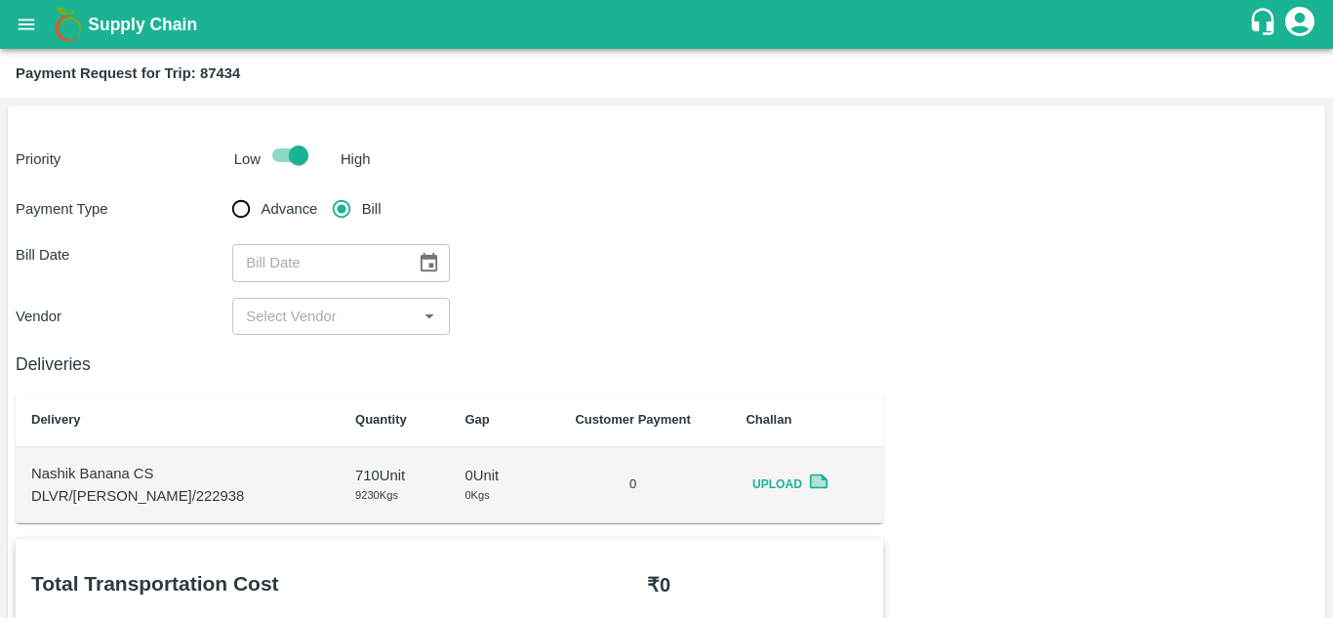
scroll to position [1, 0]
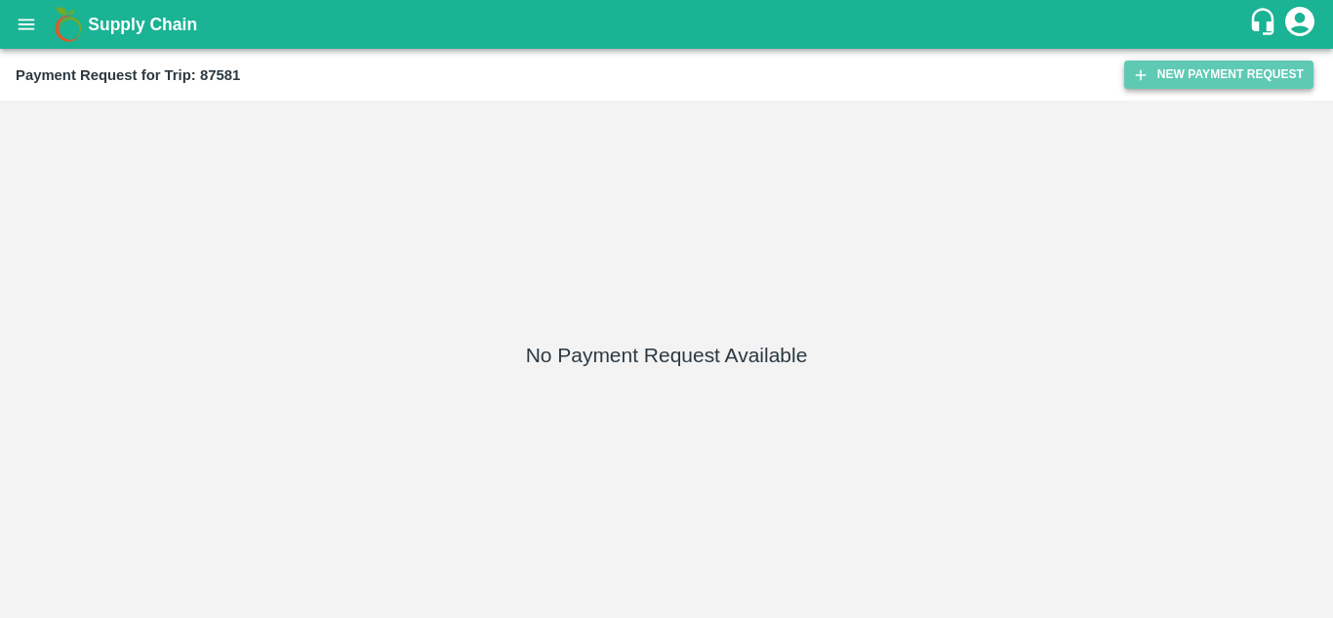
click at [1251, 67] on button "New Payment Request" at bounding box center [1218, 74] width 189 height 28
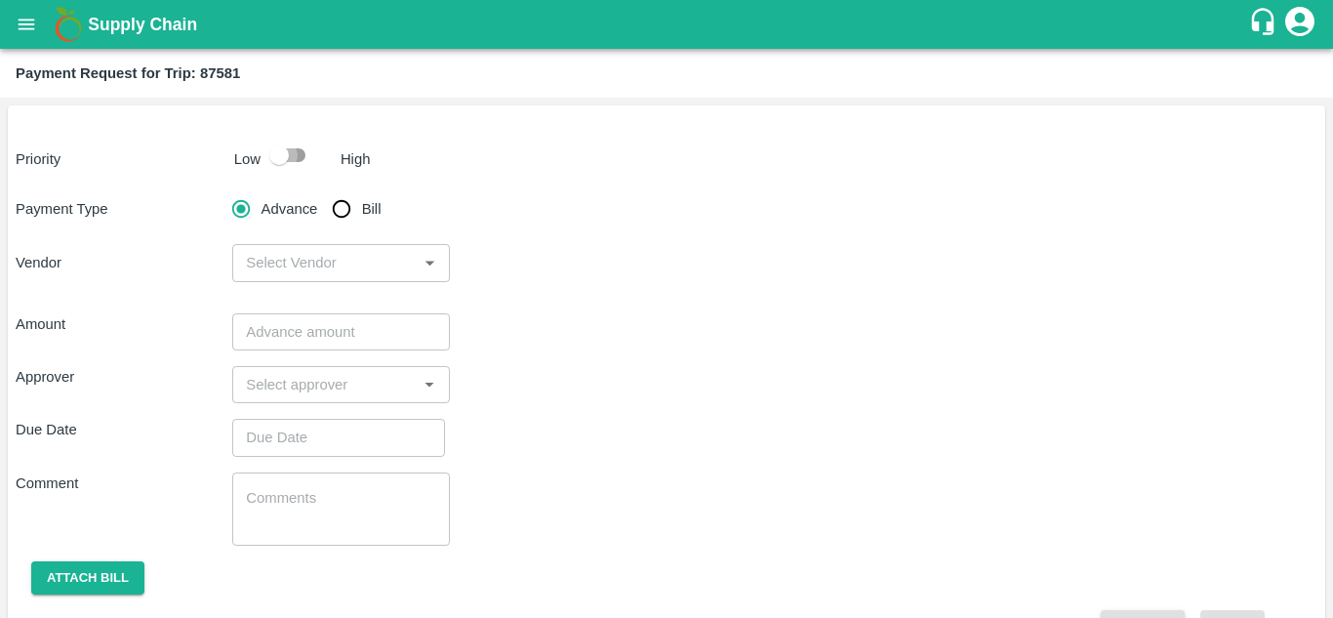
click at [287, 150] on input "checkbox" at bounding box center [278, 155] width 111 height 37
checkbox input "true"
click at [338, 210] on input "Bill" at bounding box center [341, 208] width 39 height 39
radio input "true"
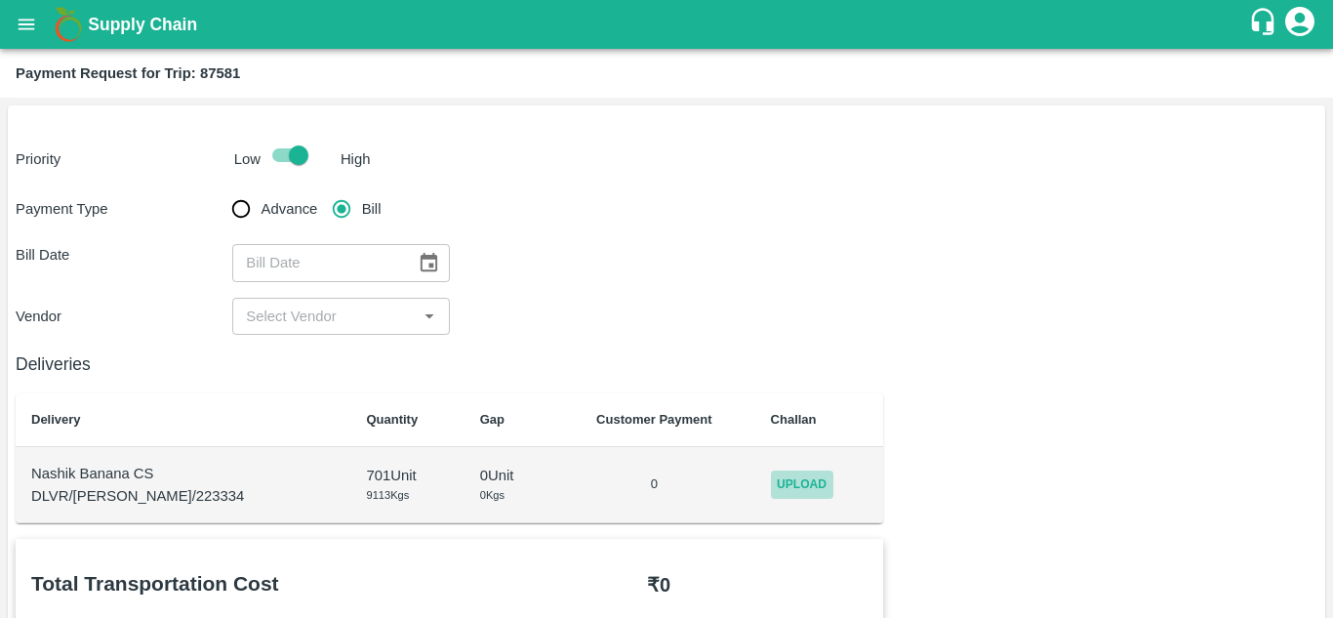
click at [790, 495] on span "Upload" at bounding box center [802, 484] width 62 height 28
click at [0, 0] on input "Upload" at bounding box center [0, 0] width 0 height 0
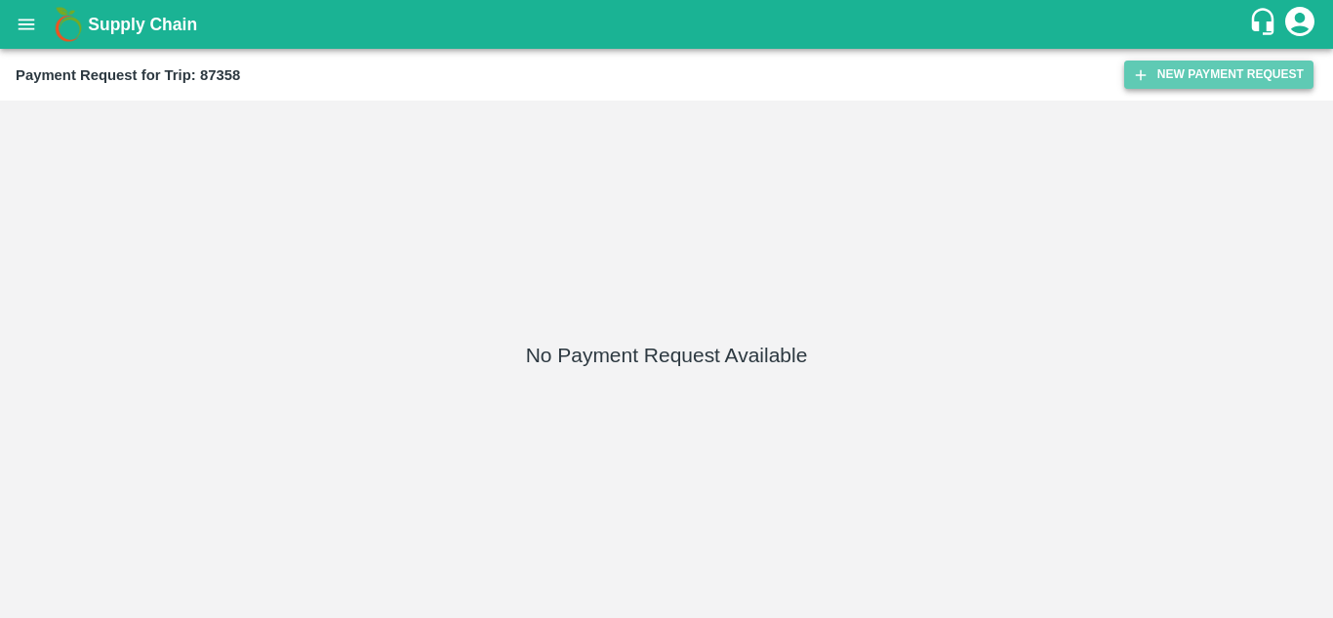
click at [1203, 70] on button "New Payment Request" at bounding box center [1218, 74] width 189 height 28
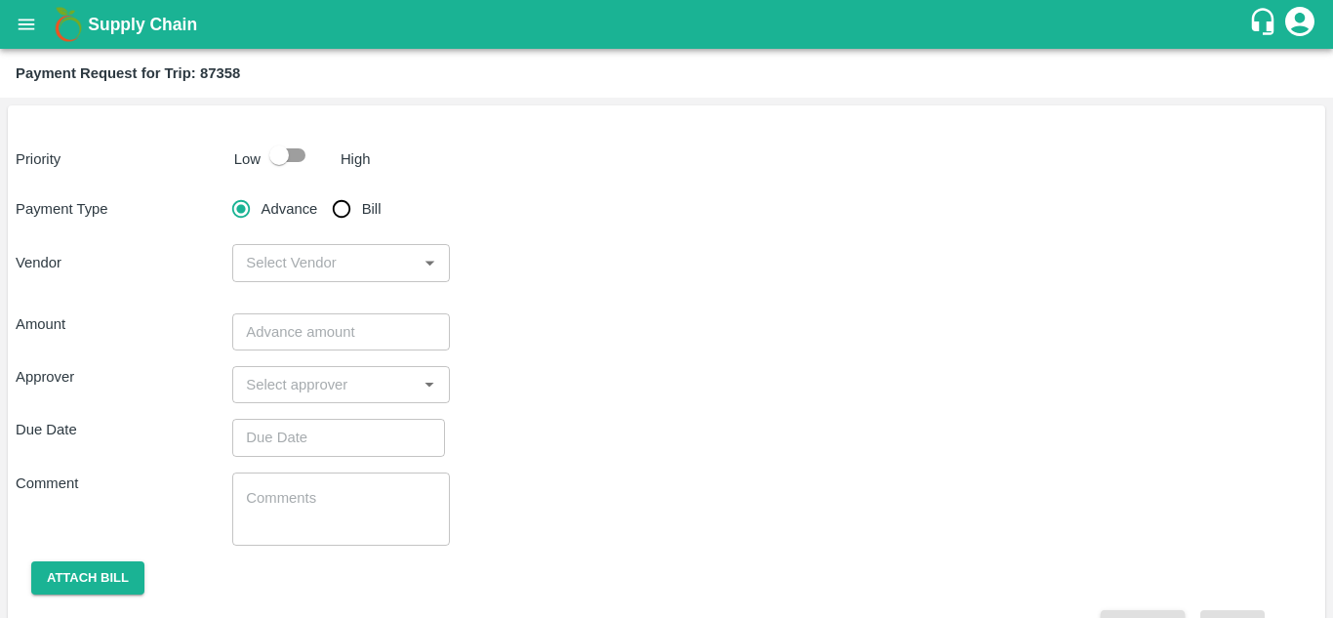
click at [293, 144] on input "checkbox" at bounding box center [278, 155] width 111 height 37
checkbox input "true"
click at [342, 213] on input "Bill" at bounding box center [341, 208] width 39 height 39
radio input "true"
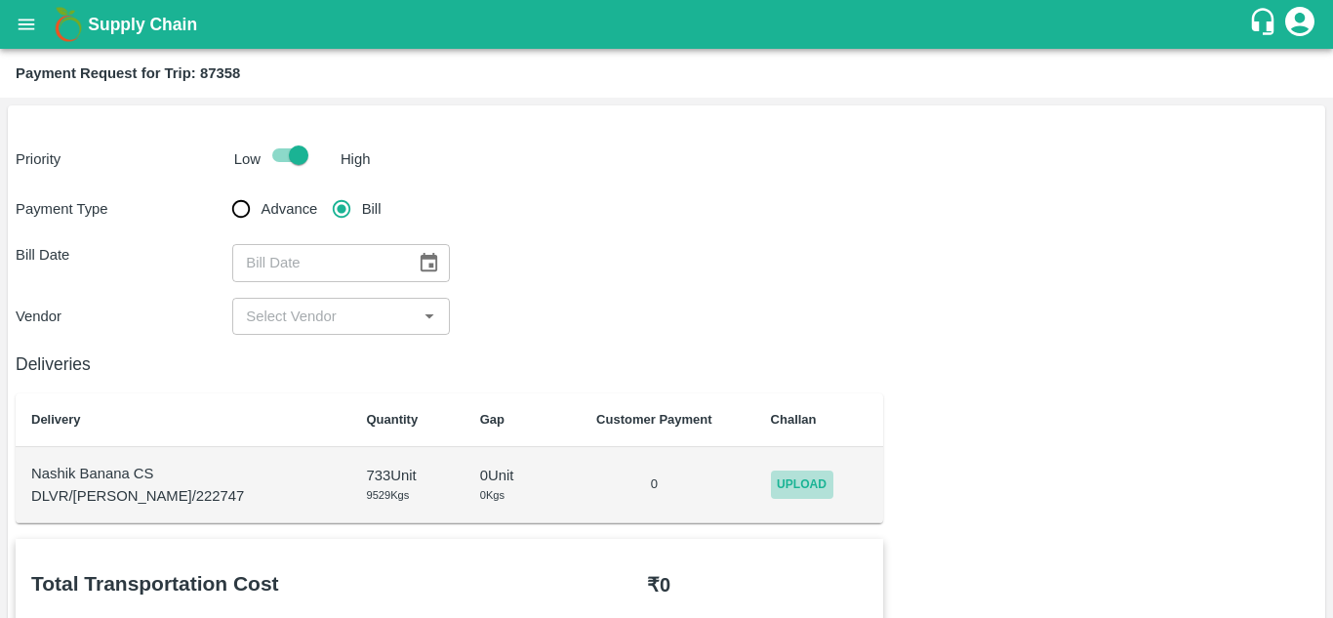
click at [811, 486] on span "Upload" at bounding box center [802, 484] width 62 height 28
click at [0, 0] on input "Upload" at bounding box center [0, 0] width 0 height 0
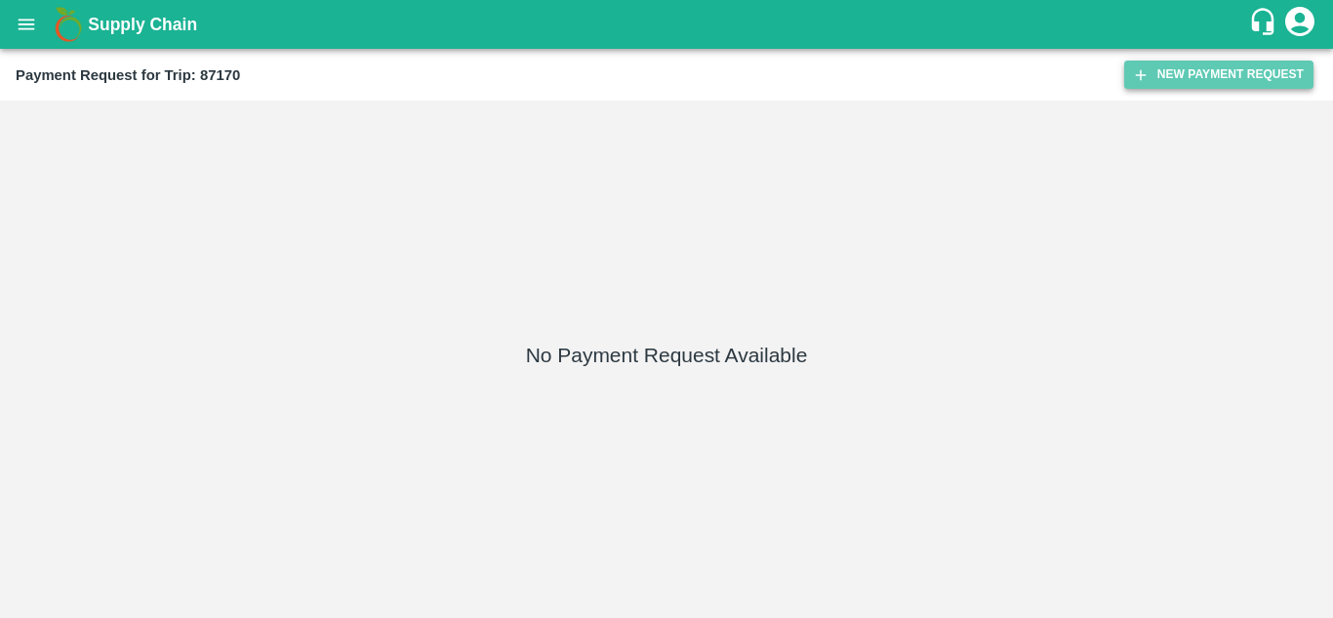
click at [1239, 74] on button "New Payment Request" at bounding box center [1218, 74] width 189 height 28
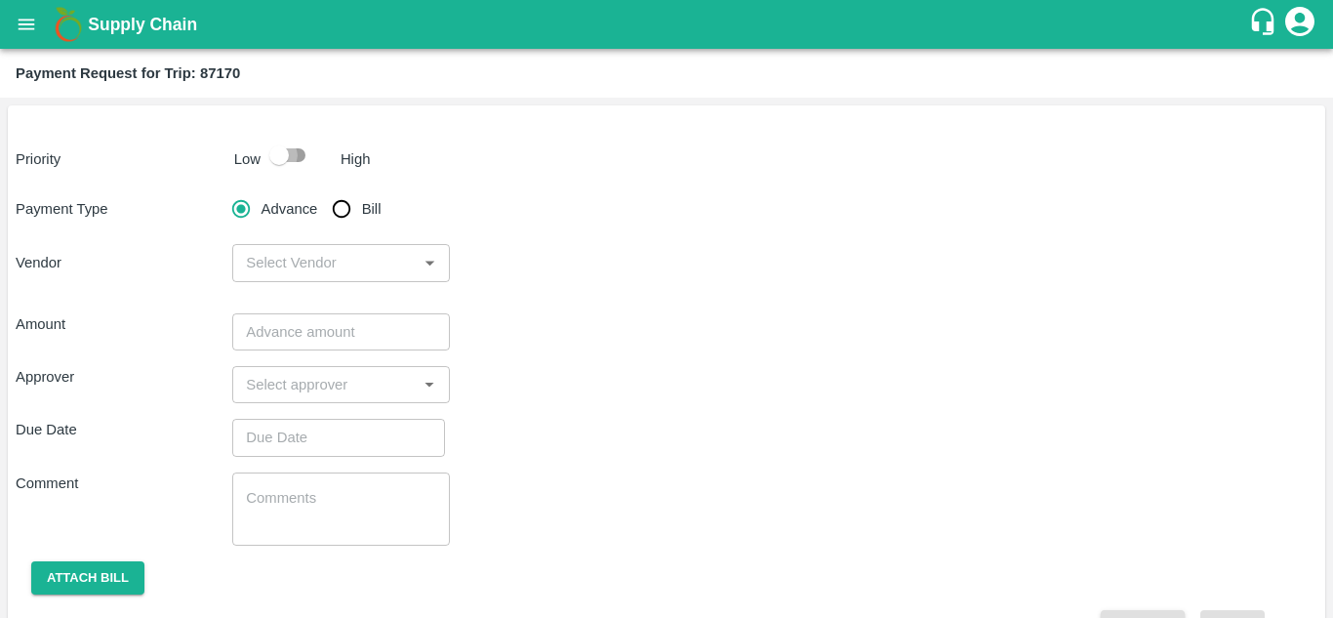
click at [303, 145] on input "checkbox" at bounding box center [278, 155] width 111 height 37
checkbox input "true"
click at [346, 206] on input "Bill" at bounding box center [341, 208] width 39 height 39
radio input "true"
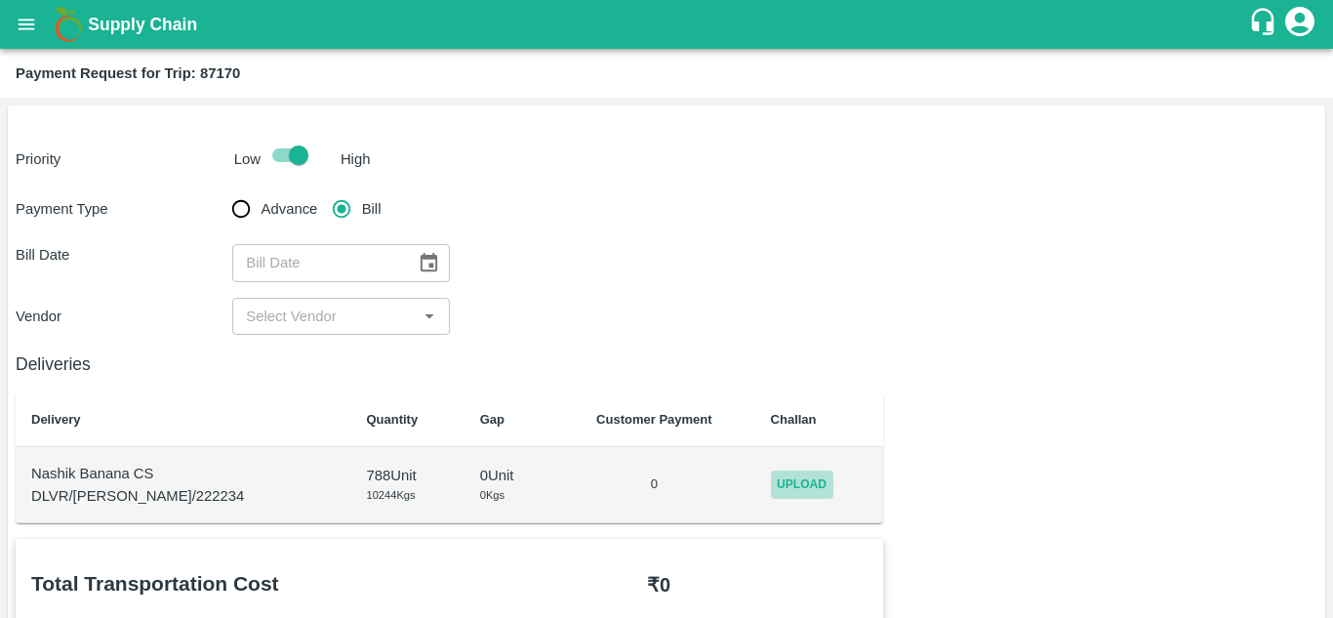
click at [789, 491] on span "Upload" at bounding box center [802, 484] width 62 height 28
click at [0, 0] on input "Upload" at bounding box center [0, 0] width 0 height 0
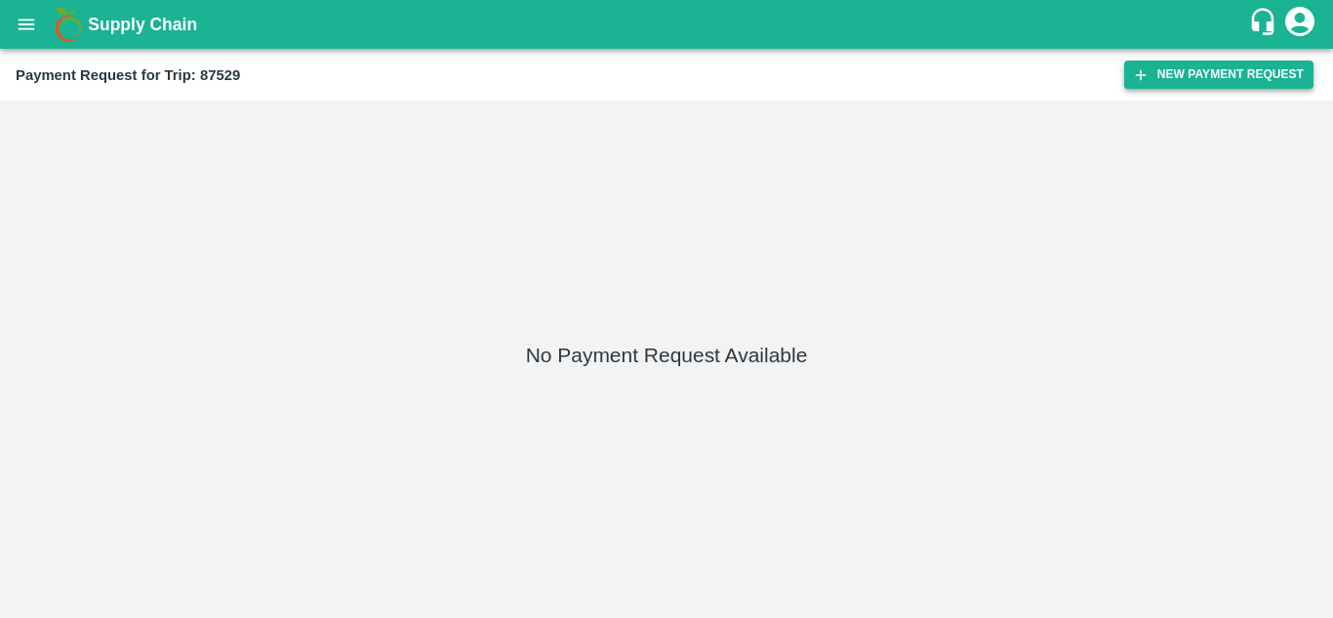
click at [1214, 65] on button "New Payment Request" at bounding box center [1218, 74] width 189 height 28
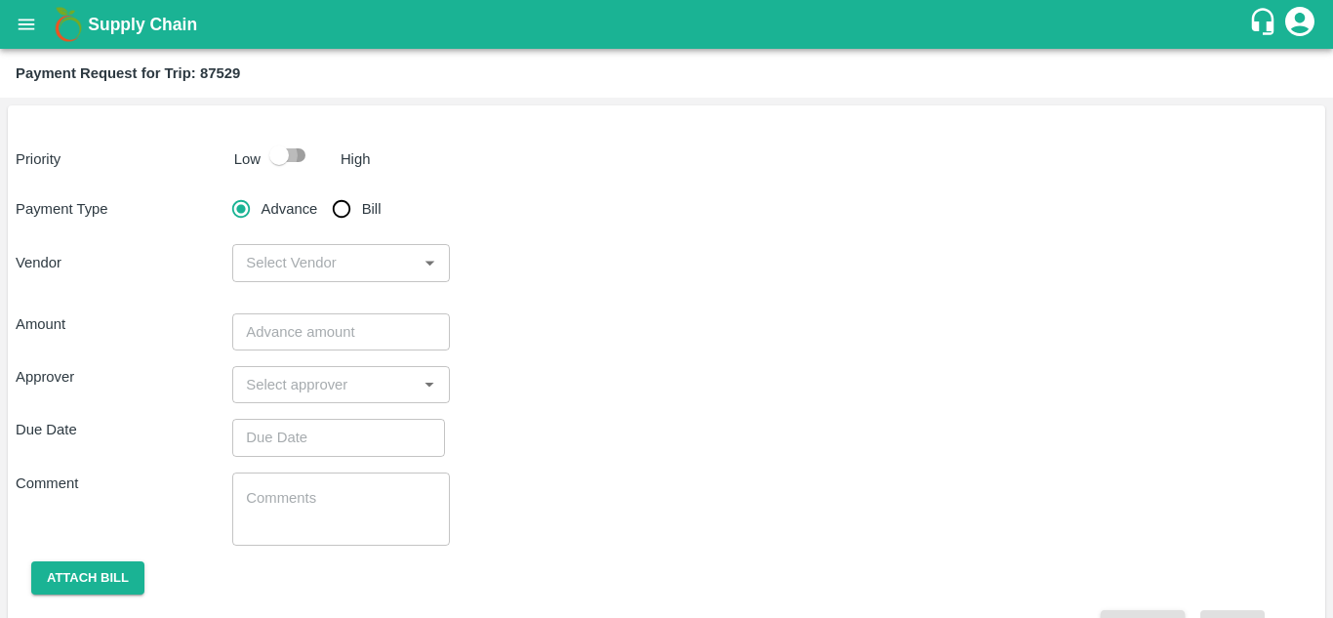
click at [300, 154] on input "checkbox" at bounding box center [278, 155] width 111 height 37
checkbox input "true"
click at [348, 202] on input "Bill" at bounding box center [341, 208] width 39 height 39
radio input "true"
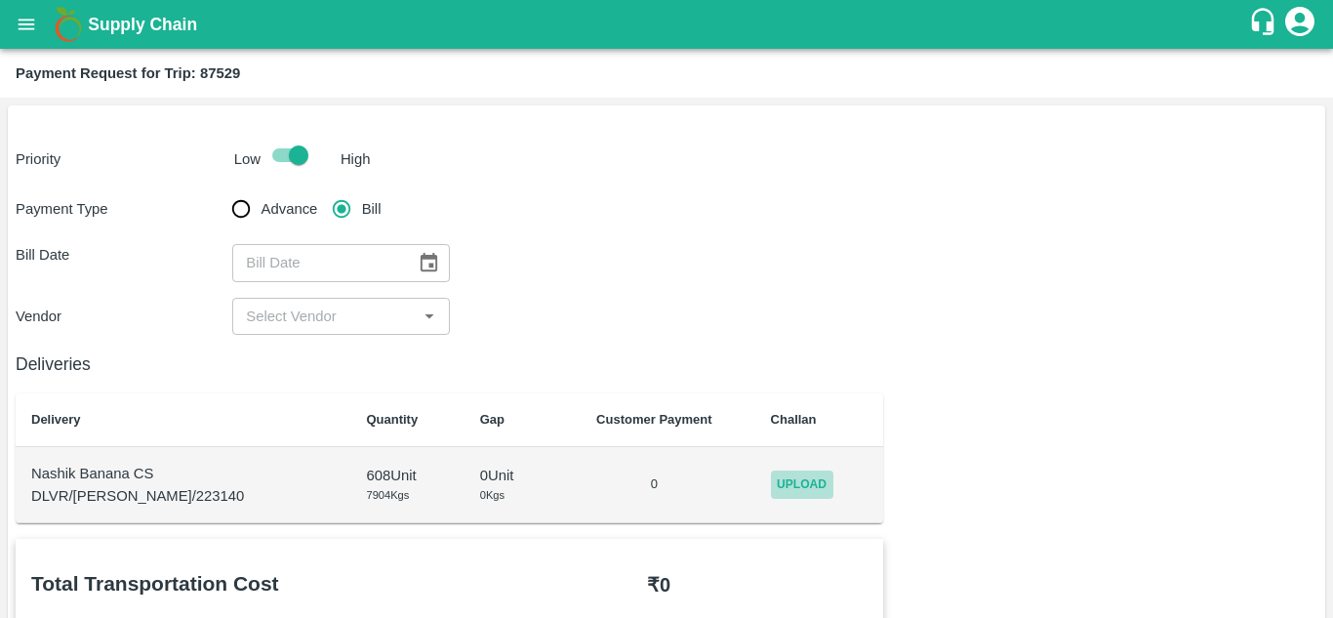
click at [785, 478] on span "Upload" at bounding box center [802, 484] width 62 height 28
click at [0, 0] on input "Upload" at bounding box center [0, 0] width 0 height 0
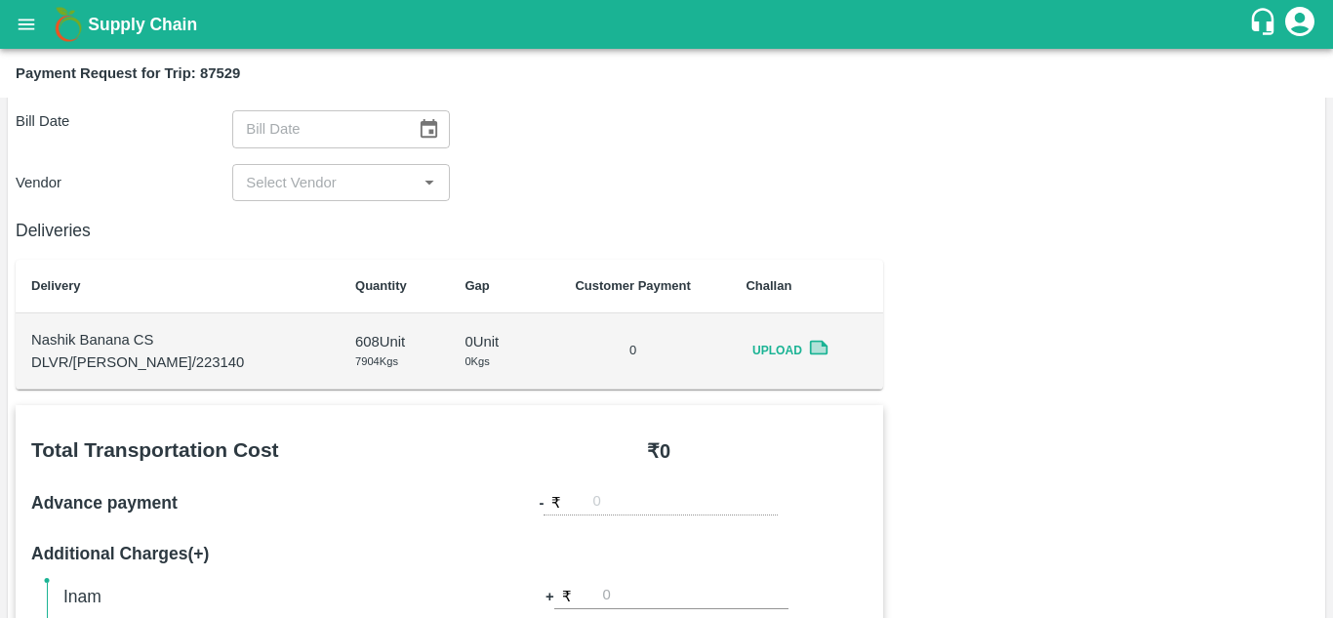
scroll to position [114, 0]
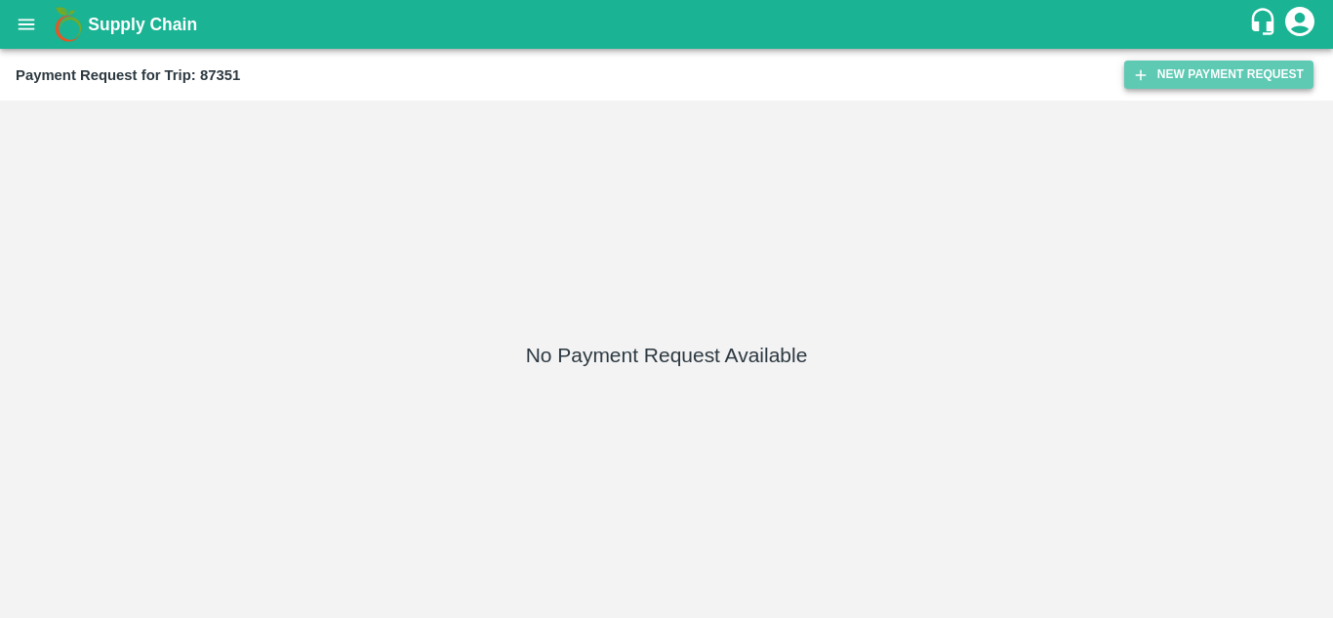
click at [1190, 76] on button "New Payment Request" at bounding box center [1218, 74] width 189 height 28
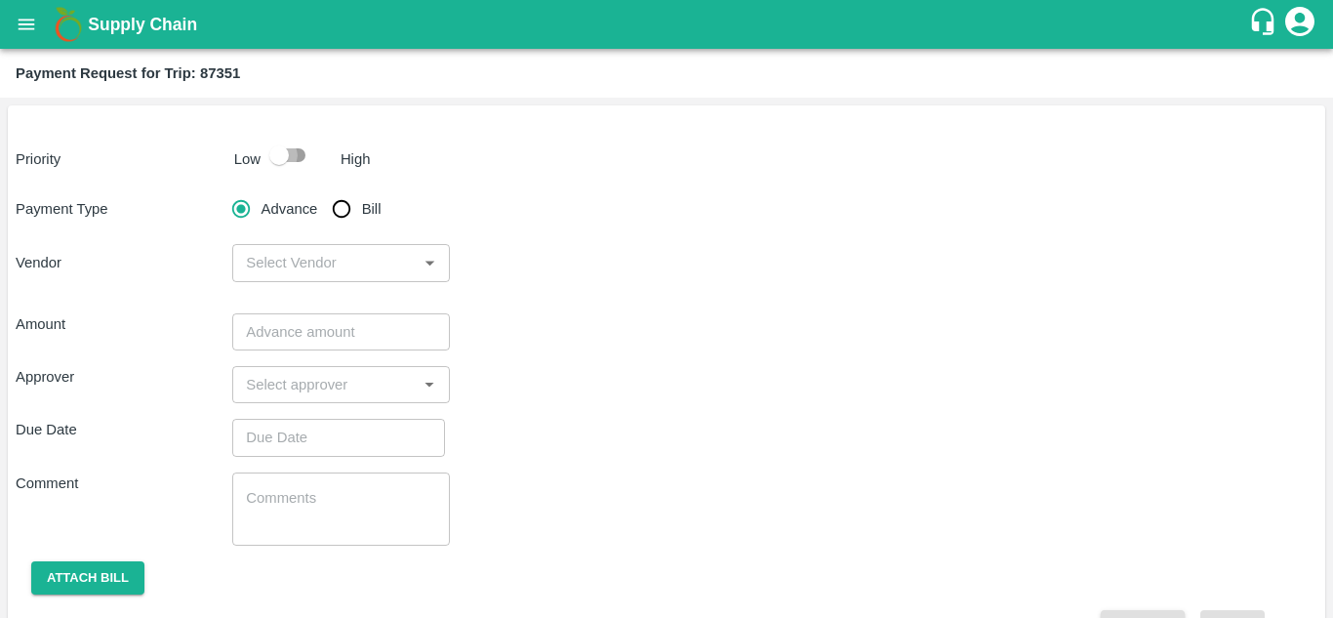
click at [299, 158] on input "checkbox" at bounding box center [278, 155] width 111 height 37
checkbox input "true"
click at [343, 217] on input "Bill" at bounding box center [341, 208] width 39 height 39
radio input "true"
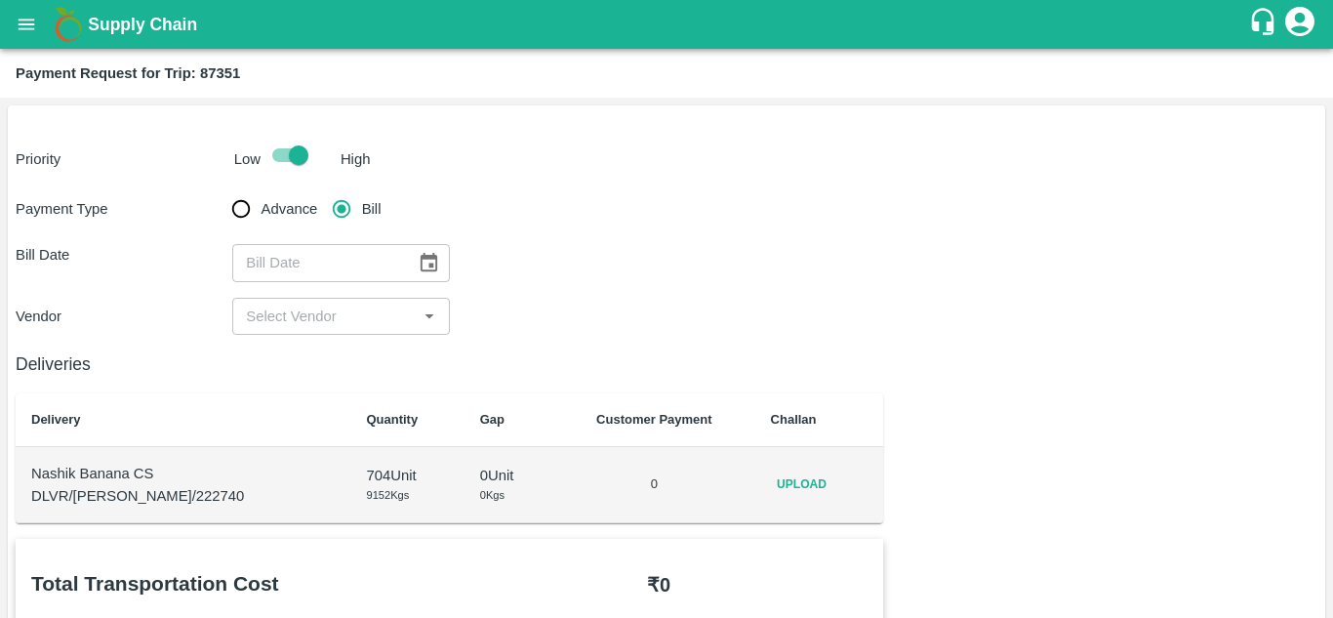
click at [796, 483] on span "Upload" at bounding box center [802, 484] width 62 height 28
click at [0, 0] on input "Upload" at bounding box center [0, 0] width 0 height 0
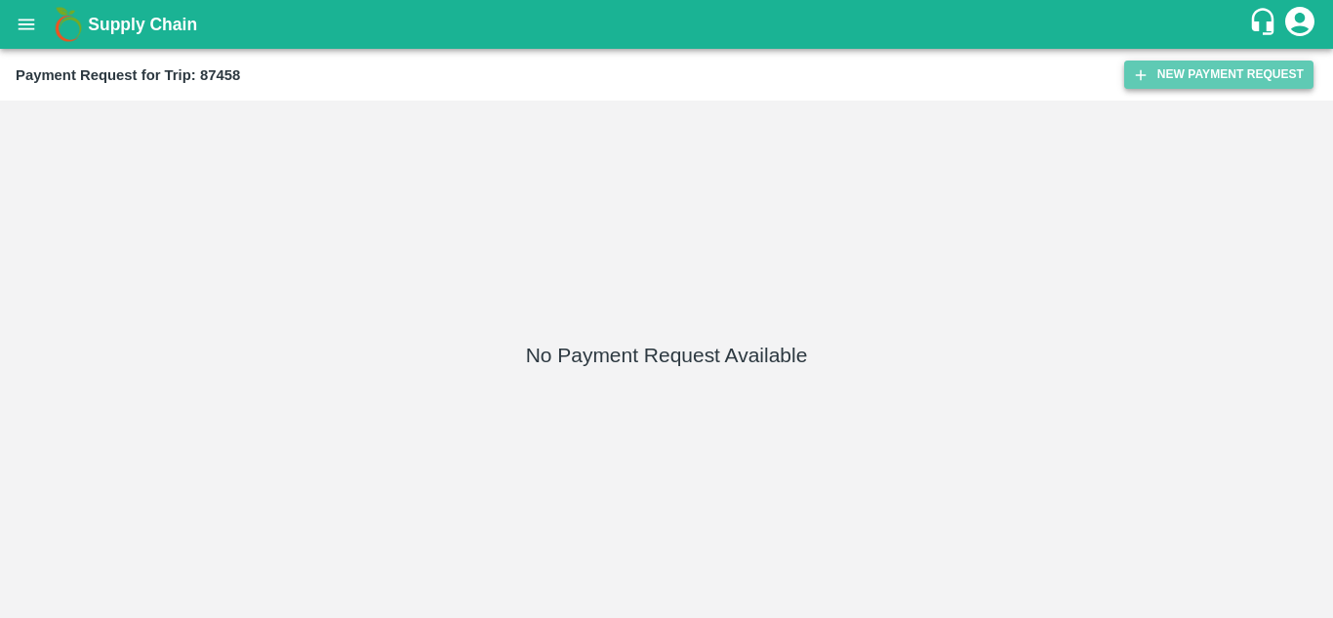
click at [1237, 79] on button "New Payment Request" at bounding box center [1218, 74] width 189 height 28
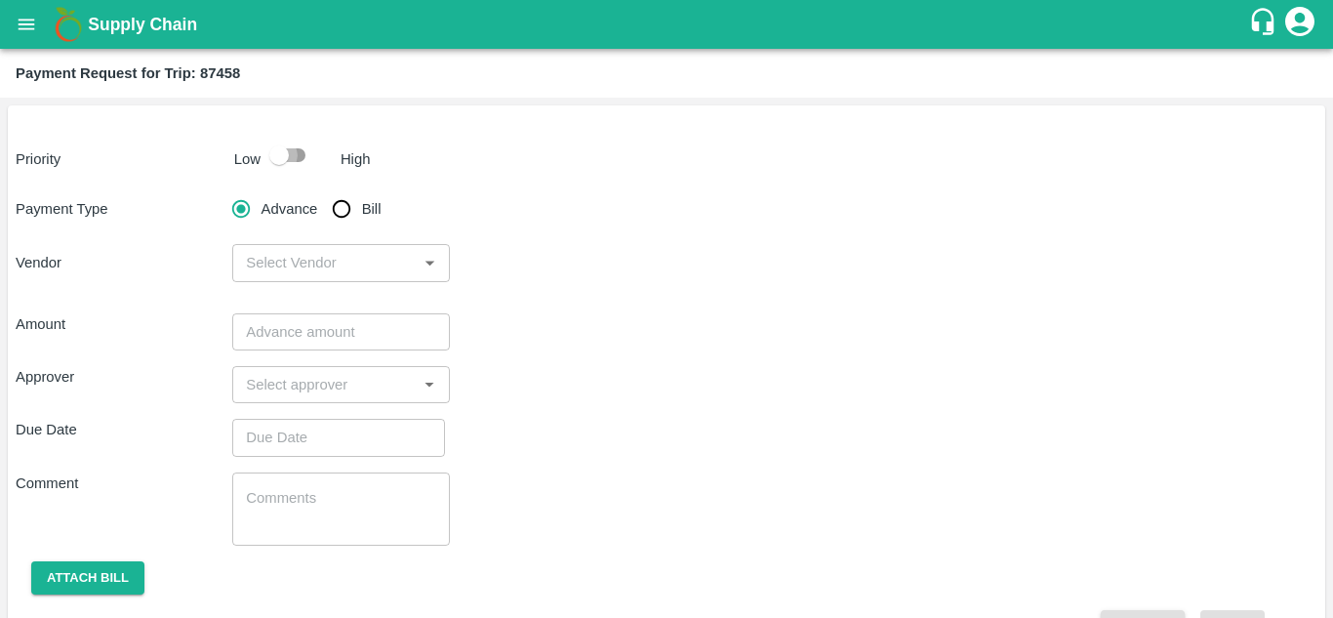
click at [300, 148] on input "checkbox" at bounding box center [278, 155] width 111 height 37
checkbox input "true"
click at [342, 213] on input "Bill" at bounding box center [341, 208] width 39 height 39
radio input "true"
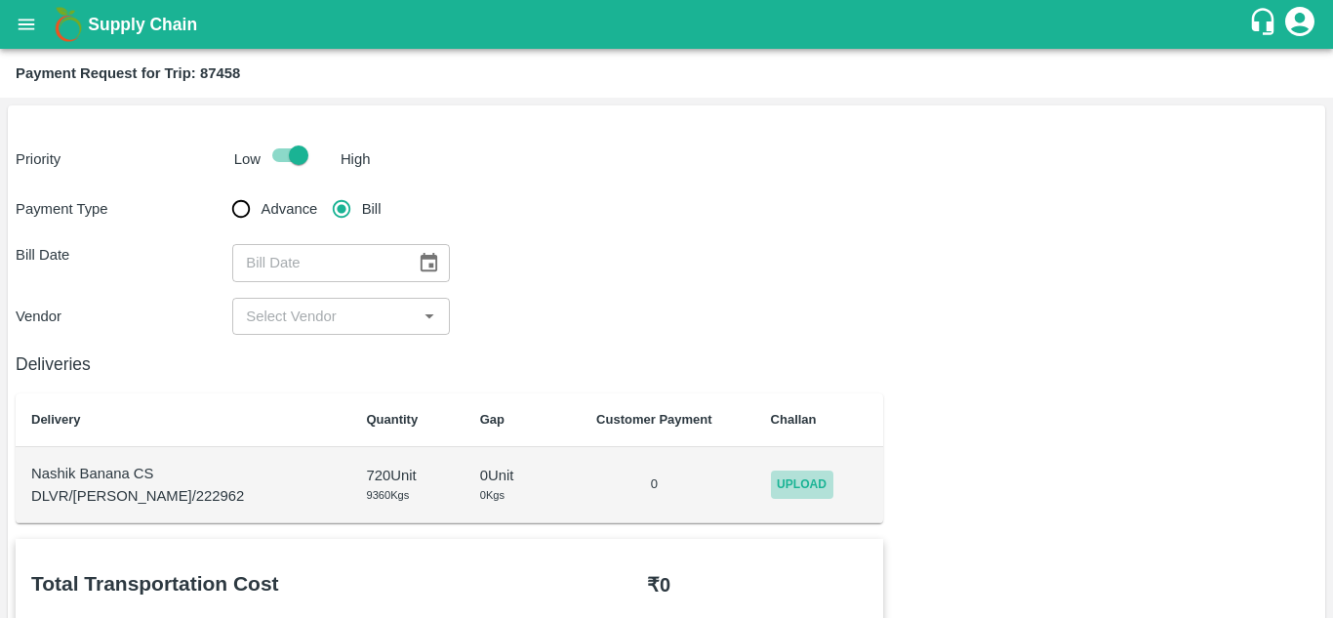
click at [789, 482] on span "Upload" at bounding box center [802, 484] width 62 height 28
click at [0, 0] on input "Upload" at bounding box center [0, 0] width 0 height 0
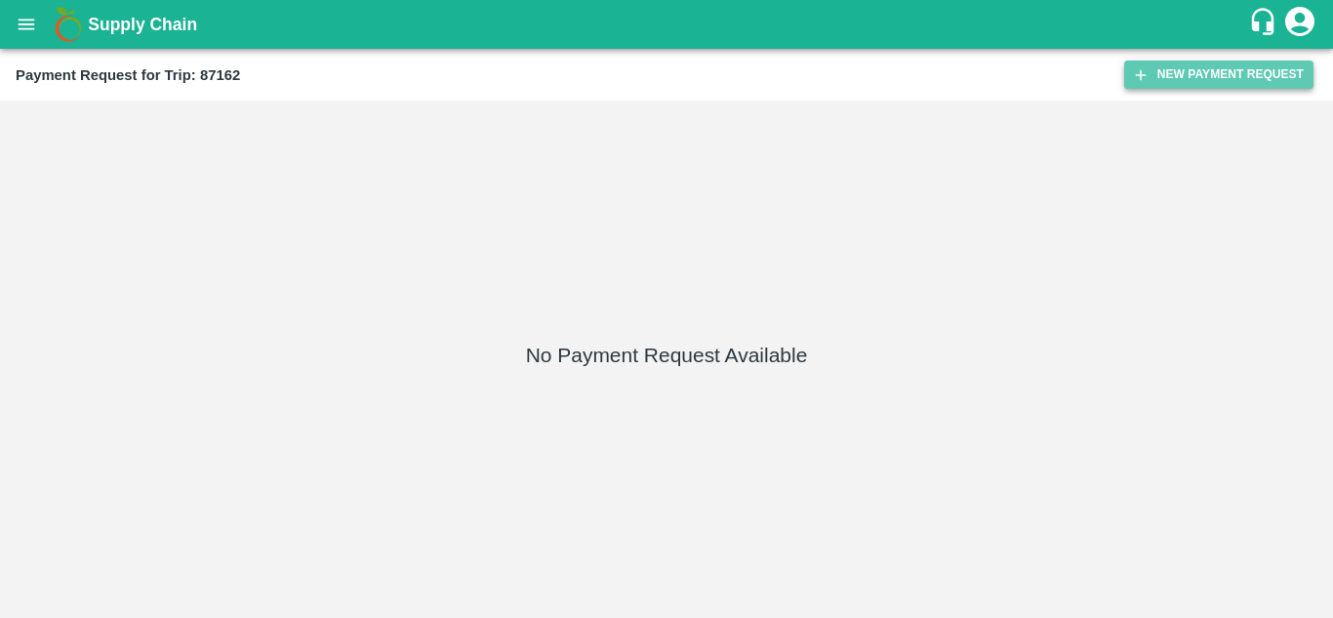
click at [1229, 71] on button "New Payment Request" at bounding box center [1218, 74] width 189 height 28
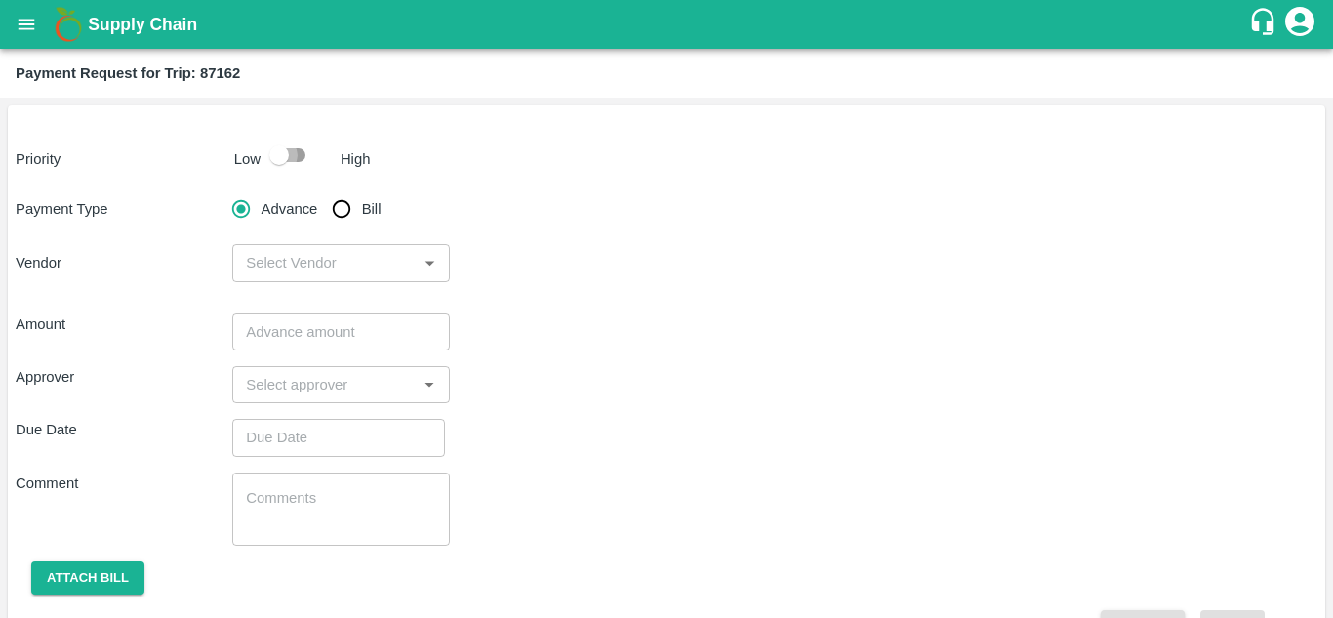
click at [294, 147] on input "checkbox" at bounding box center [278, 155] width 111 height 37
checkbox input "true"
click at [343, 203] on input "Bill" at bounding box center [341, 208] width 39 height 39
radio input "true"
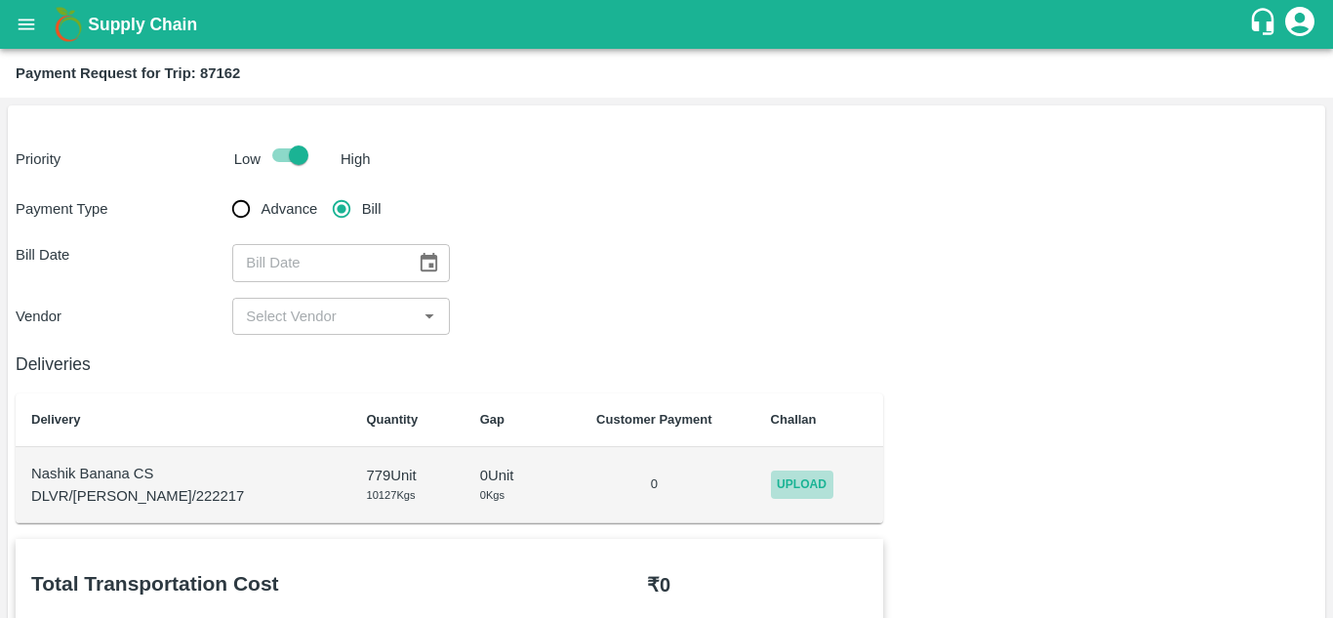
click at [792, 481] on span "Upload" at bounding box center [802, 484] width 62 height 28
click at [0, 0] on input "Upload" at bounding box center [0, 0] width 0 height 0
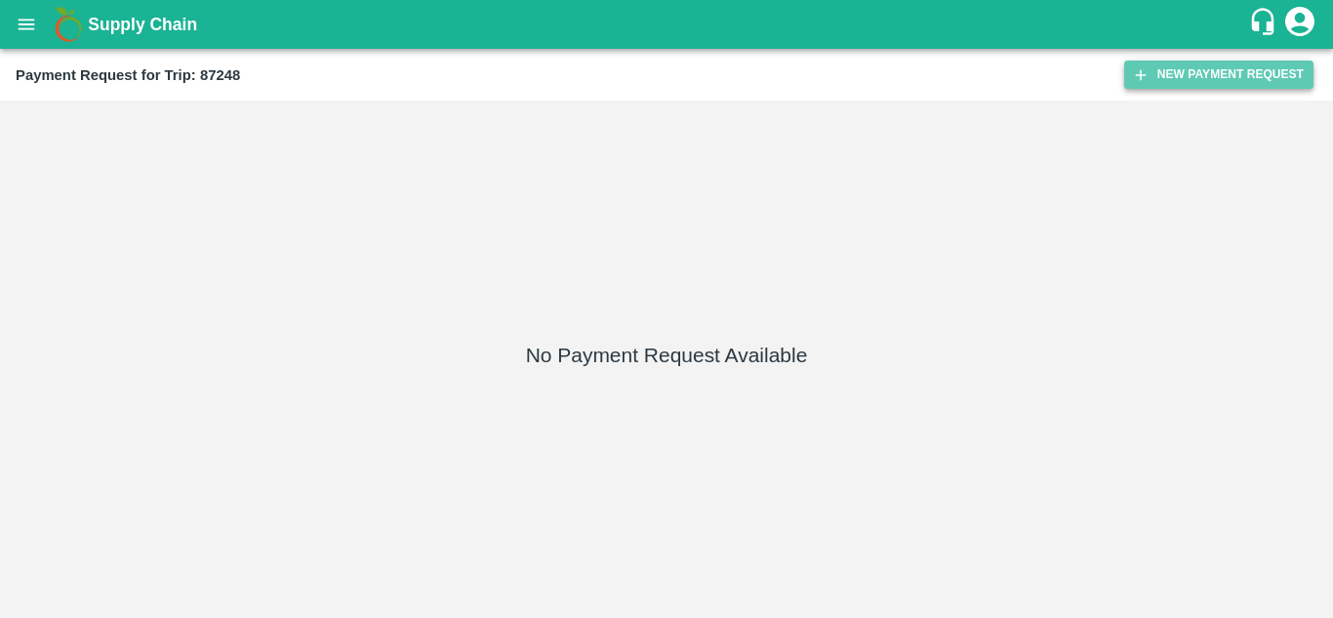
click at [1248, 61] on button "New Payment Request" at bounding box center [1218, 74] width 189 height 28
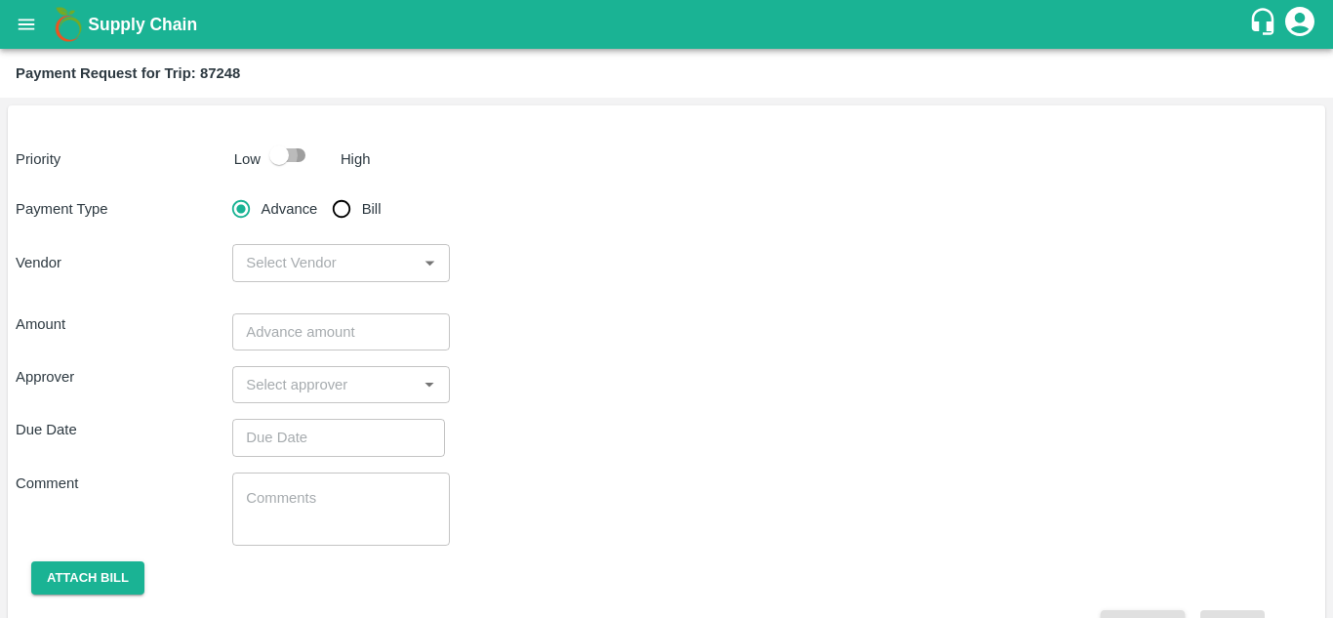
click at [309, 154] on input "checkbox" at bounding box center [278, 155] width 111 height 37
click at [297, 146] on input "checkbox" at bounding box center [278, 155] width 111 height 37
checkbox input "true"
click at [340, 204] on input "Bill" at bounding box center [341, 208] width 39 height 39
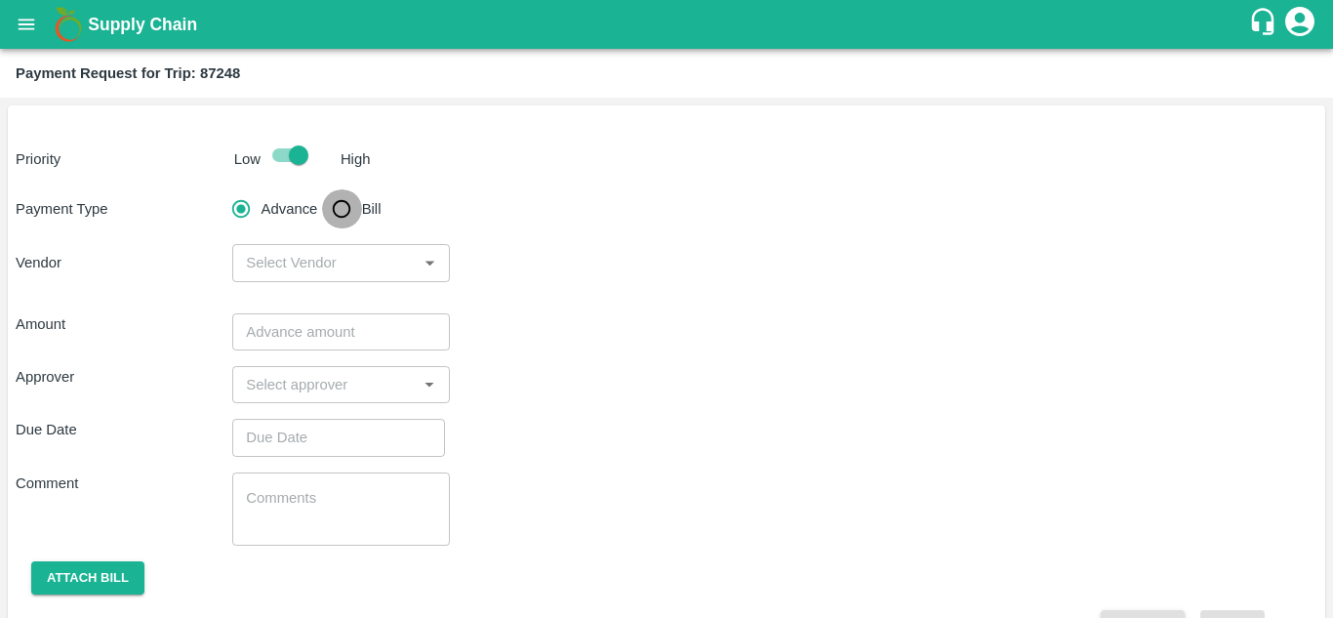
radio input "true"
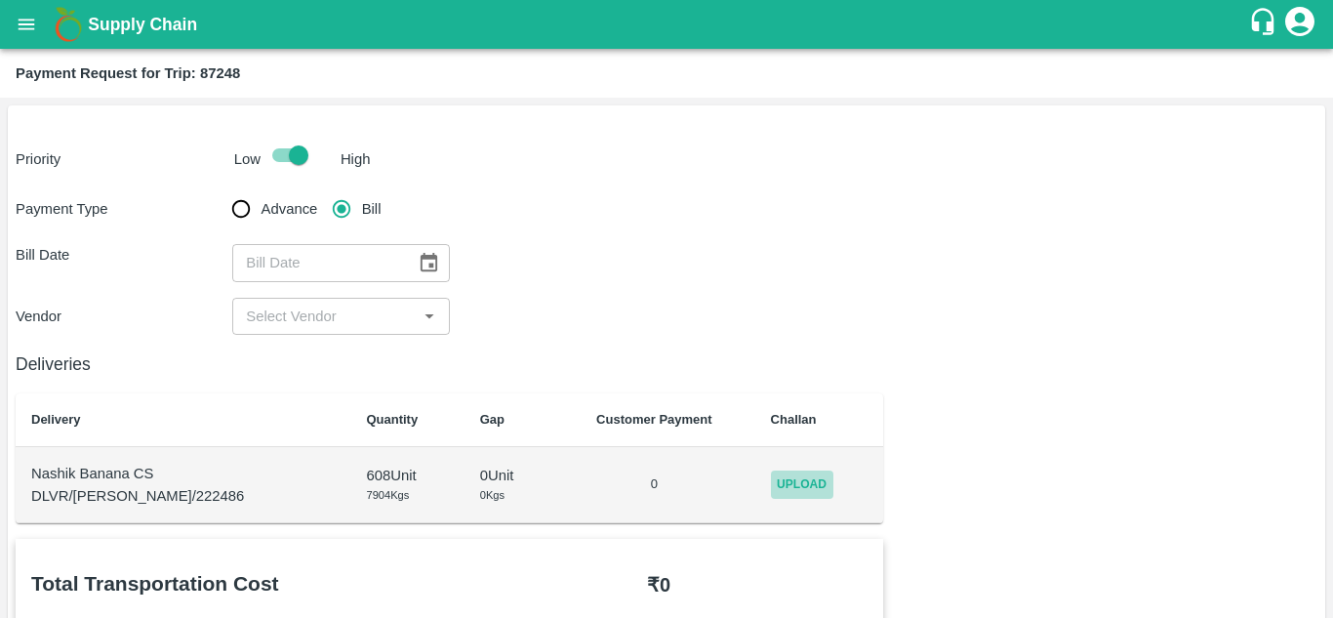
click at [784, 495] on span "Upload" at bounding box center [802, 484] width 62 height 28
click at [0, 0] on input "Upload" at bounding box center [0, 0] width 0 height 0
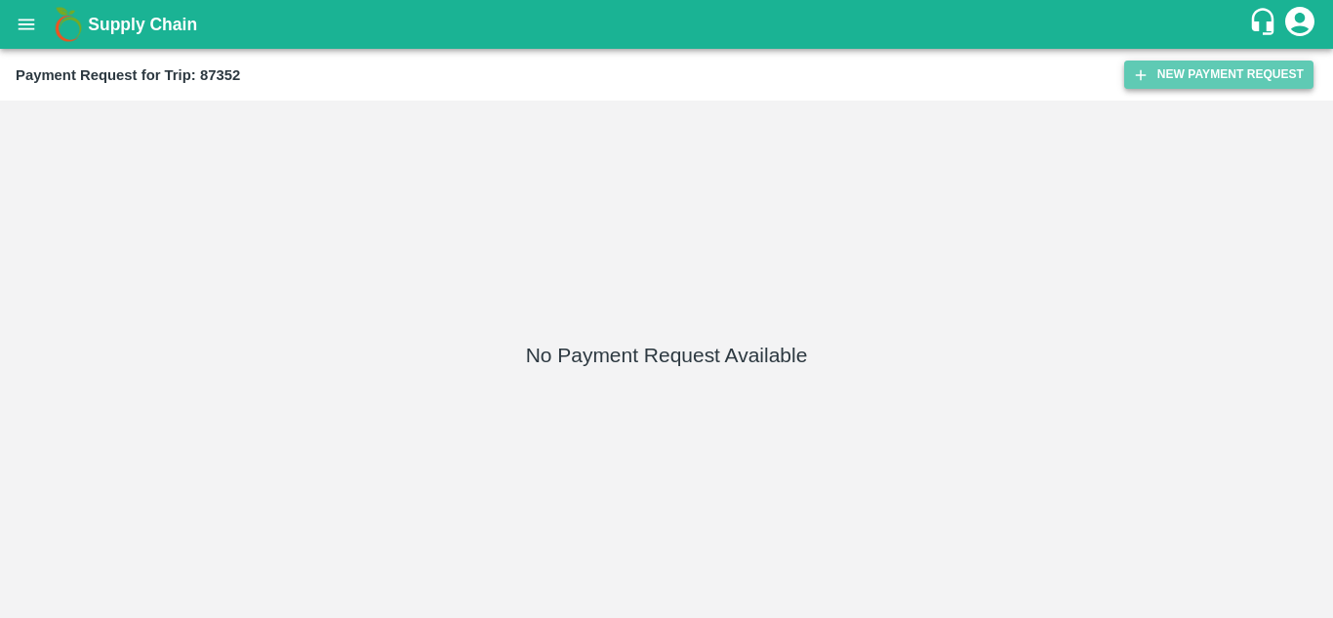
click at [1238, 63] on button "New Payment Request" at bounding box center [1218, 74] width 189 height 28
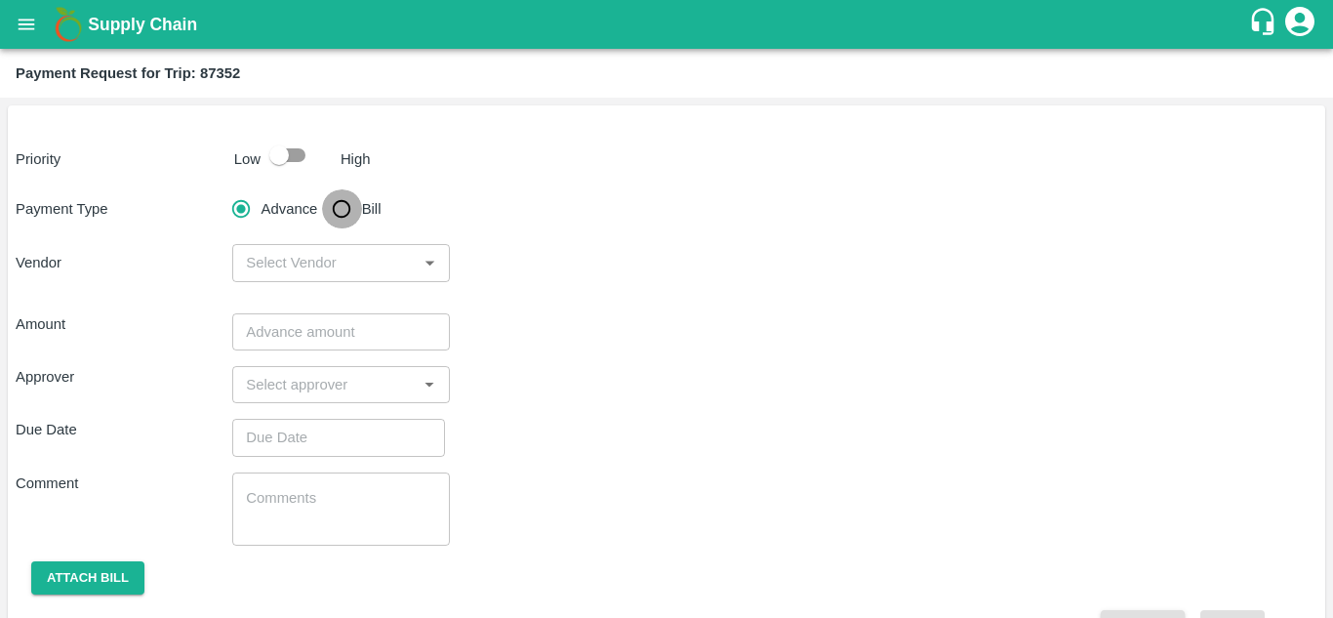
click at [345, 205] on input "Bill" at bounding box center [341, 208] width 39 height 39
radio input "true"
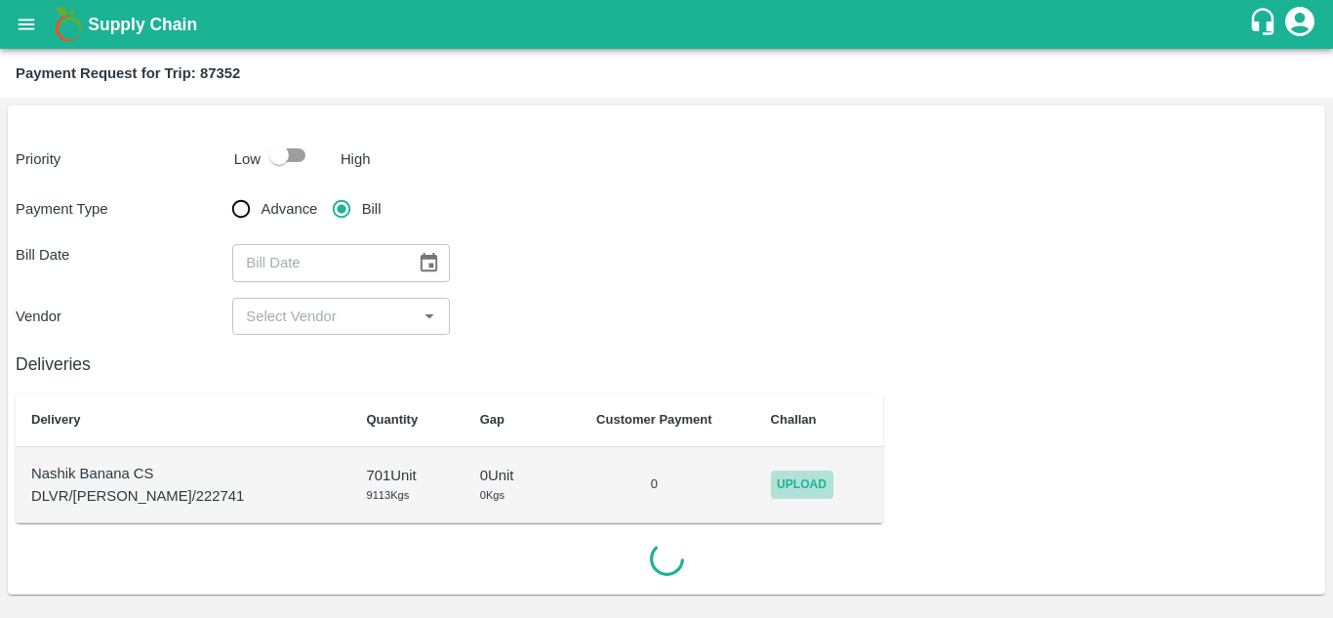
click at [783, 479] on span "Upload" at bounding box center [802, 484] width 62 height 28
click at [0, 0] on input "Upload" at bounding box center [0, 0] width 0 height 0
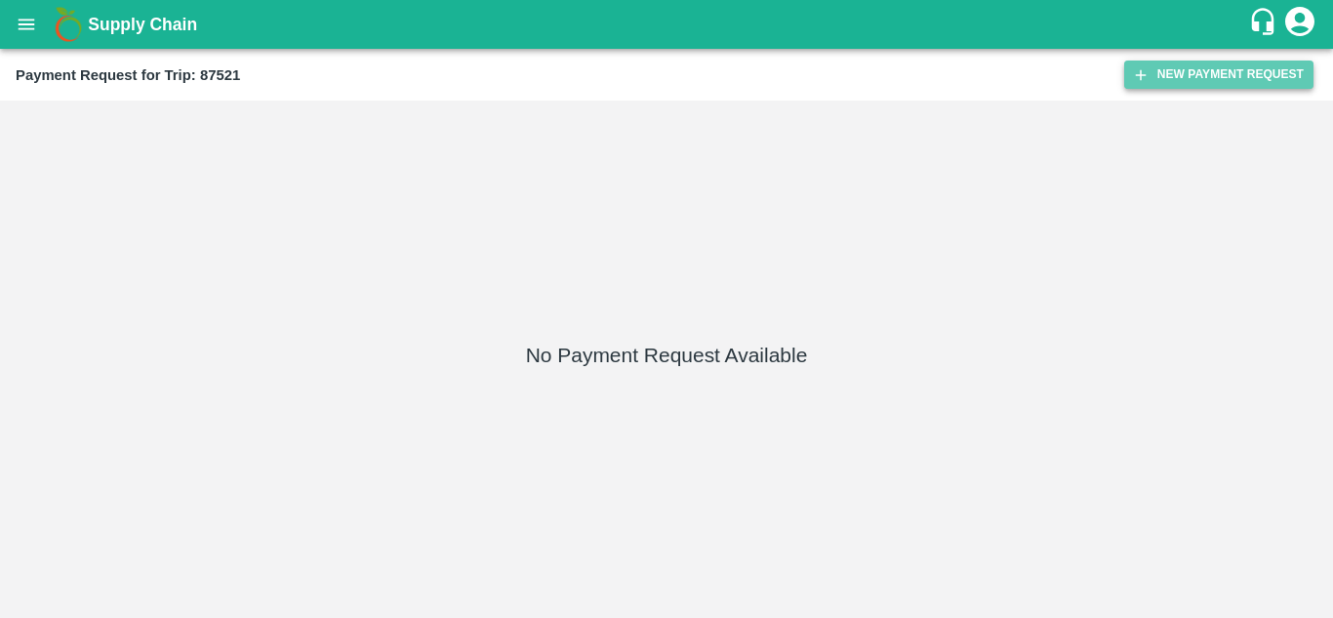
click at [1209, 74] on button "New Payment Request" at bounding box center [1218, 74] width 189 height 28
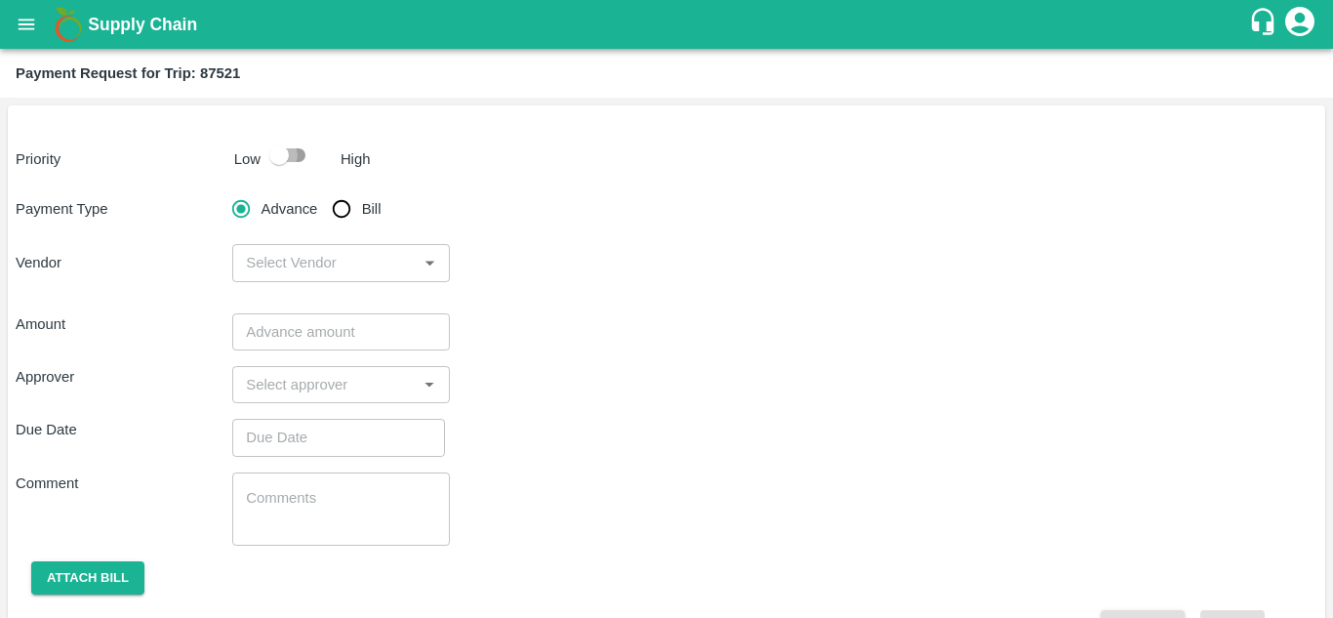
click at [296, 149] on input "checkbox" at bounding box center [278, 155] width 111 height 37
checkbox input "true"
click at [333, 206] on input "Bill" at bounding box center [341, 208] width 39 height 39
radio input "true"
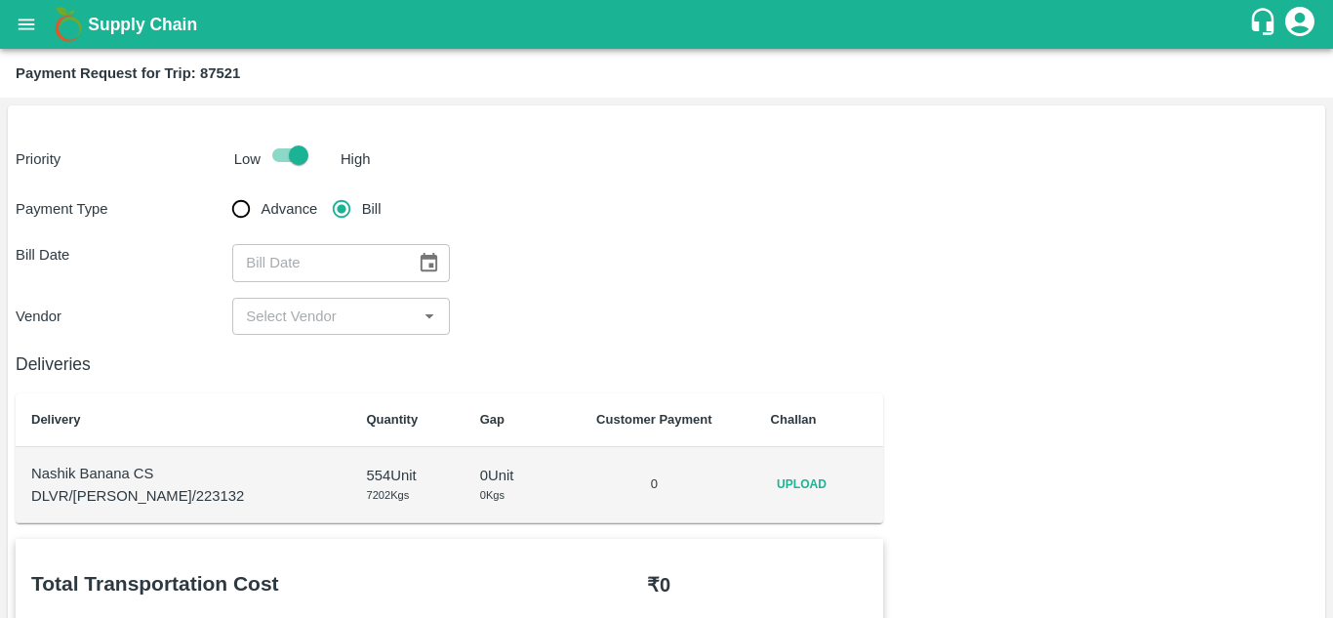
click at [805, 488] on span "Upload" at bounding box center [802, 484] width 62 height 28
click at [0, 0] on input "Upload" at bounding box center [0, 0] width 0 height 0
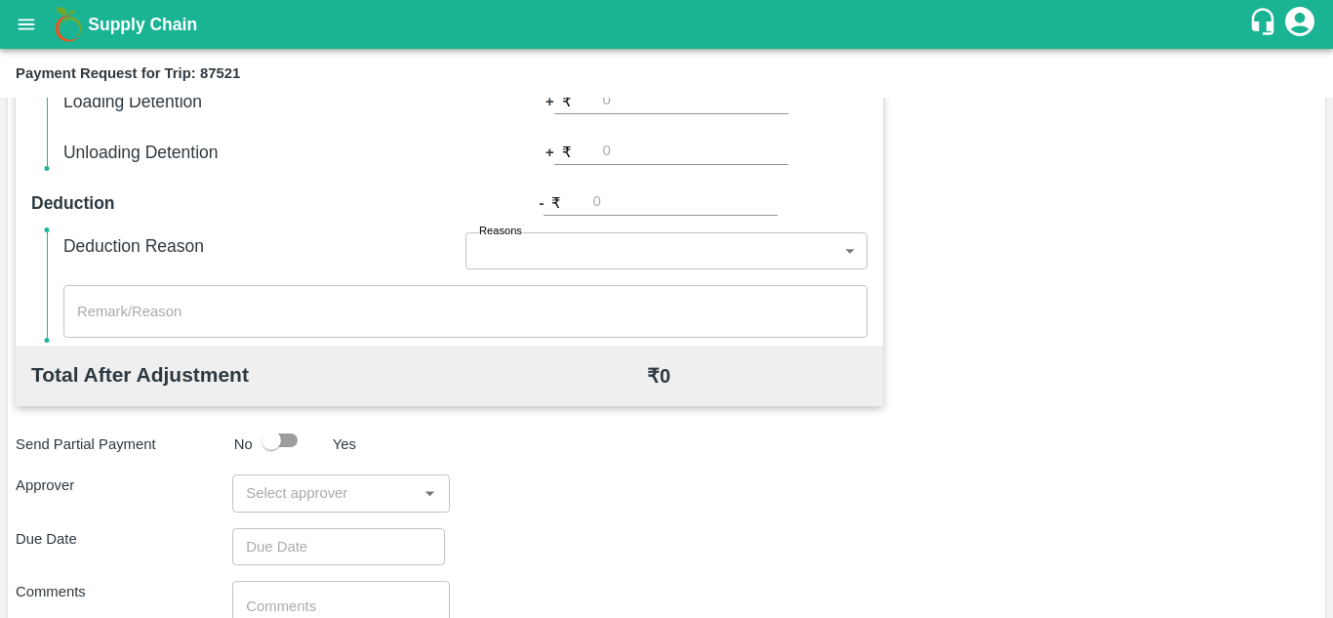
scroll to position [888, 0]
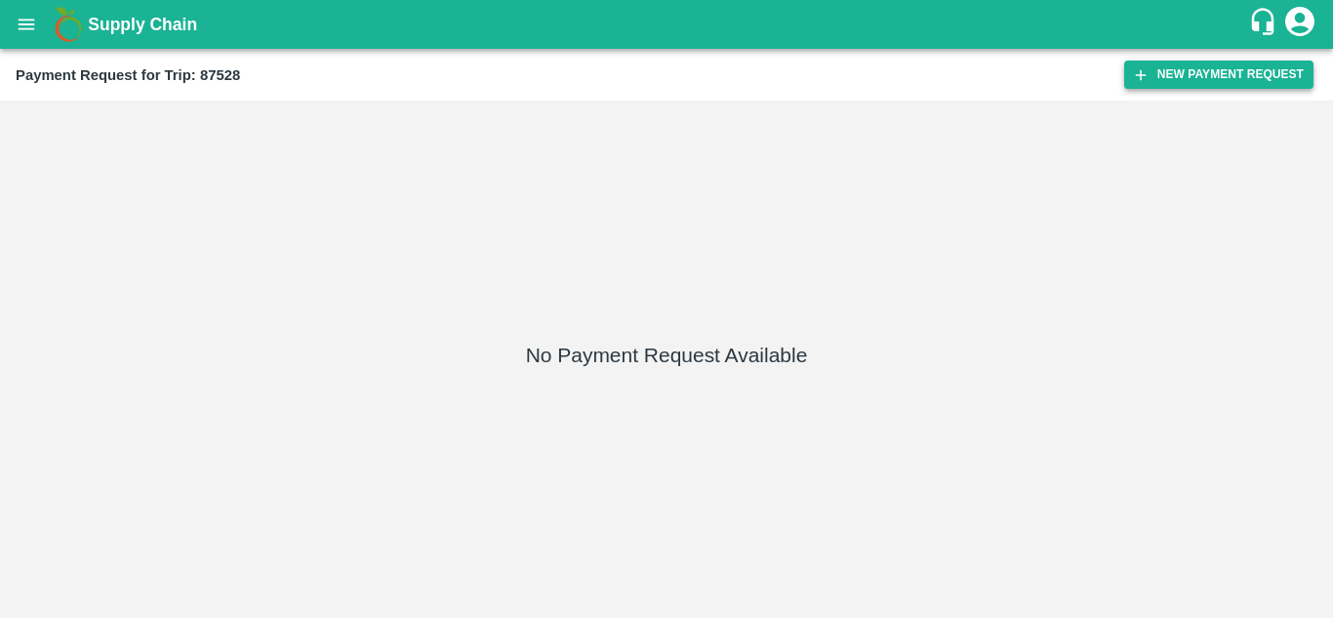
click at [1203, 69] on button "New Payment Request" at bounding box center [1218, 74] width 189 height 28
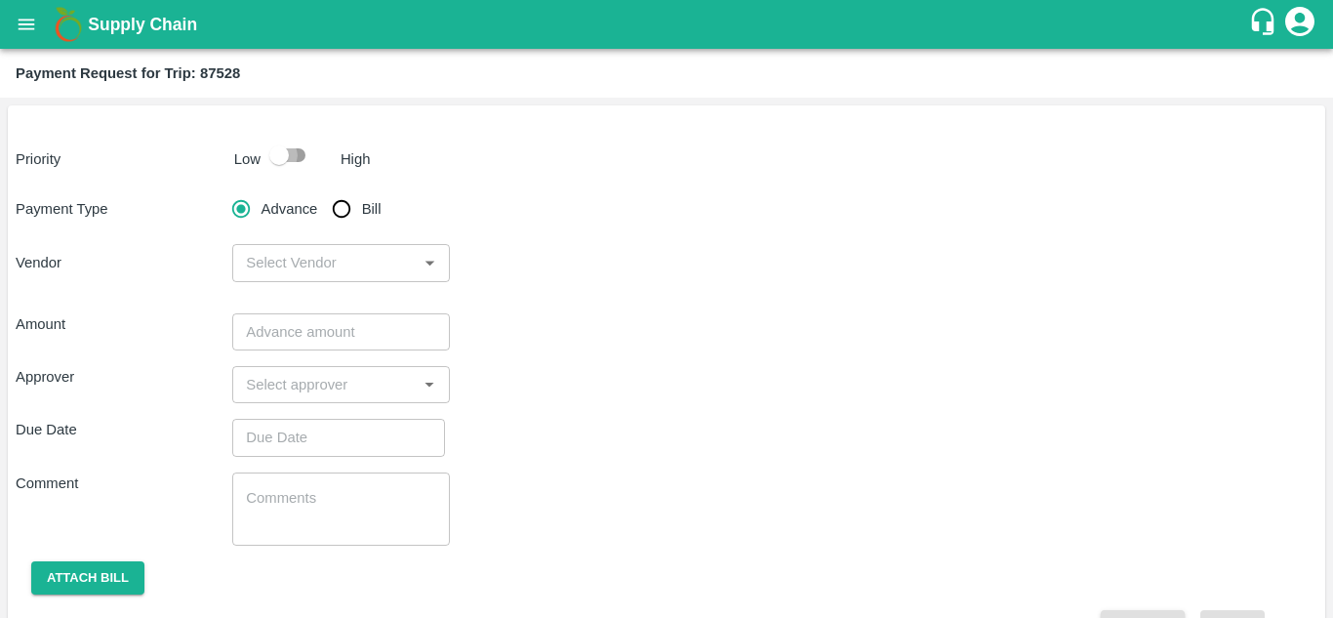
click at [292, 159] on input "checkbox" at bounding box center [278, 155] width 111 height 37
checkbox input "true"
click at [341, 211] on input "Bill" at bounding box center [341, 208] width 39 height 39
radio input "true"
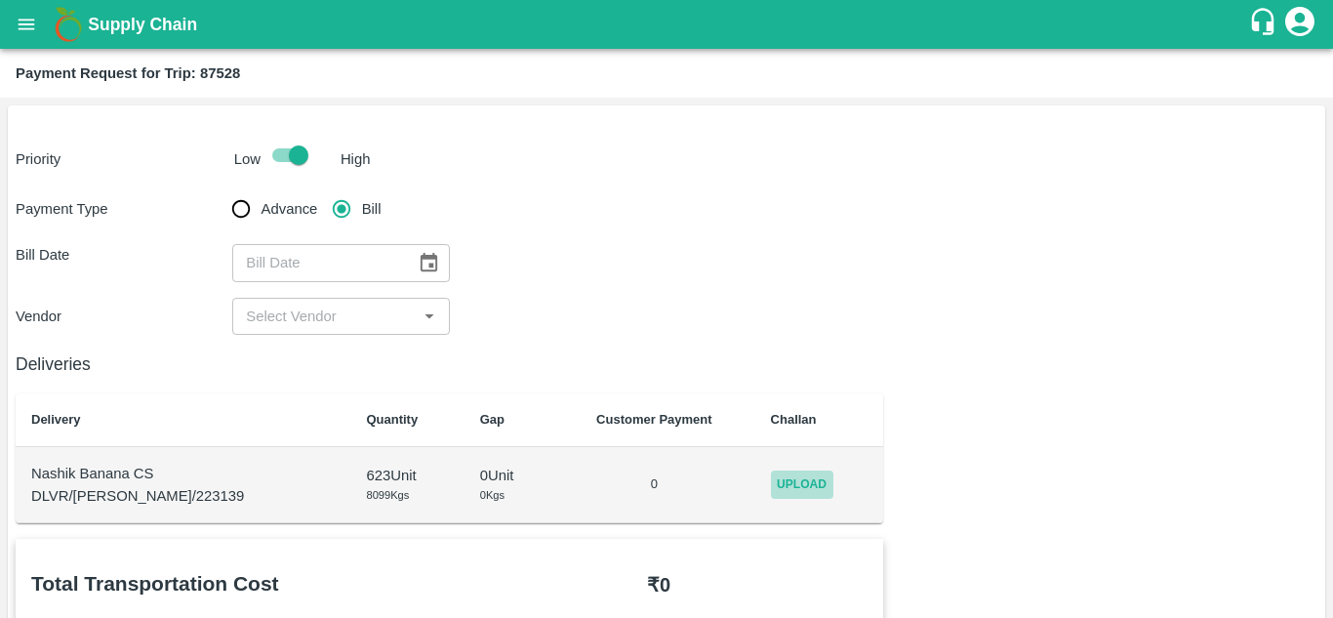
click at [792, 483] on span "Upload" at bounding box center [802, 484] width 62 height 28
click at [0, 0] on input "Upload" at bounding box center [0, 0] width 0 height 0
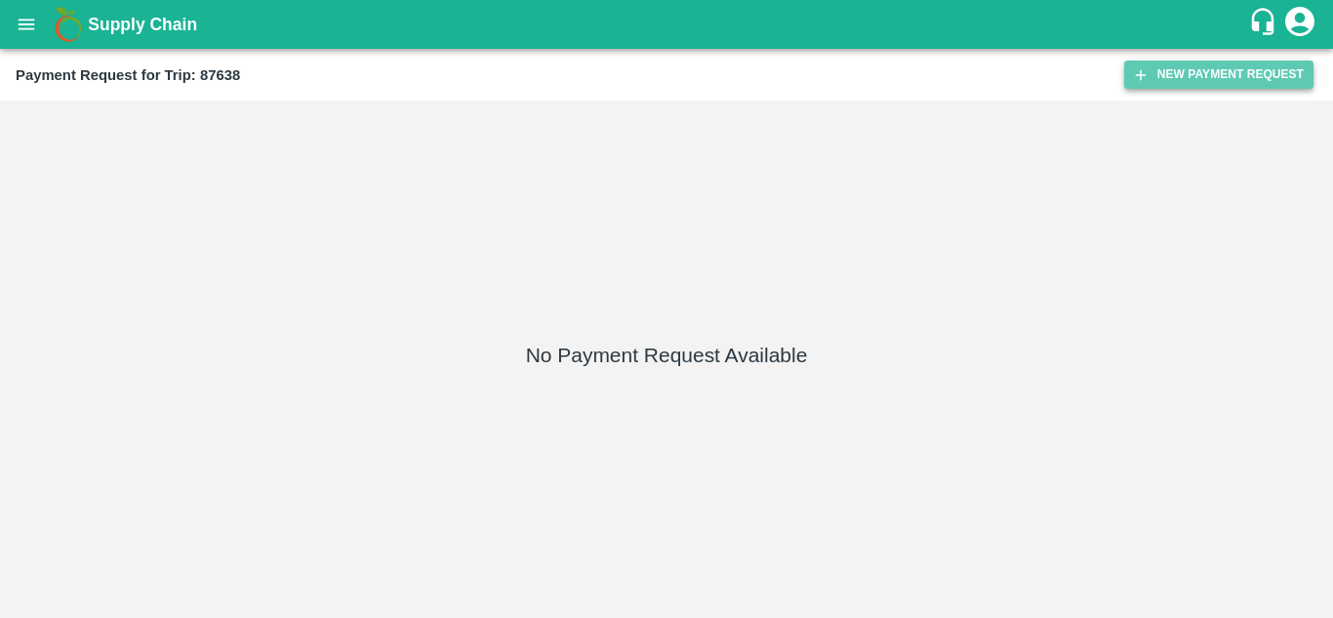
click at [1218, 81] on button "New Payment Request" at bounding box center [1218, 74] width 189 height 28
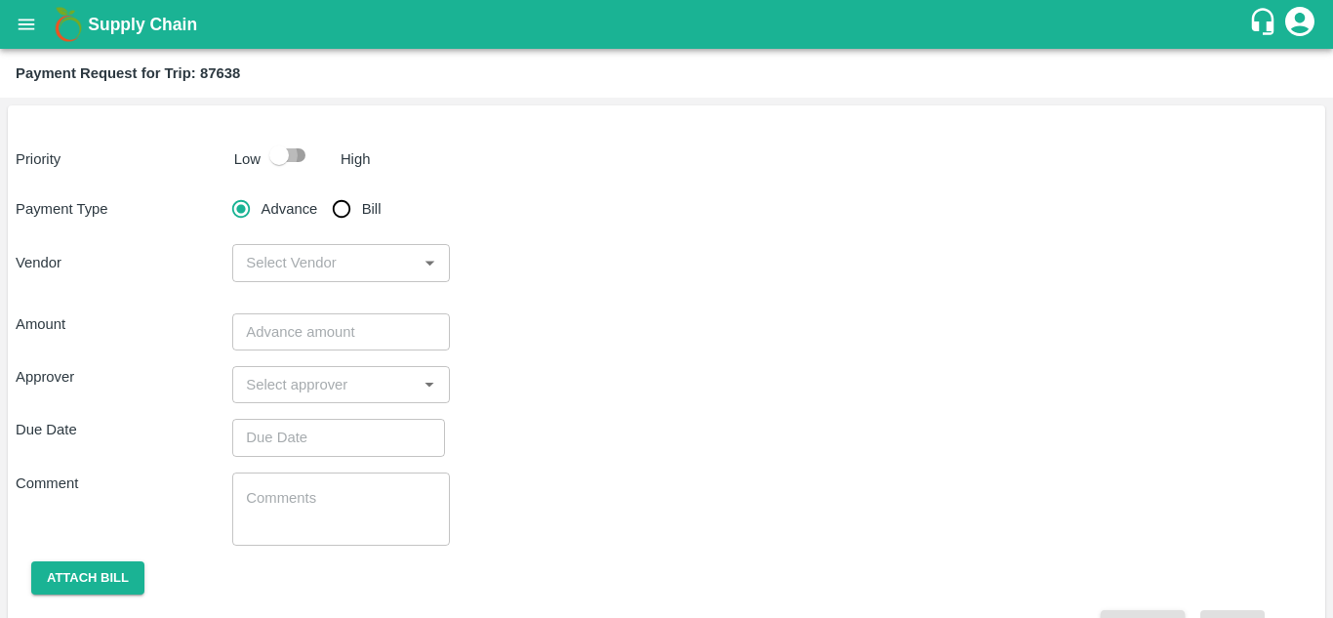
click at [300, 157] on input "checkbox" at bounding box center [278, 155] width 111 height 37
checkbox input "true"
click at [334, 199] on input "Bill" at bounding box center [341, 208] width 39 height 39
radio input "true"
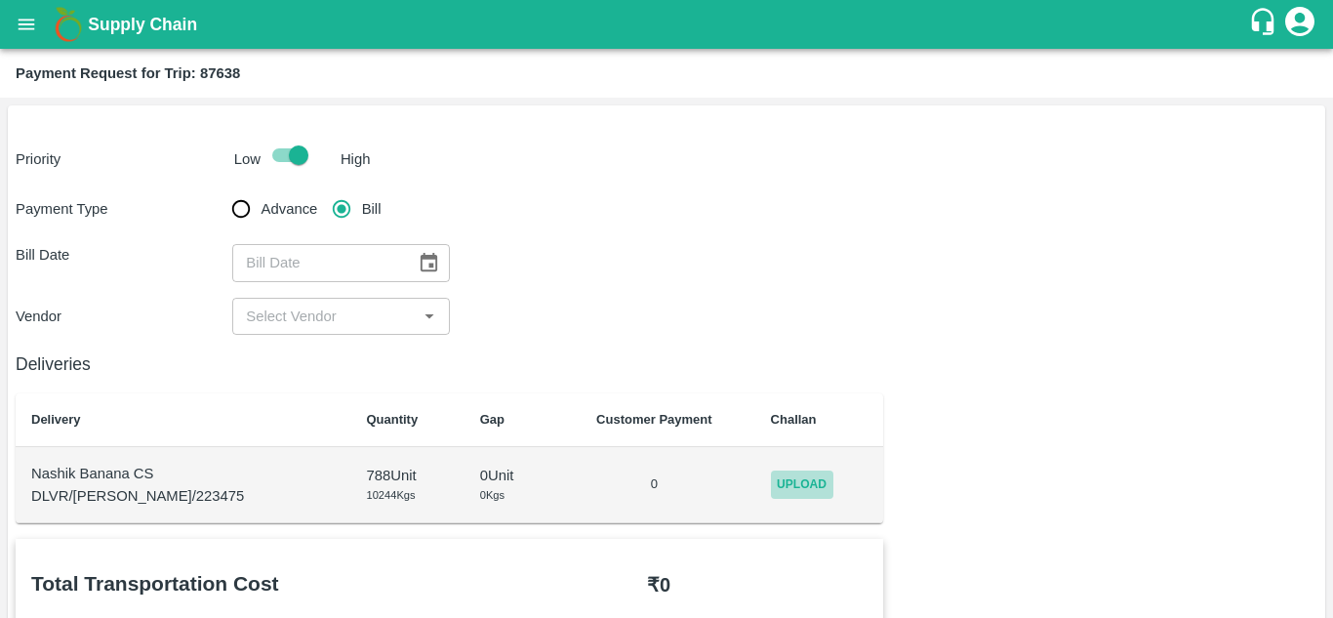
click at [782, 477] on span "Upload" at bounding box center [802, 484] width 62 height 28
click at [0, 0] on input "Upload" at bounding box center [0, 0] width 0 height 0
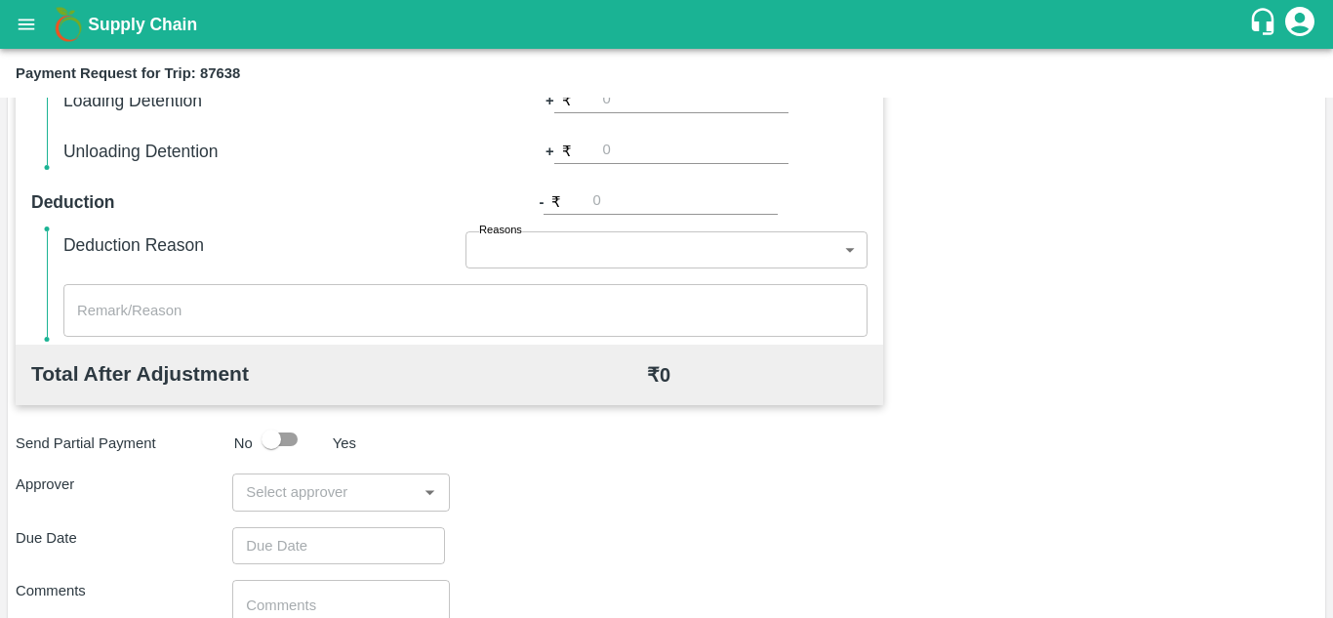
scroll to position [888, 0]
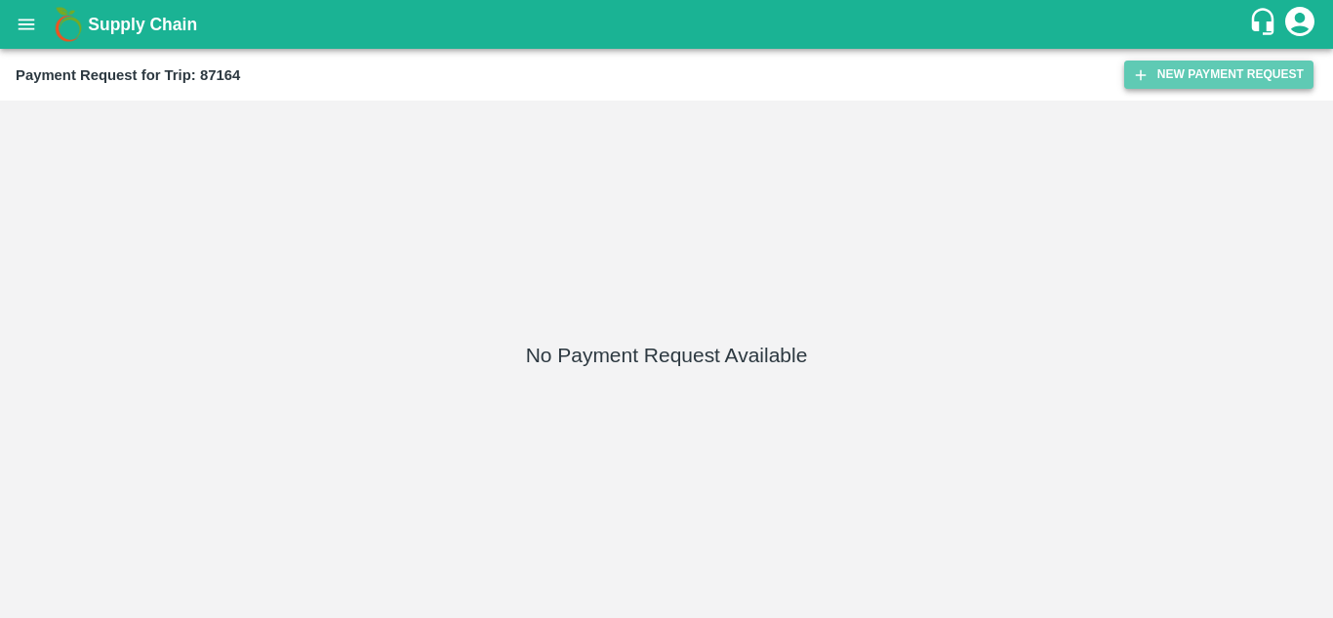
click at [1210, 76] on button "New Payment Request" at bounding box center [1218, 74] width 189 height 28
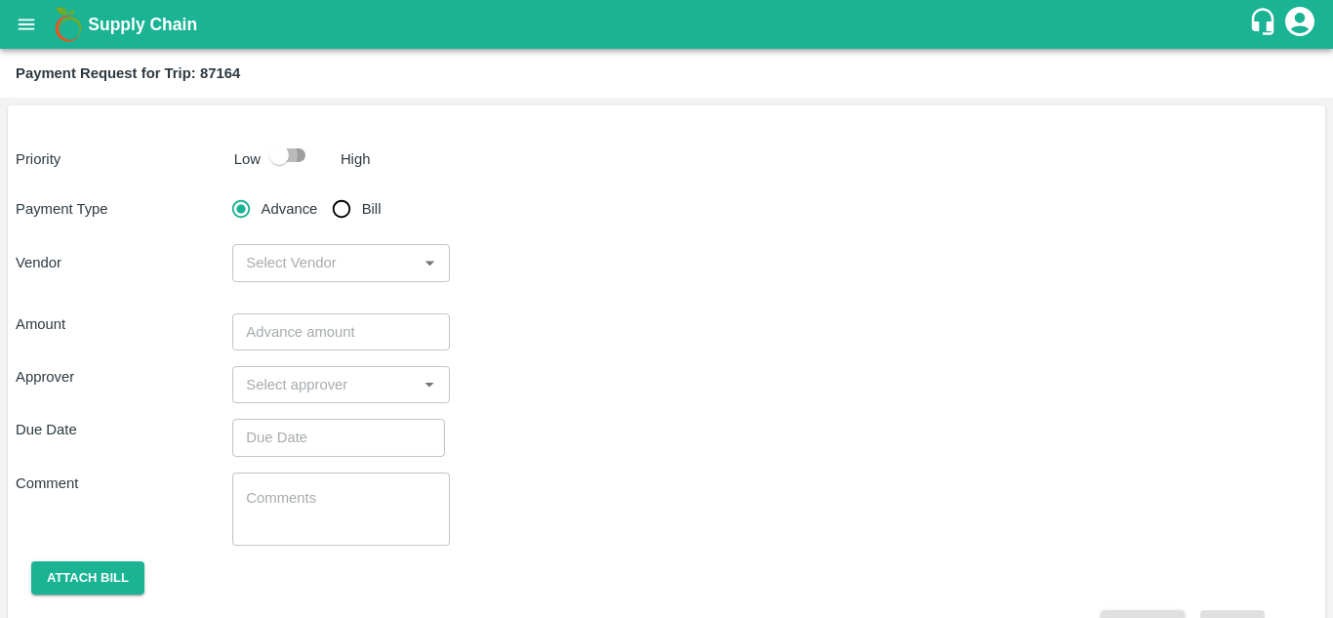
click at [296, 159] on input "checkbox" at bounding box center [278, 155] width 111 height 37
checkbox input "true"
click at [341, 205] on input "Bill" at bounding box center [341, 208] width 39 height 39
radio input "true"
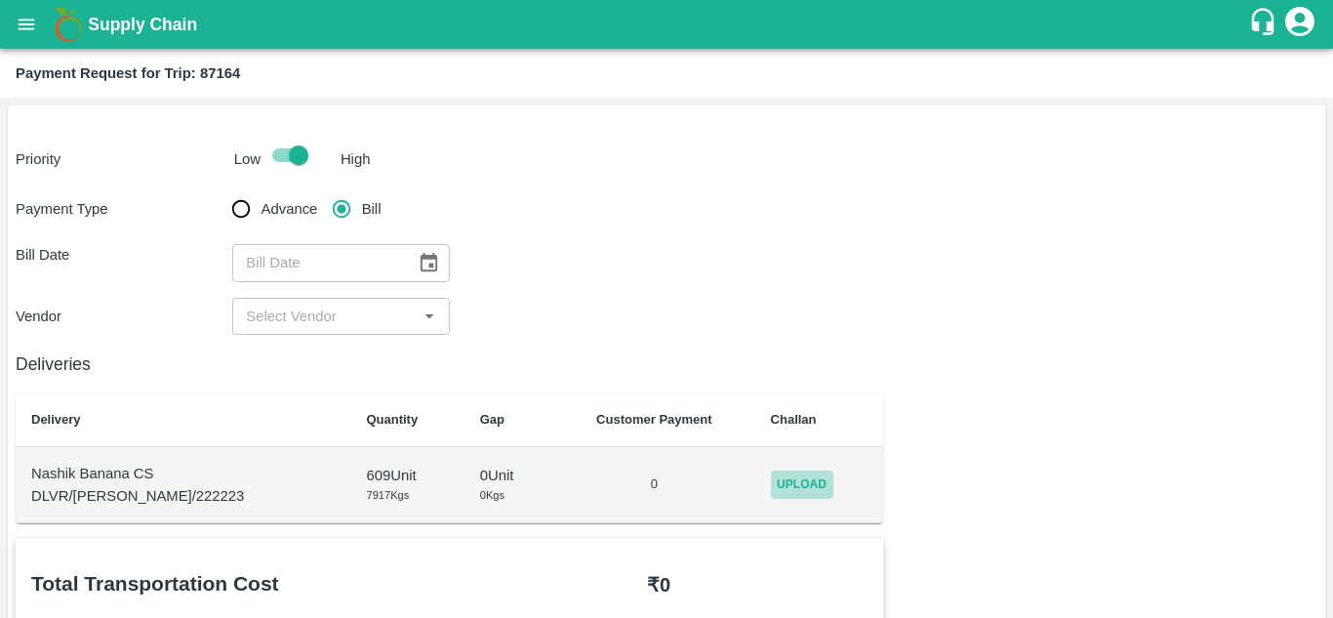
click at [775, 480] on span "Upload" at bounding box center [802, 484] width 62 height 28
click at [0, 0] on input "Upload" at bounding box center [0, 0] width 0 height 0
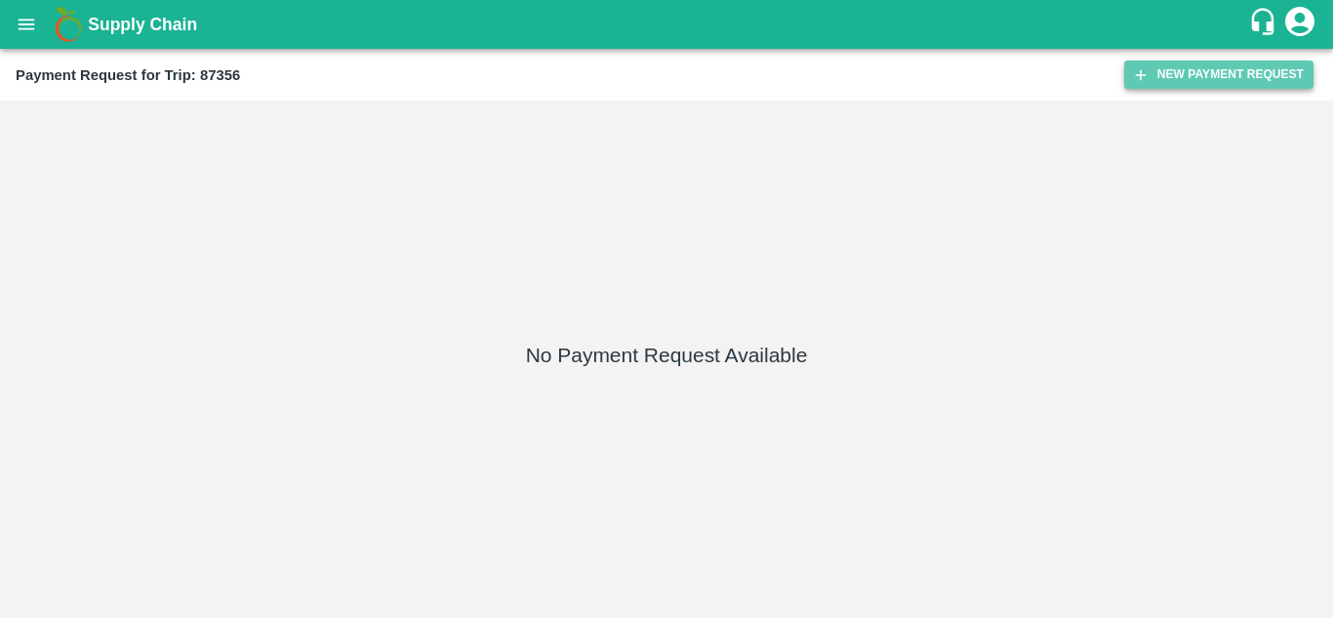
click at [1233, 78] on button "New Payment Request" at bounding box center [1218, 74] width 189 height 28
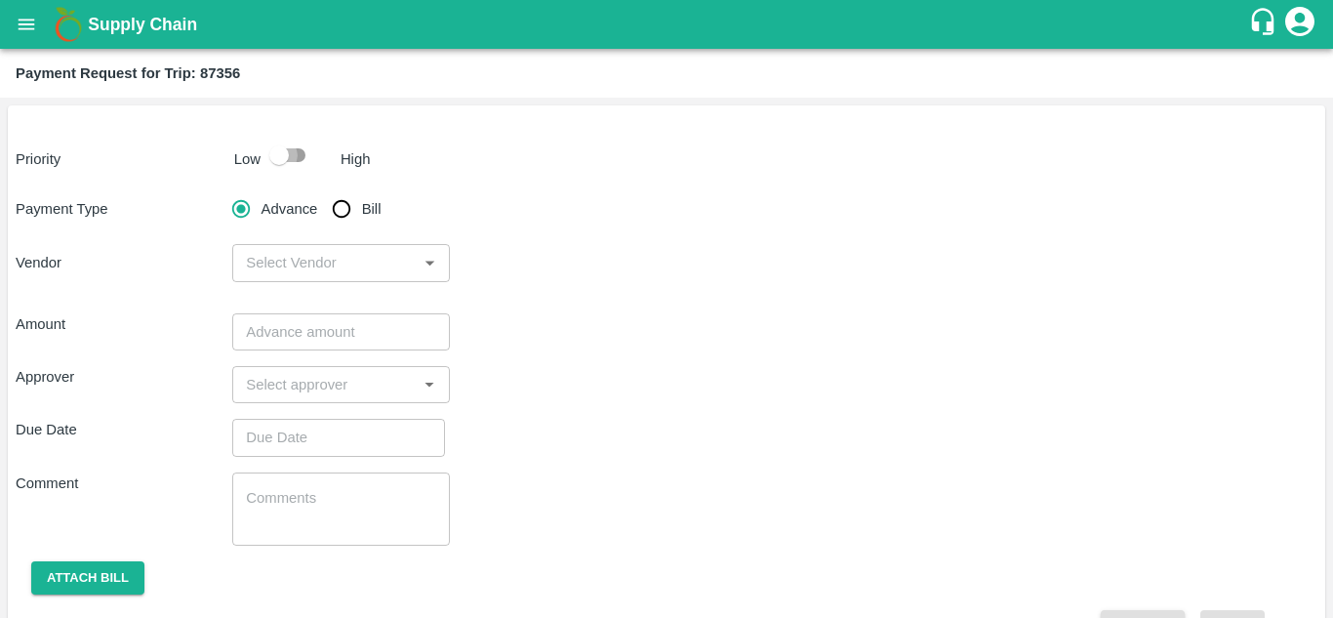
click at [296, 152] on input "checkbox" at bounding box center [278, 155] width 111 height 37
checkbox input "true"
click at [335, 209] on input "Bill" at bounding box center [341, 208] width 39 height 39
radio input "true"
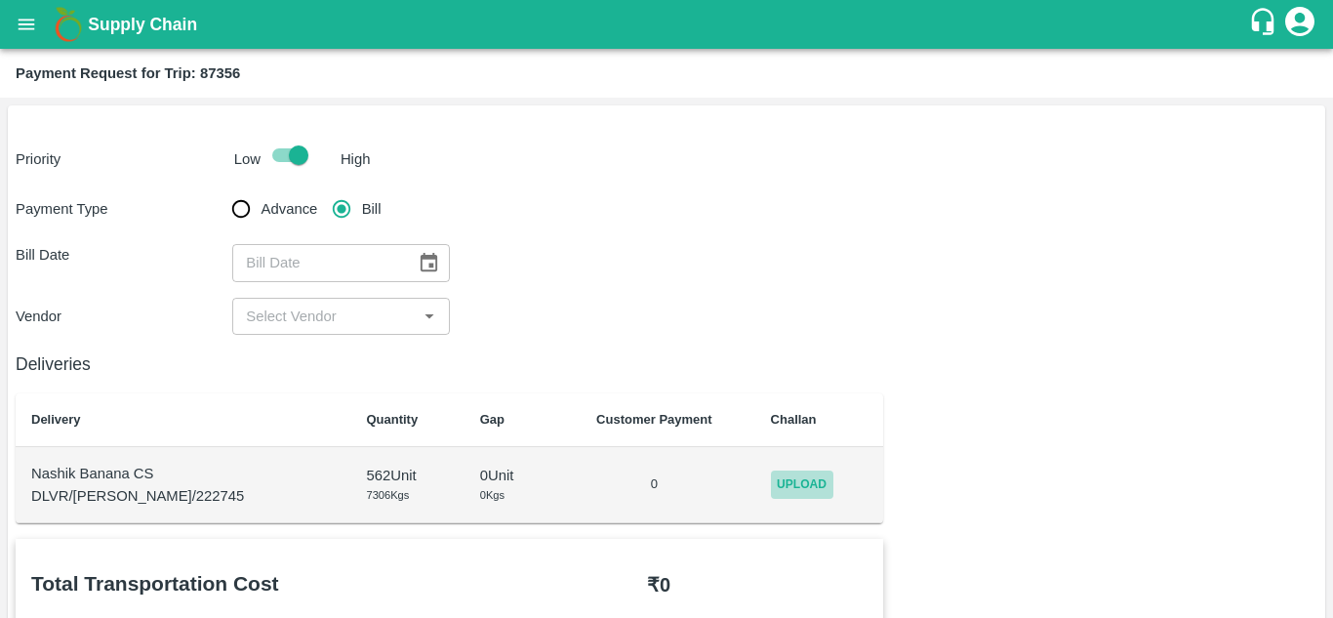
click at [782, 495] on span "Upload" at bounding box center [802, 484] width 62 height 28
click at [0, 0] on input "Upload" at bounding box center [0, 0] width 0 height 0
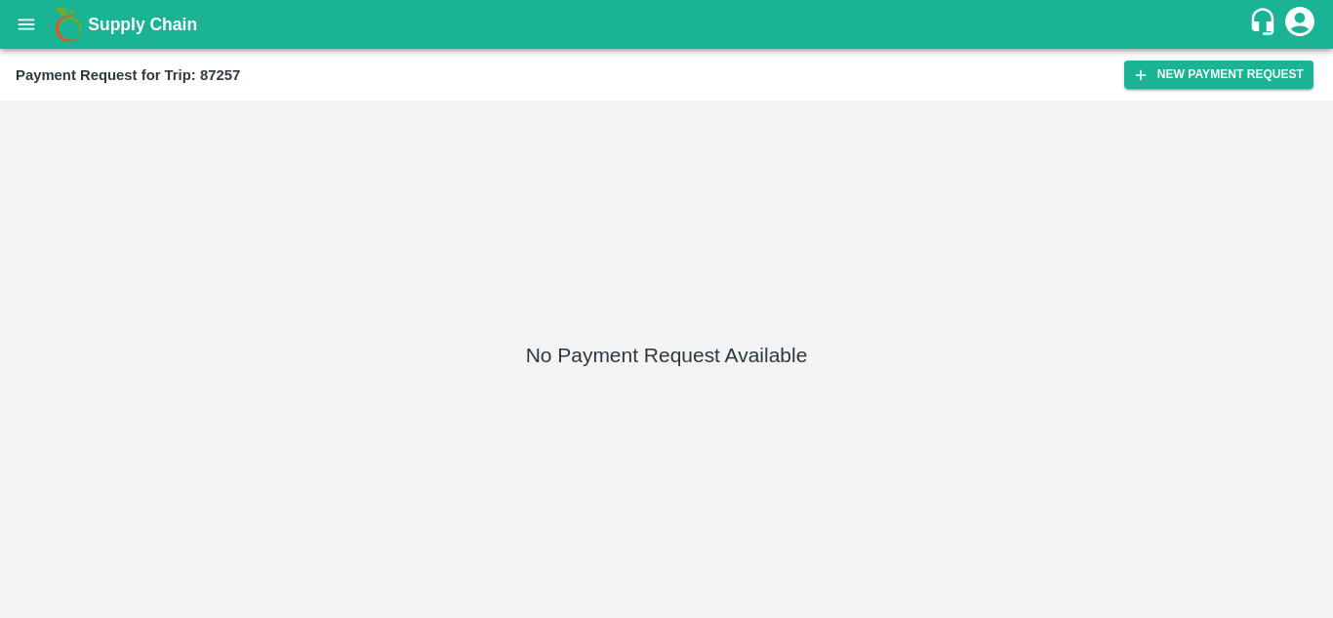
click at [1201, 60] on div "Payment Request for Trip: 87257 New Payment Request" at bounding box center [666, 75] width 1333 height 52
click at [1189, 66] on button "New Payment Request" at bounding box center [1218, 74] width 189 height 28
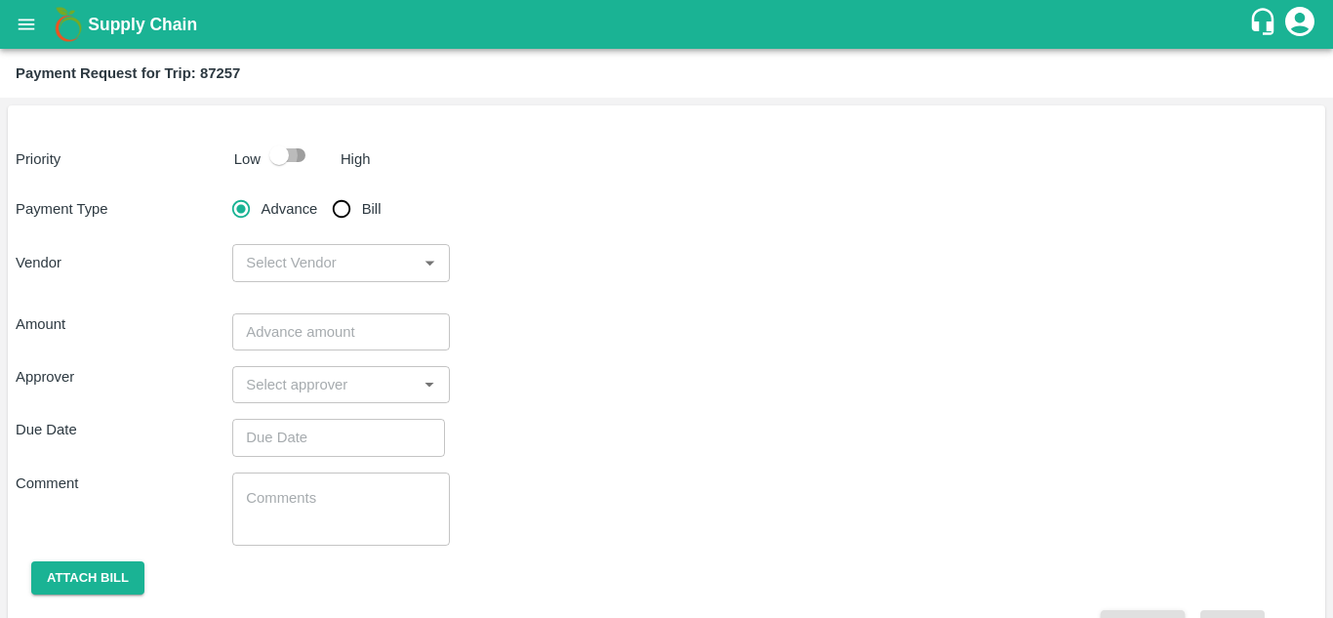
click at [296, 153] on input "checkbox" at bounding box center [278, 155] width 111 height 37
checkbox input "true"
click at [343, 225] on input "Bill" at bounding box center [341, 208] width 39 height 39
radio input "true"
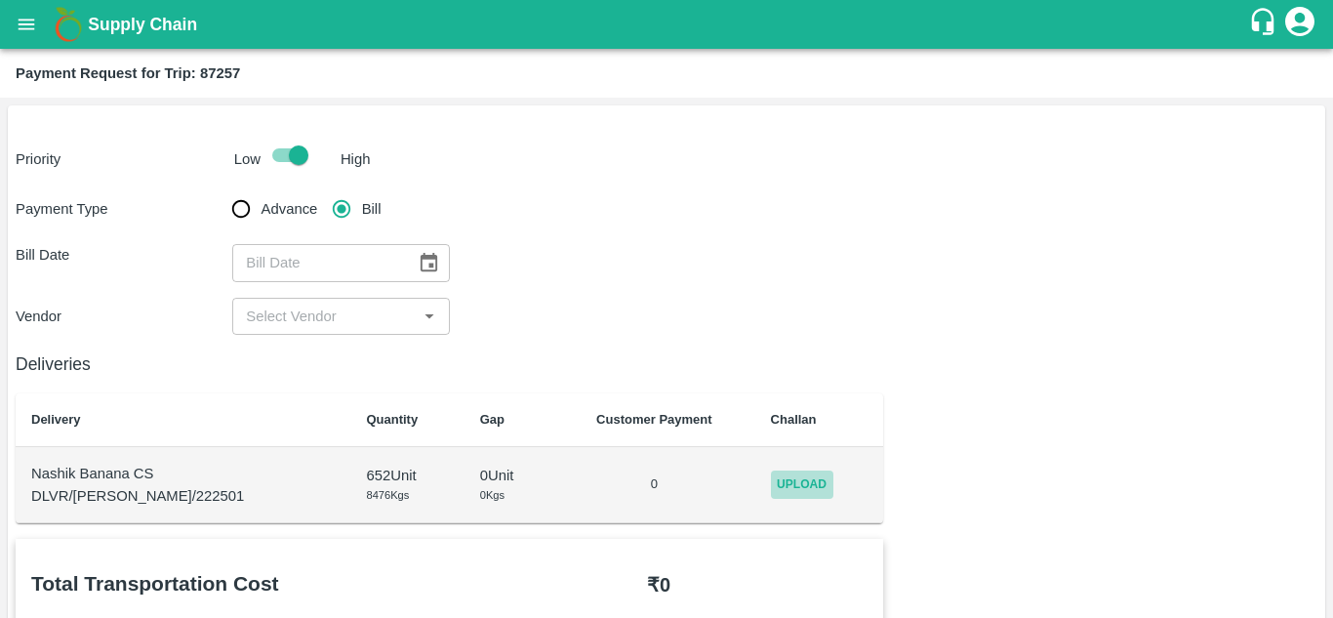
click at [804, 485] on span "Upload" at bounding box center [802, 484] width 62 height 28
click at [0, 0] on input "Upload" at bounding box center [0, 0] width 0 height 0
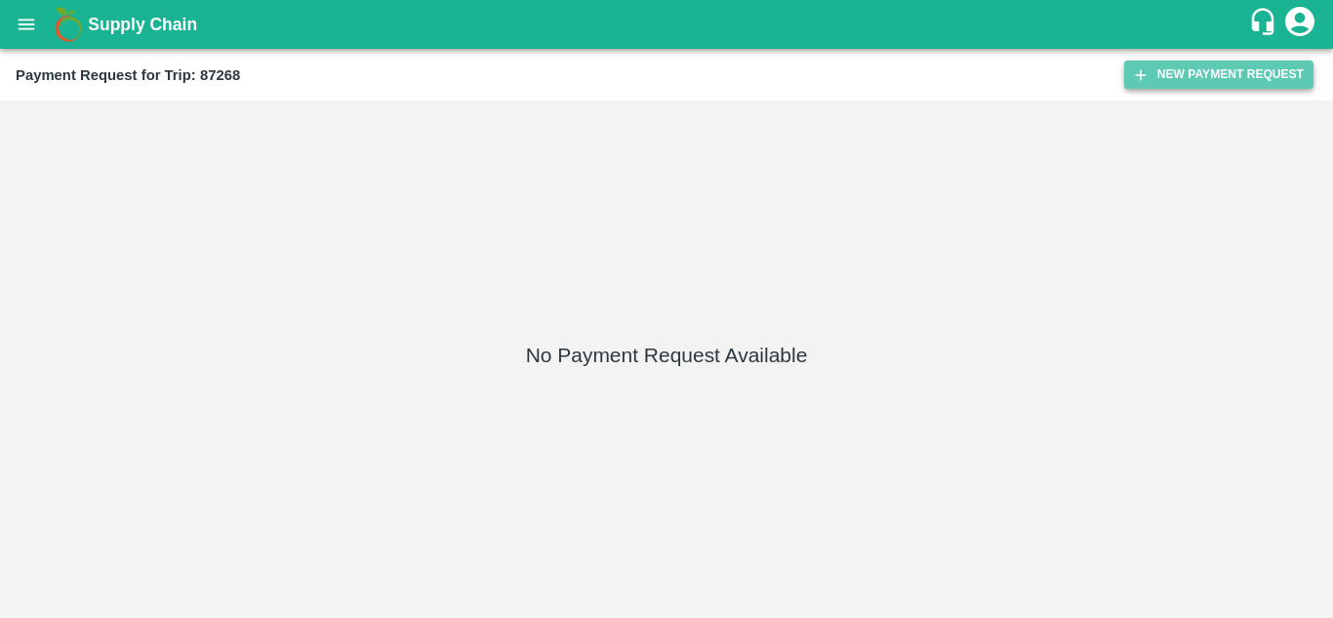
click at [1207, 68] on button "New Payment Request" at bounding box center [1218, 74] width 189 height 28
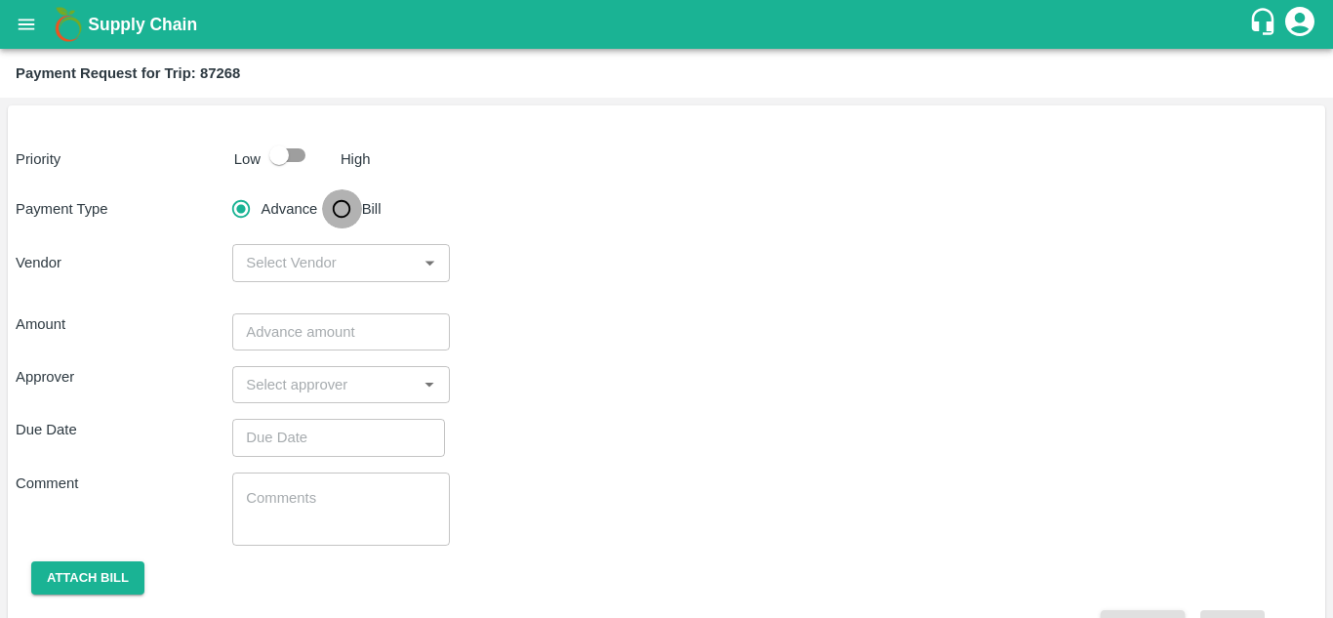
click at [339, 207] on input "Bill" at bounding box center [341, 208] width 39 height 39
radio input "true"
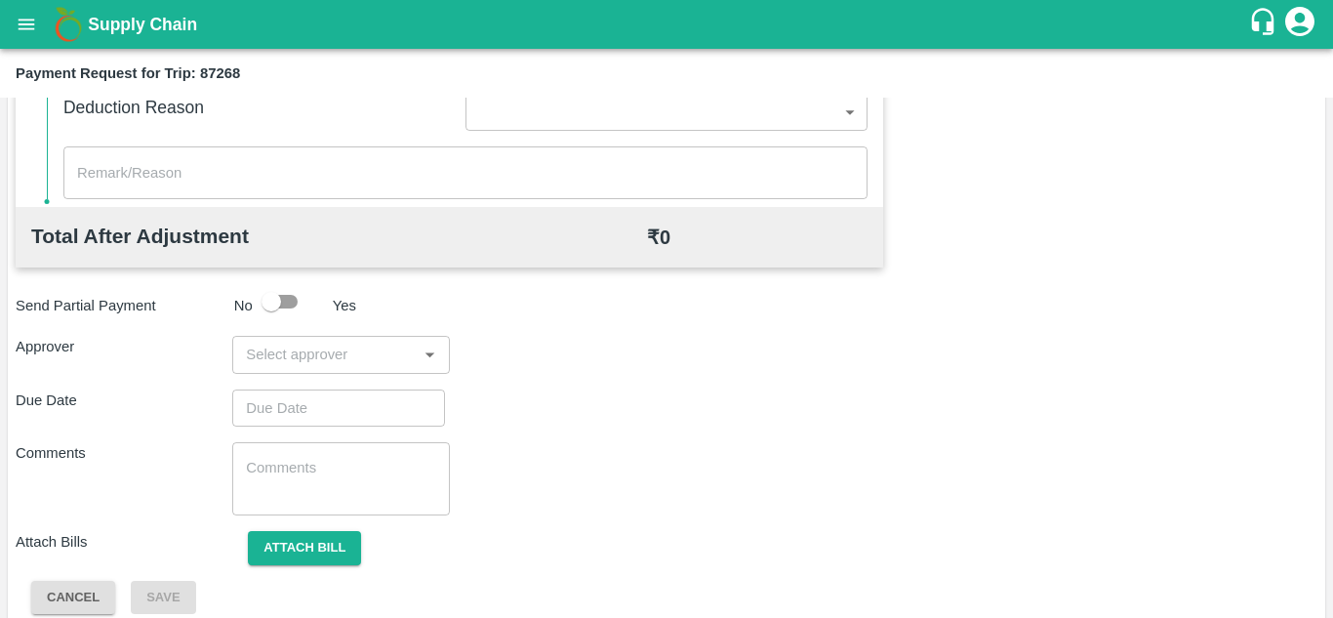
scroll to position [888, 0]
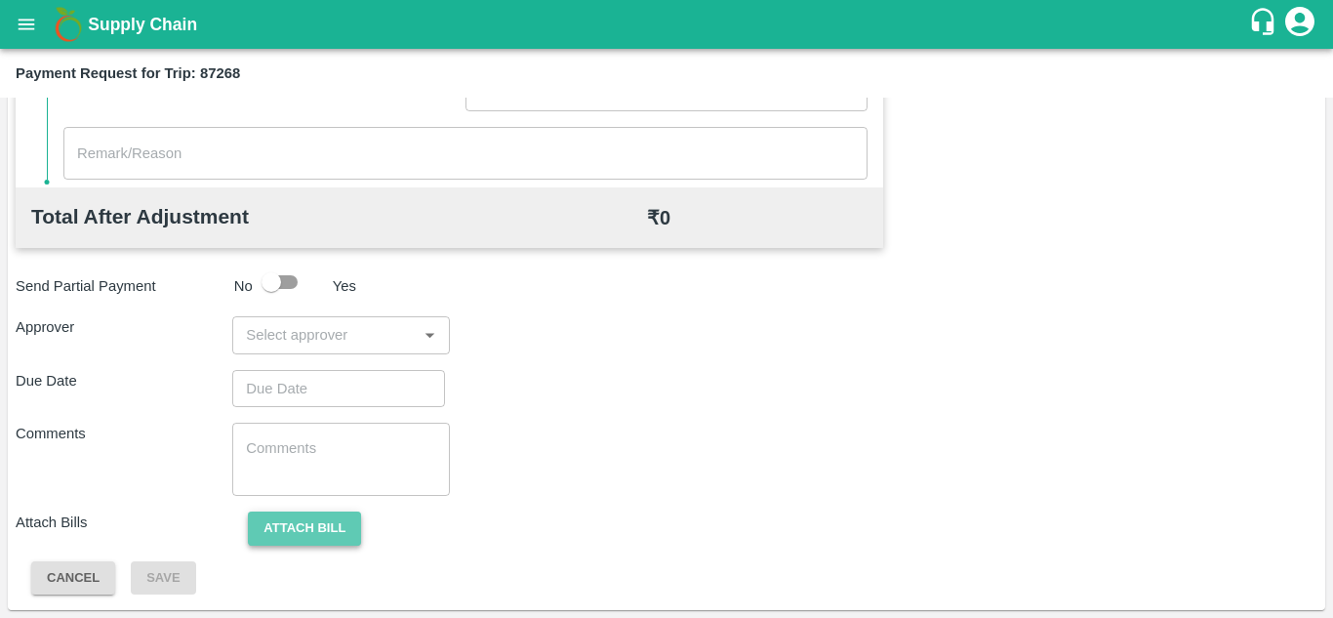
click at [303, 532] on button "Attach bill" at bounding box center [304, 528] width 113 height 34
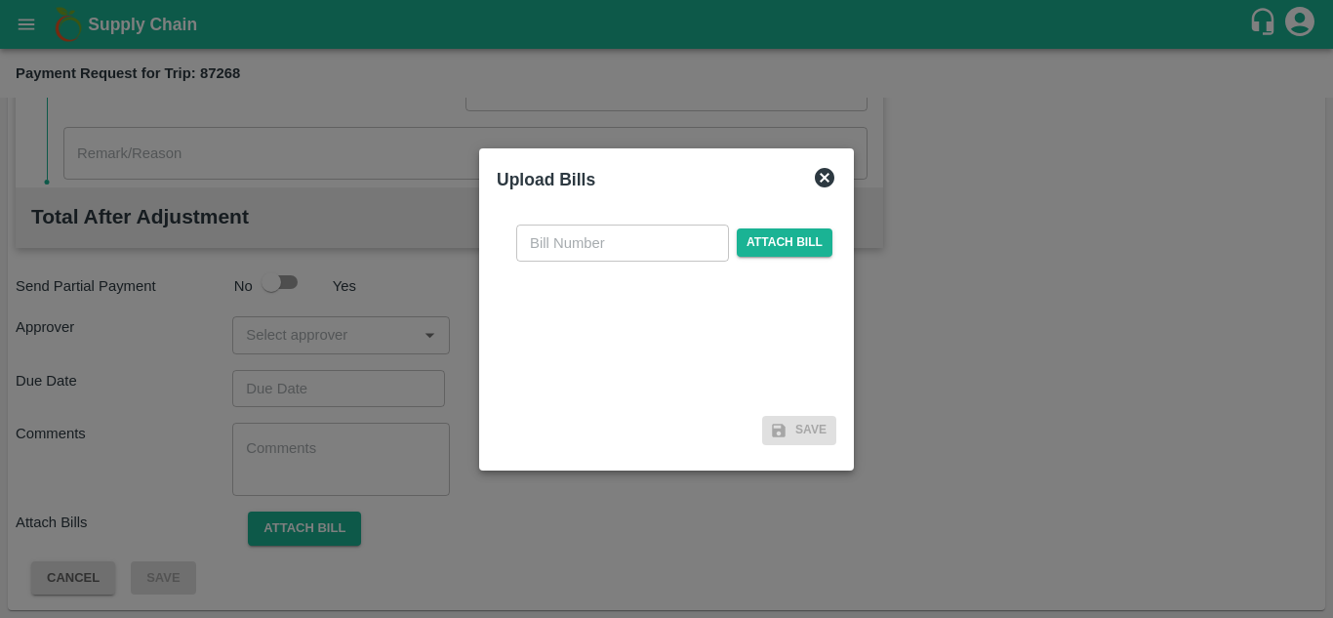
click at [821, 174] on icon at bounding box center [825, 178] width 20 height 20
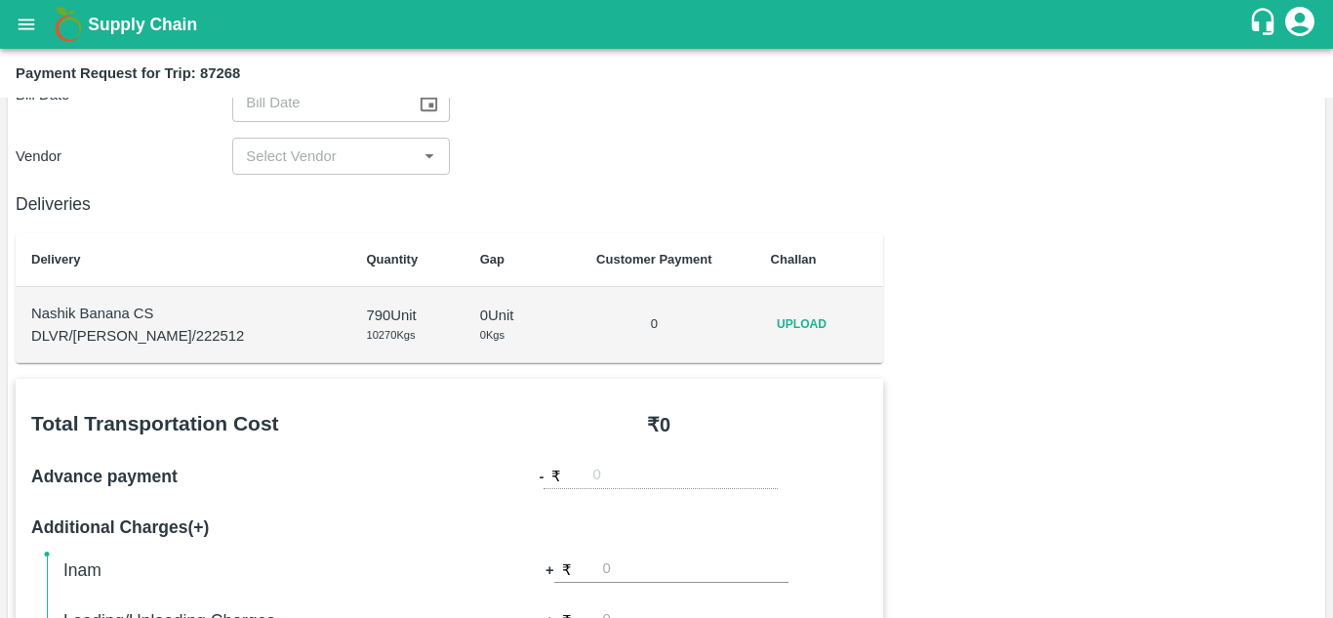
scroll to position [0, 0]
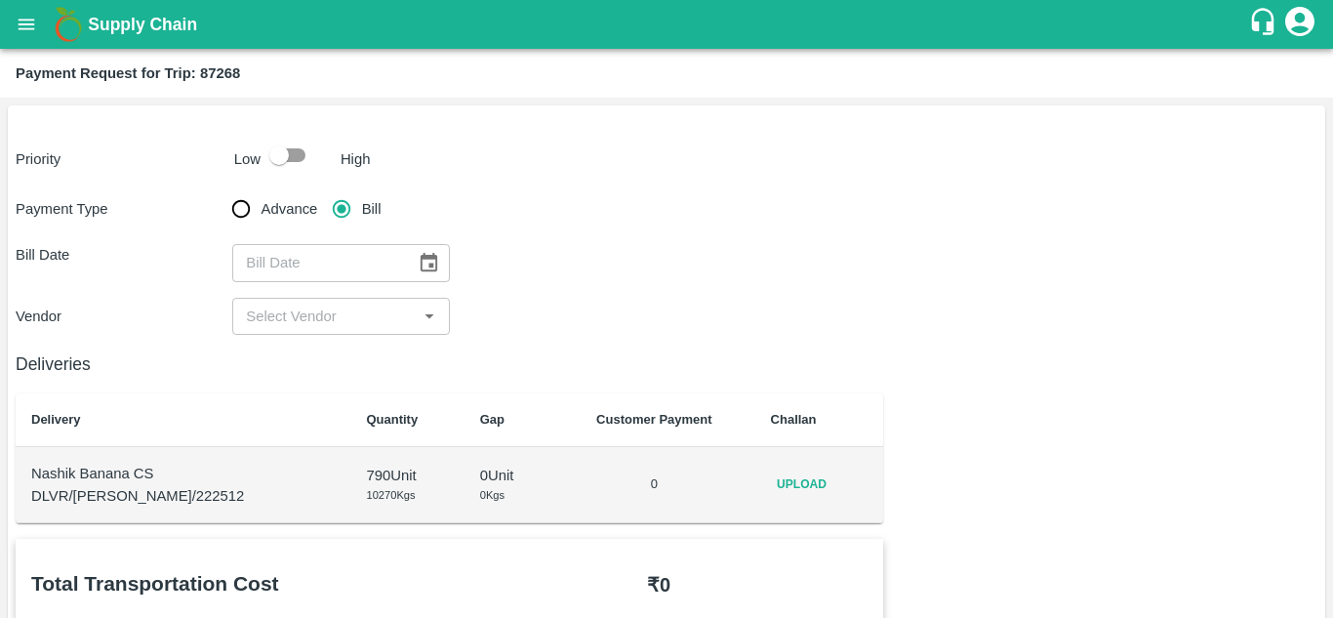
click at [781, 413] on b "Challan" at bounding box center [794, 419] width 46 height 15
click at [771, 483] on span "Upload" at bounding box center [802, 484] width 62 height 28
click at [0, 0] on input "Upload" at bounding box center [0, 0] width 0 height 0
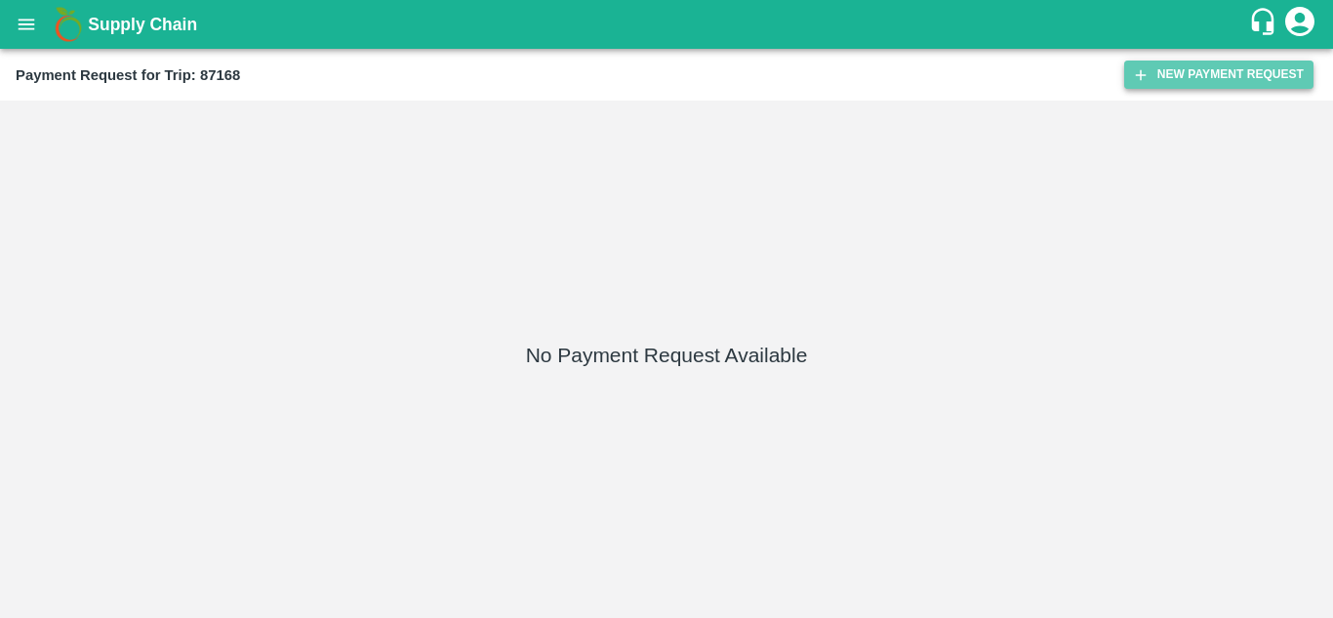
click at [1197, 77] on button "New Payment Request" at bounding box center [1218, 74] width 189 height 28
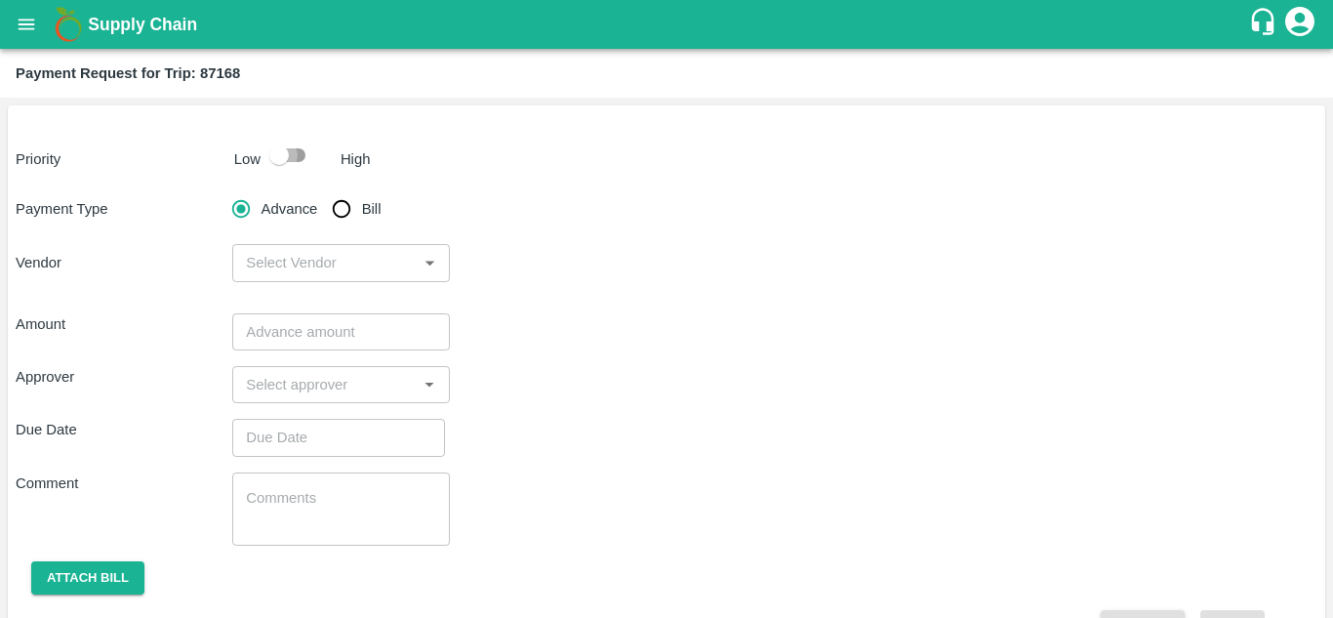
click at [291, 144] on input "checkbox" at bounding box center [278, 155] width 111 height 37
checkbox input "true"
click at [337, 203] on input "Bill" at bounding box center [341, 208] width 39 height 39
radio input "true"
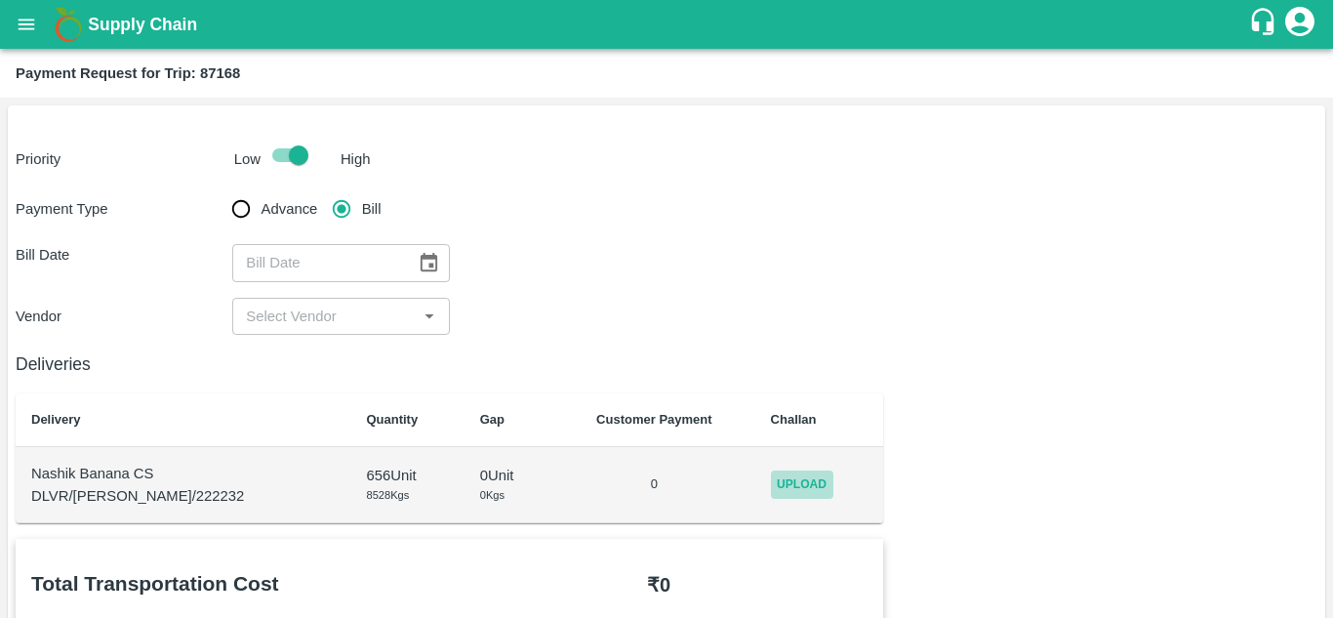
click at [785, 490] on span "Upload" at bounding box center [802, 484] width 62 height 28
click at [0, 0] on input "Upload" at bounding box center [0, 0] width 0 height 0
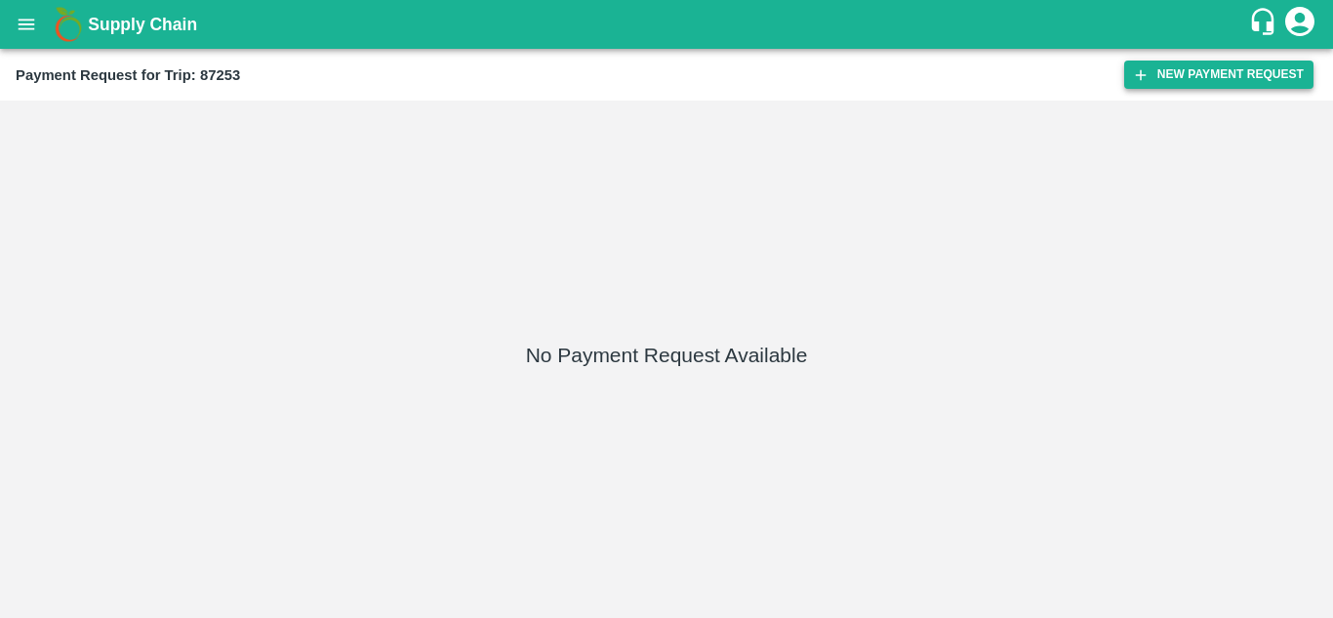
click at [1186, 70] on button "New Payment Request" at bounding box center [1218, 74] width 189 height 28
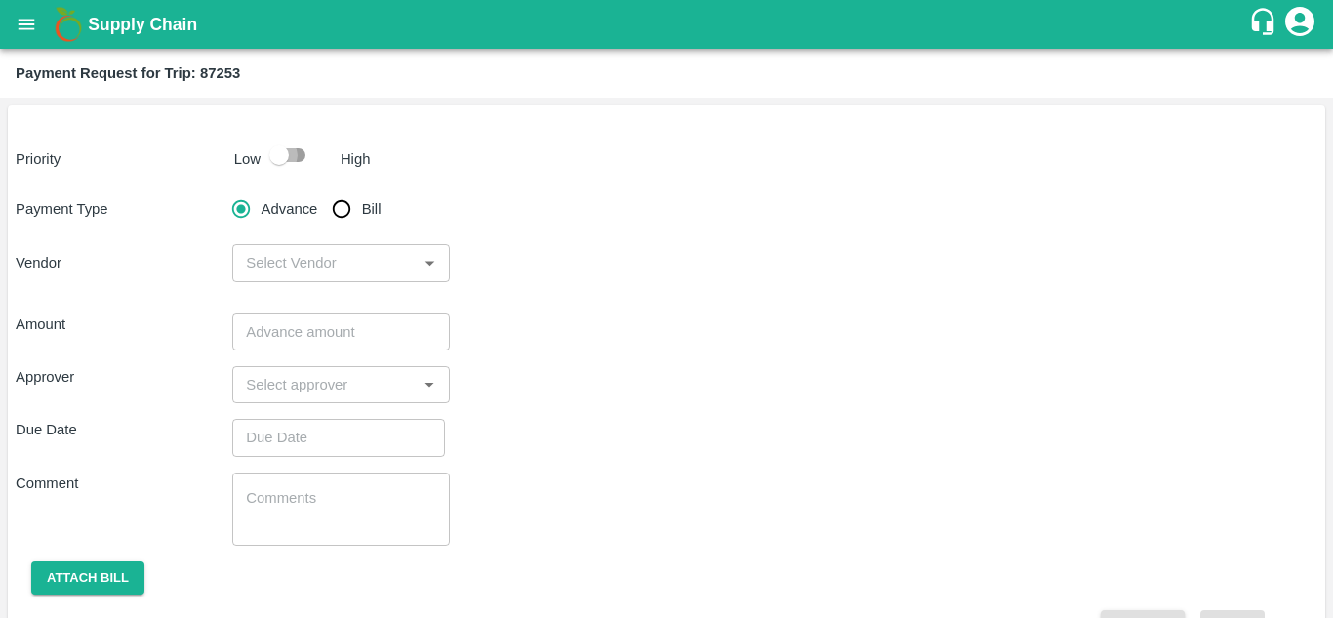
click at [295, 160] on input "checkbox" at bounding box center [278, 155] width 111 height 37
click at [276, 155] on input "checkbox" at bounding box center [298, 155] width 111 height 37
checkbox input "false"
click at [336, 211] on input "Bill" at bounding box center [341, 208] width 39 height 39
radio input "true"
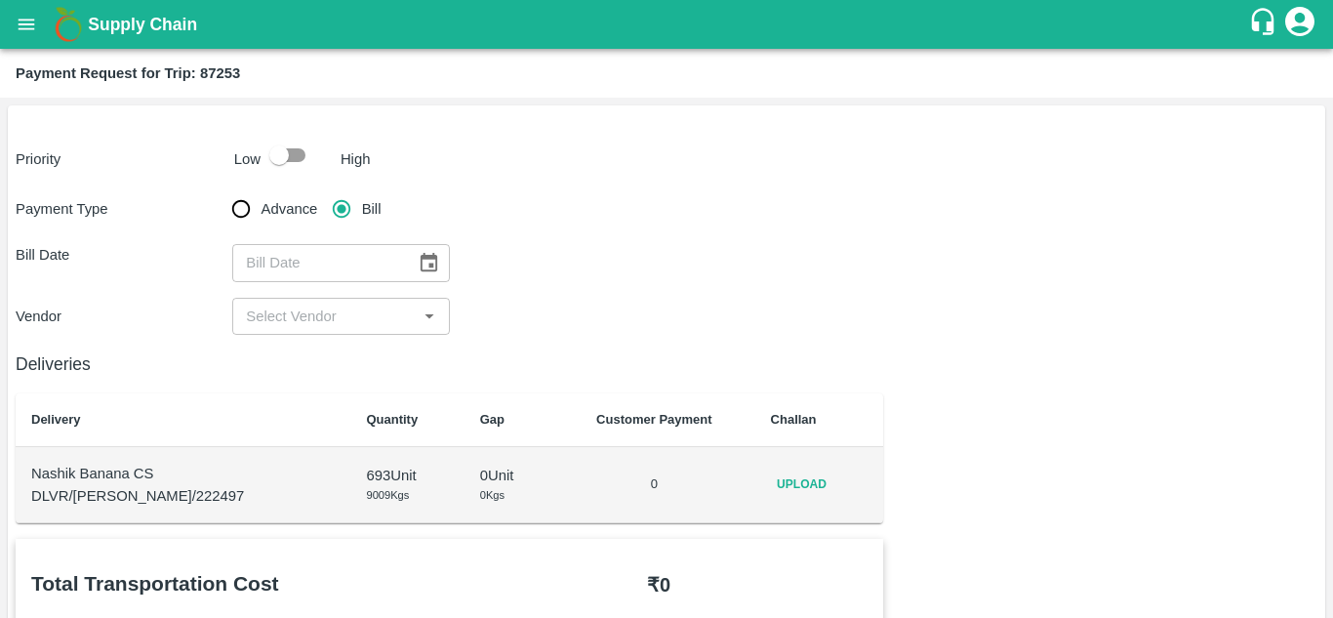
click at [800, 485] on span "Upload" at bounding box center [802, 484] width 62 height 28
click at [0, 0] on input "Upload" at bounding box center [0, 0] width 0 height 0
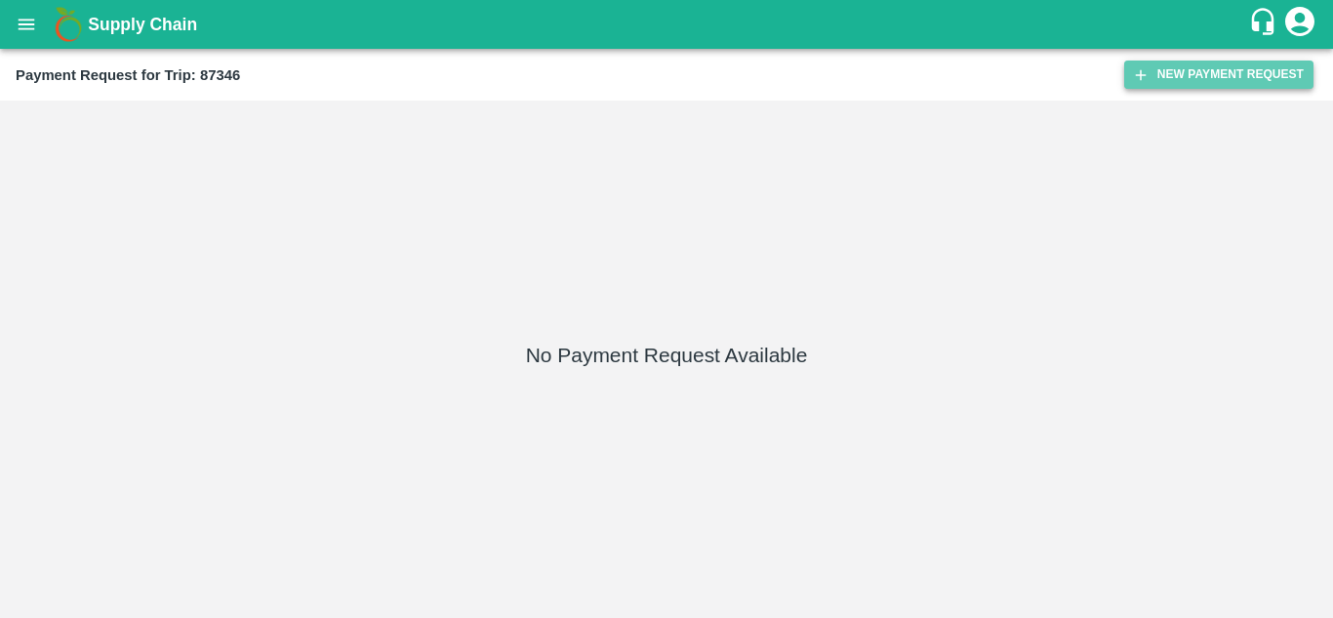
click at [1181, 77] on button "New Payment Request" at bounding box center [1218, 74] width 189 height 28
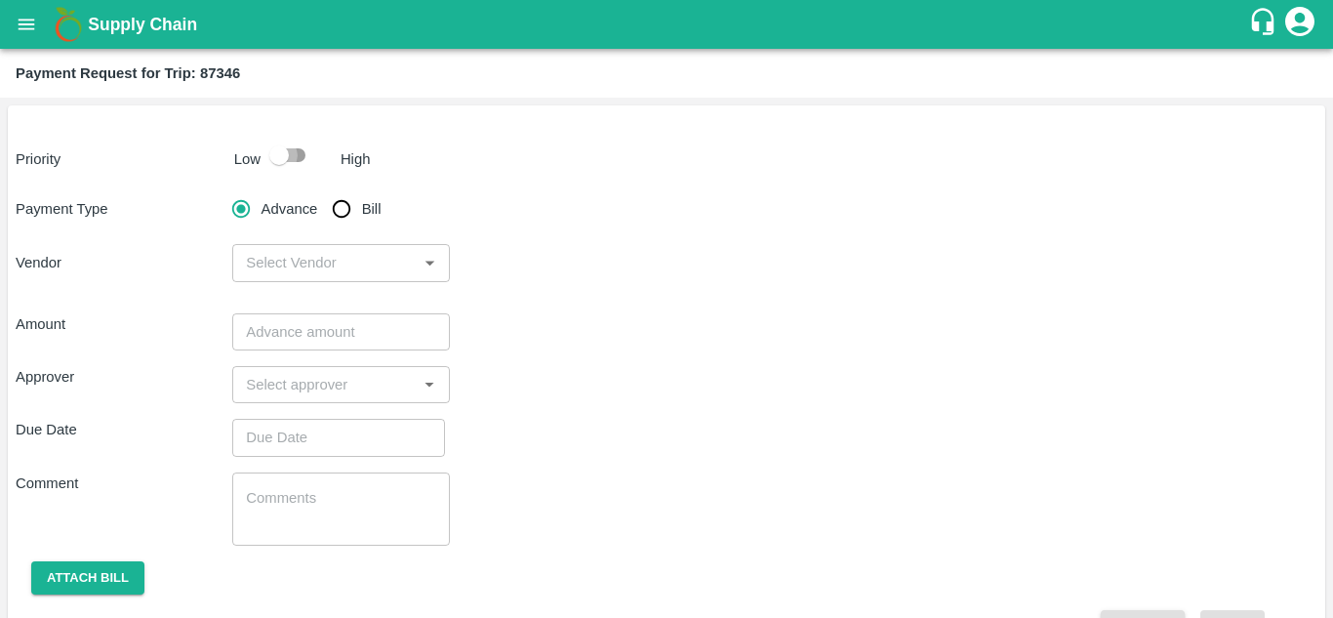
click at [308, 157] on input "checkbox" at bounding box center [278, 155] width 111 height 37
checkbox input "true"
click at [341, 209] on input "Bill" at bounding box center [341, 208] width 39 height 39
radio input "true"
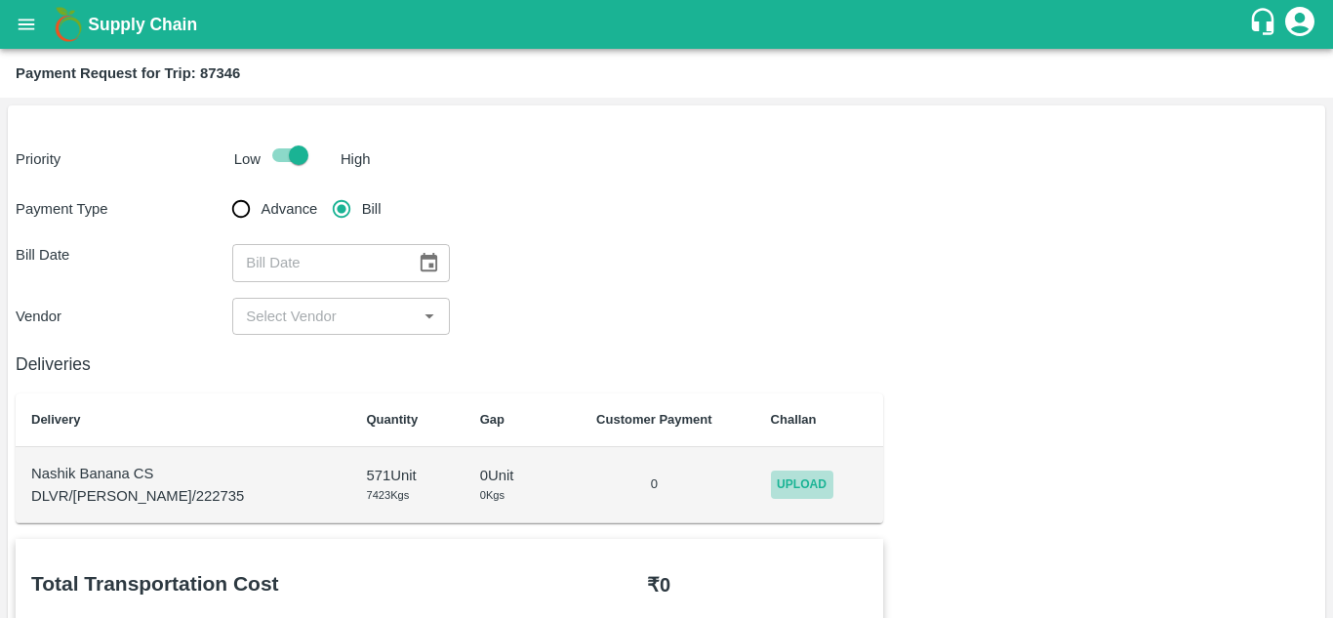
click at [788, 485] on span "Upload" at bounding box center [802, 484] width 62 height 28
click at [0, 0] on input "Upload" at bounding box center [0, 0] width 0 height 0
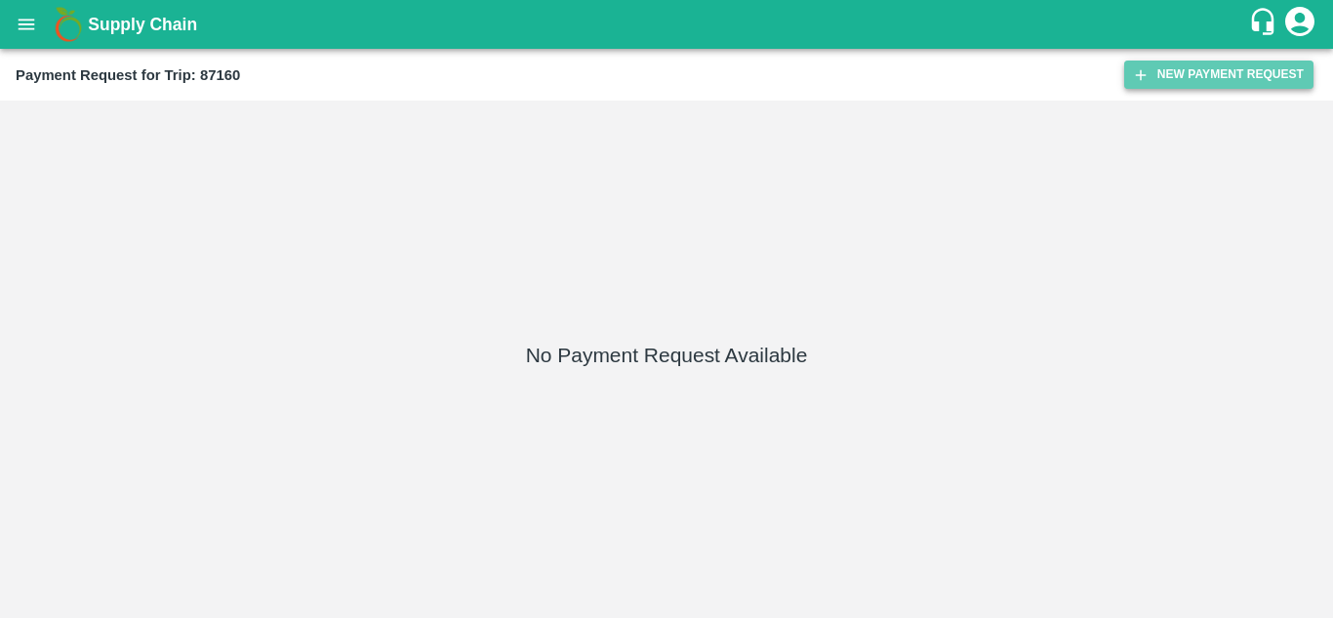
click at [1219, 68] on button "New Payment Request" at bounding box center [1218, 74] width 189 height 28
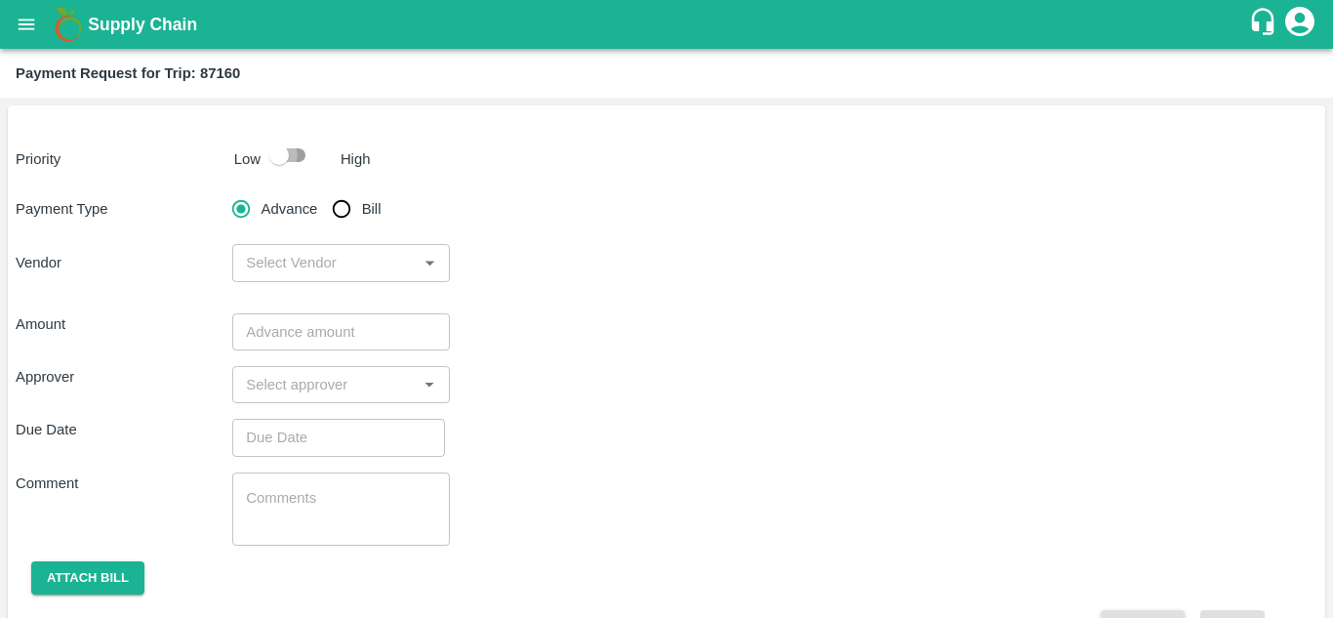
click at [305, 150] on input "checkbox" at bounding box center [278, 155] width 111 height 37
checkbox input "true"
click at [340, 207] on input "Bill" at bounding box center [341, 208] width 39 height 39
radio input "true"
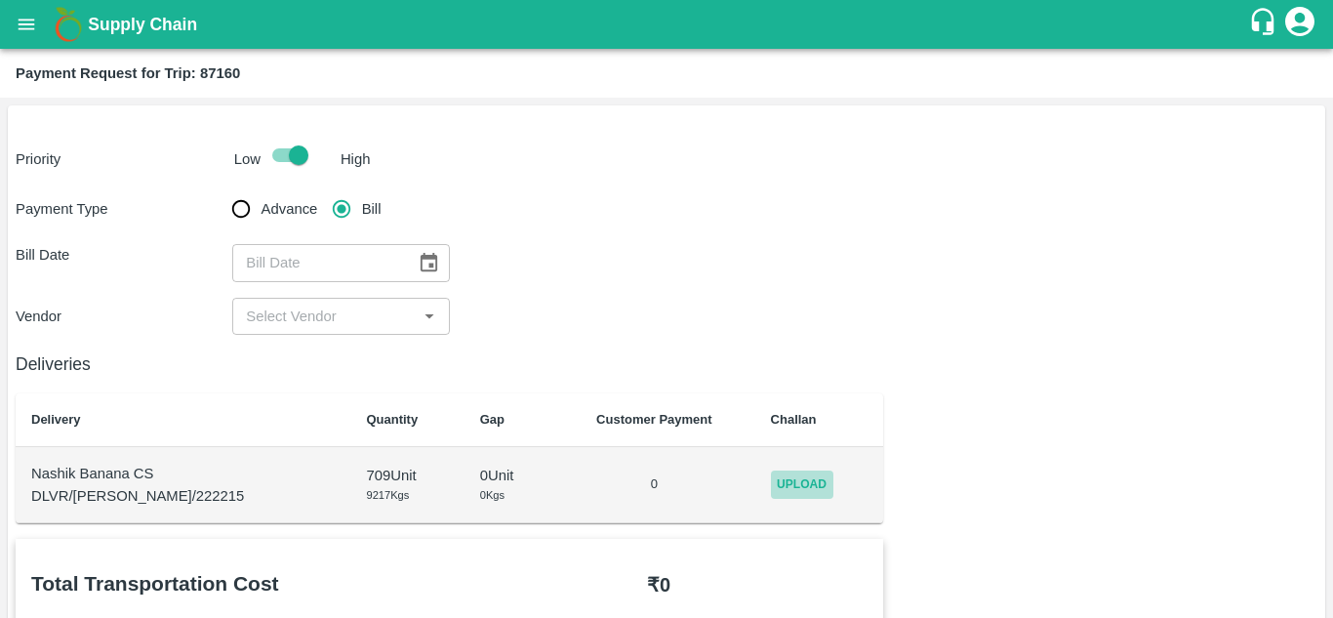
click at [797, 479] on span "Upload" at bounding box center [802, 484] width 62 height 28
click at [0, 0] on input "Upload" at bounding box center [0, 0] width 0 height 0
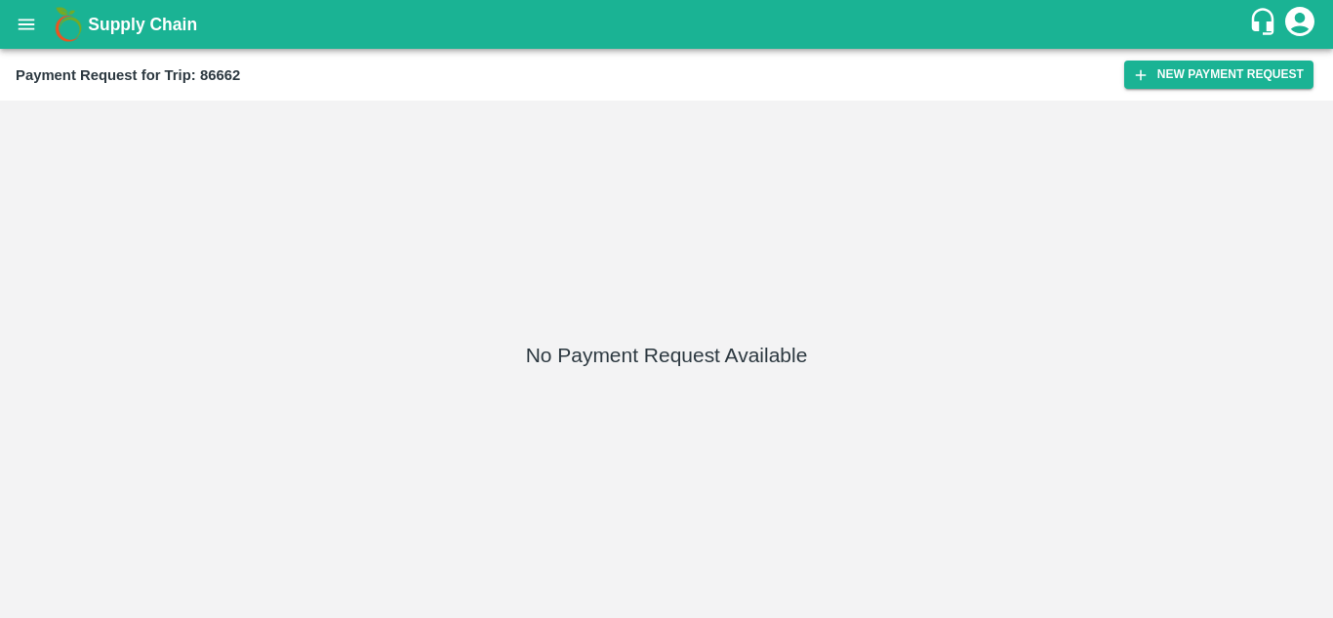
click at [1203, 58] on div "Payment Request for Trip: 86662 New Payment Request" at bounding box center [666, 75] width 1333 height 52
click at [1203, 68] on button "New Payment Request" at bounding box center [1218, 74] width 189 height 28
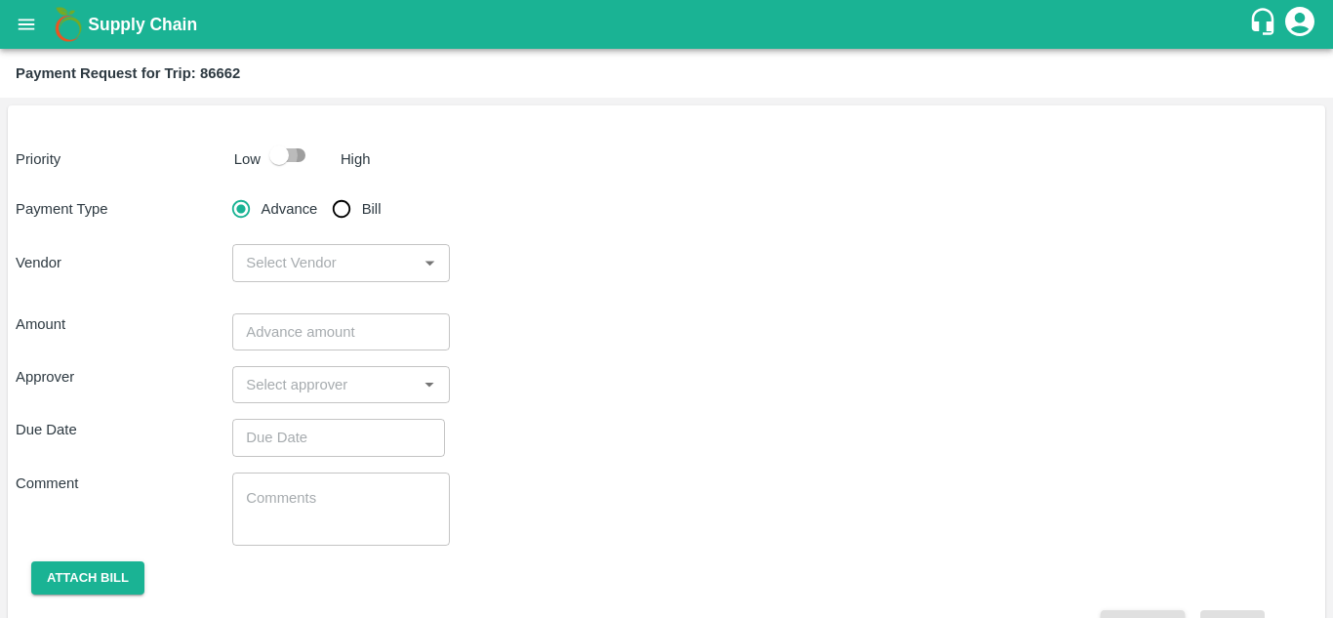
click at [293, 156] on input "checkbox" at bounding box center [278, 155] width 111 height 37
checkbox input "true"
click at [332, 202] on input "Bill" at bounding box center [341, 208] width 39 height 39
radio input "true"
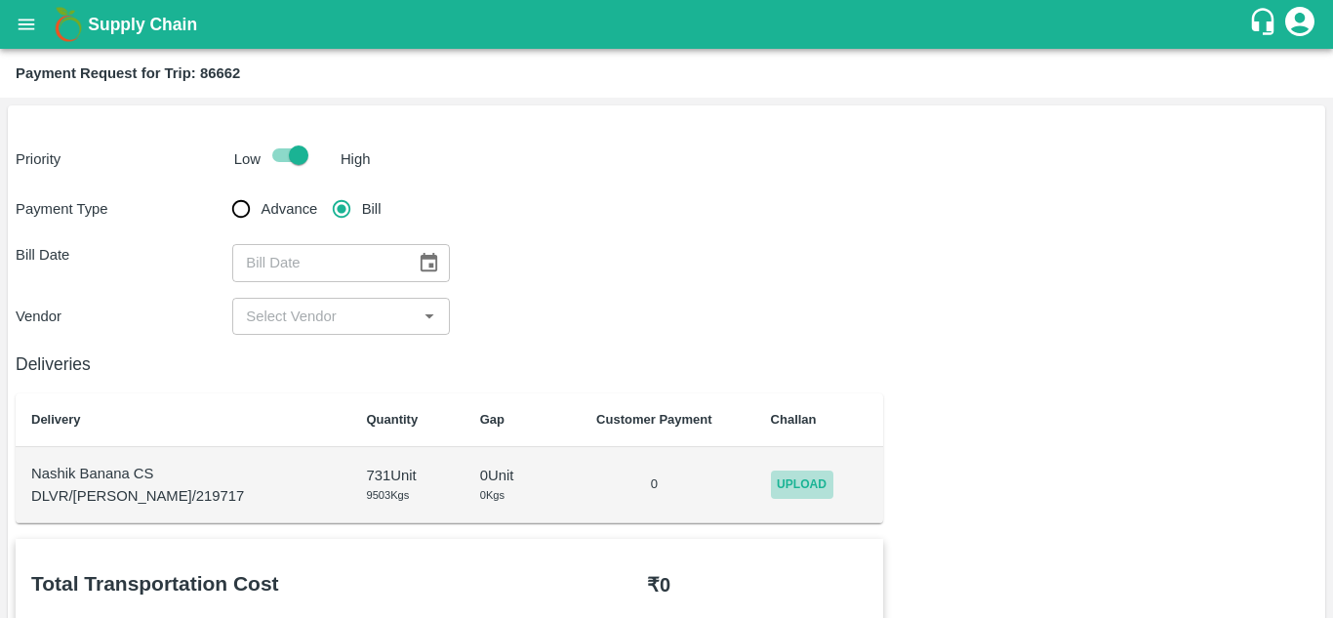
click at [784, 484] on span "Upload" at bounding box center [802, 484] width 62 height 28
click at [0, 0] on input "Upload" at bounding box center [0, 0] width 0 height 0
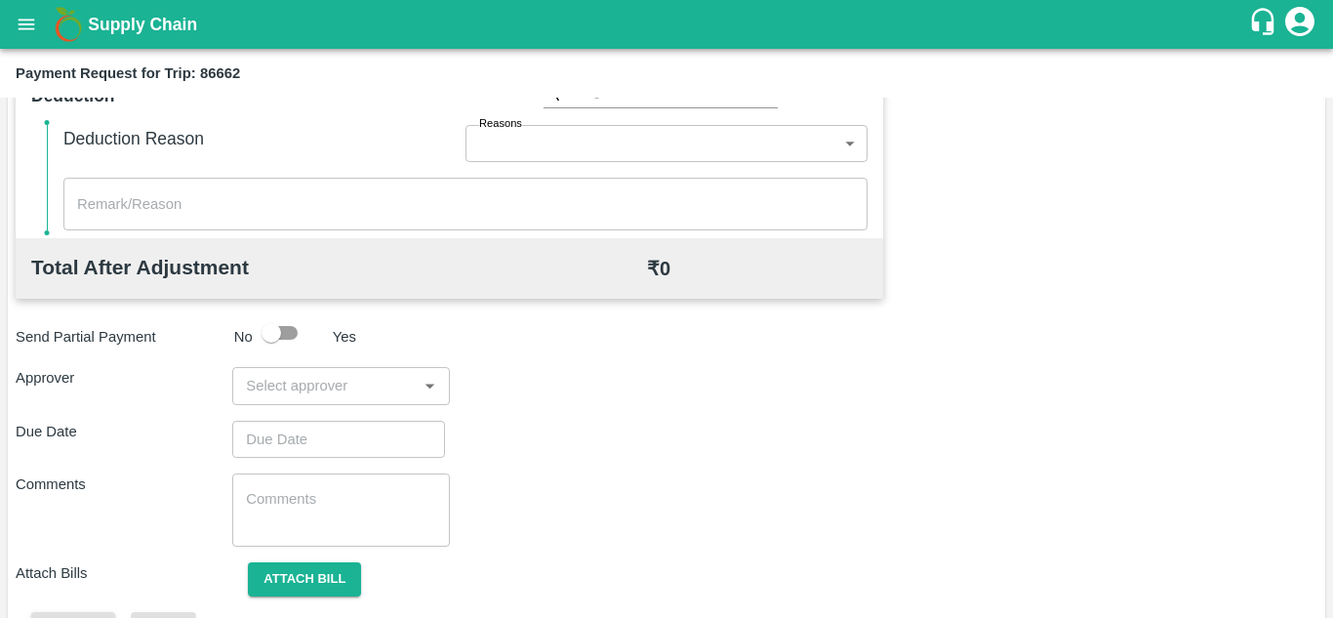
scroll to position [888, 0]
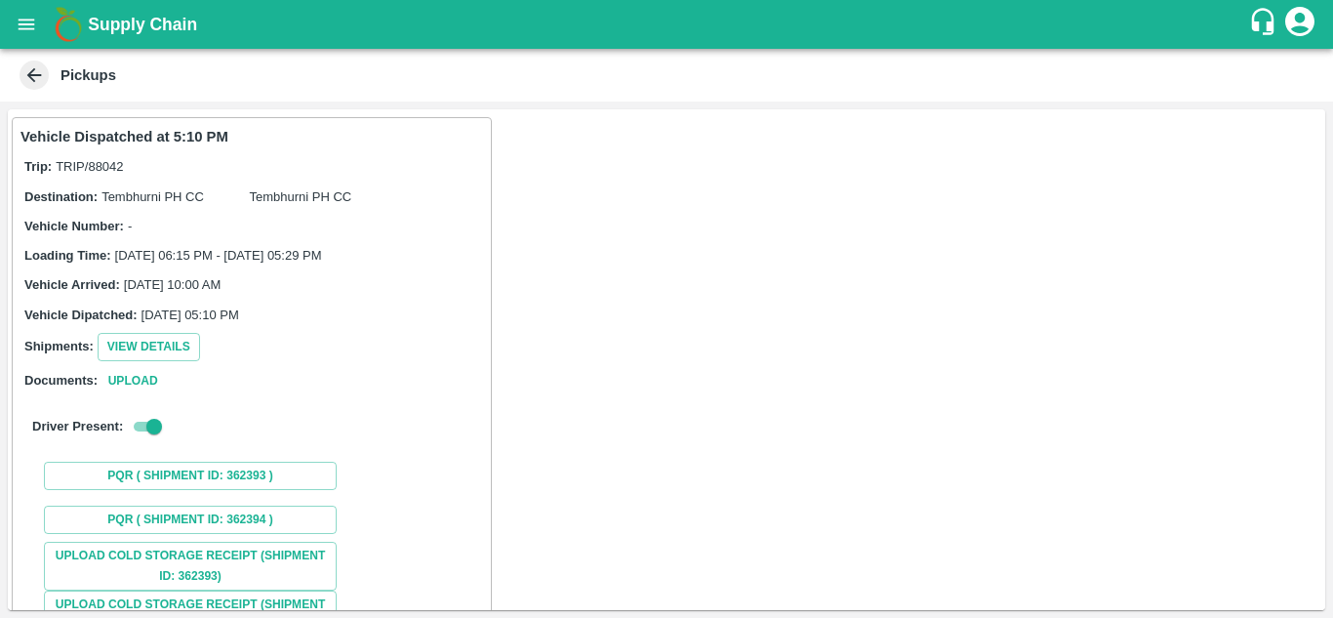
scroll to position [245, 0]
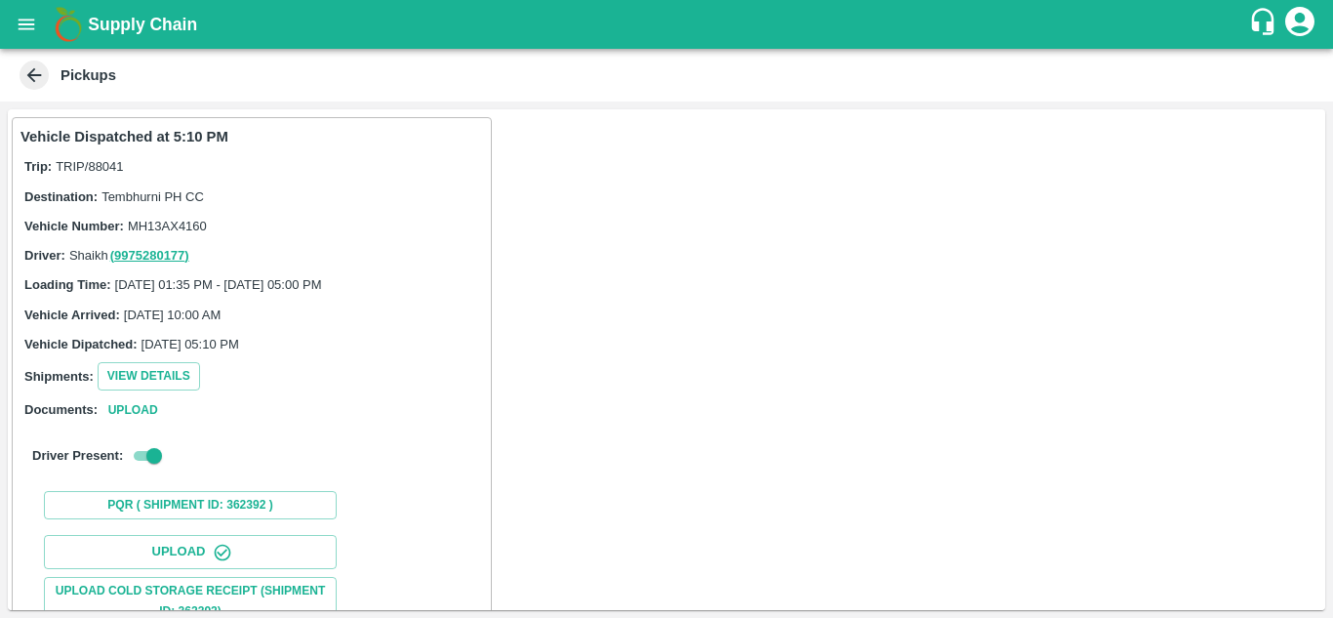
scroll to position [302, 0]
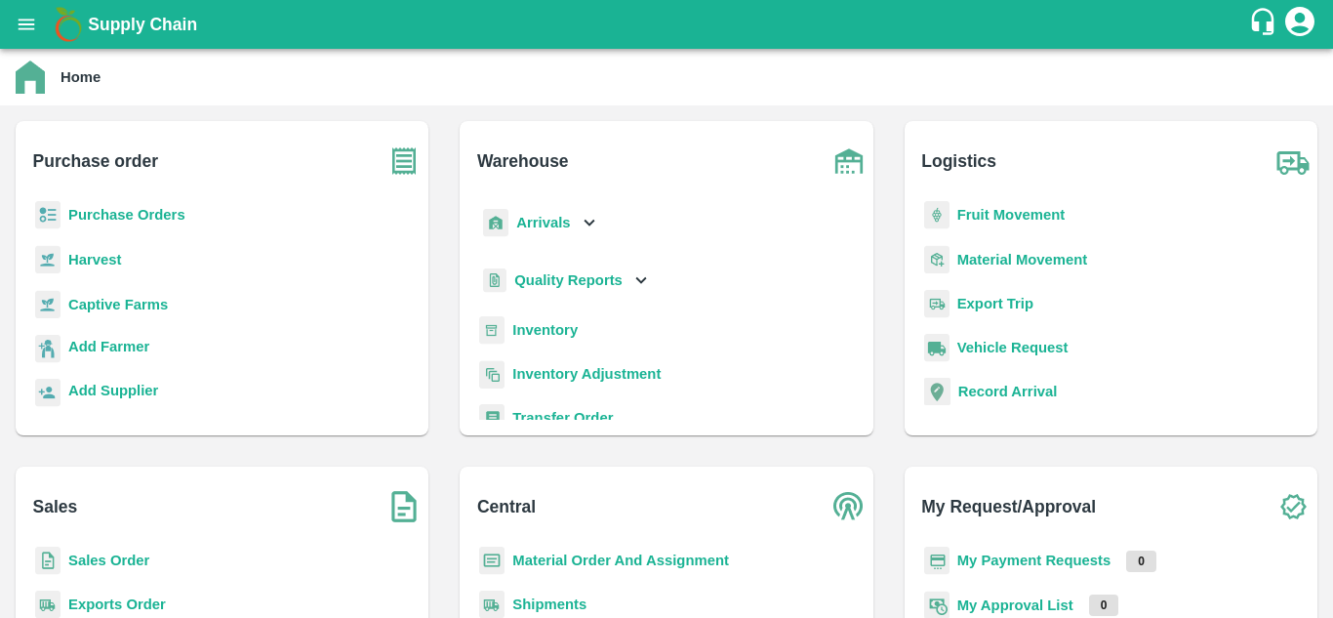
click at [984, 218] on b "Fruit Movement" at bounding box center [1011, 215] width 108 height 16
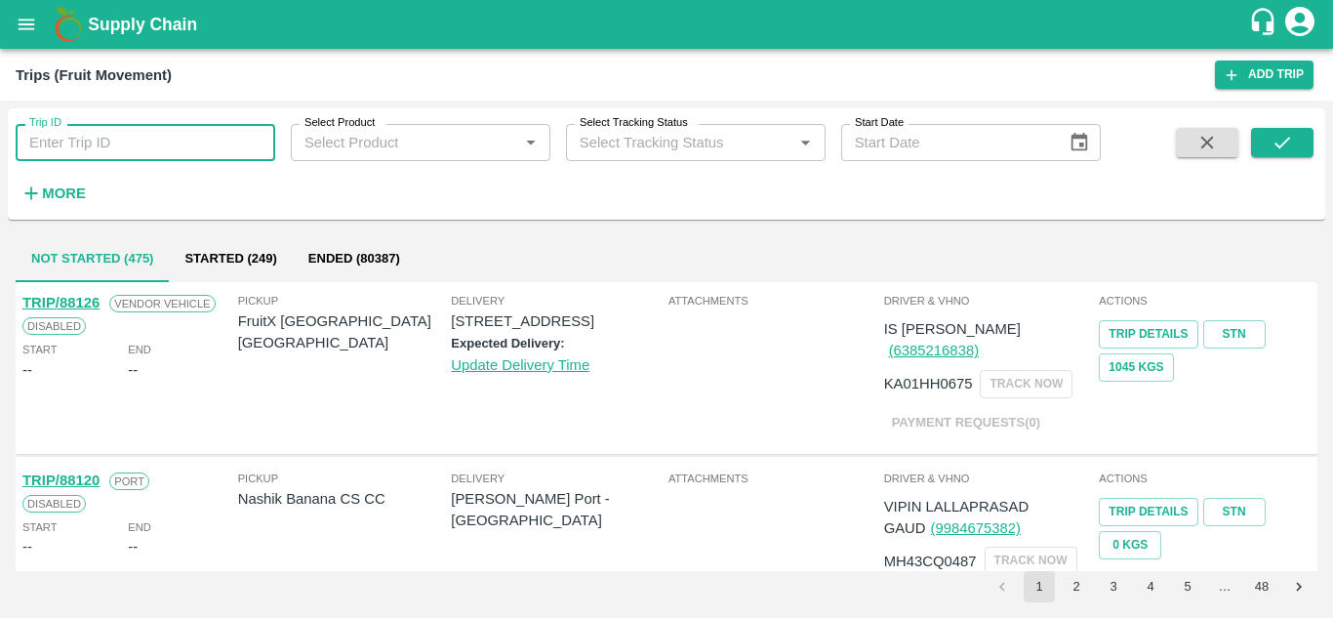
click at [121, 152] on input "Trip ID" at bounding box center [146, 142] width 260 height 37
paste input "87181"
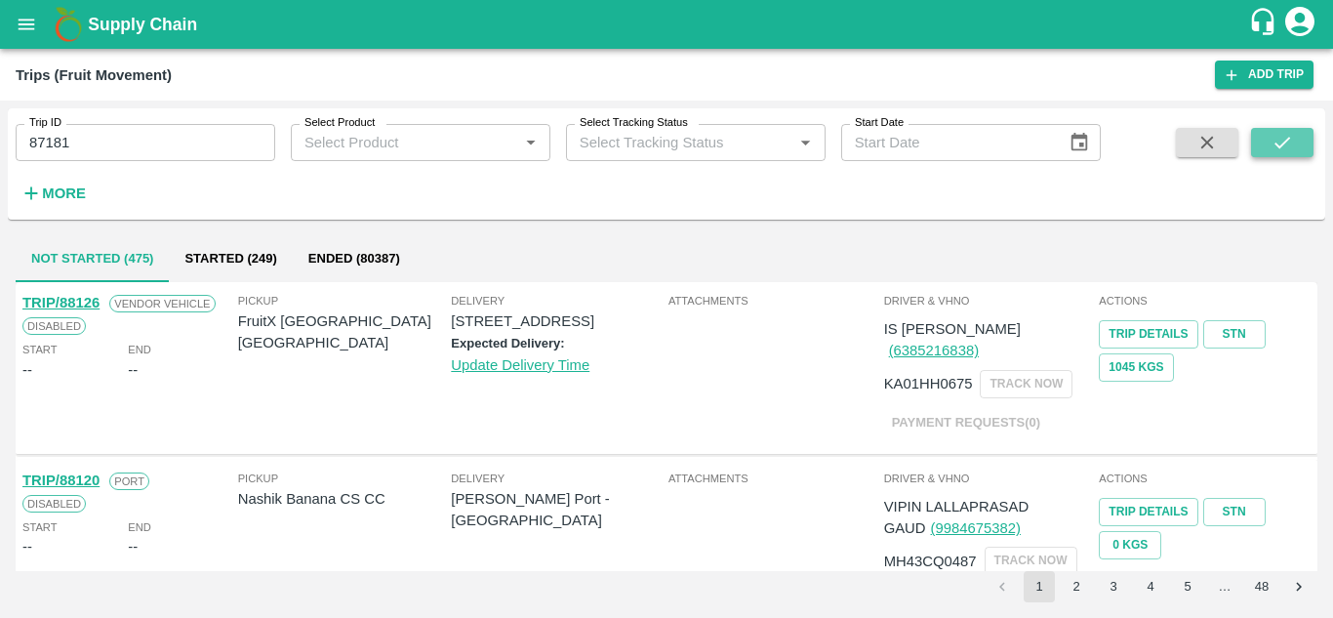
click at [1280, 142] on icon "submit" at bounding box center [1281, 142] width 21 height 21
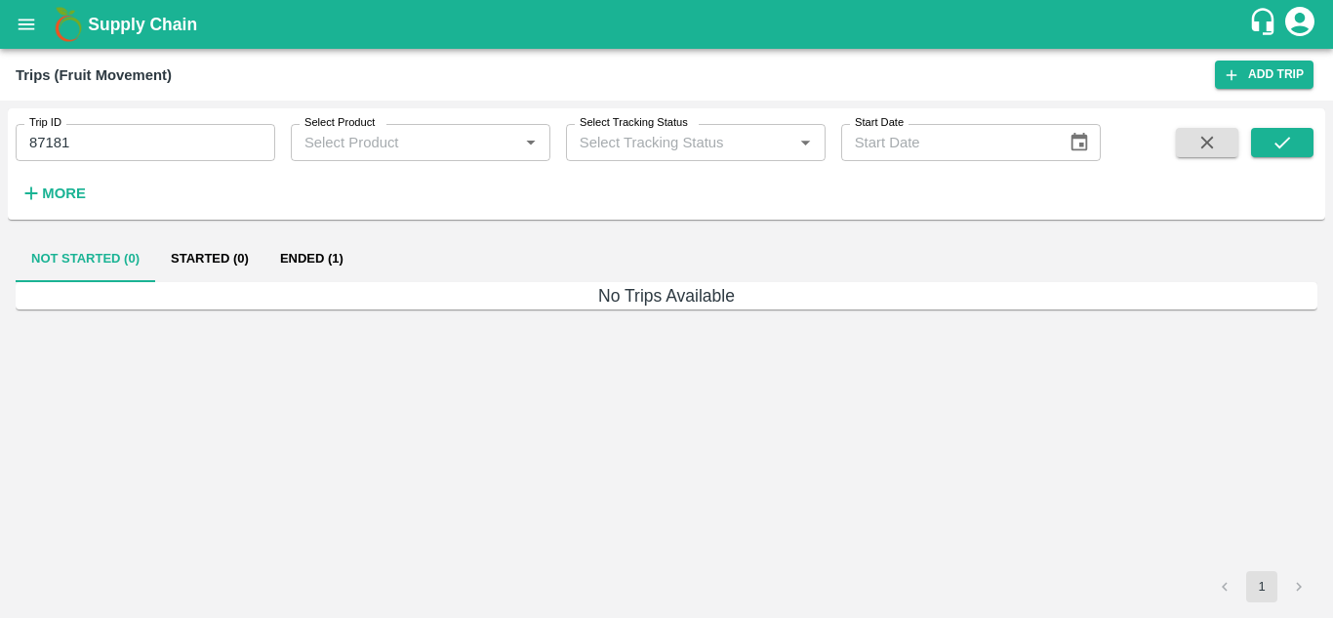
click at [309, 263] on button "Ended (1)" at bounding box center [311, 258] width 95 height 47
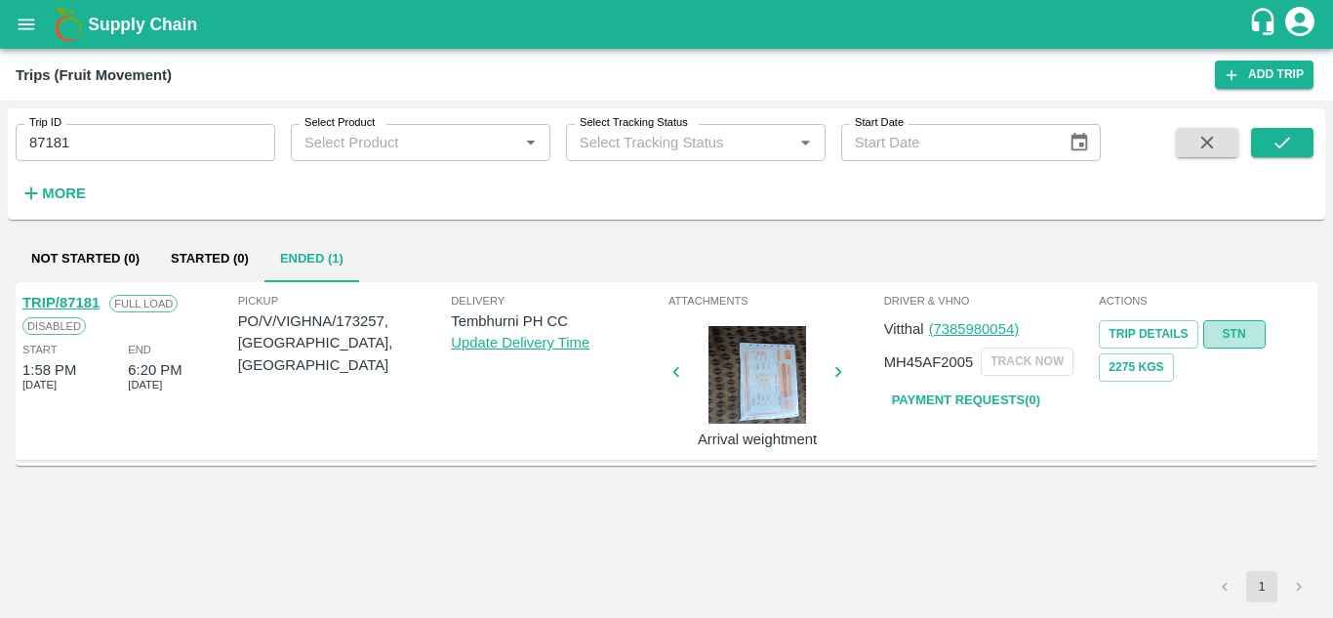
click at [1235, 334] on link "STN" at bounding box center [1234, 334] width 62 height 28
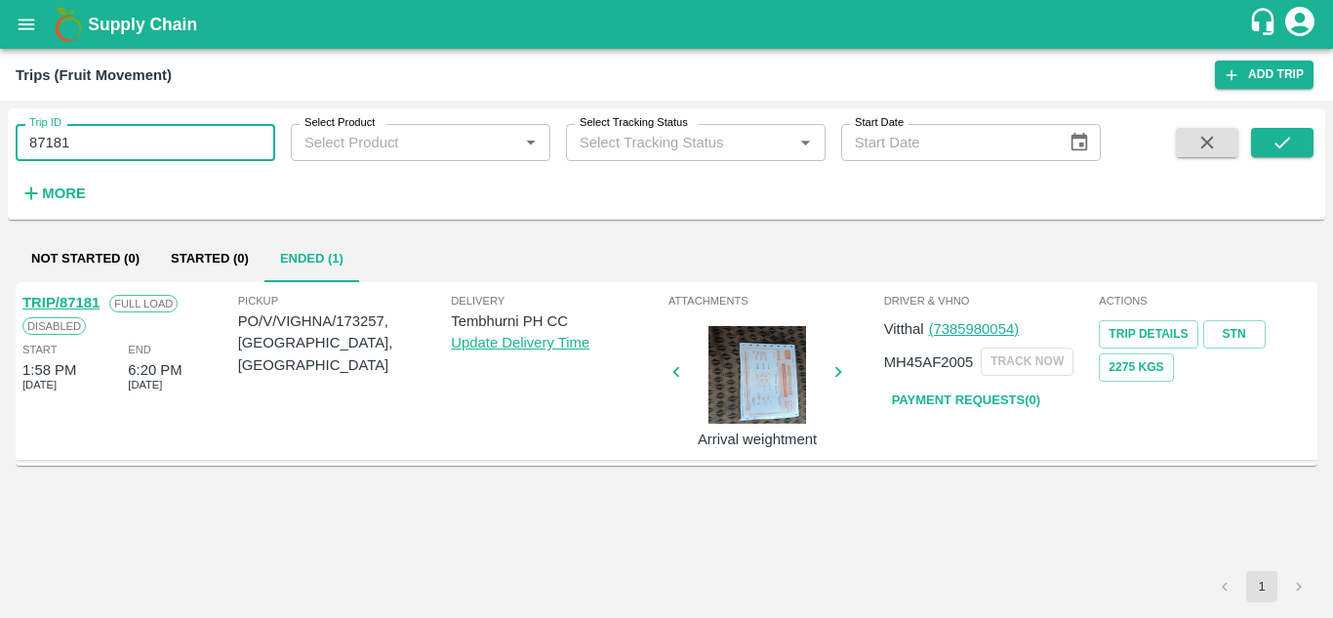
click at [115, 140] on input "87181" at bounding box center [146, 142] width 260 height 37
paste input "text"
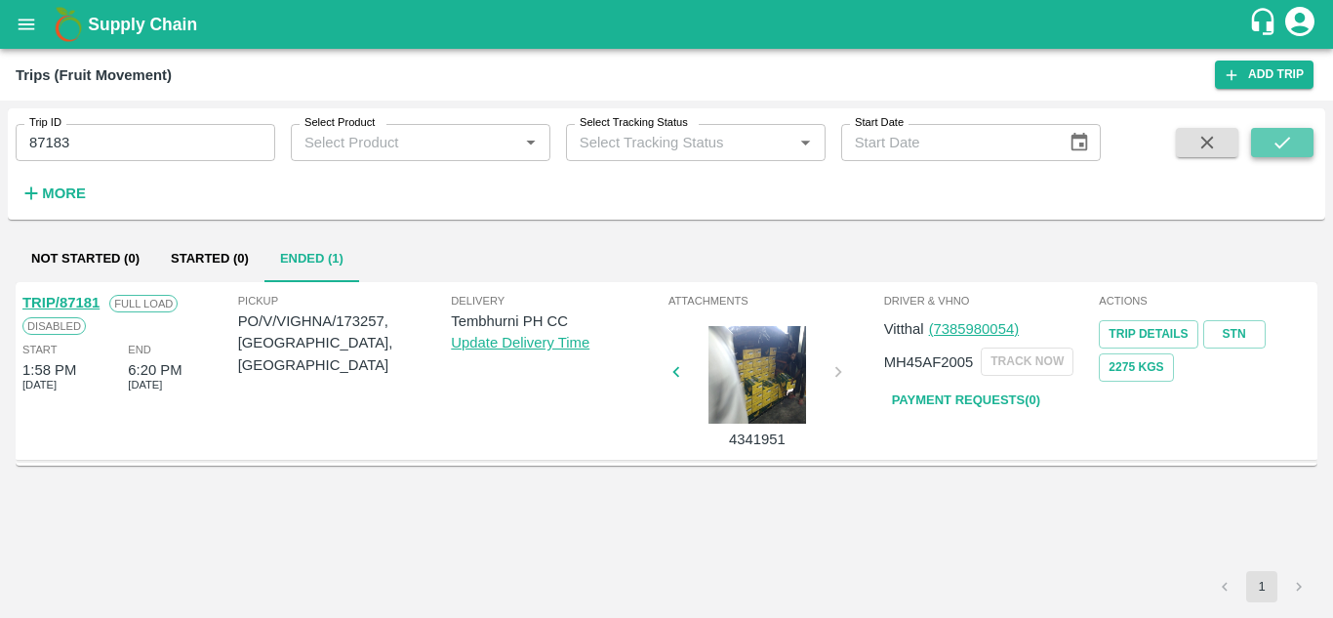
click at [1292, 148] on icon "submit" at bounding box center [1281, 142] width 21 height 21
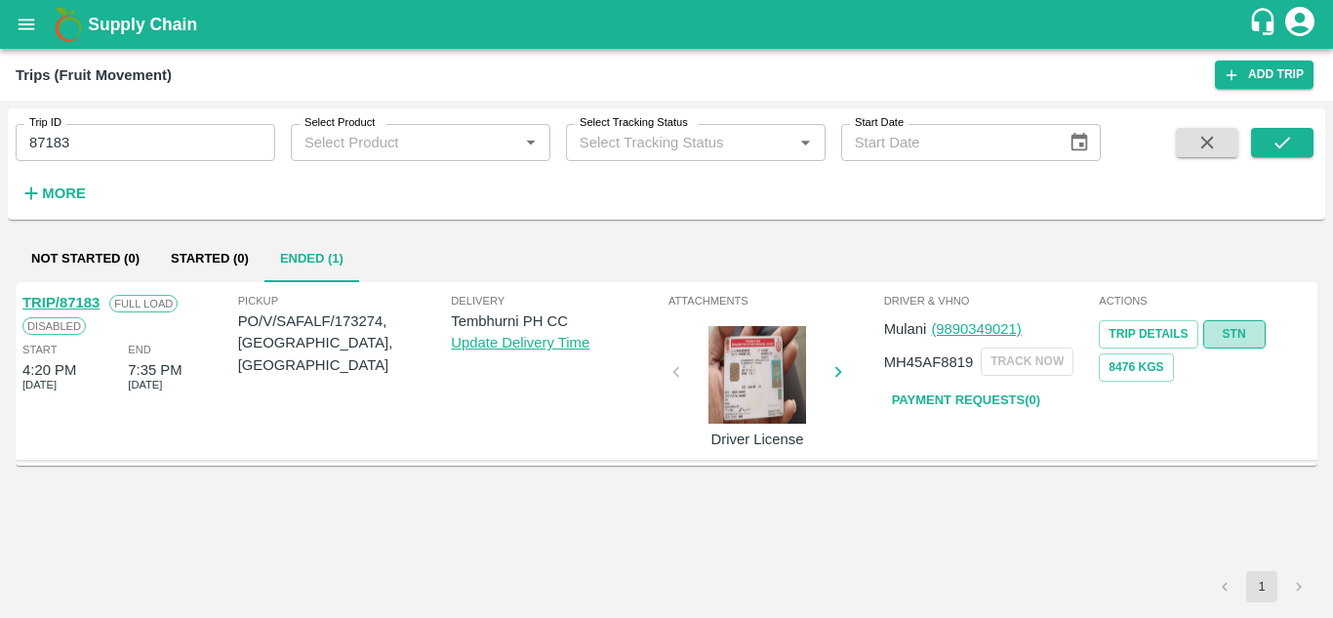
click at [1235, 331] on link "STN" at bounding box center [1234, 334] width 62 height 28
click at [115, 147] on input "87183" at bounding box center [146, 142] width 260 height 37
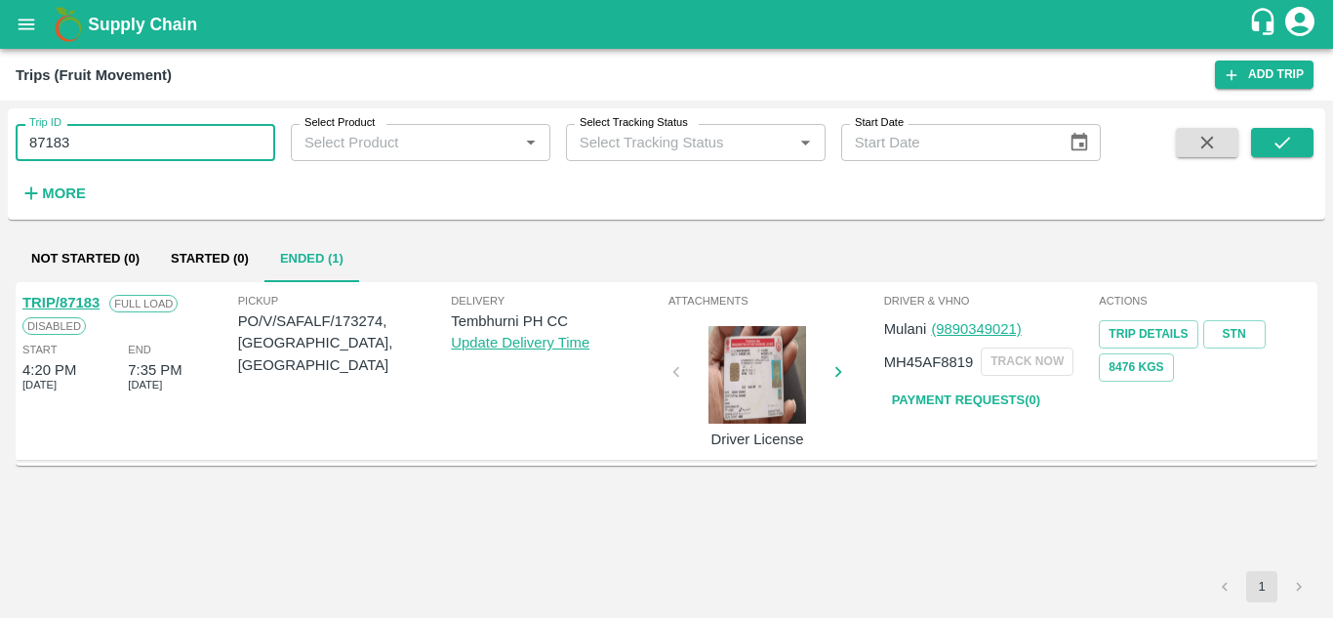
click at [115, 147] on input "87183" at bounding box center [146, 142] width 260 height 37
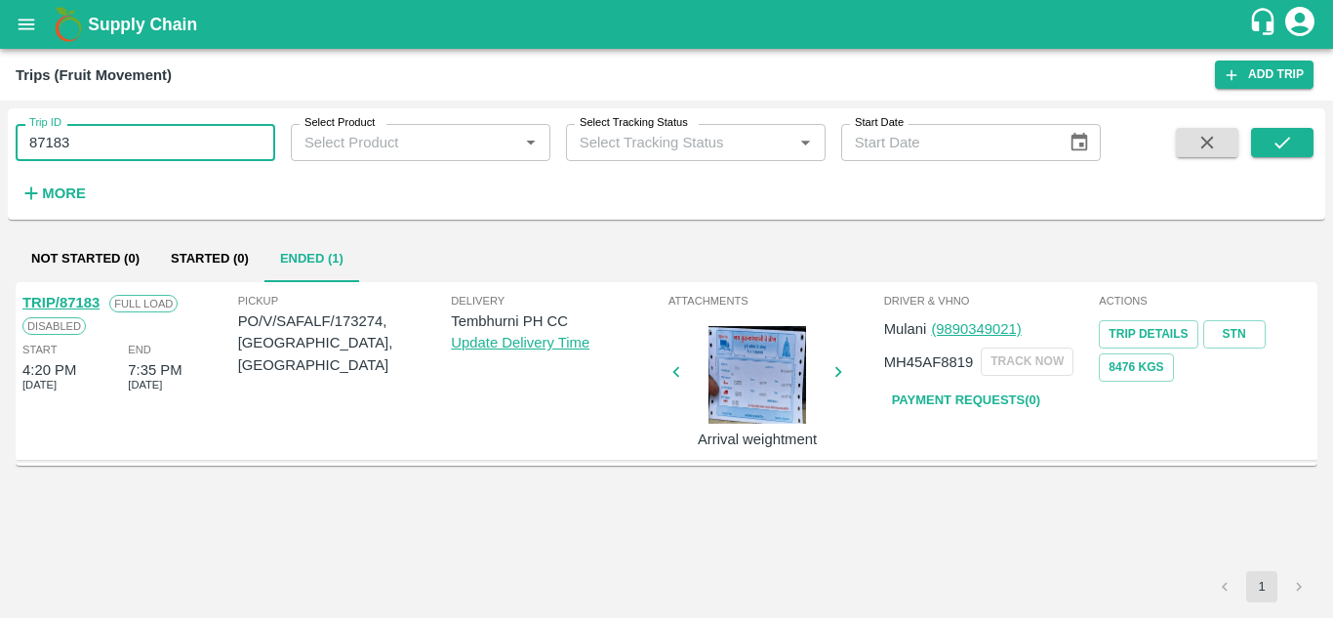
paste input "text"
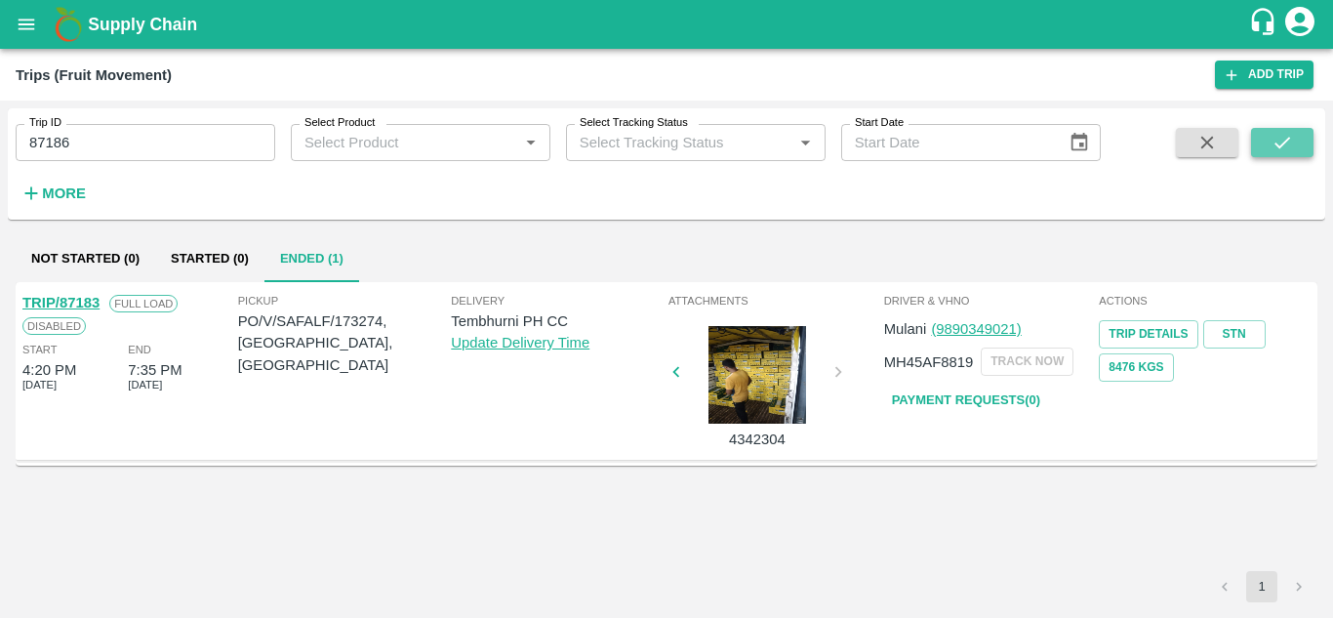
click at [1269, 130] on button "submit" at bounding box center [1282, 142] width 62 height 29
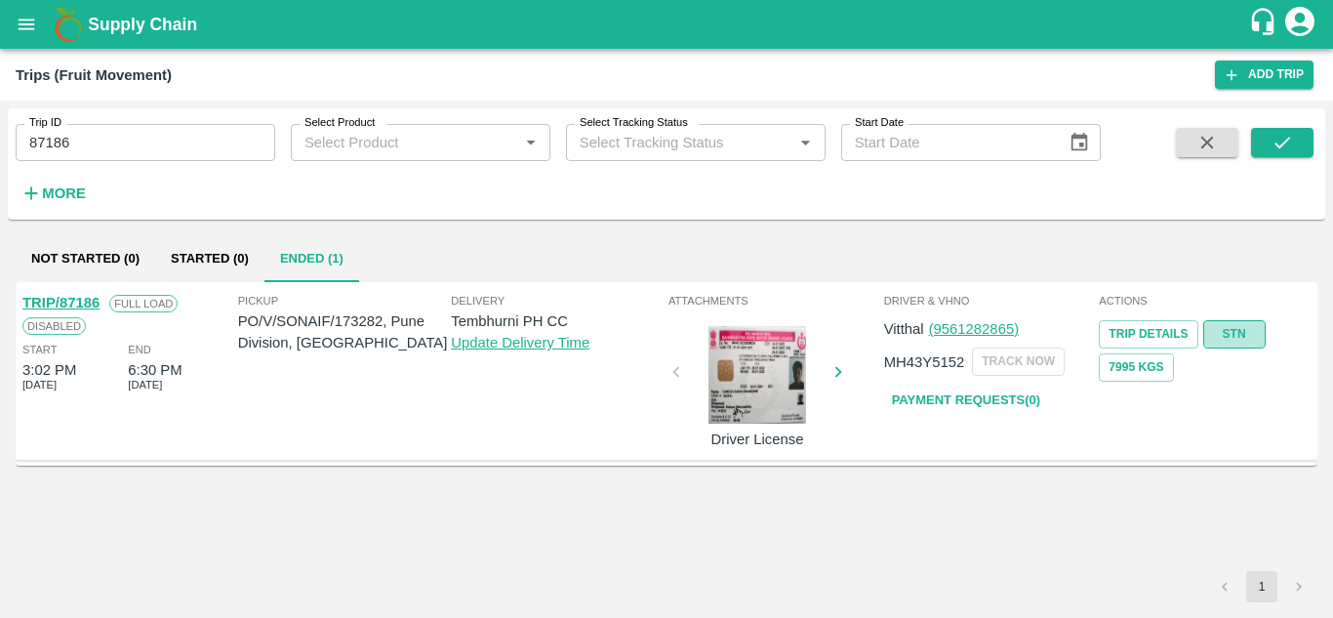
click at [1239, 327] on link "STN" at bounding box center [1234, 334] width 62 height 28
click at [102, 157] on input "87186" at bounding box center [146, 142] width 260 height 37
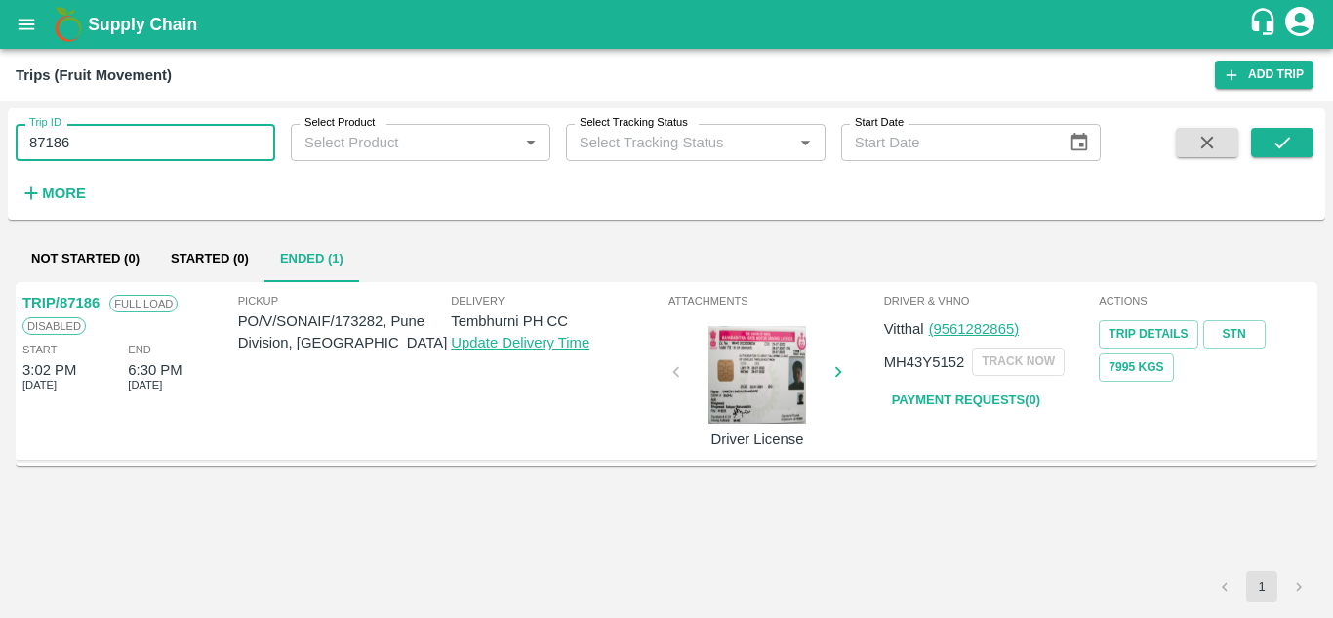
click at [102, 157] on input "87186" at bounding box center [146, 142] width 260 height 37
paste input "text"
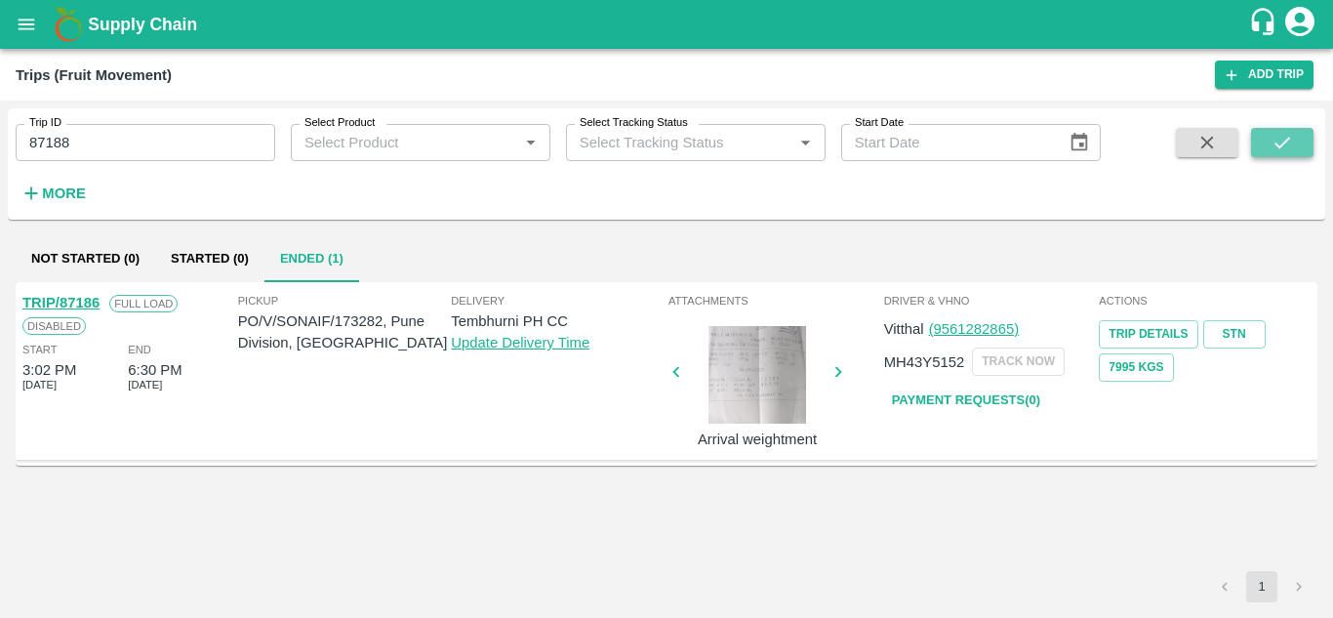
click at [1273, 135] on icon "submit" at bounding box center [1281, 142] width 21 height 21
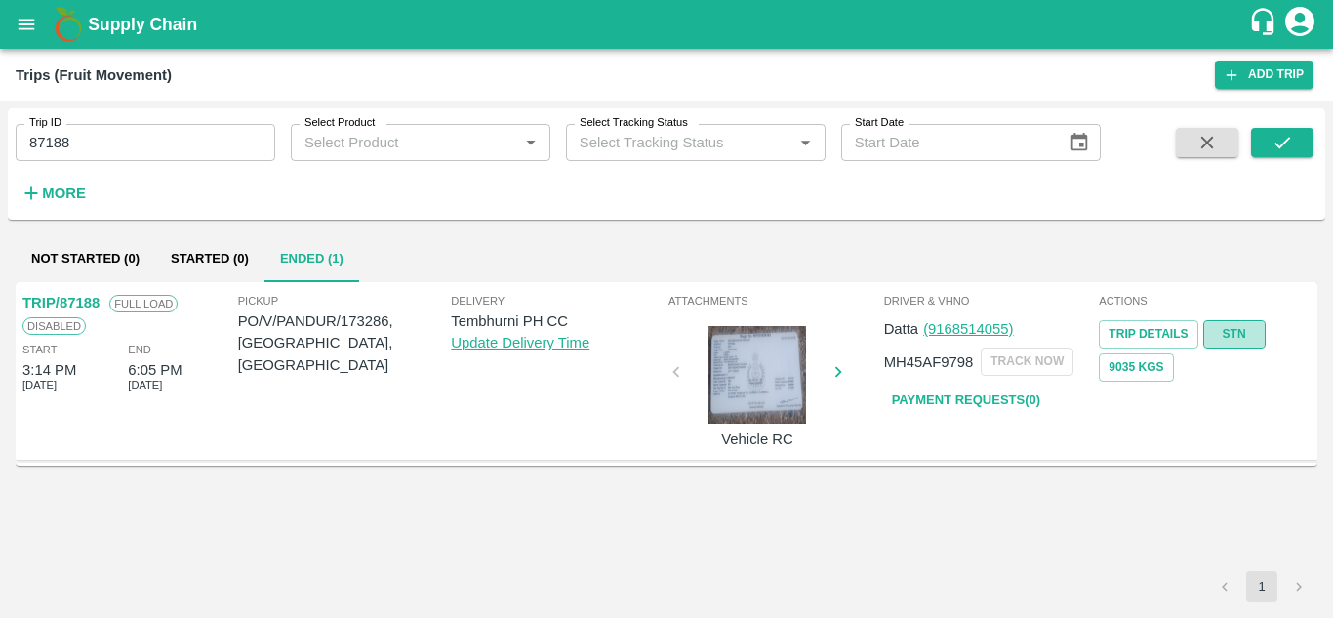
click at [1239, 326] on link "STN" at bounding box center [1234, 334] width 62 height 28
click at [113, 143] on input "87188" at bounding box center [146, 142] width 260 height 37
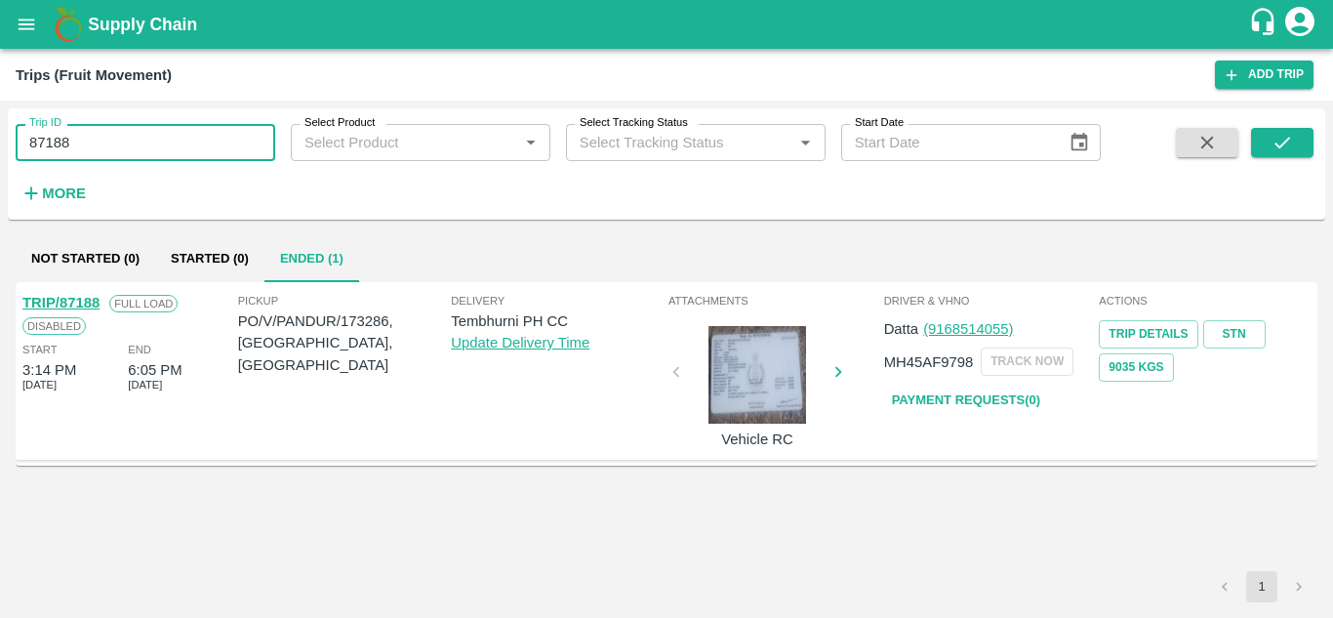
click at [113, 143] on input "87188" at bounding box center [146, 142] width 260 height 37
paste input "text"
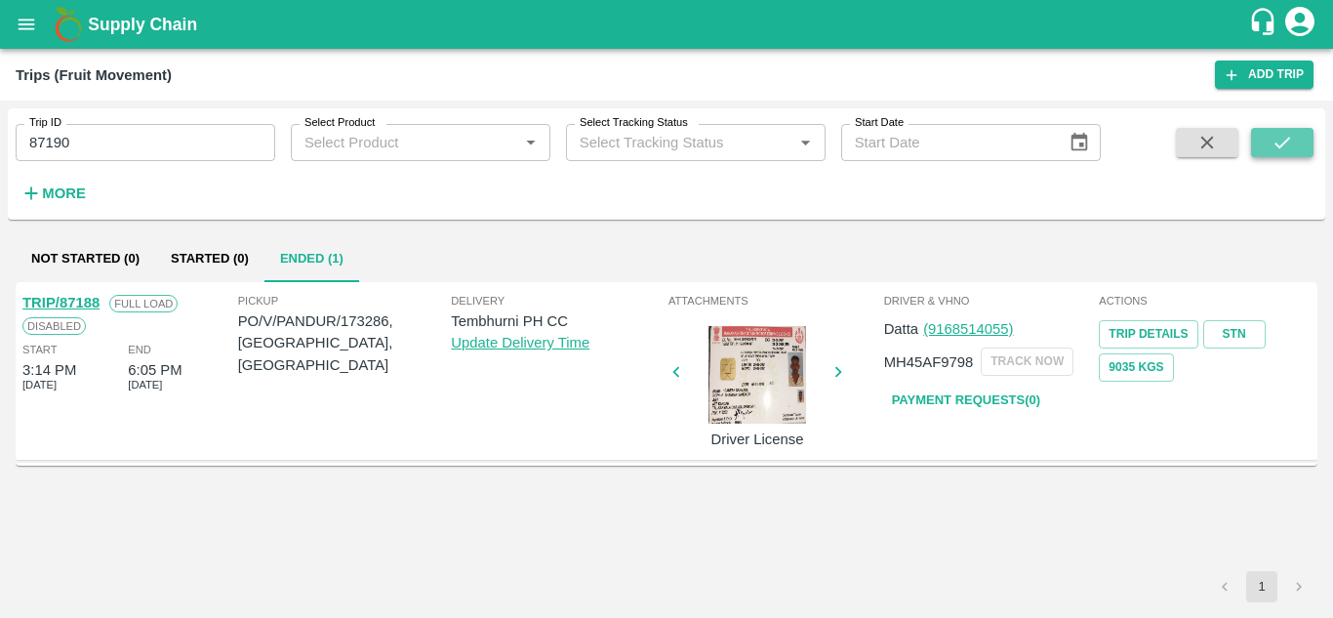
click at [1265, 142] on button "submit" at bounding box center [1282, 142] width 62 height 29
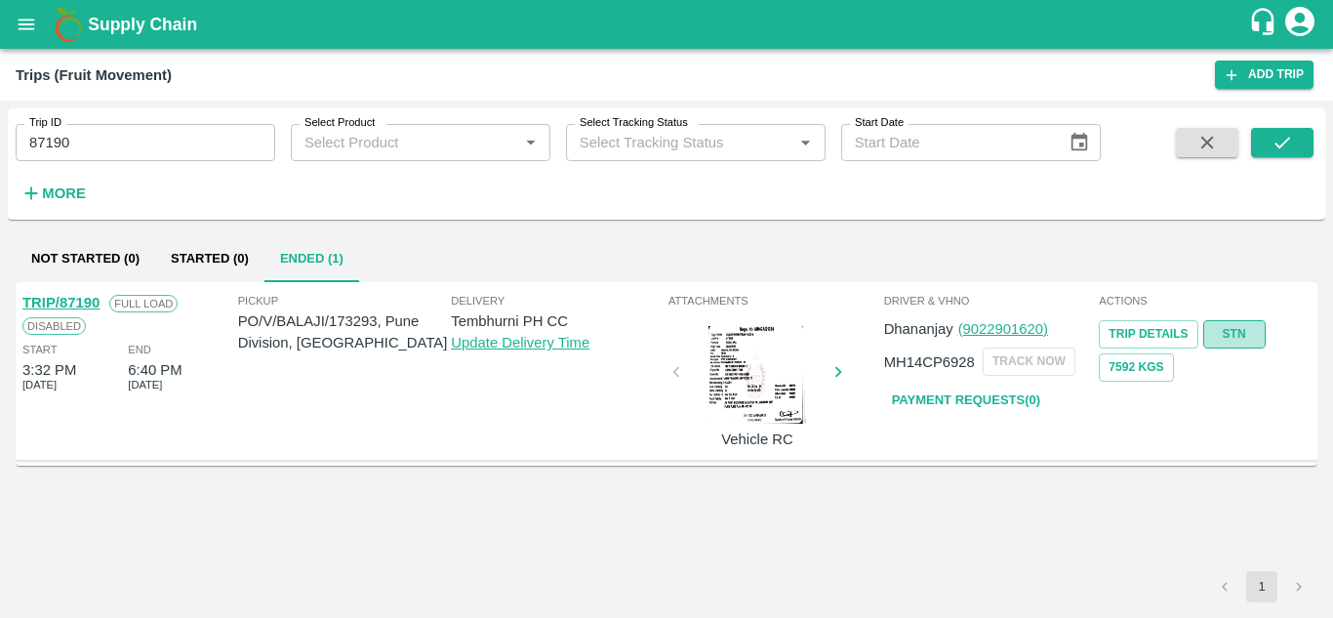
click at [1234, 335] on link "STN" at bounding box center [1234, 334] width 62 height 28
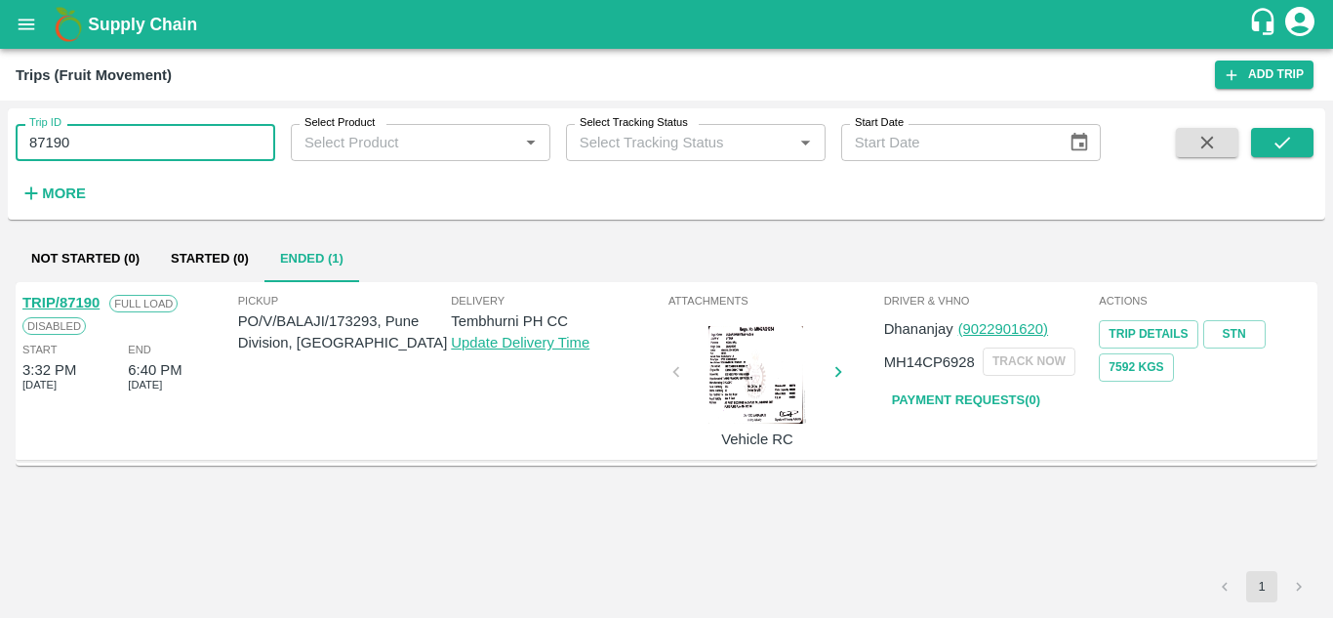
click at [84, 134] on input "87190" at bounding box center [146, 142] width 260 height 37
paste input "text"
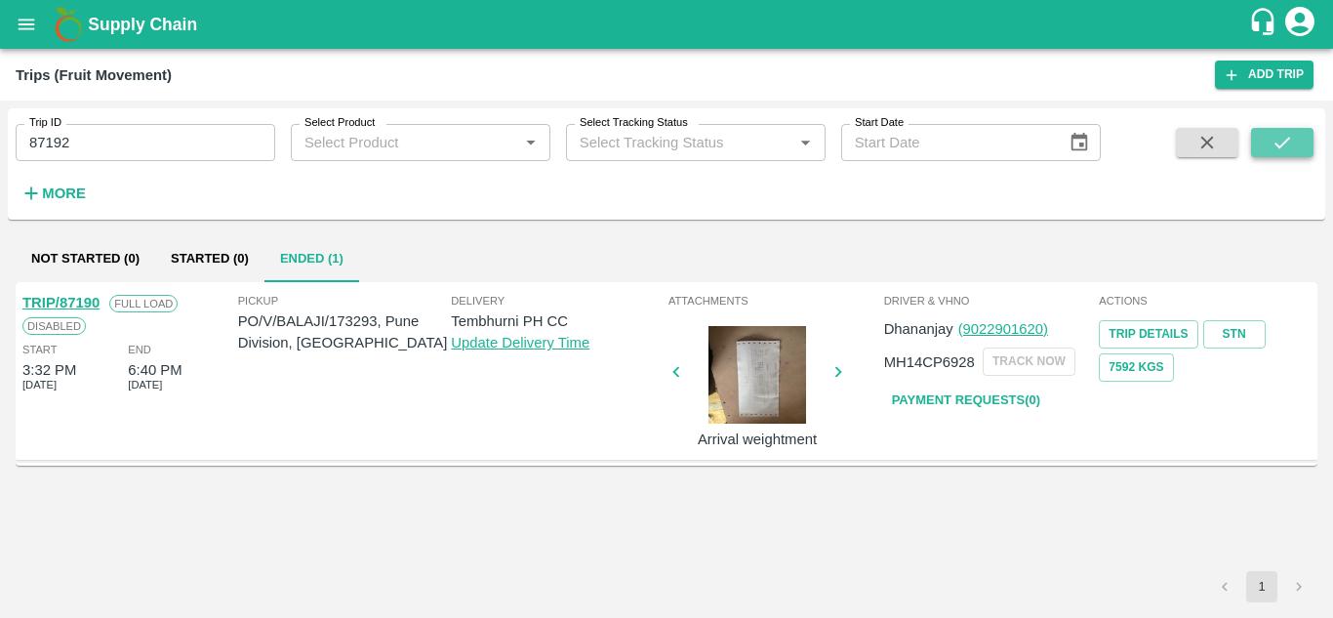
click at [1307, 141] on button "submit" at bounding box center [1282, 142] width 62 height 29
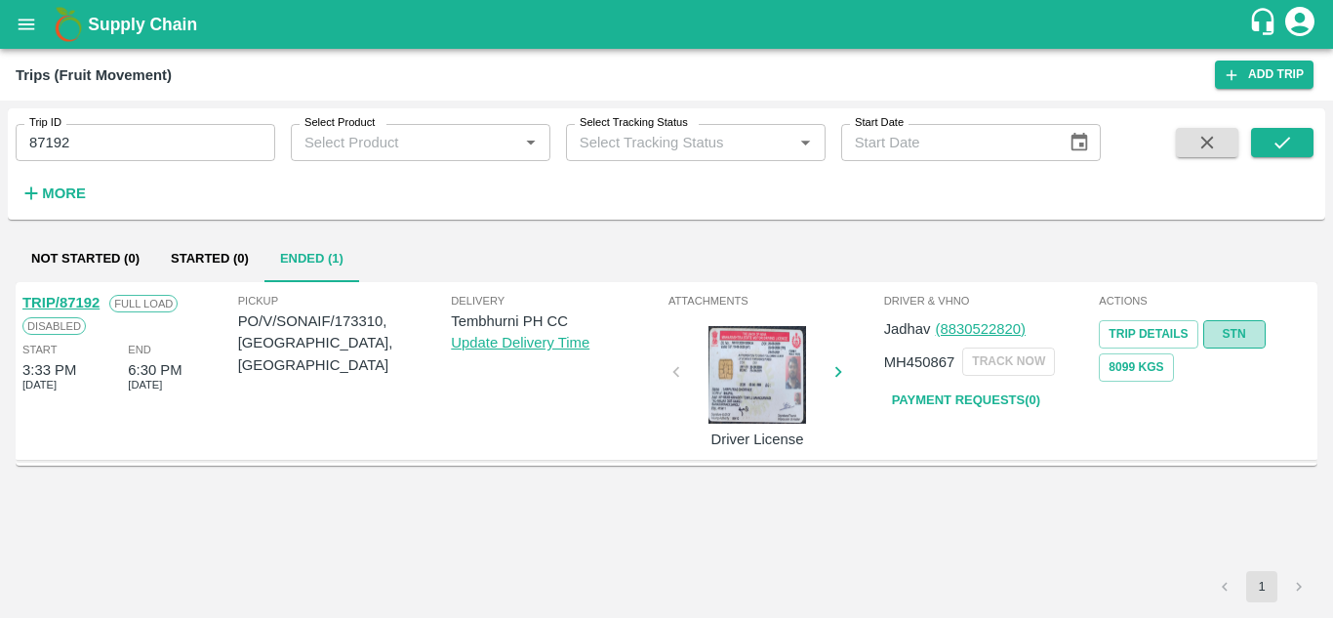
click at [1234, 329] on link "STN" at bounding box center [1234, 334] width 62 height 28
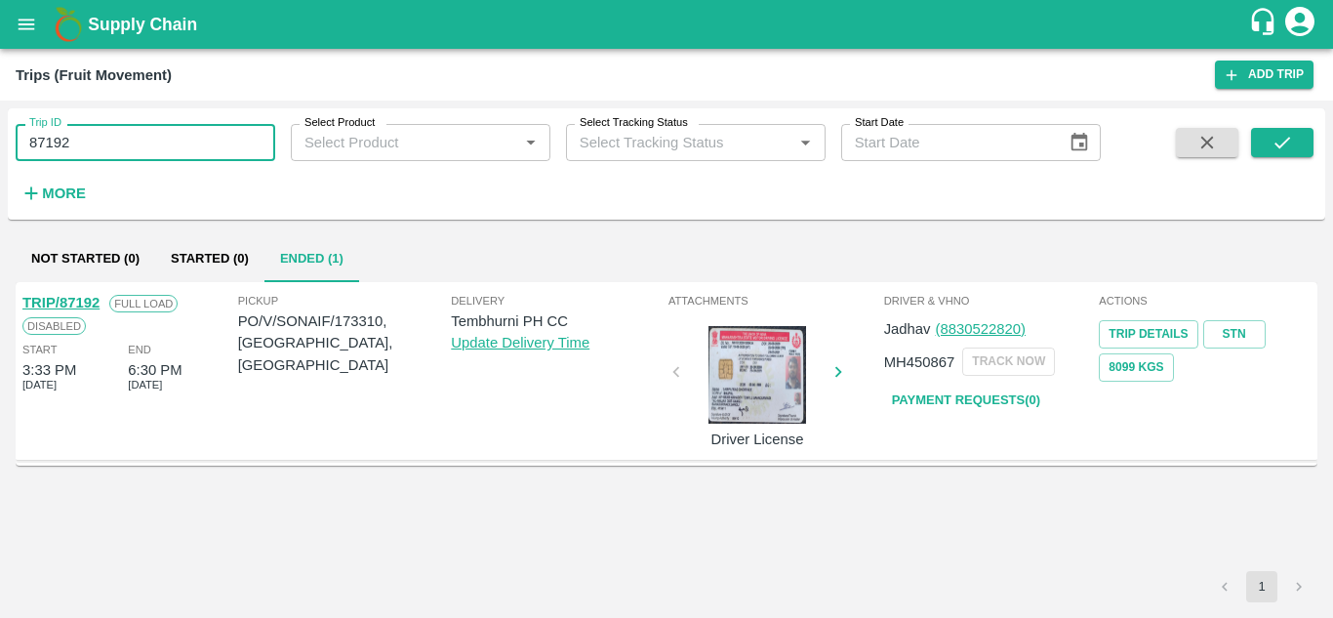
click at [76, 137] on input "87192" at bounding box center [146, 142] width 260 height 37
paste input "text"
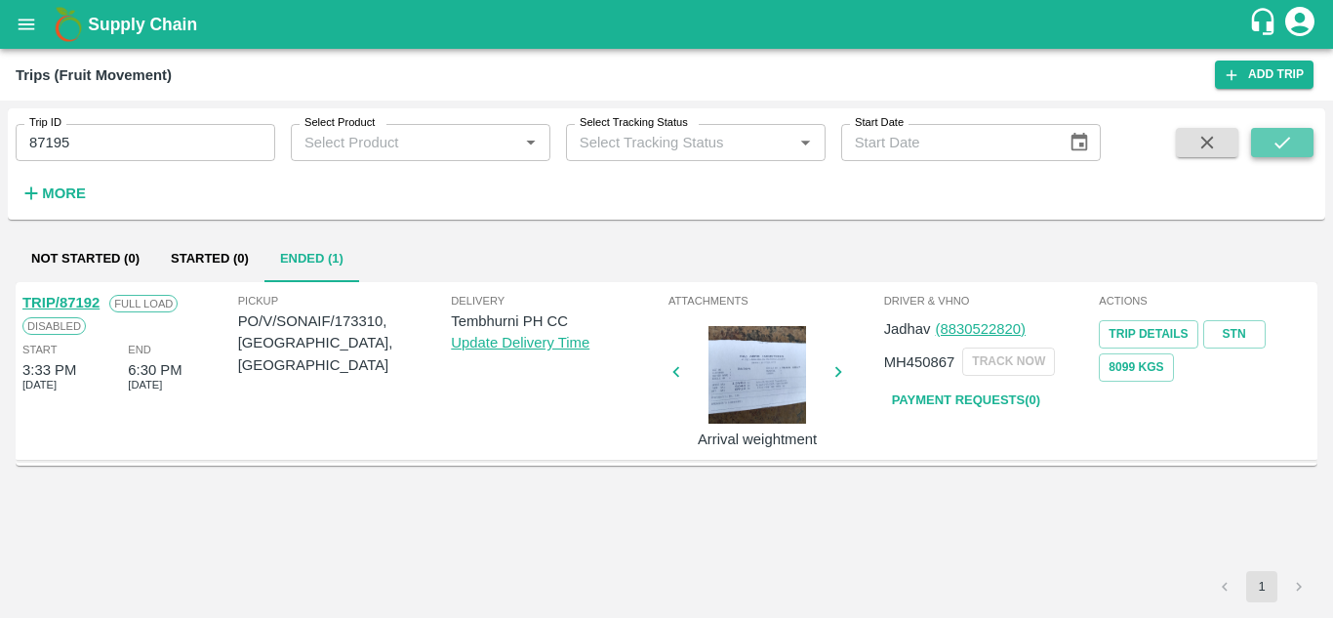
click at [1289, 141] on icon "submit" at bounding box center [1281, 142] width 21 height 21
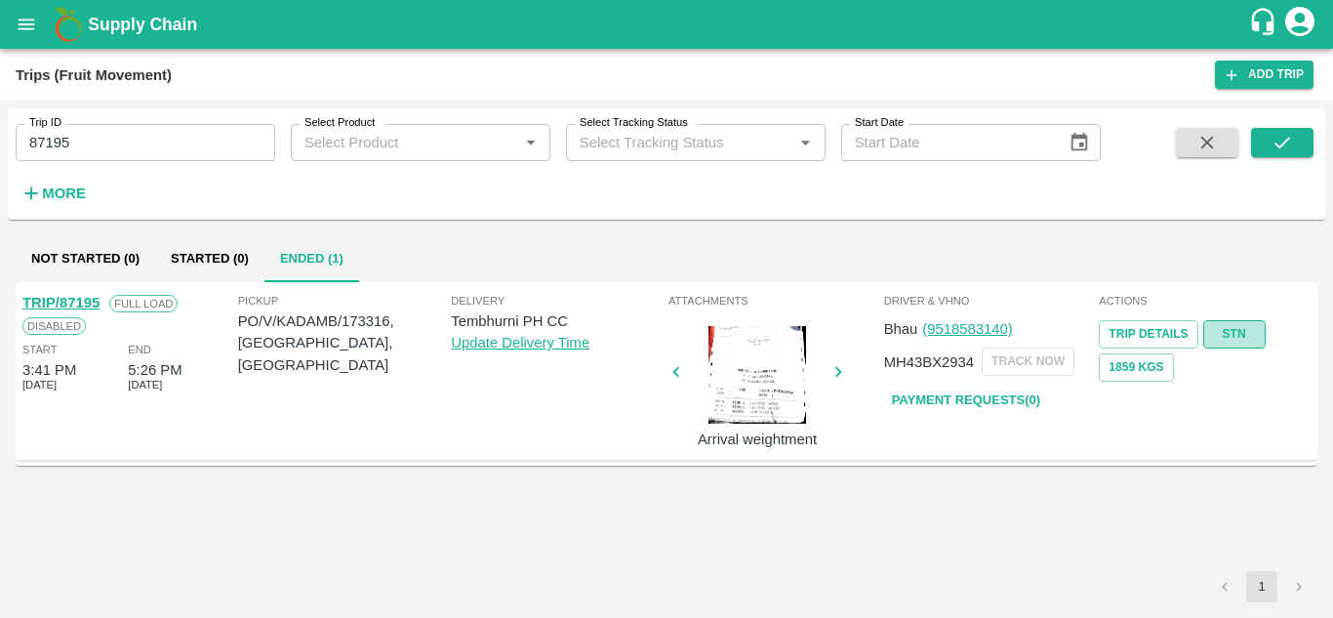
click at [1241, 324] on link "STN" at bounding box center [1234, 334] width 62 height 28
click at [131, 151] on input "87195" at bounding box center [146, 142] width 260 height 37
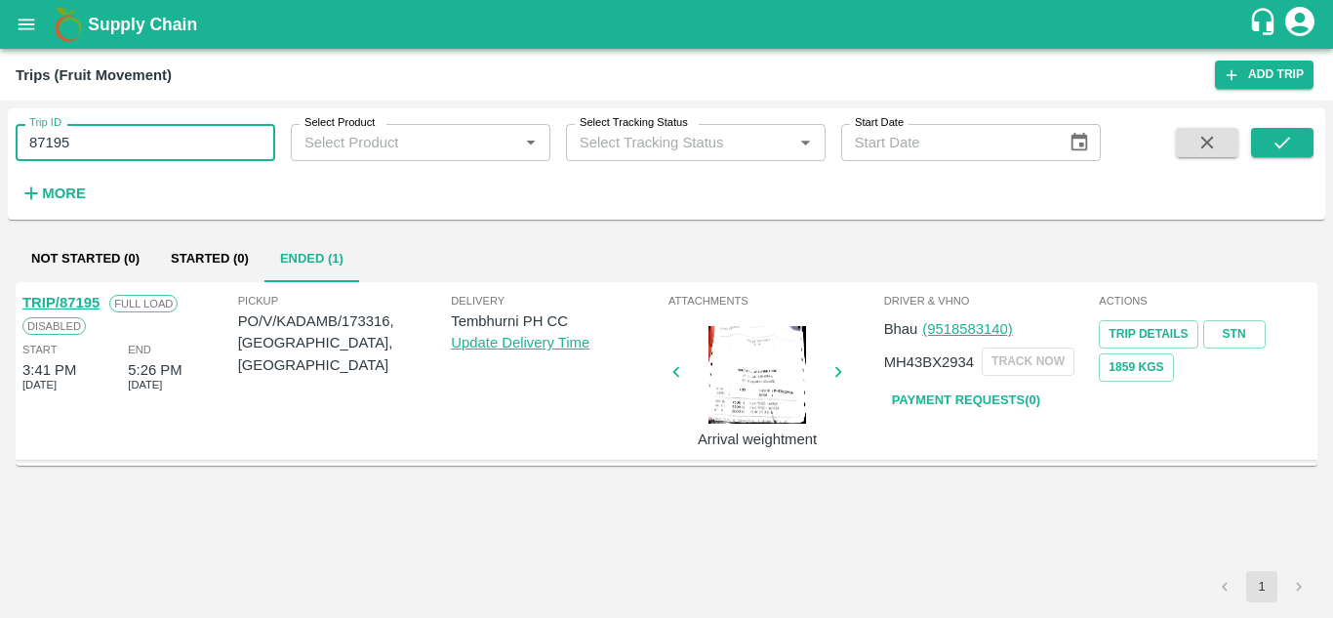
click at [131, 151] on input "87195" at bounding box center [146, 142] width 260 height 37
paste input "text"
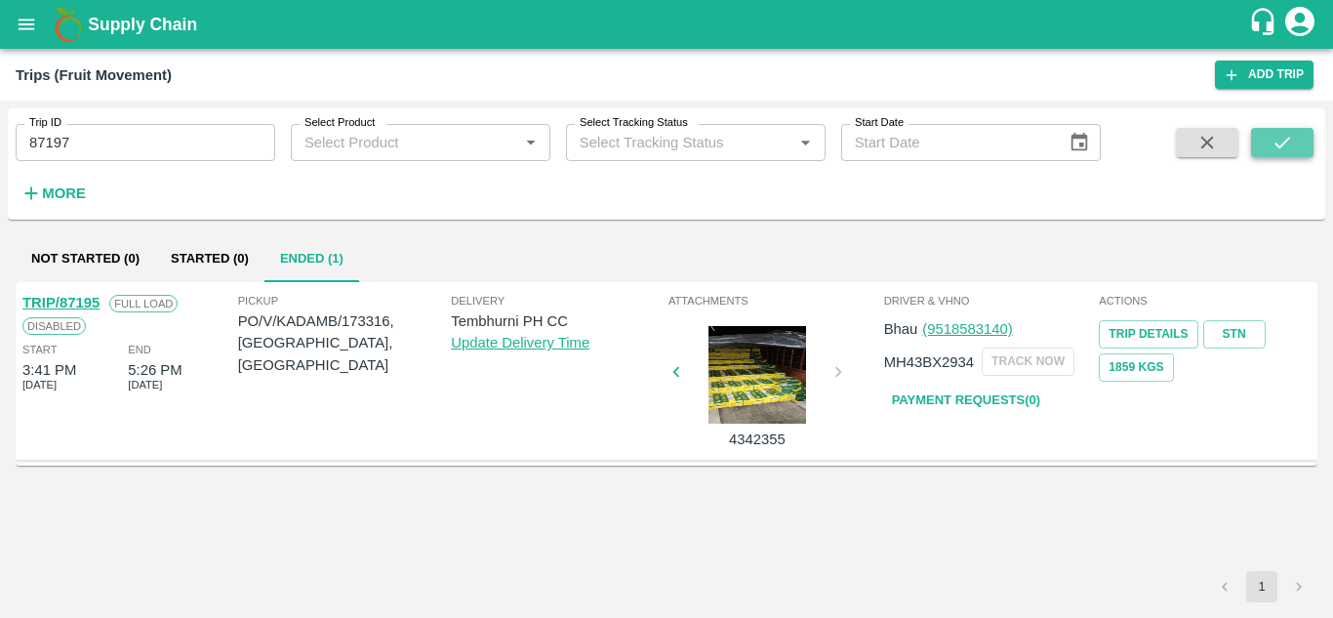
click at [1288, 152] on icon "submit" at bounding box center [1281, 142] width 21 height 21
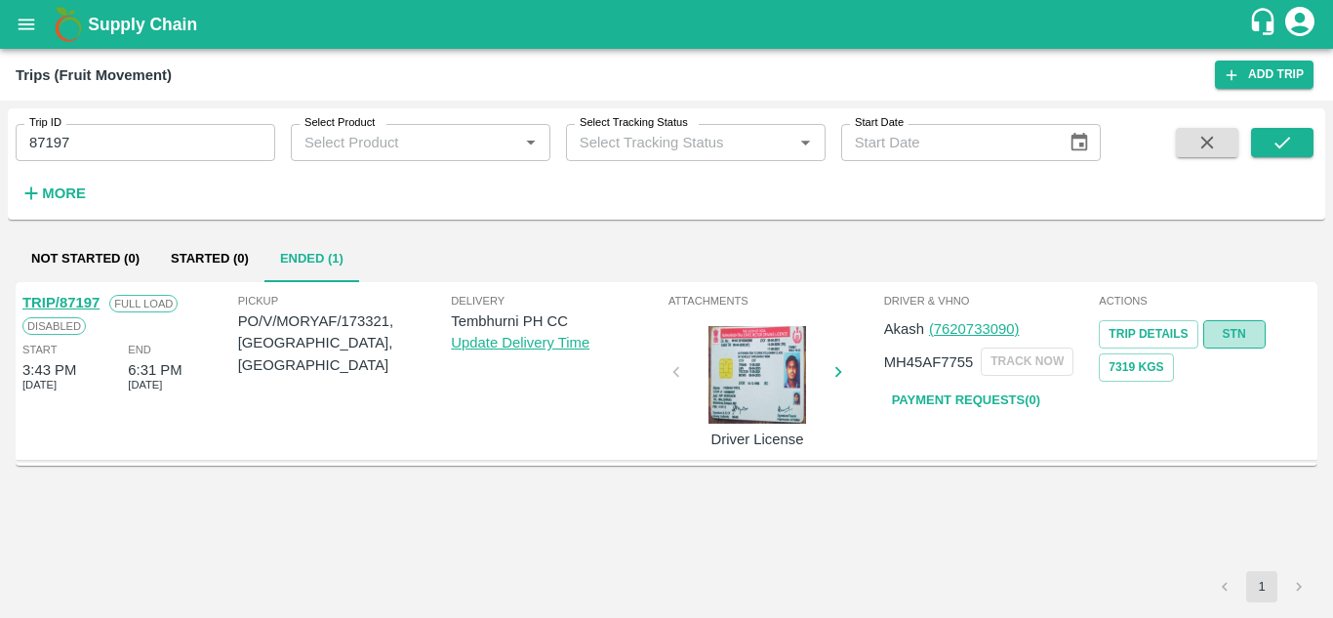
click at [1239, 327] on link "STN" at bounding box center [1234, 334] width 62 height 28
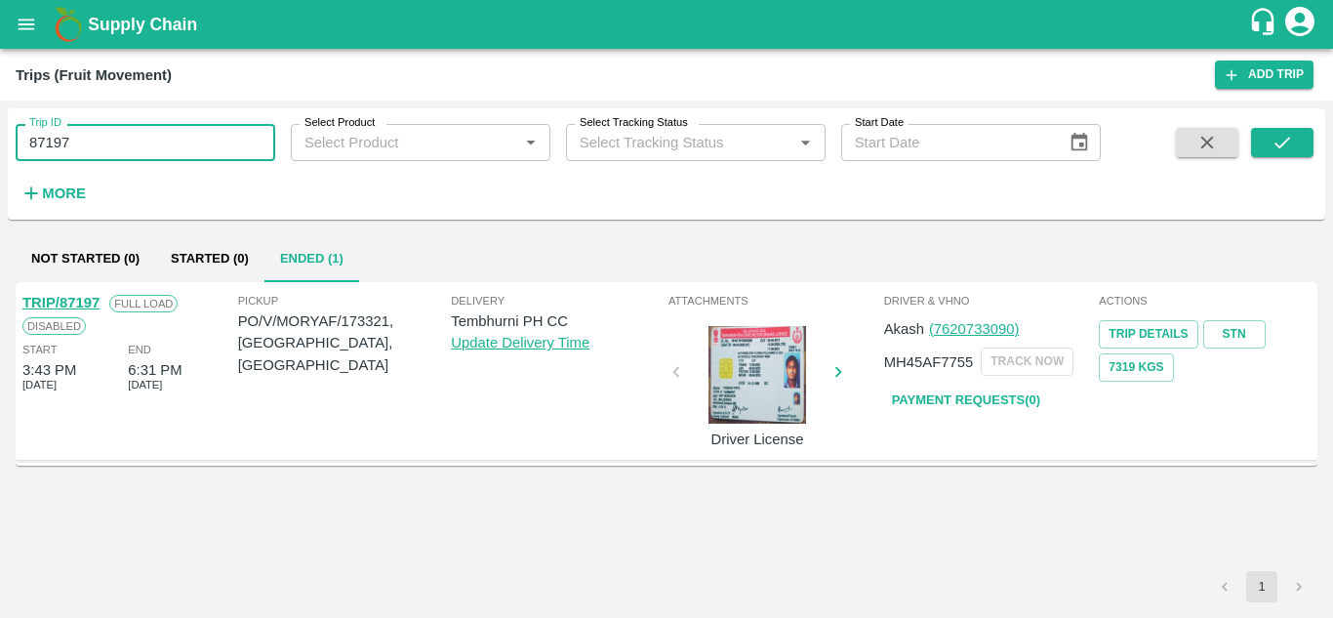
click at [162, 131] on input "87197" at bounding box center [146, 142] width 260 height 37
paste input "text"
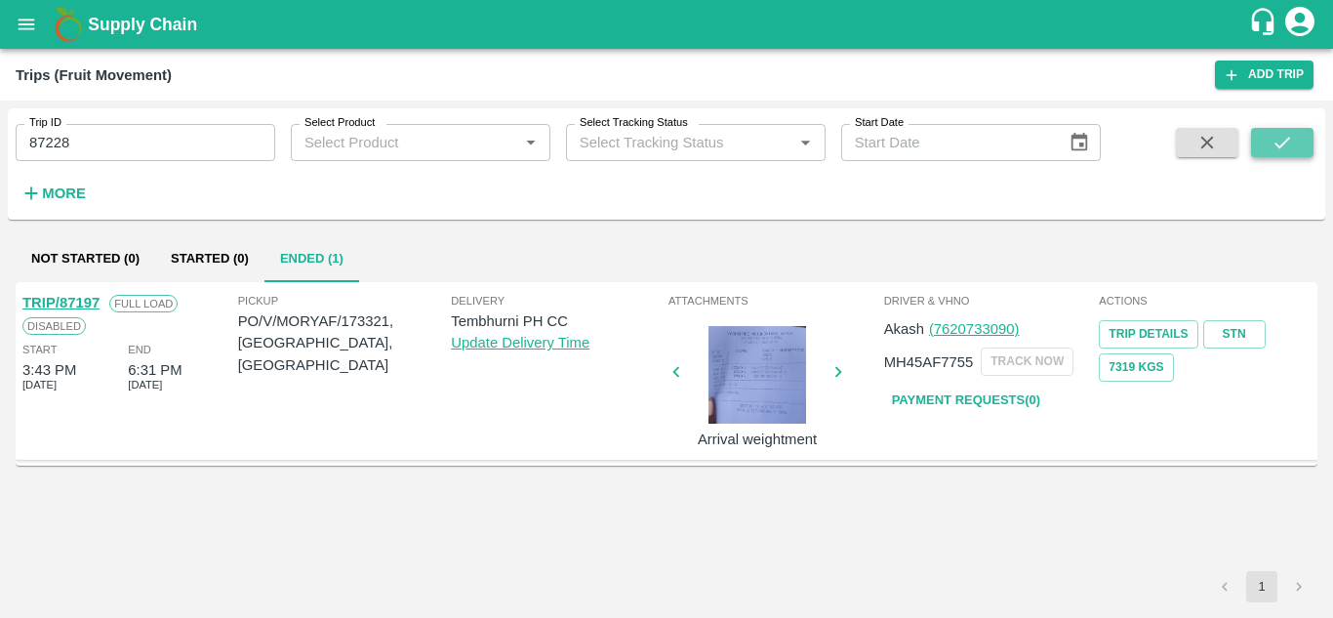
click at [1297, 144] on button "submit" at bounding box center [1282, 142] width 62 height 29
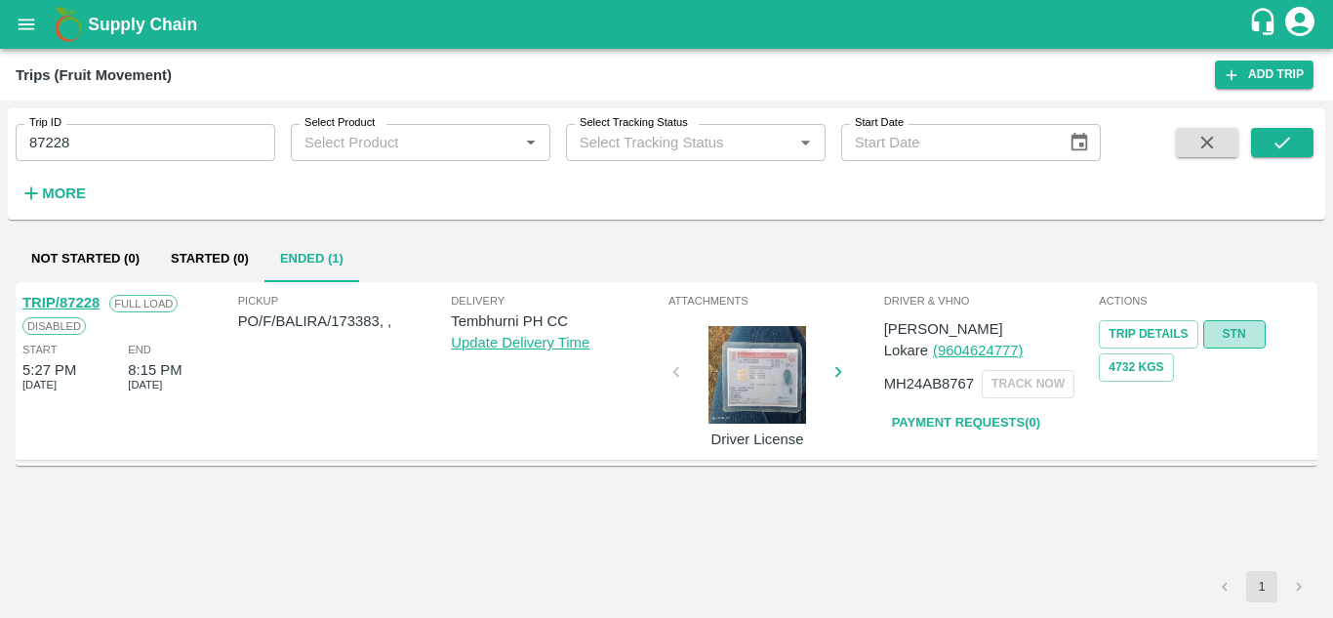
click at [1248, 335] on link "STN" at bounding box center [1234, 334] width 62 height 28
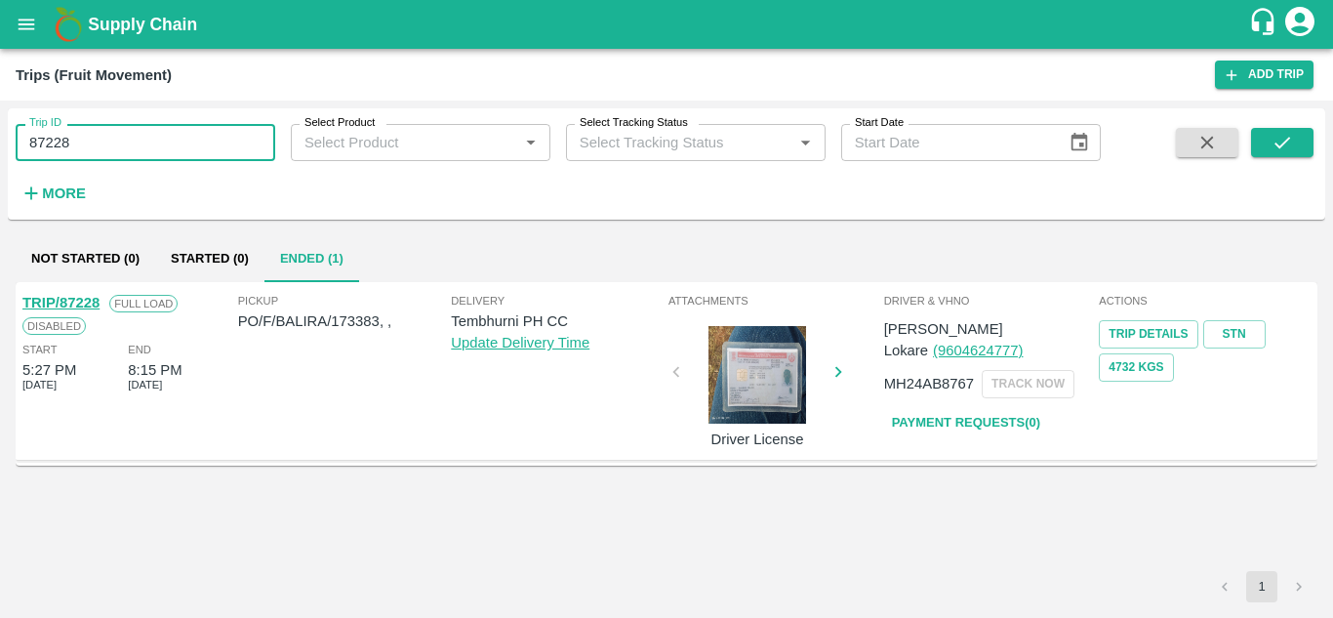
click at [100, 142] on input "87228" at bounding box center [146, 142] width 260 height 37
paste input "text"
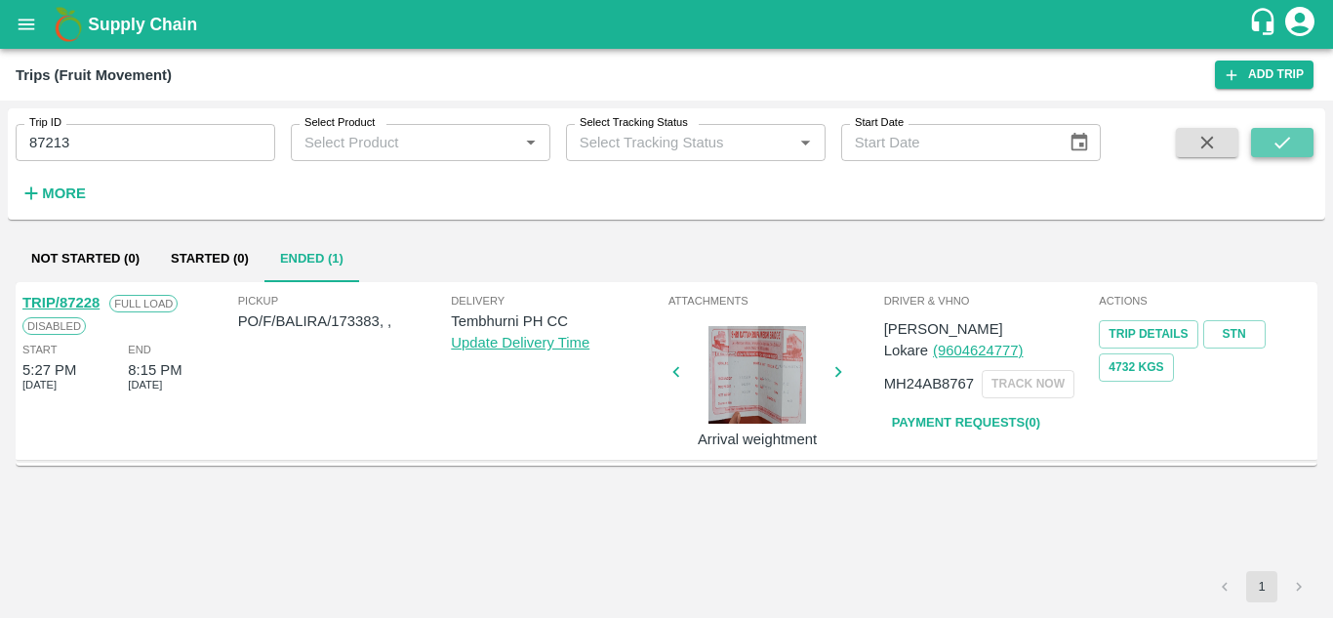
click at [1285, 137] on icon "submit" at bounding box center [1281, 142] width 21 height 21
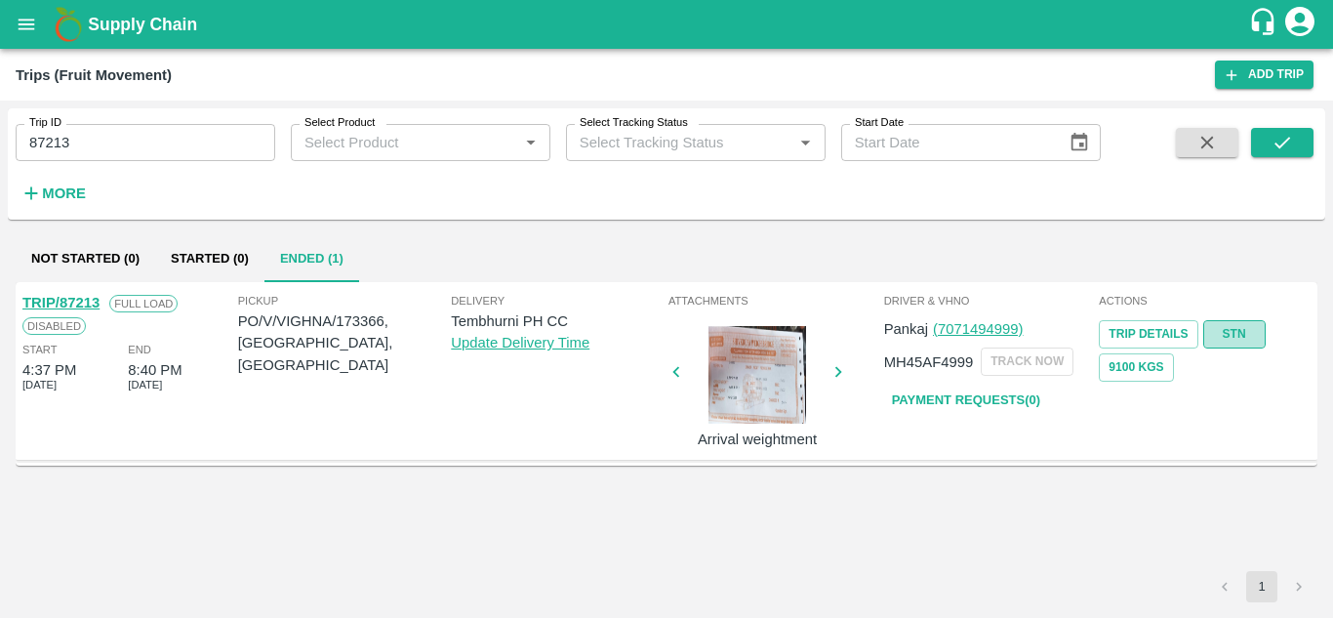
click at [1239, 325] on link "STN" at bounding box center [1234, 334] width 62 height 28
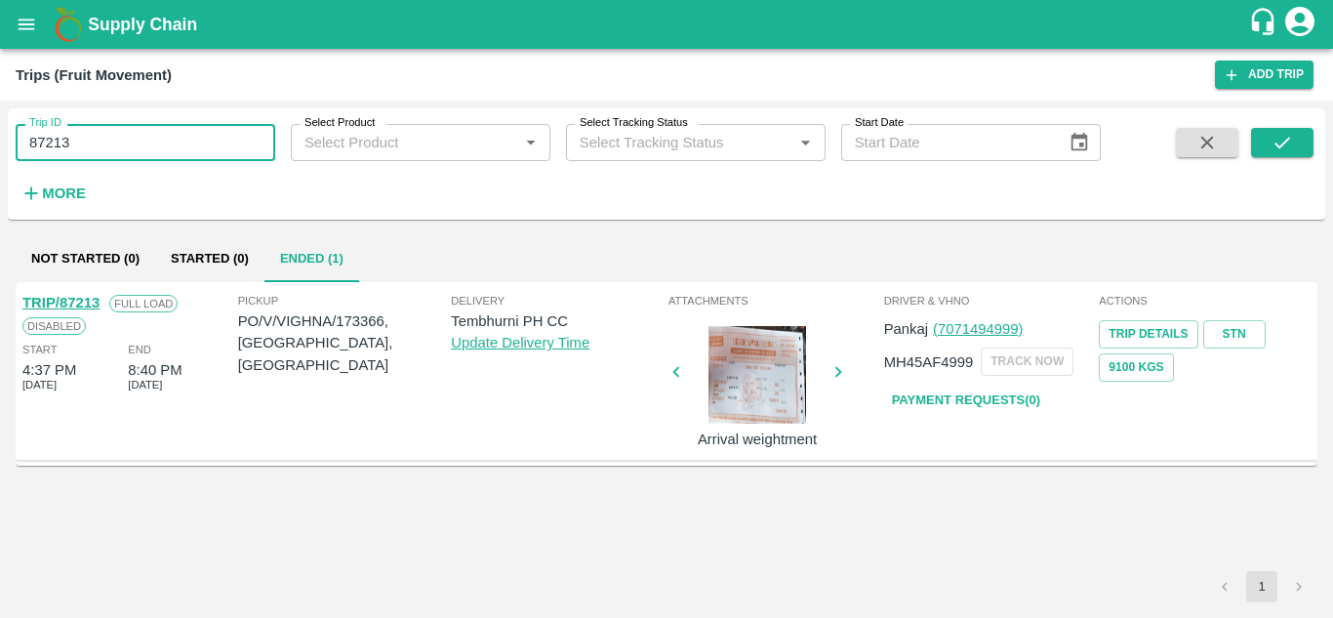
click at [144, 134] on input "87213" at bounding box center [146, 142] width 260 height 37
paste input "text"
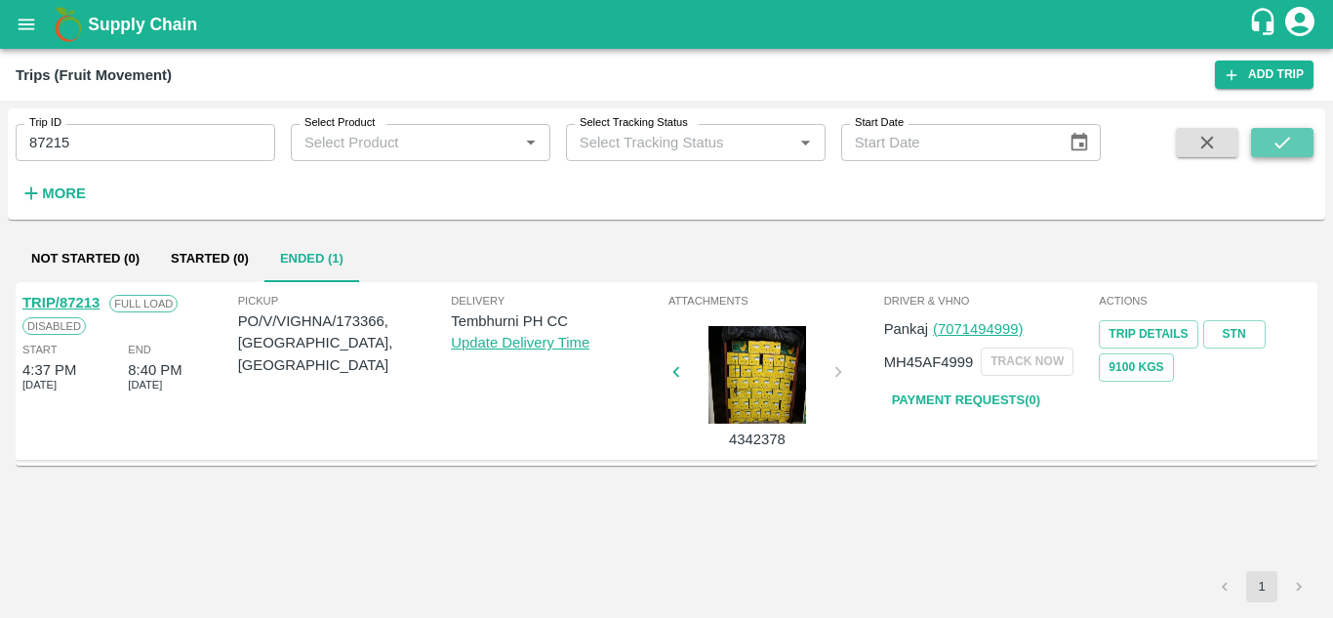
click at [1273, 145] on icon "submit" at bounding box center [1281, 142] width 21 height 21
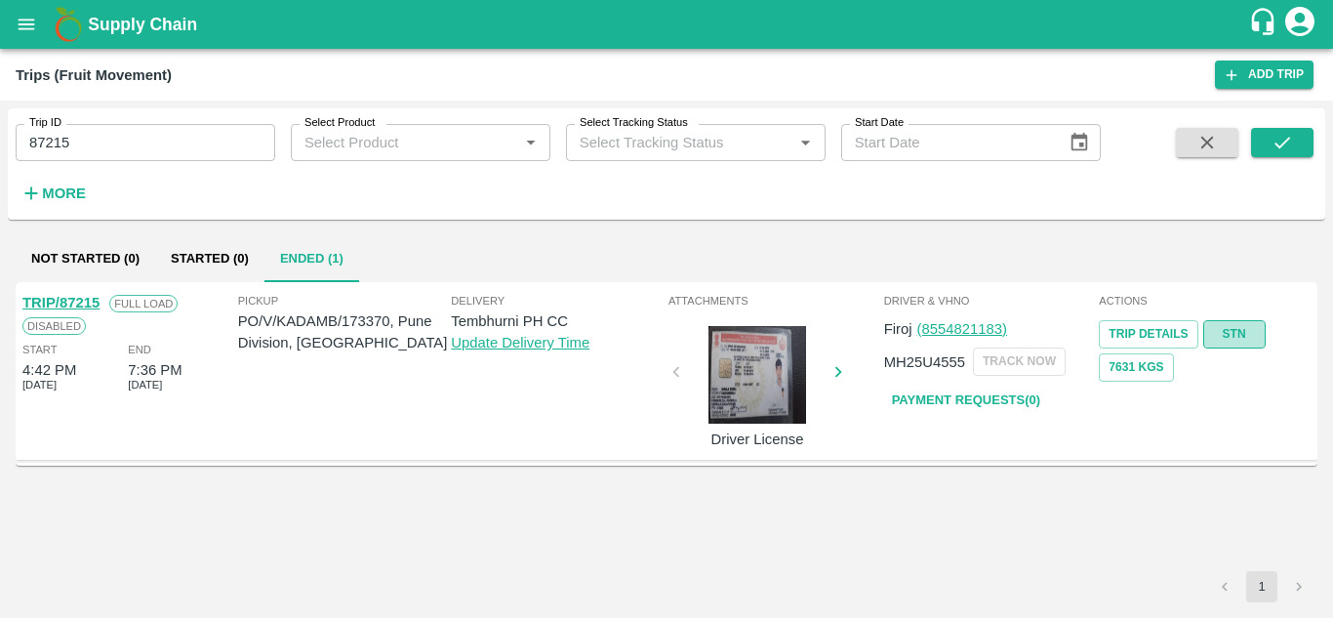
click at [1246, 330] on link "STN" at bounding box center [1234, 334] width 62 height 28
click at [160, 121] on div "Trip ID 87215 Trip ID" at bounding box center [137, 134] width 275 height 53
drag, startPoint x: 160, startPoint y: 121, endPoint x: 112, endPoint y: 138, distance: 50.6
click at [112, 138] on div "Trip ID 87215 Trip ID" at bounding box center [137, 134] width 275 height 53
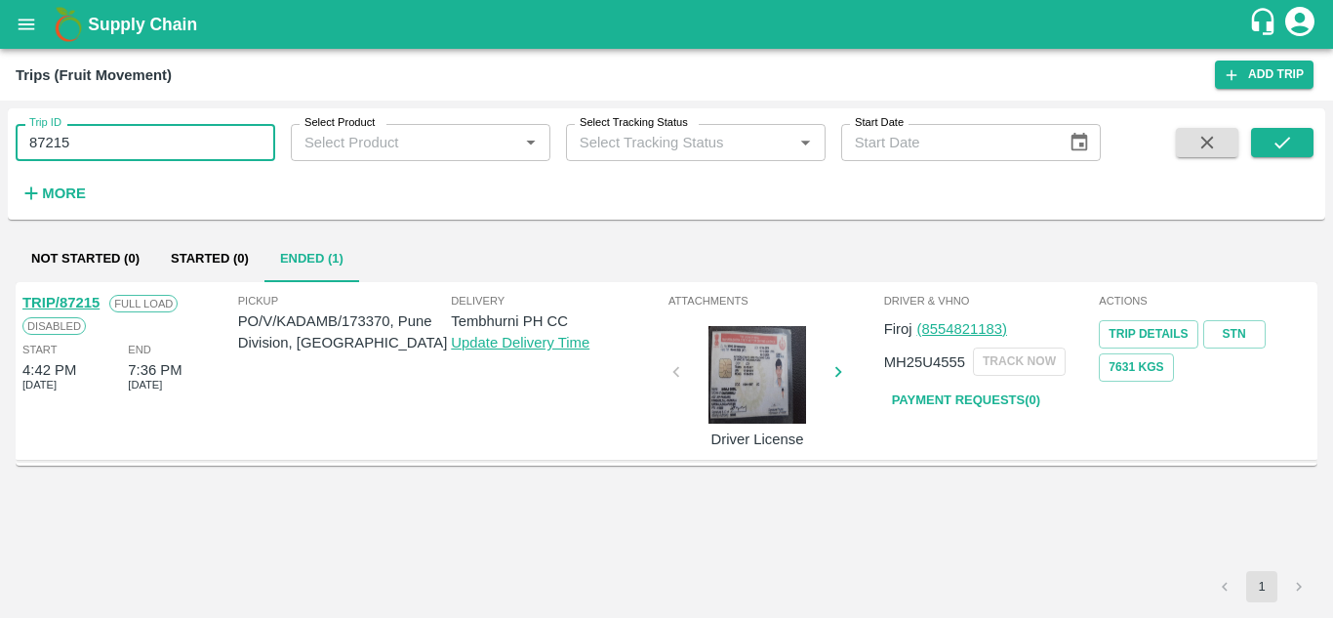
click at [112, 138] on input "87215" at bounding box center [146, 142] width 260 height 37
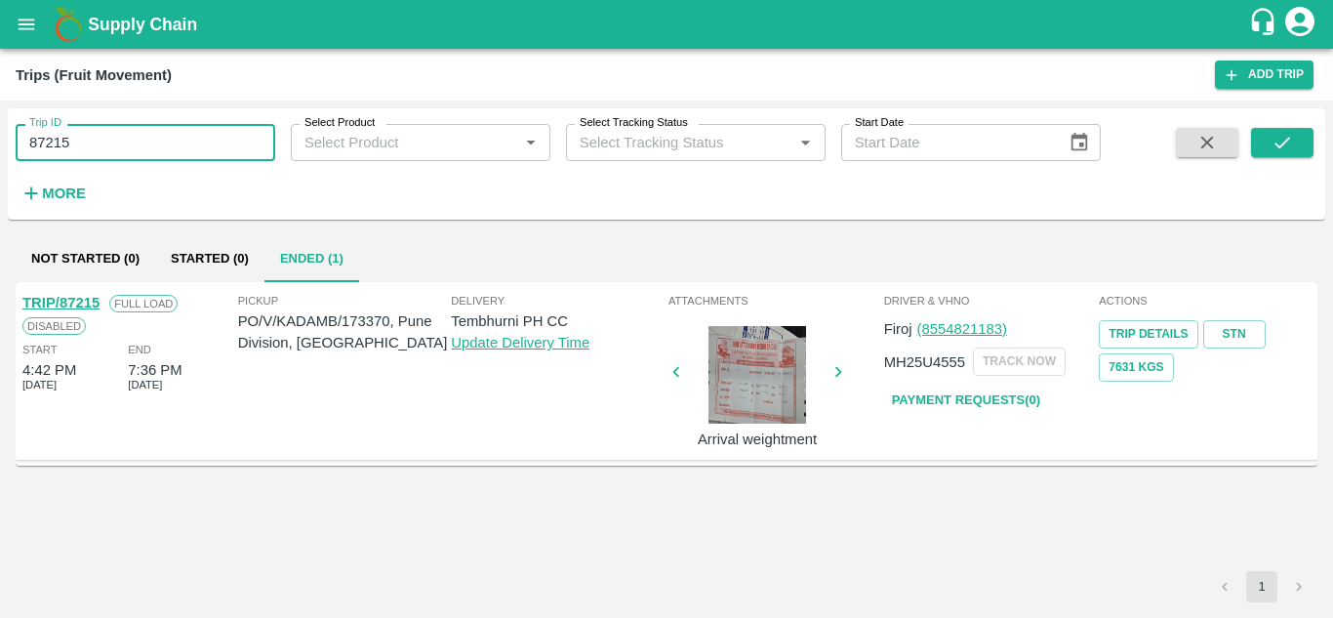
paste input "text"
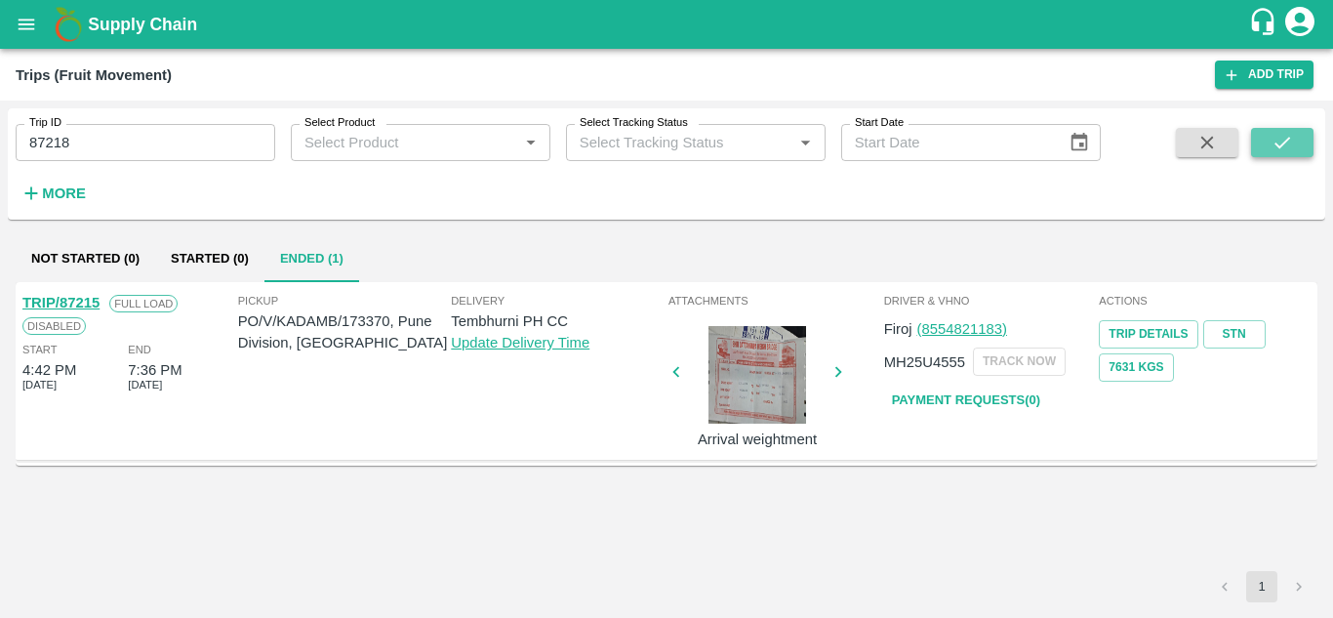
click at [1271, 135] on icon "submit" at bounding box center [1281, 142] width 21 height 21
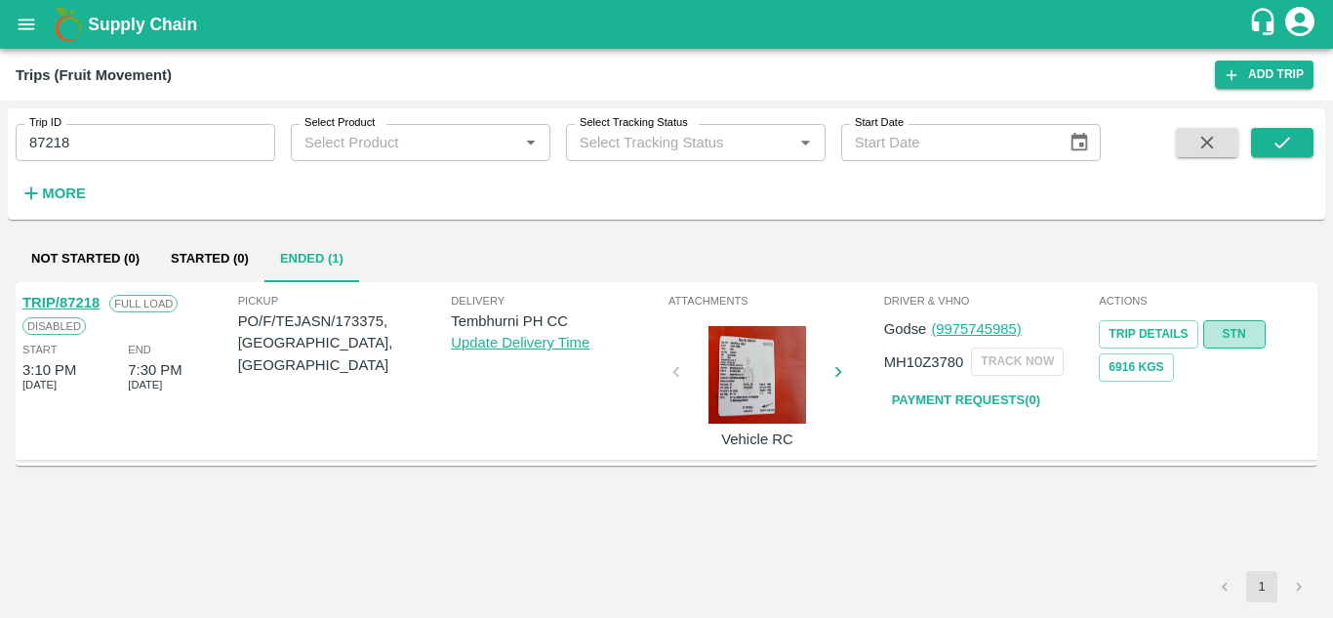
click at [1246, 333] on link "STN" at bounding box center [1234, 334] width 62 height 28
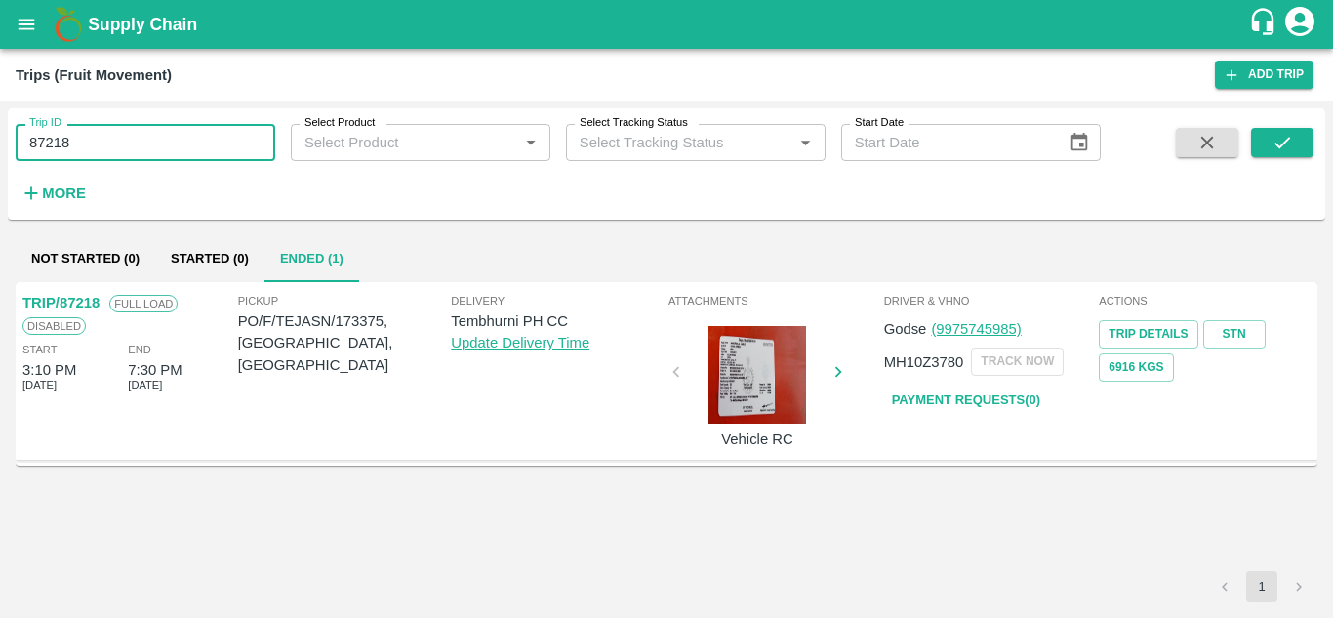
click at [106, 147] on input "87218" at bounding box center [146, 142] width 260 height 37
paste input "text"
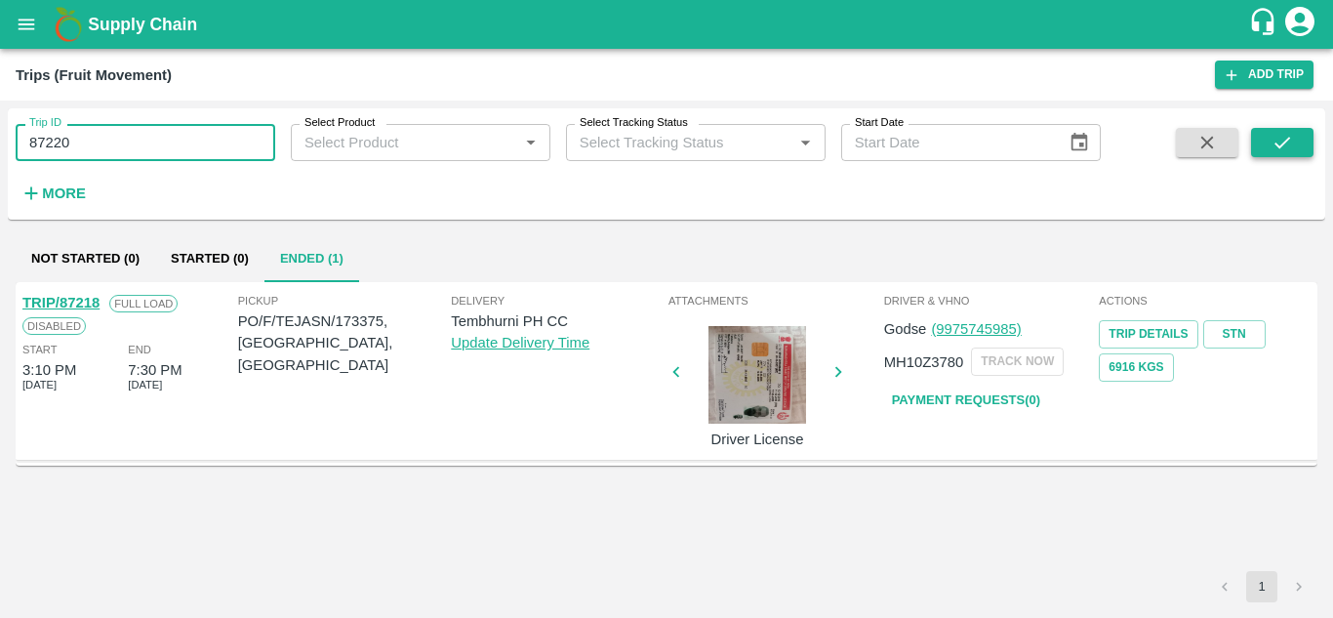
click at [1271, 135] on icon "submit" at bounding box center [1281, 142] width 21 height 21
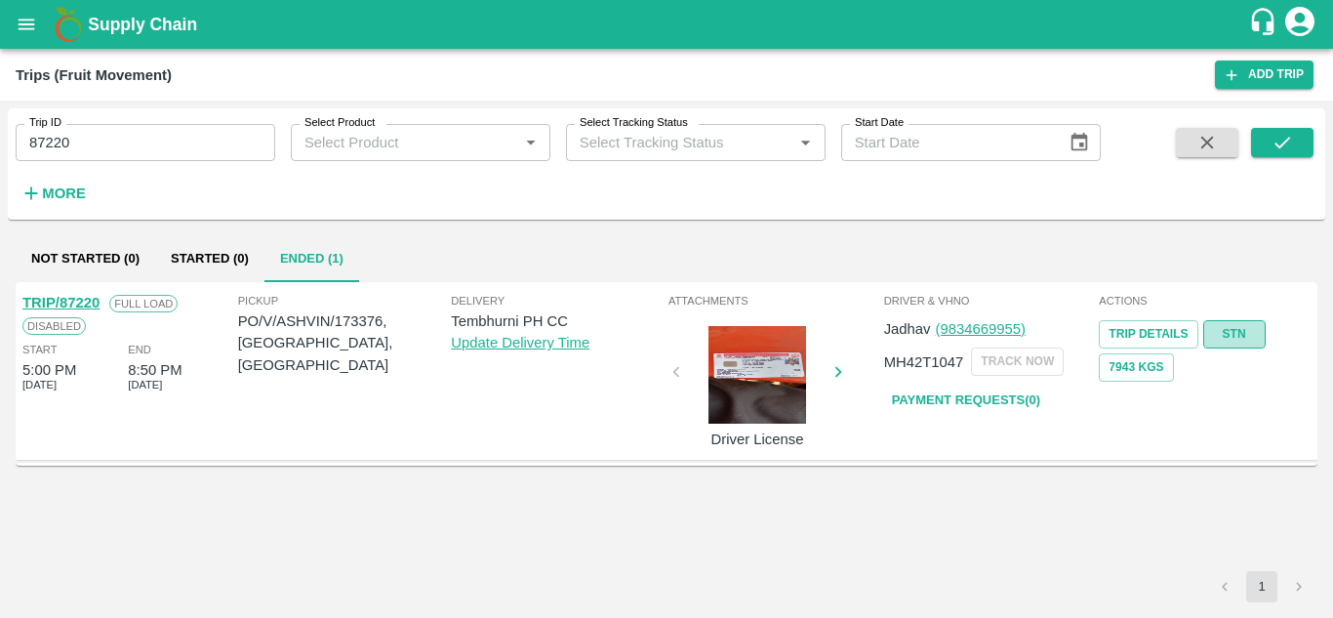
click at [1260, 324] on link "STN" at bounding box center [1234, 334] width 62 height 28
click at [109, 157] on input "87220" at bounding box center [146, 142] width 260 height 37
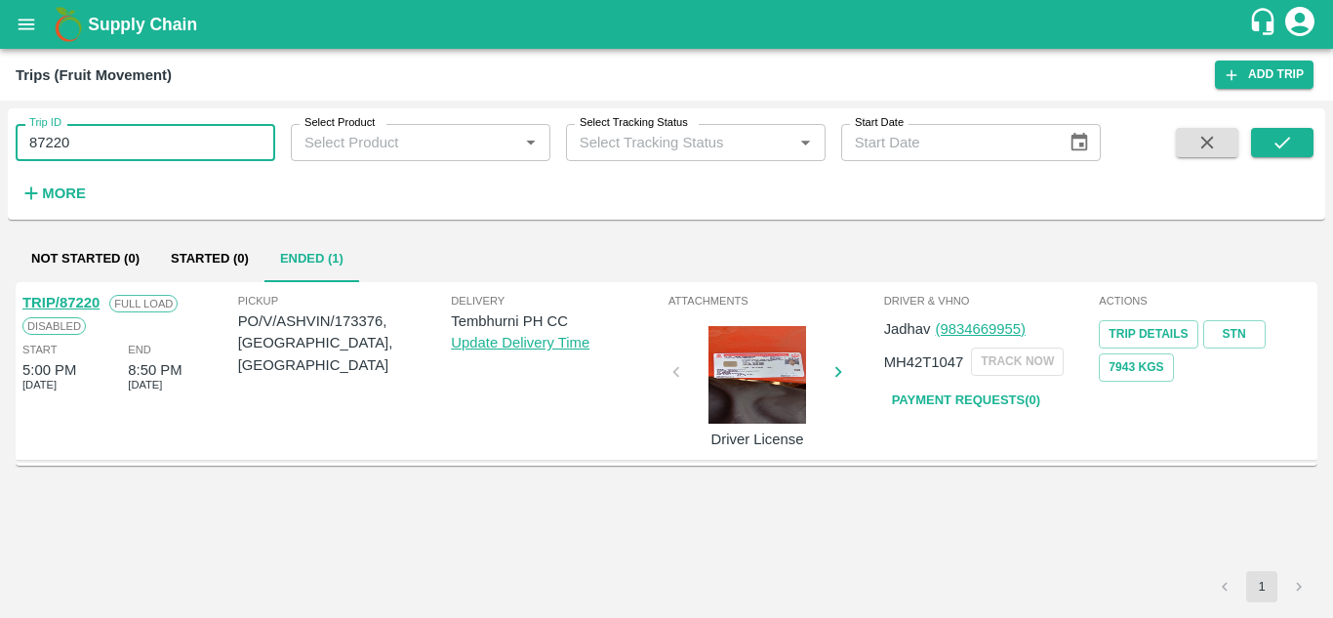
click at [109, 157] on input "87220" at bounding box center [146, 142] width 260 height 37
paste input "text"
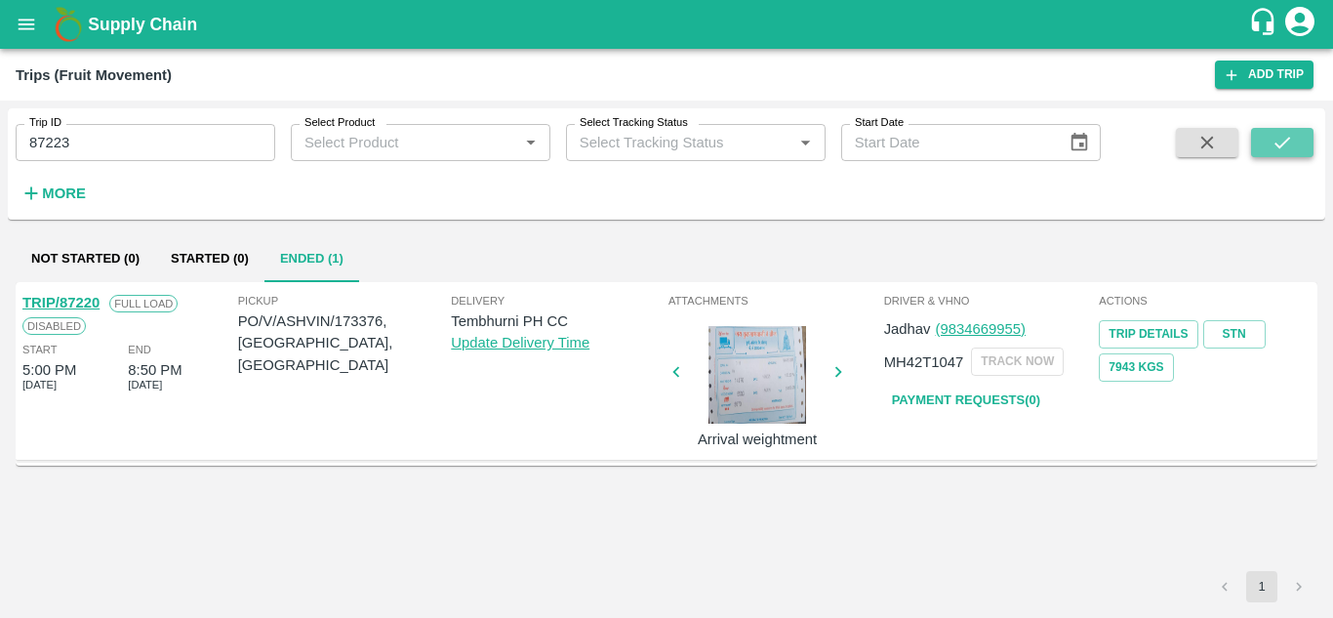
click at [1290, 141] on icon "submit" at bounding box center [1281, 142] width 21 height 21
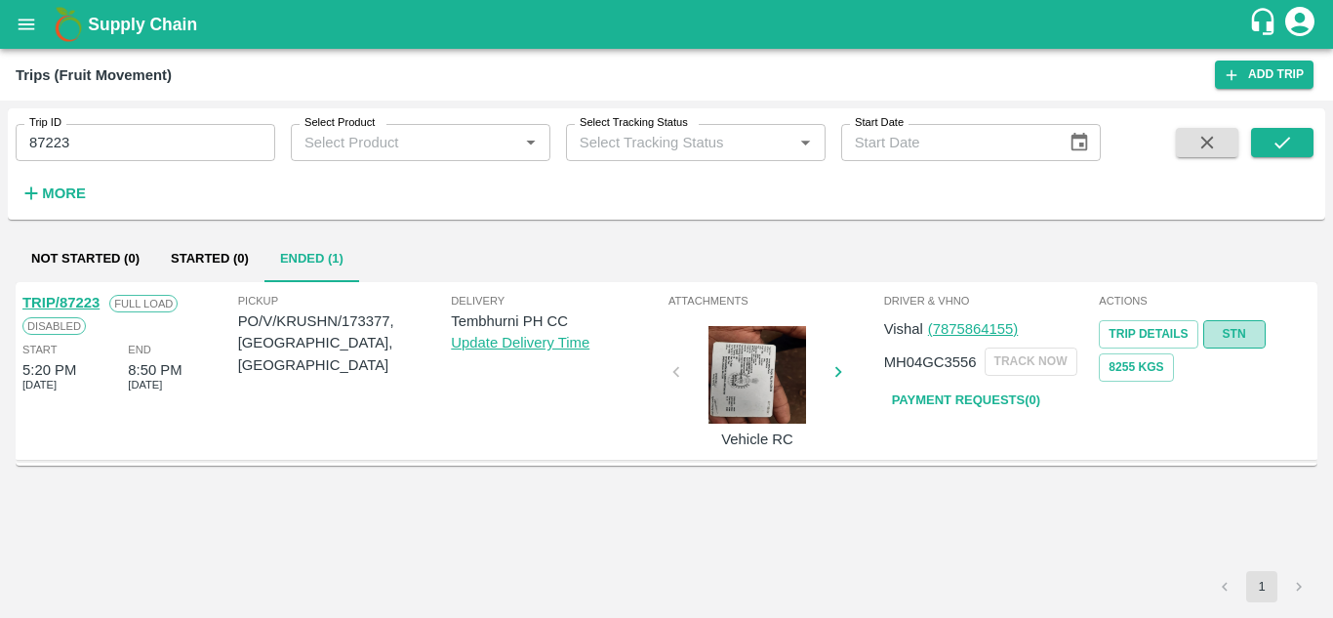
click at [1242, 330] on link "STN" at bounding box center [1234, 334] width 62 height 28
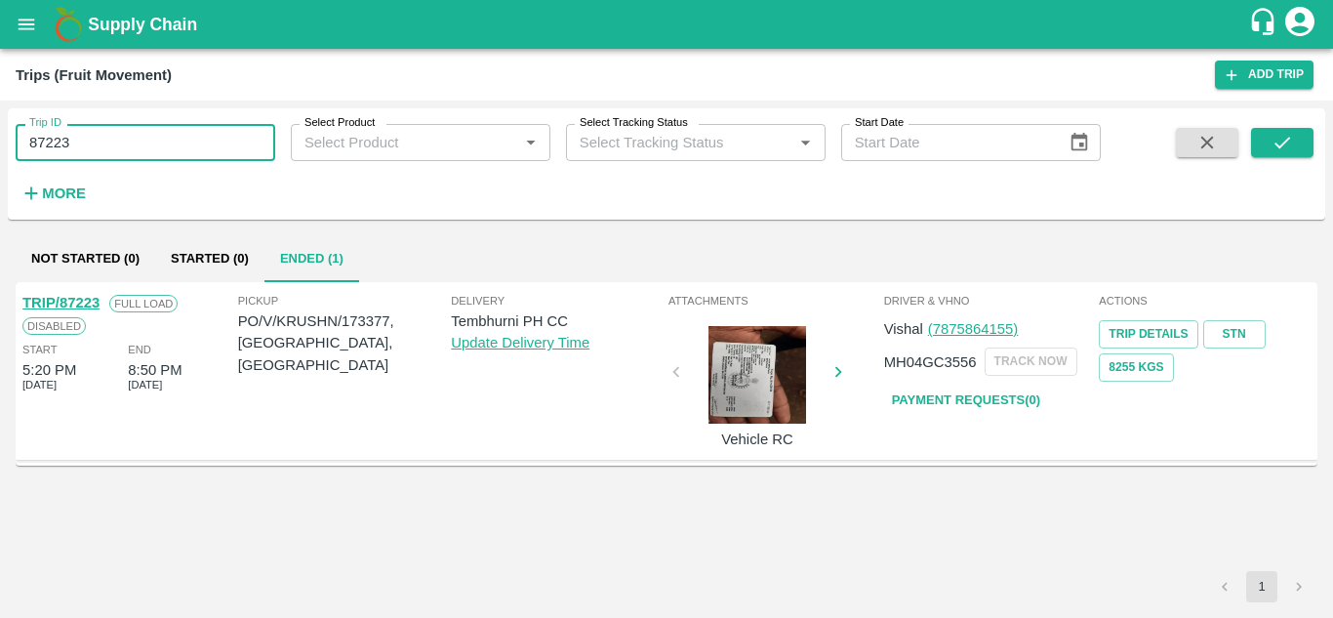
click at [111, 147] on input "87223" at bounding box center [146, 142] width 260 height 37
paste input "text"
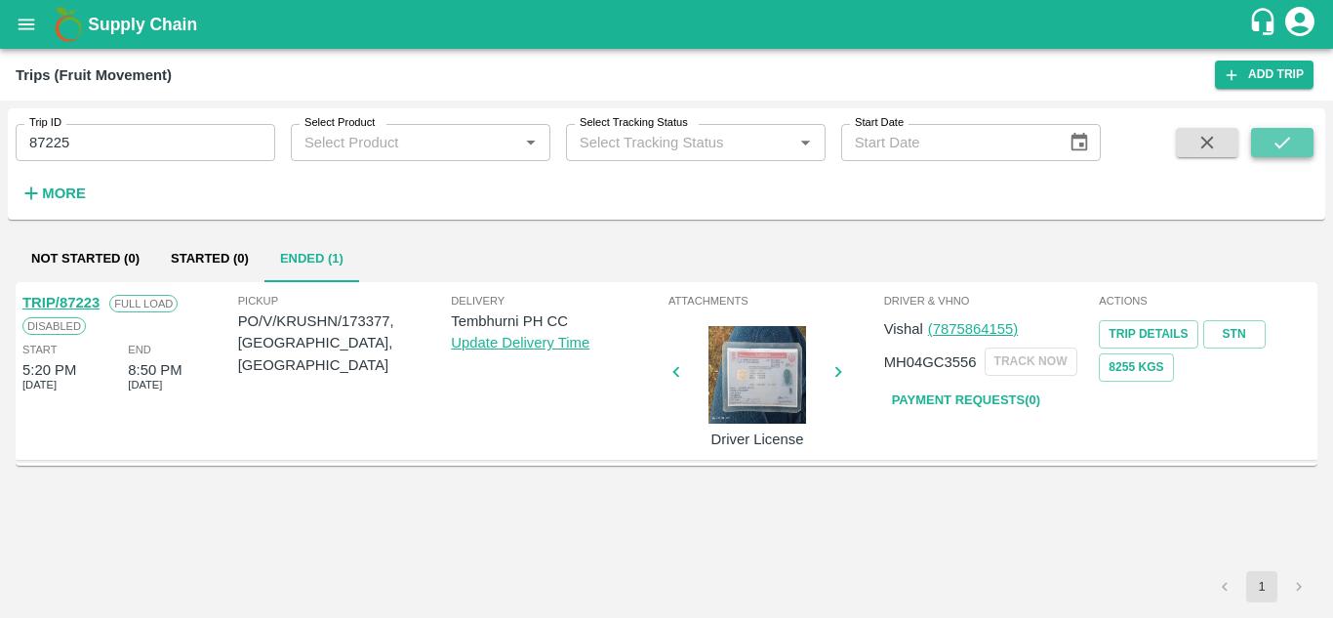
click at [1285, 132] on icon "submit" at bounding box center [1281, 142] width 21 height 21
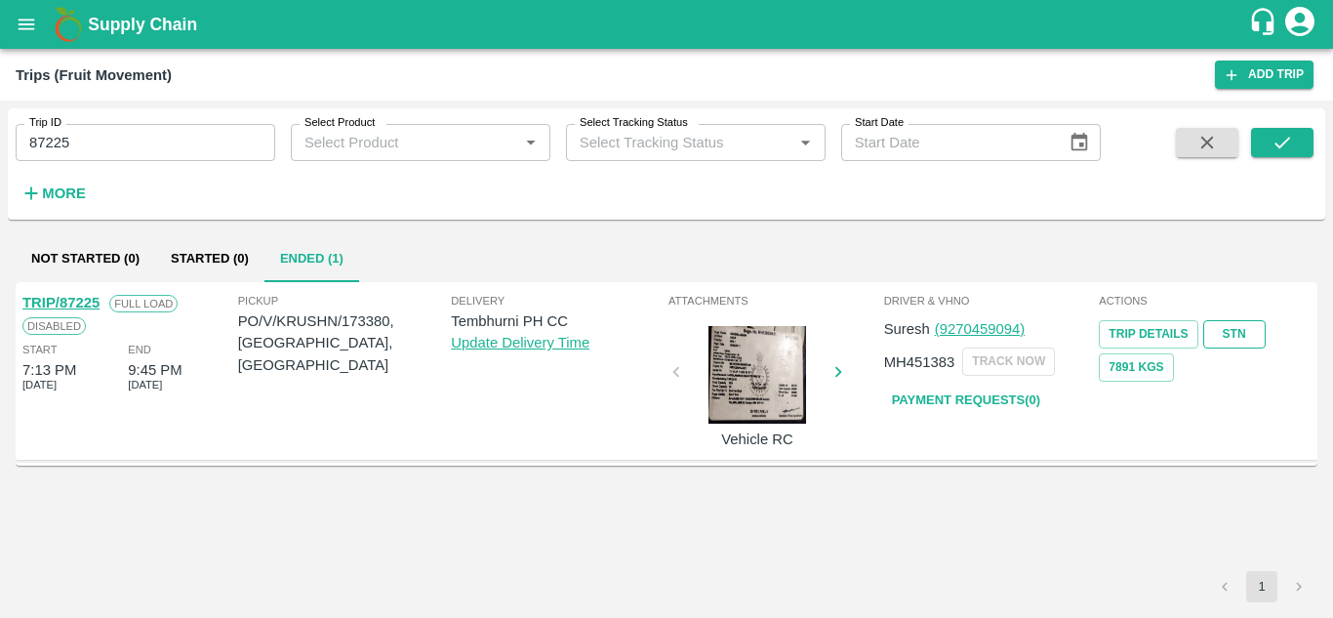
click at [1244, 335] on link "STN" at bounding box center [1234, 334] width 62 height 28
click at [93, 122] on div "Trip ID 87225 Trip ID" at bounding box center [137, 134] width 275 height 53
drag, startPoint x: 93, startPoint y: 122, endPoint x: 79, endPoint y: 140, distance: 23.0
click at [79, 140] on div "Trip ID 87225 Trip ID" at bounding box center [137, 134] width 275 height 53
click at [79, 140] on input "87225" at bounding box center [146, 142] width 260 height 37
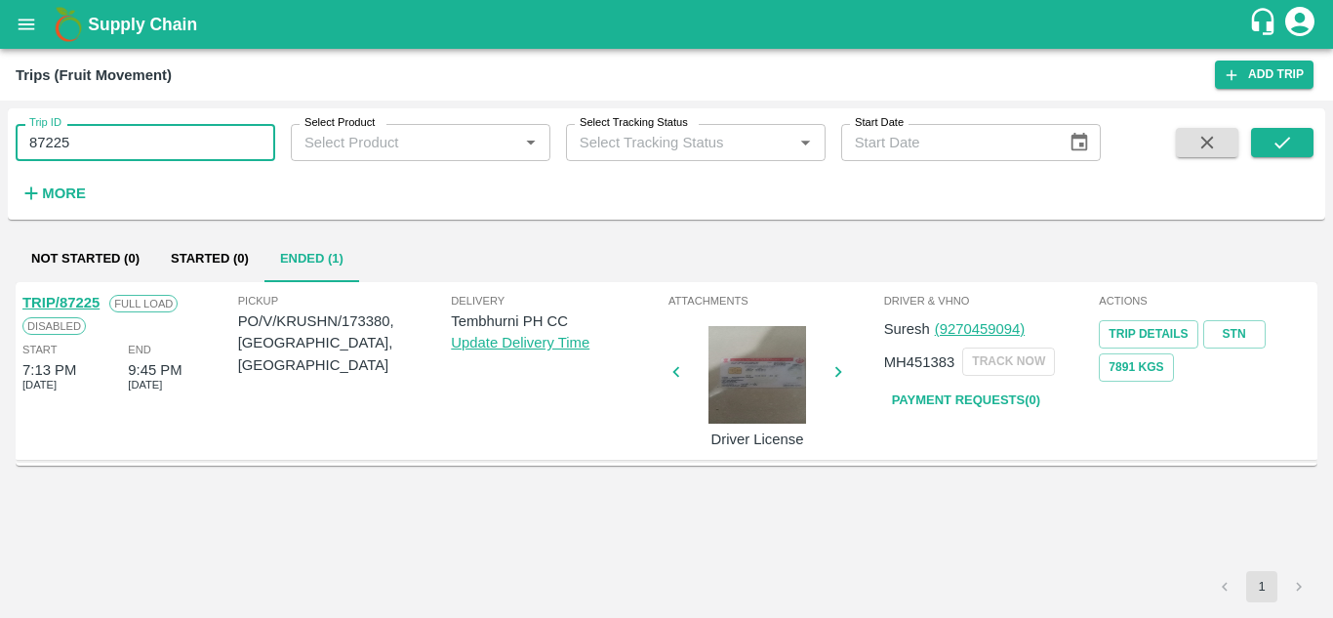
click at [79, 140] on input "87225" at bounding box center [146, 142] width 260 height 37
paste input "text"
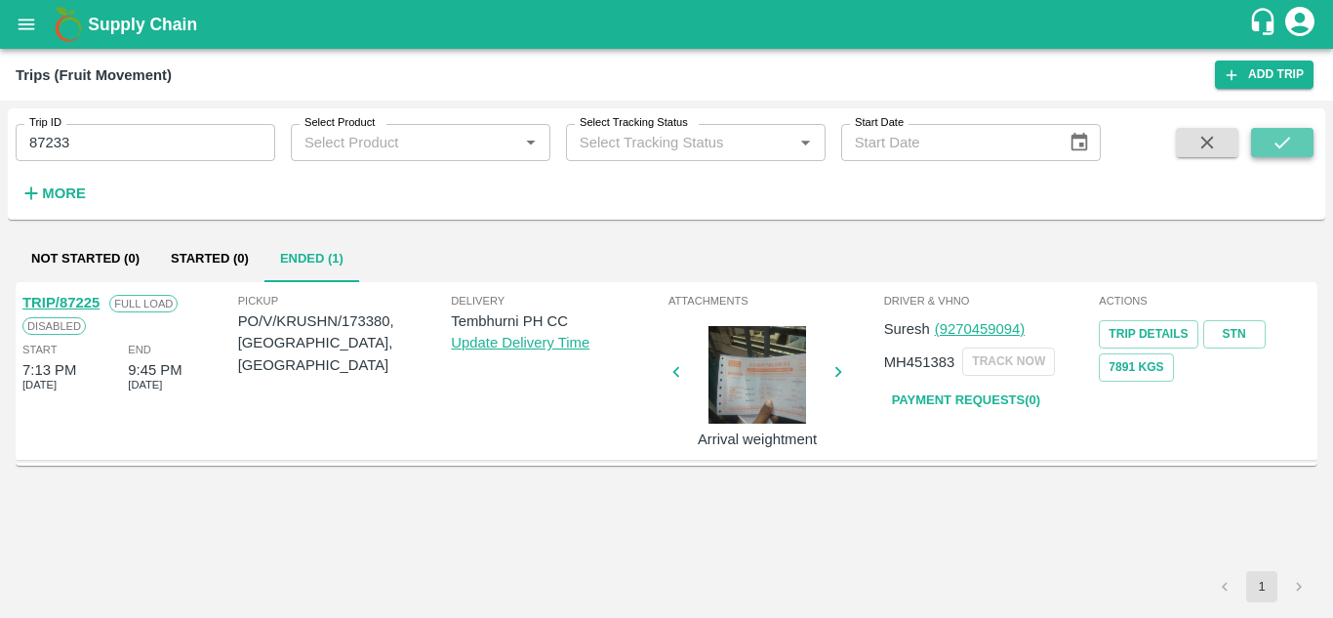
click at [1293, 145] on icon "submit" at bounding box center [1281, 142] width 21 height 21
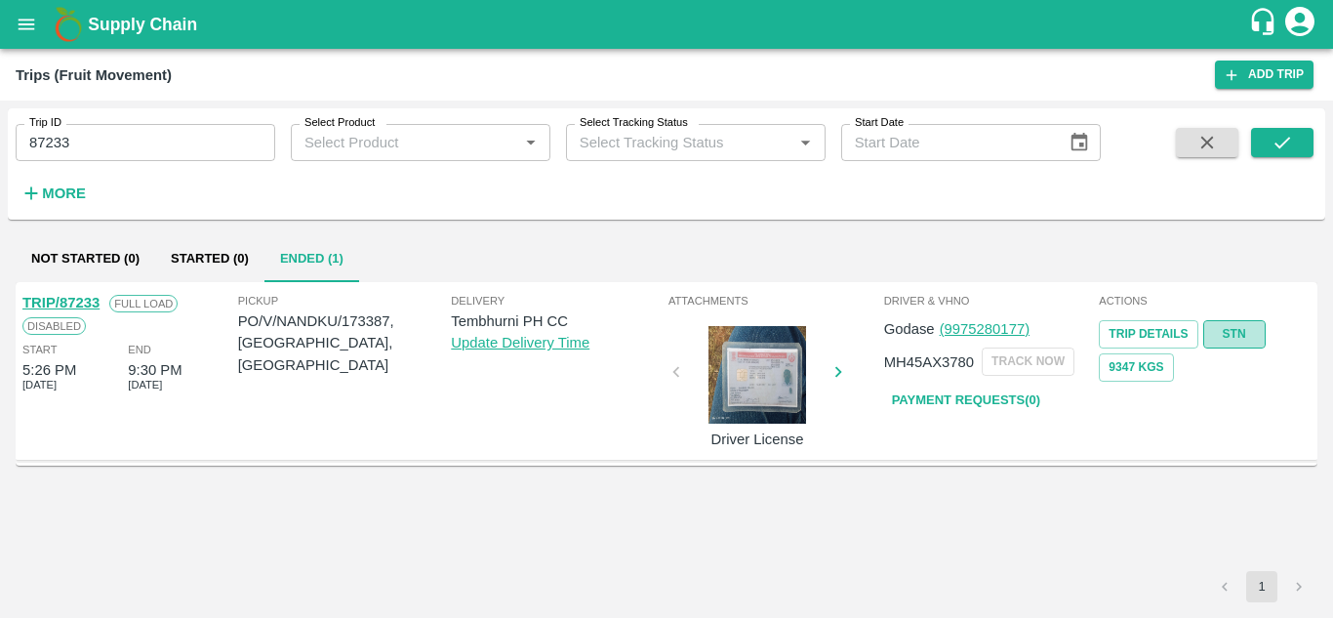
click at [1243, 335] on link "STN" at bounding box center [1234, 334] width 62 height 28
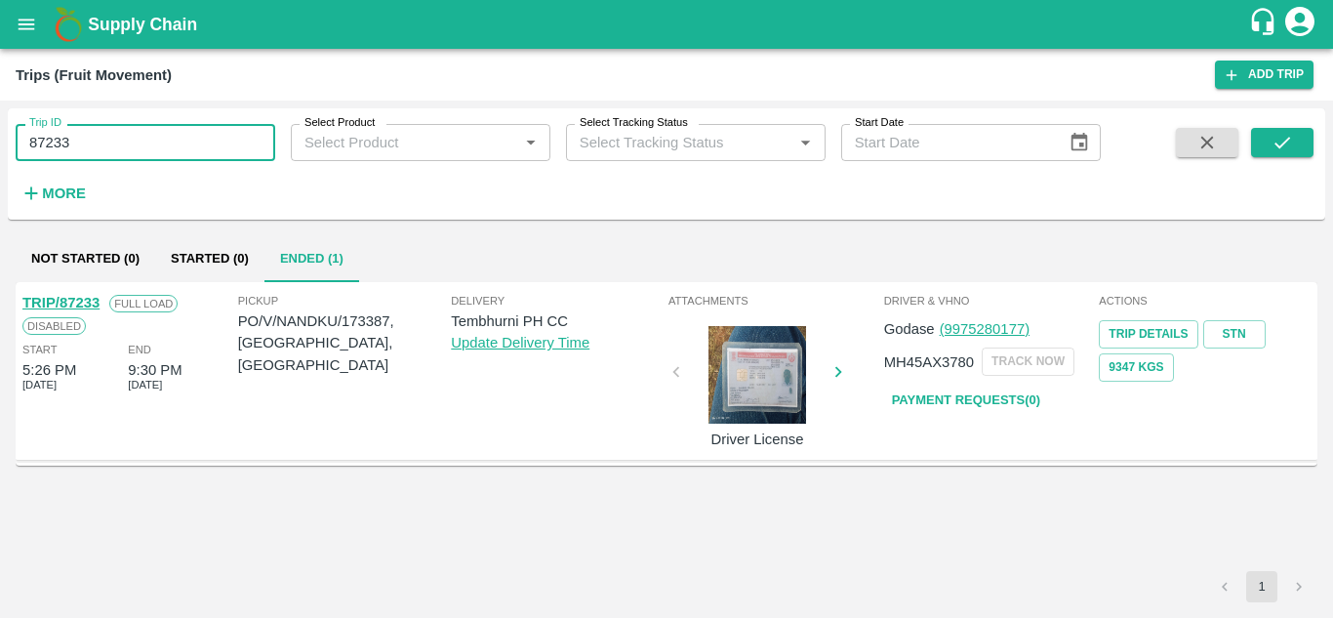
click at [115, 130] on input "87233" at bounding box center [146, 142] width 260 height 37
paste input "text"
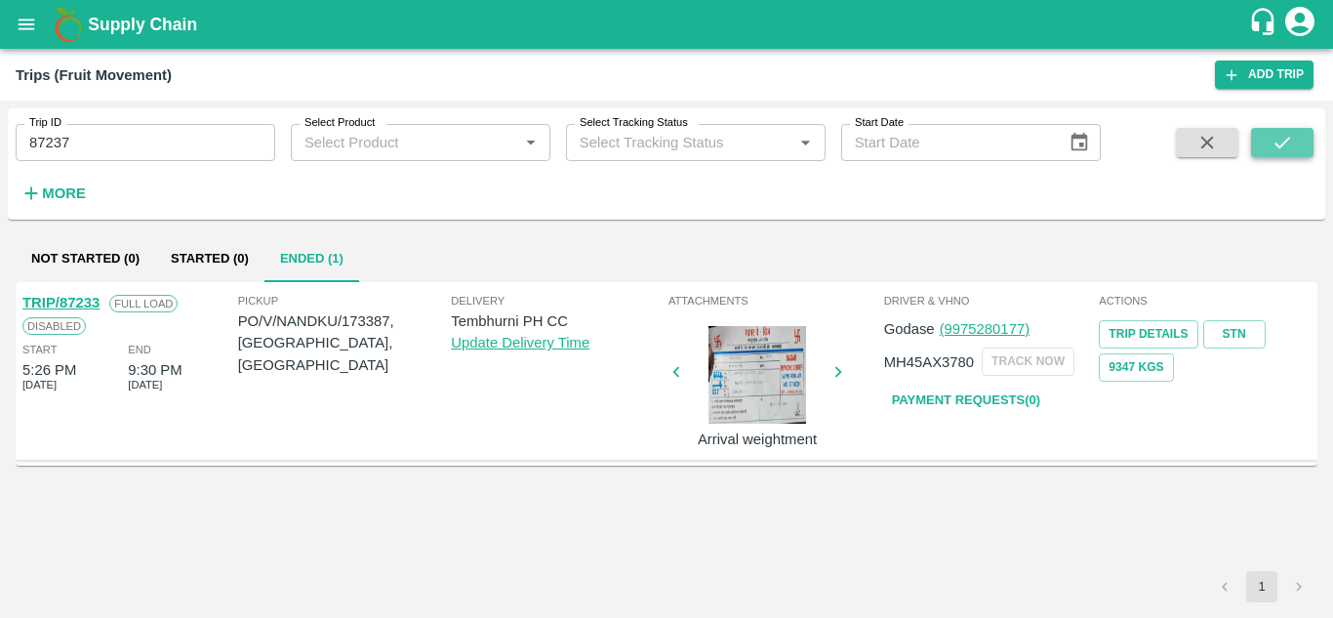
click at [1274, 133] on icon "submit" at bounding box center [1281, 142] width 21 height 21
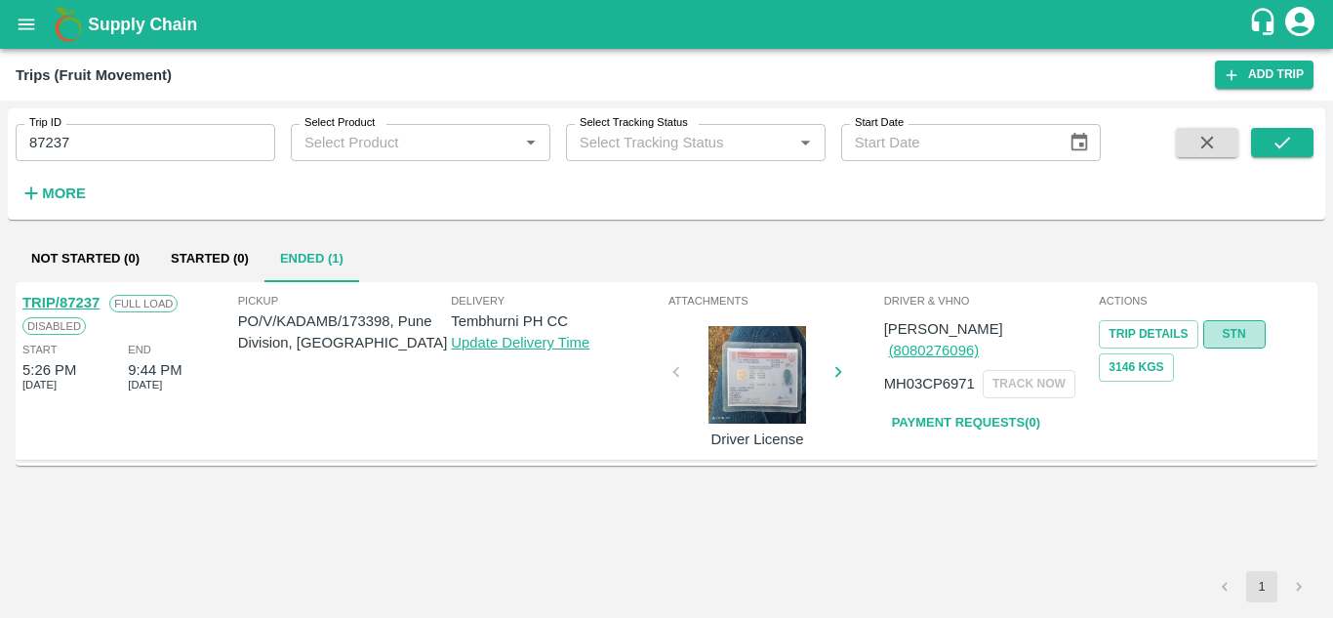
click at [1227, 331] on link "STN" at bounding box center [1234, 334] width 62 height 28
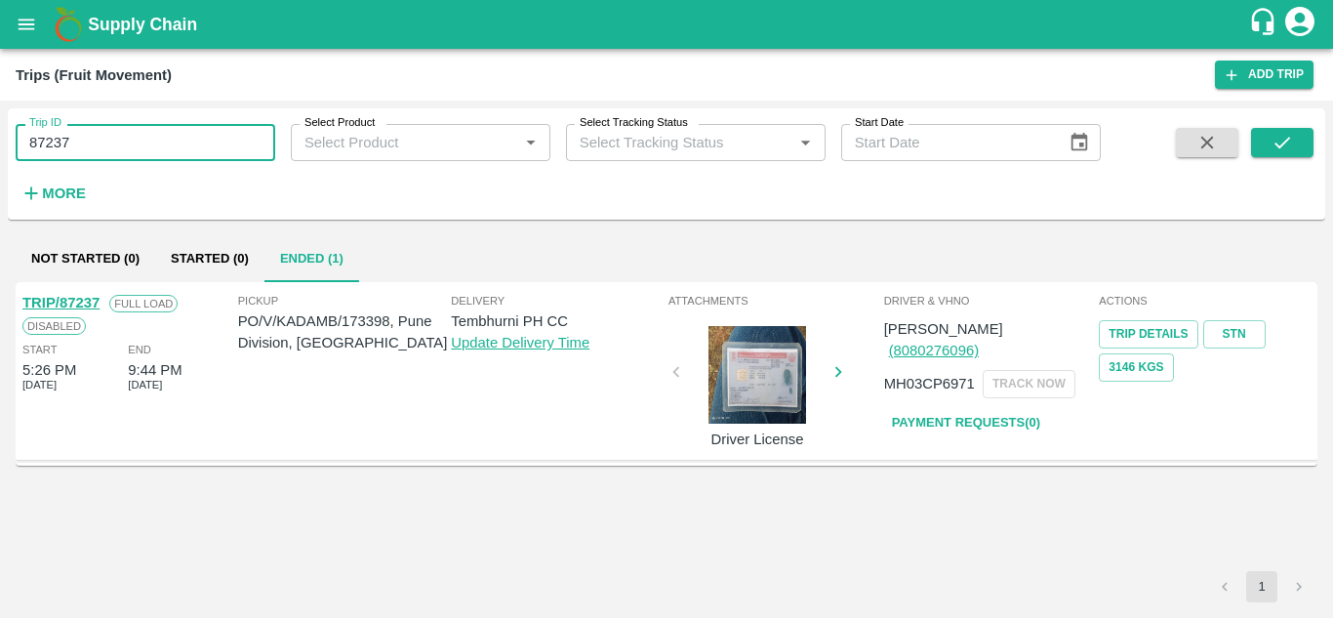
click at [90, 139] on input "87237" at bounding box center [146, 142] width 260 height 37
paste input "text"
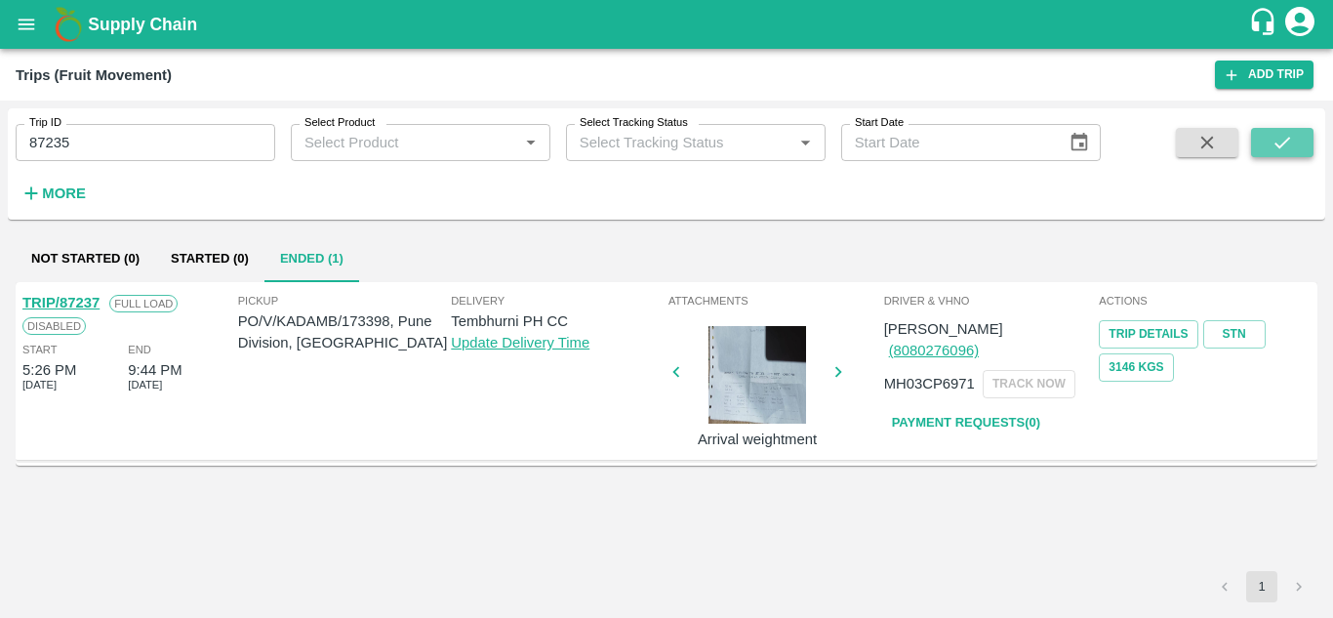
click at [1289, 138] on icon "submit" at bounding box center [1282, 143] width 16 height 12
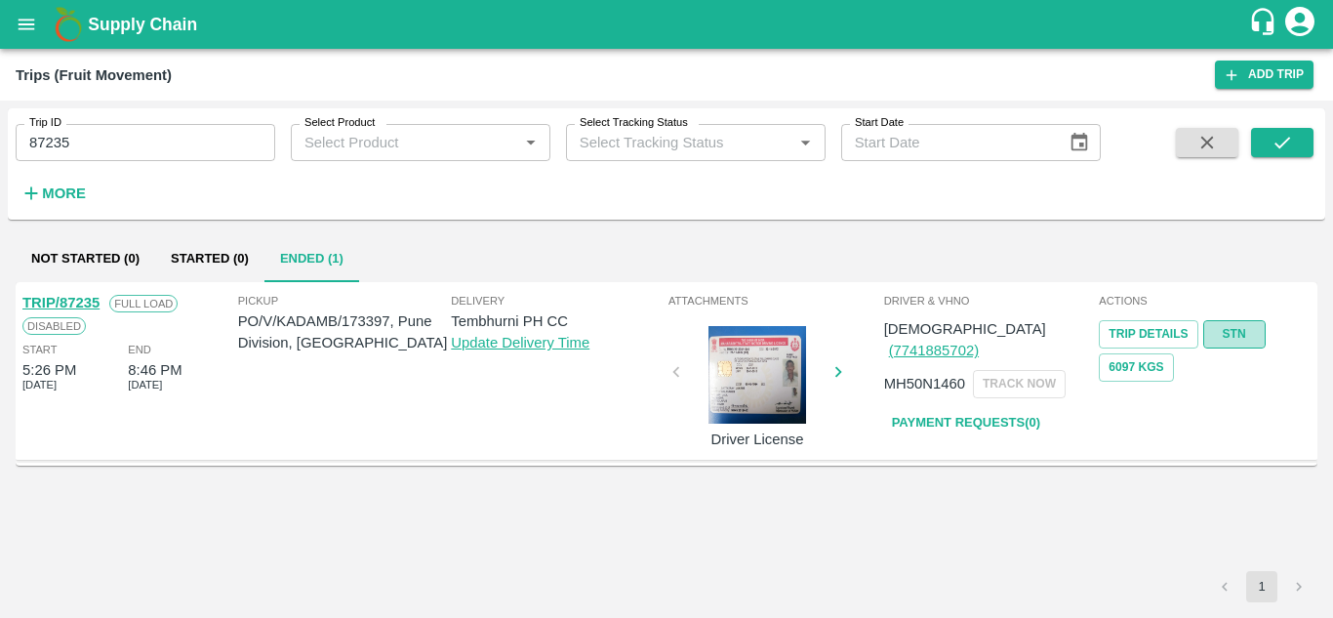
click at [1229, 329] on link "STN" at bounding box center [1234, 334] width 62 height 28
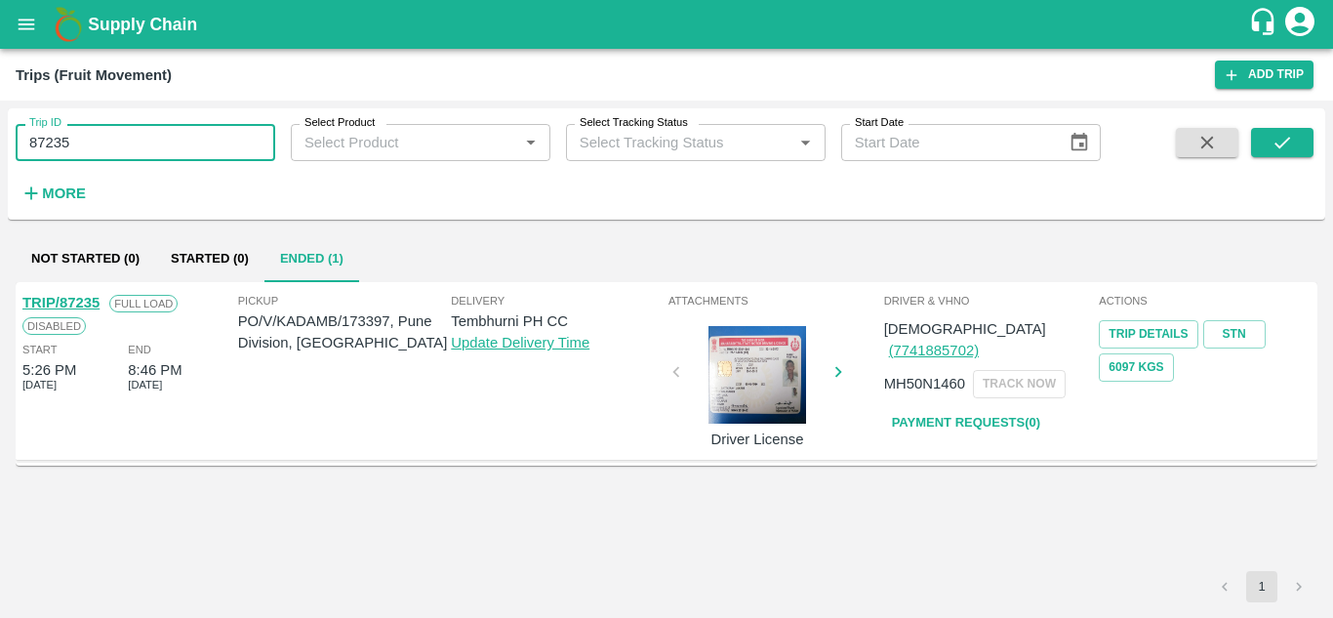
click at [78, 139] on input "87235" at bounding box center [146, 142] width 260 height 37
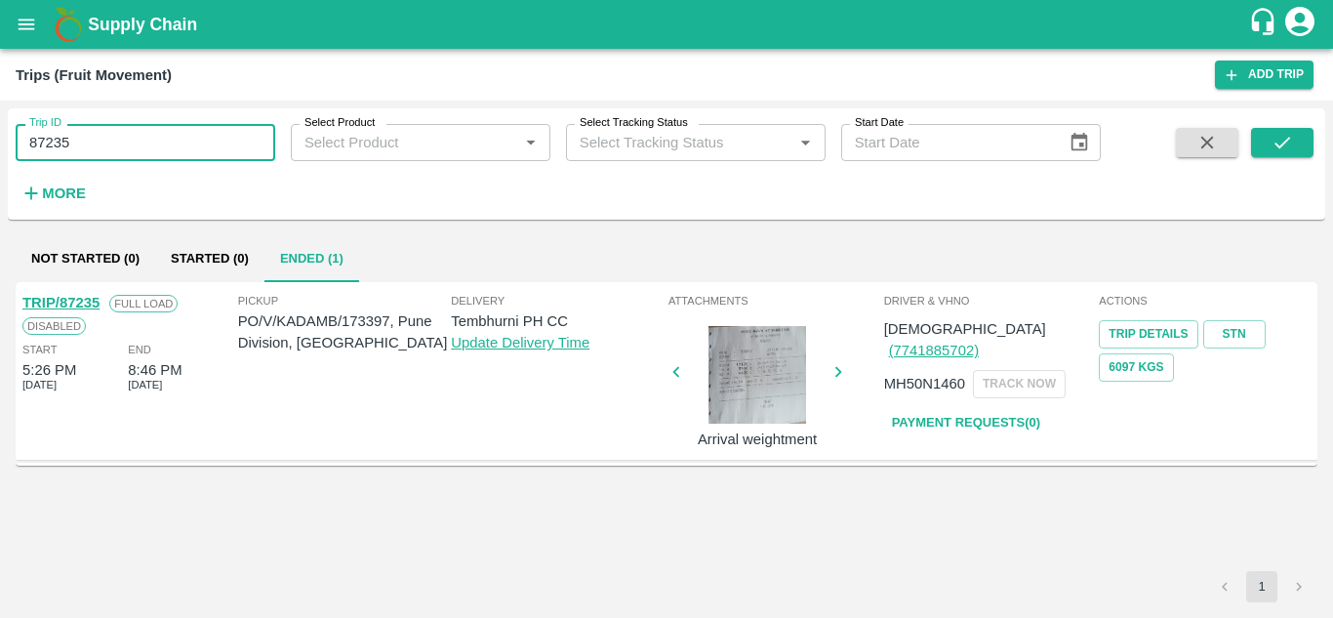
paste input "text"
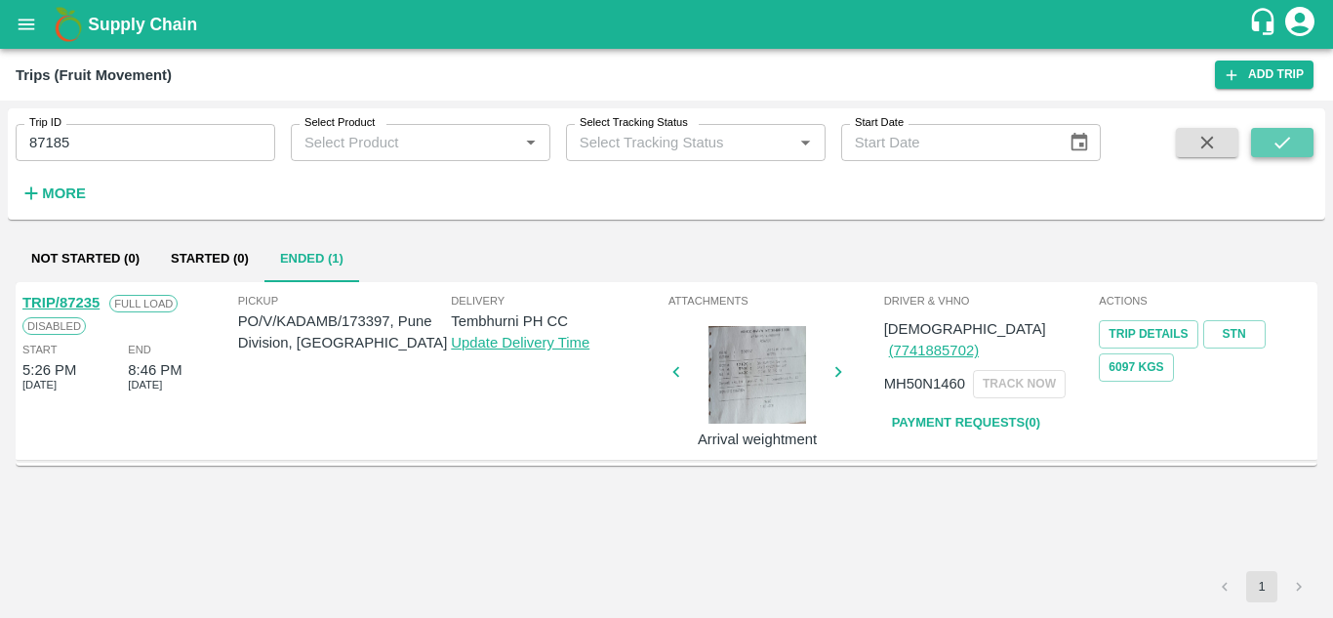
click at [1279, 141] on icon "submit" at bounding box center [1281, 142] width 21 height 21
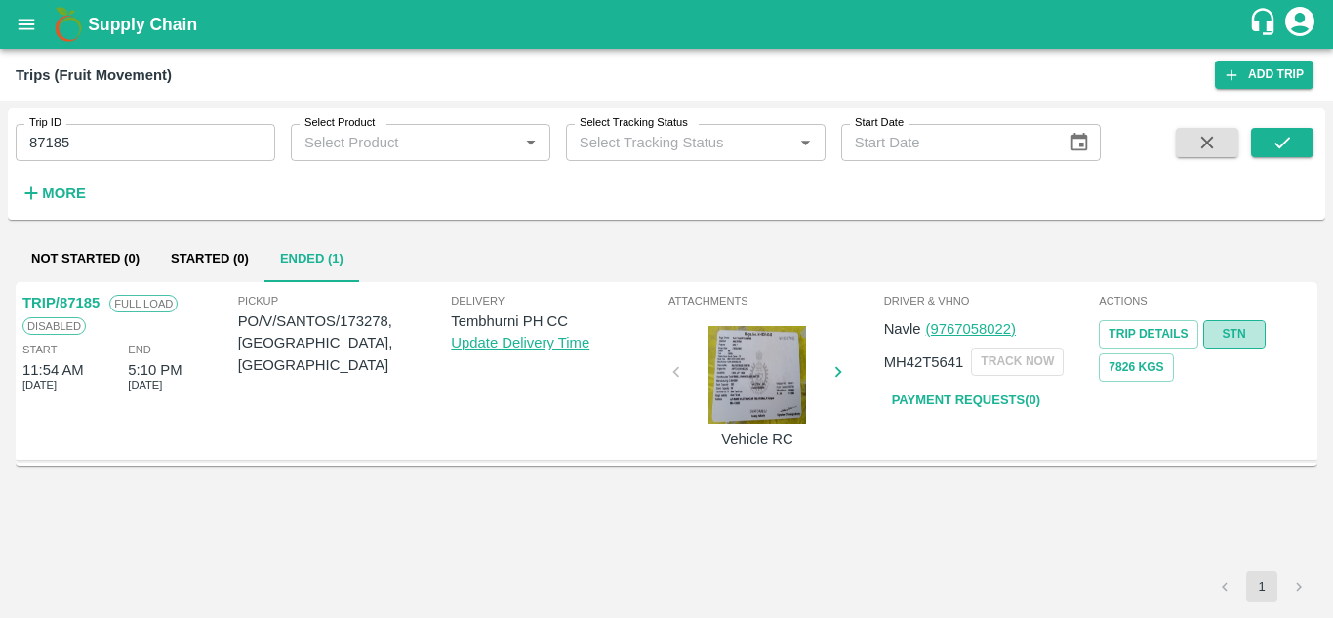
click at [1247, 334] on link "STN" at bounding box center [1234, 334] width 62 height 28
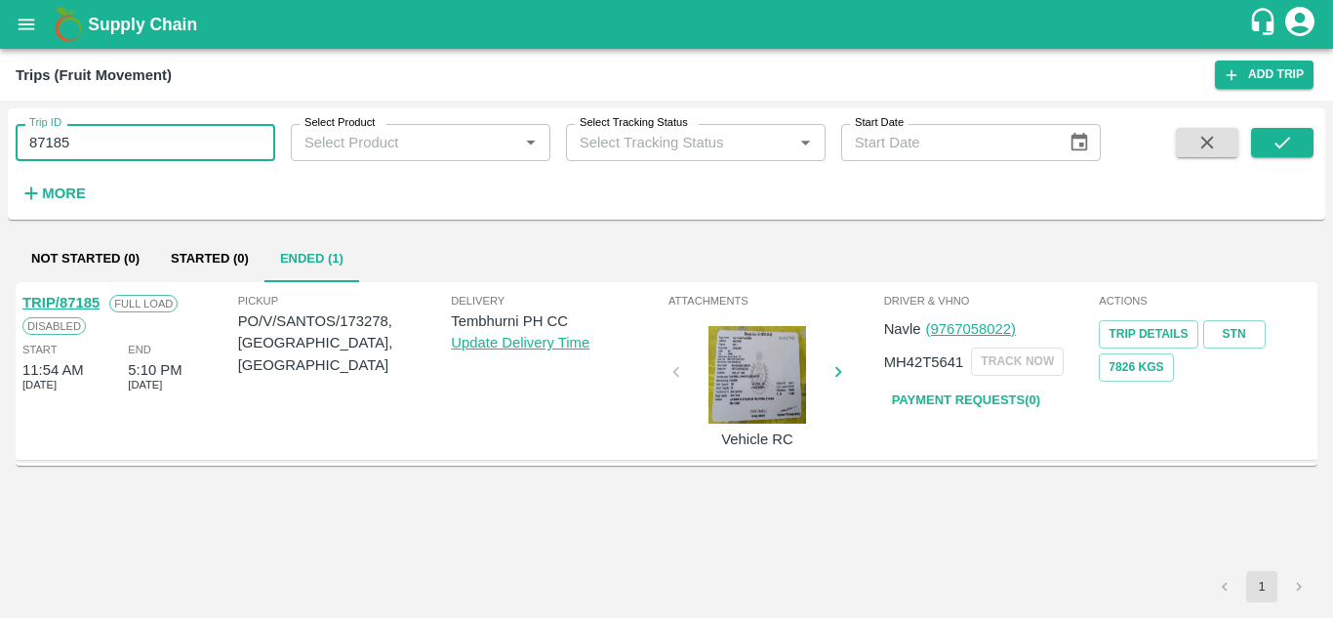
click at [154, 127] on input "87185" at bounding box center [146, 142] width 260 height 37
paste input "text"
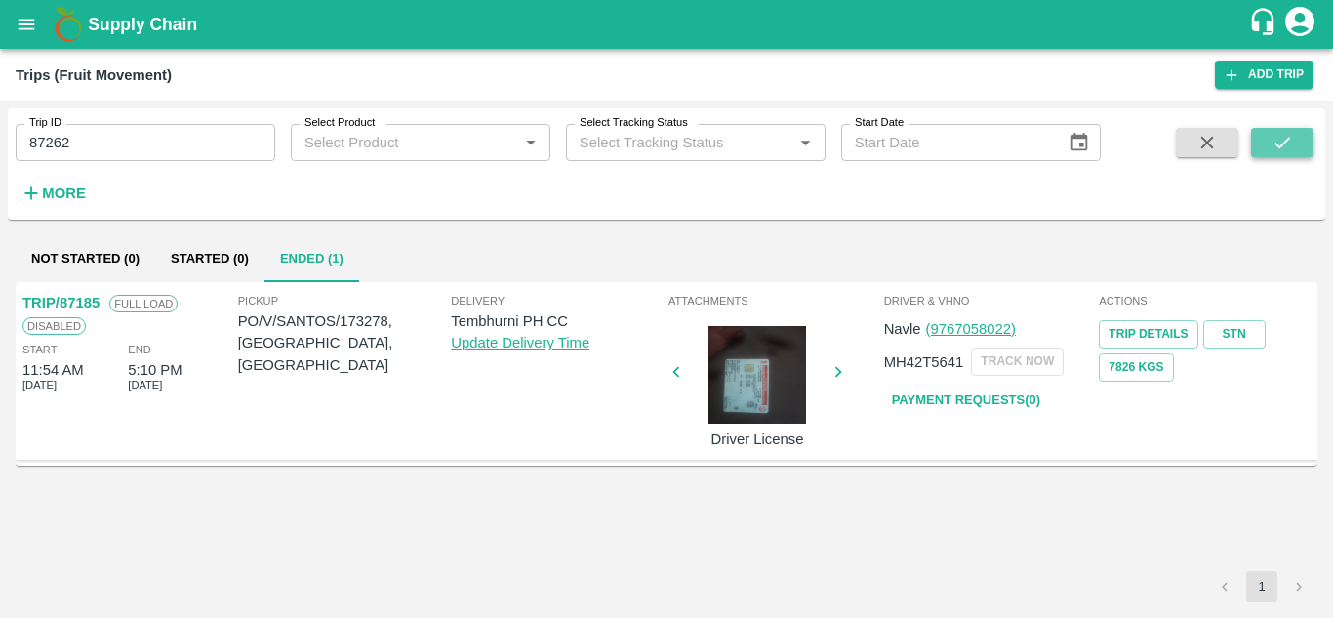
click at [1278, 140] on icon "submit" at bounding box center [1281, 142] width 21 height 21
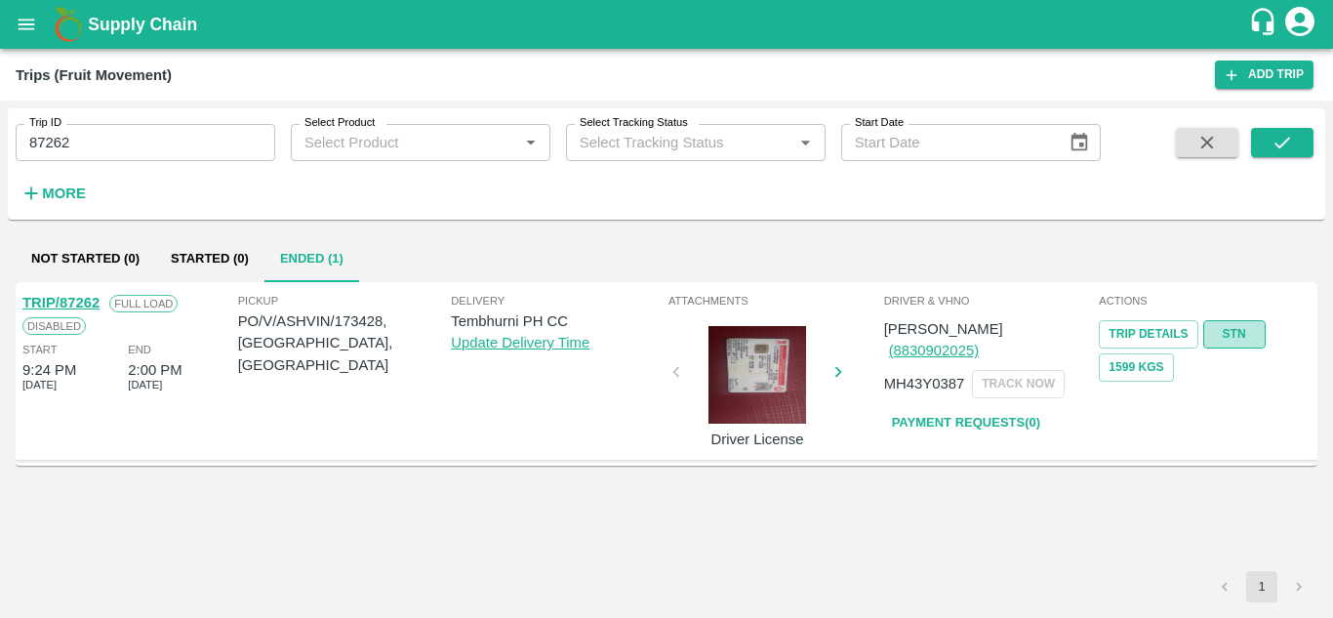
click at [1239, 327] on link "STN" at bounding box center [1234, 334] width 62 height 28
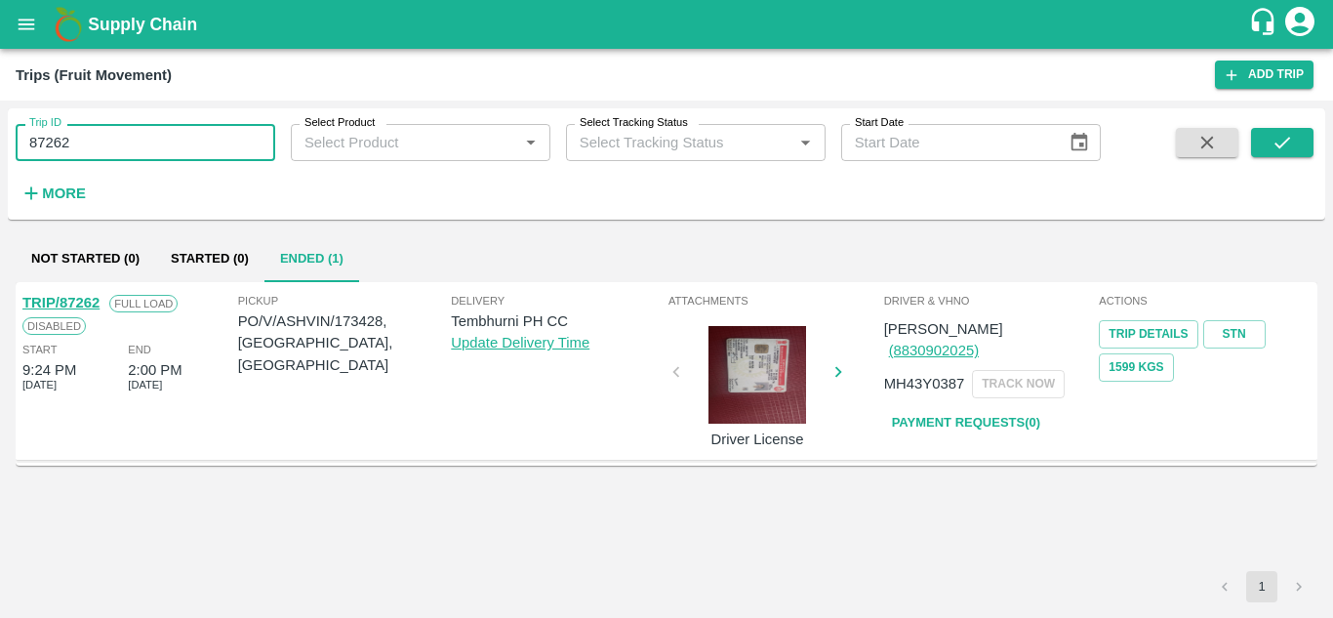
click at [76, 148] on input "87262" at bounding box center [146, 142] width 260 height 37
paste input "text"
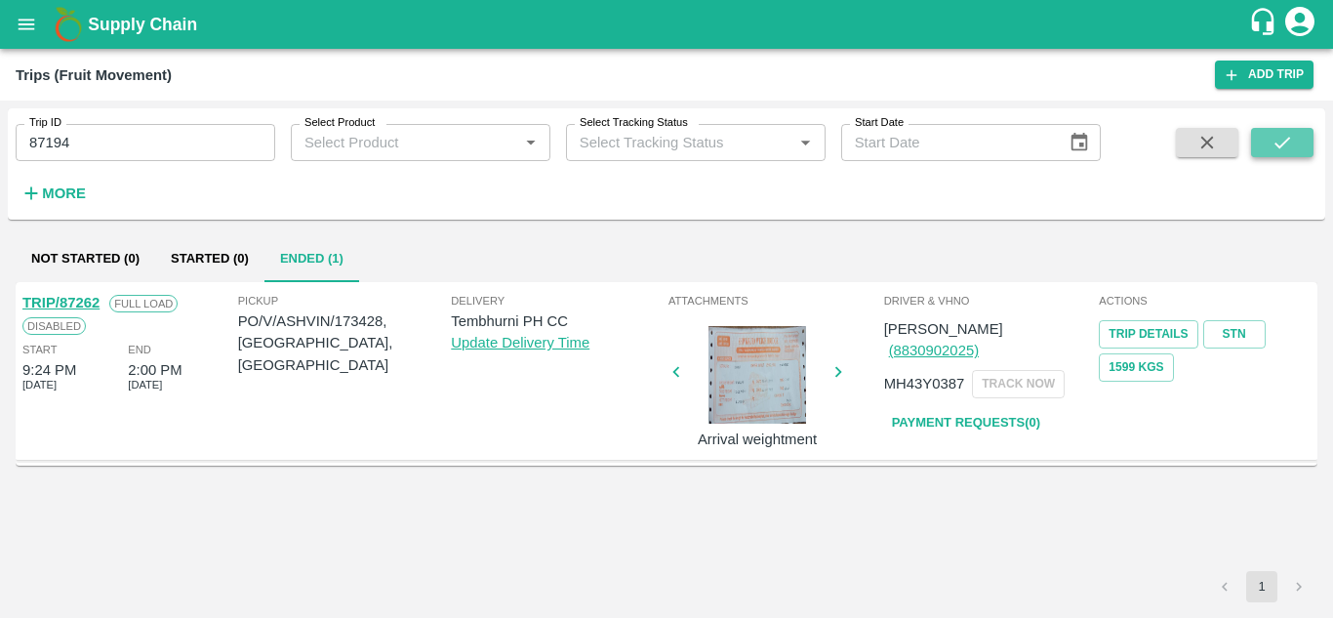
click at [1283, 140] on icon "submit" at bounding box center [1281, 142] width 21 height 21
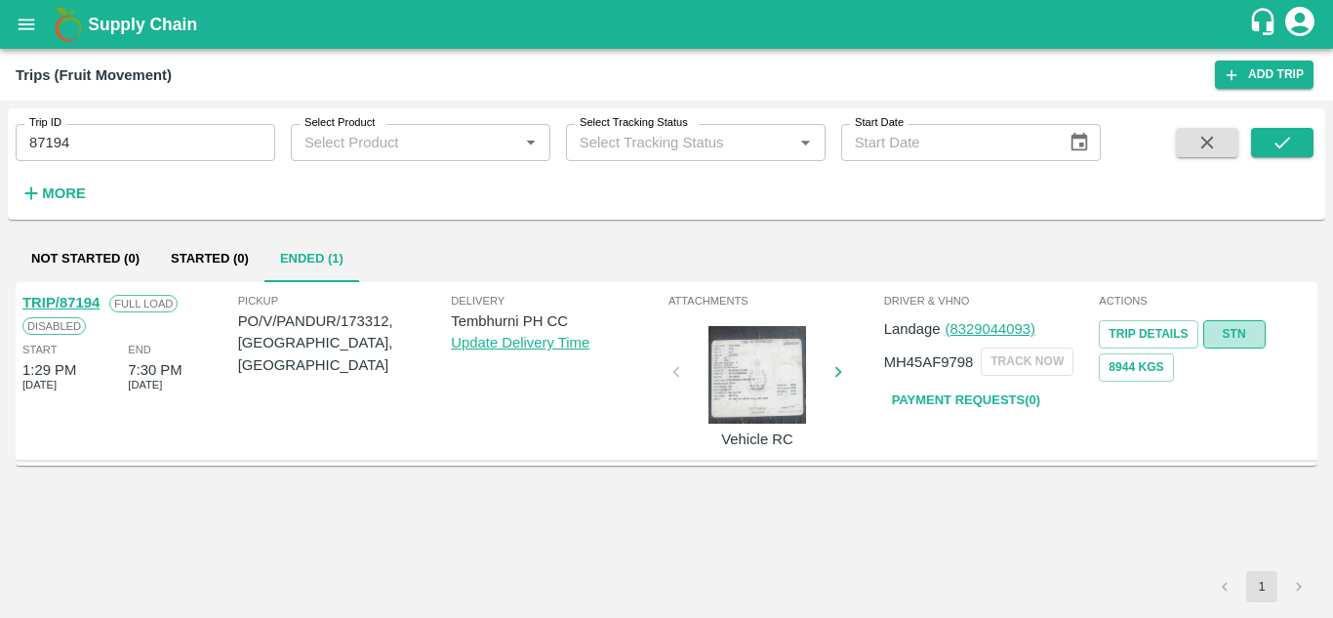
click at [1235, 332] on link "STN" at bounding box center [1234, 334] width 62 height 28
click at [99, 142] on input "87194" at bounding box center [146, 142] width 260 height 37
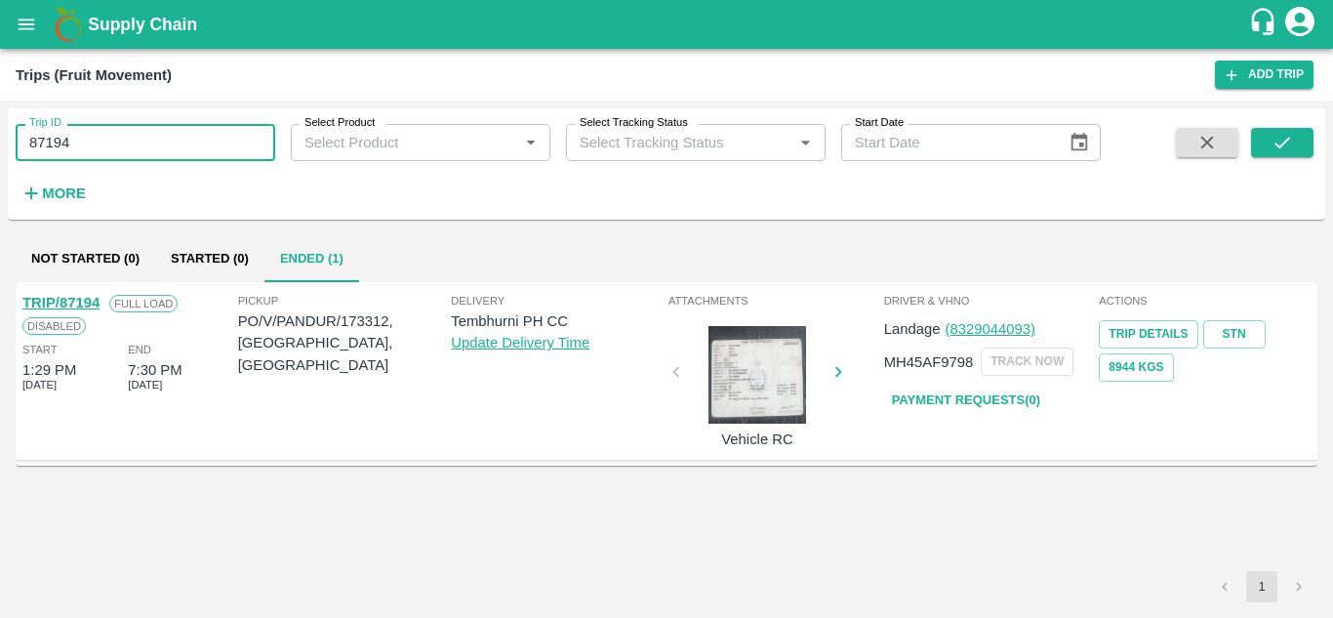
click at [99, 142] on input "87194" at bounding box center [146, 142] width 260 height 37
paste input "text"
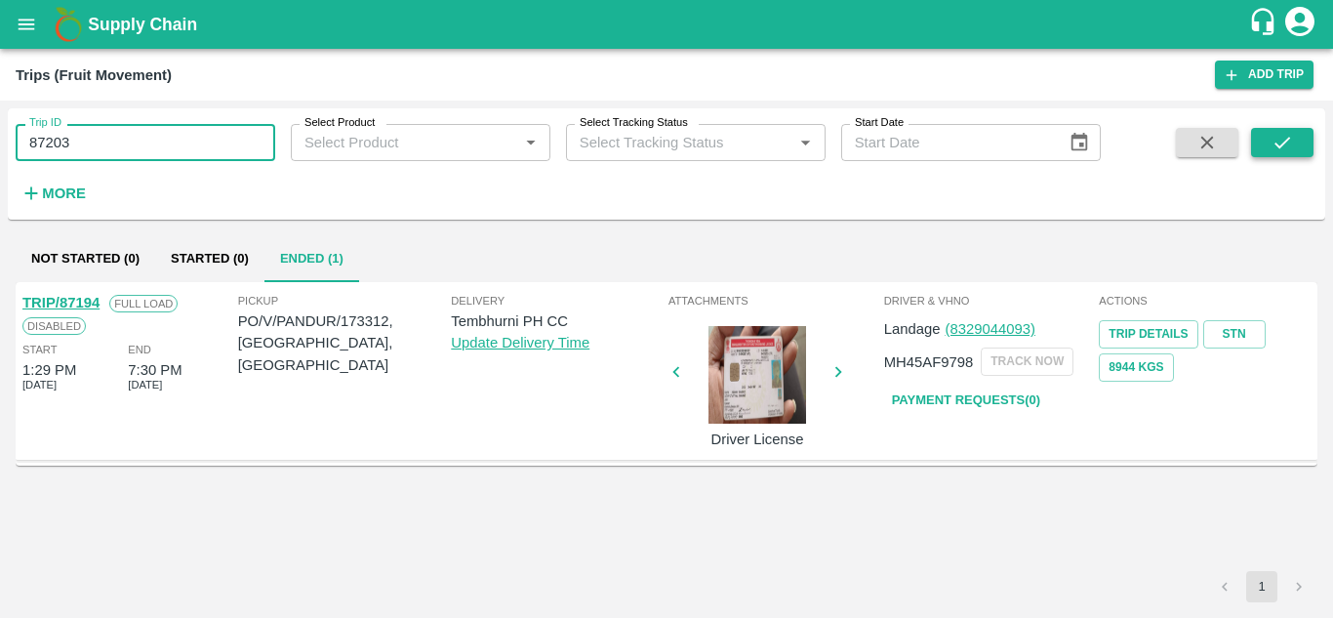
type input "87203"
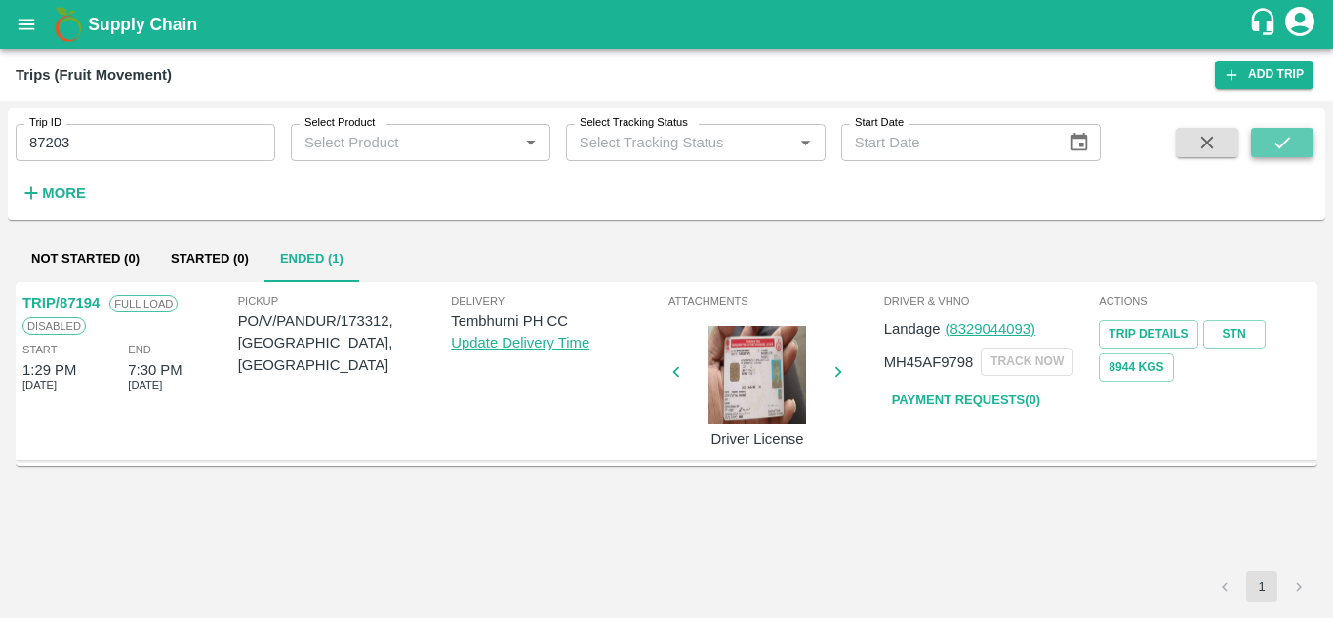
click at [1266, 142] on button "submit" at bounding box center [1282, 142] width 62 height 29
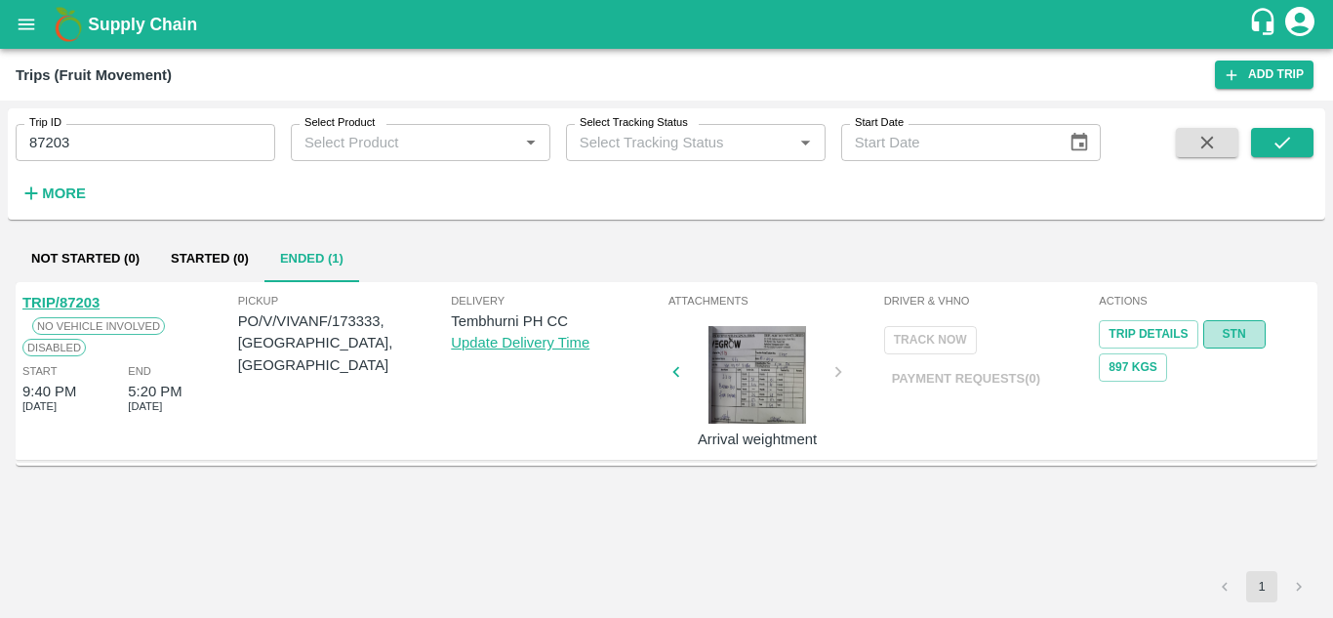
click at [1244, 337] on link "STN" at bounding box center [1234, 334] width 62 height 28
